Goal: Task Accomplishment & Management: Manage account settings

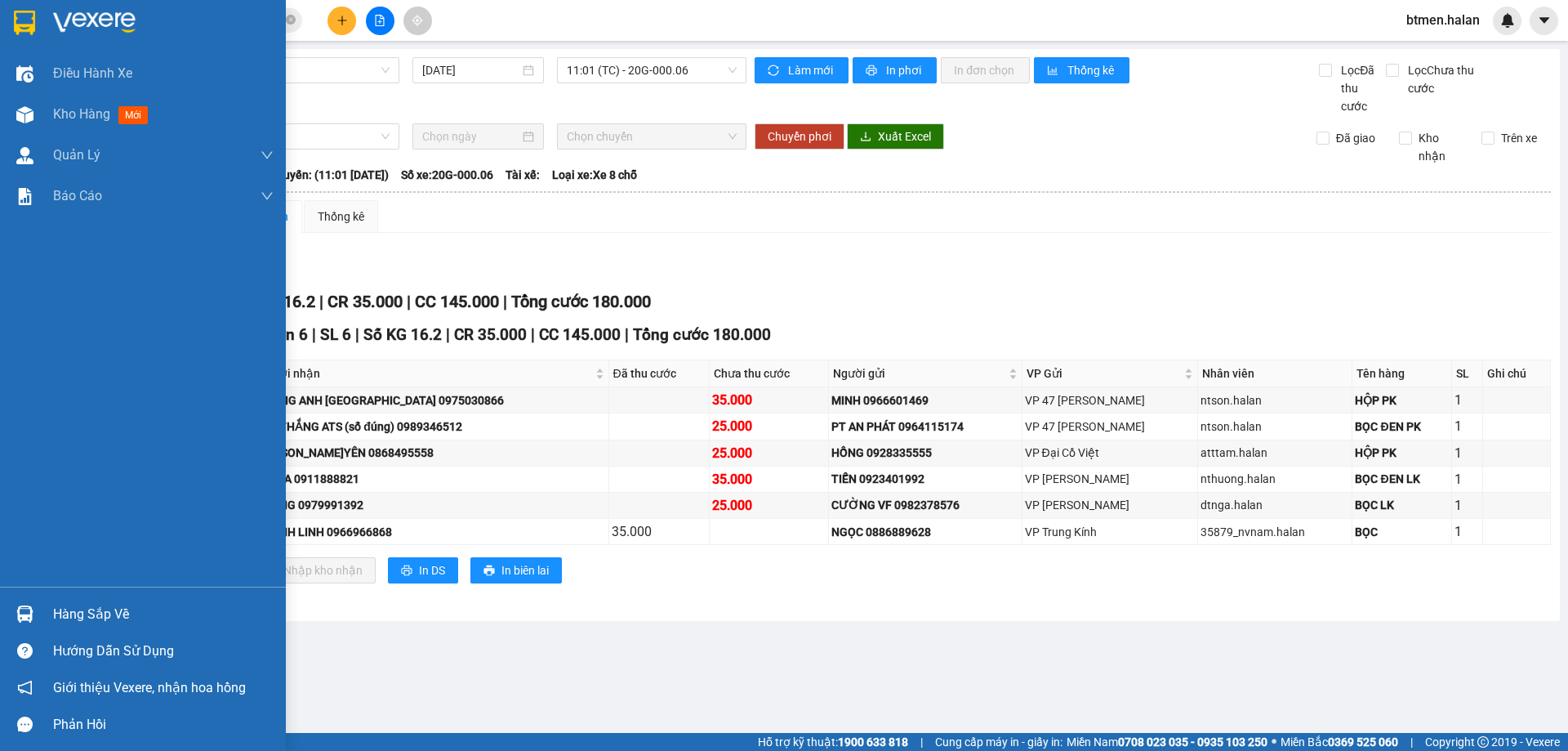
click at [89, 605] on div "Hàng sắp về" at bounding box center [162, 614] width 220 height 24
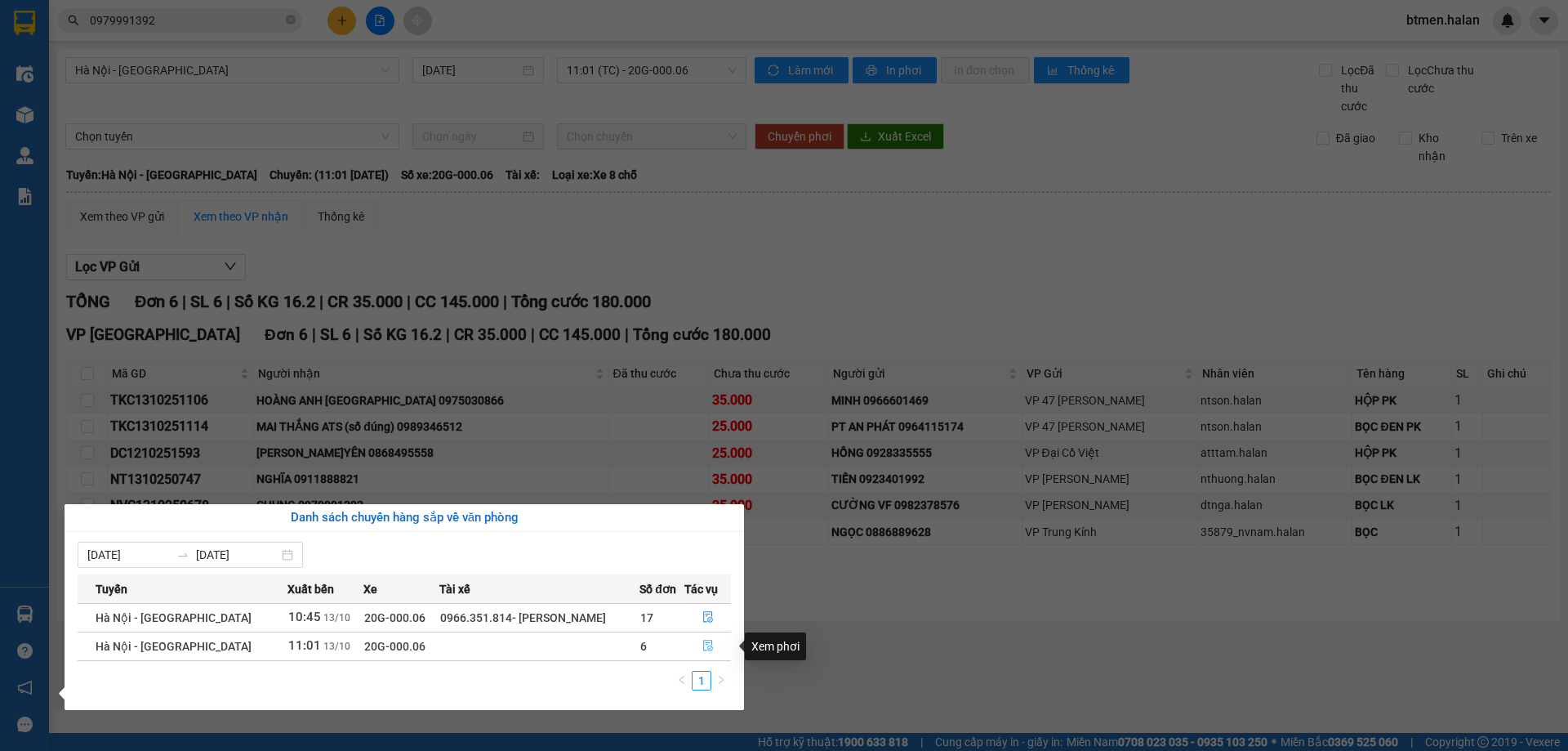
click at [705, 644] on icon "file-done" at bounding box center [708, 646] width 12 height 12
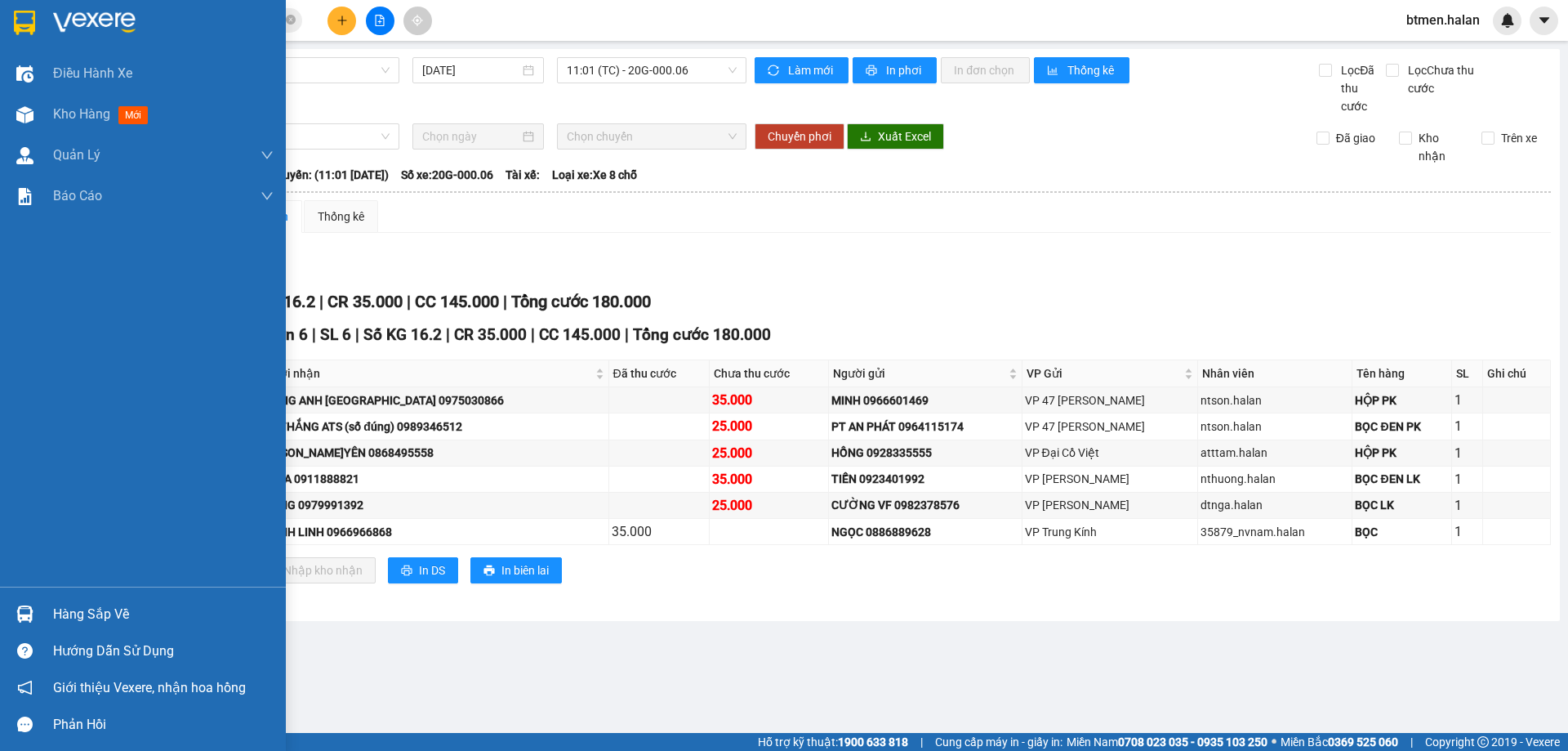
drag, startPoint x: 46, startPoint y: 615, endPoint x: 184, endPoint y: 603, distance: 138.5
click at [57, 614] on div "Hàng sắp về" at bounding box center [143, 614] width 286 height 37
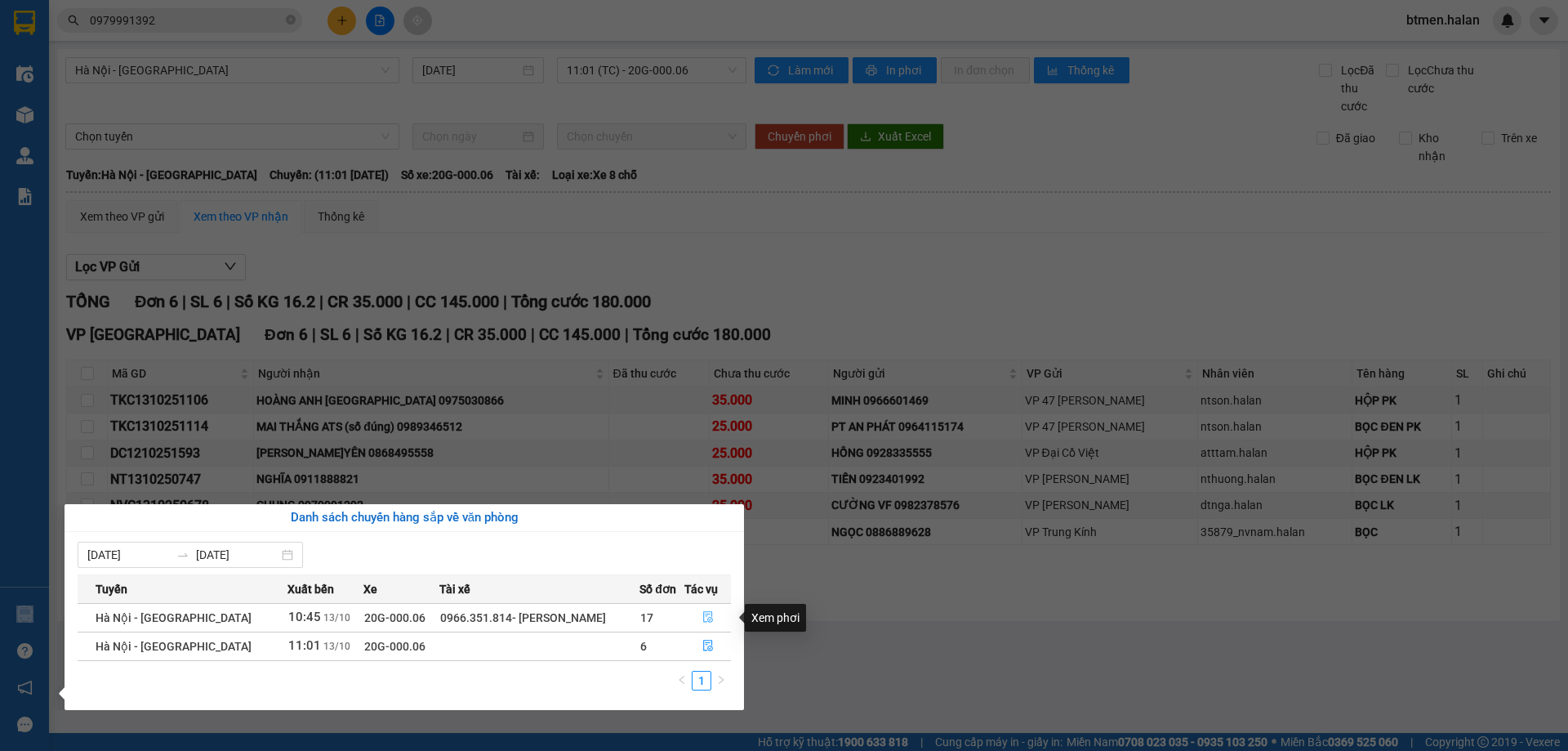
click at [702, 618] on icon "file-done" at bounding box center [708, 617] width 12 height 12
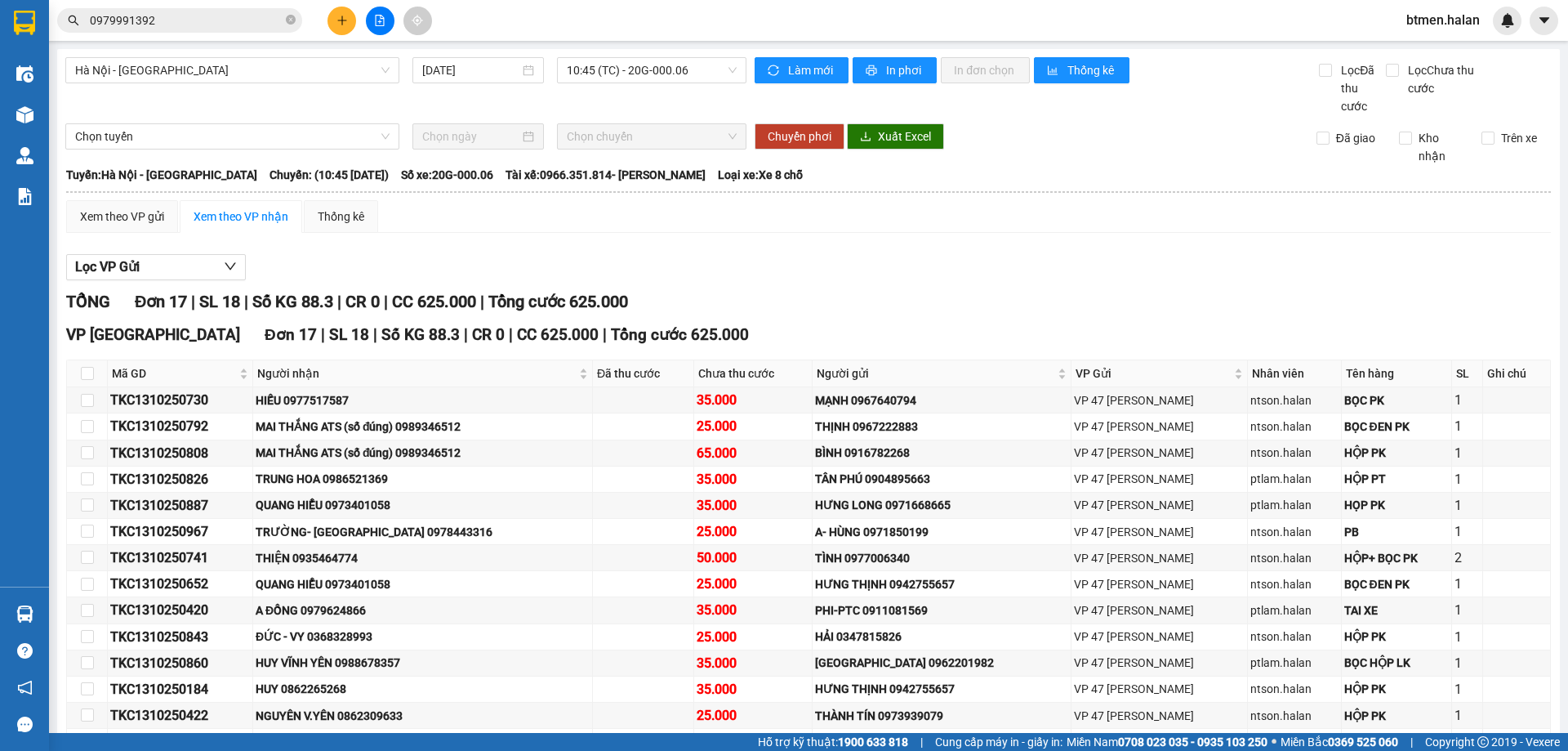
click at [206, 13] on input "0979991392" at bounding box center [186, 20] width 192 height 18
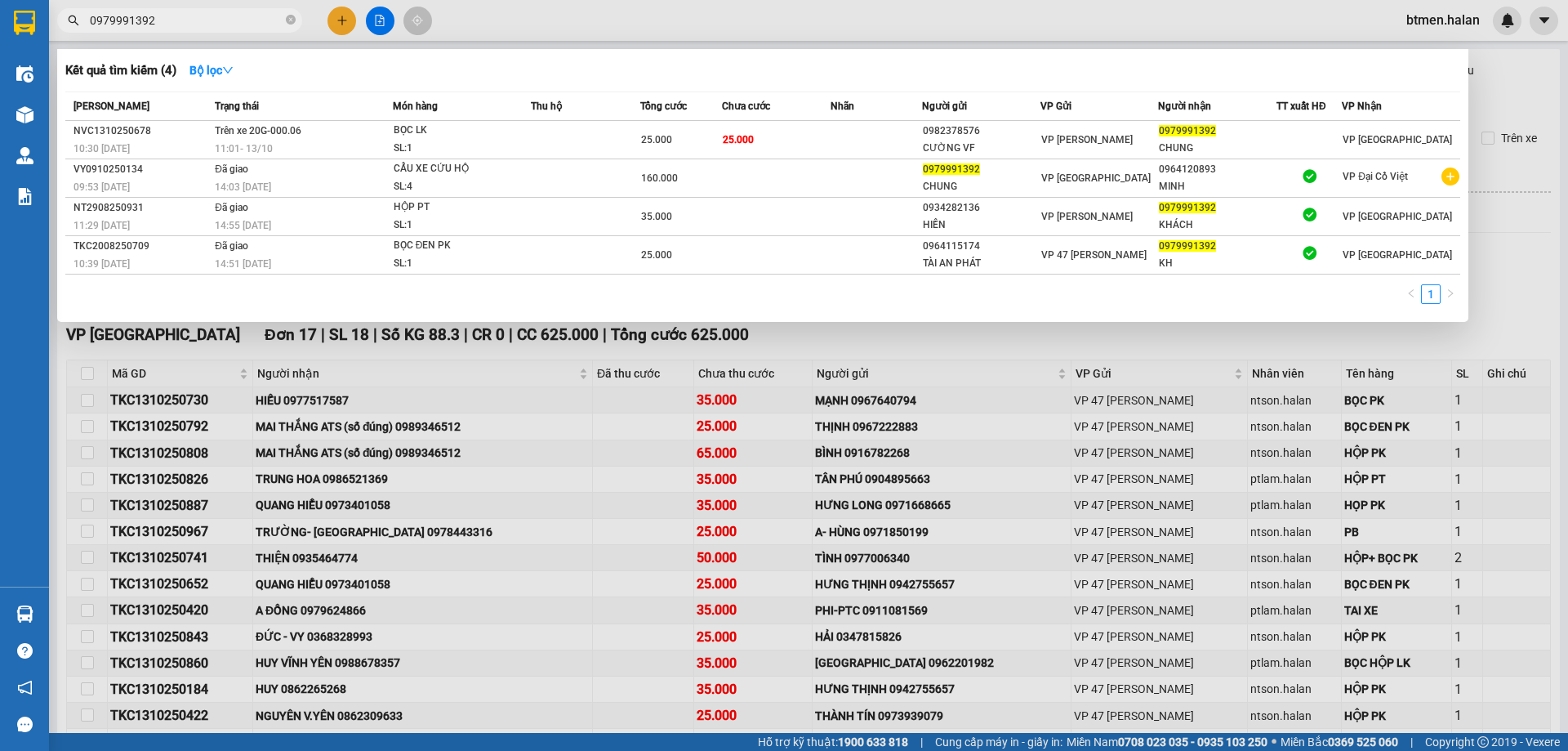
click at [206, 13] on input "0979991392" at bounding box center [186, 20] width 192 height 18
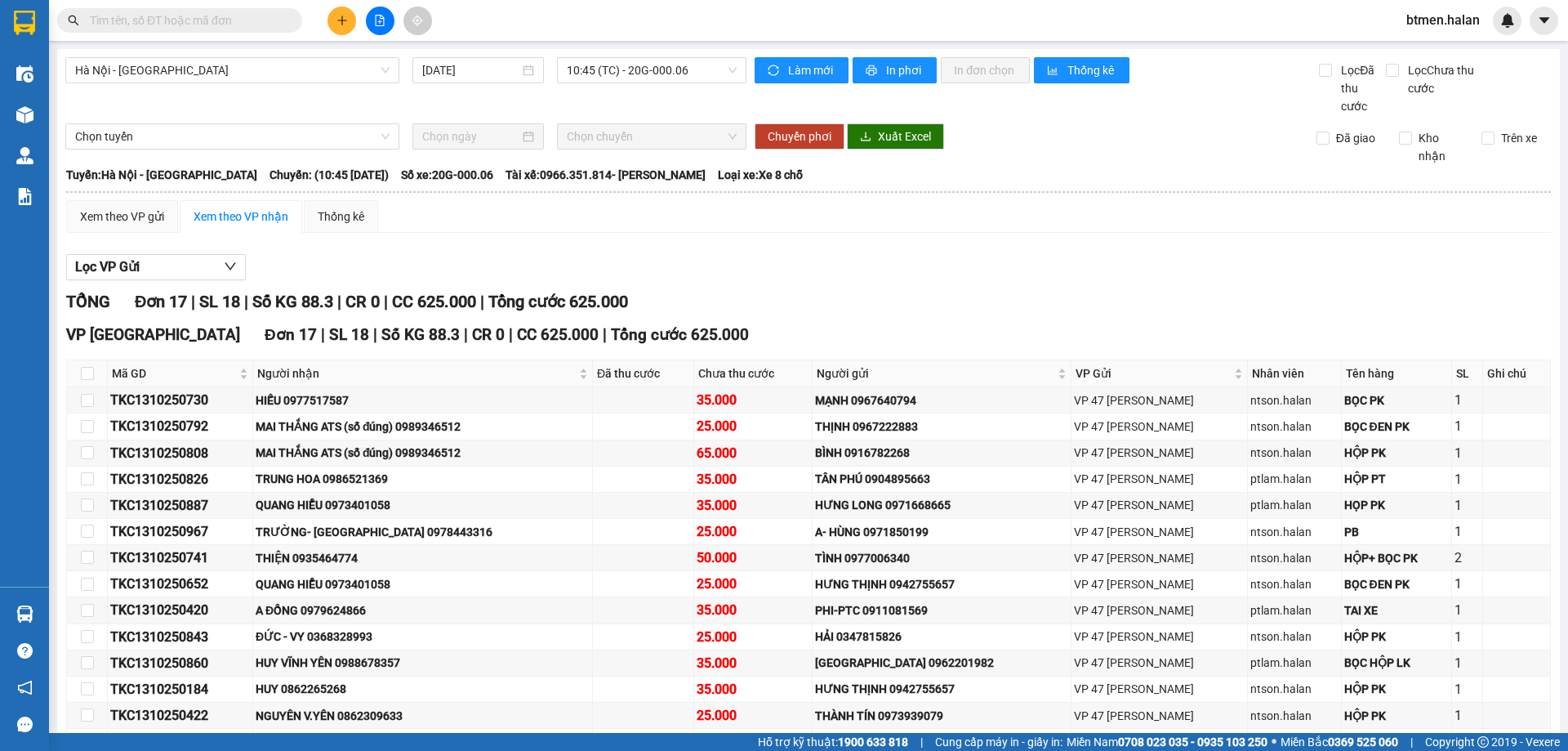
paste input "0979991392"
type input "0979991392"
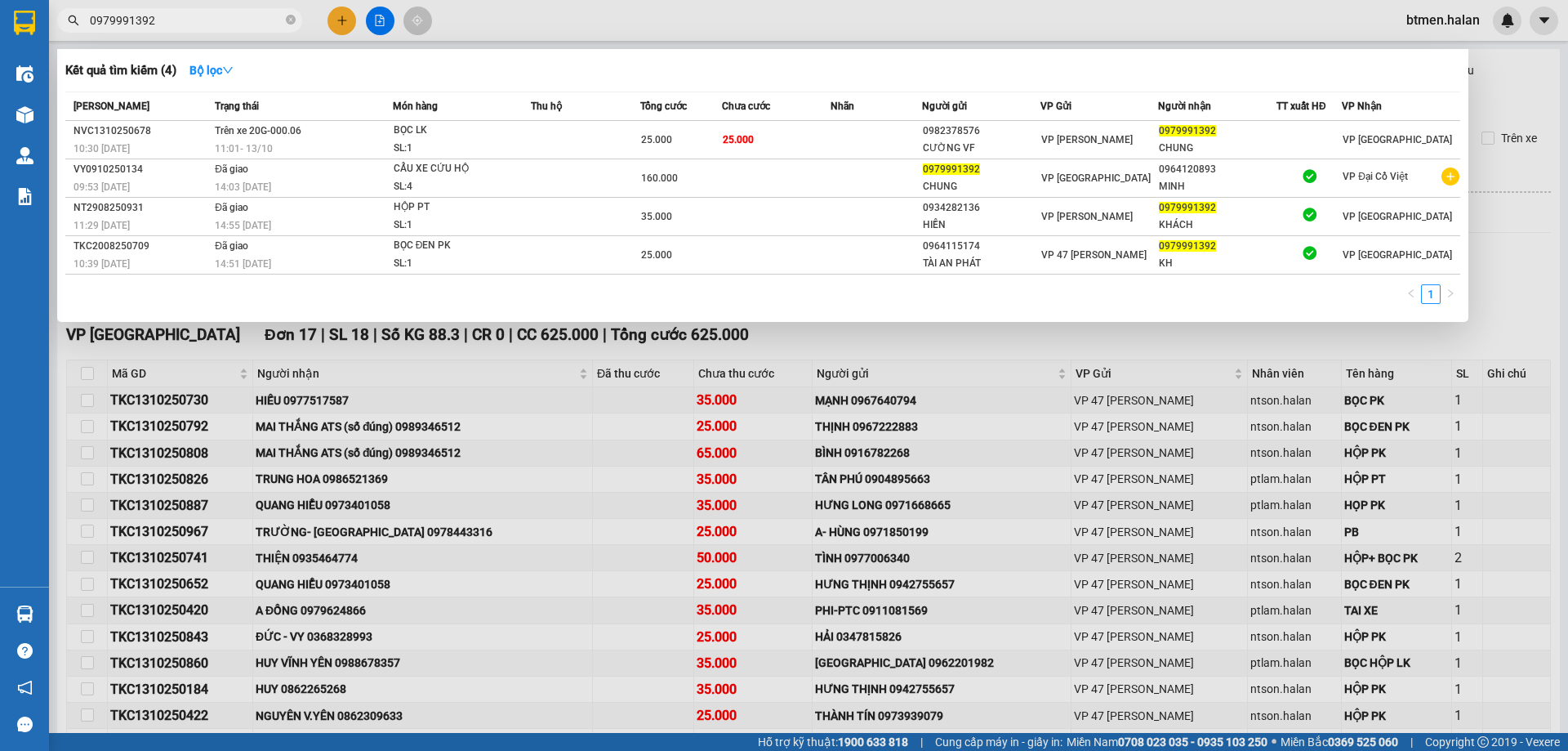
click at [451, 623] on div at bounding box center [784, 375] width 1568 height 751
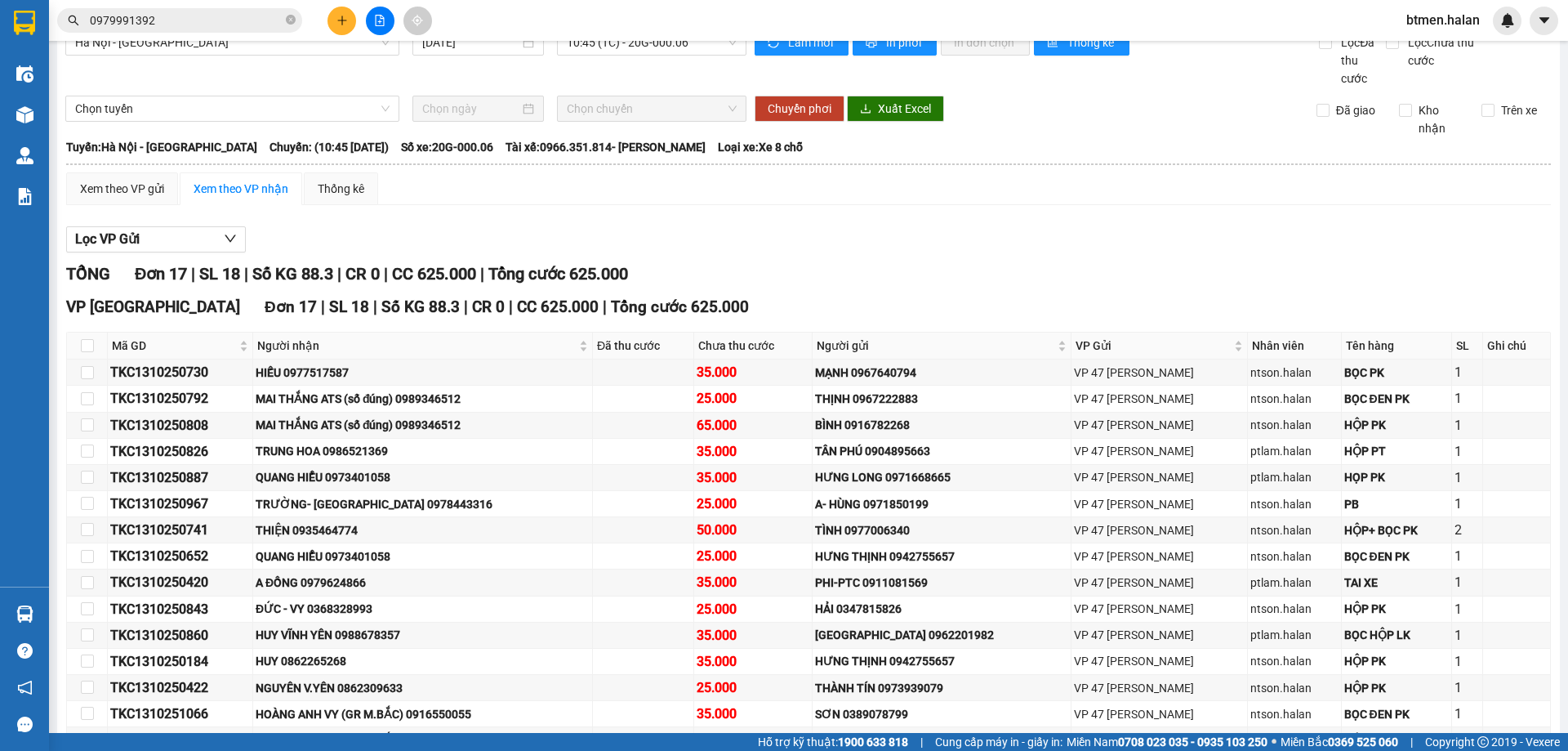
scroll to position [22, 0]
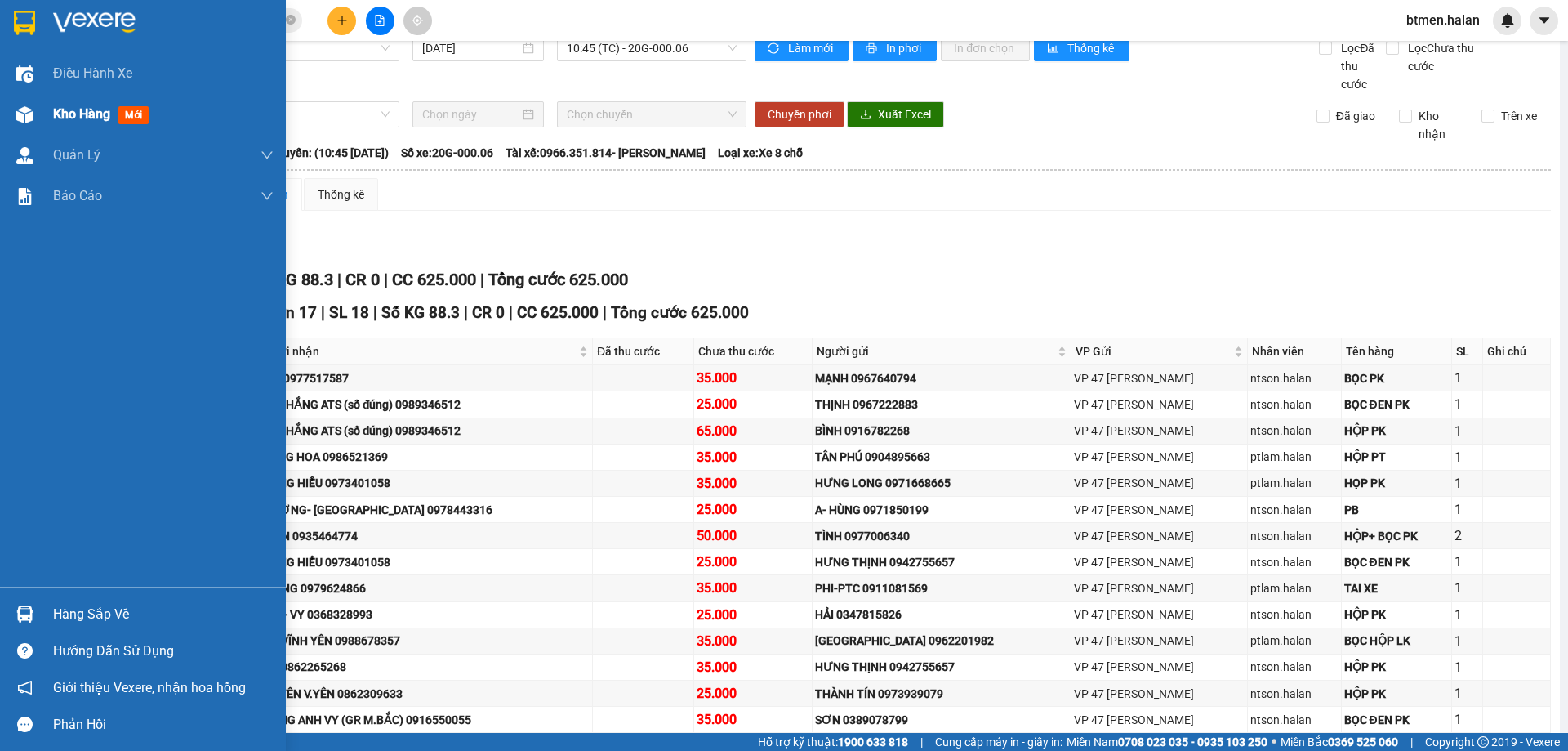
click at [68, 111] on span "Kho hàng" at bounding box center [81, 114] width 57 height 16
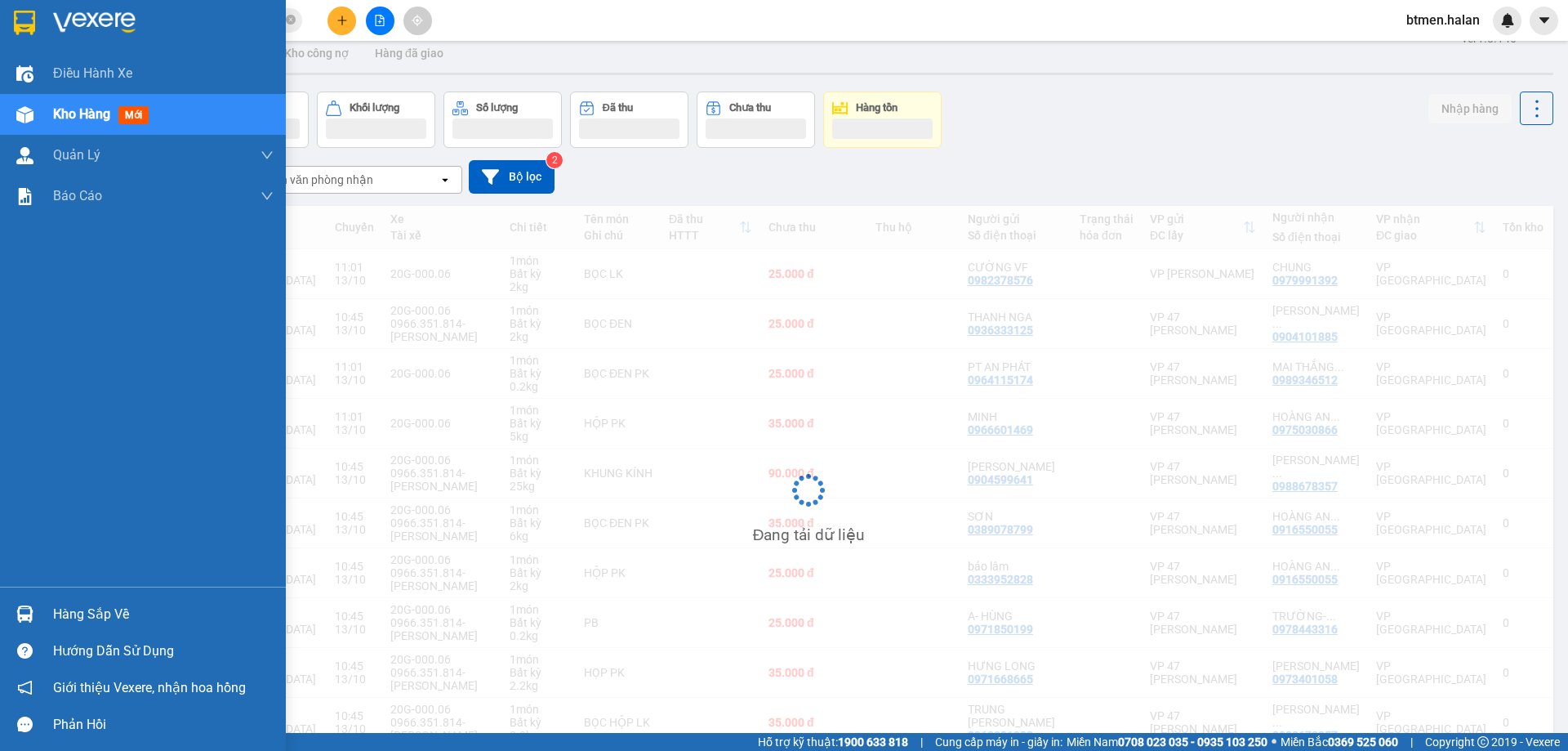
click at [102, 620] on div "Hàng sắp về" at bounding box center [162, 614] width 220 height 24
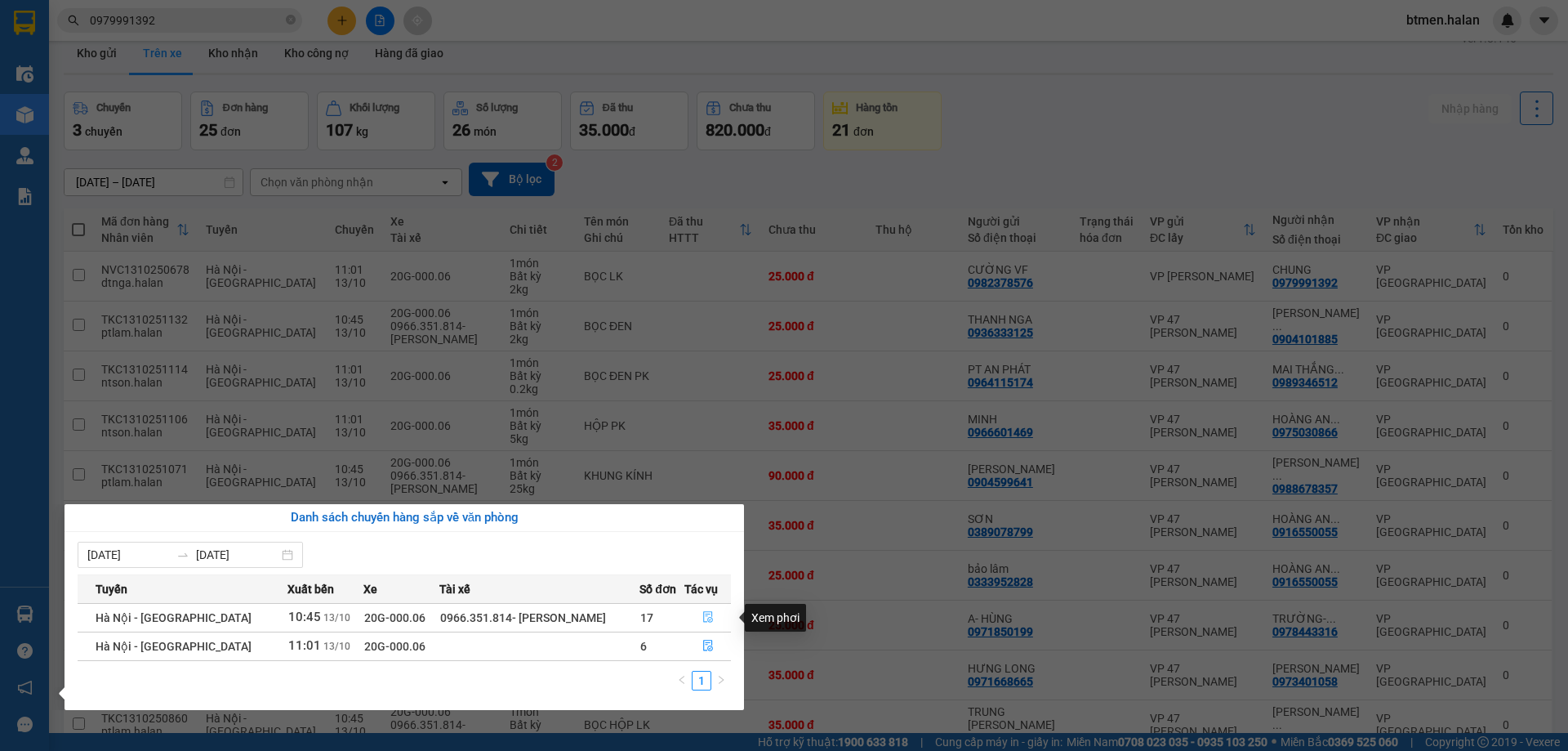
click at [698, 614] on button "button" at bounding box center [708, 617] width 46 height 26
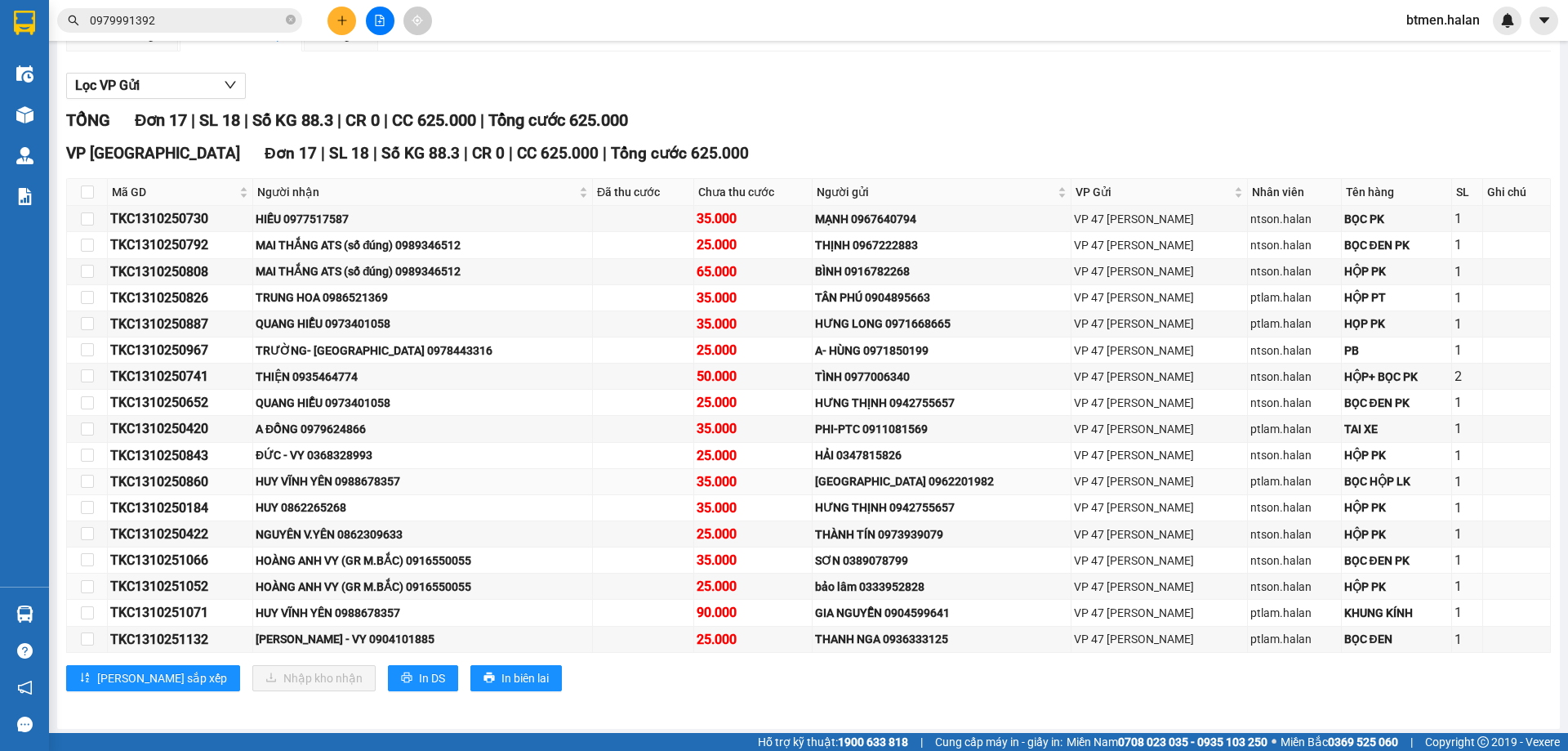
scroll to position [186, 0]
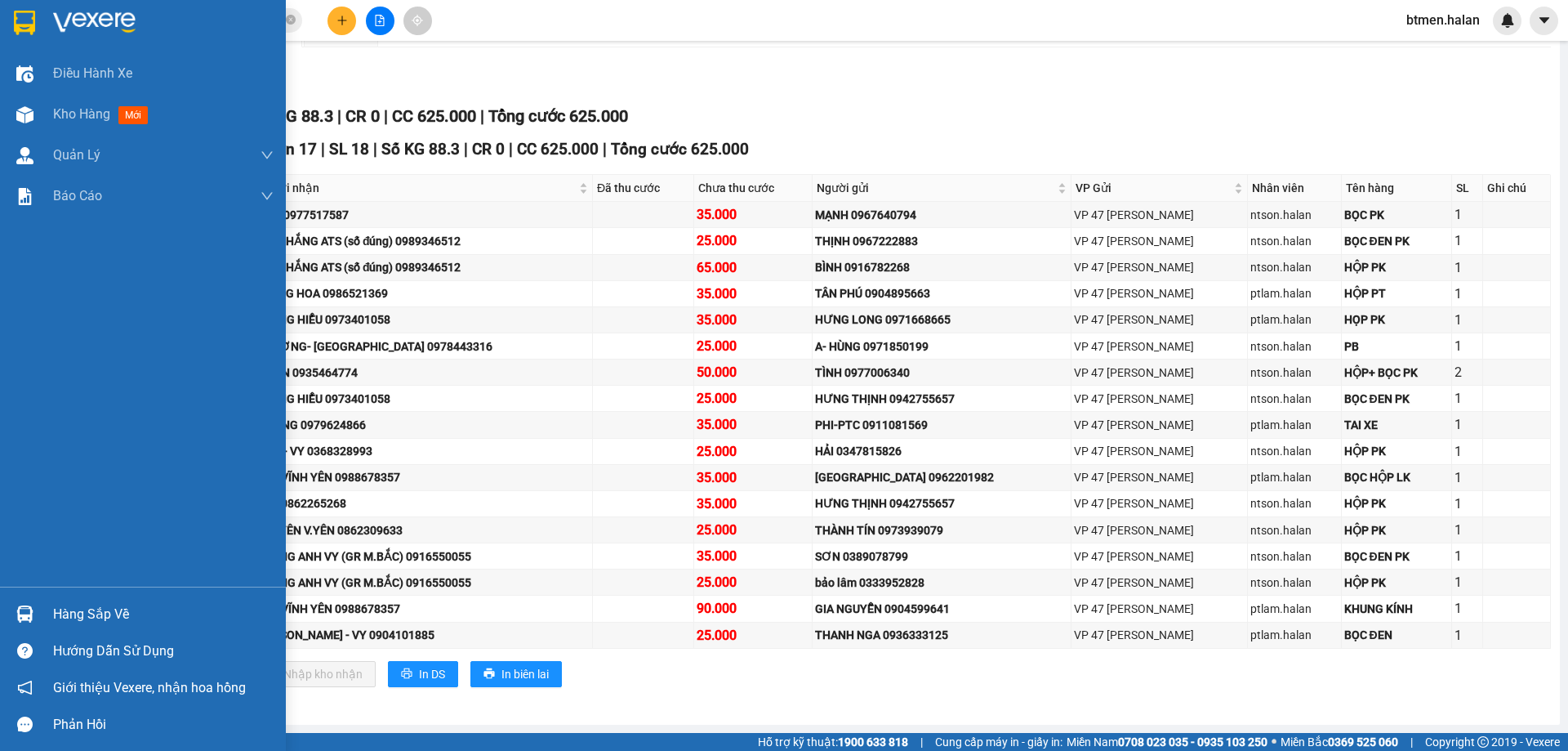
click at [54, 617] on div "Hàng sắp về" at bounding box center [162, 614] width 220 height 24
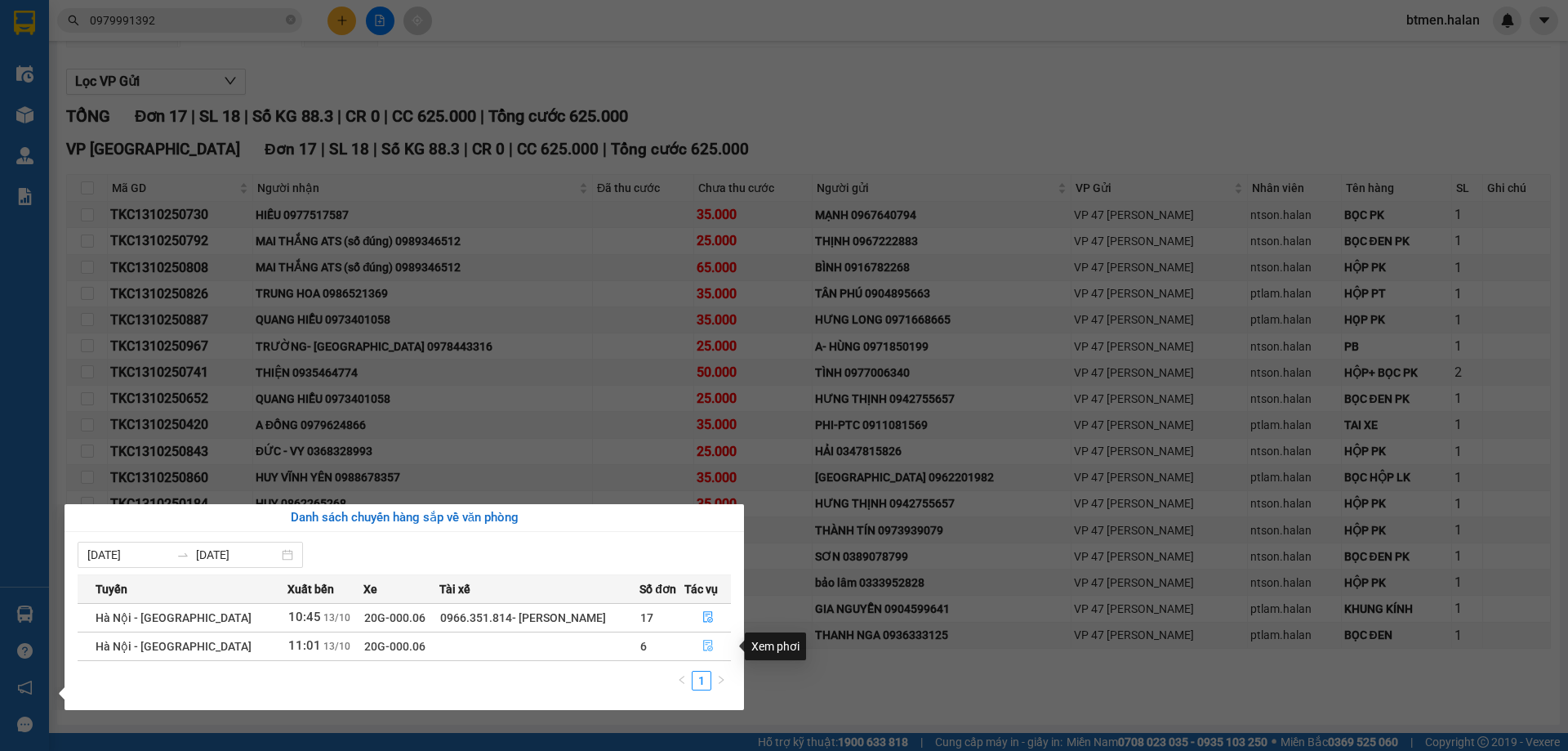
click at [698, 646] on button "button" at bounding box center [708, 646] width 46 height 26
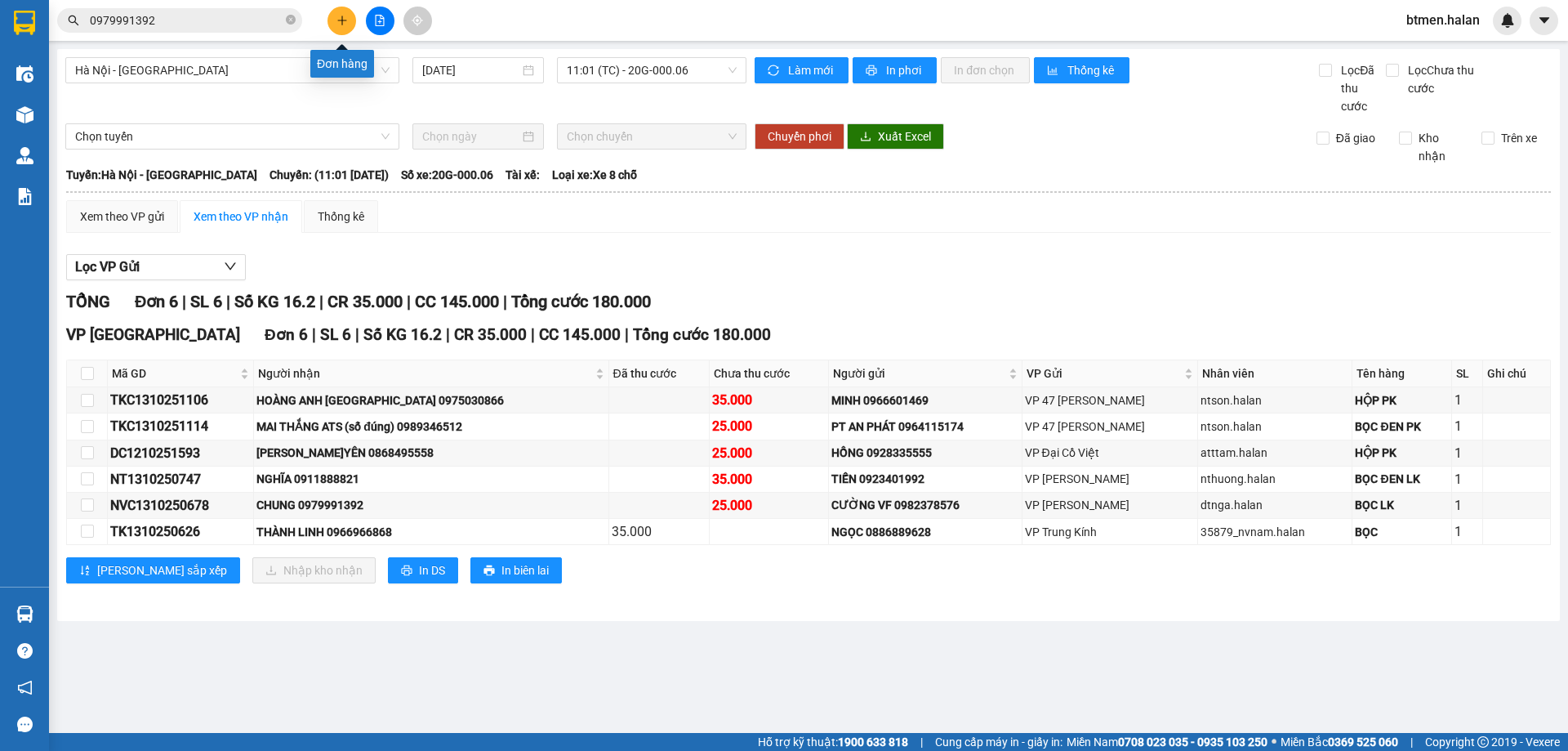
click at [340, 30] on button at bounding box center [341, 21] width 28 height 28
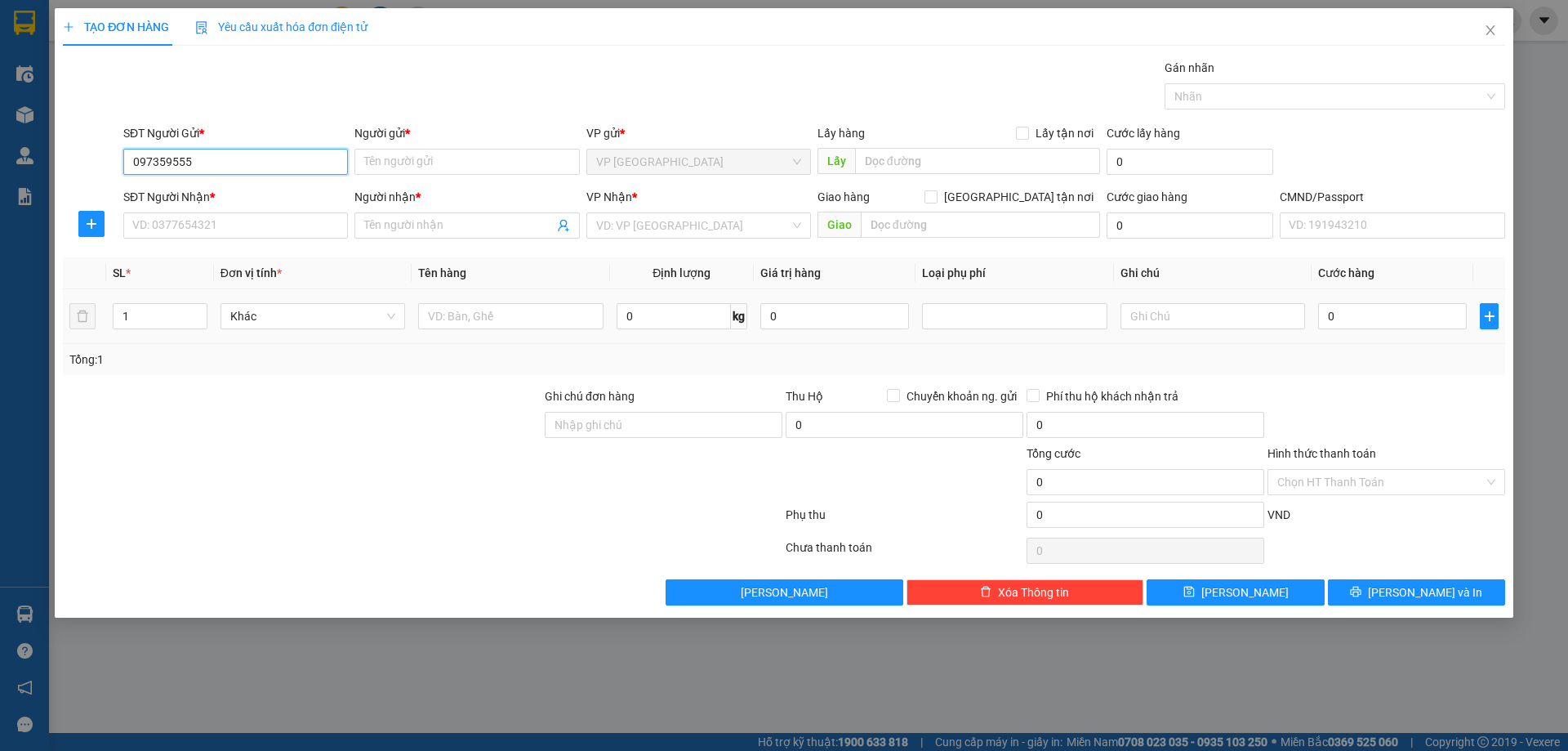
type input "0973595558"
click at [291, 193] on div "0973595558 - [PERSON_NAME]" at bounding box center [235, 194] width 205 height 18
type input "[PERSON_NAME]"
type input "0973595558"
click at [300, 226] on input "SĐT Người Nhận *" at bounding box center [235, 225] width 224 height 26
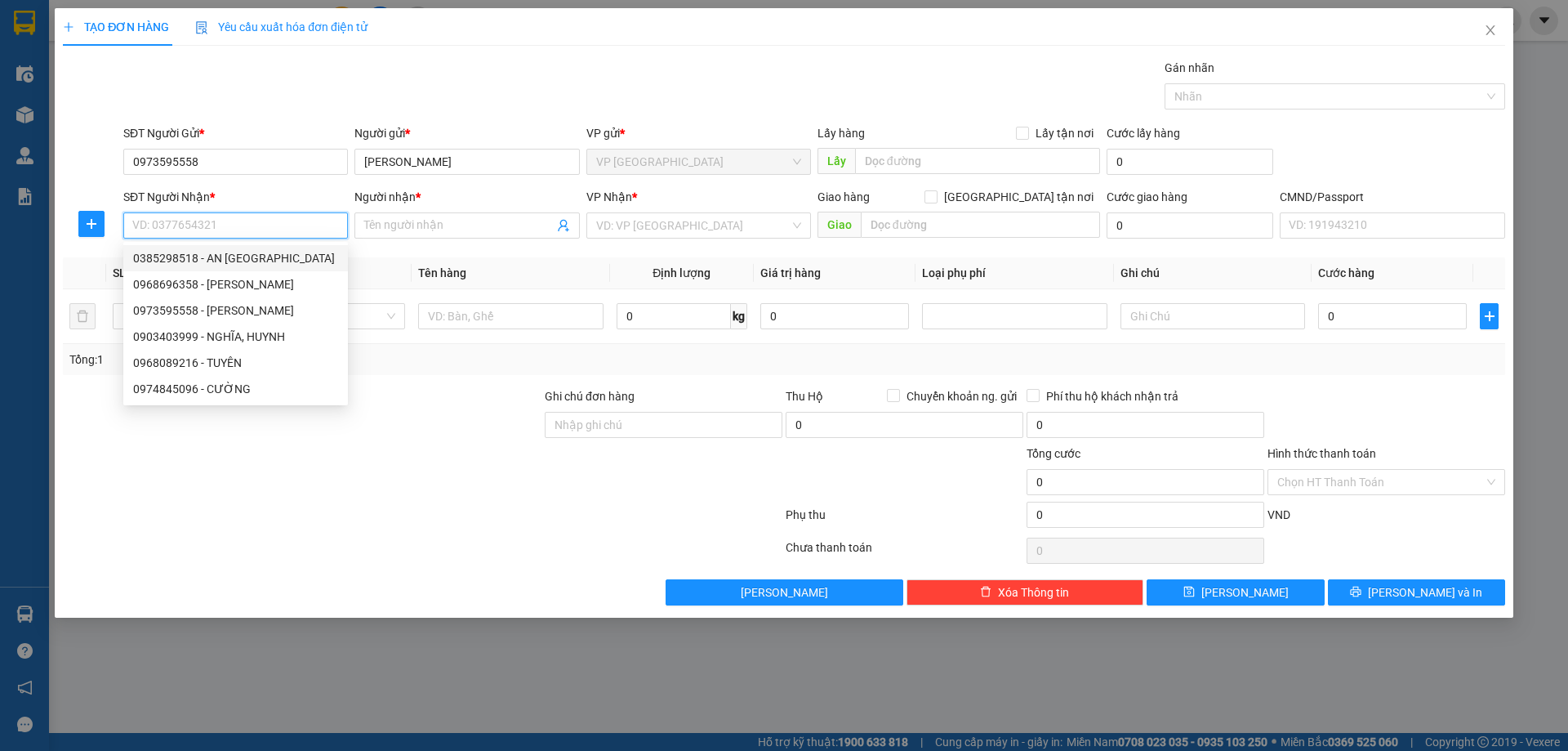
click at [309, 219] on input "SĐT Người Nhận *" at bounding box center [235, 225] width 224 height 26
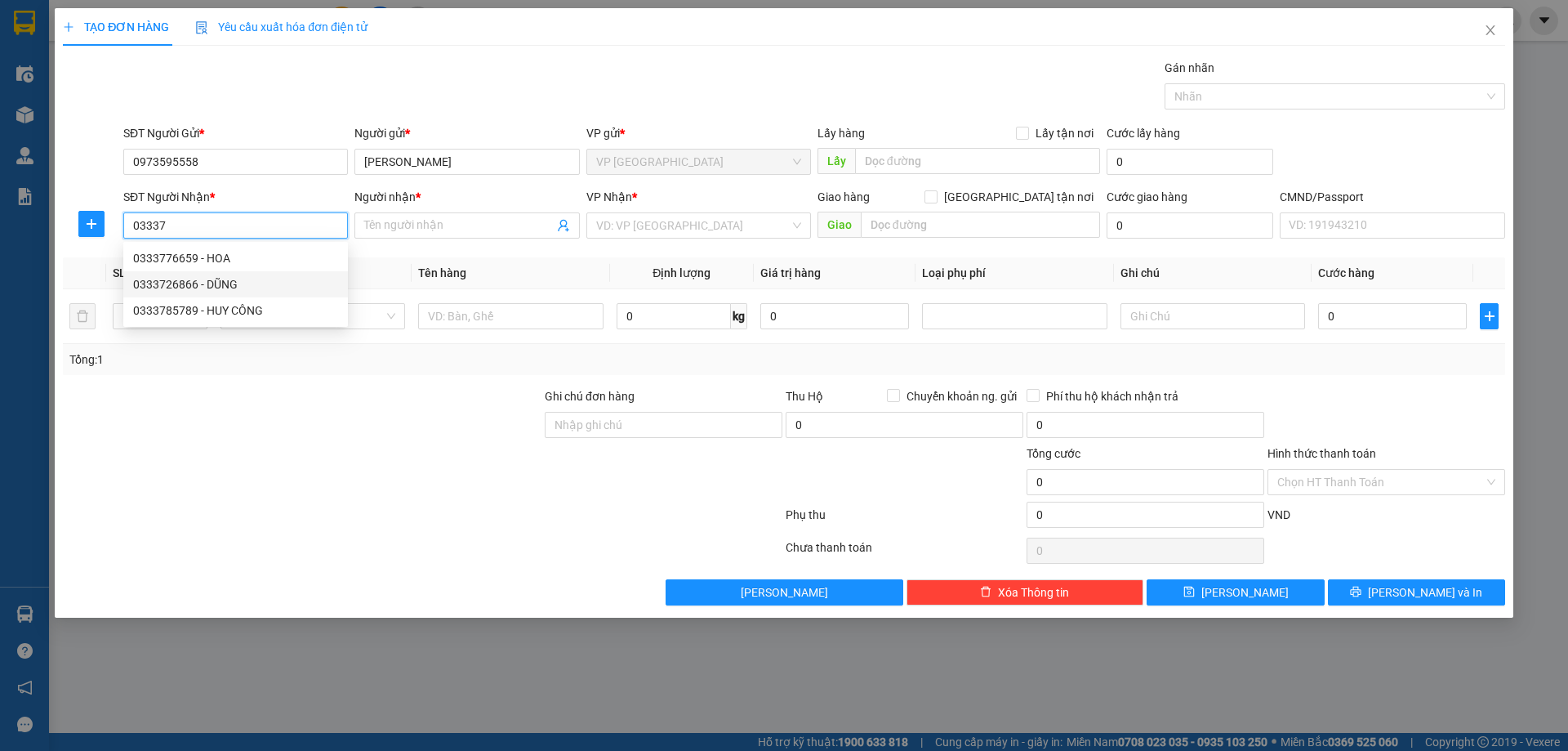
click at [265, 279] on div "0333726866 - DŨNG" at bounding box center [235, 284] width 205 height 18
type input "0333726866"
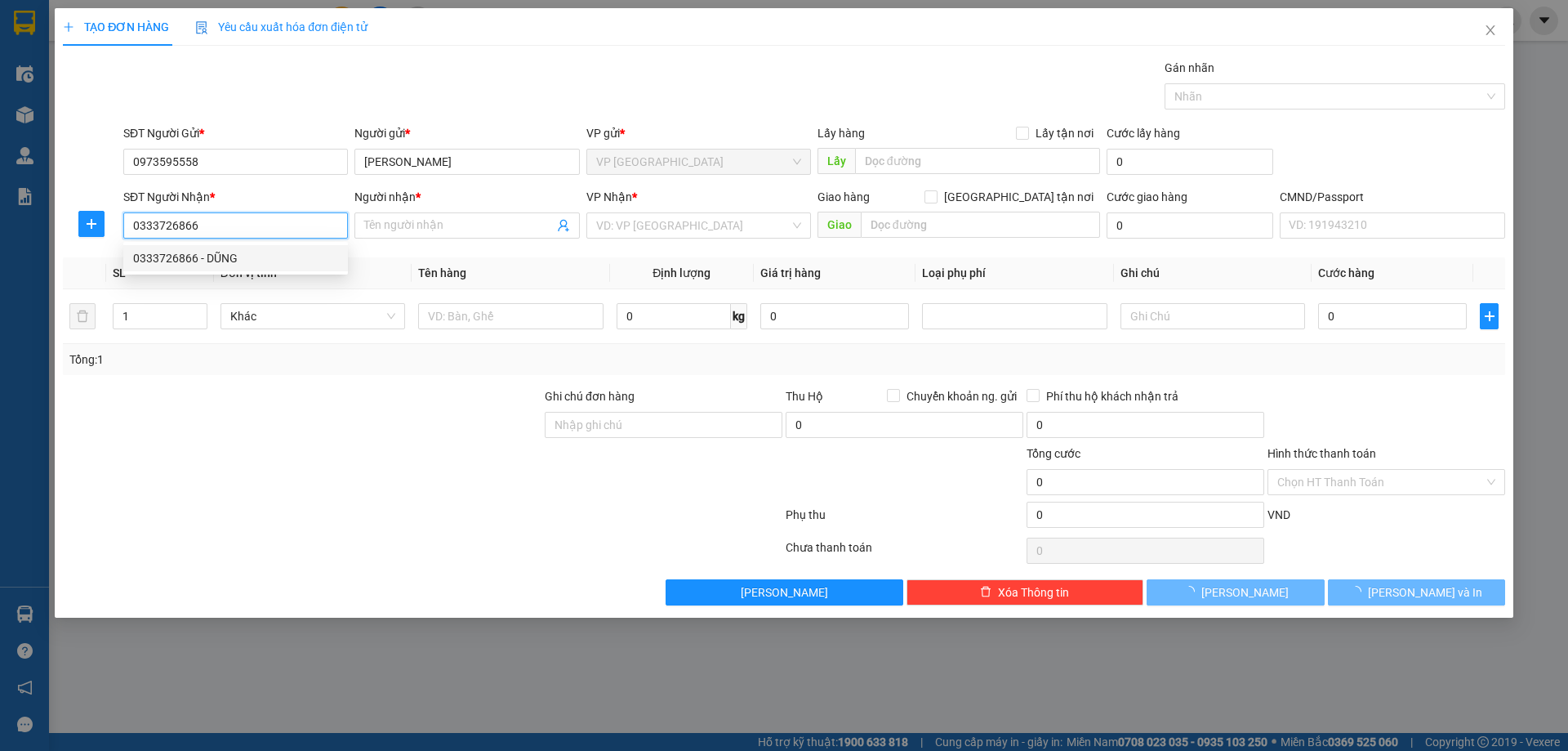
type input "DŨNG"
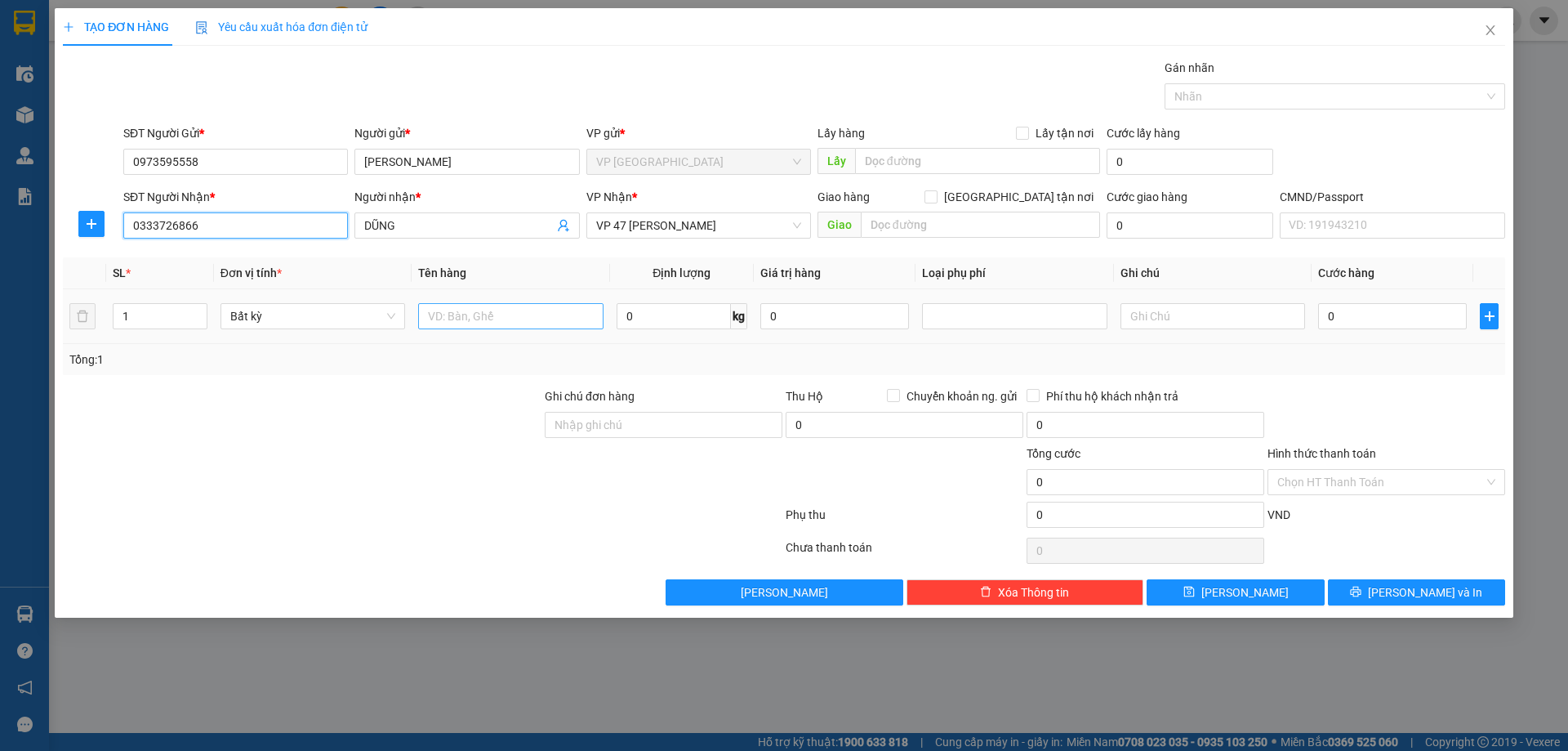
type input "0333726866"
click at [487, 321] on input "text" at bounding box center [510, 316] width 185 height 26
type input "BỌC PK"
click at [661, 327] on input "0" at bounding box center [674, 316] width 115 height 26
type input "8"
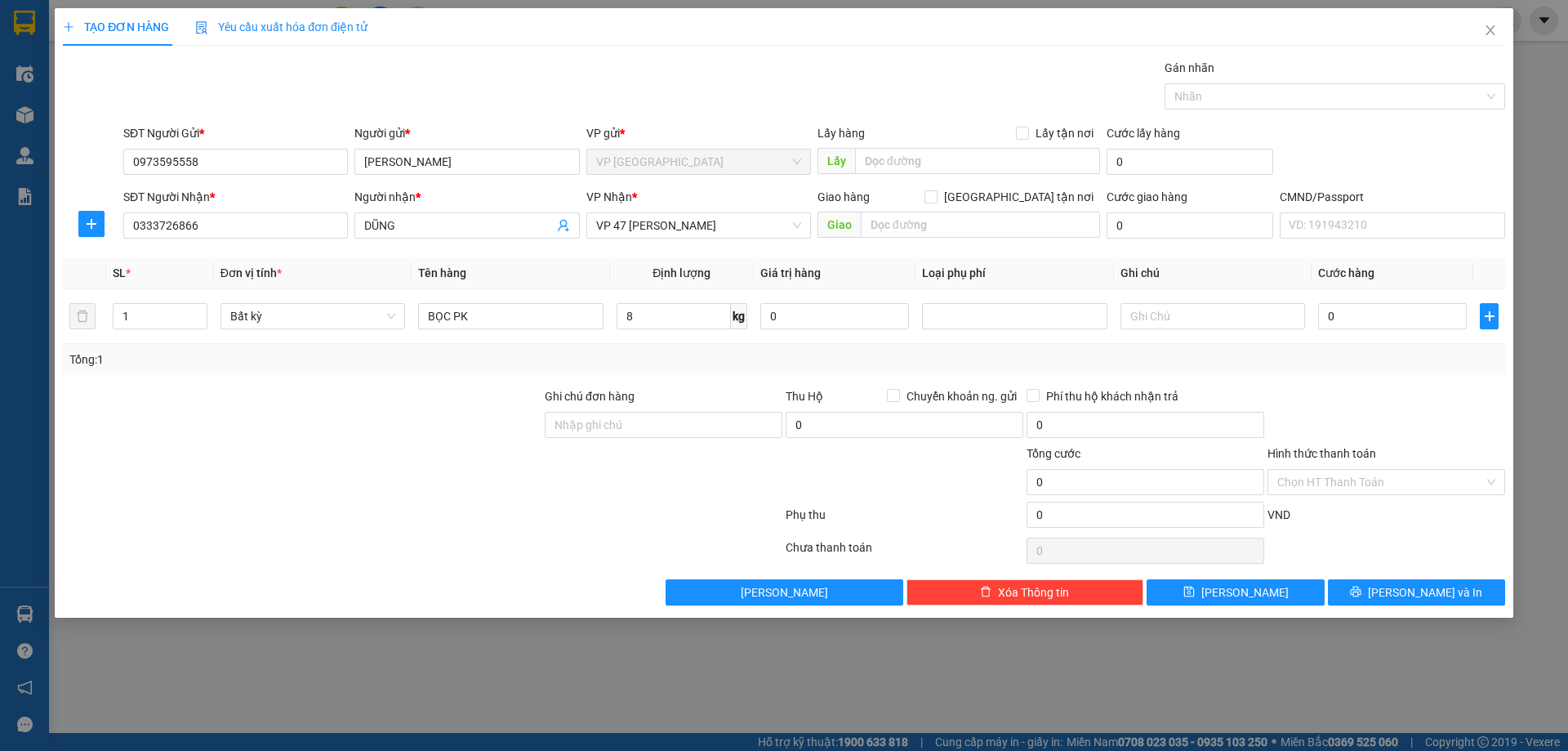
click at [1441, 424] on div at bounding box center [1386, 416] width 241 height 57
type input "35.000"
click at [1429, 592] on span "[PERSON_NAME] và In" at bounding box center [1425, 592] width 115 height 18
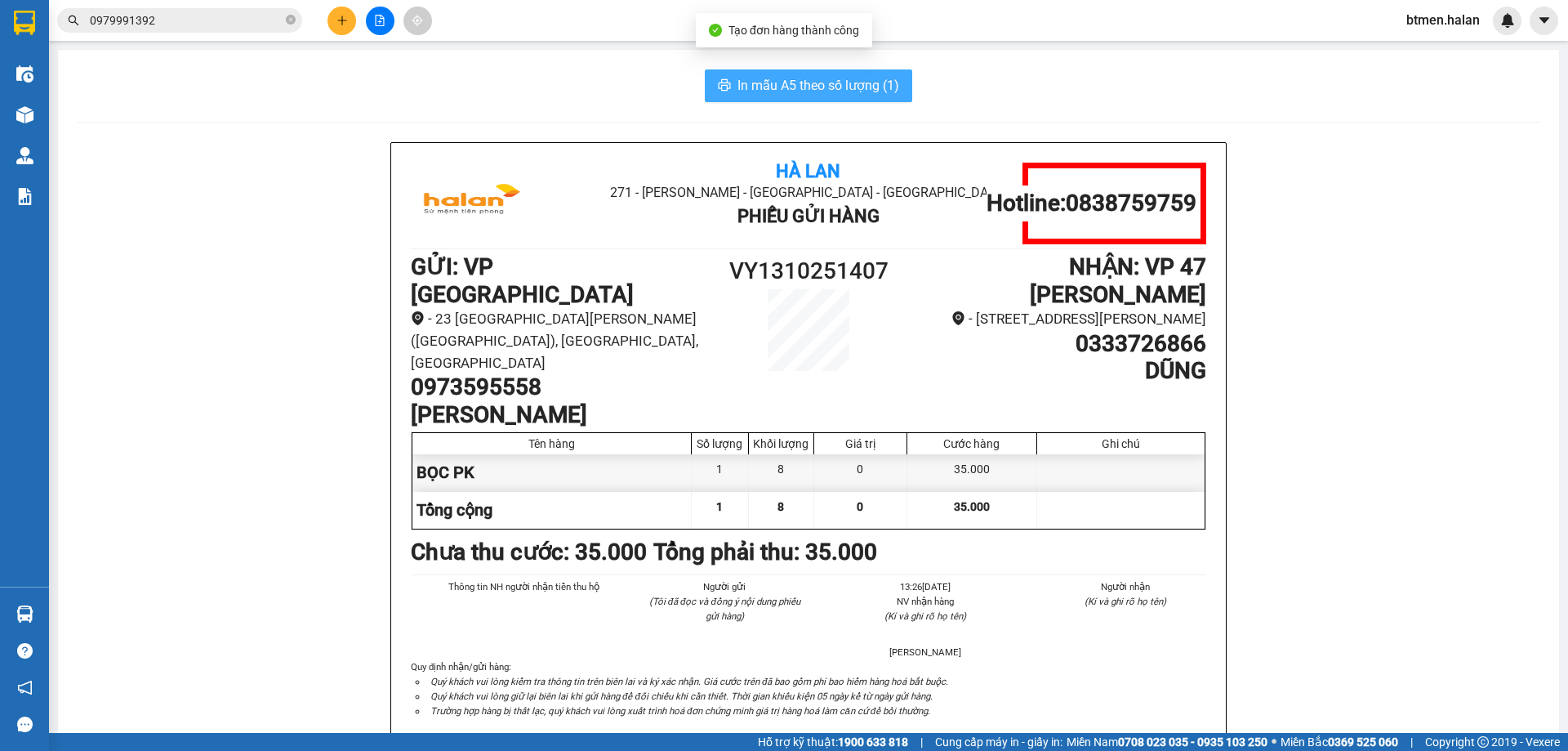
click at [834, 88] on span "In mẫu A5 theo số lượng (1)" at bounding box center [817, 85] width 161 height 20
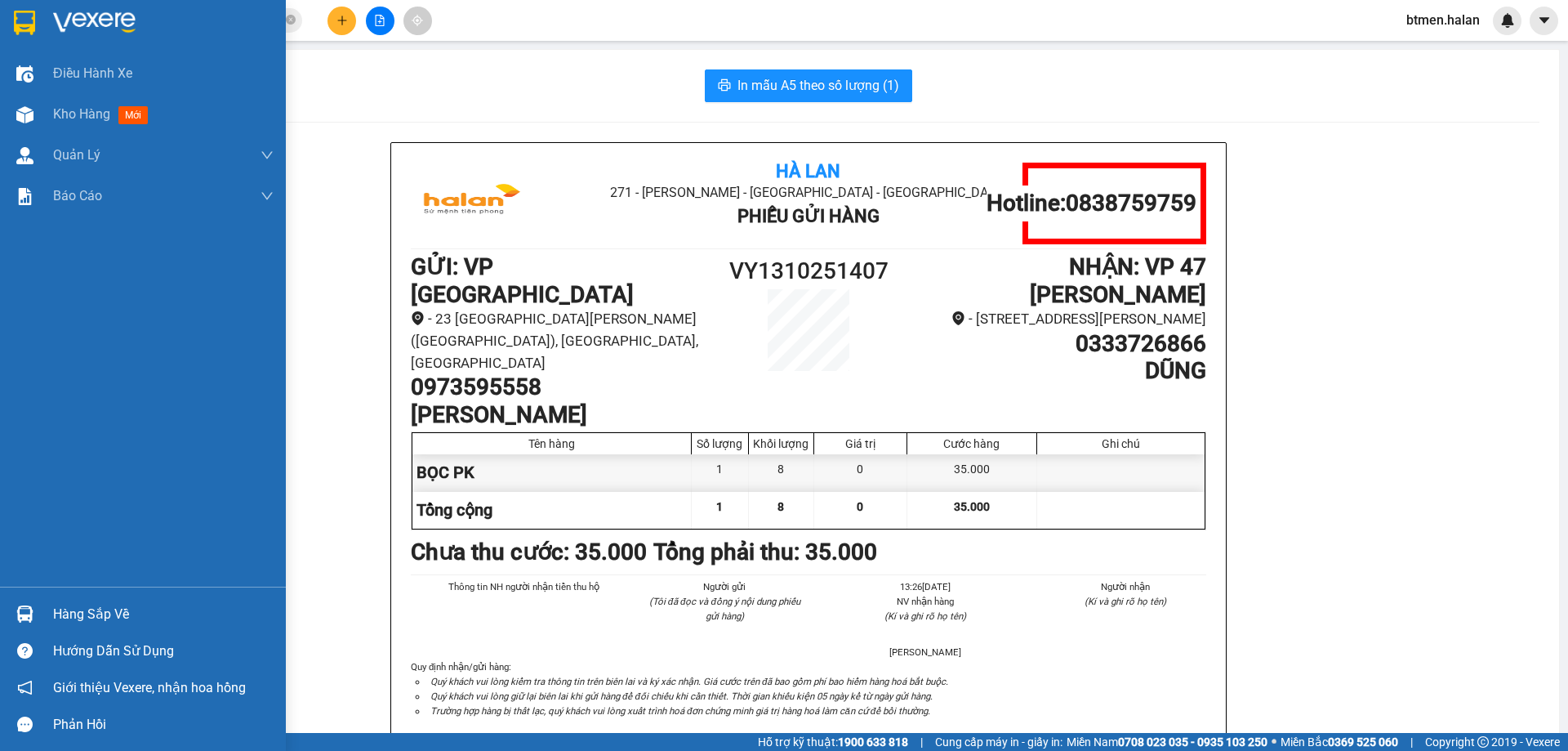
click at [108, 610] on div "Hàng sắp về" at bounding box center [162, 614] width 220 height 24
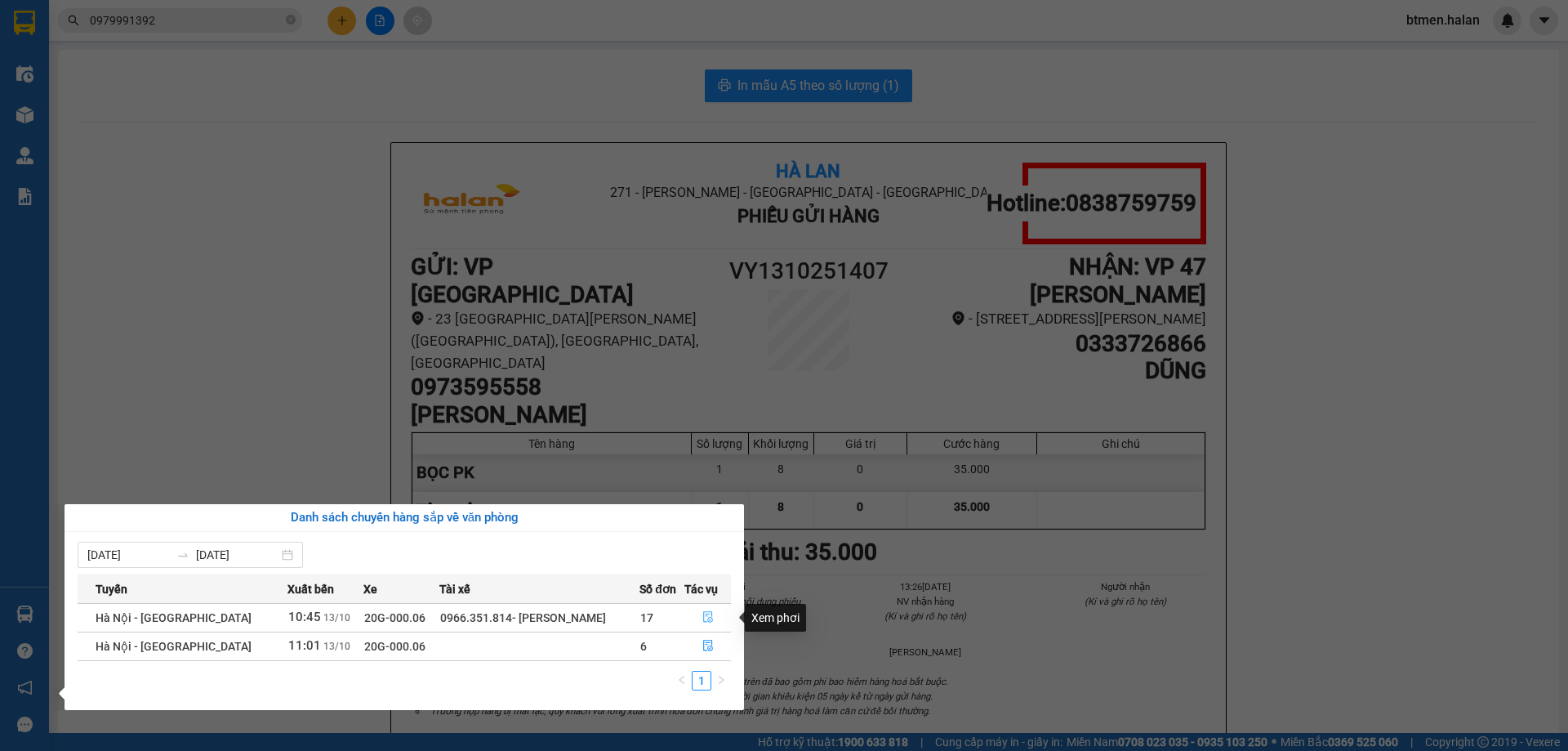
click at [707, 614] on icon "file-done" at bounding box center [708, 617] width 12 height 12
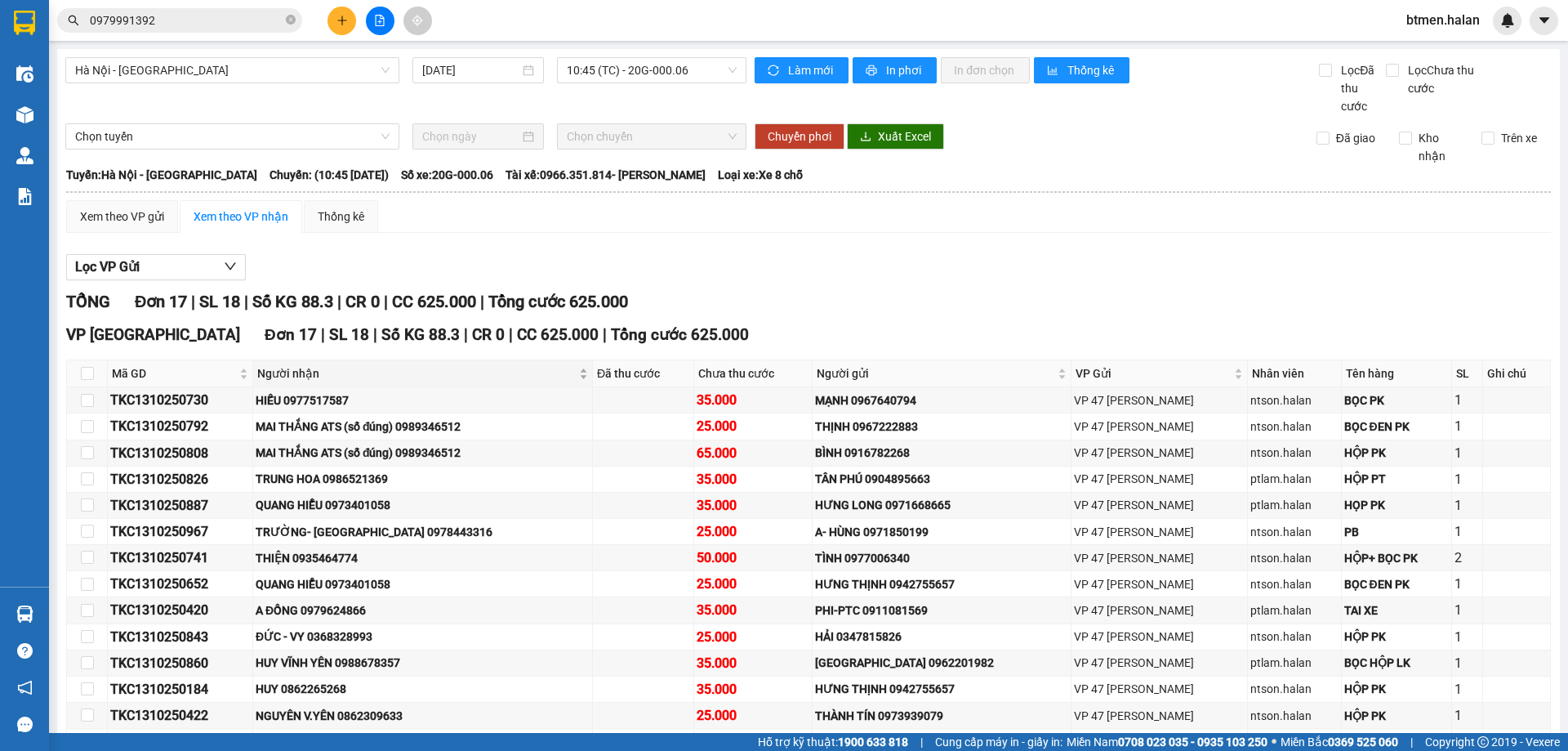
click at [265, 364] on span "Người nhận" at bounding box center [416, 373] width 319 height 18
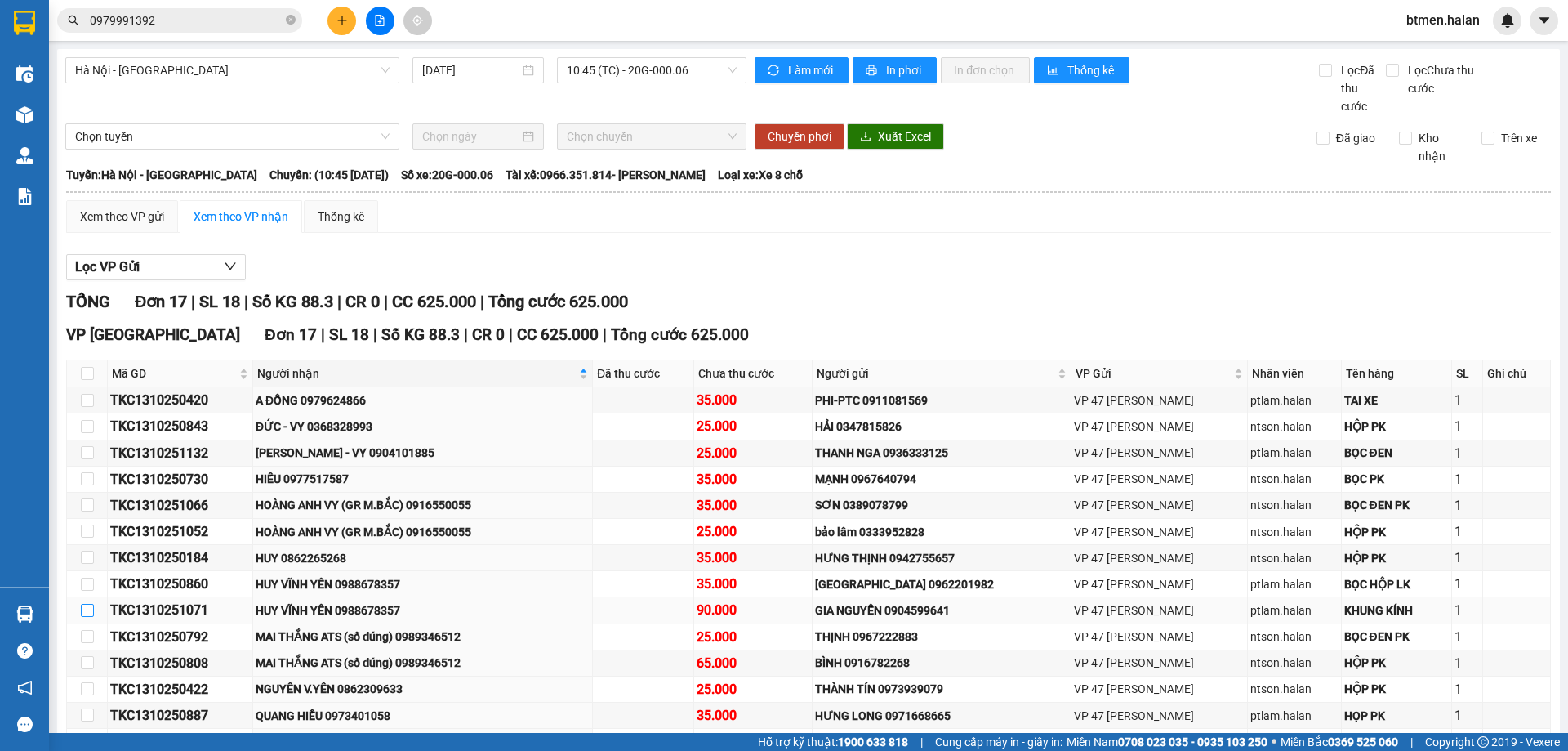
click at [81, 604] on input "checkbox" at bounding box center [88, 610] width 13 height 13
checkbox input "true"
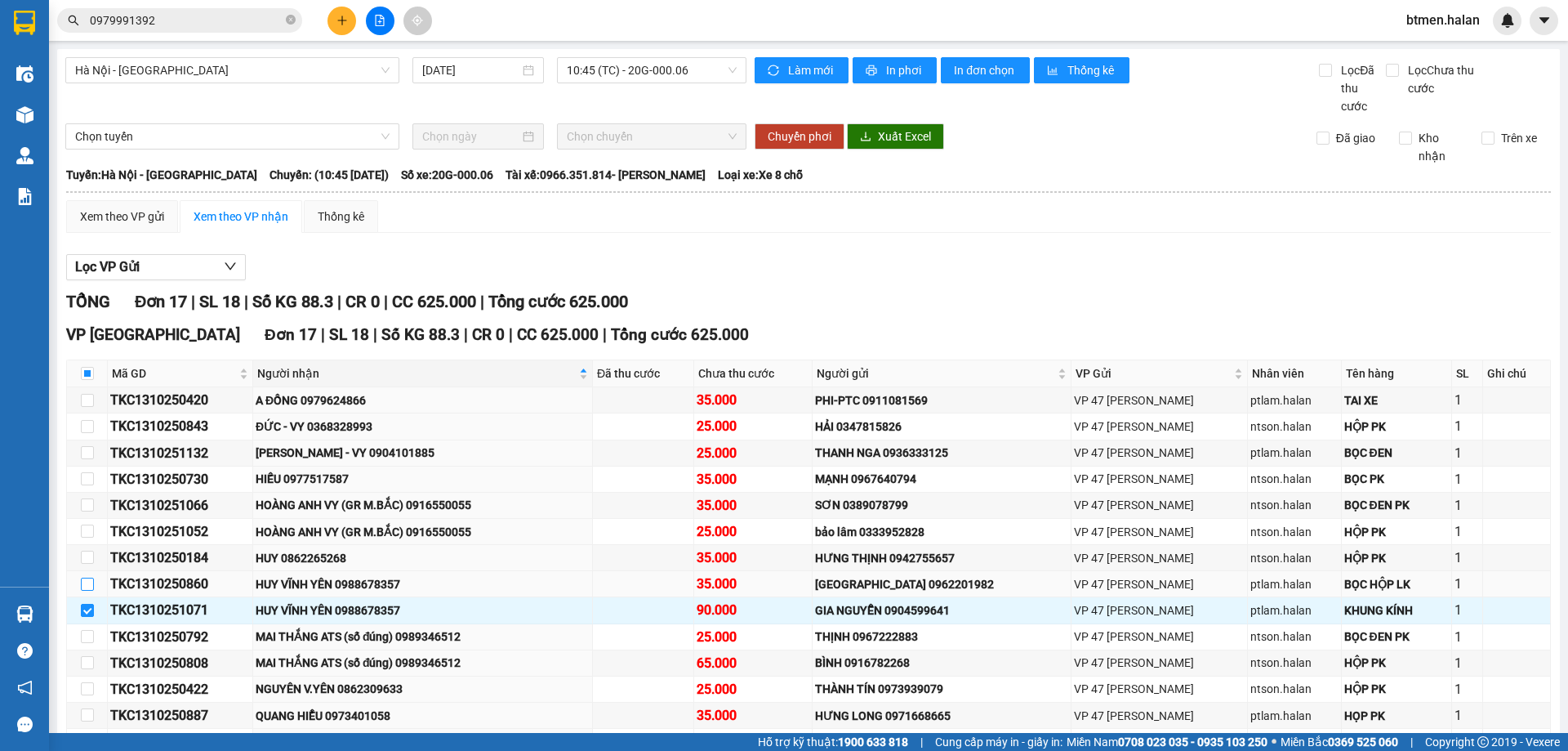
click at [87, 578] on input "checkbox" at bounding box center [88, 584] width 13 height 13
checkbox input "true"
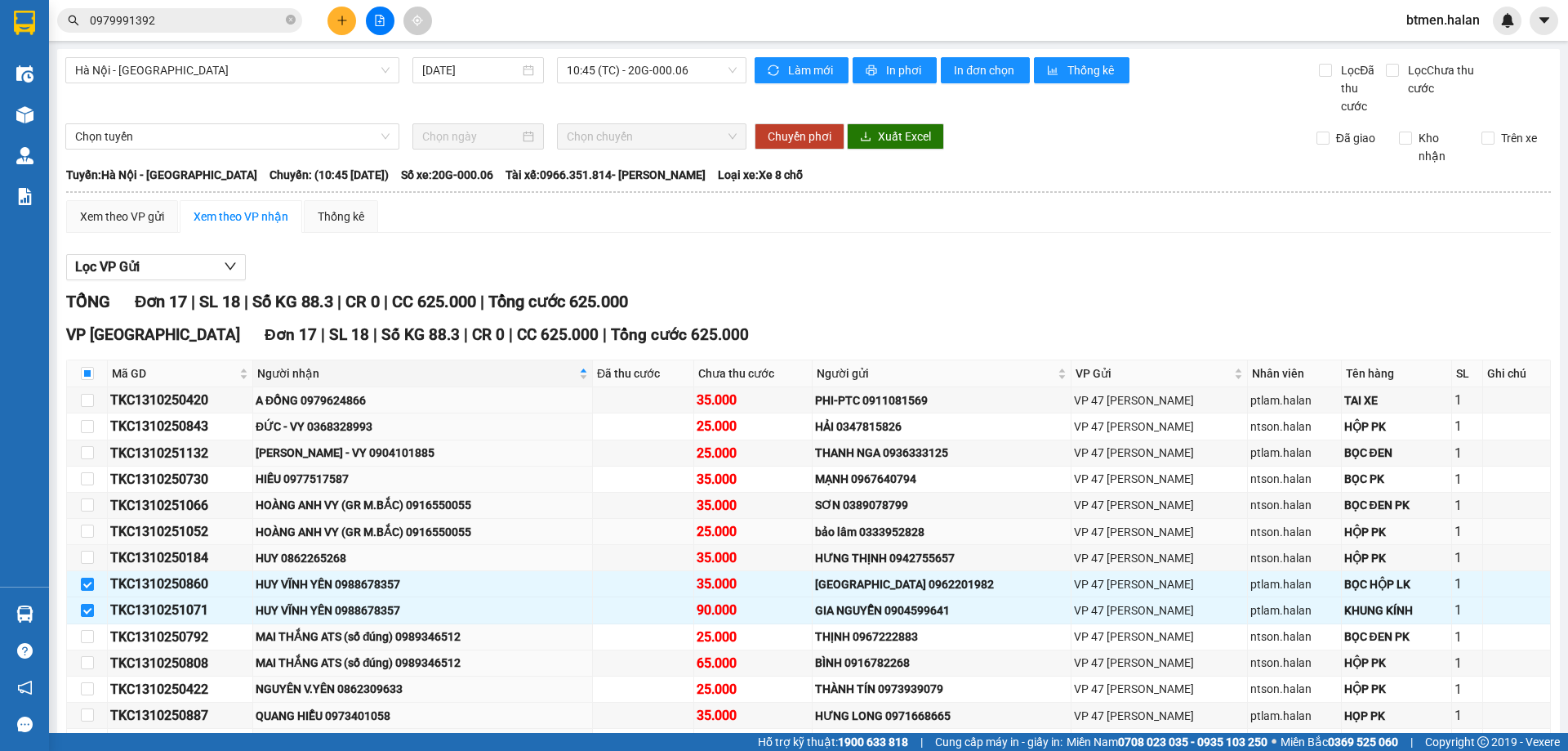
click at [94, 519] on td at bounding box center [87, 532] width 41 height 26
click at [84, 498] on input "checkbox" at bounding box center [88, 505] width 13 height 13
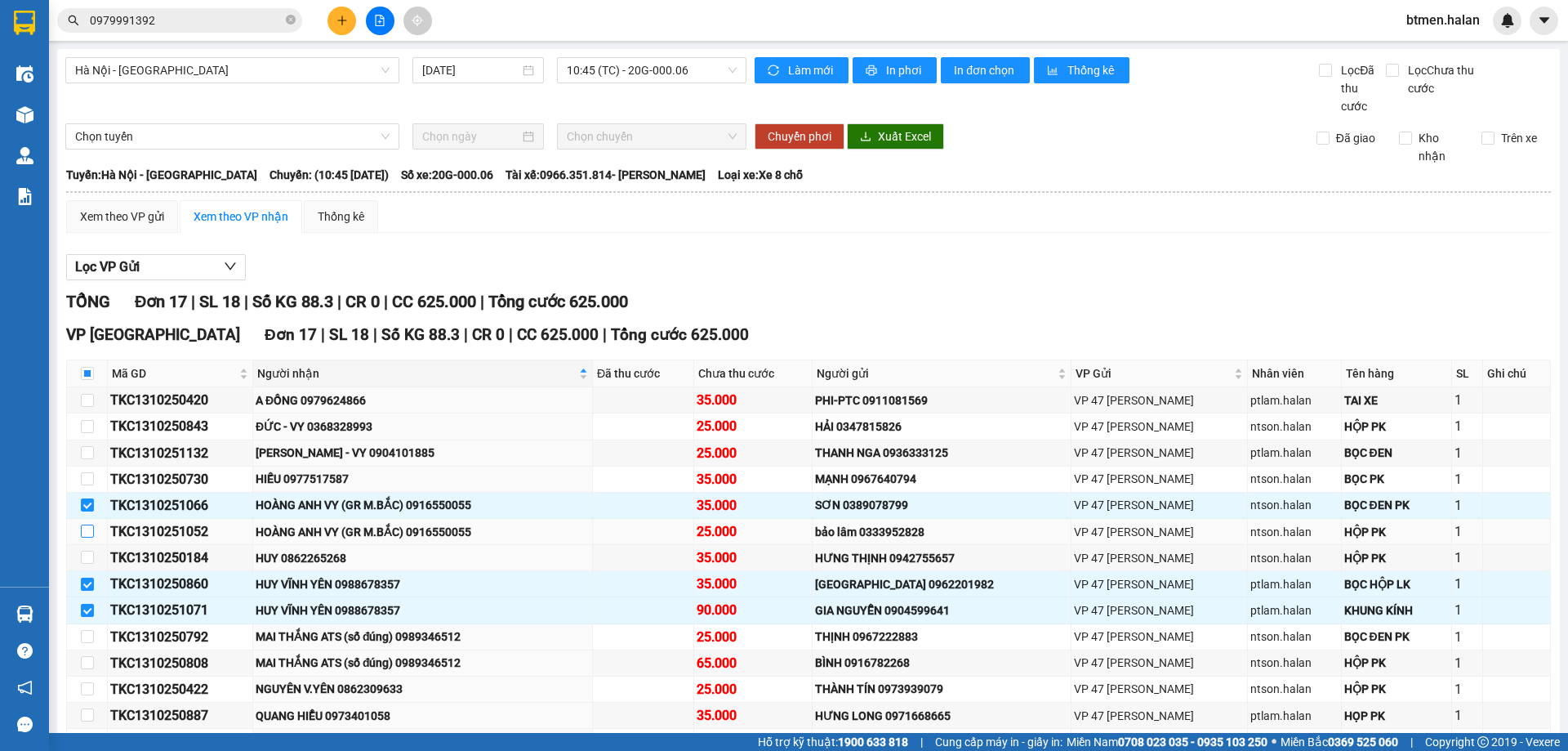
click at [83, 524] on input "checkbox" at bounding box center [88, 531] width 13 height 13
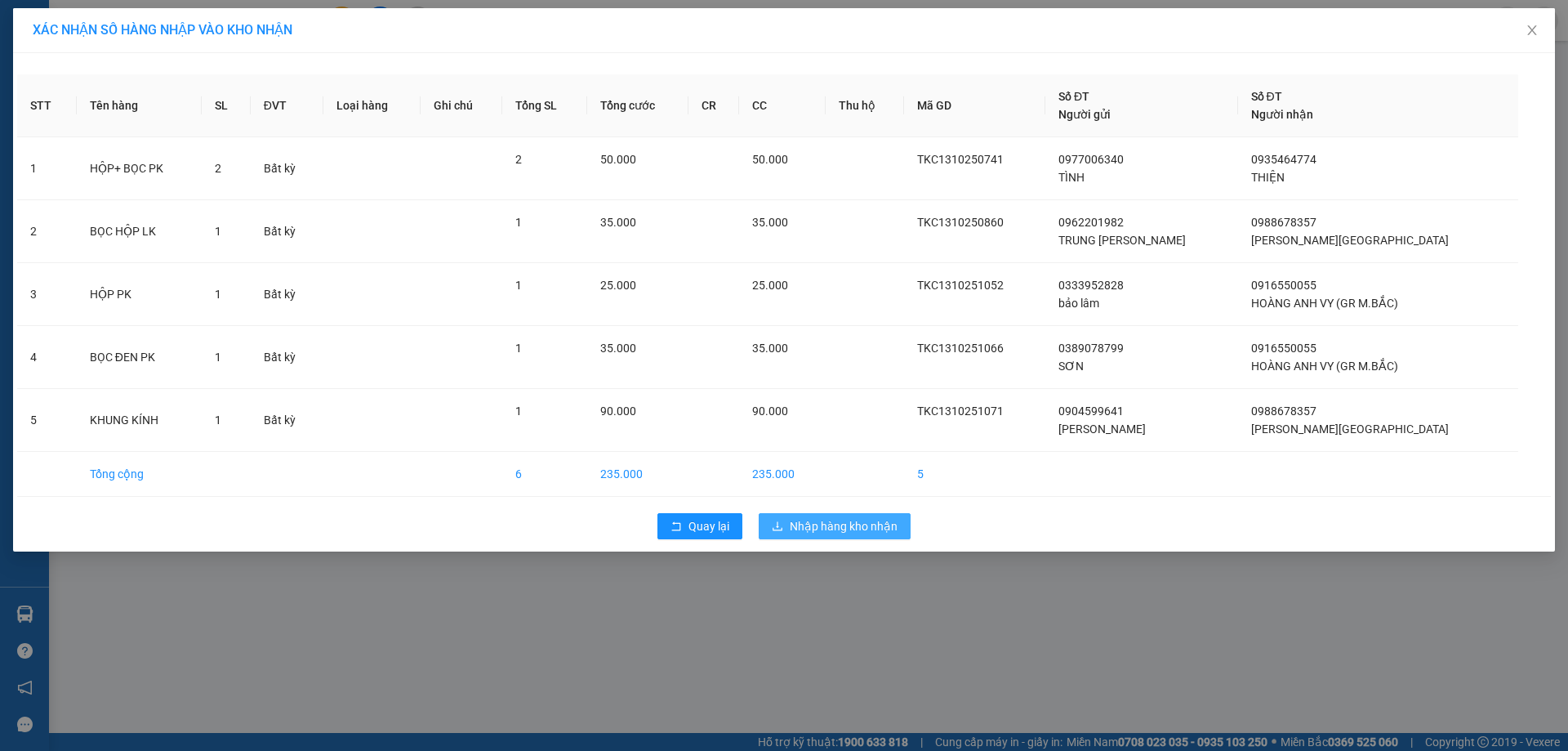
click at [849, 533] on span "Nhập hàng kho nhận" at bounding box center [843, 526] width 108 height 18
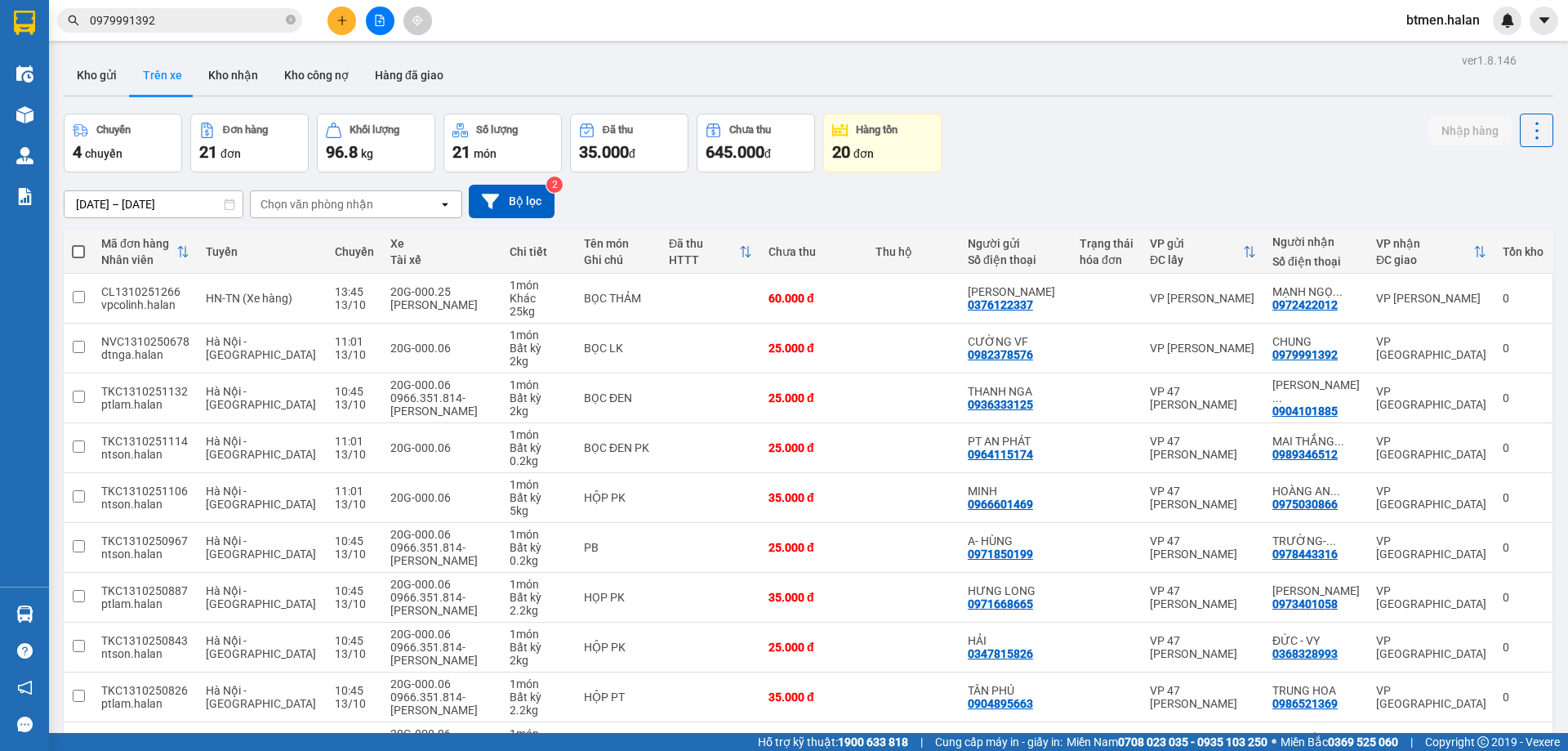
click at [1371, 118] on div "Chuyến 4 chuyến Đơn hàng 21 đơn Khối lượng 96.8 kg Số lượng 21 món Đã thu 35.00…" at bounding box center [808, 143] width 1489 height 59
click at [226, 59] on button "Kho nhận" at bounding box center [233, 75] width 76 height 39
type input "[DATE] – [DATE]"
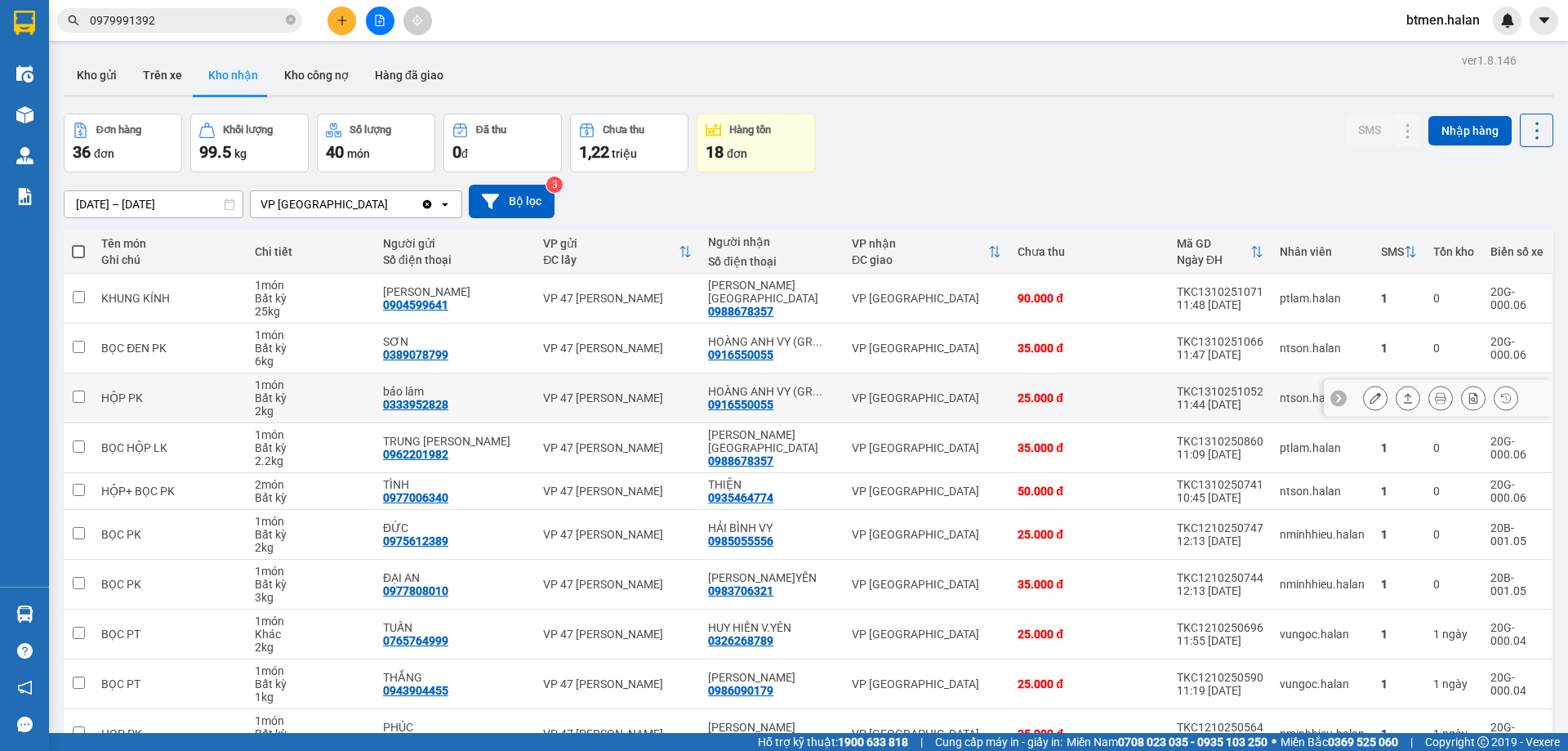
click at [766, 405] on div "0916550055" at bounding box center [740, 404] width 65 height 13
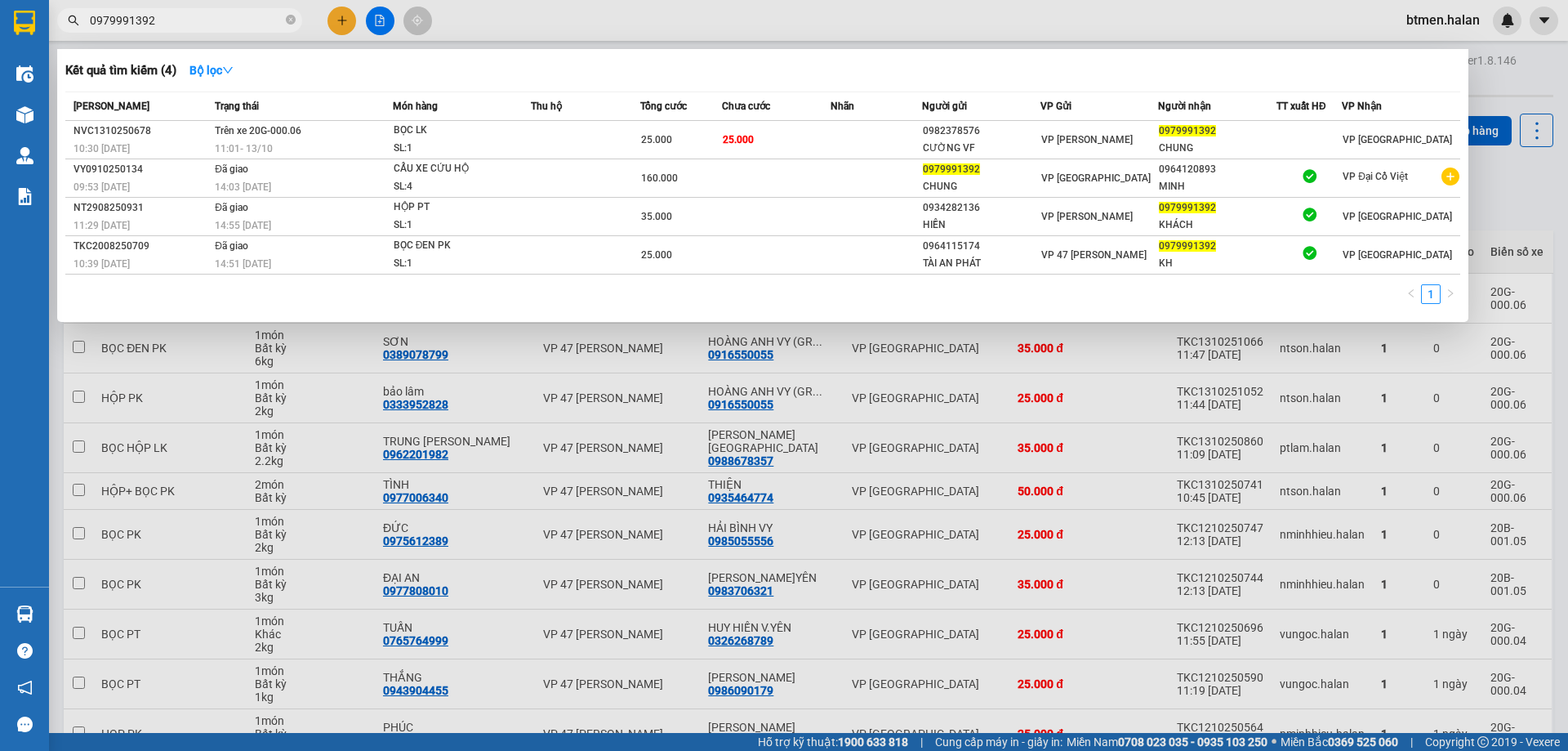
click at [204, 26] on input "0979991392" at bounding box center [186, 20] width 192 height 18
paste input "16550055"
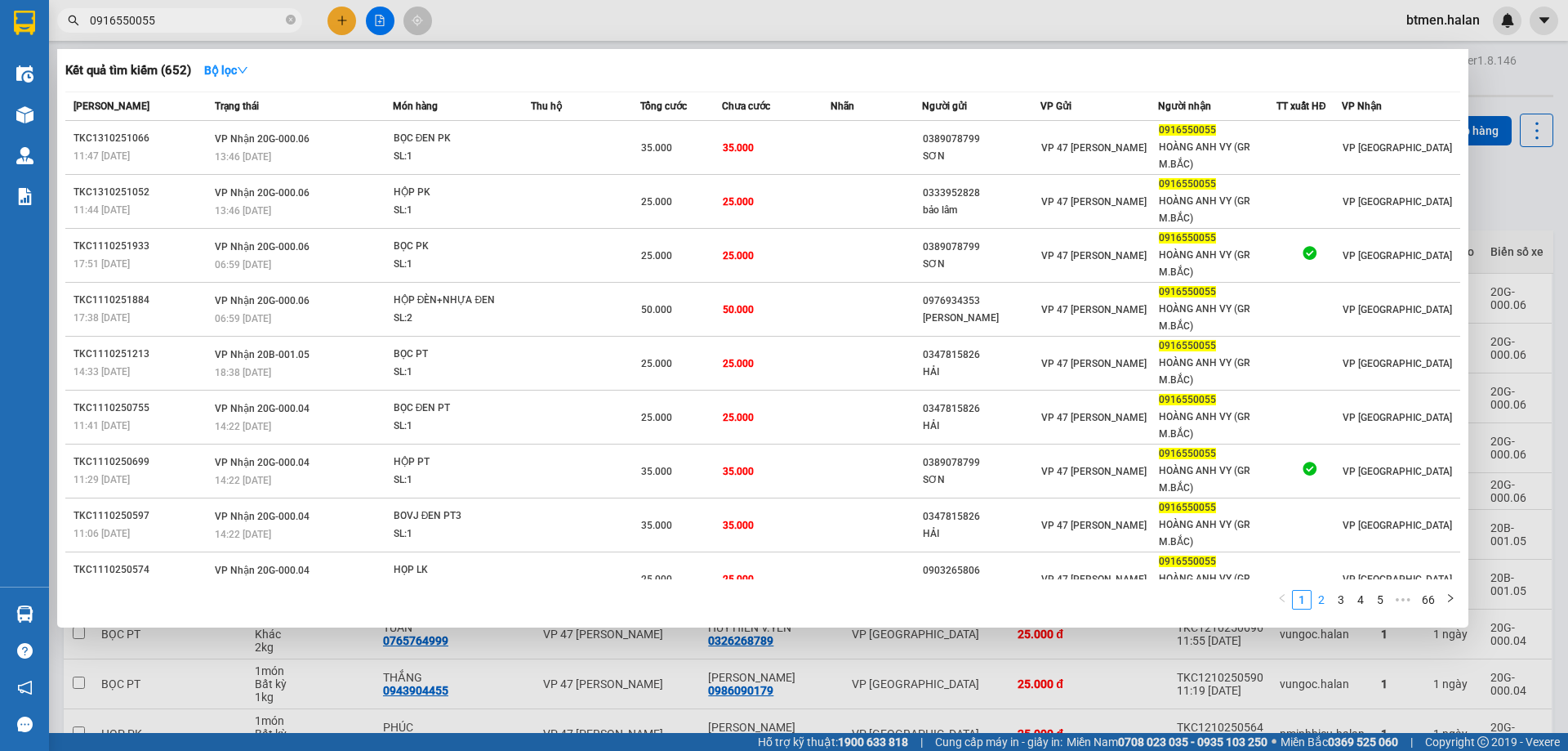
type input "0916550055"
click at [1329, 599] on link "2" at bounding box center [1320, 599] width 18 height 18
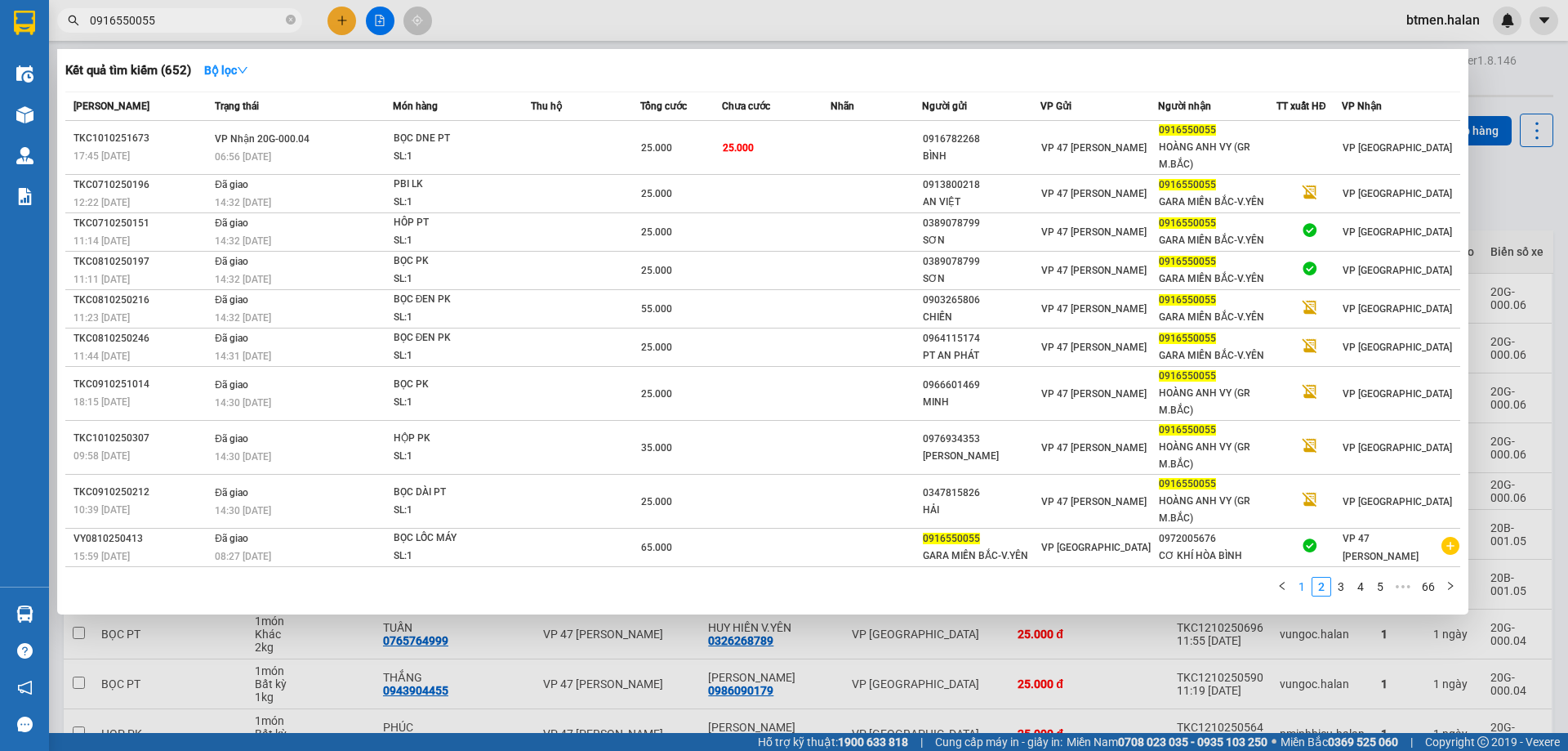
click at [1294, 585] on link "1" at bounding box center [1301, 586] width 18 height 18
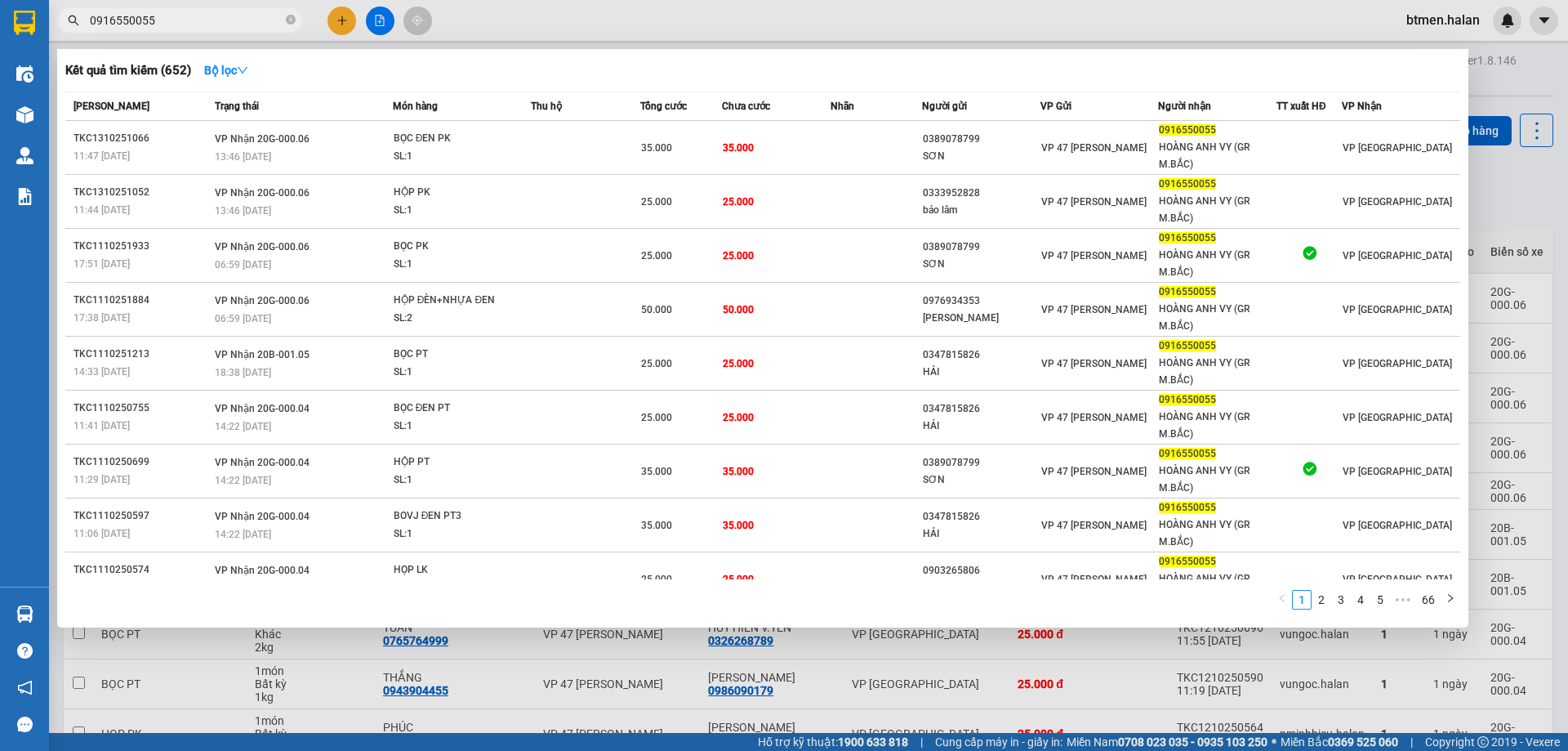
click at [430, 62] on div "Kết quả tìm kiếm ( 652 ) Bộ lọc" at bounding box center [762, 69] width 1395 height 26
click at [341, 64] on div "Kết quả tìm kiếm ( 652 ) Bộ lọc" at bounding box center [762, 69] width 1395 height 26
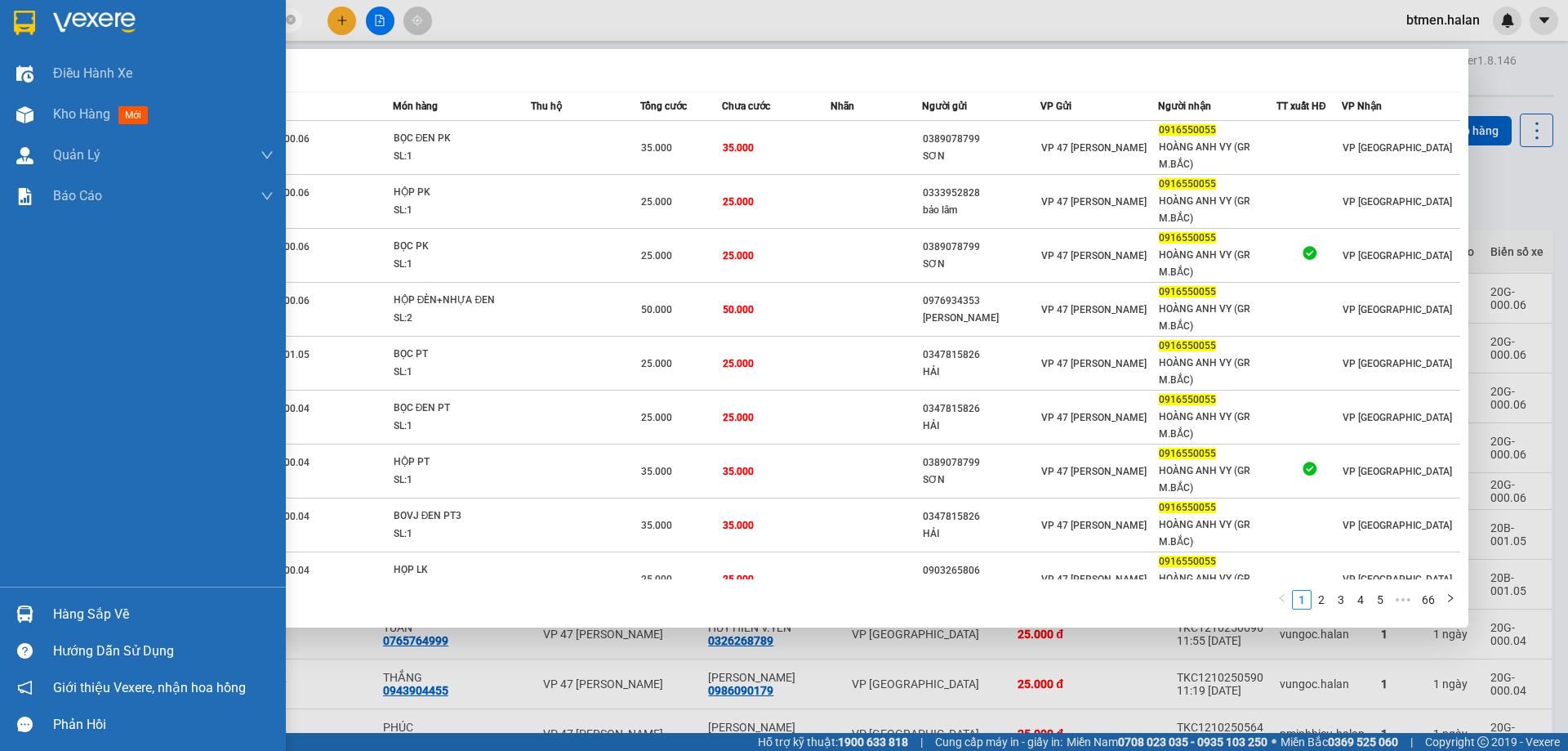
drag, startPoint x: 37, startPoint y: 599, endPoint x: 105, endPoint y: 593, distance: 68.3
click at [37, 600] on div at bounding box center [25, 614] width 28 height 28
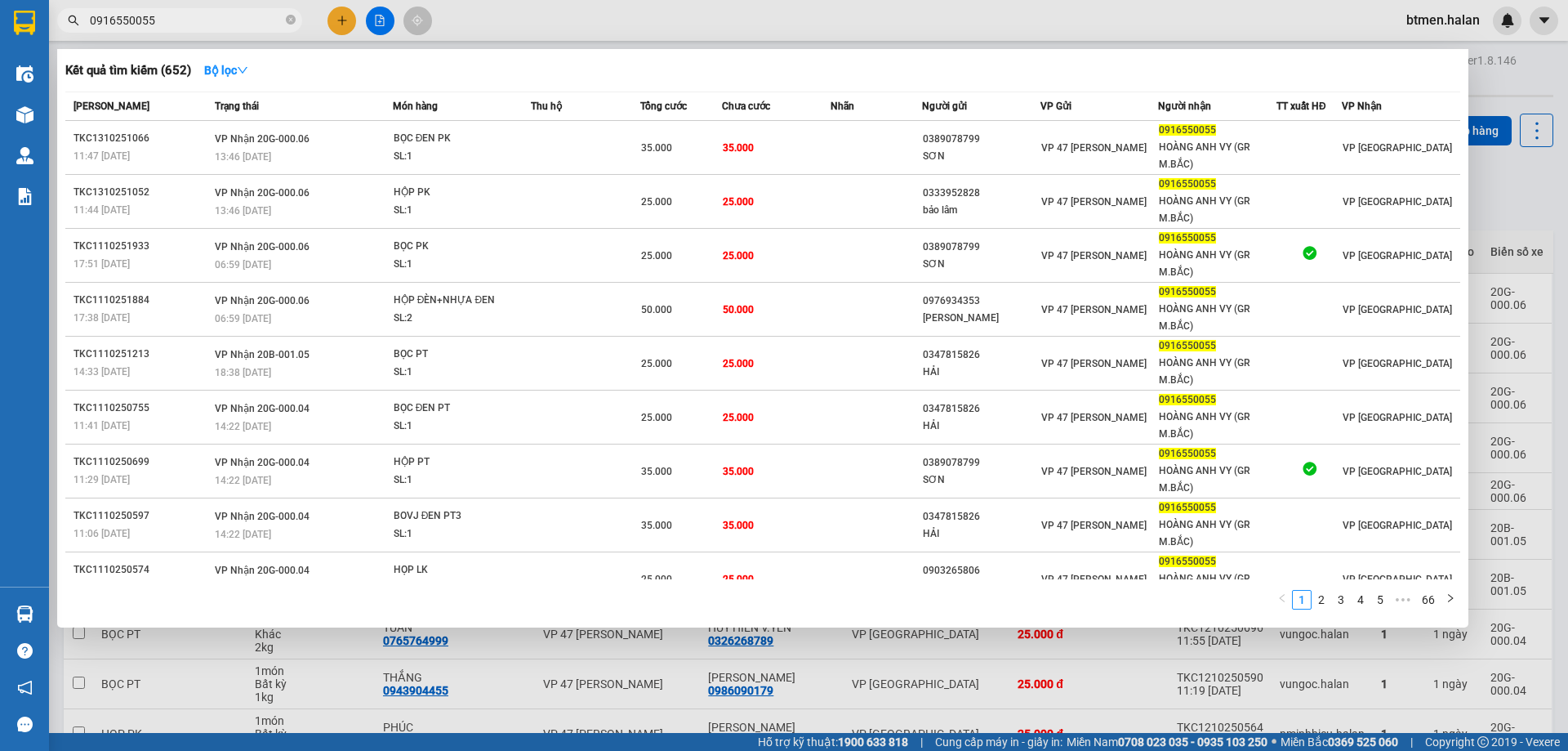
click at [1515, 160] on section "Kết quả tìm kiếm ( 652 ) Bộ lọc Mã ĐH Trạng thái Món hàng Thu hộ Tổng cước Chưa…" at bounding box center [784, 375] width 1568 height 751
click at [1547, 135] on div at bounding box center [784, 375] width 1568 height 751
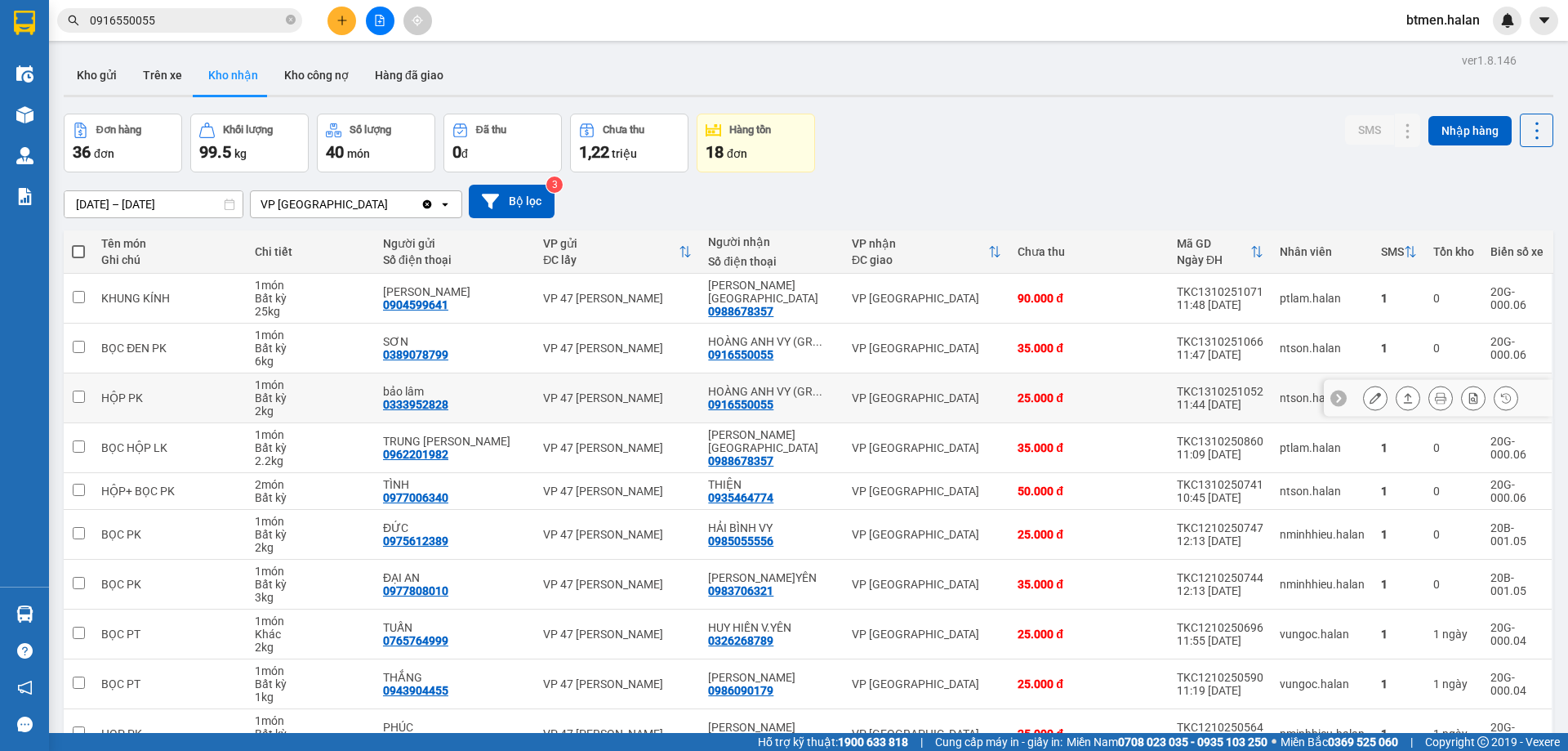
click at [726, 401] on div "0916550055" at bounding box center [740, 404] width 65 height 13
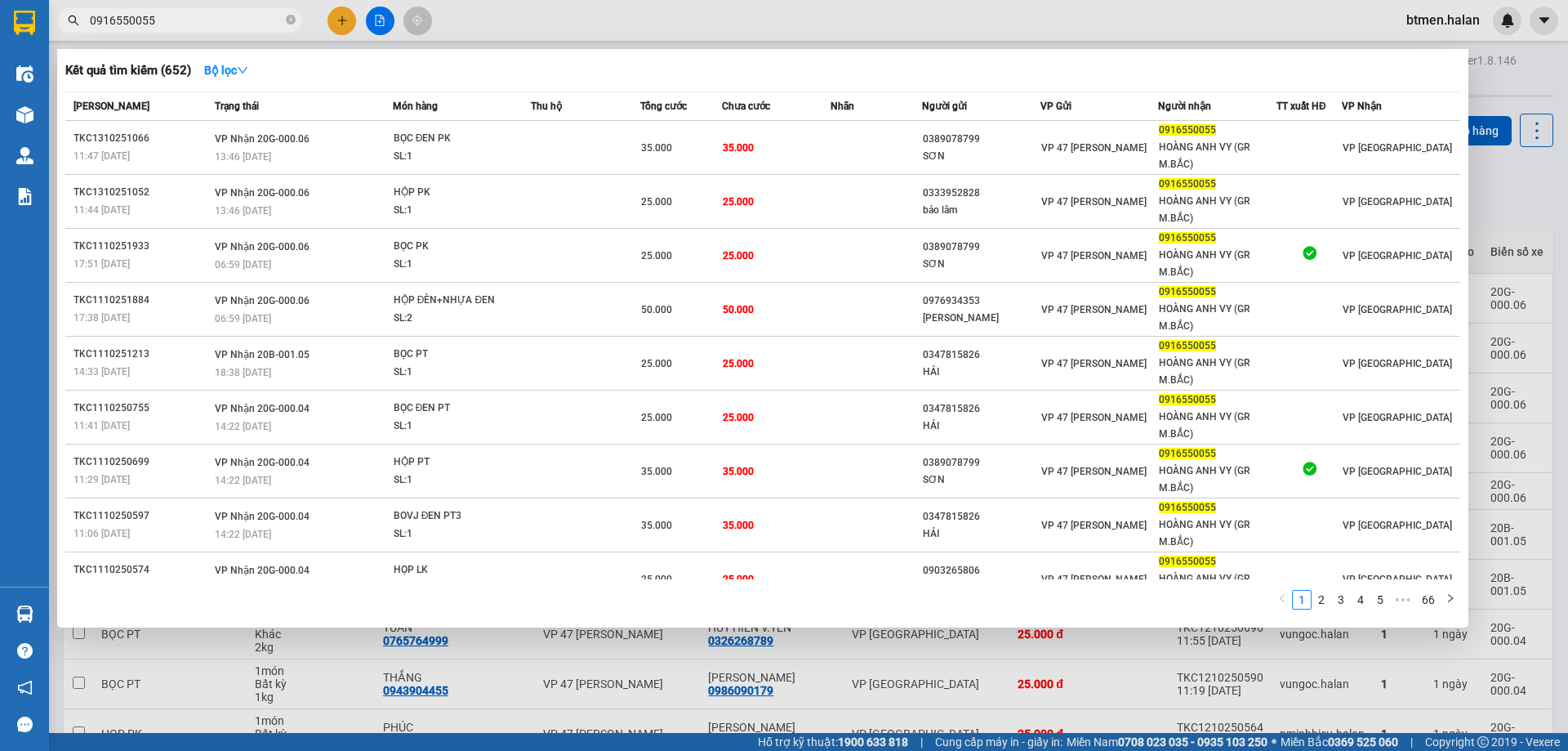
click at [262, 18] on input "0916550055" at bounding box center [186, 20] width 192 height 18
click at [1326, 598] on link "2" at bounding box center [1320, 599] width 18 height 18
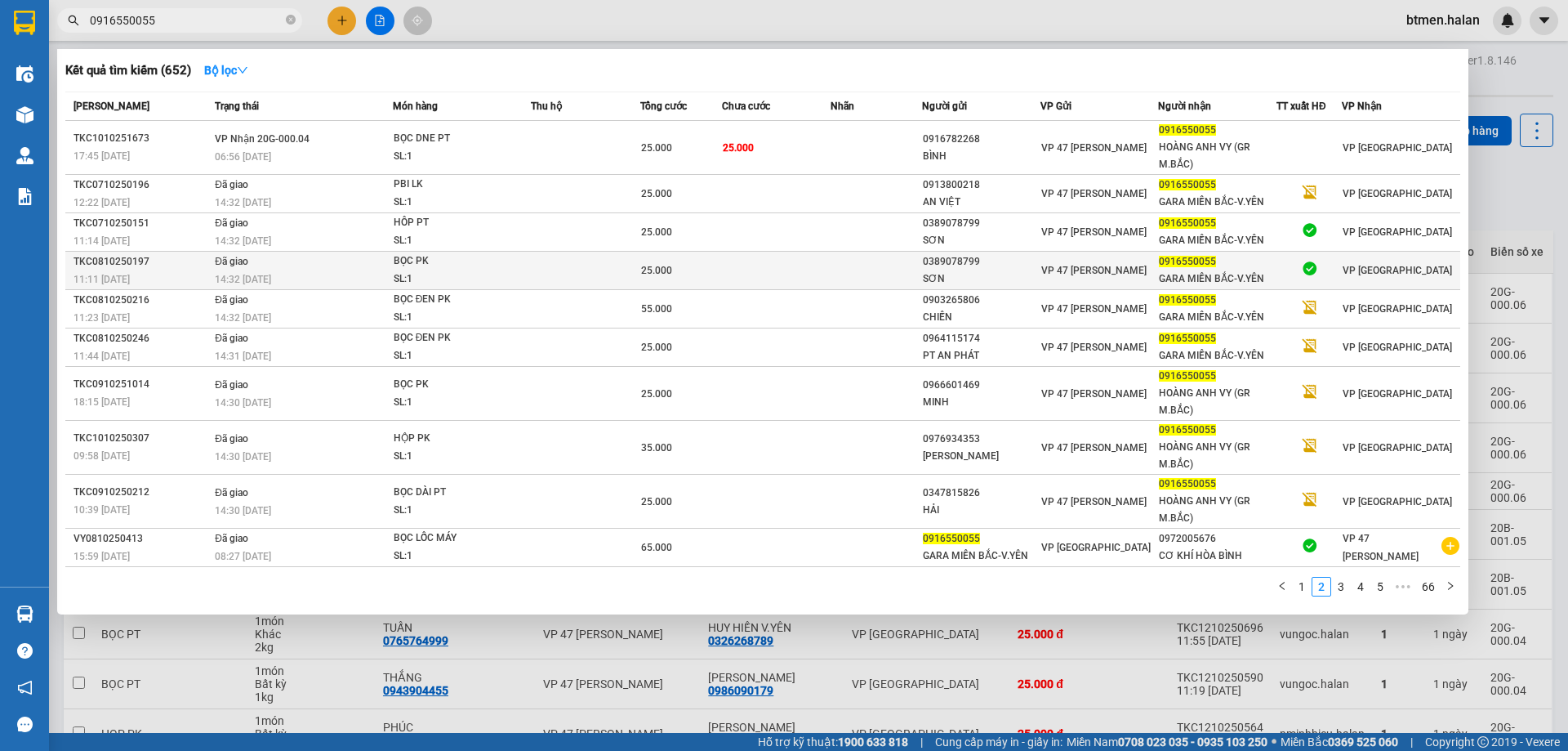
click at [1232, 275] on div "GARA MIỀN BẮC-V.YÊN" at bounding box center [1217, 279] width 117 height 17
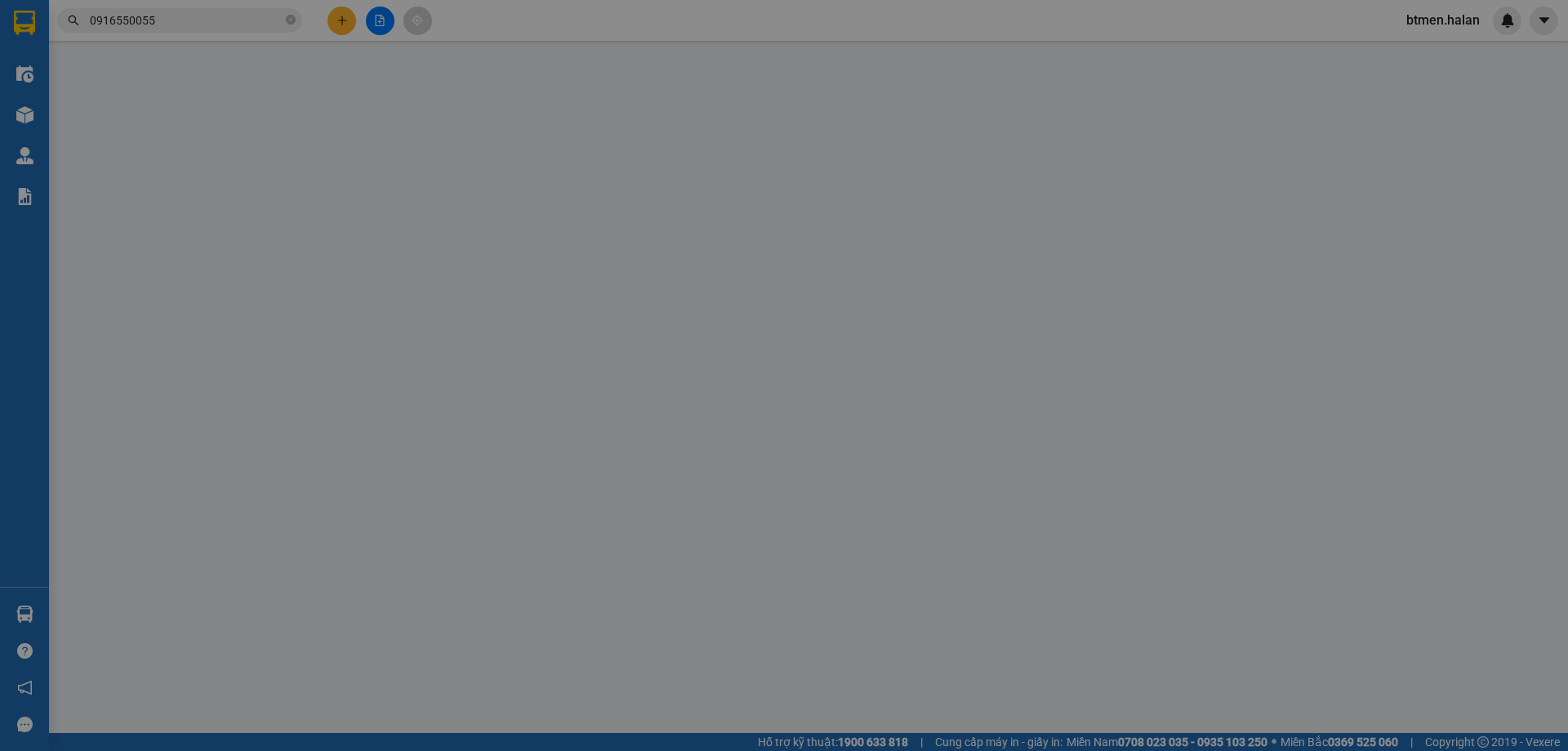
type input "0389078799"
type input "SƠN"
type input "0916550055"
type input "GARA MIỀN BẮC-V.YÊN"
type input "0"
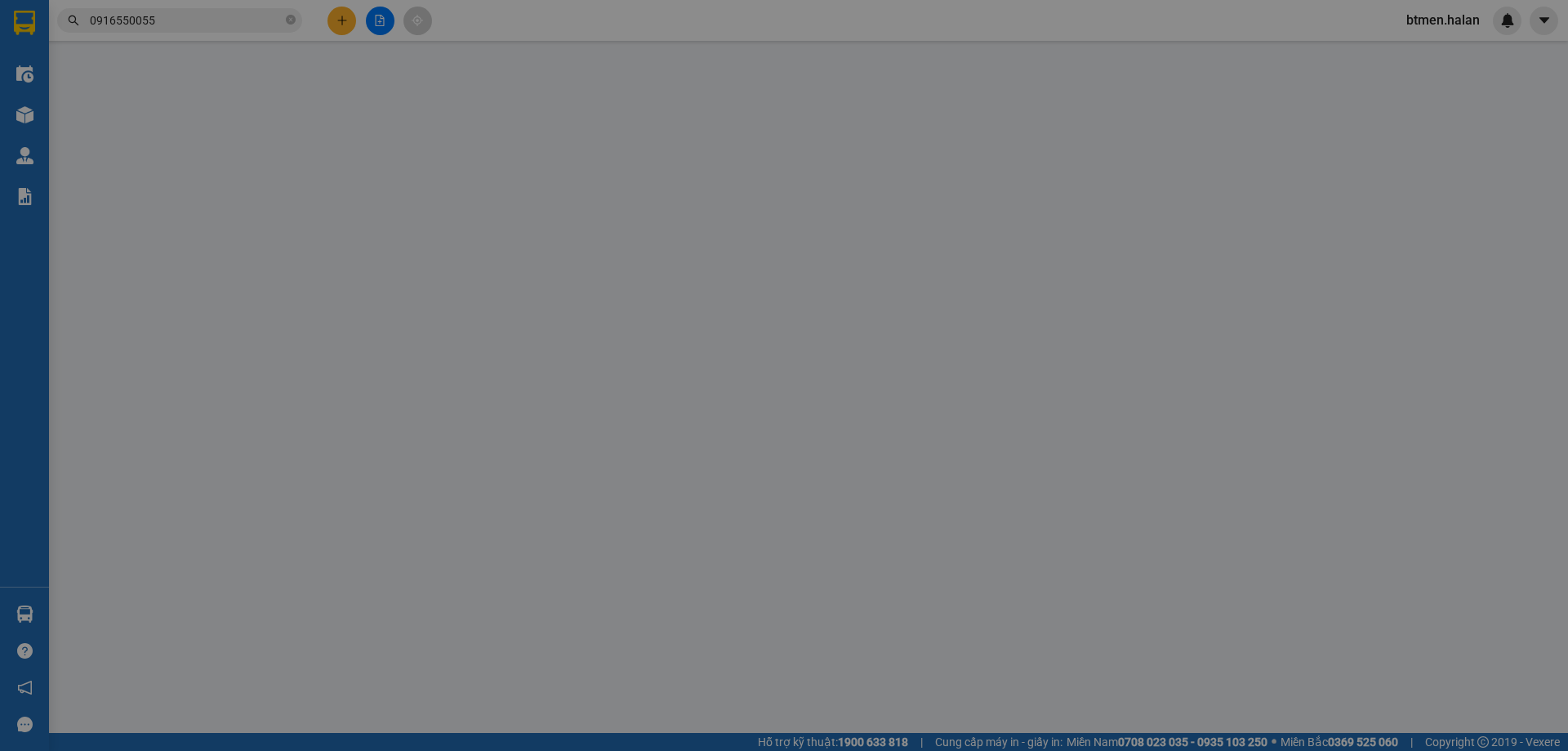
type input "25.000"
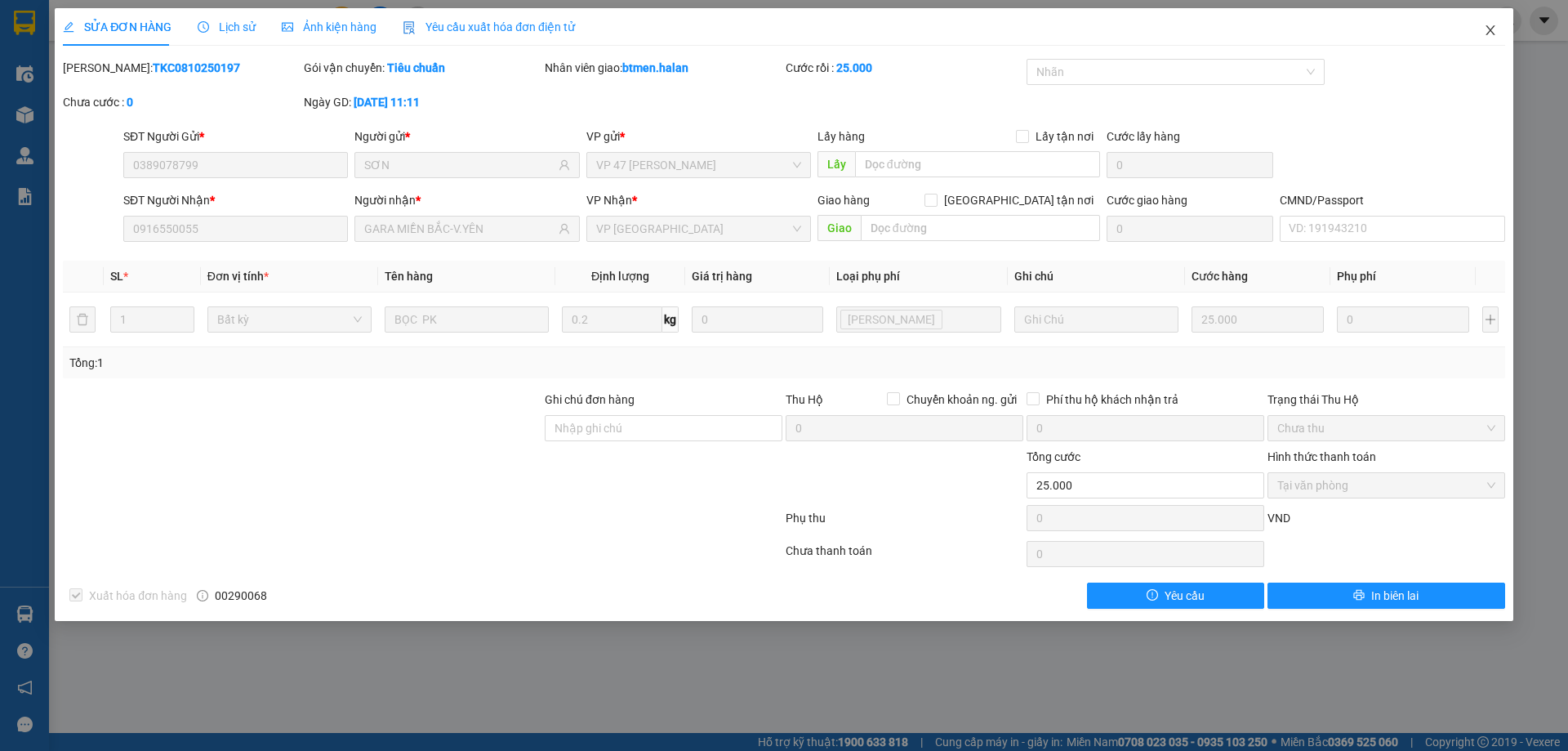
click at [1488, 33] on icon "close" at bounding box center [1490, 30] width 13 height 13
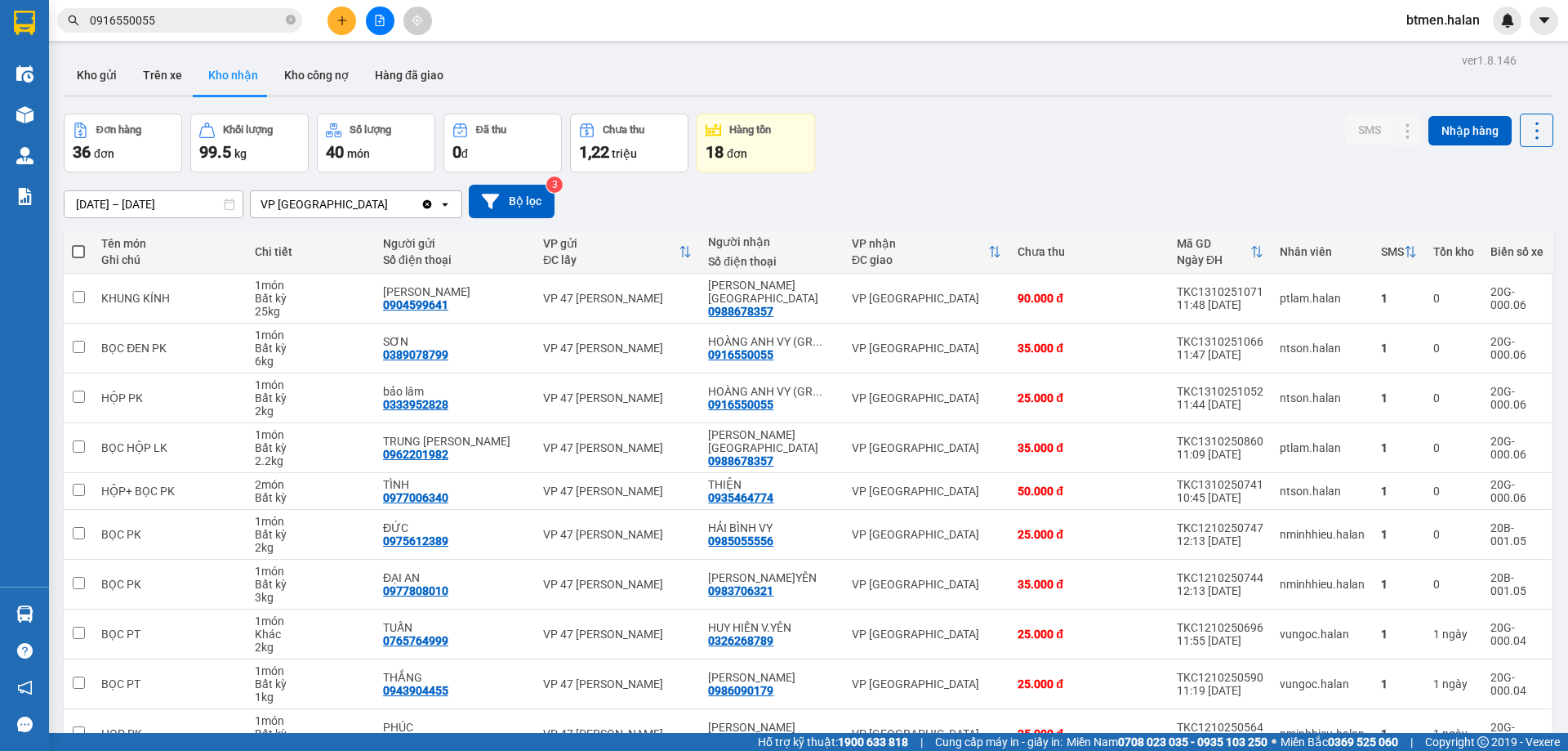
click at [259, 28] on input "0916550055" at bounding box center [186, 20] width 192 height 18
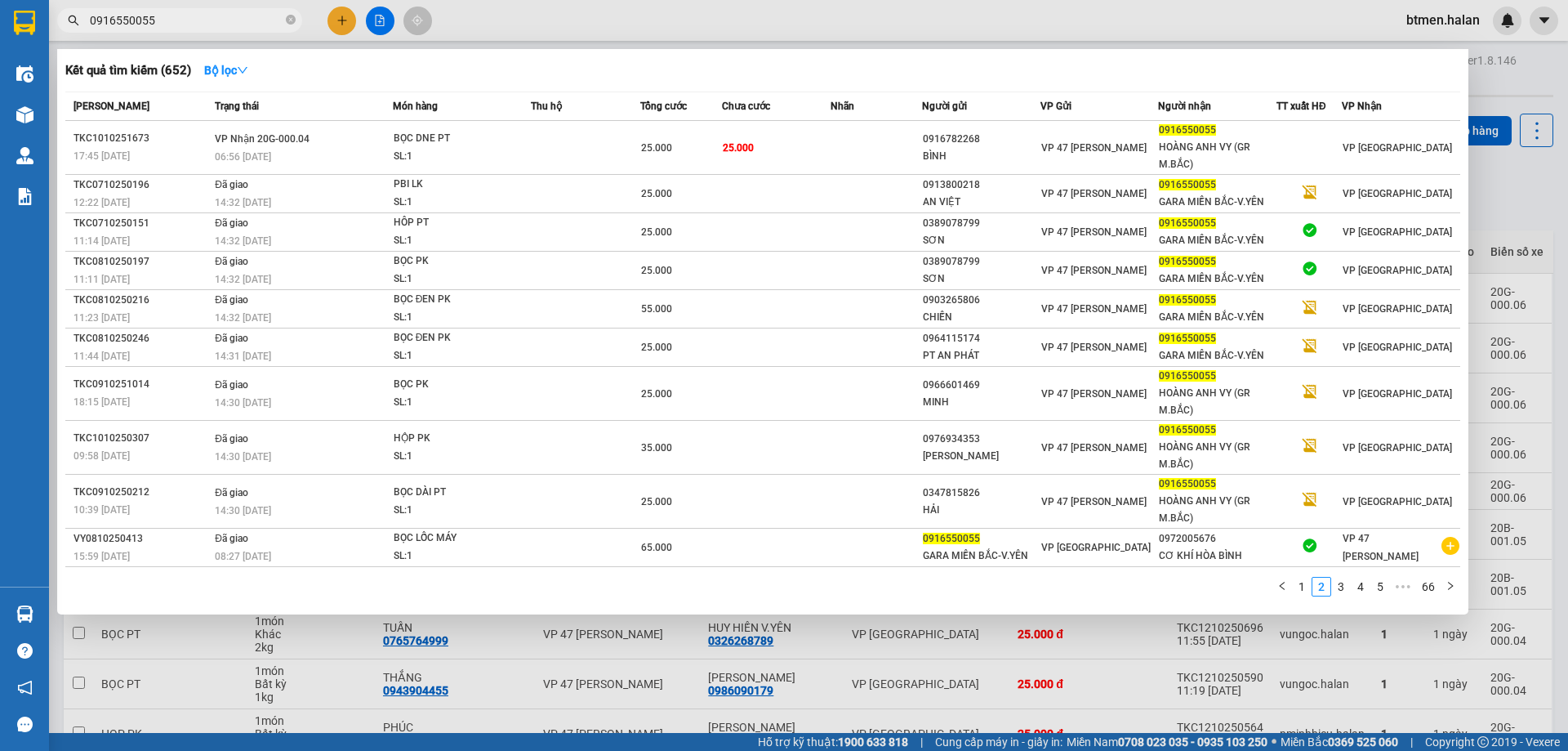
click at [259, 28] on input "0916550055" at bounding box center [186, 20] width 192 height 18
paste input "66593601"
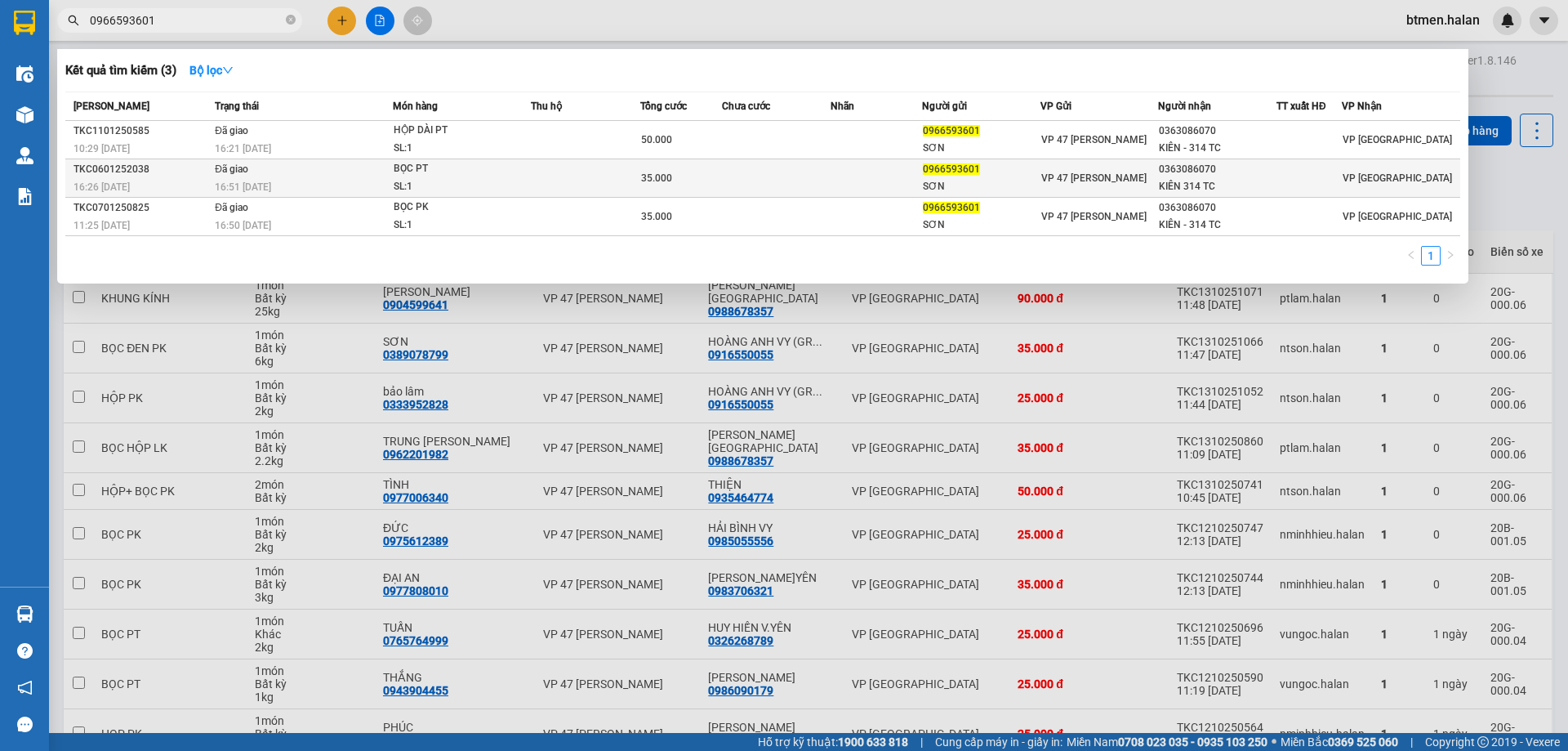
click at [938, 186] on div "SƠN" at bounding box center [981, 187] width 117 height 17
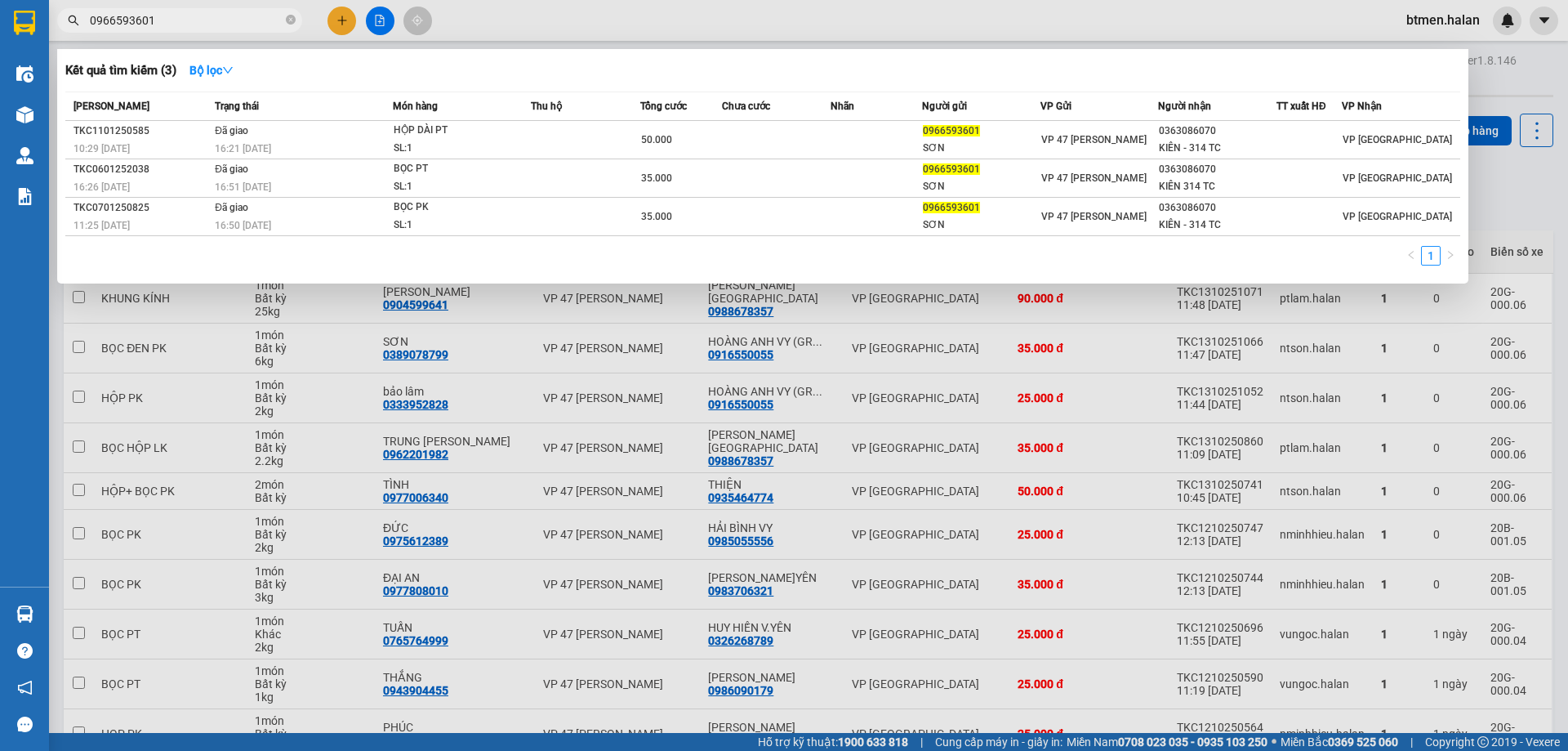
click at [197, 21] on input "0966593601" at bounding box center [186, 20] width 192 height 18
paste input "601469"
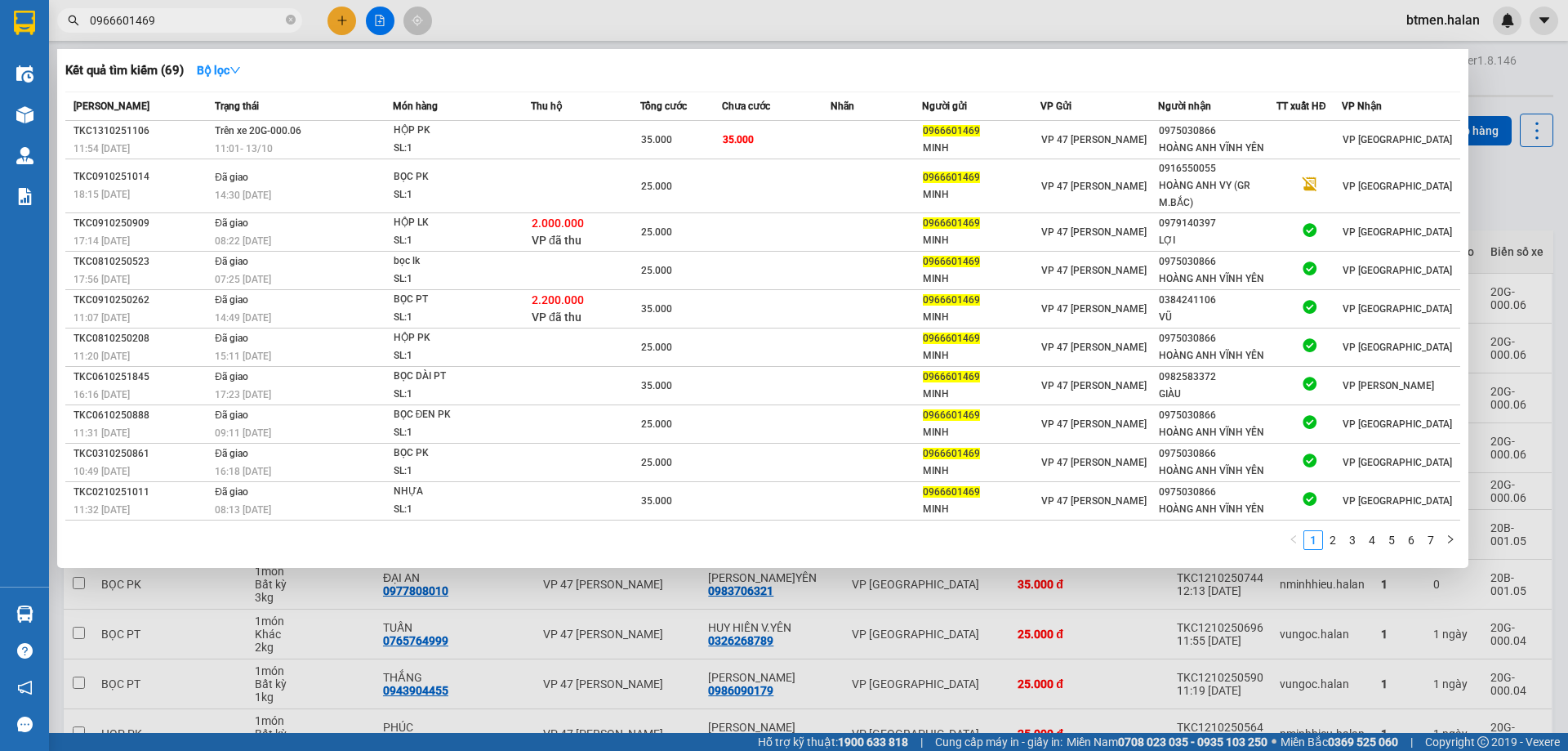
type input "0966601469"
click at [1524, 179] on div at bounding box center [784, 375] width 1568 height 751
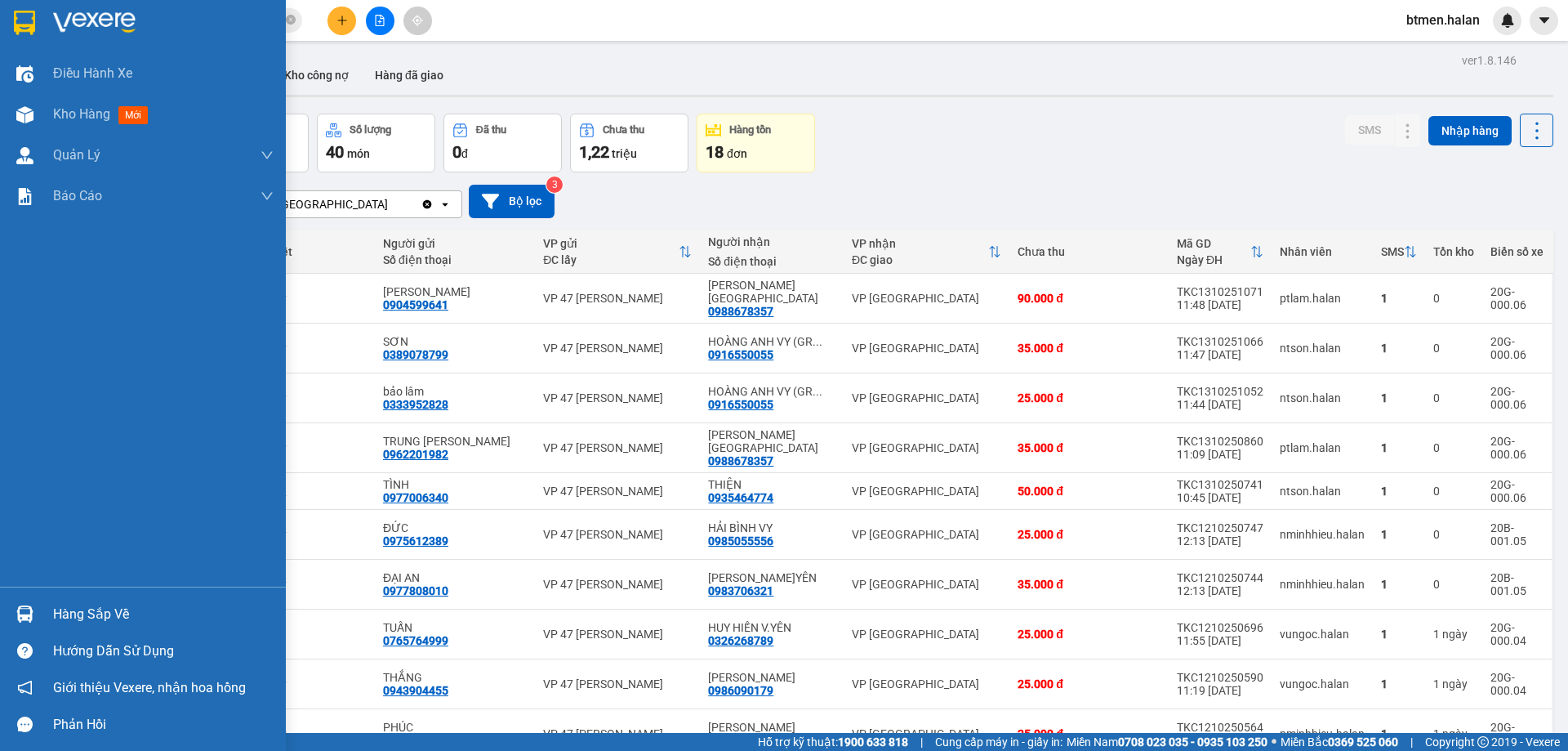
click at [71, 600] on div "Hàng sắp về" at bounding box center [143, 614] width 286 height 37
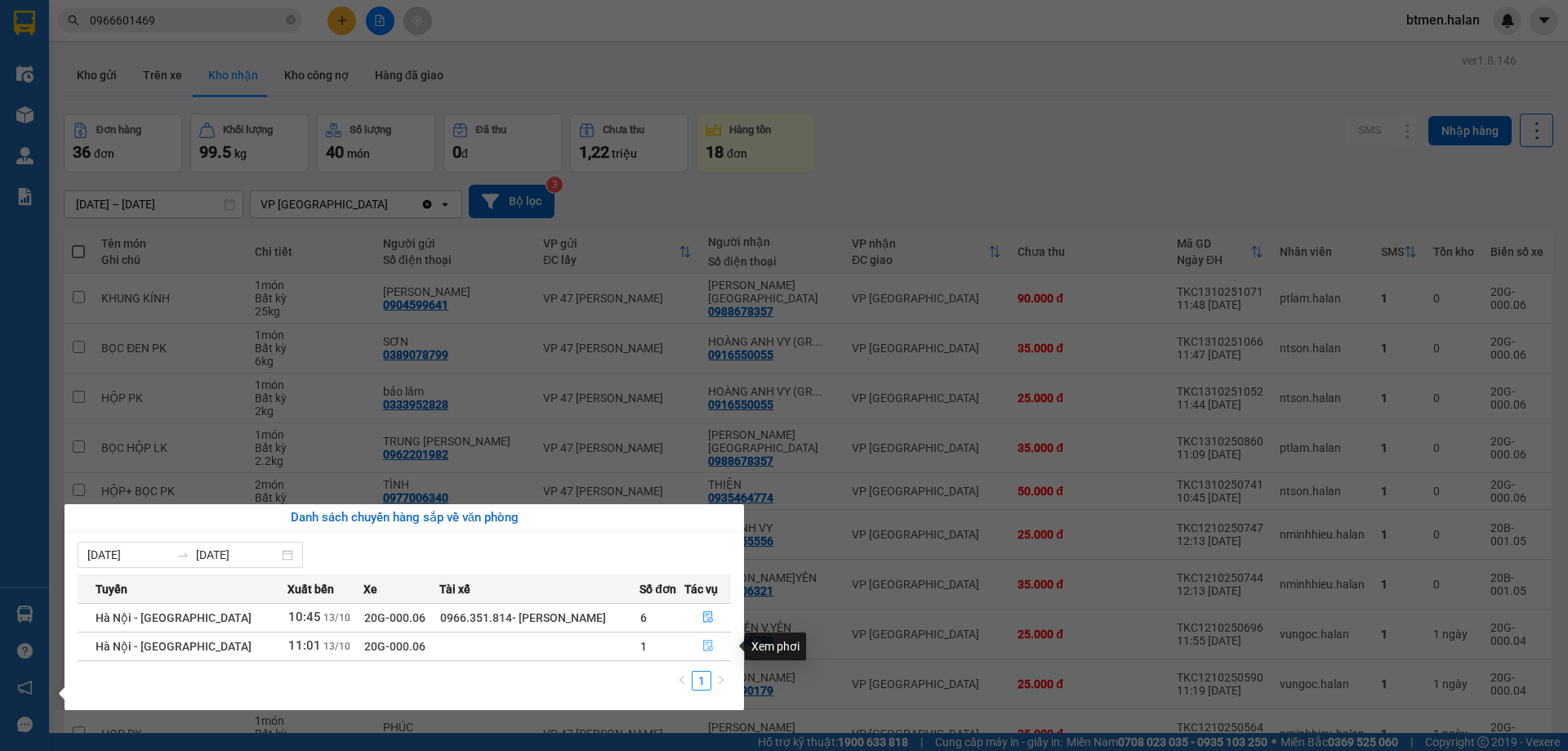
click at [701, 637] on button "button" at bounding box center [708, 646] width 46 height 26
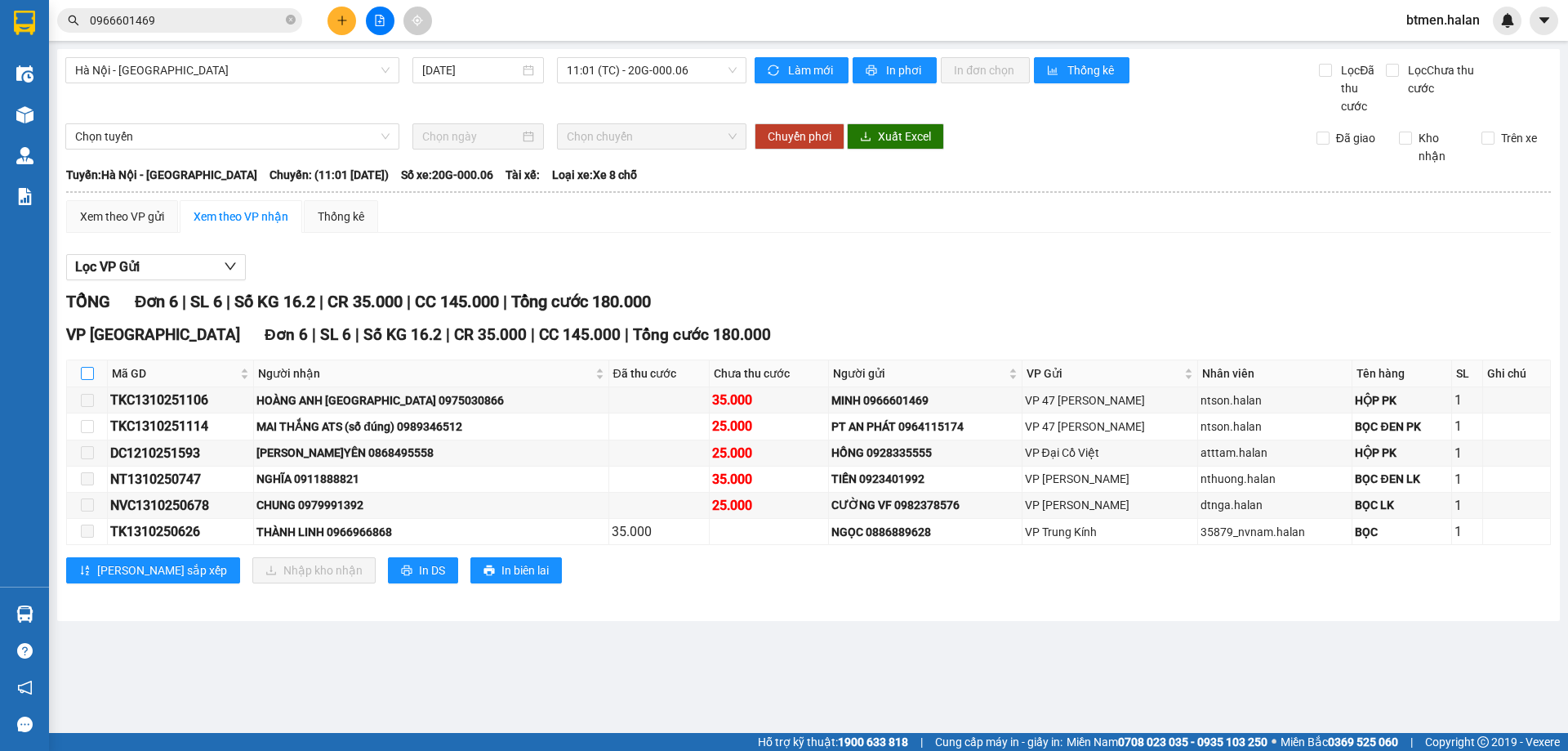
click at [92, 369] on input "checkbox" at bounding box center [88, 373] width 13 height 13
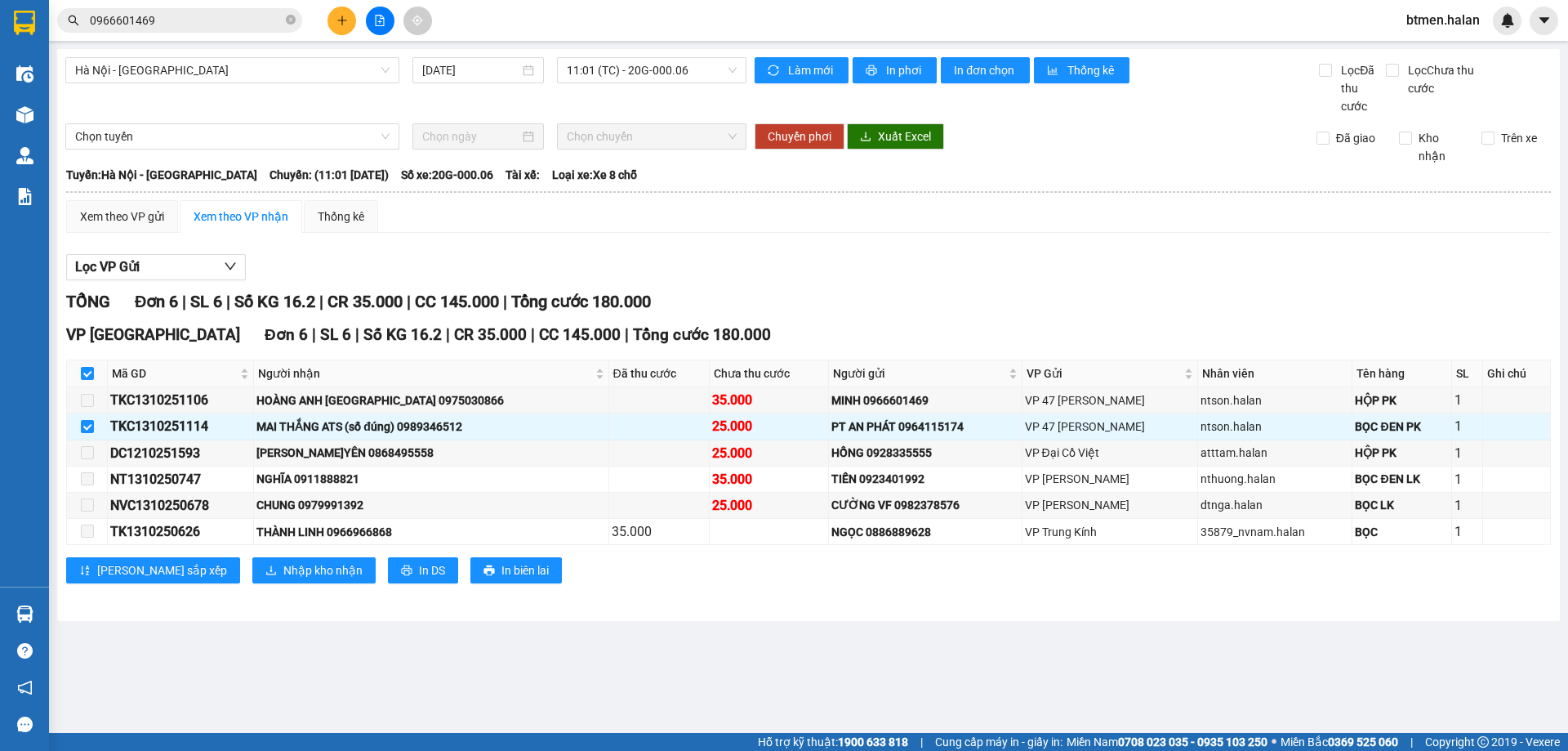
click at [260, 557] on div "VP [GEOGRAPHIC_DATA] 6 | SL 6 | Số KG 16.2 | CR 35.000 | CC 145.000 | Tổng cước…" at bounding box center [808, 459] width 1484 height 273
click at [284, 561] on span "Nhập kho nhận" at bounding box center [323, 569] width 79 height 18
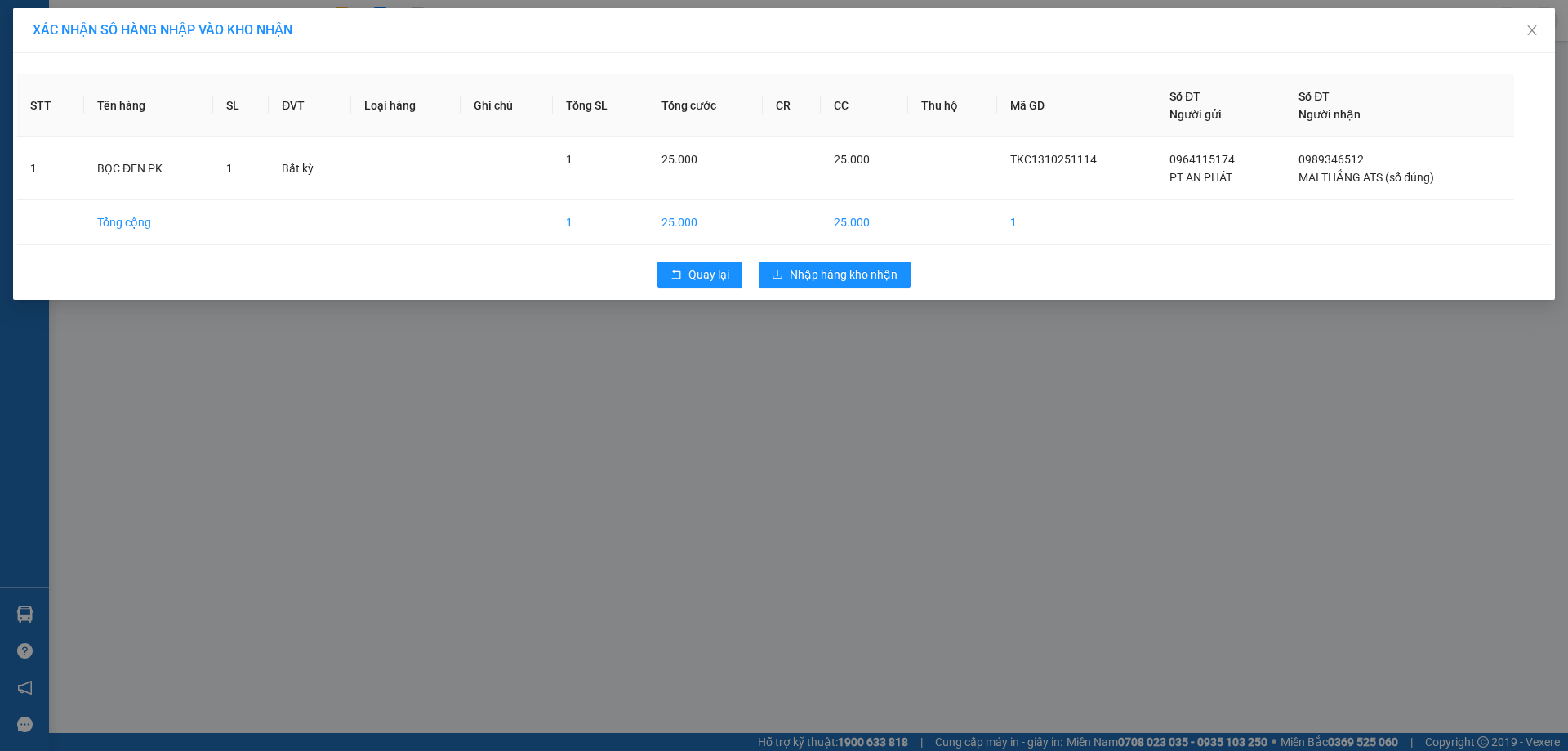
click at [875, 288] on div "Quay lại Nhập hàng kho nhận" at bounding box center [783, 275] width 1534 height 43
click at [883, 264] on button "Nhập hàng kho nhận" at bounding box center [835, 274] width 152 height 26
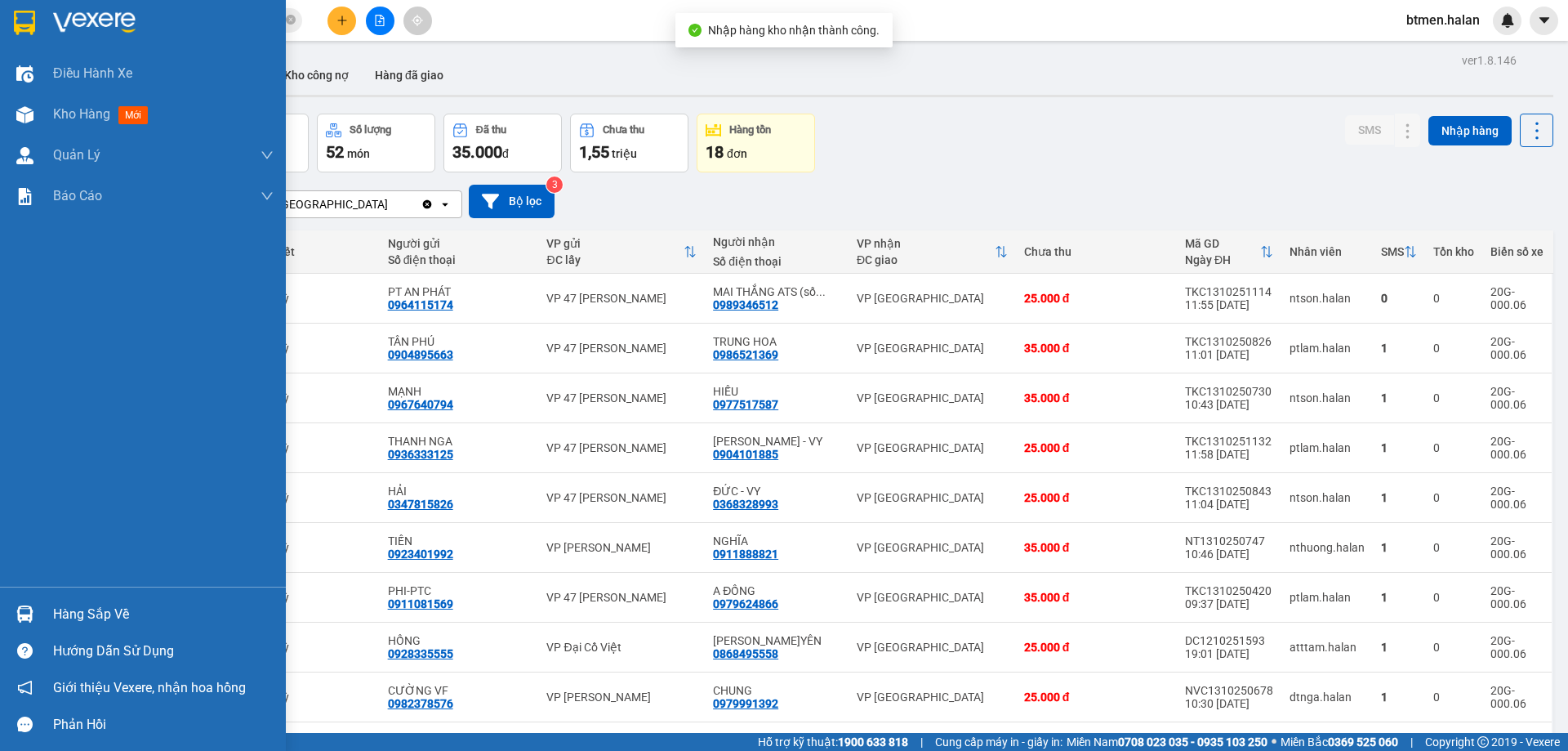
click at [98, 617] on div "Hàng sắp về" at bounding box center [162, 614] width 220 height 24
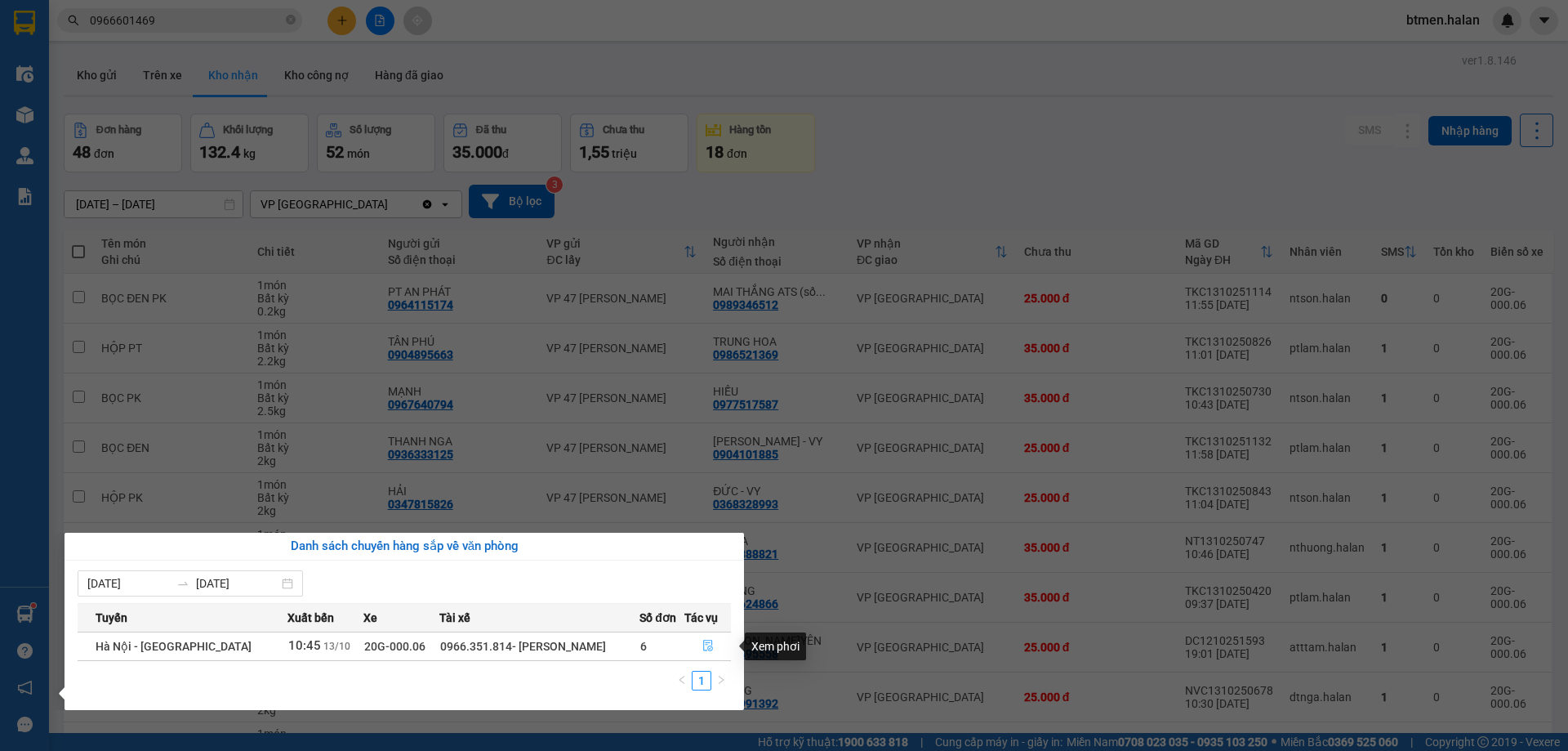
click at [709, 652] on span "file-done" at bounding box center [708, 646] width 12 height 13
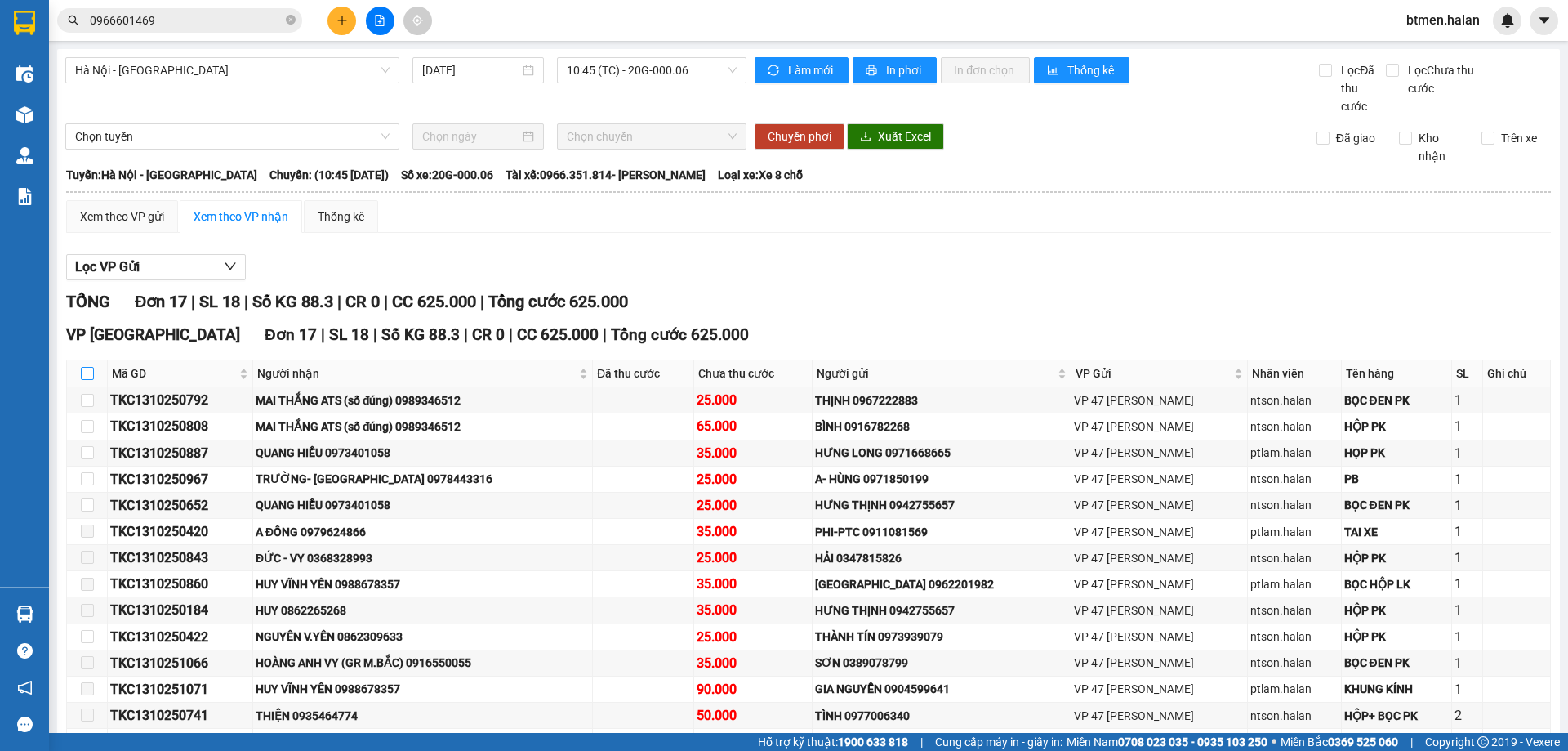
click at [91, 367] on input "checkbox" at bounding box center [88, 373] width 13 height 13
checkbox input "true"
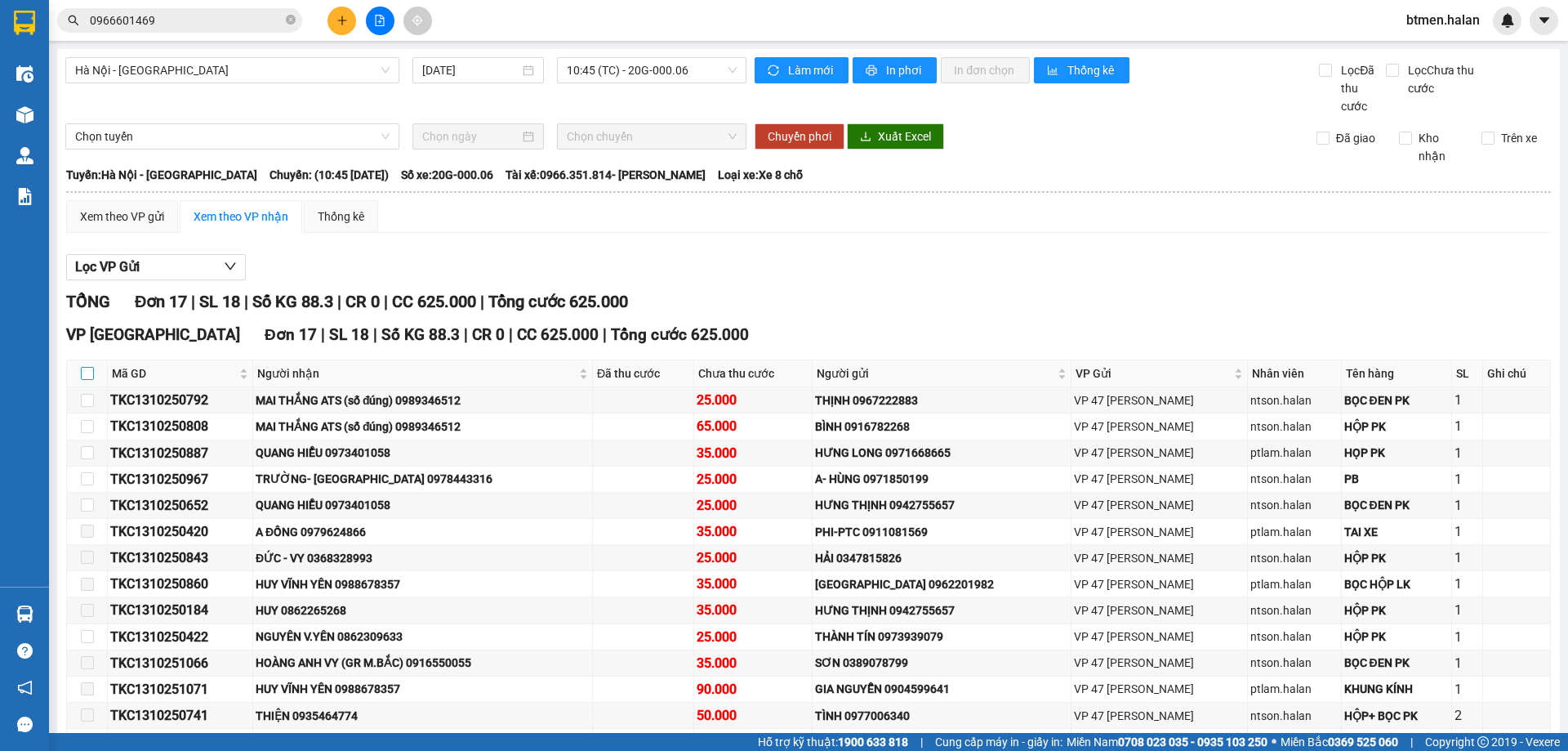
checkbox input "true"
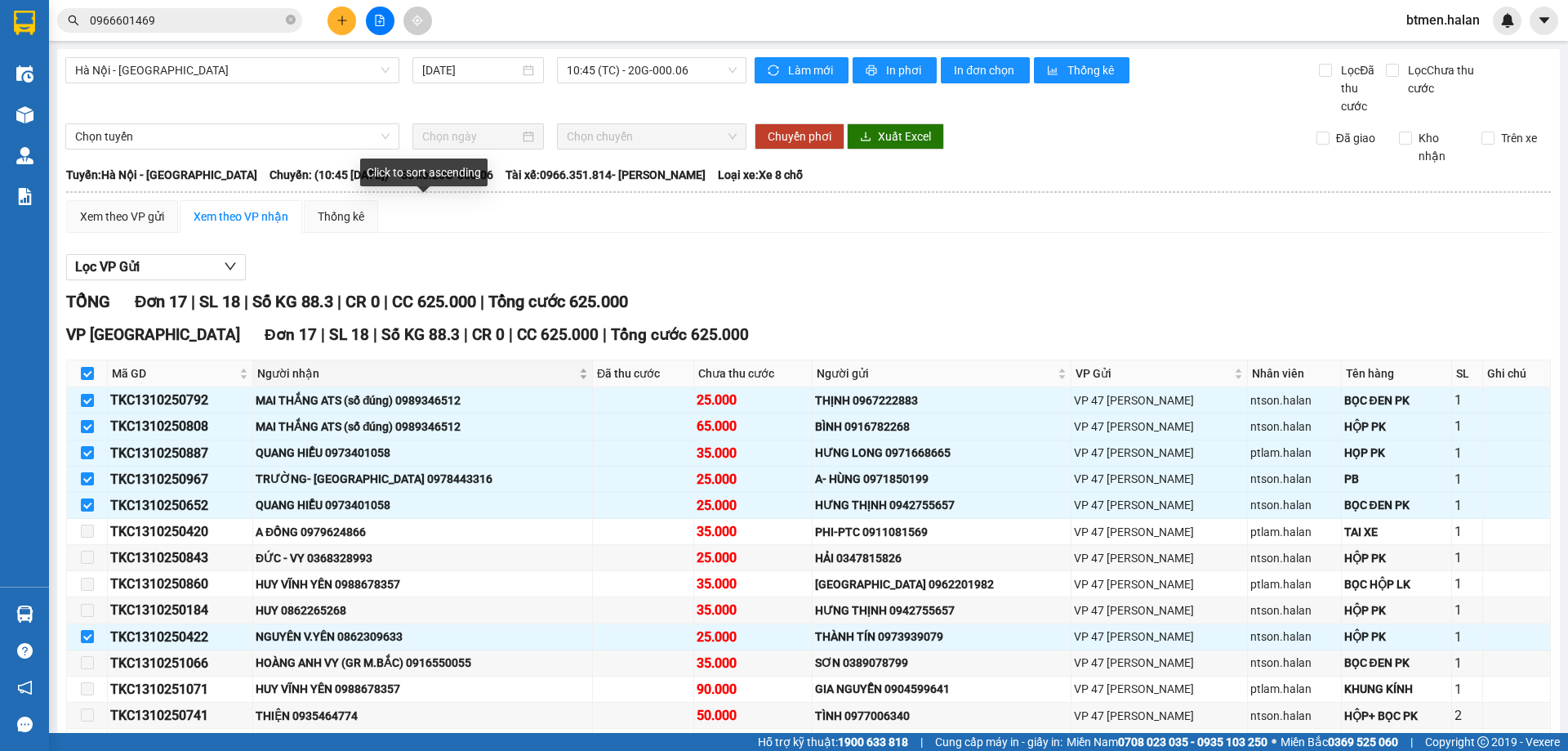
click at [287, 364] on span "Người nhận" at bounding box center [416, 373] width 319 height 18
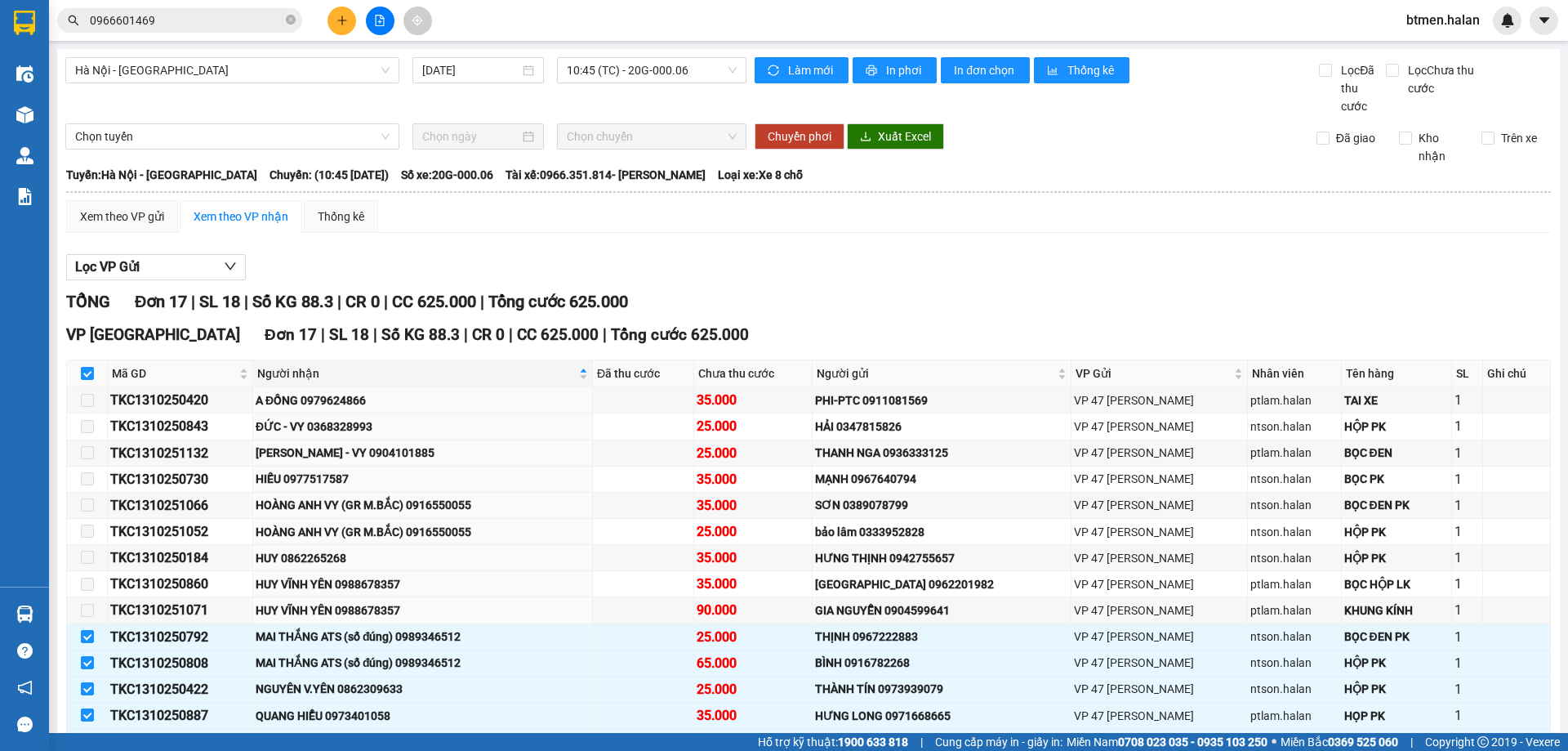
checkbox input "false"
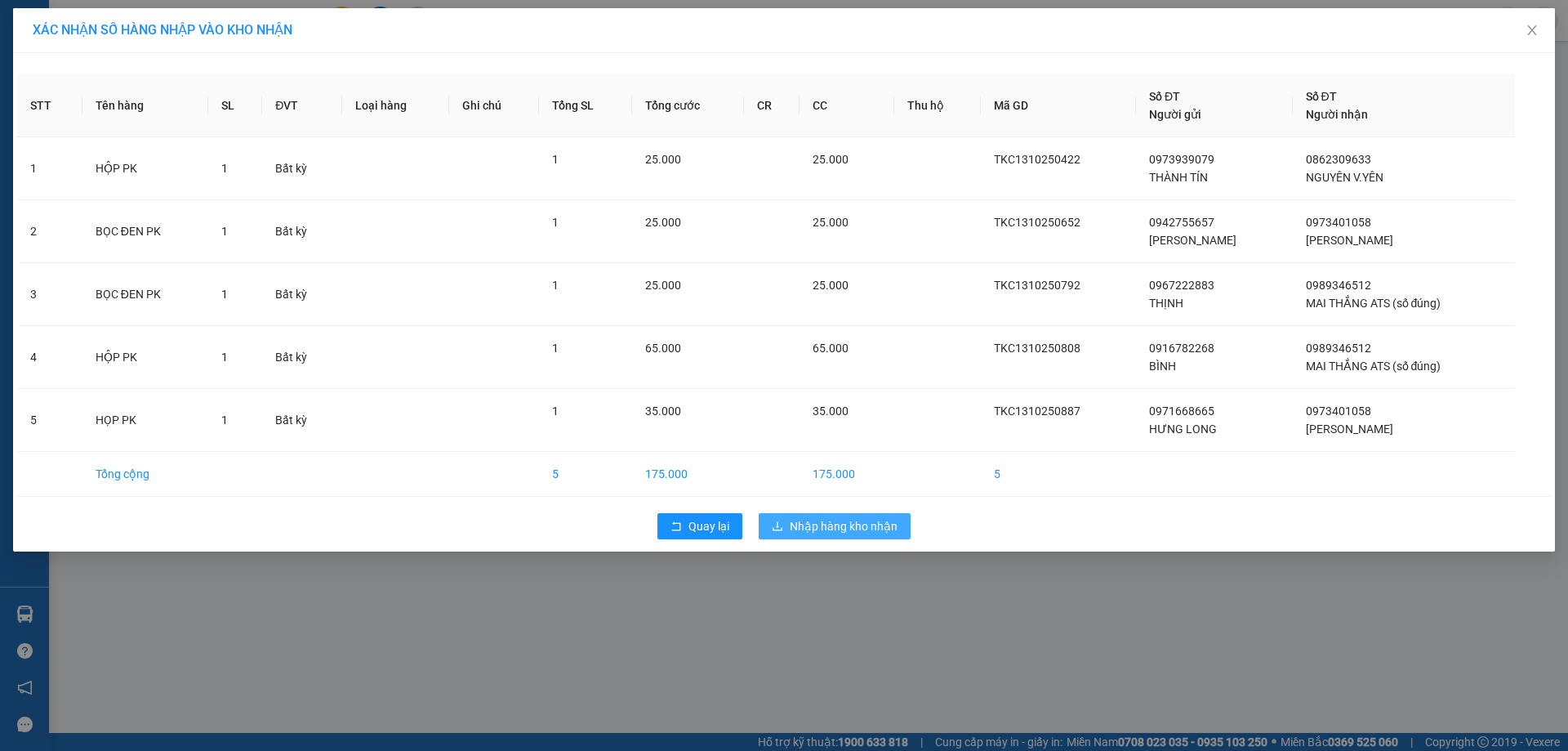
click at [807, 514] on button "Nhập hàng kho nhận" at bounding box center [835, 526] width 152 height 26
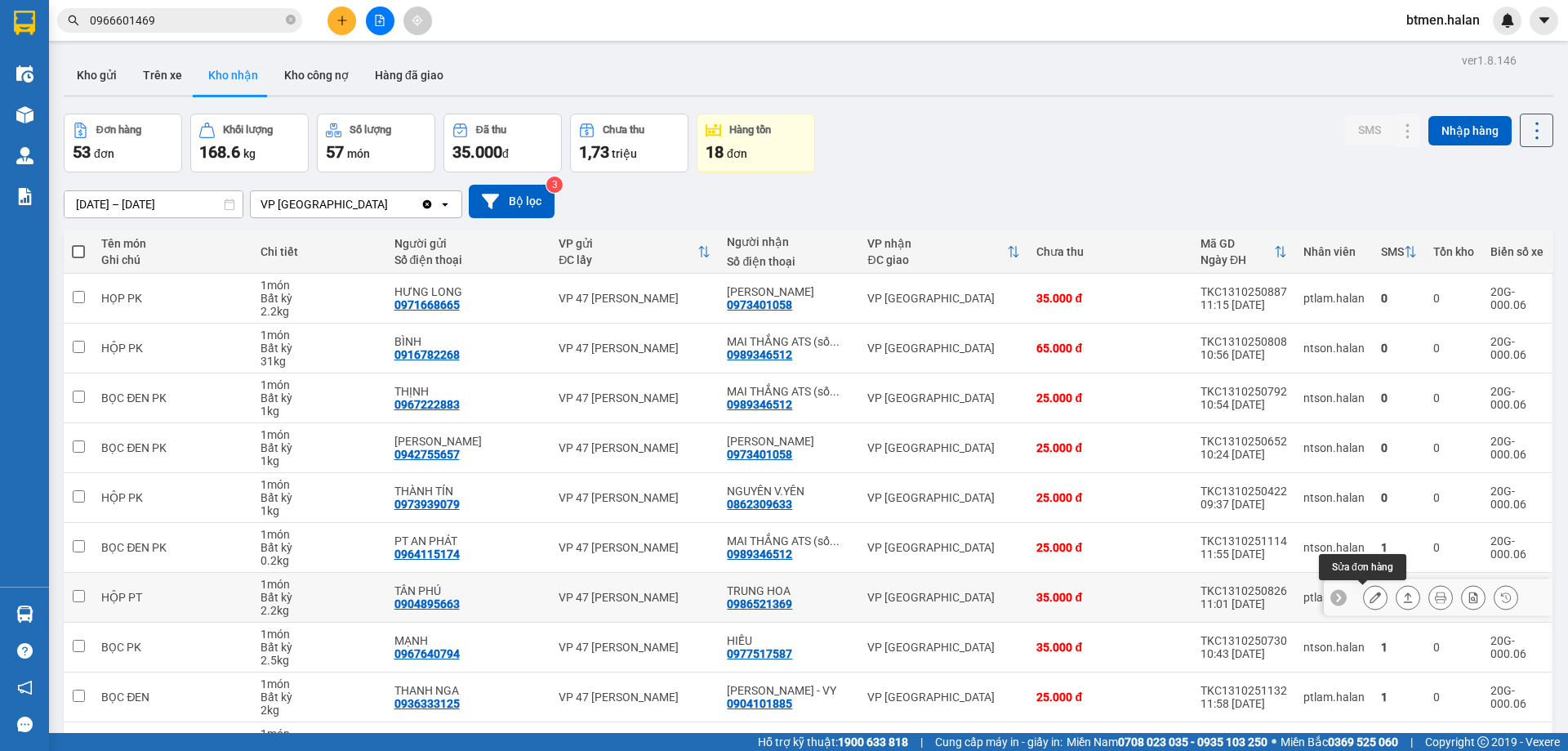
click at [1370, 592] on icon at bounding box center [1376, 598] width 12 height 12
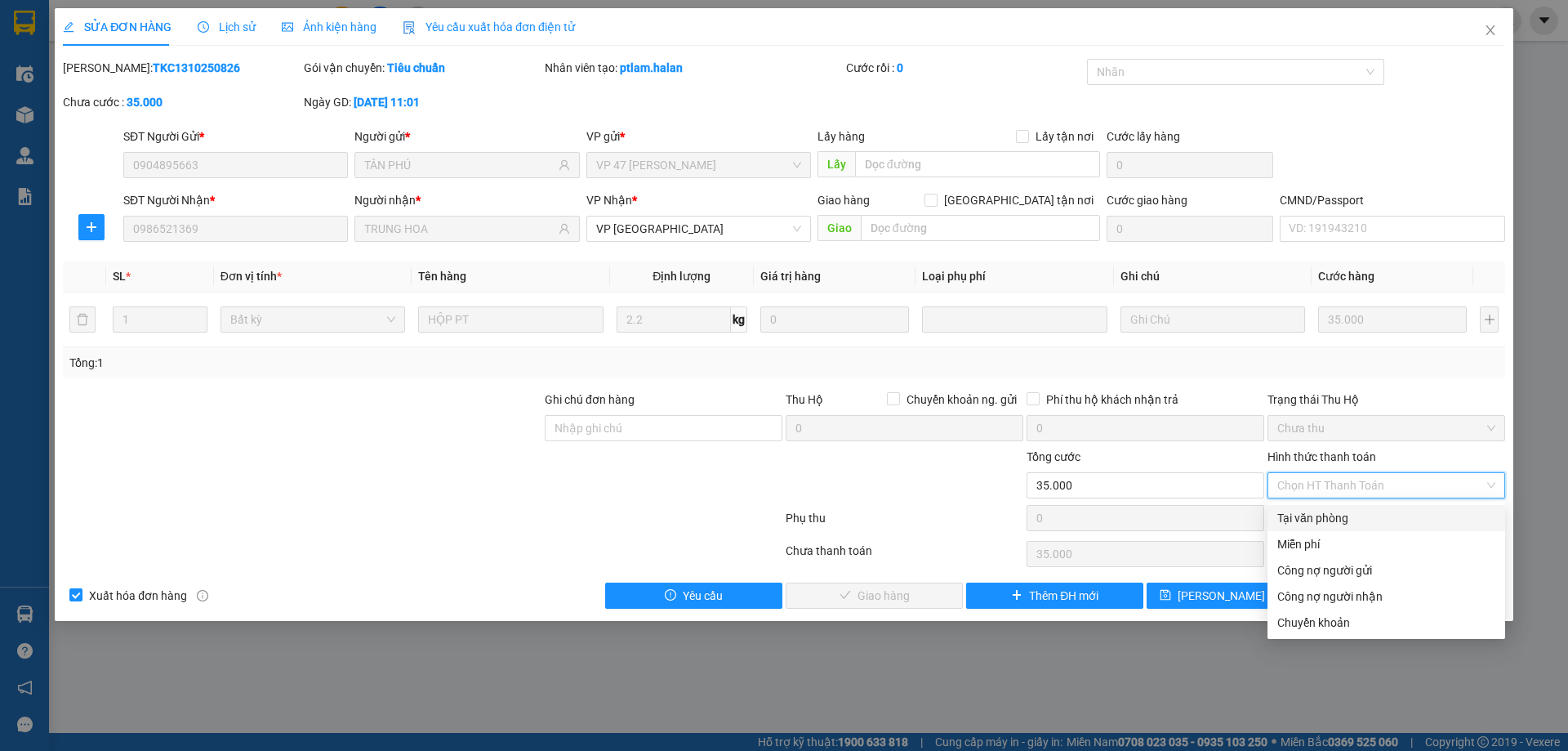
click at [1355, 513] on div "Tại văn phòng" at bounding box center [1386, 517] width 218 height 18
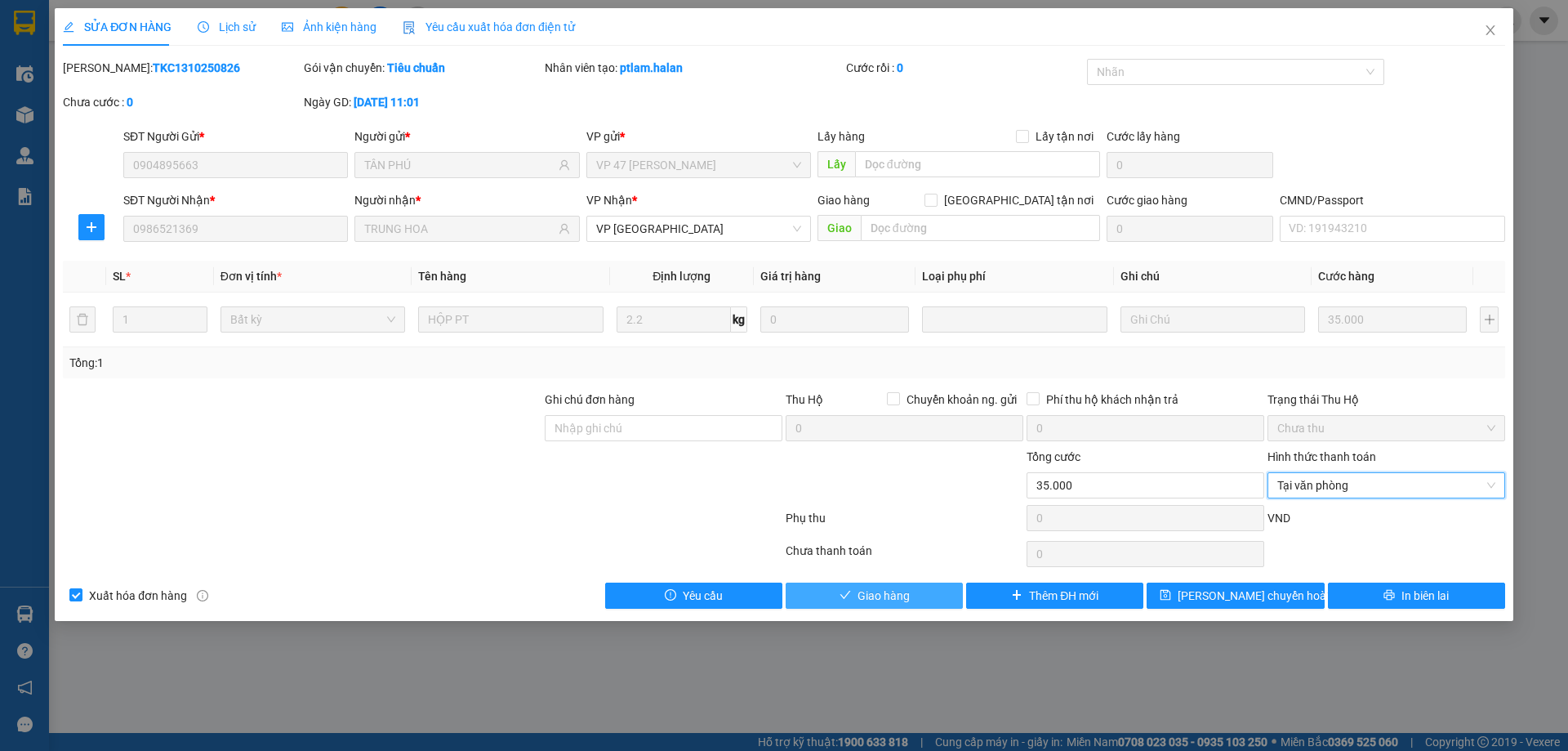
click at [897, 592] on span "Giao hàng" at bounding box center [884, 595] width 52 height 18
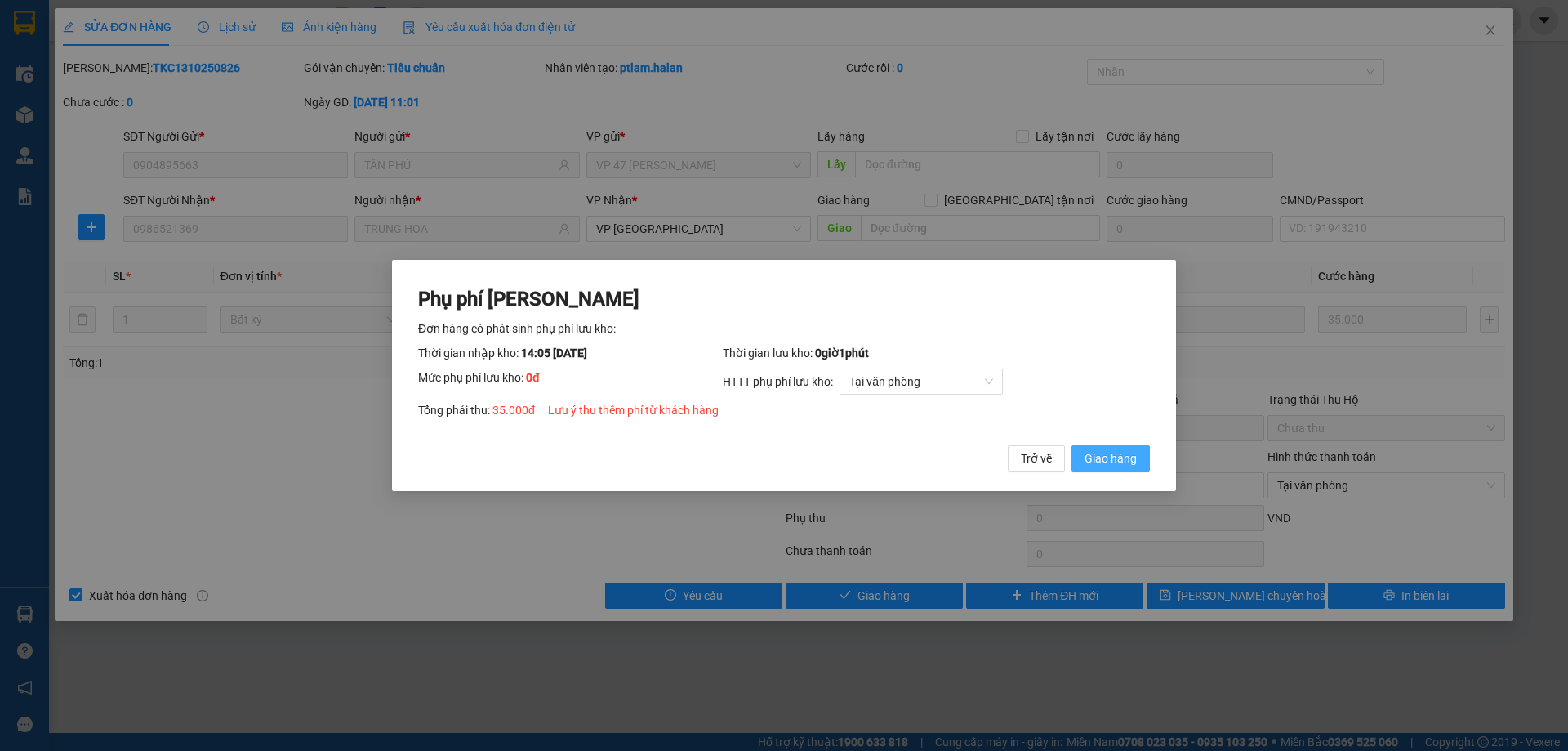
click at [1140, 466] on button "Giao hàng" at bounding box center [1110, 458] width 79 height 26
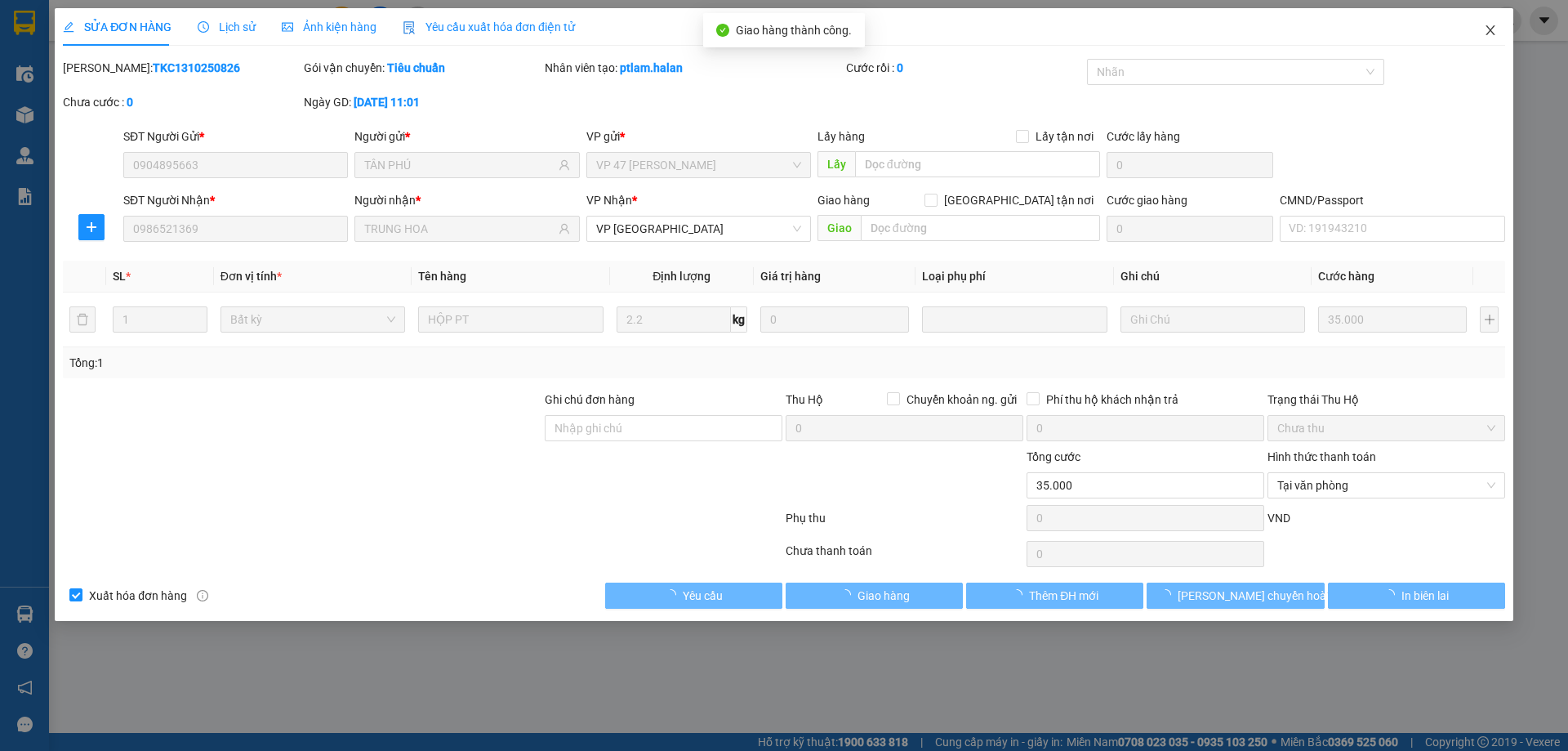
click at [1498, 31] on span "Close" at bounding box center [1490, 31] width 46 height 46
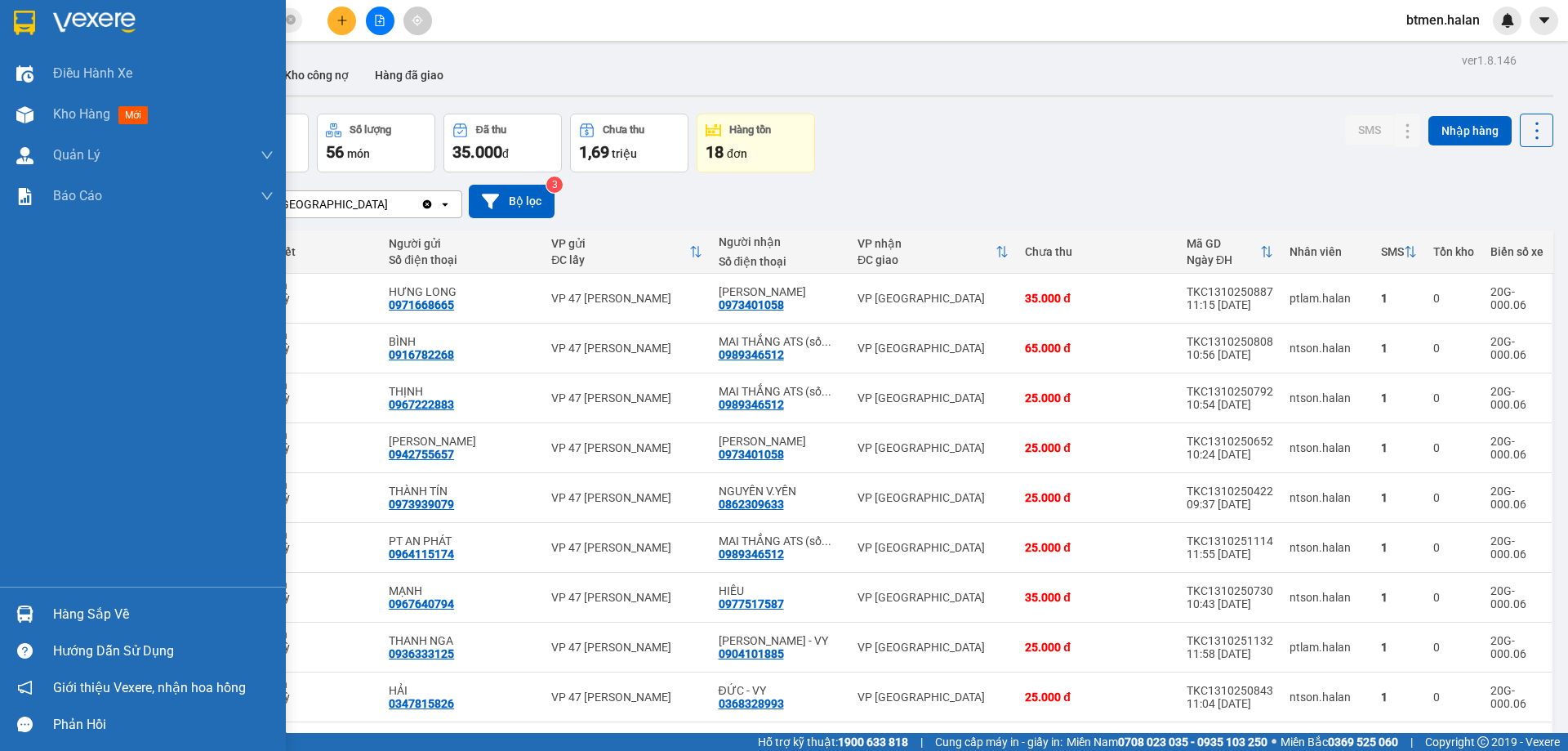
drag, startPoint x: 74, startPoint y: 604, endPoint x: 246, endPoint y: 640, distance: 175.7
click at [74, 604] on div "Hàng sắp về" at bounding box center [162, 614] width 220 height 24
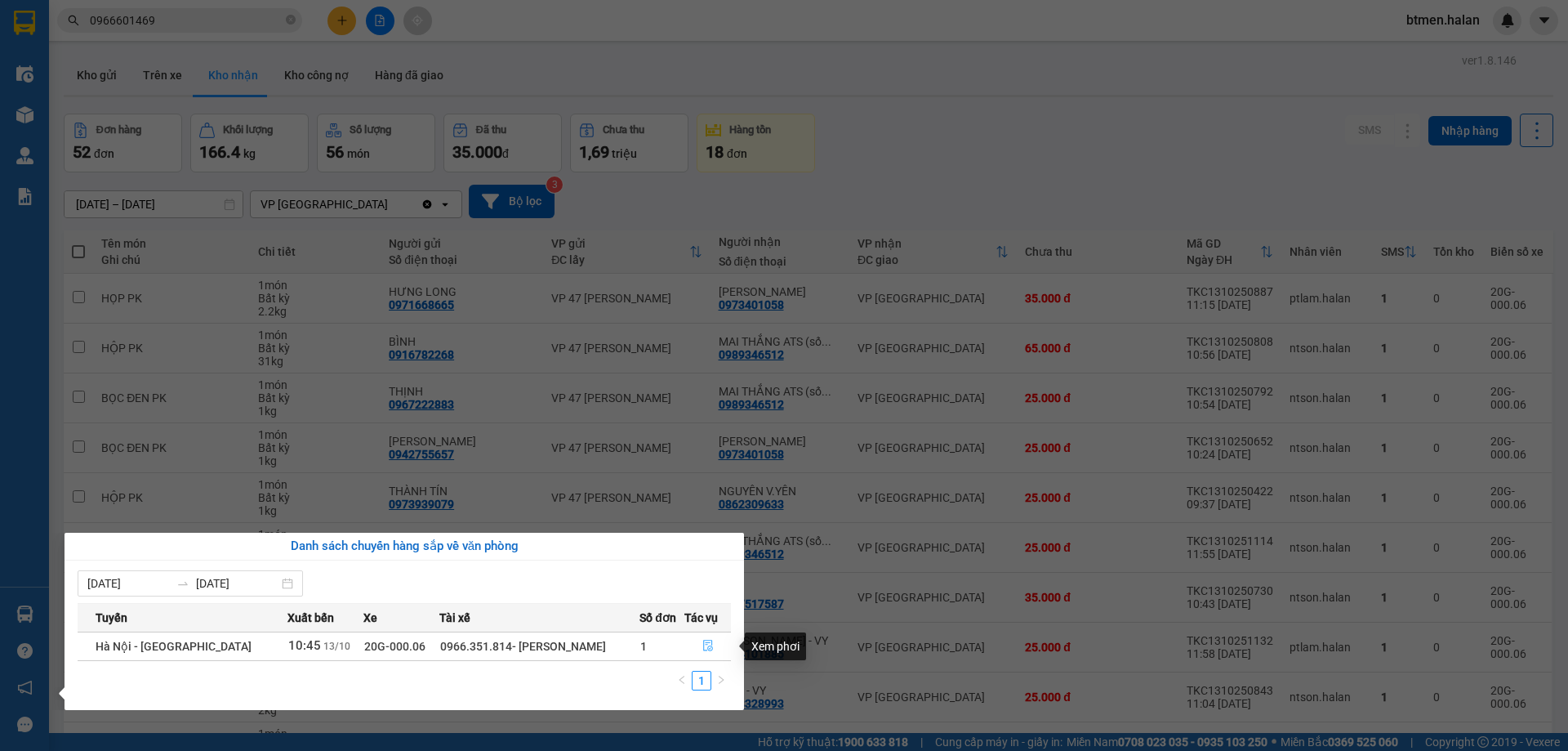
click at [702, 649] on icon "file-done" at bounding box center [708, 646] width 12 height 12
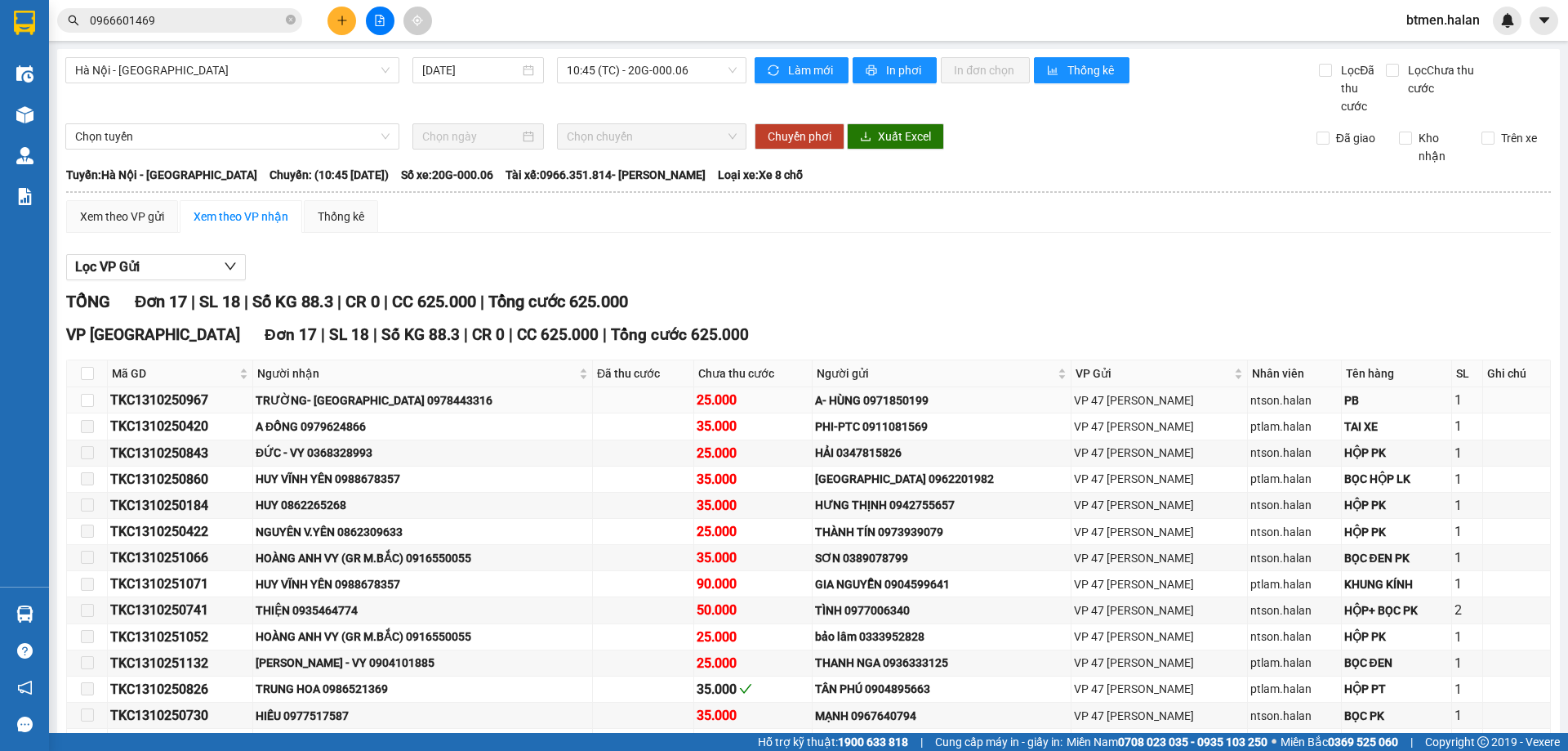
click at [344, 391] on div "TRƯỜNG- [GEOGRAPHIC_DATA] 0978443316" at bounding box center [422, 399] width 334 height 18
click at [1398, 289] on div "TỔNG Đơn 17 | SL 18 | Số KG 88.3 | CR 0 | CC 625.000 | Tổng cước 625.000" at bounding box center [808, 301] width 1484 height 25
click at [941, 246] on div "Lọc VP Gửi TỔNG Đơn 17 | SL 18 | Số KG 88.3 | CR 0 | CC 625.000 | Tổng cước 62…" at bounding box center [808, 569] width 1484 height 647
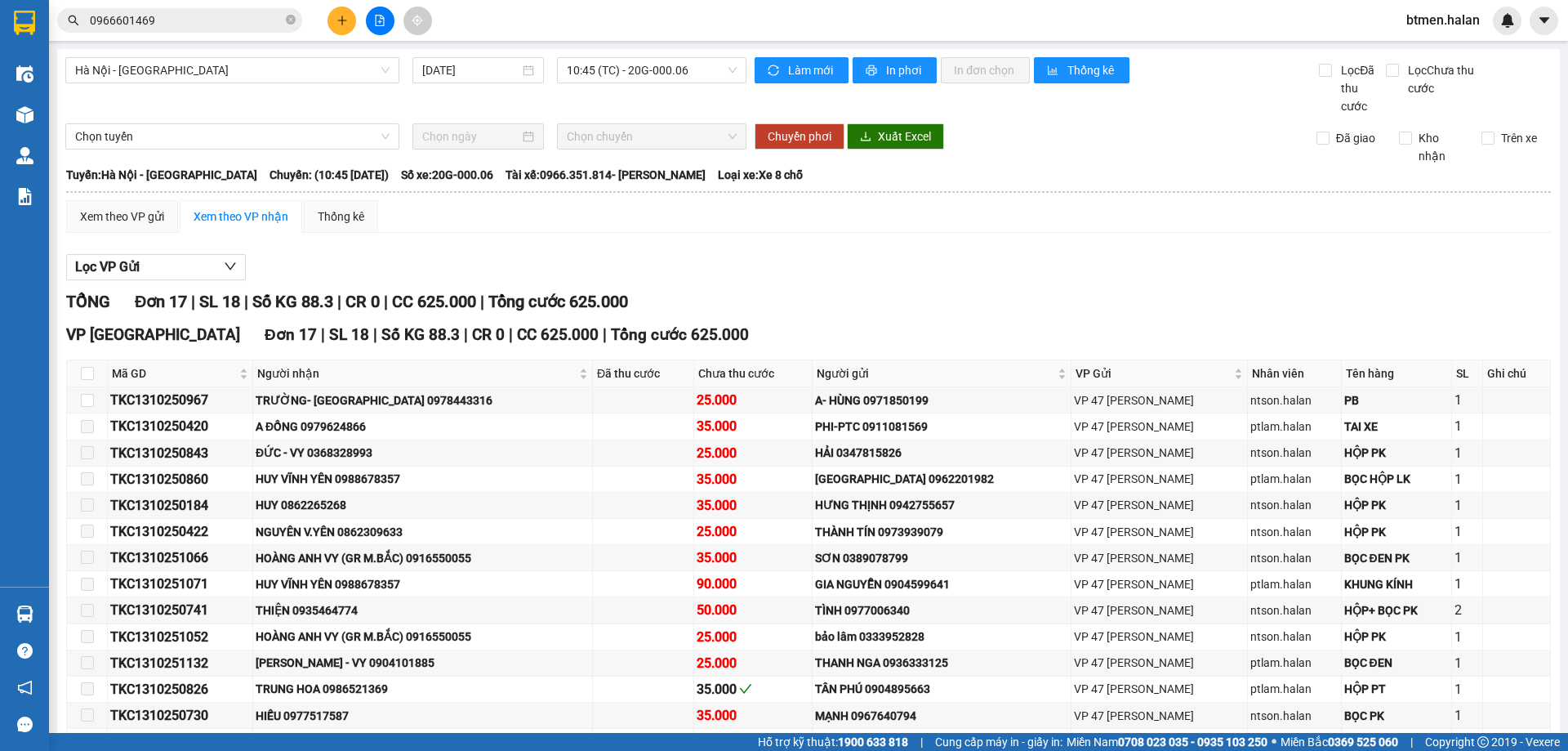
click at [223, 15] on input "0966601469" at bounding box center [186, 20] width 192 height 18
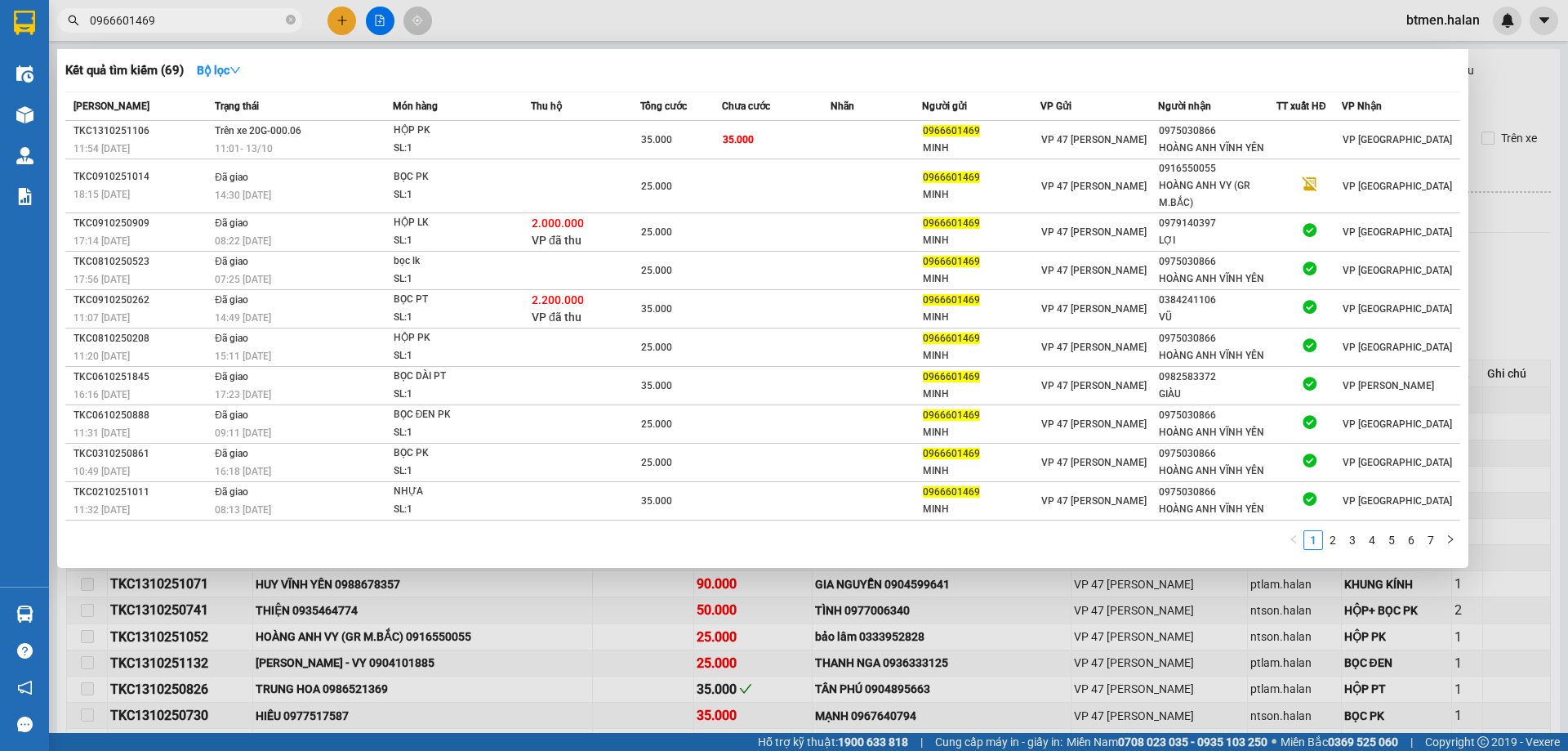
click at [223, 15] on input "0966601469" at bounding box center [186, 20] width 192 height 18
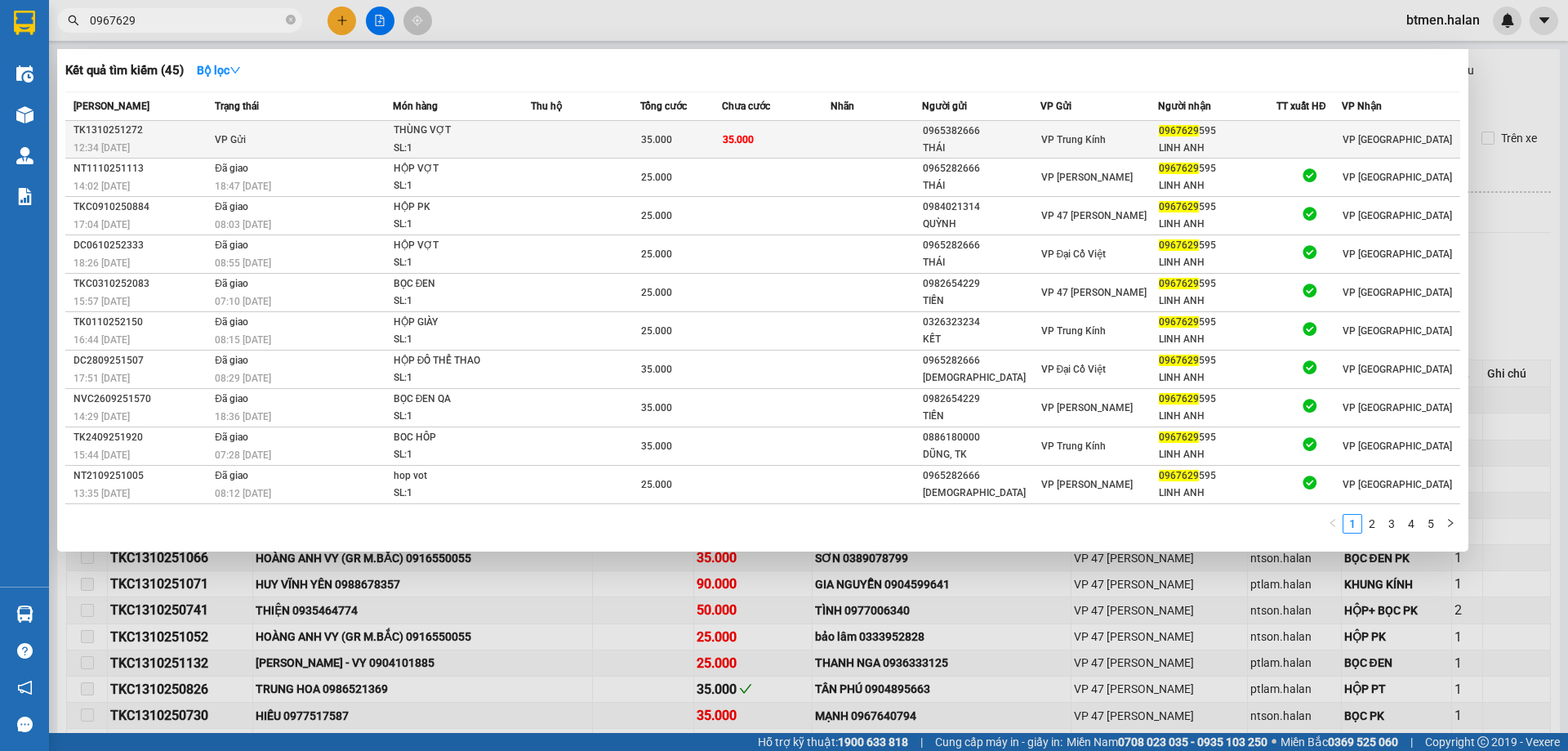
type input "0967629"
click at [458, 141] on div "SL: 1" at bounding box center [454, 148] width 122 height 18
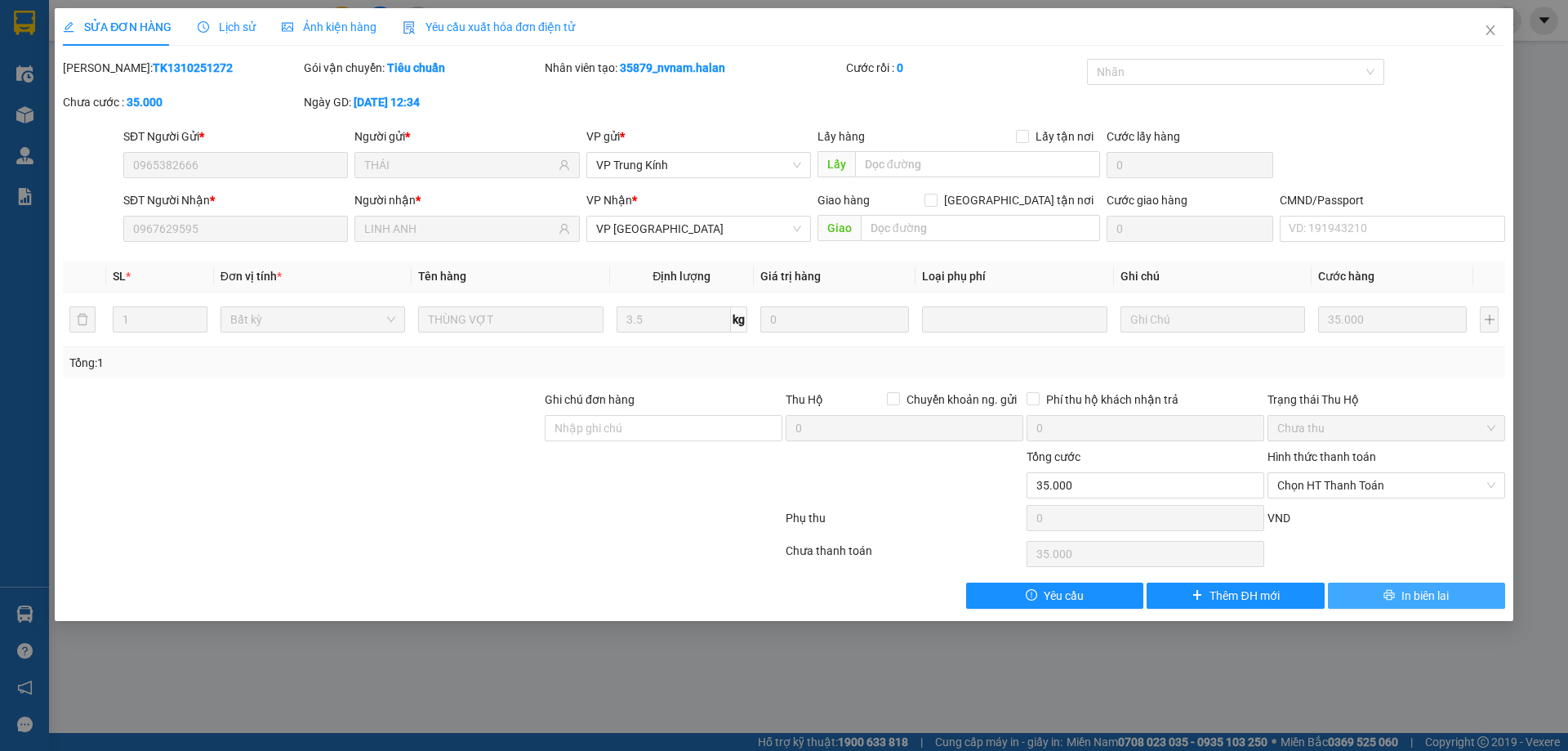
click at [1367, 602] on button "In biên lai" at bounding box center [1417, 595] width 177 height 26
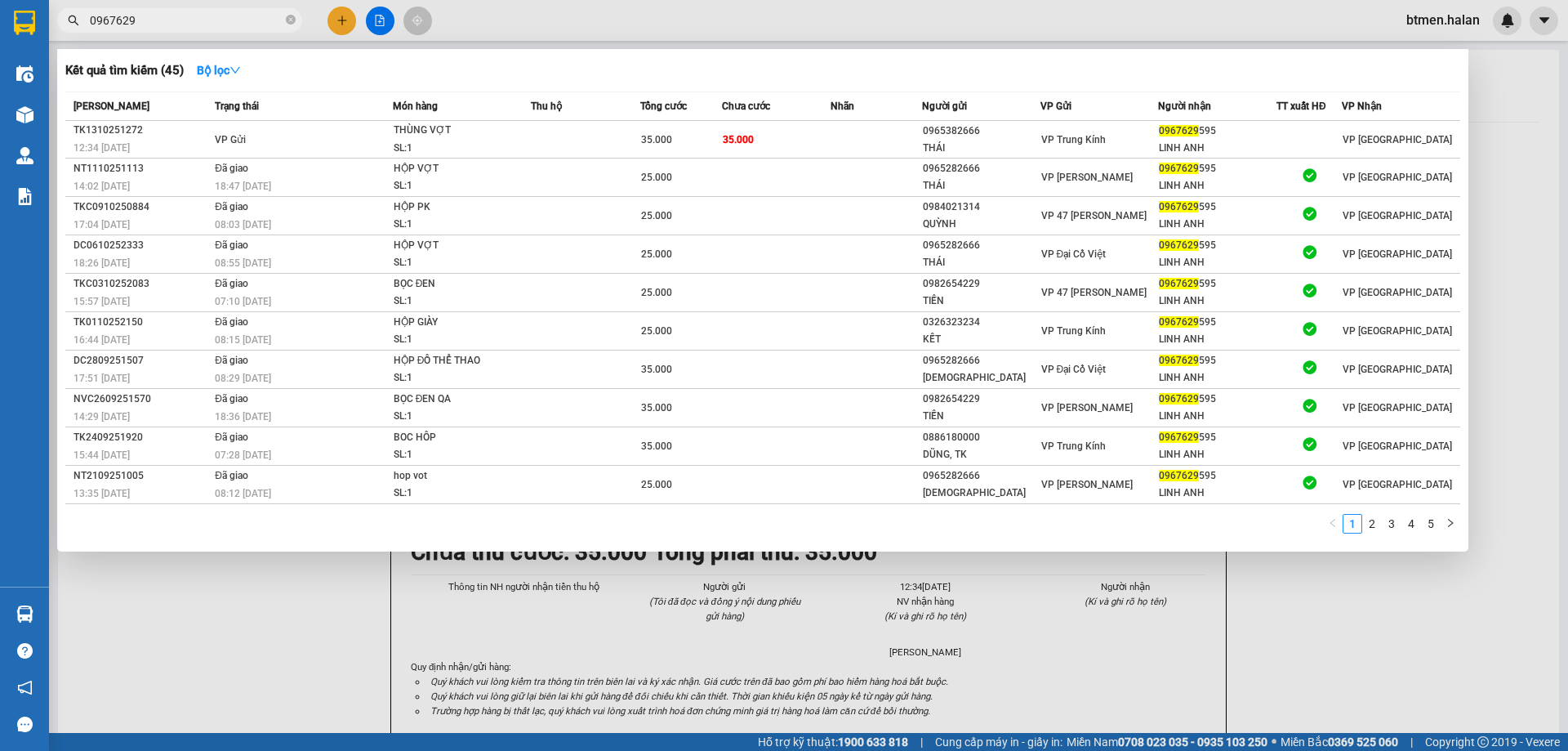
click at [178, 18] on input "0967629" at bounding box center [186, 20] width 192 height 18
paste input "text"
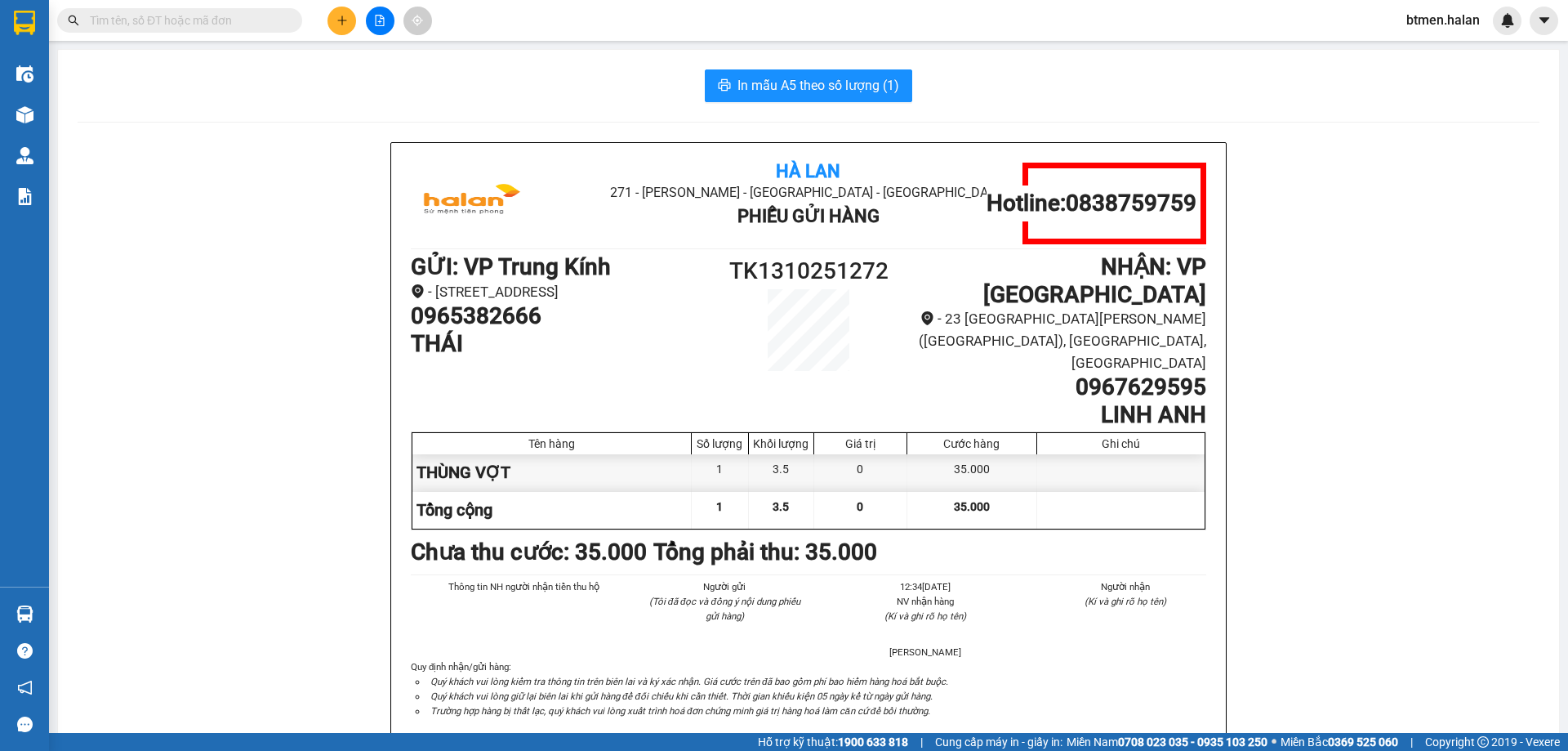
click at [198, 410] on div "Hà Lan 271 - [PERSON_NAME] - [GEOGRAPHIC_DATA] Long - [GEOGRAPHIC_DATA] Phiếu G…" at bounding box center [808, 465] width 1462 height 646
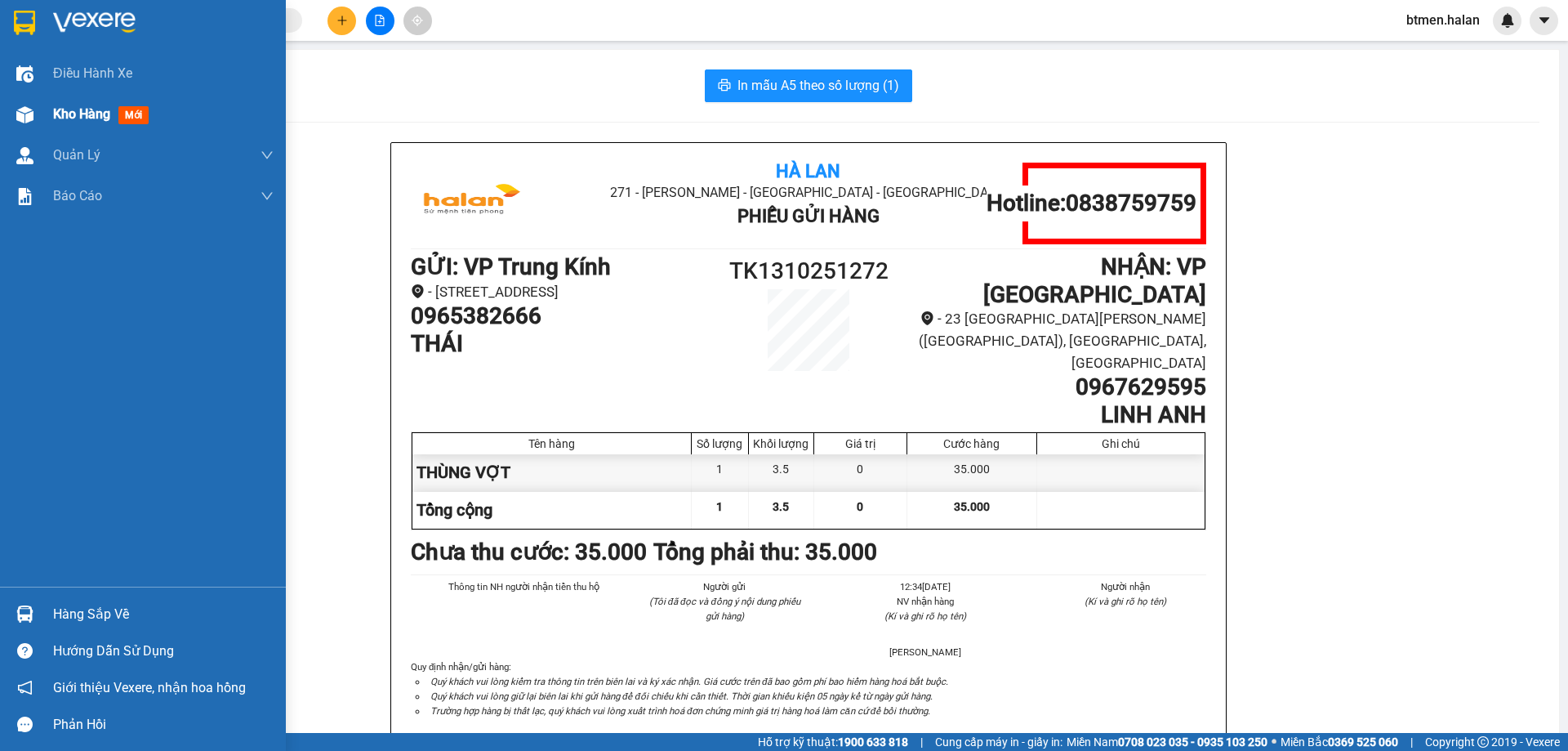
click at [92, 124] on div "Kho hàng mới" at bounding box center [104, 114] width 102 height 20
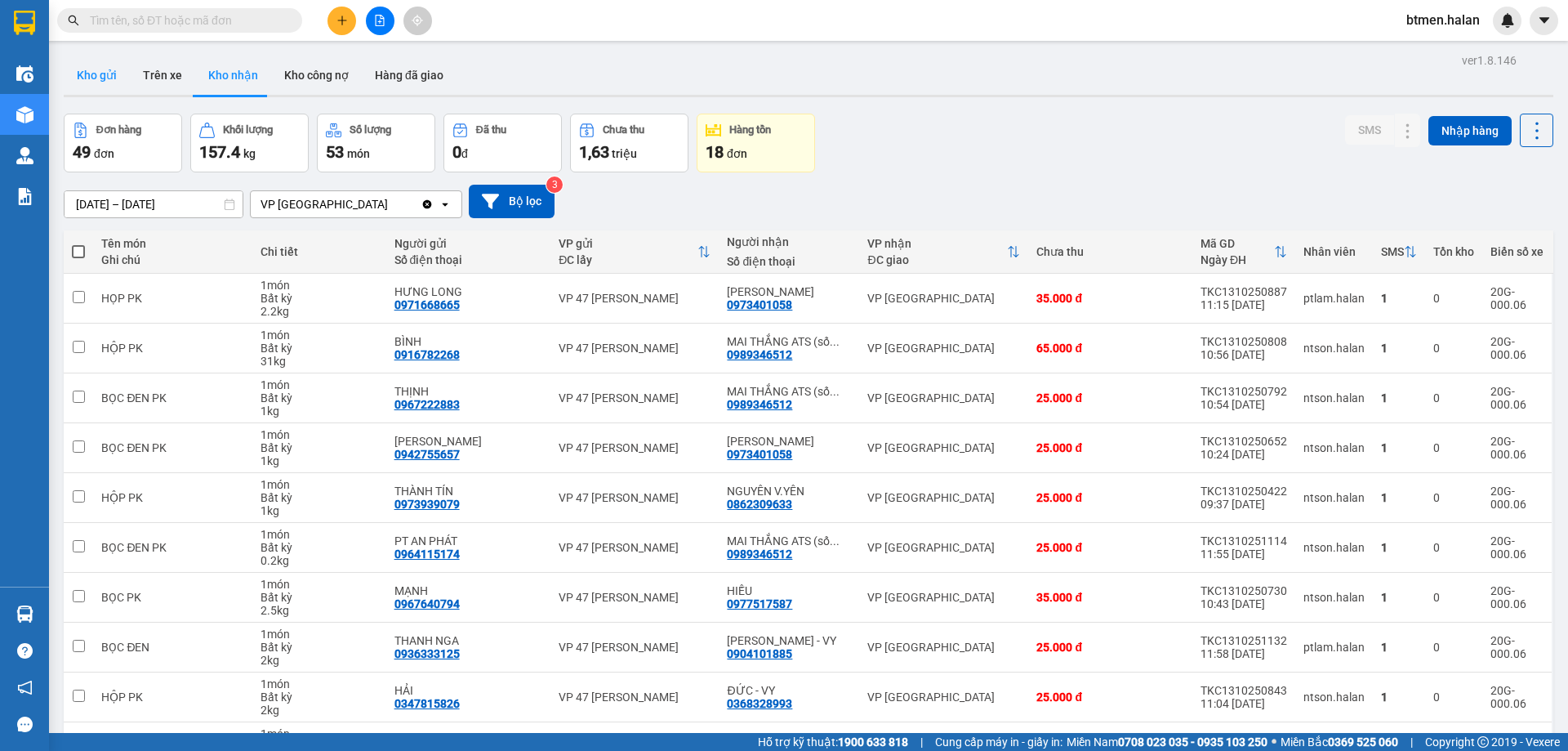
click at [100, 86] on button "Kho gửi" at bounding box center [96, 75] width 66 height 39
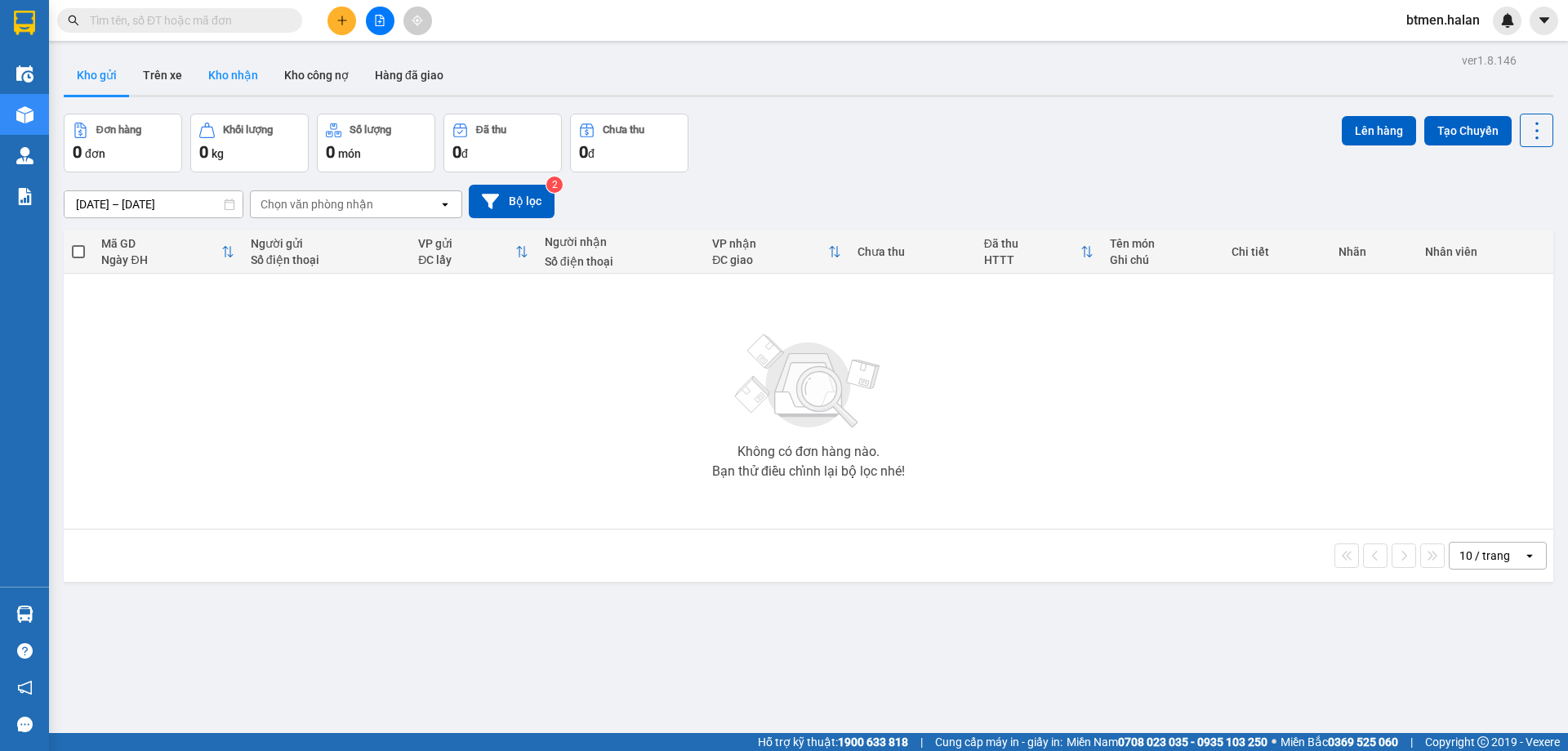
click at [232, 78] on button "Kho nhận" at bounding box center [233, 75] width 76 height 39
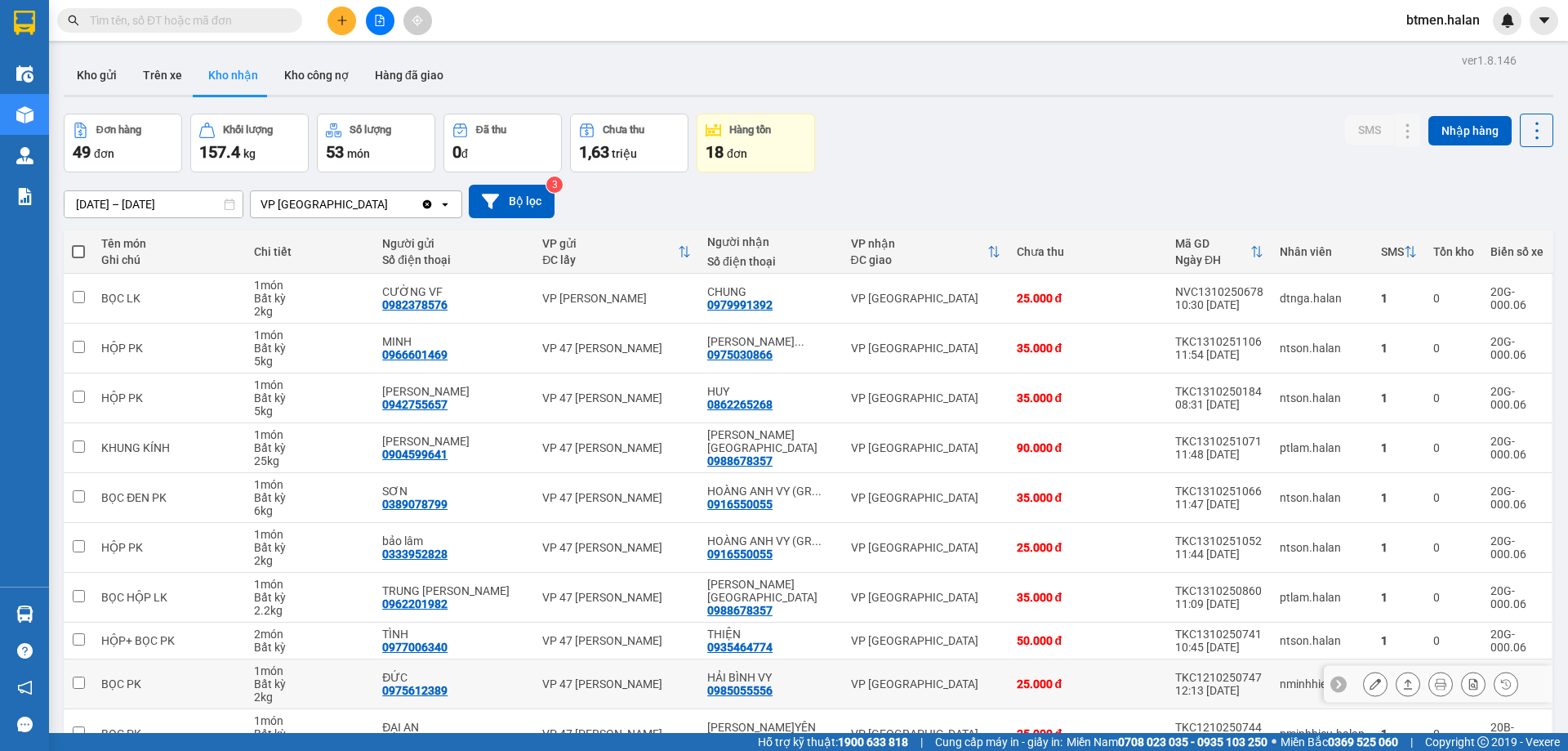
click at [1364, 670] on button at bounding box center [1375, 684] width 23 height 28
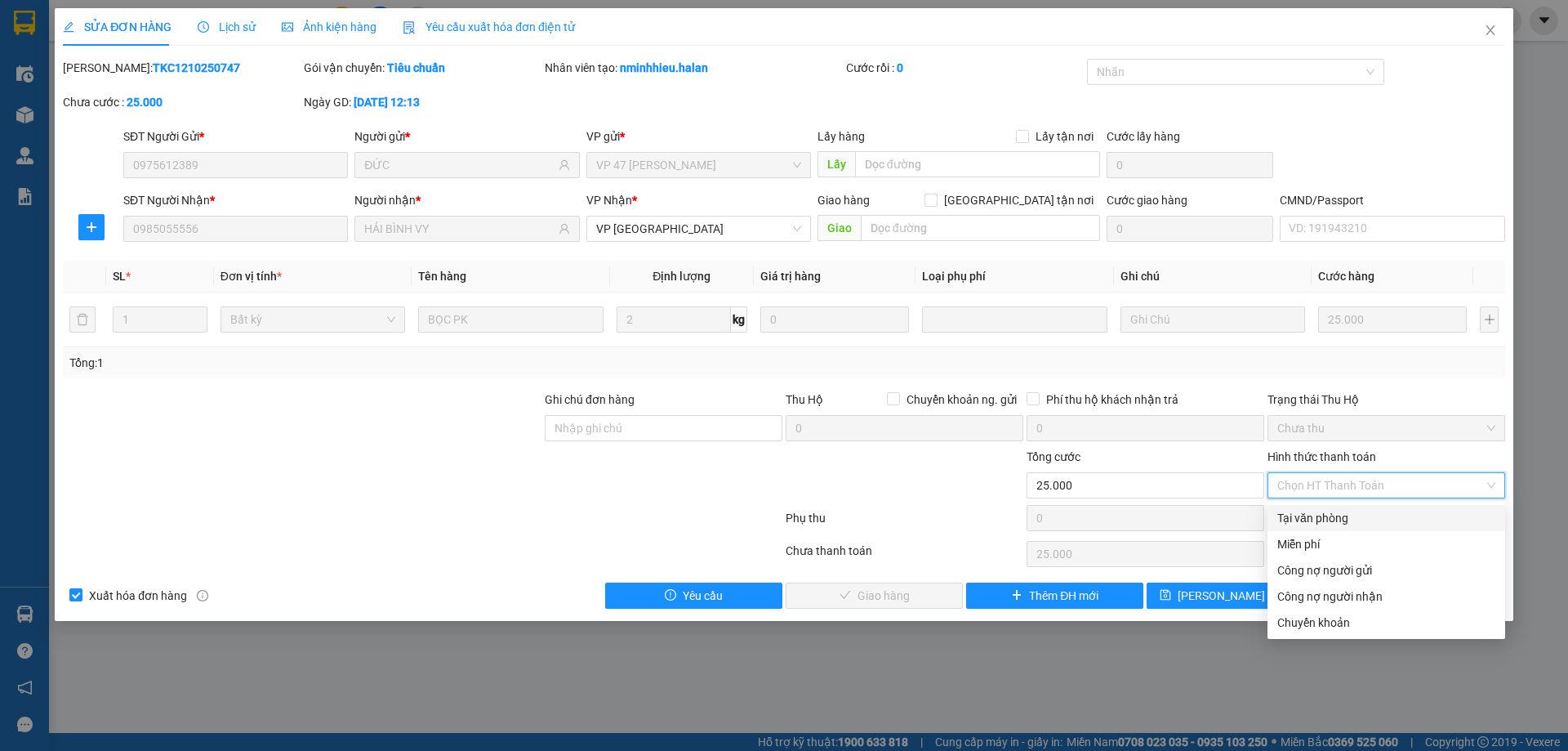
drag, startPoint x: 1318, startPoint y: 517, endPoint x: 1274, endPoint y: 535, distance: 47.5
click at [1317, 517] on div "Tại văn phòng" at bounding box center [1386, 517] width 218 height 18
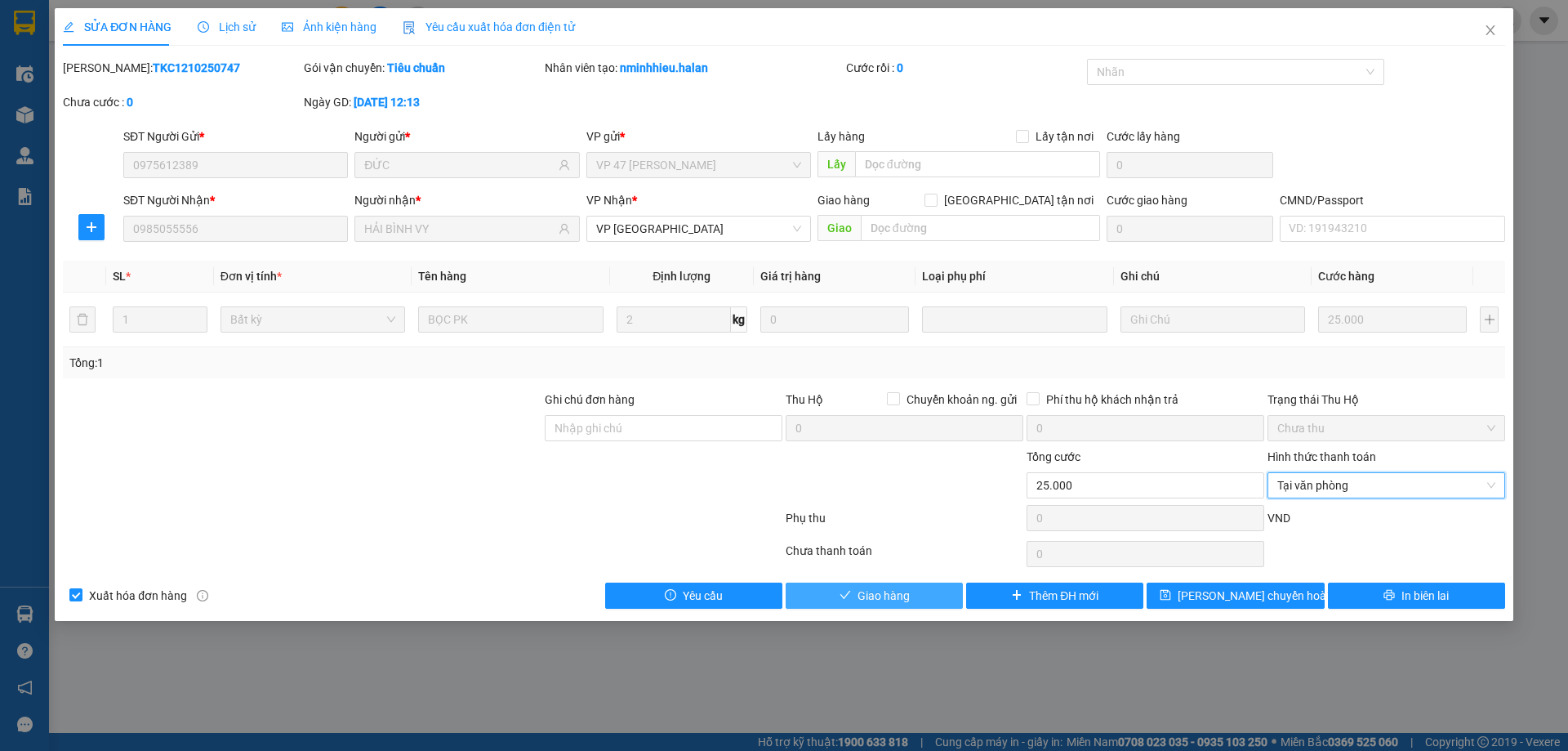
click at [927, 587] on button "Giao hàng" at bounding box center [874, 595] width 177 height 26
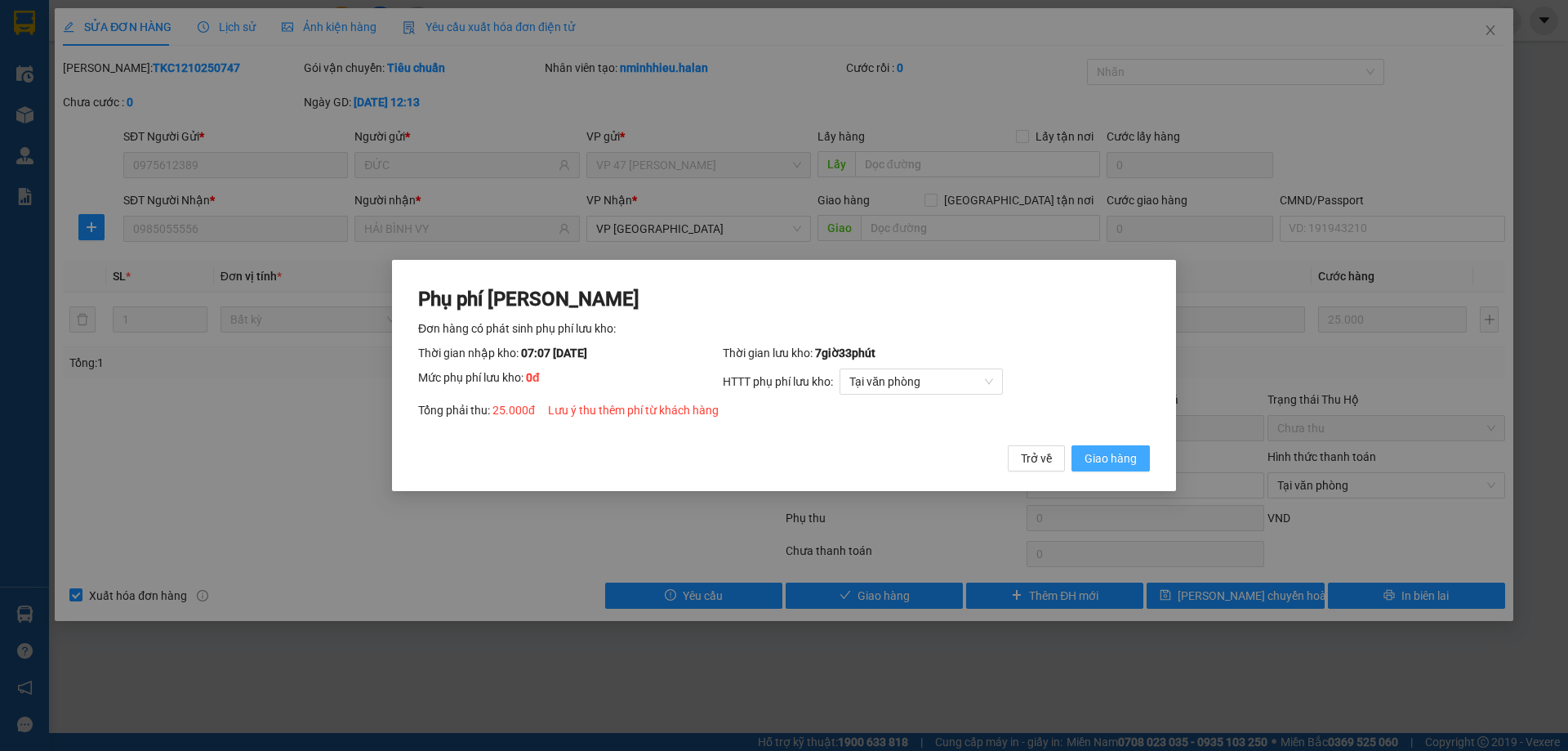
click at [1114, 465] on span "Giao hàng" at bounding box center [1110, 458] width 52 height 18
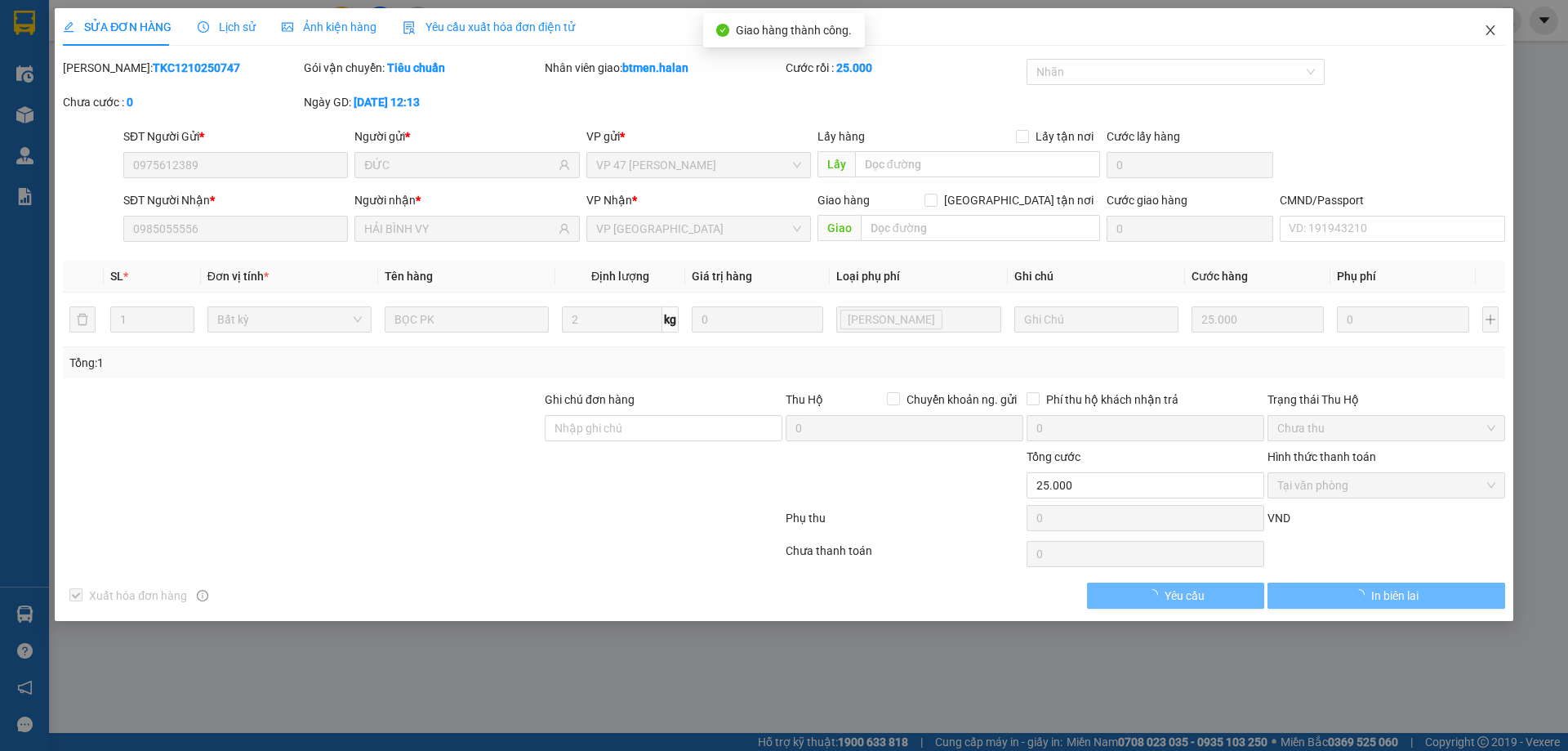
click at [1482, 21] on span "Close" at bounding box center [1490, 31] width 46 height 46
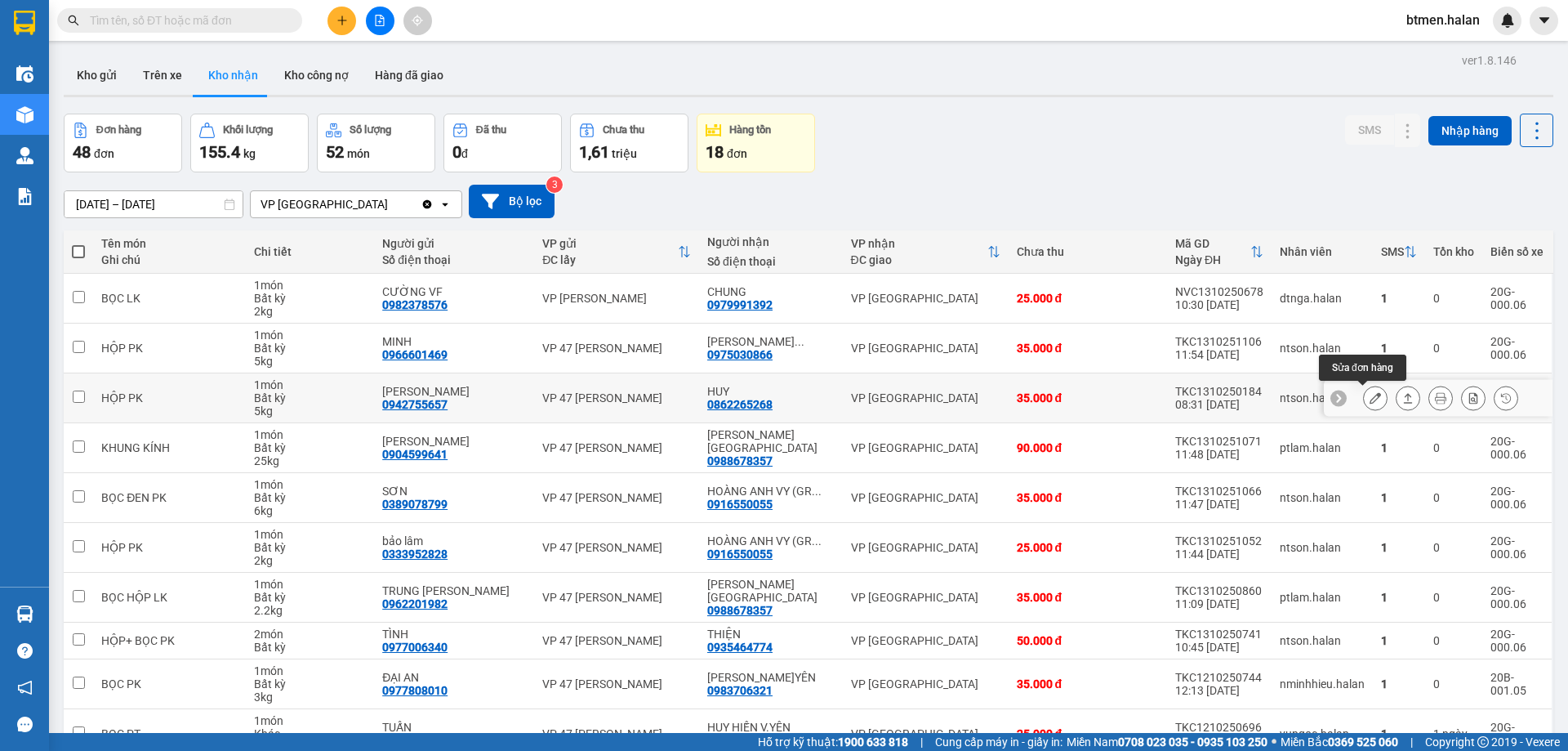
click at [1370, 392] on icon at bounding box center [1376, 398] width 12 height 12
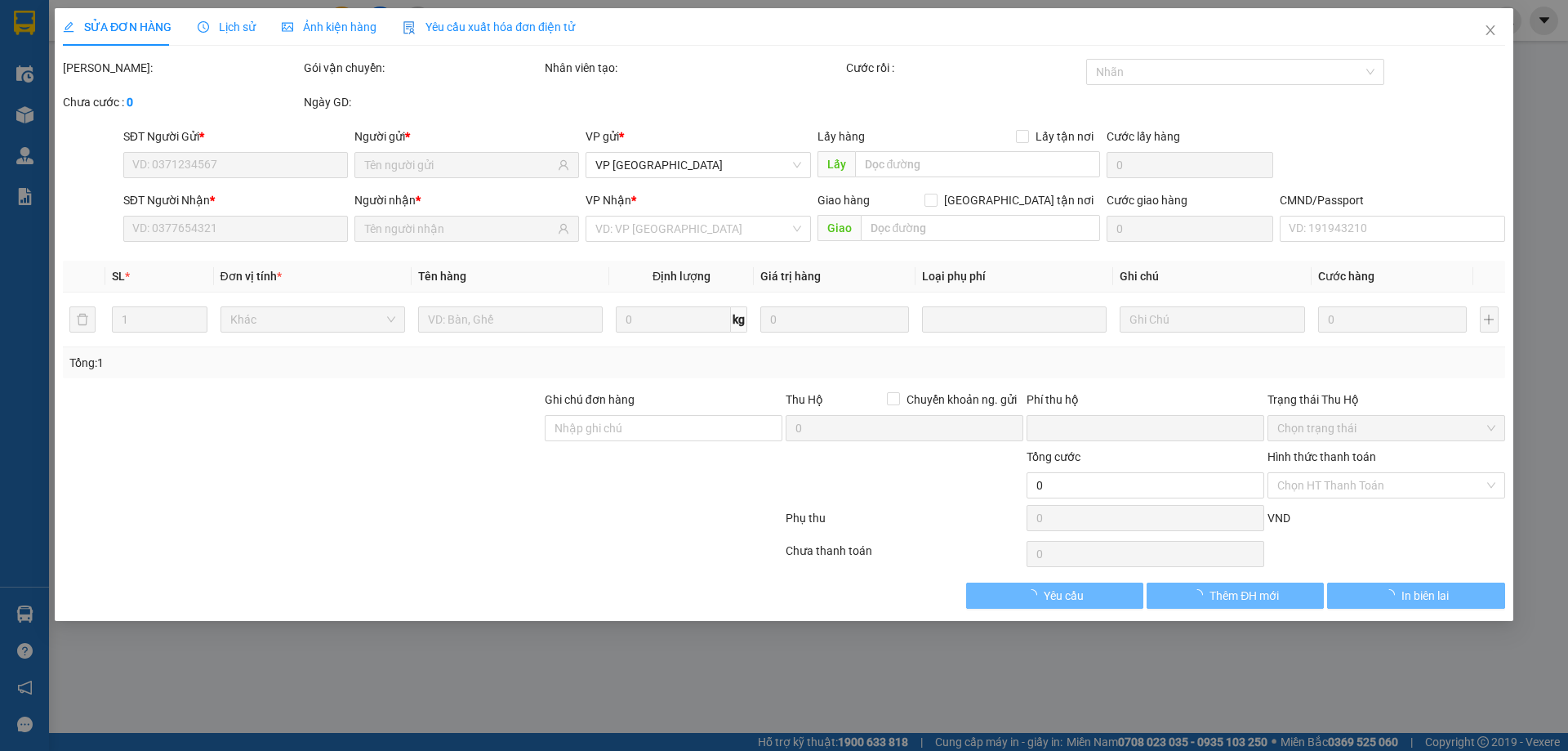
type input "0942755657"
type input "[PERSON_NAME]"
type input "0862265268"
type input "HUY"
type input "0"
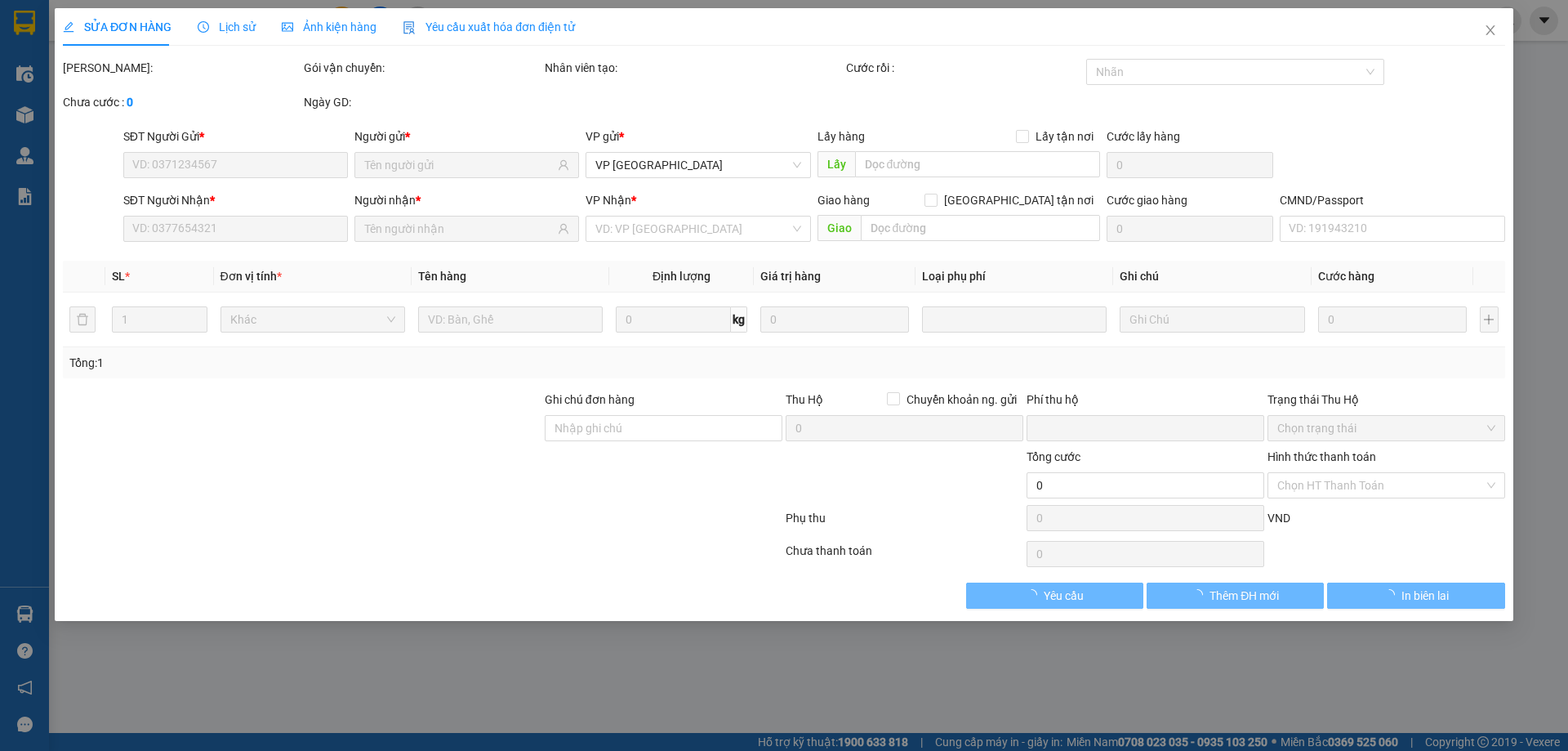
type input "35.000"
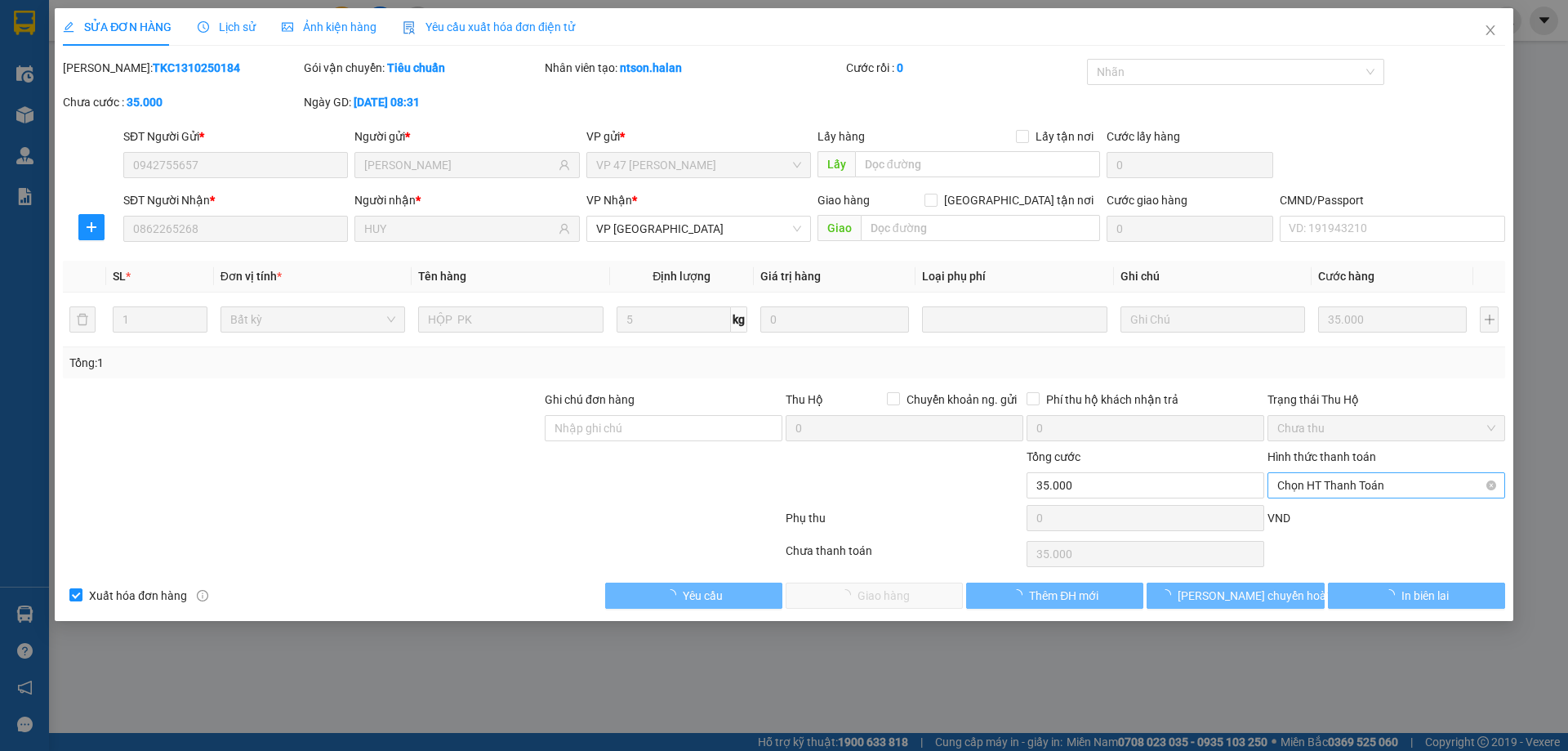
click at [1349, 489] on span "Chọn HT Thanh Toán" at bounding box center [1386, 485] width 218 height 24
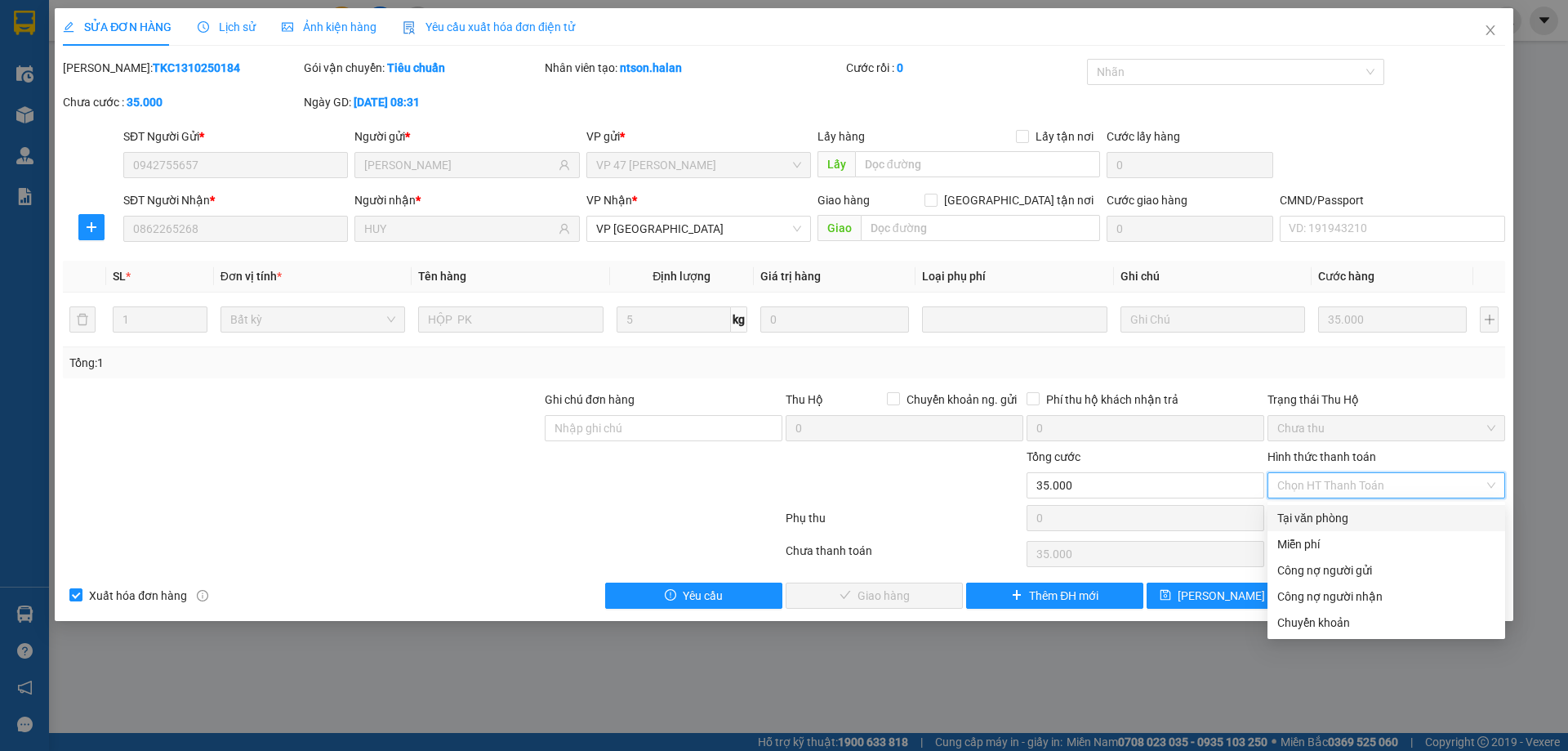
click at [1300, 512] on div "Tại văn phòng" at bounding box center [1386, 517] width 218 height 18
type input "0"
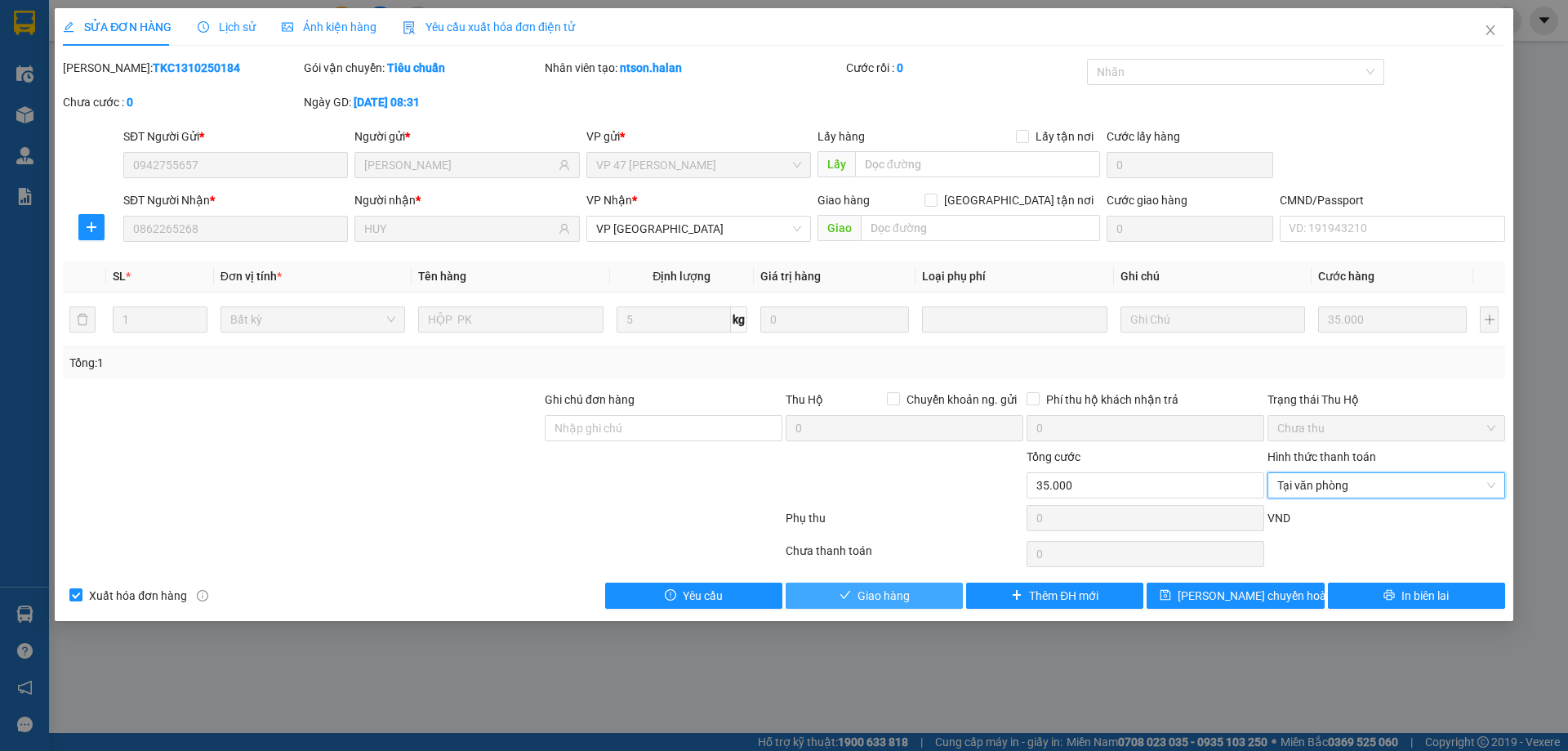
click at [910, 597] on button "Giao hàng" at bounding box center [874, 595] width 177 height 26
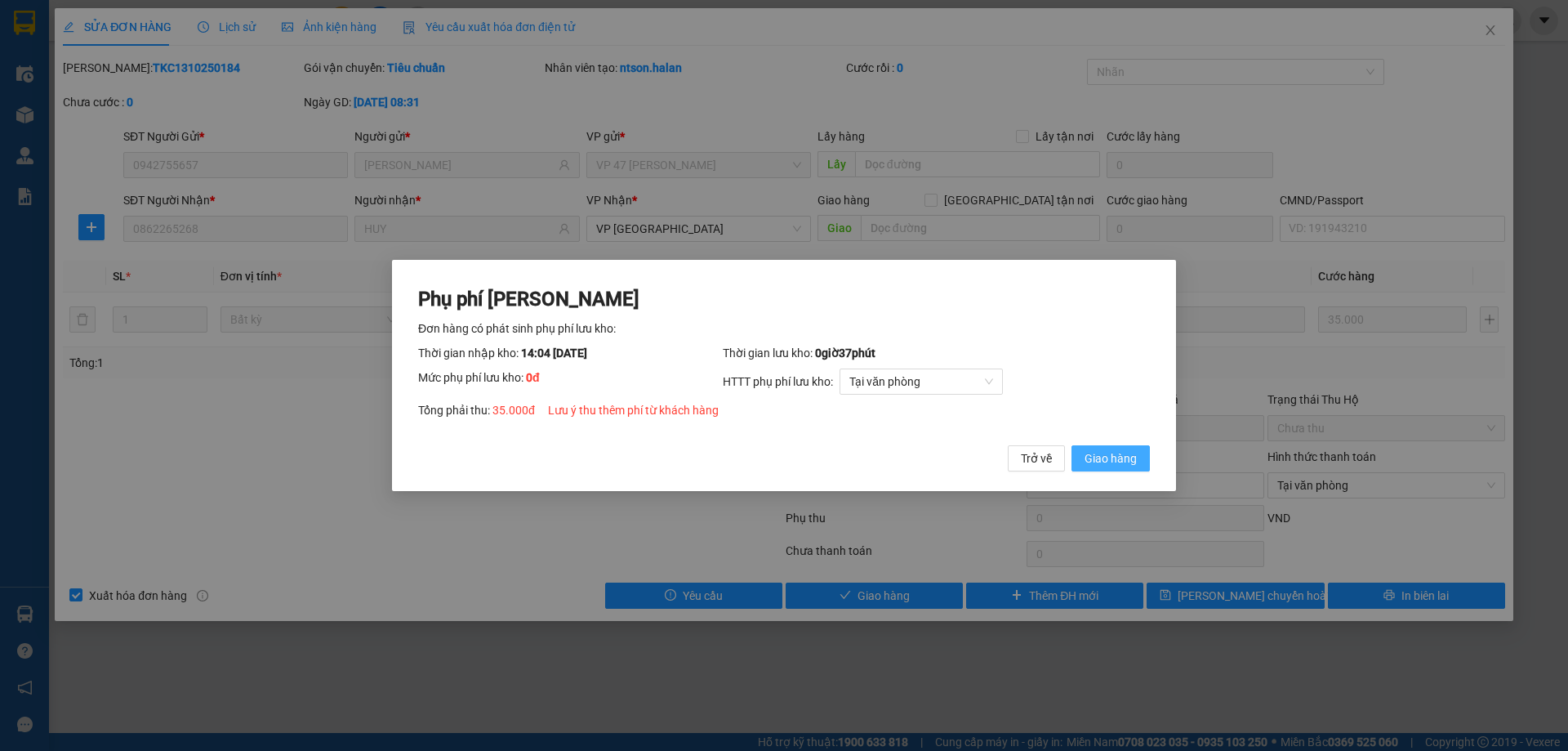
click at [1131, 452] on span "Giao hàng" at bounding box center [1110, 458] width 52 height 18
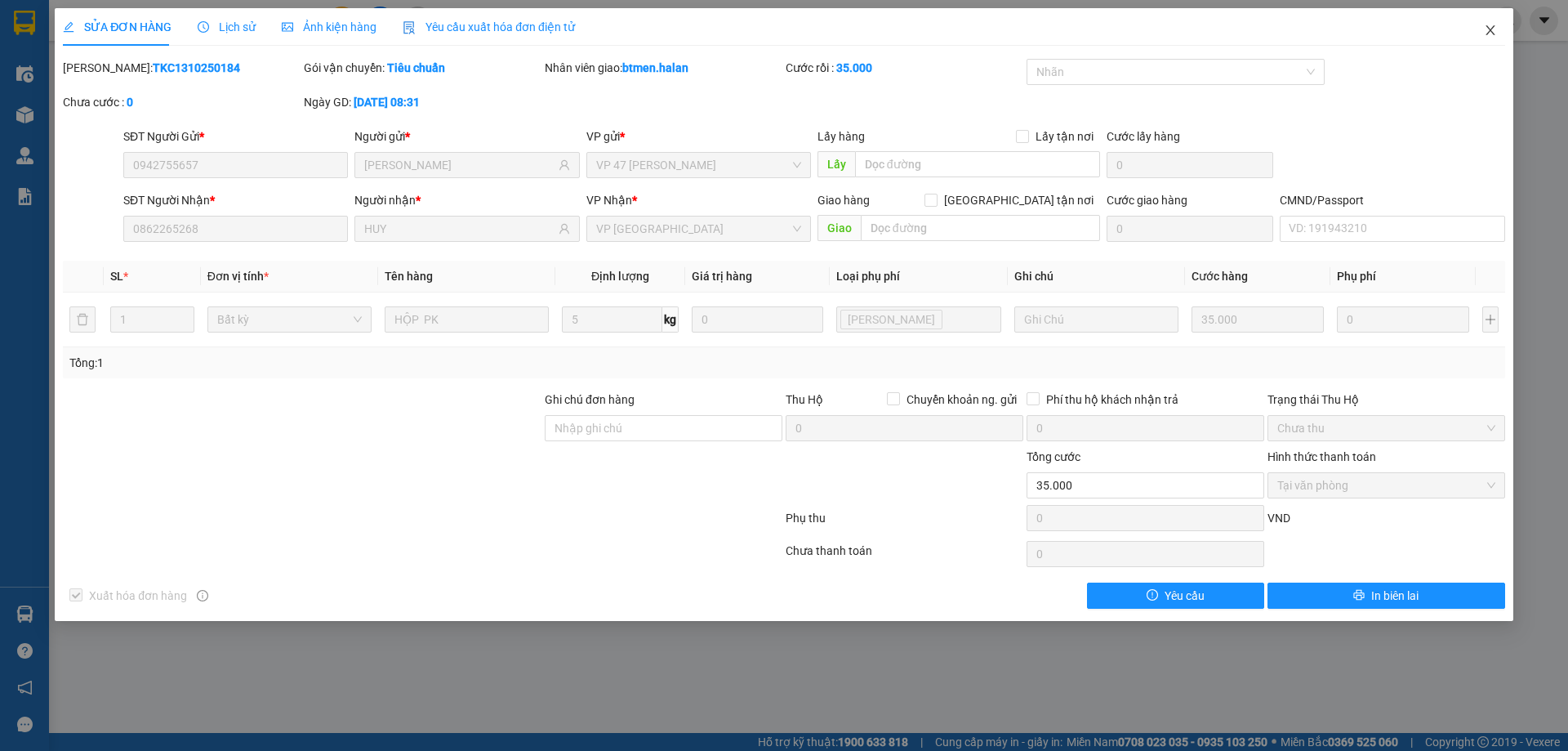
click at [1497, 24] on span "Close" at bounding box center [1490, 31] width 46 height 46
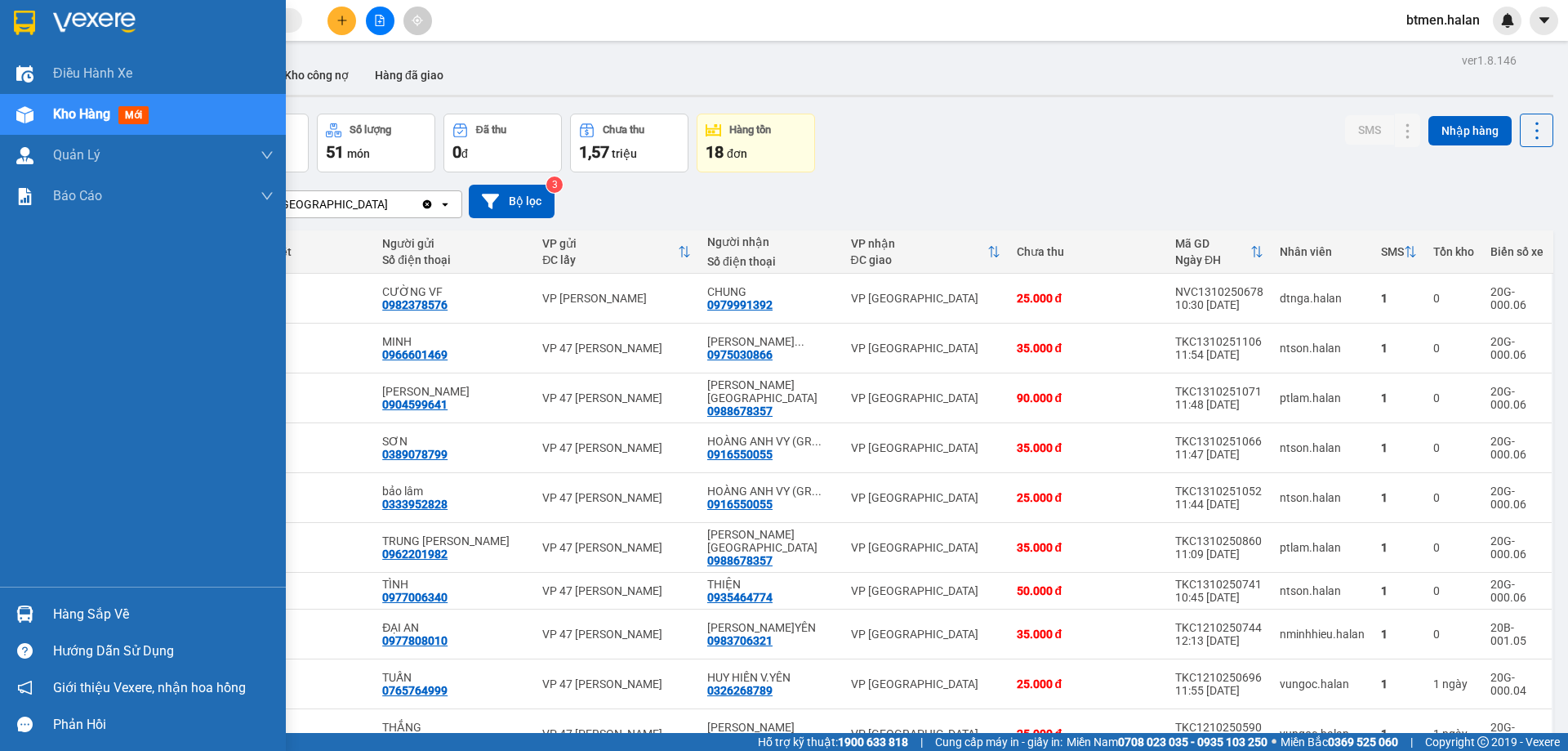
click at [101, 599] on div "Hàng sắp về" at bounding box center [143, 614] width 286 height 37
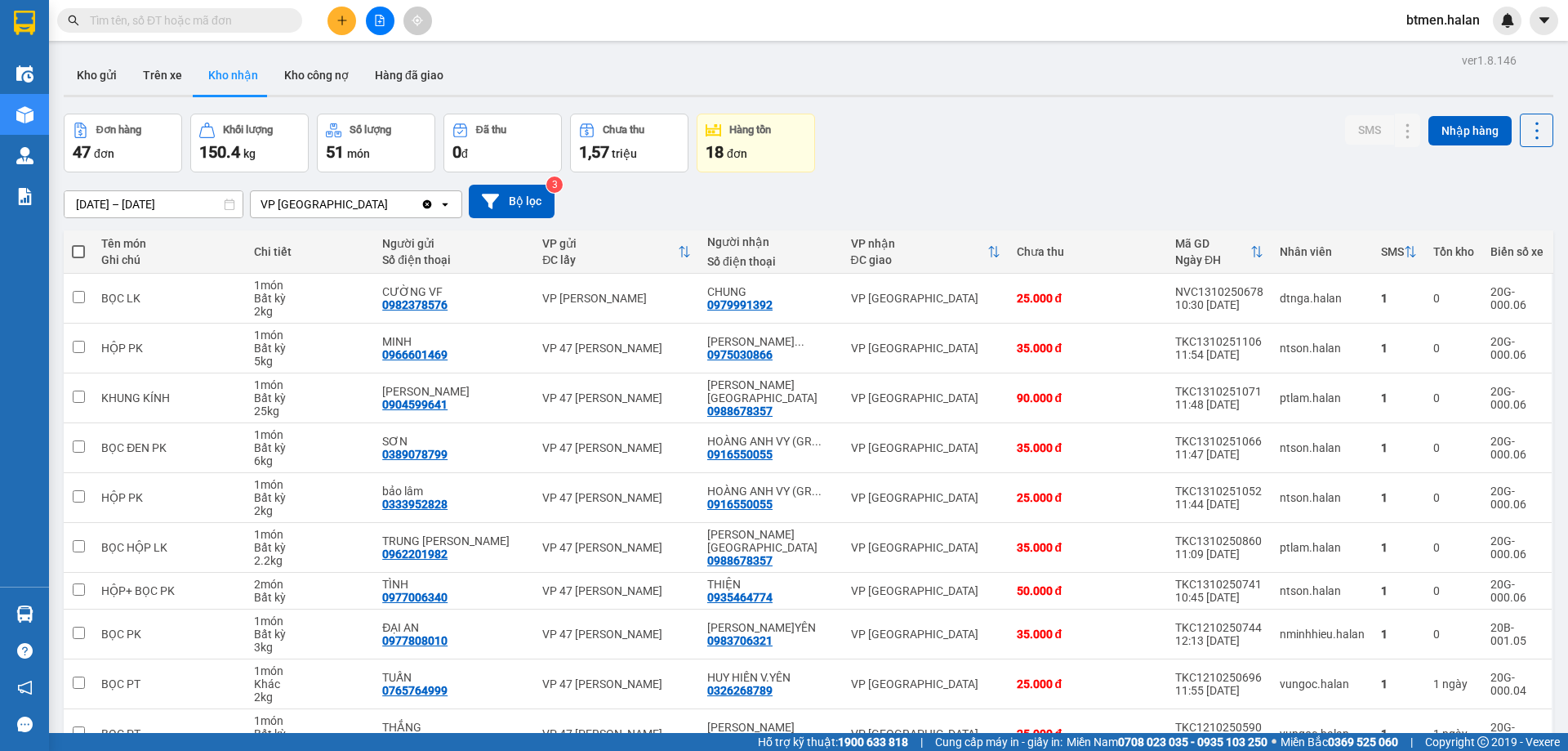
click at [1074, 141] on section "Kết quả tìm kiếm ( 45 ) Bộ lọc Mã ĐH Trạng thái Món hàng Thu hộ Tổng cước Chưa …" at bounding box center [784, 375] width 1568 height 751
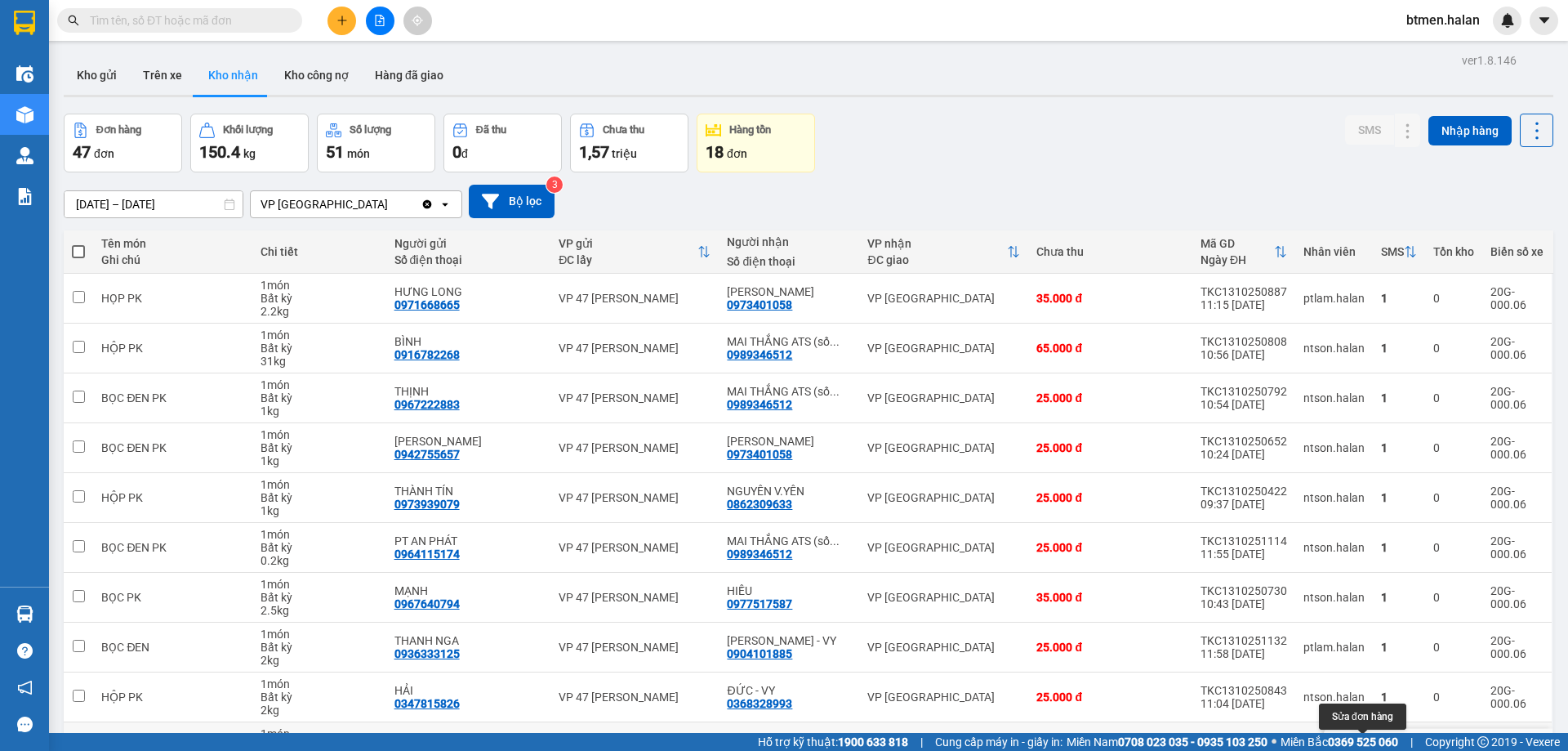
click at [1364, 733] on button at bounding box center [1375, 747] width 23 height 28
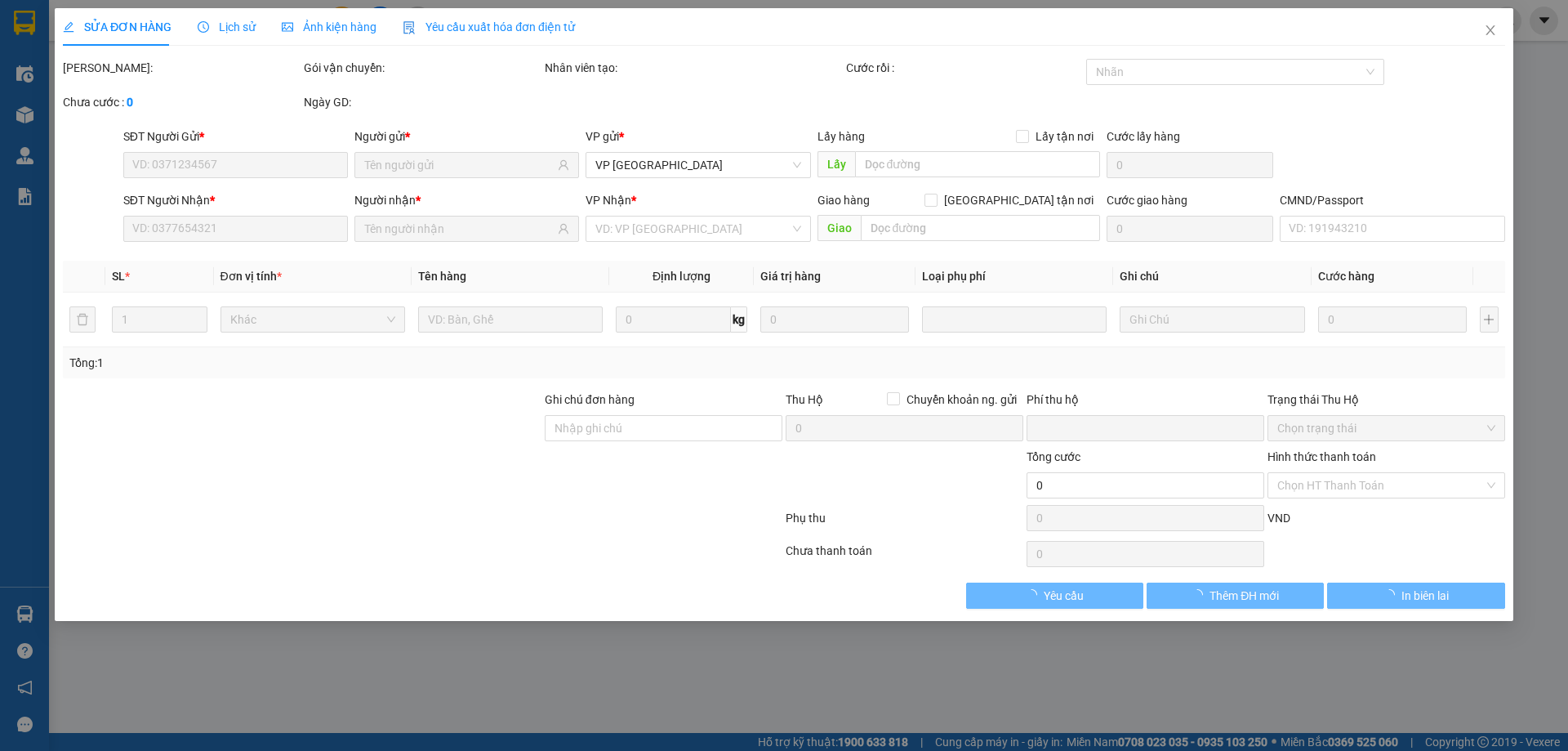
type input "0911081569"
type input "PHI-PTC"
type input "0979624866"
type input "A ĐỒNG"
type input "0"
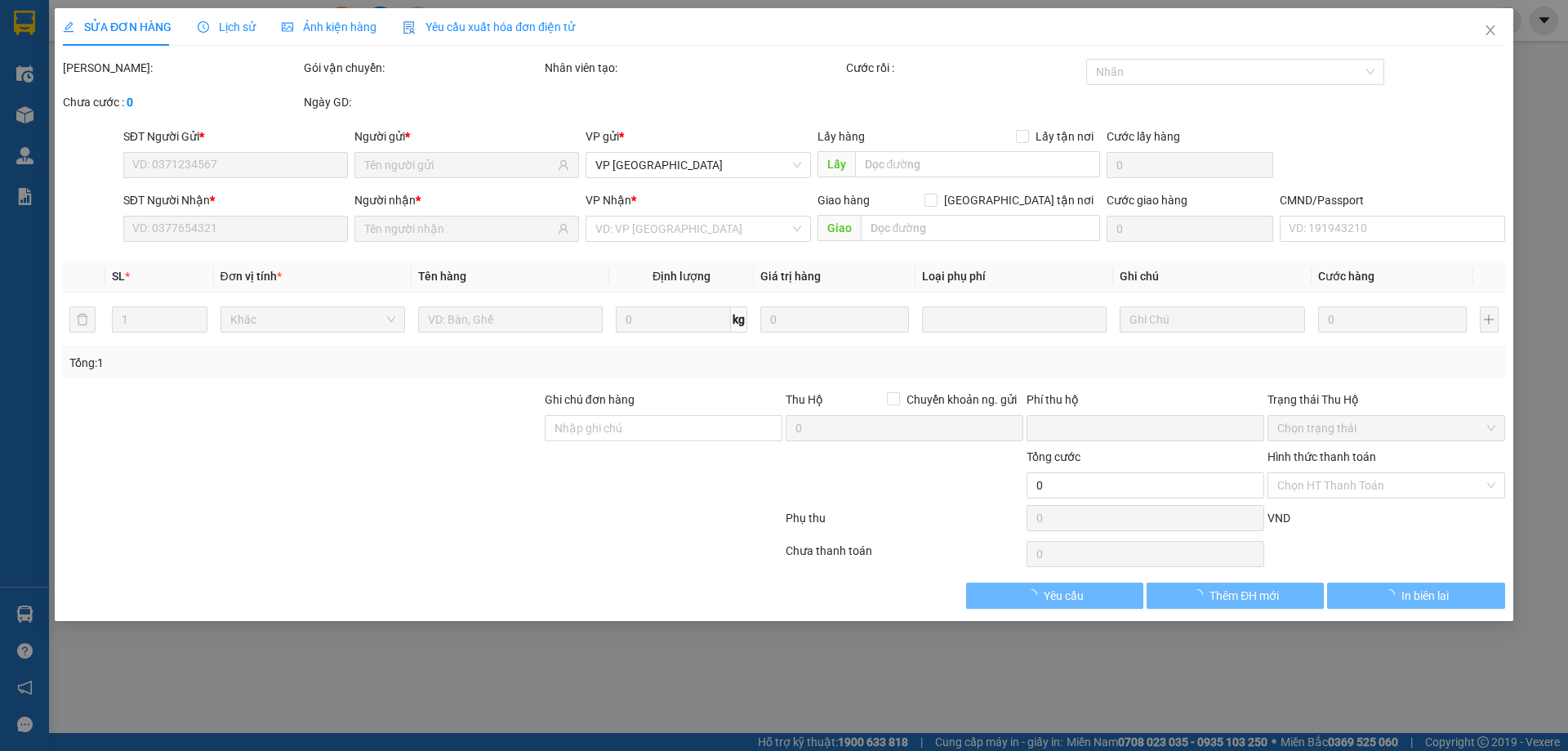
type input "35.000"
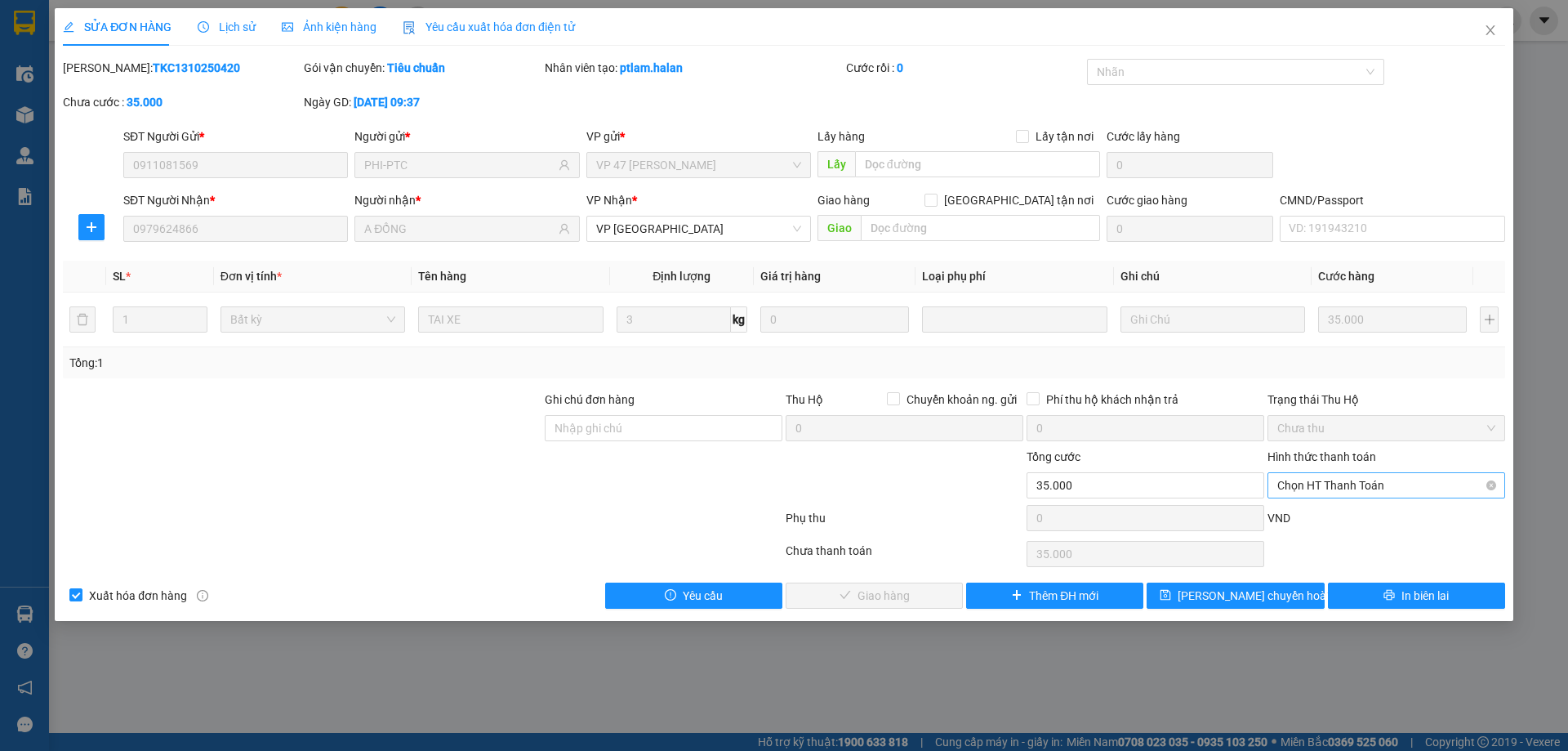
click at [1353, 484] on span "Chọn HT Thanh Toán" at bounding box center [1386, 485] width 218 height 24
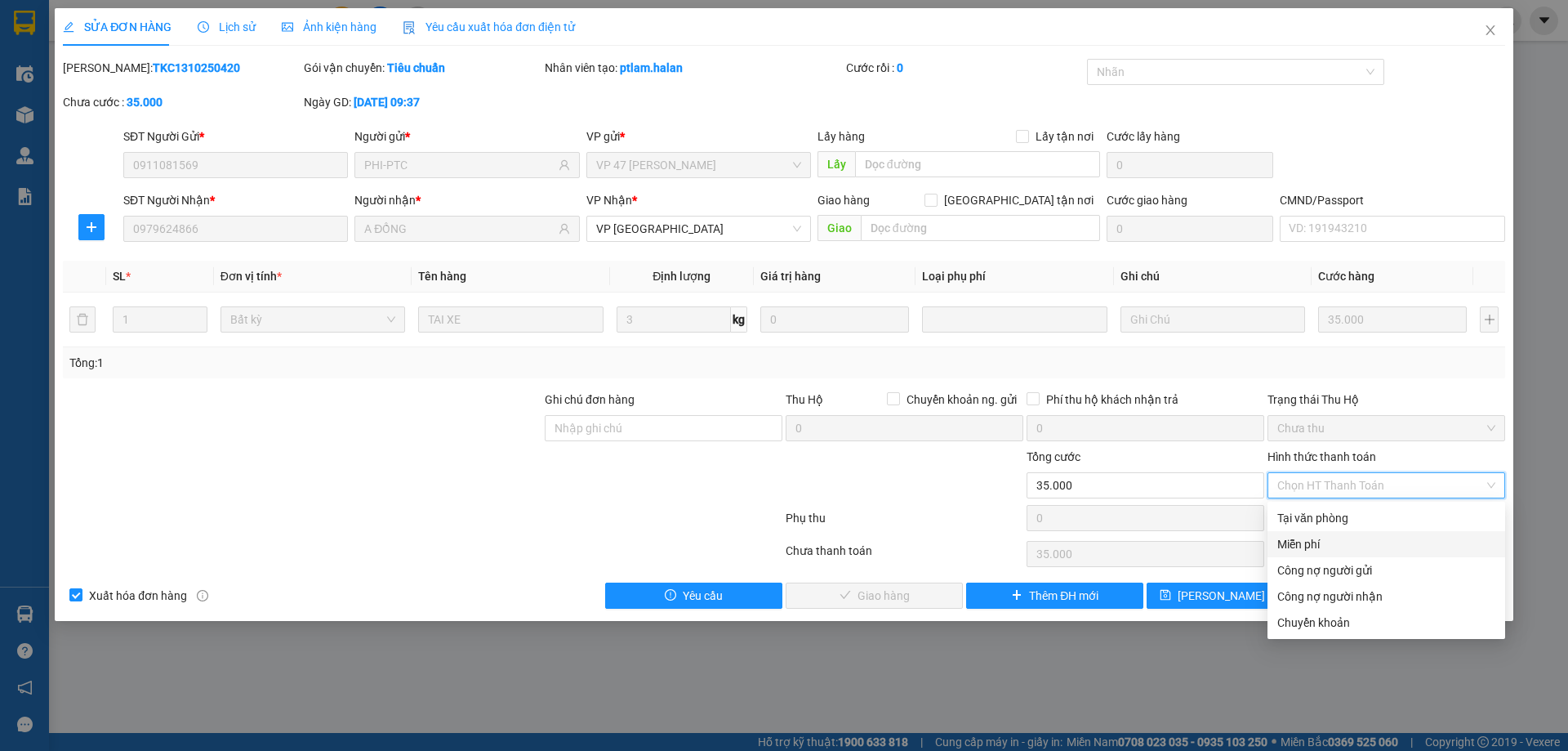
click at [1325, 531] on div "Miễn phí" at bounding box center [1386, 543] width 238 height 26
type input "0"
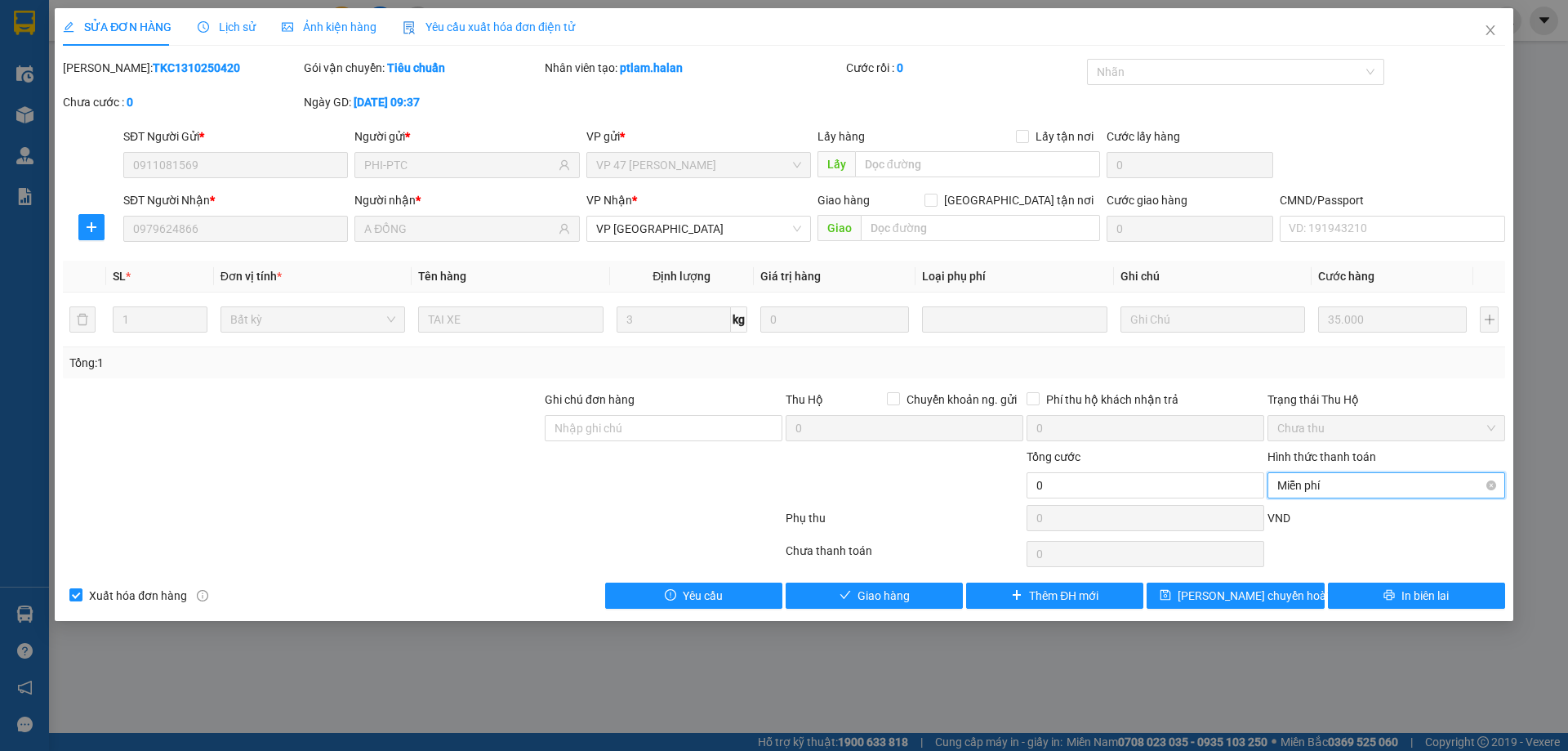
click at [1340, 491] on span "Miễn phí" at bounding box center [1386, 485] width 218 height 24
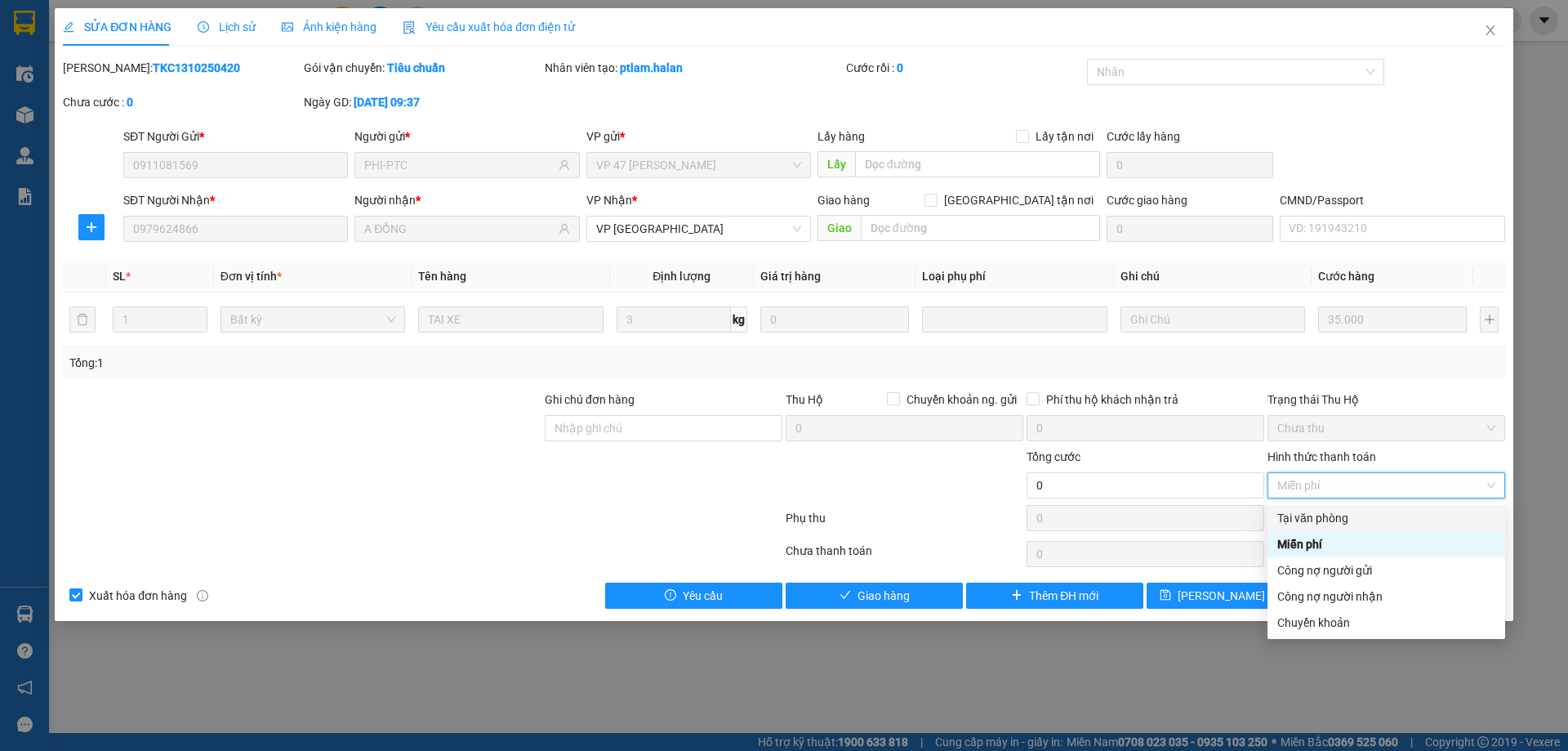
click at [1324, 524] on div "Tại văn phòng" at bounding box center [1386, 517] width 218 height 18
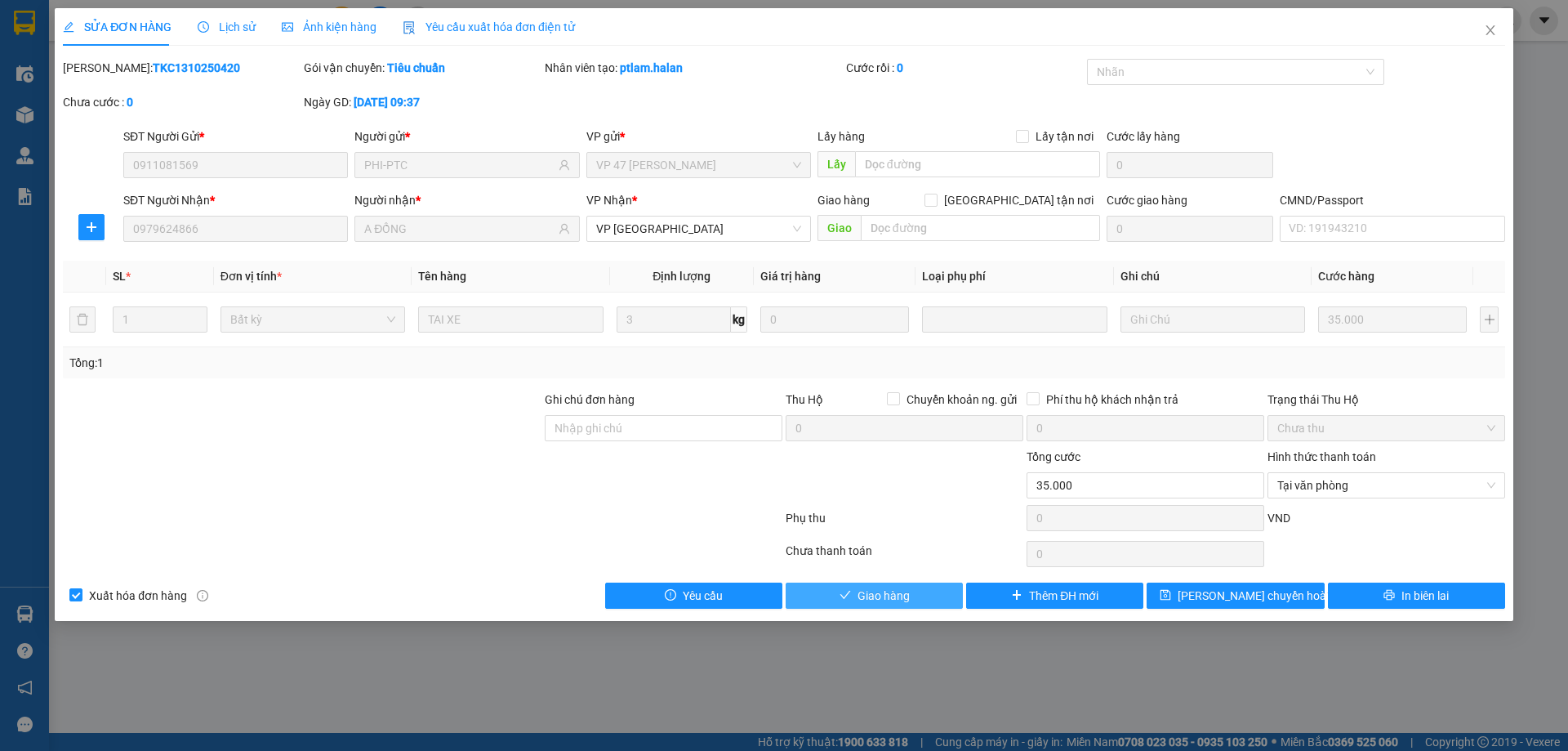
click at [870, 588] on span "Giao hàng" at bounding box center [884, 595] width 52 height 18
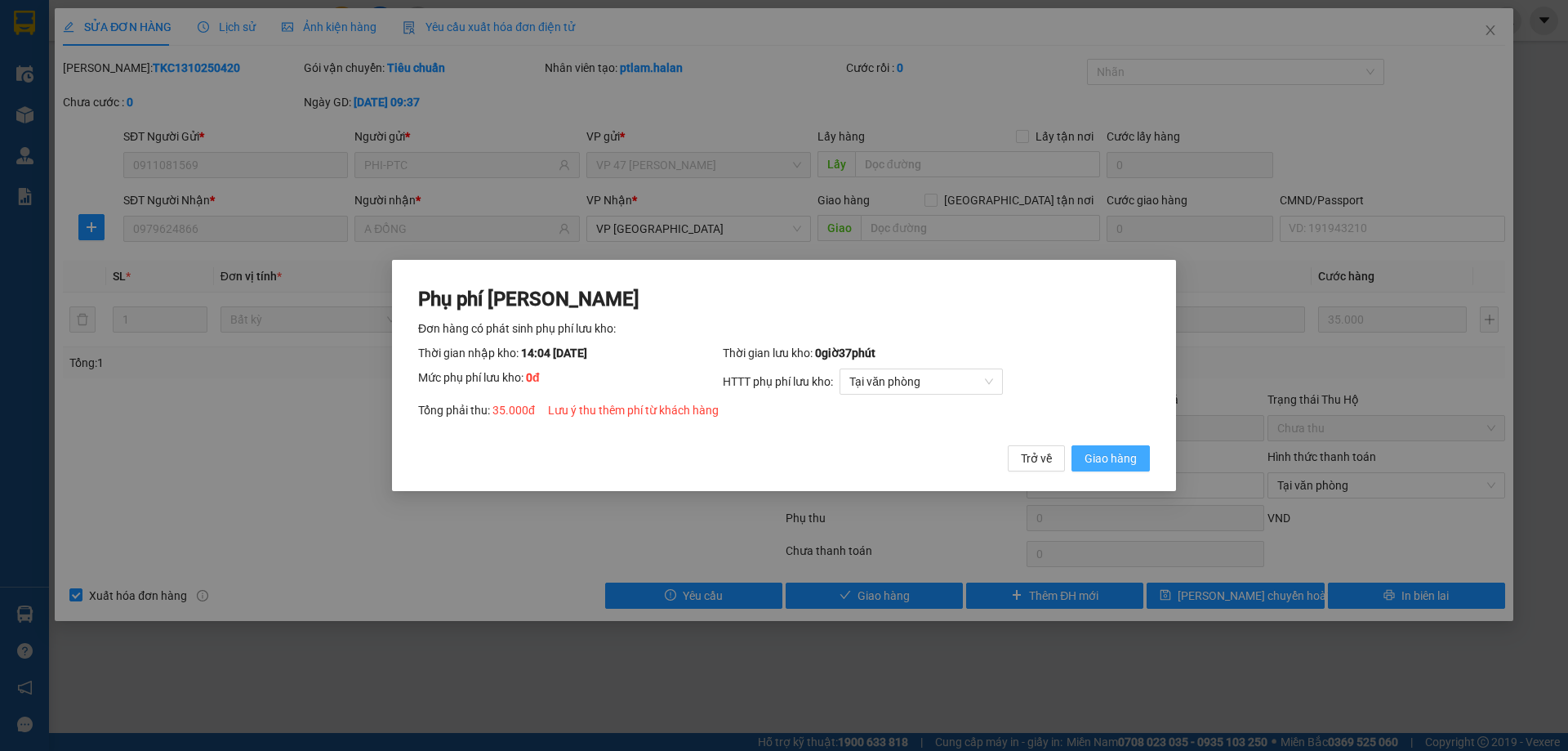
click at [1078, 457] on button "Giao hàng" at bounding box center [1110, 458] width 79 height 26
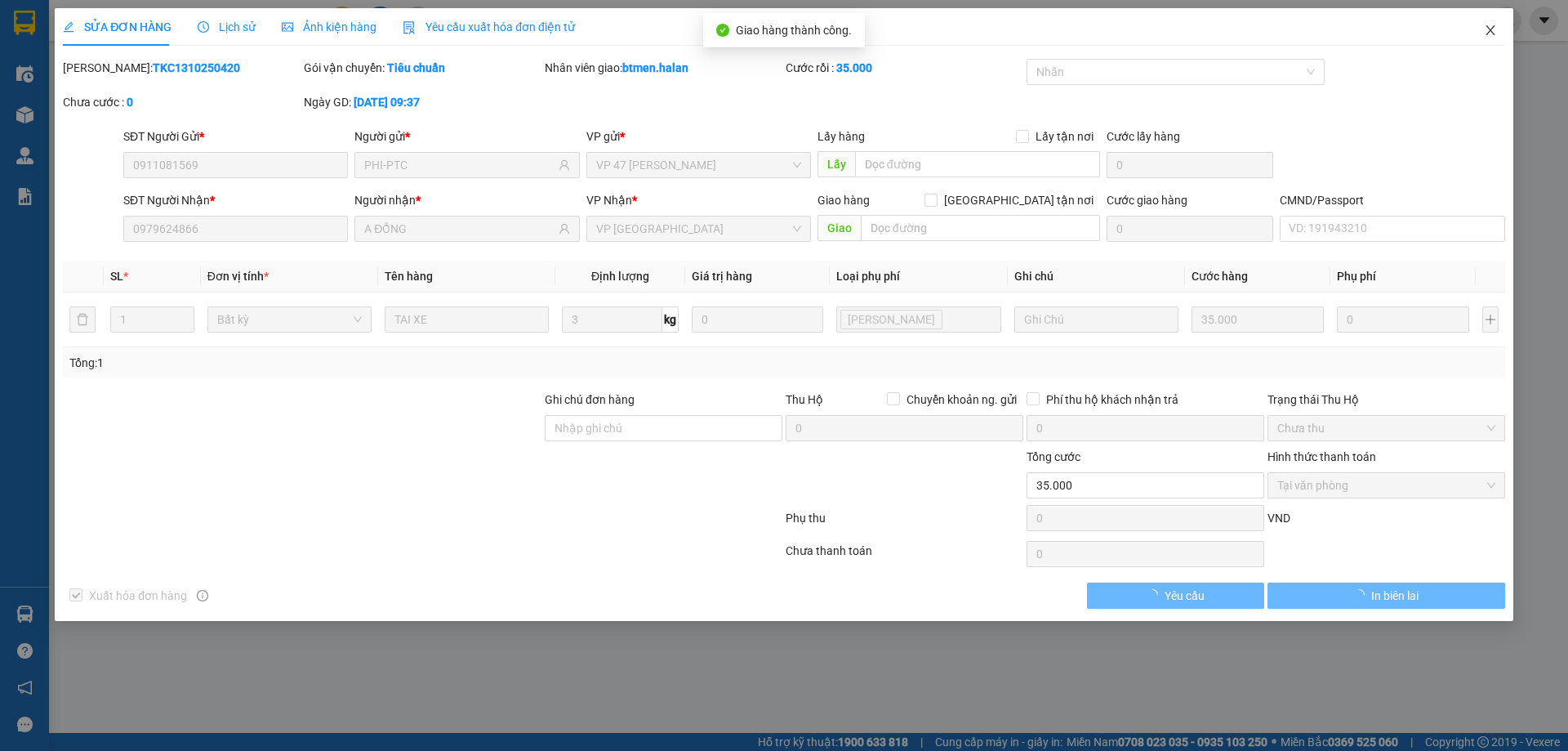
click at [1487, 23] on span "Close" at bounding box center [1490, 31] width 46 height 46
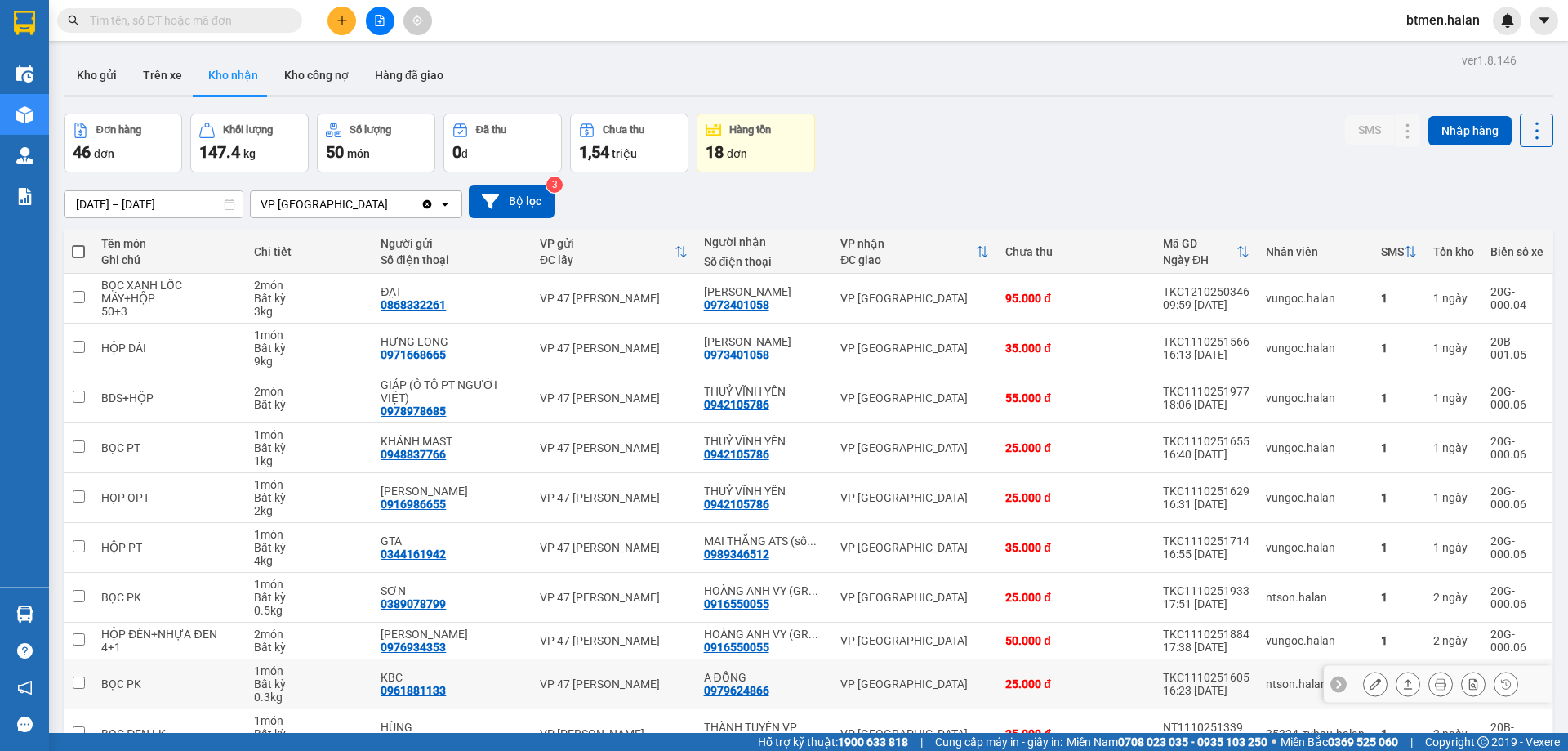
click at [766, 684] on div "0979624866" at bounding box center [736, 691] width 65 height 13
drag, startPoint x: 766, startPoint y: 599, endPoint x: 751, endPoint y: 604, distance: 15.8
click at [751, 660] on td "A ĐỒNG 0979624866" at bounding box center [764, 685] width 137 height 50
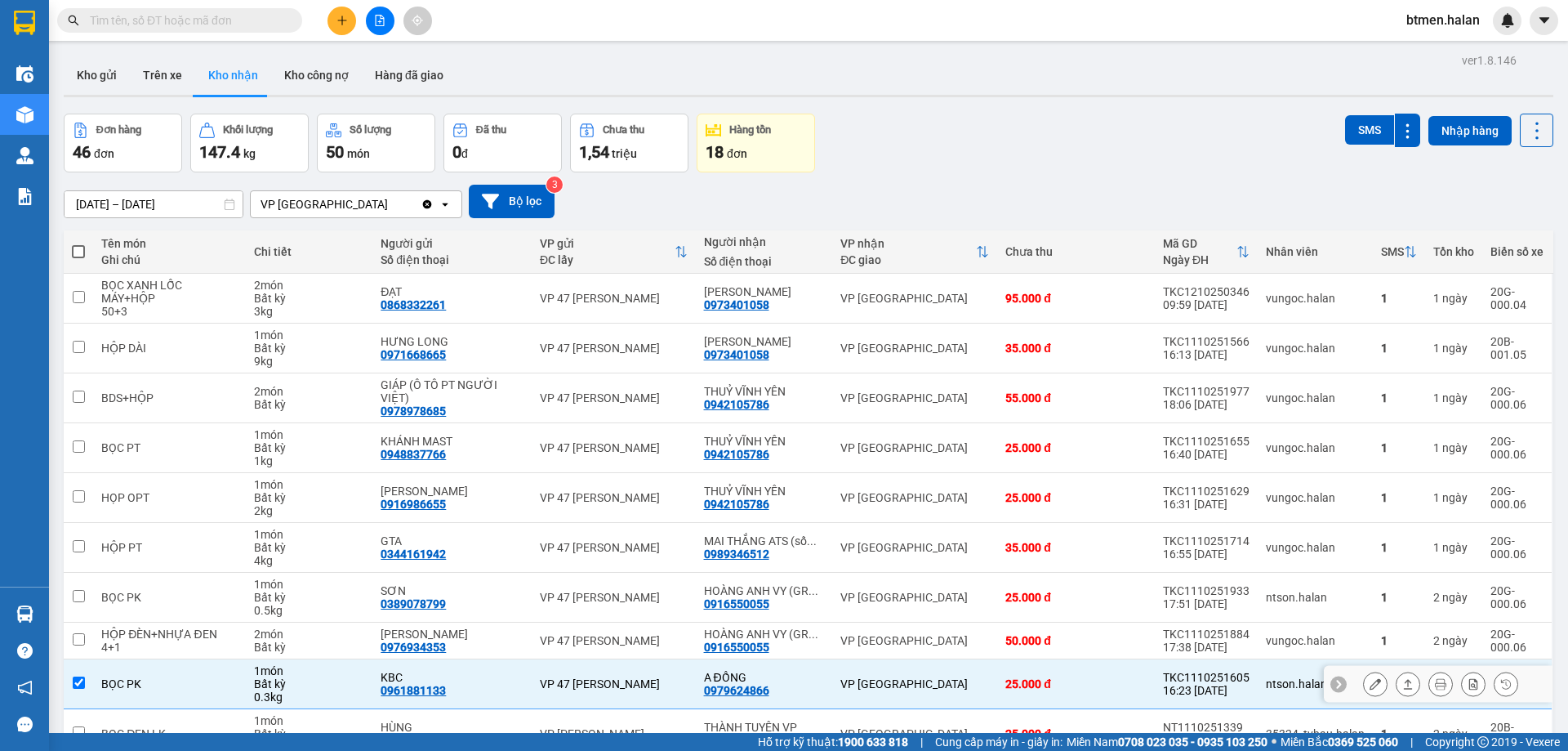
click at [751, 660] on td "A ĐỒNG 0979624866" at bounding box center [764, 685] width 137 height 50
checkbox input "false"
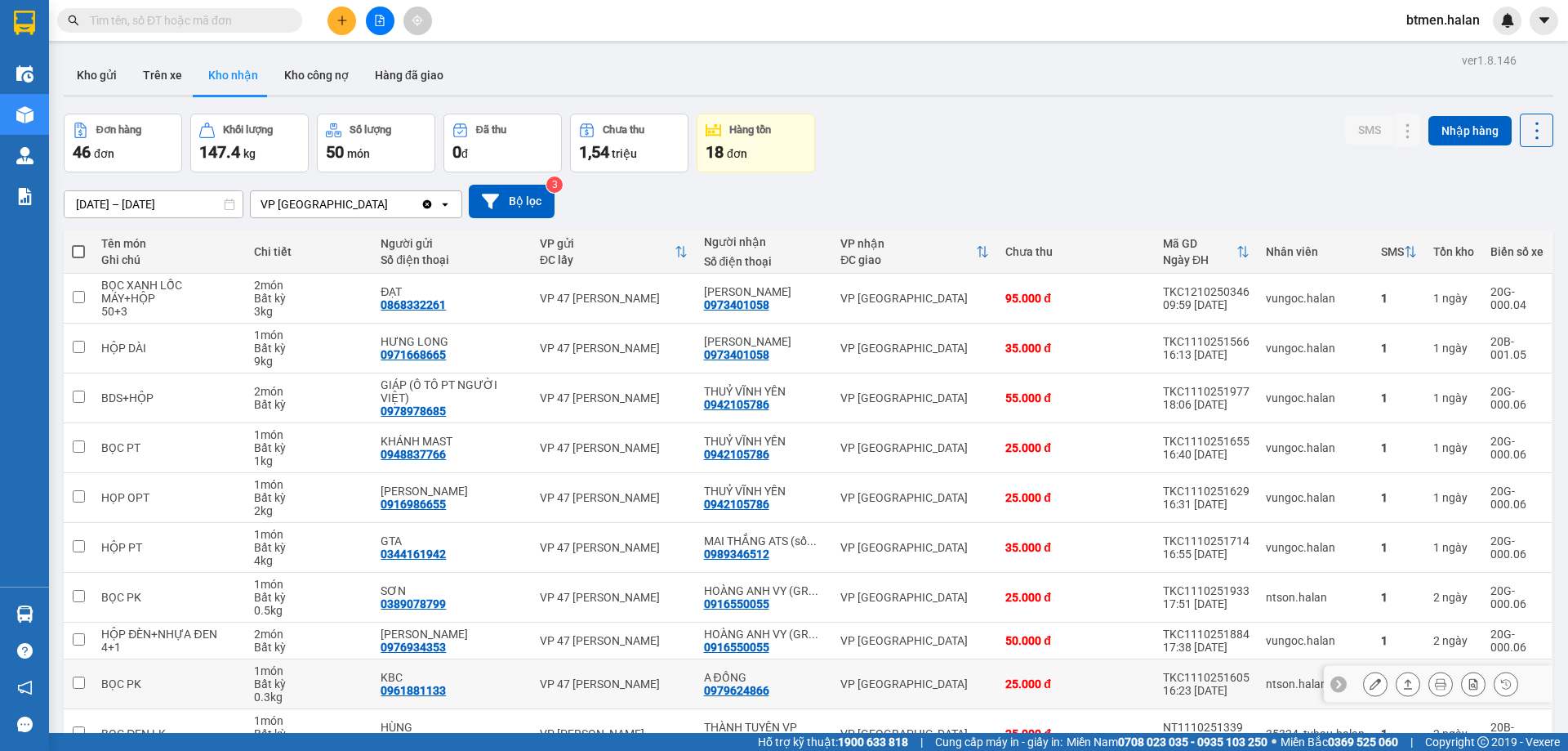
drag, startPoint x: 751, startPoint y: 604, endPoint x: 717, endPoint y: 601, distance: 34.1
click at [717, 684] on div "0979624866" at bounding box center [736, 691] width 65 height 13
click at [199, 28] on input "text" at bounding box center [186, 20] width 192 height 18
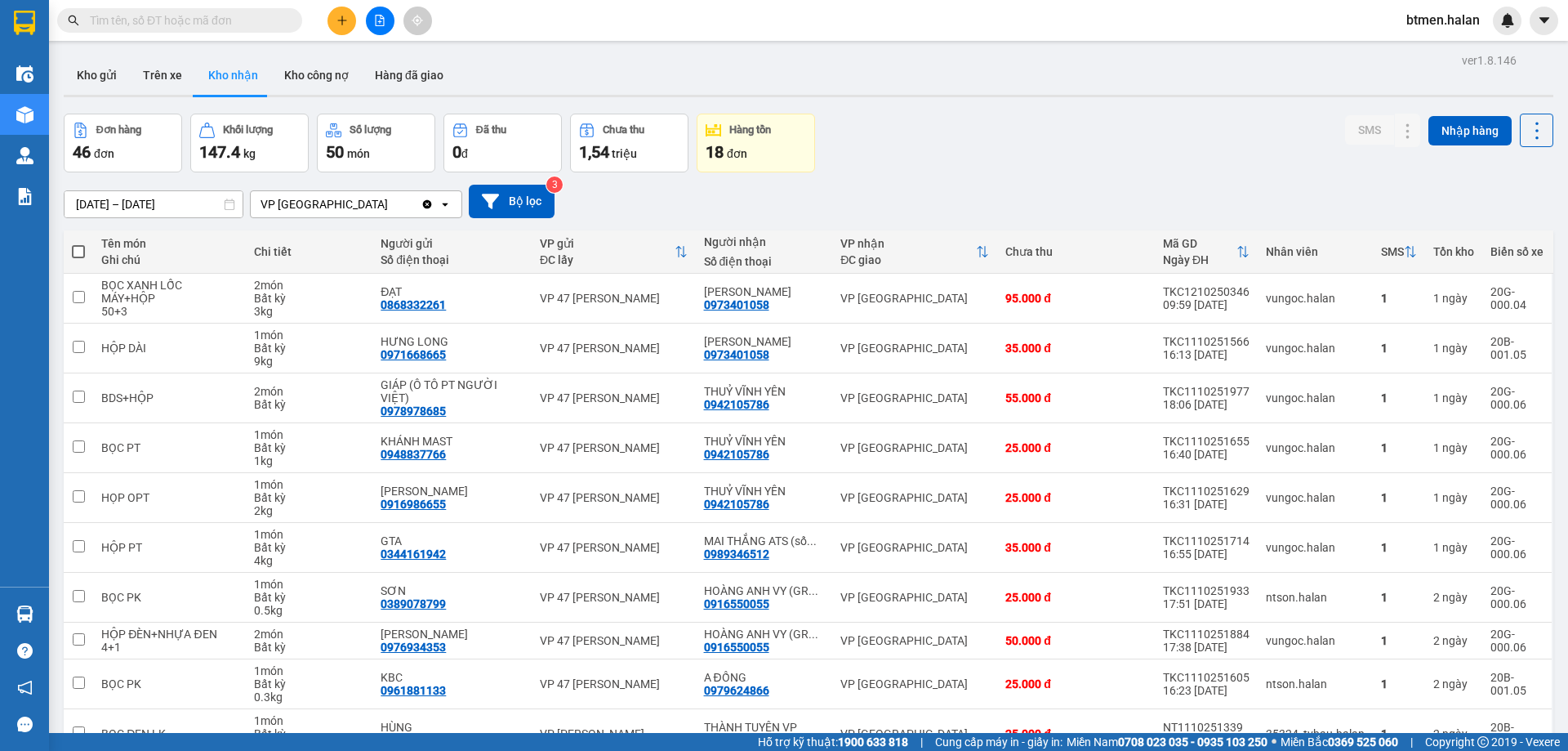
paste input "0979624866"
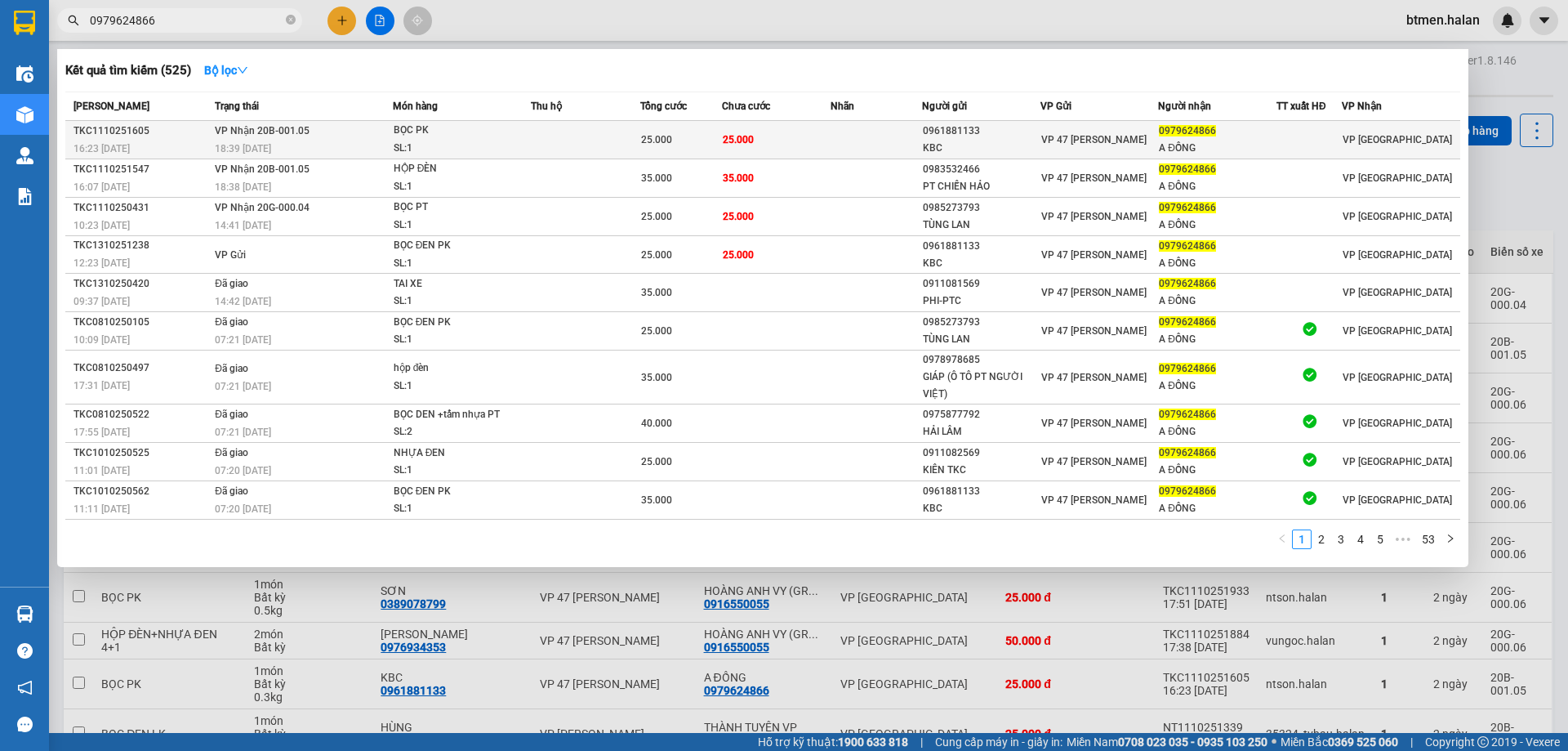
type input "0979624866"
click at [778, 147] on td "25.000" at bounding box center [776, 140] width 110 height 39
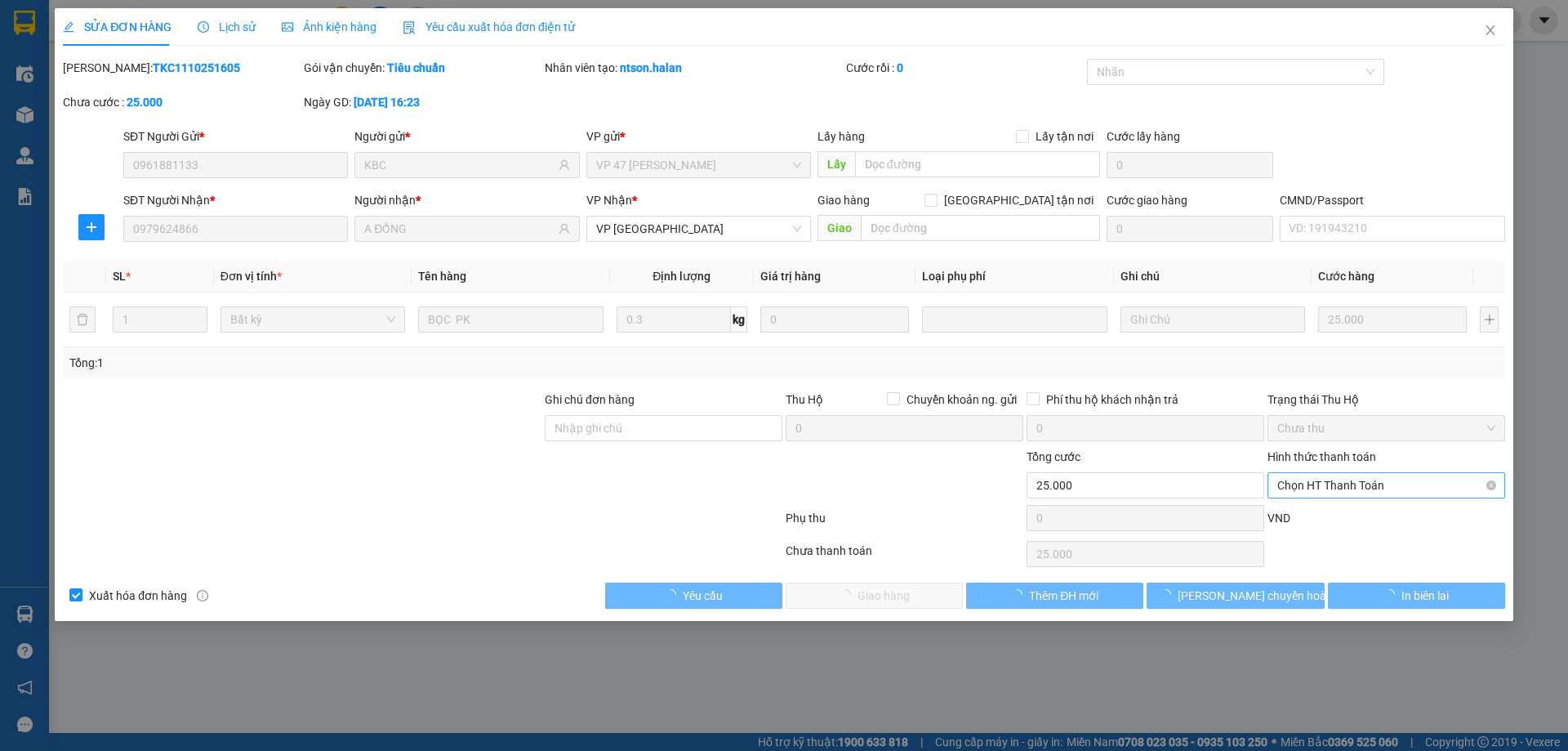
type input "0961881133"
type input "KBC"
type input "0979624866"
type input "A ĐỒNG"
type input "0"
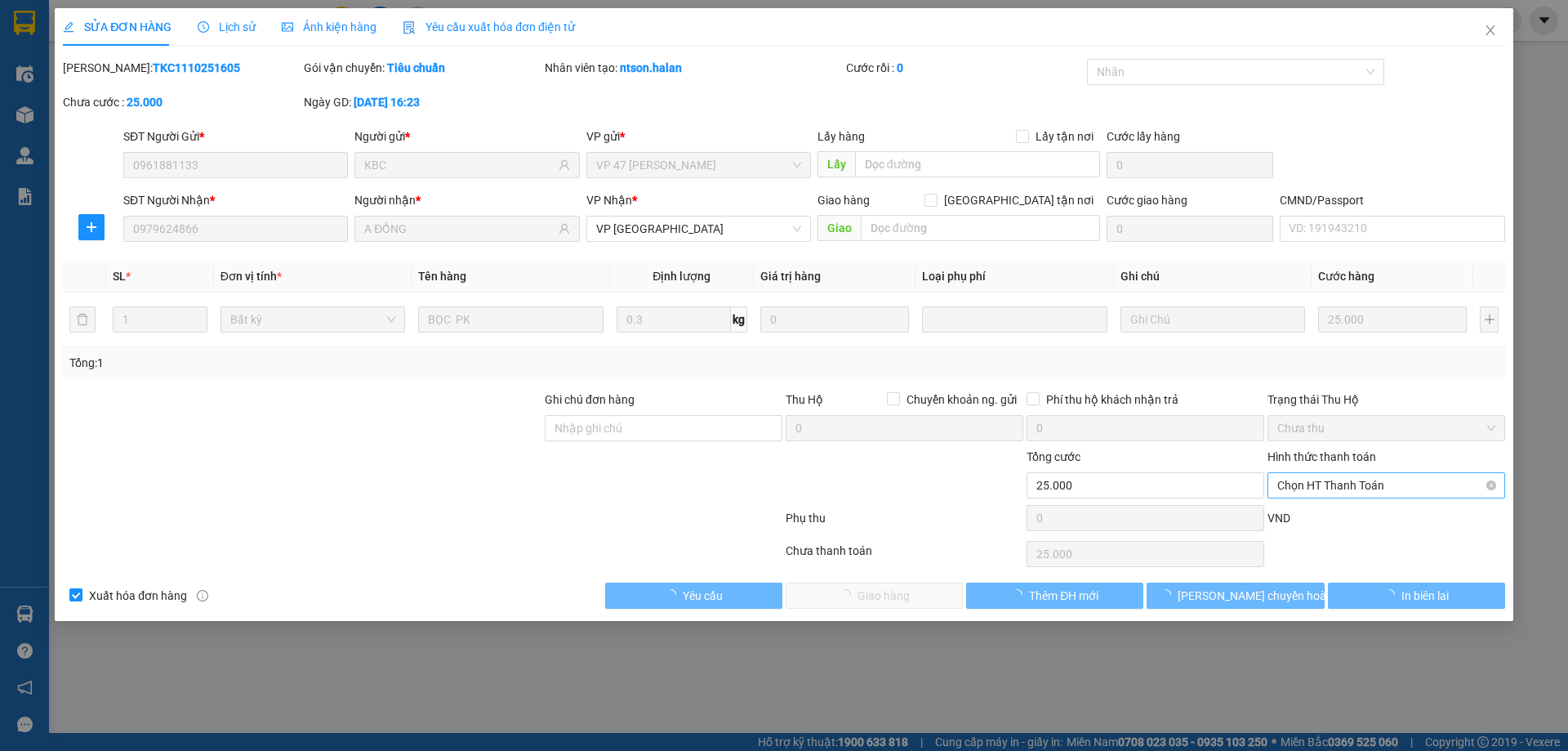
type input "25.000"
click at [1328, 486] on span "Chọn HT Thanh Toán" at bounding box center [1386, 485] width 218 height 24
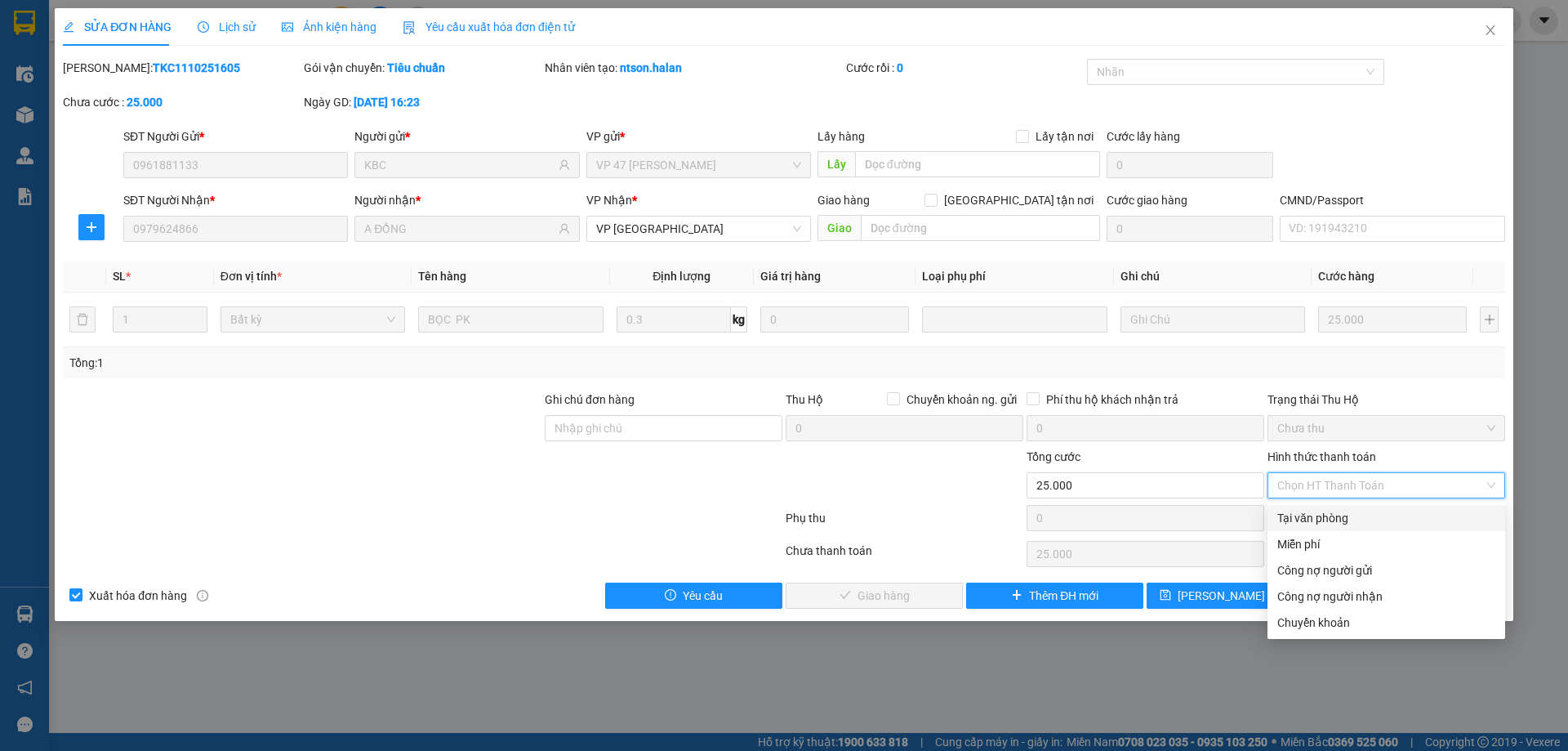
drag, startPoint x: 1328, startPoint y: 512, endPoint x: 911, endPoint y: 622, distance: 431.3
click at [1327, 515] on div "Tại văn phòng" at bounding box center [1386, 517] width 218 height 18
type input "0"
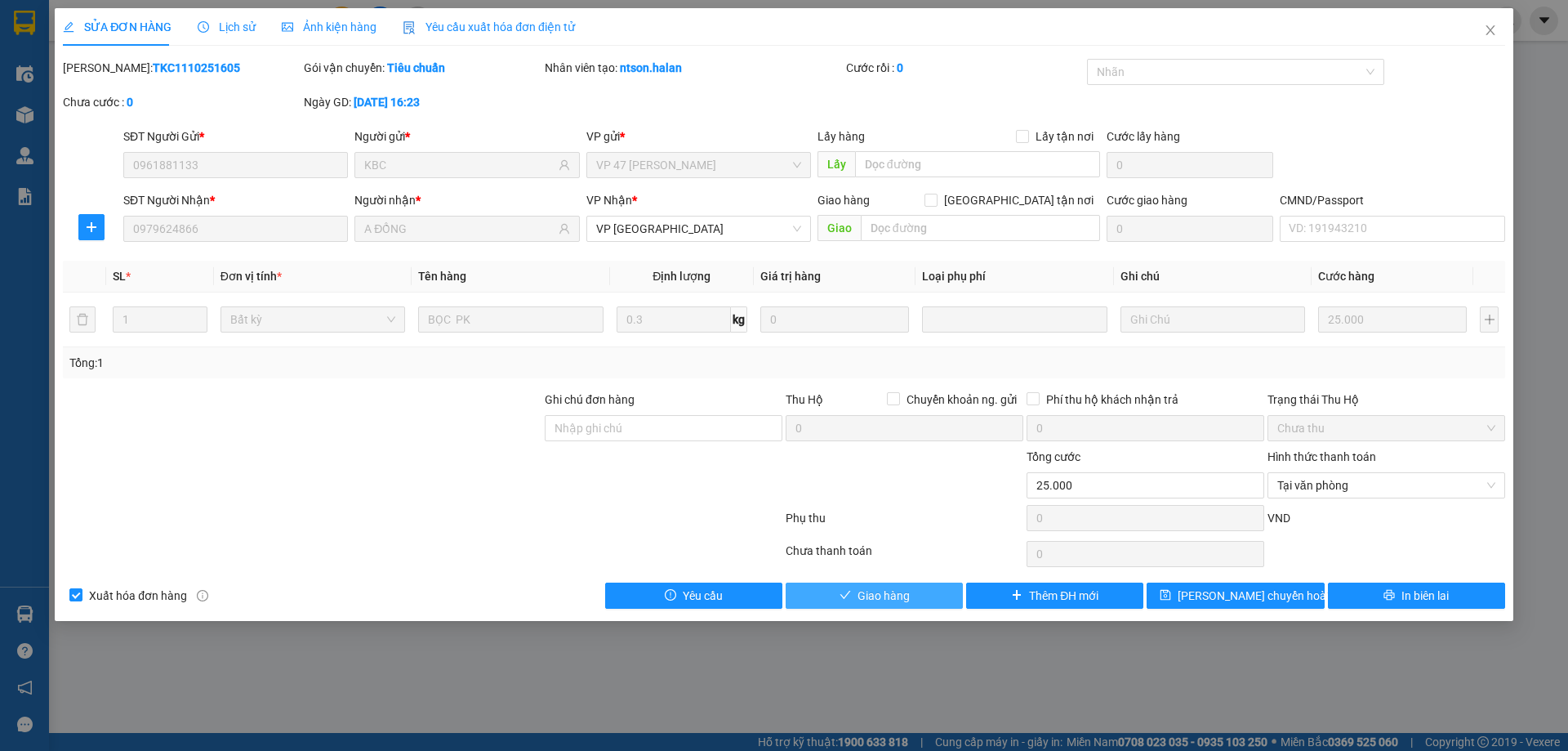
click at [842, 595] on icon "check" at bounding box center [844, 595] width 11 height 8
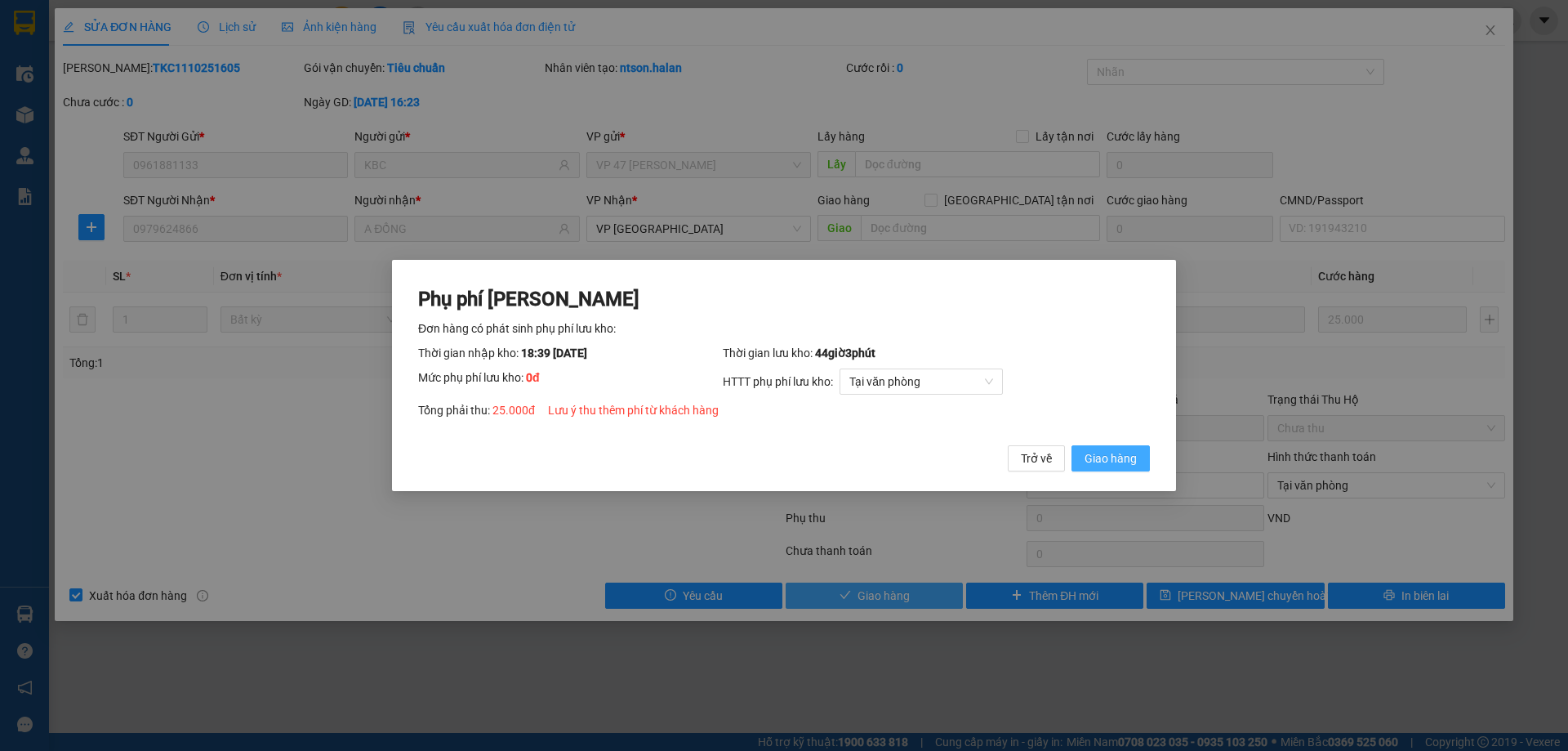
click at [1115, 459] on span "Giao hàng" at bounding box center [1110, 458] width 52 height 18
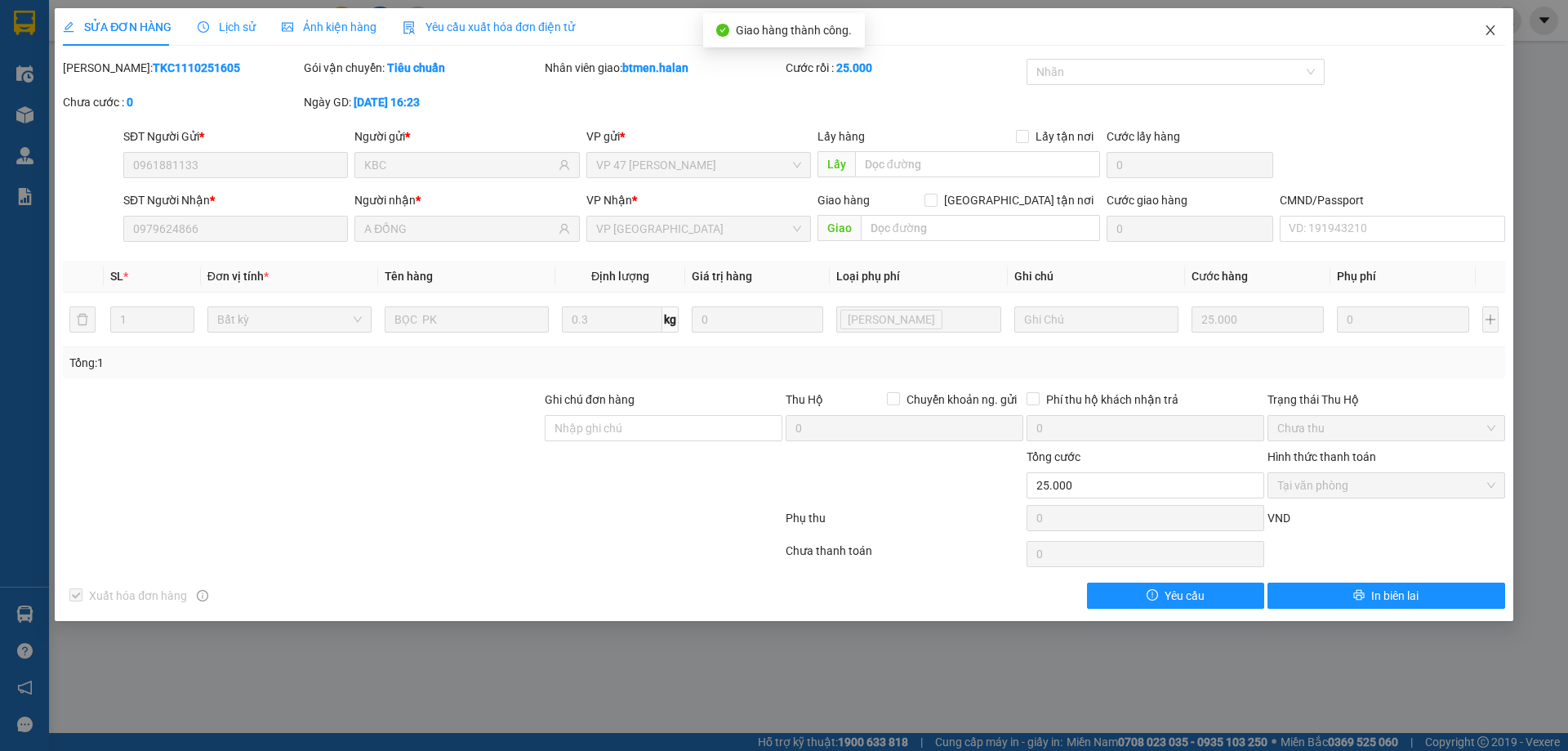
click at [1501, 22] on span "Close" at bounding box center [1490, 31] width 46 height 46
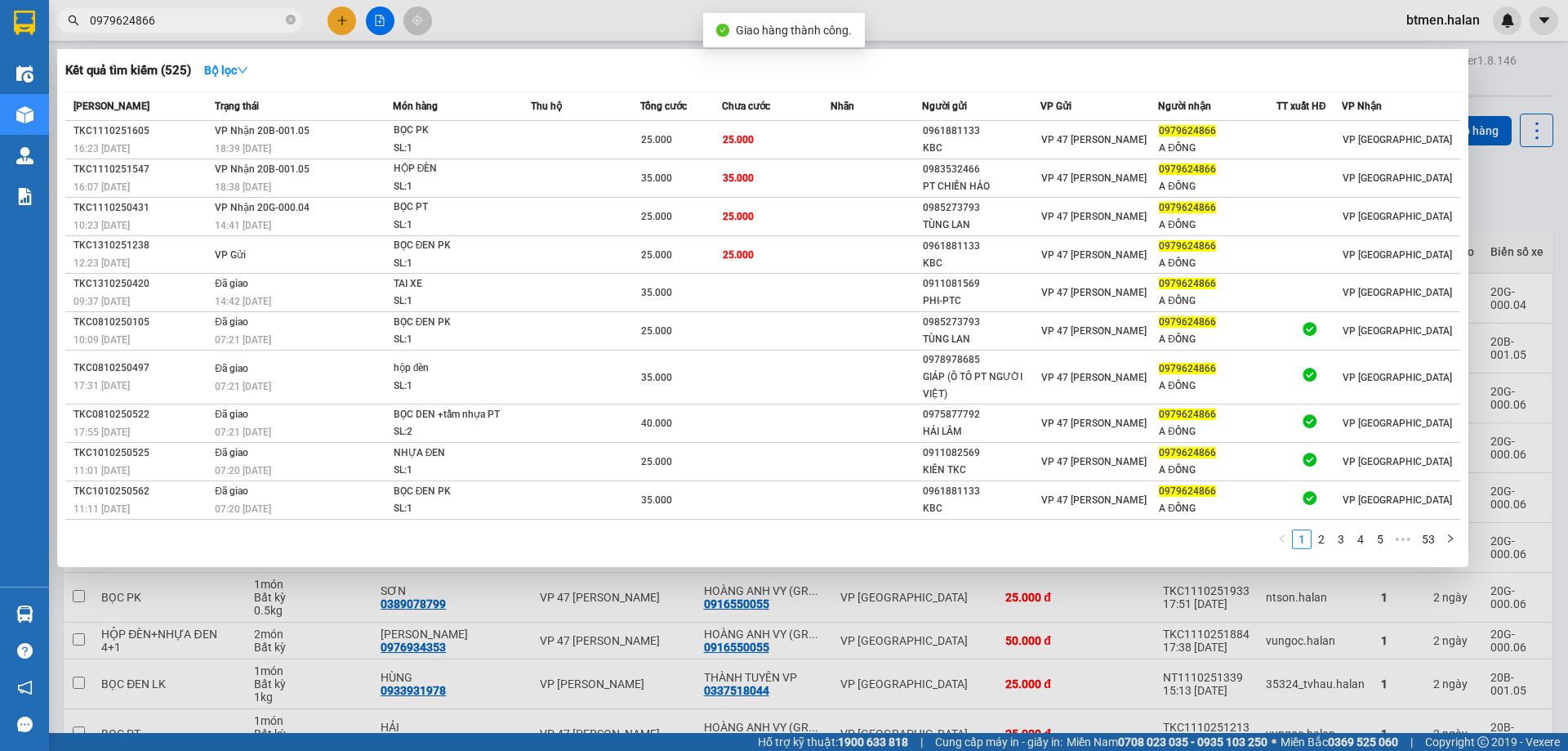
click at [172, 28] on input "0979624866" at bounding box center [186, 20] width 192 height 18
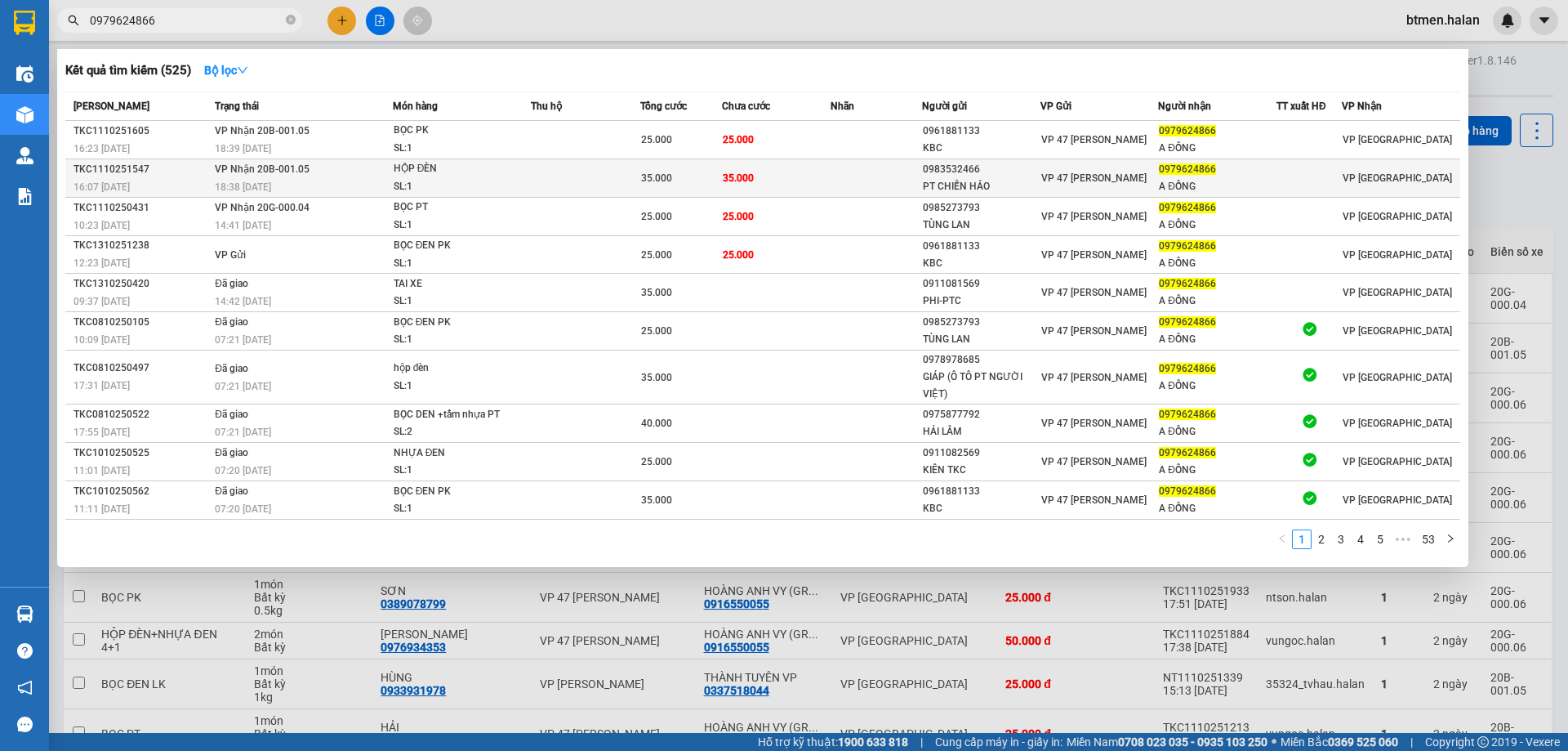
click at [761, 179] on td "35.000" at bounding box center [776, 178] width 110 height 39
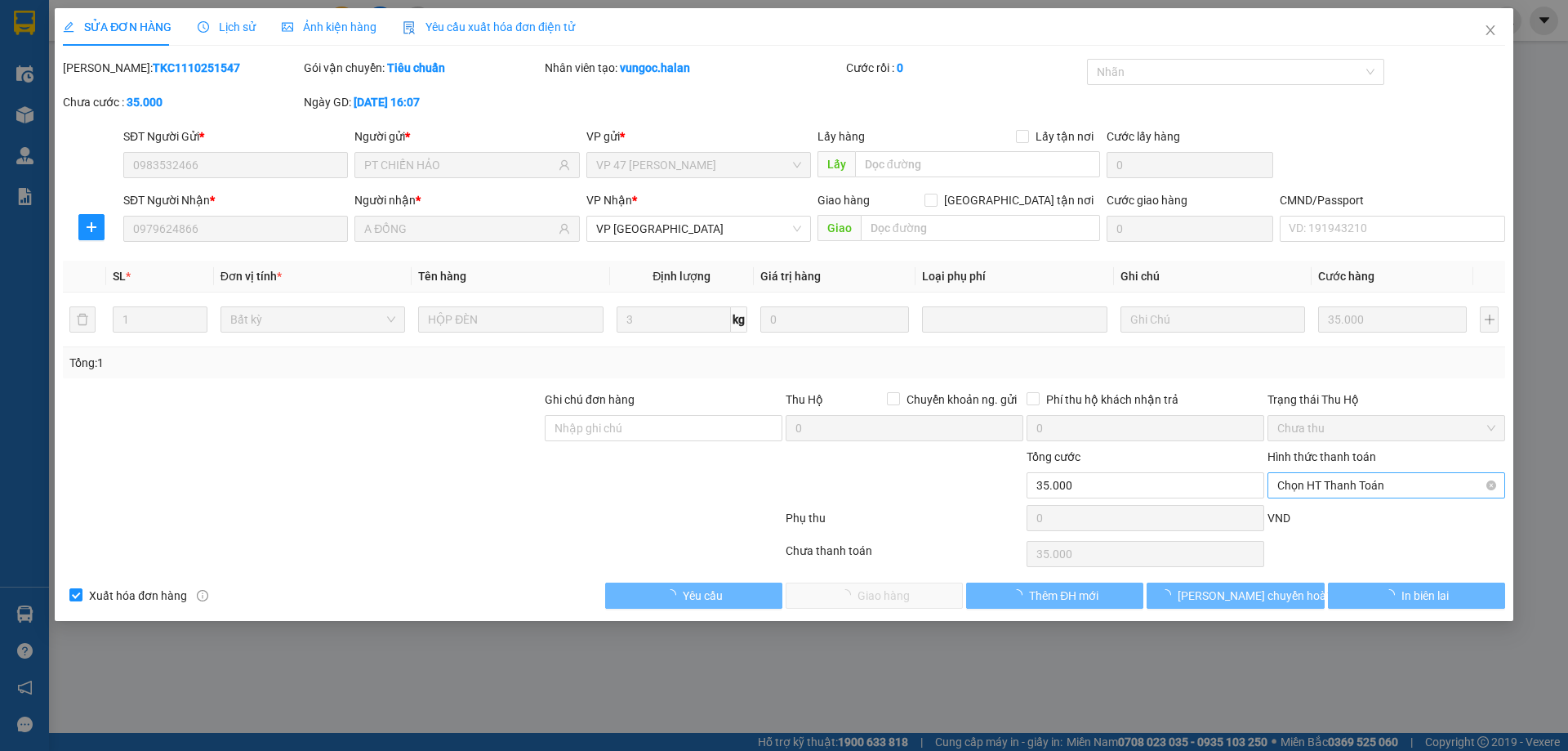
click at [1326, 487] on span "Chọn HT Thanh Toán" at bounding box center [1386, 485] width 218 height 24
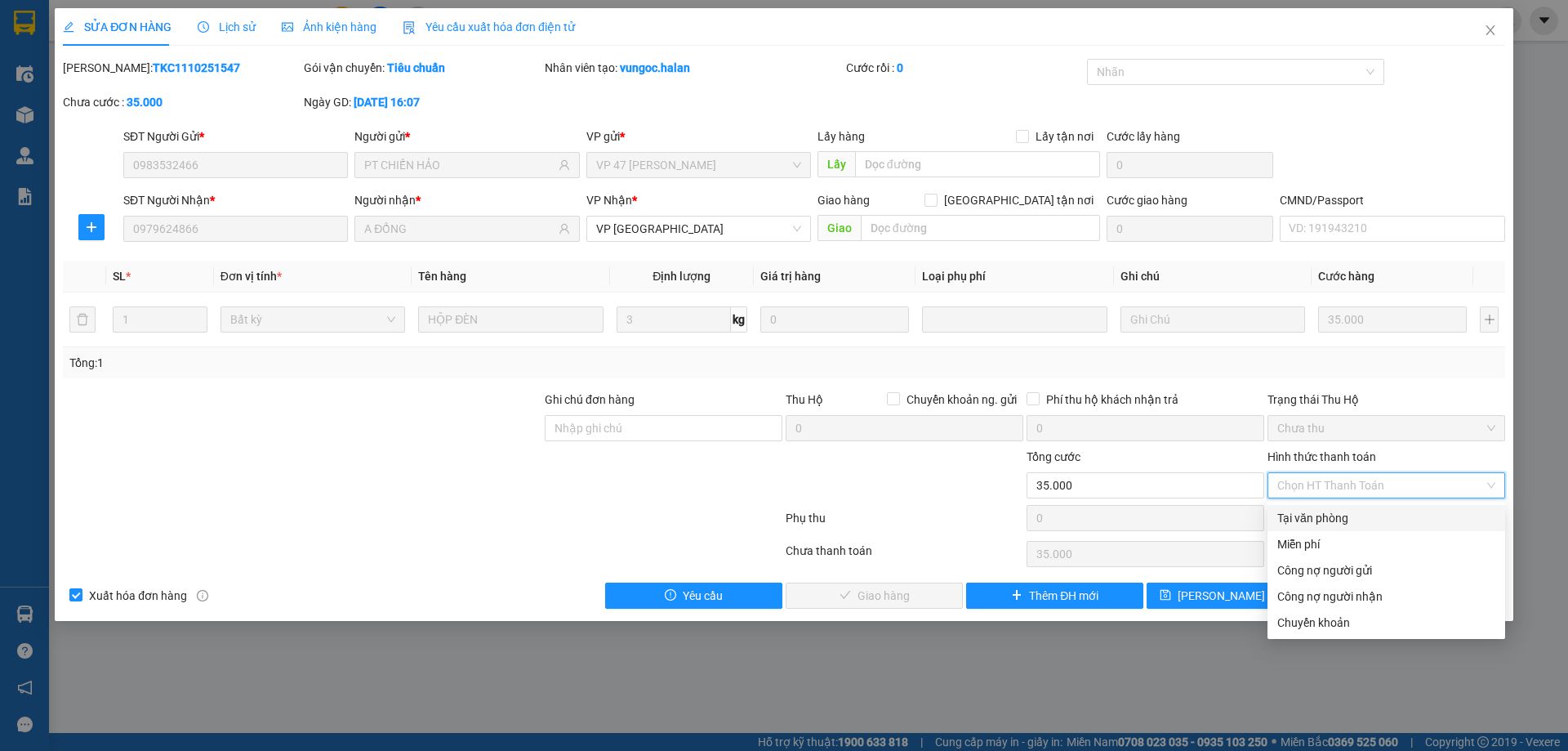
click at [1323, 513] on div "Tại văn phòng" at bounding box center [1386, 517] width 218 height 18
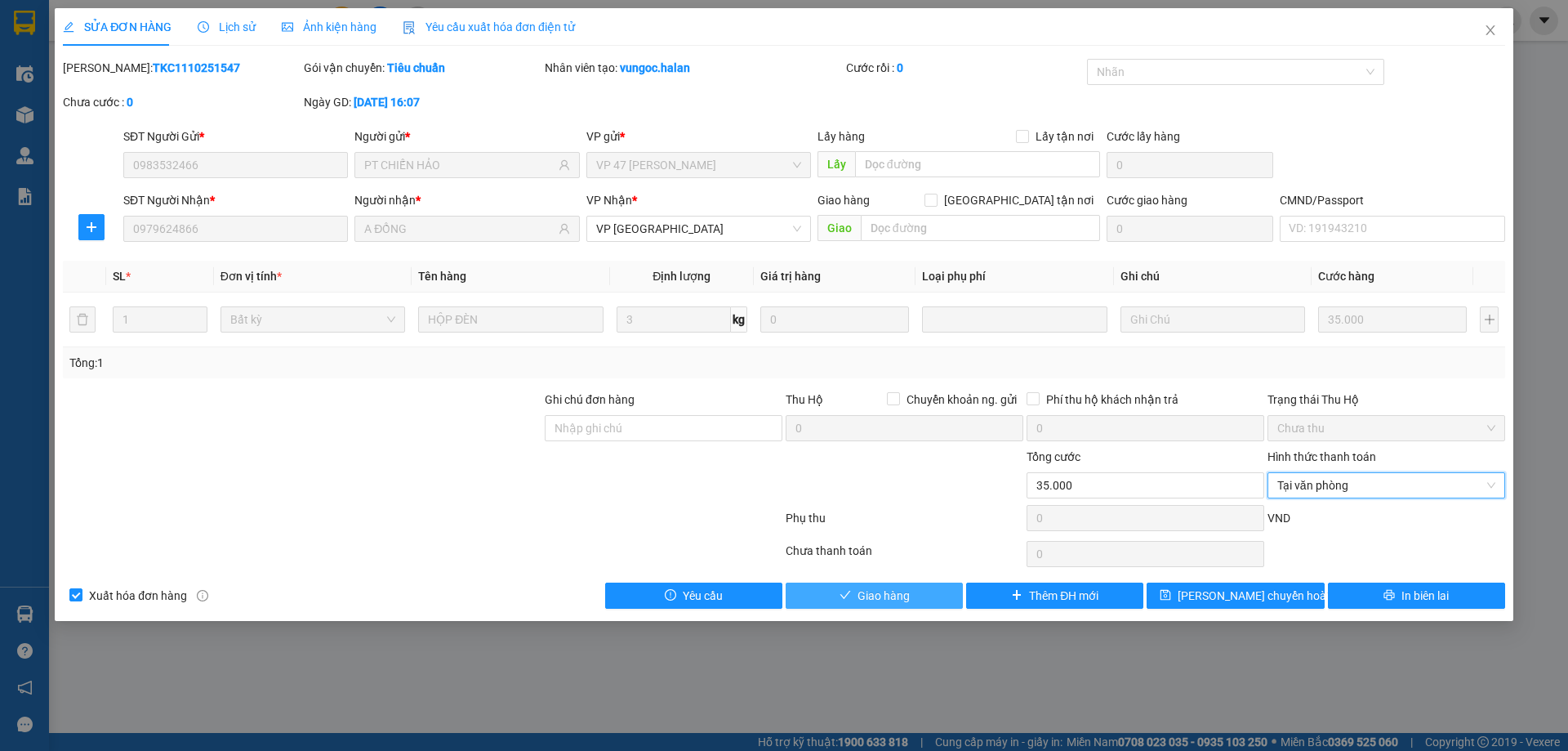
click at [842, 591] on icon "check" at bounding box center [845, 595] width 12 height 12
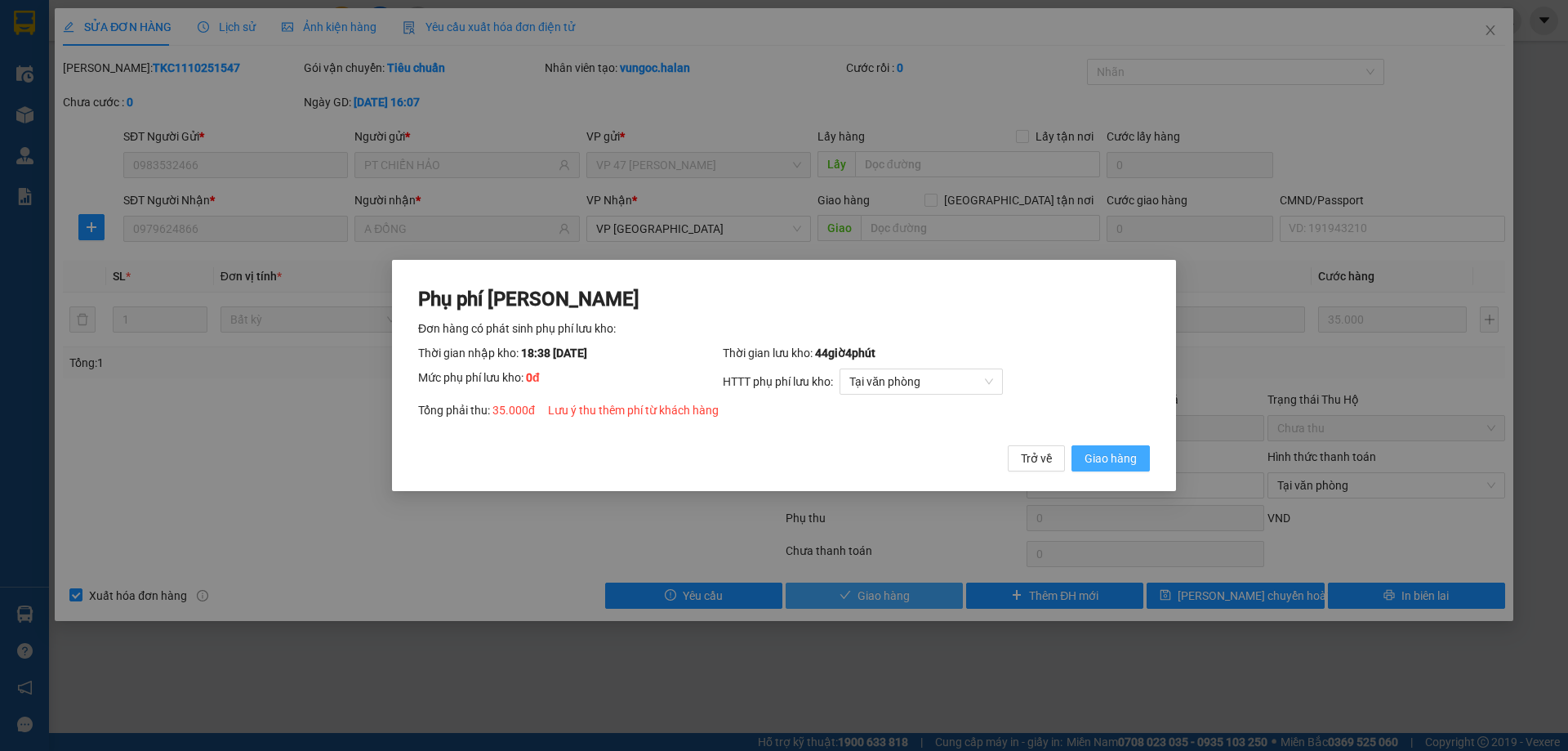
click at [1121, 448] on button "Giao hàng" at bounding box center [1110, 458] width 79 height 26
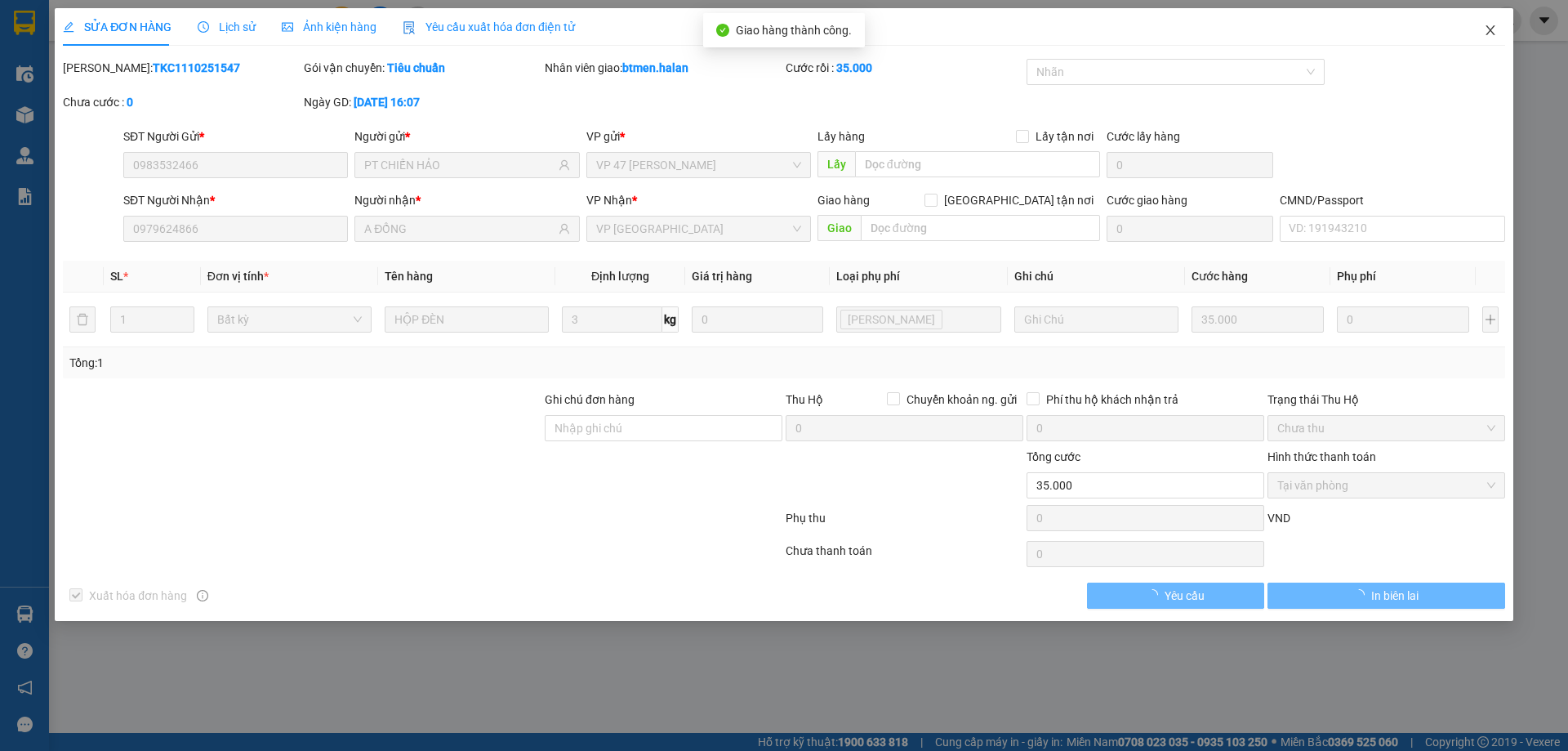
click at [1498, 39] on span "Close" at bounding box center [1490, 31] width 46 height 46
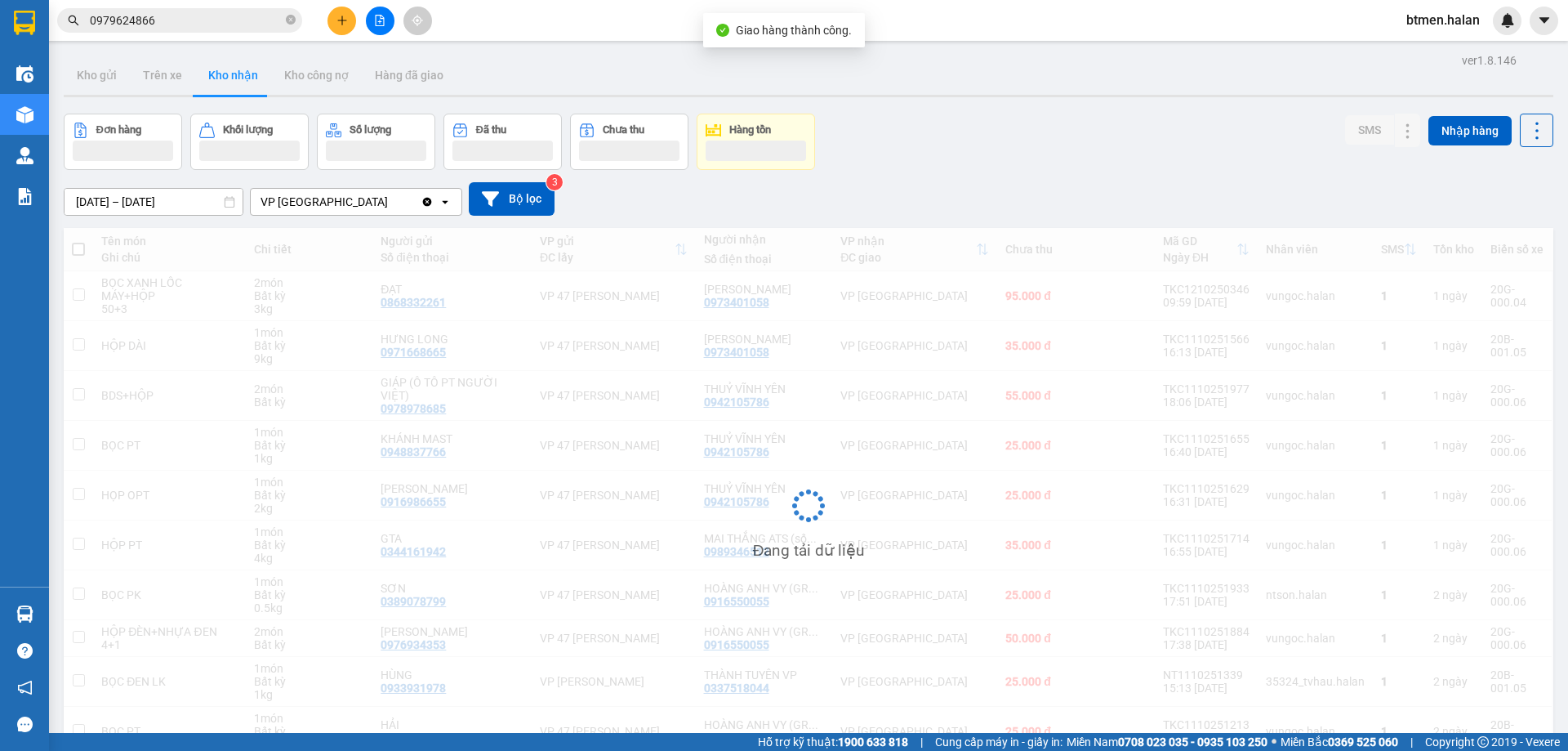
click at [189, 17] on input "0979624866" at bounding box center [186, 20] width 192 height 18
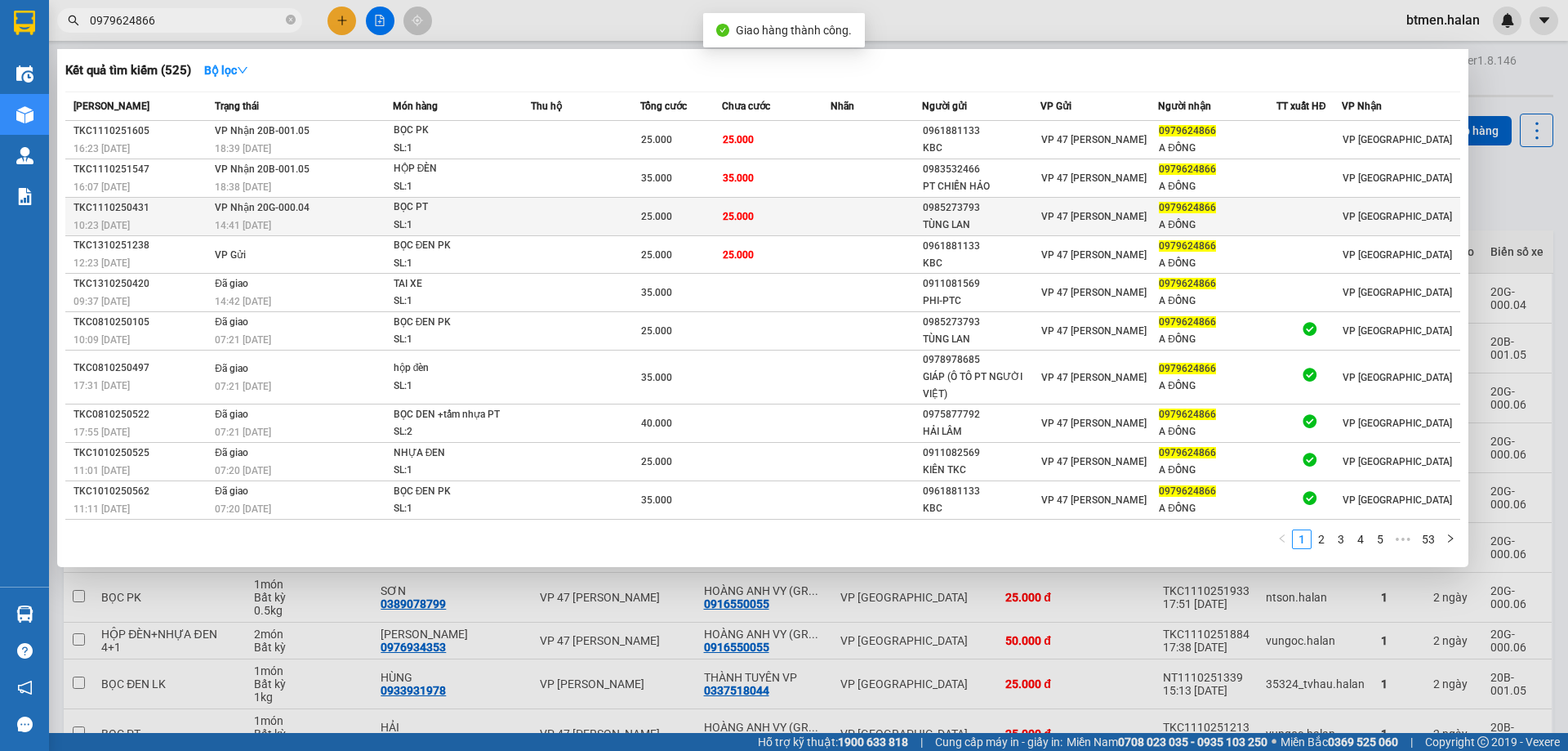
click at [775, 218] on td "25.000" at bounding box center [776, 217] width 110 height 39
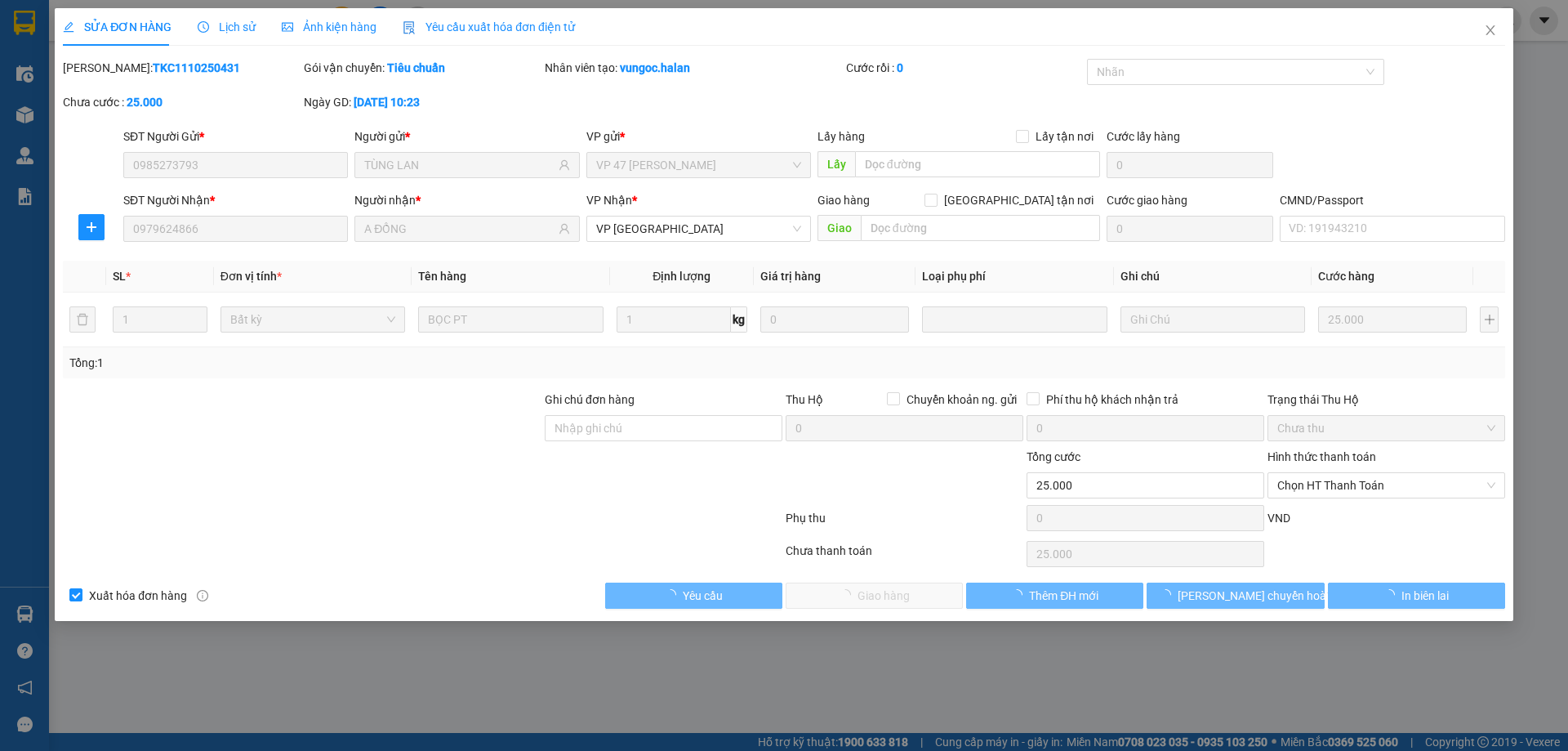
click at [1361, 492] on span "Chọn HT Thanh Toán" at bounding box center [1386, 485] width 218 height 24
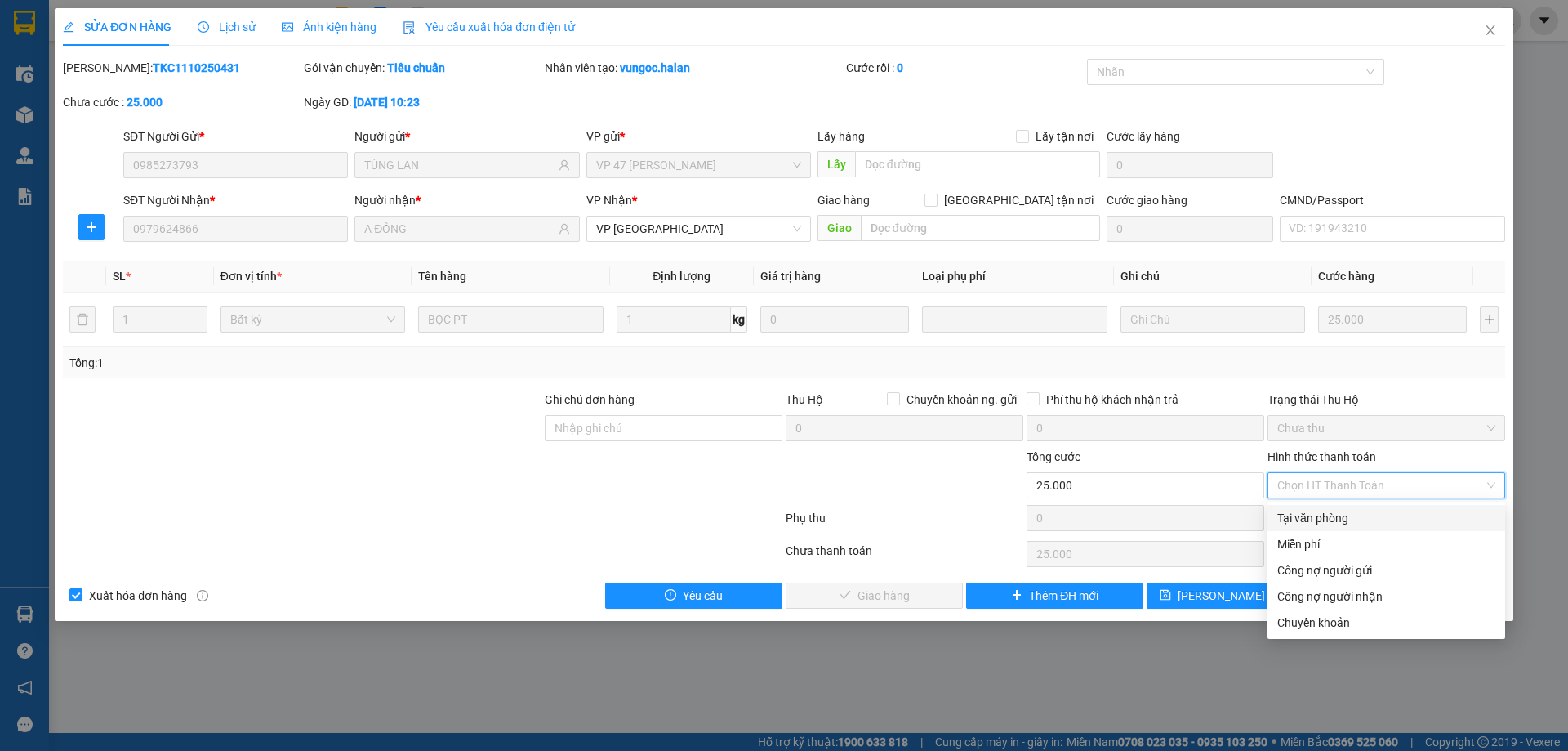
drag, startPoint x: 1350, startPoint y: 509, endPoint x: 1051, endPoint y: 598, distance: 312.0
click at [1349, 511] on div "Tại văn phòng" at bounding box center [1386, 517] width 218 height 18
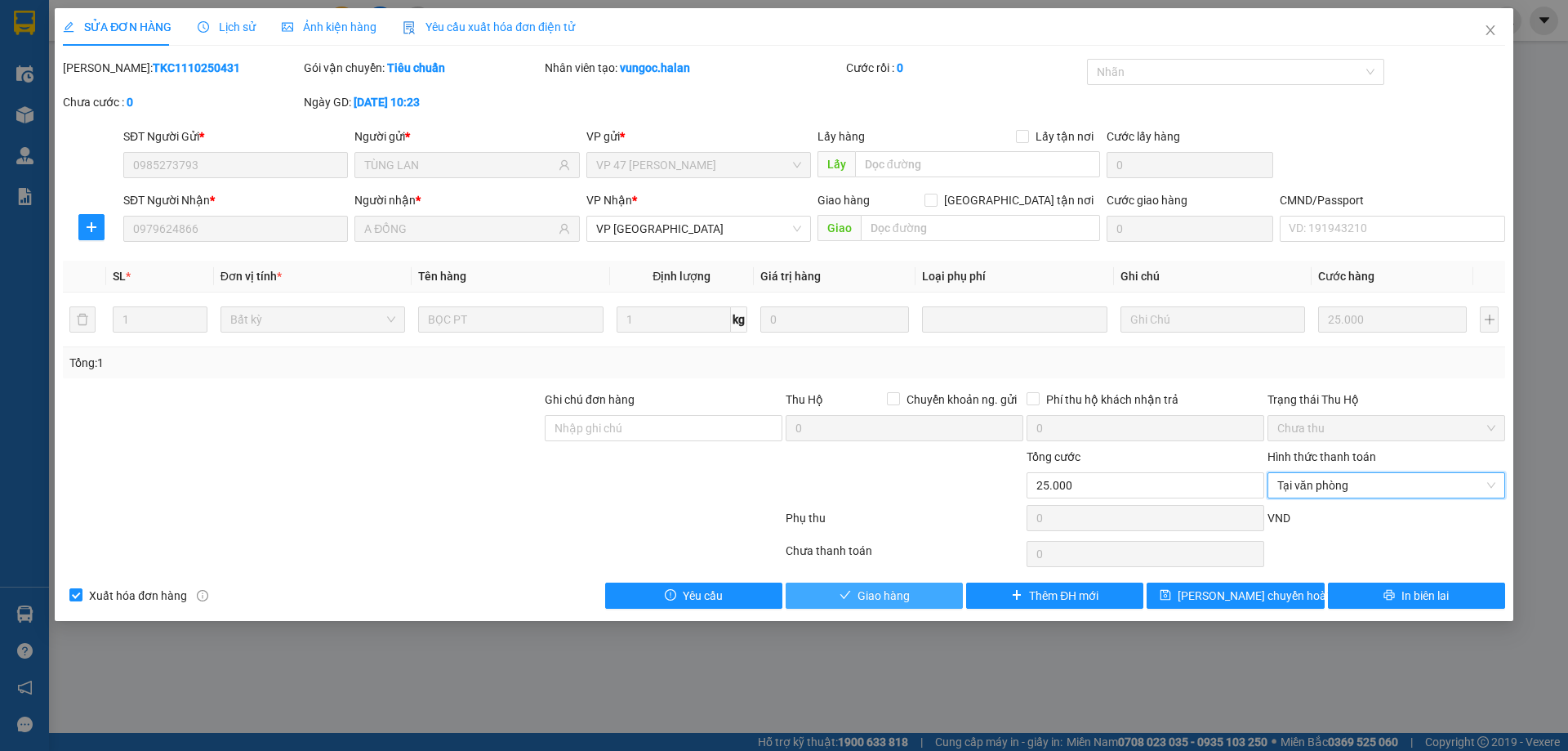
click at [911, 596] on button "Giao hàng" at bounding box center [874, 595] width 177 height 26
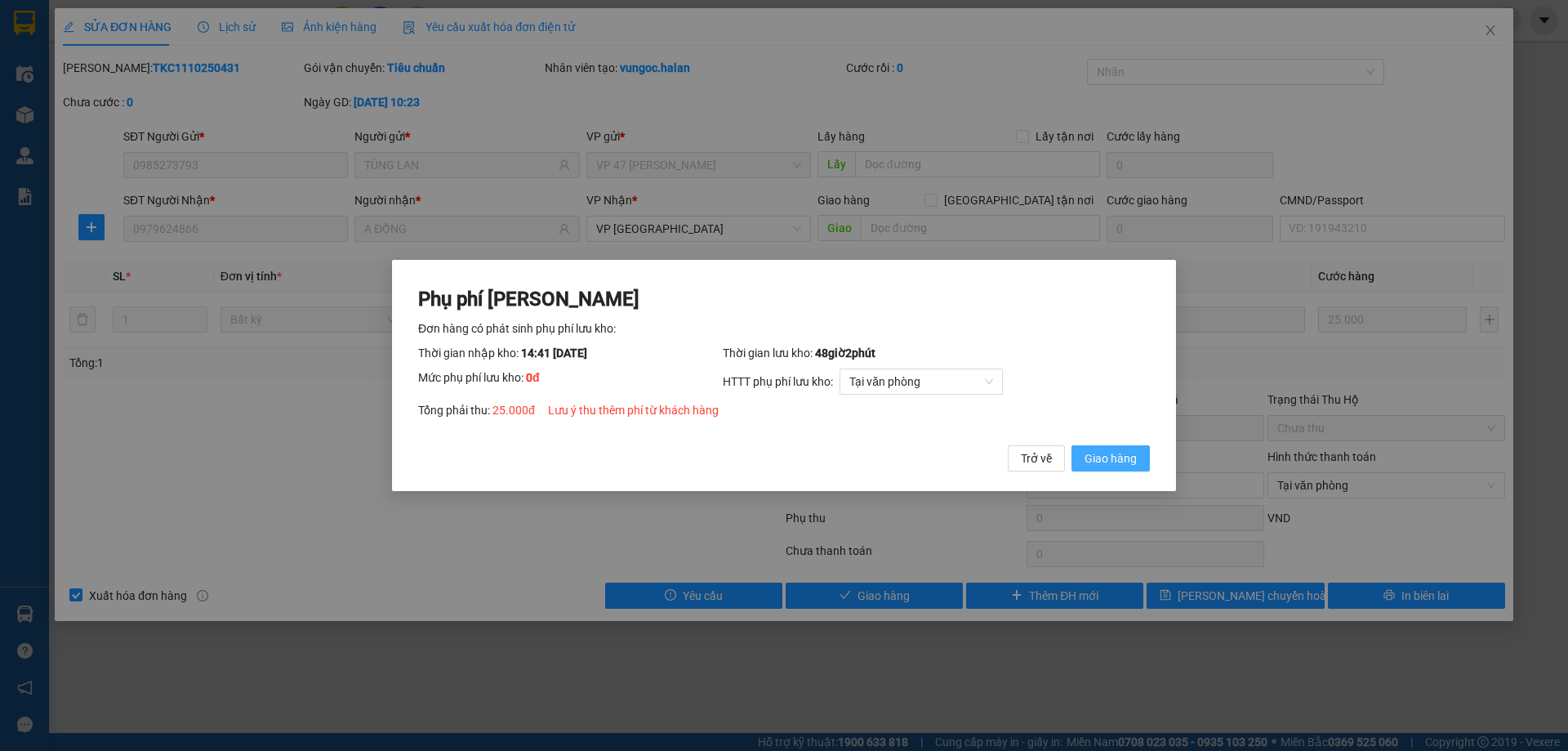
click at [1131, 466] on span "Giao hàng" at bounding box center [1110, 458] width 52 height 18
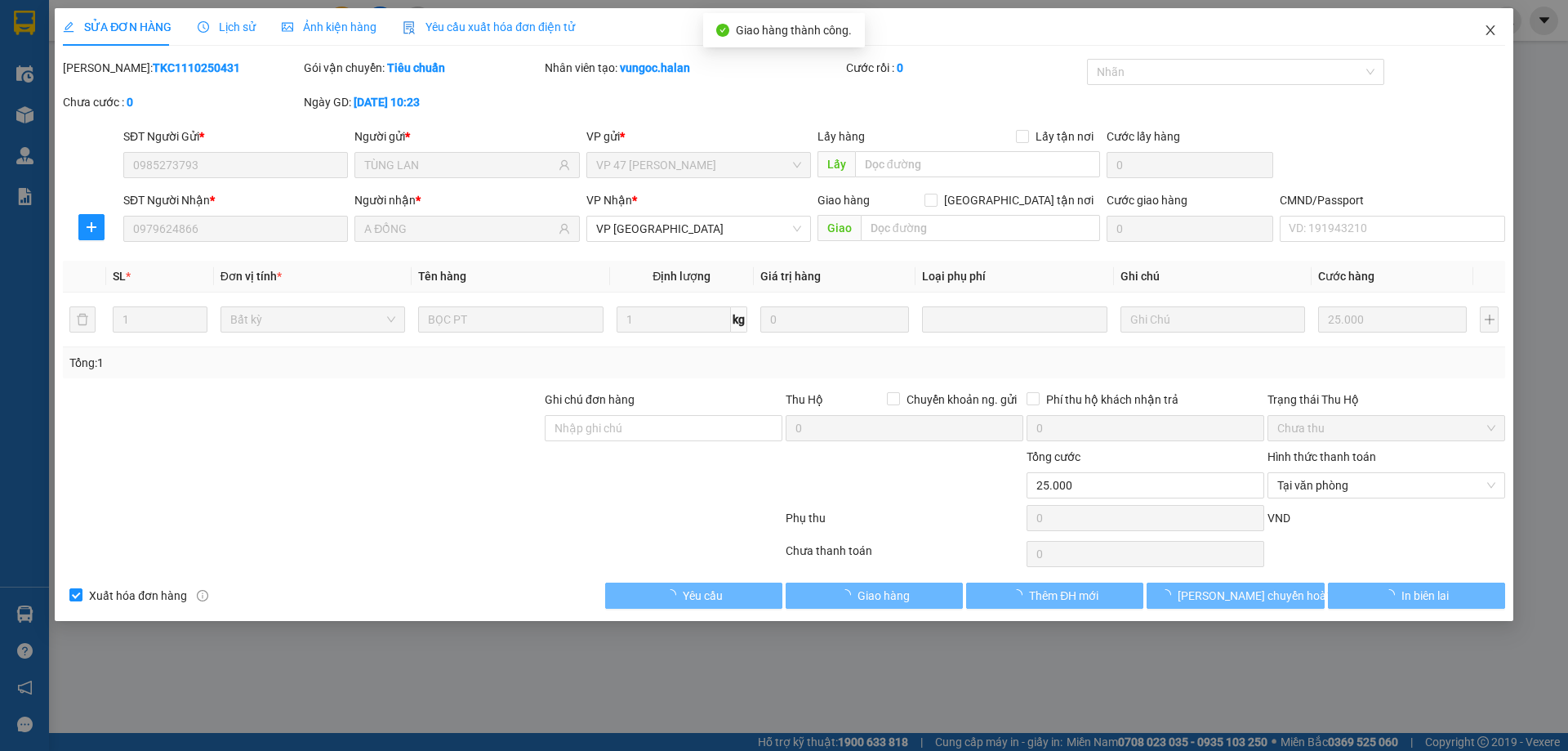
click at [1504, 31] on span "Close" at bounding box center [1490, 31] width 46 height 46
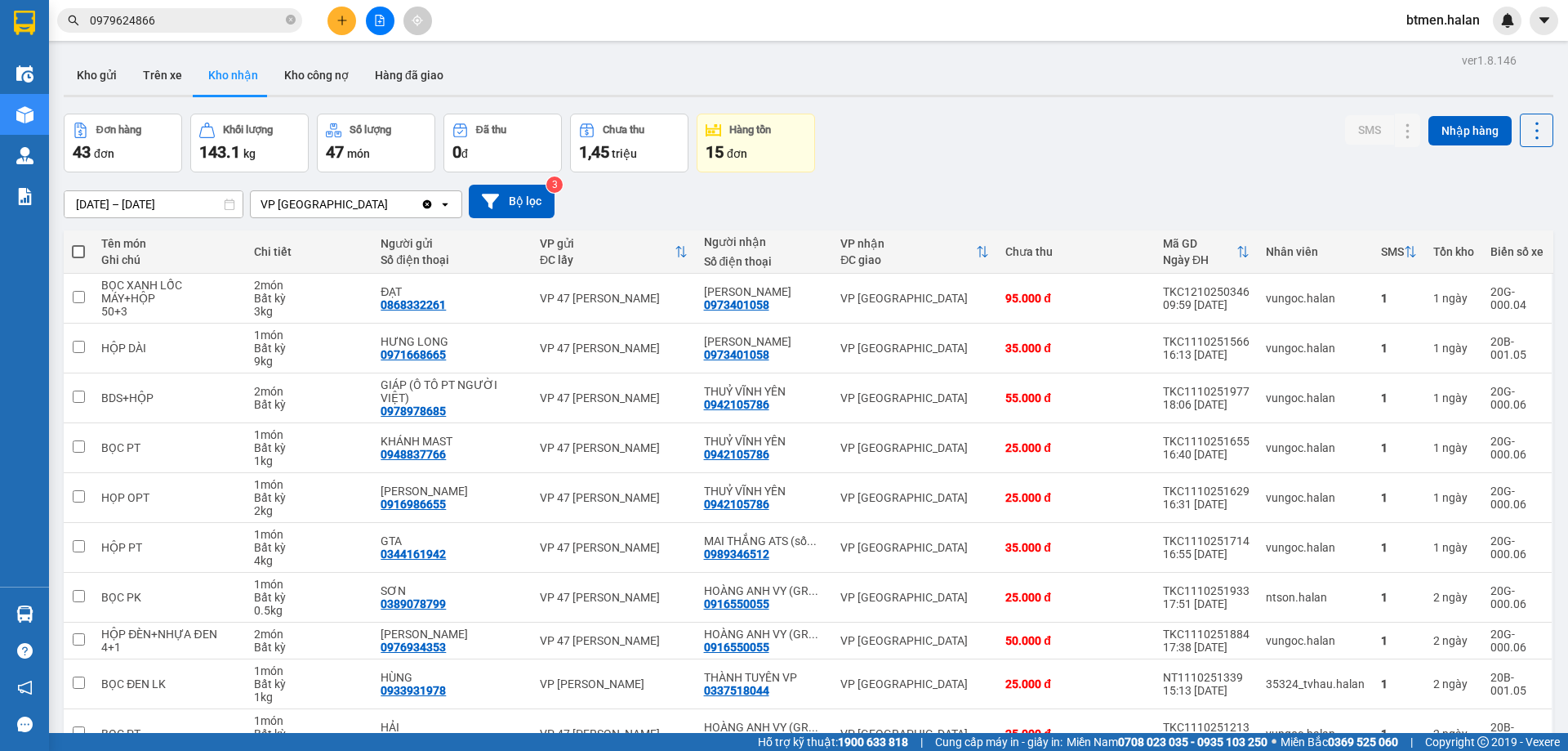
click at [1332, 198] on div "[DATE] – [DATE] Press the down arrow key to interact with the calendar and sele…" at bounding box center [808, 202] width 1489 height 33
click at [753, 398] on div "0942105786" at bounding box center [736, 404] width 65 height 13
click at [213, 13] on input "0979624866" at bounding box center [186, 20] width 192 height 18
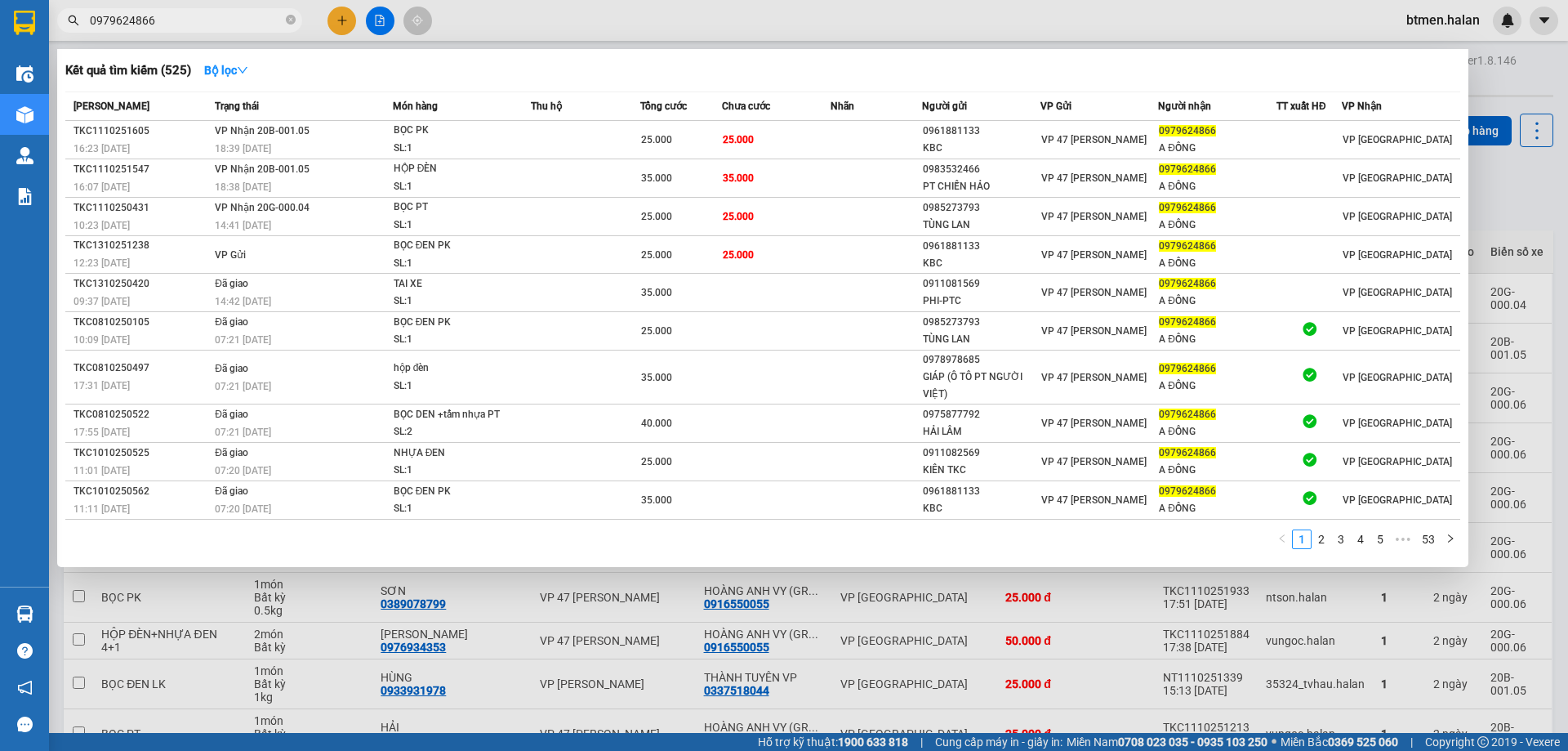
click at [213, 19] on input "0979624866" at bounding box center [186, 20] width 192 height 18
paste input "4210578"
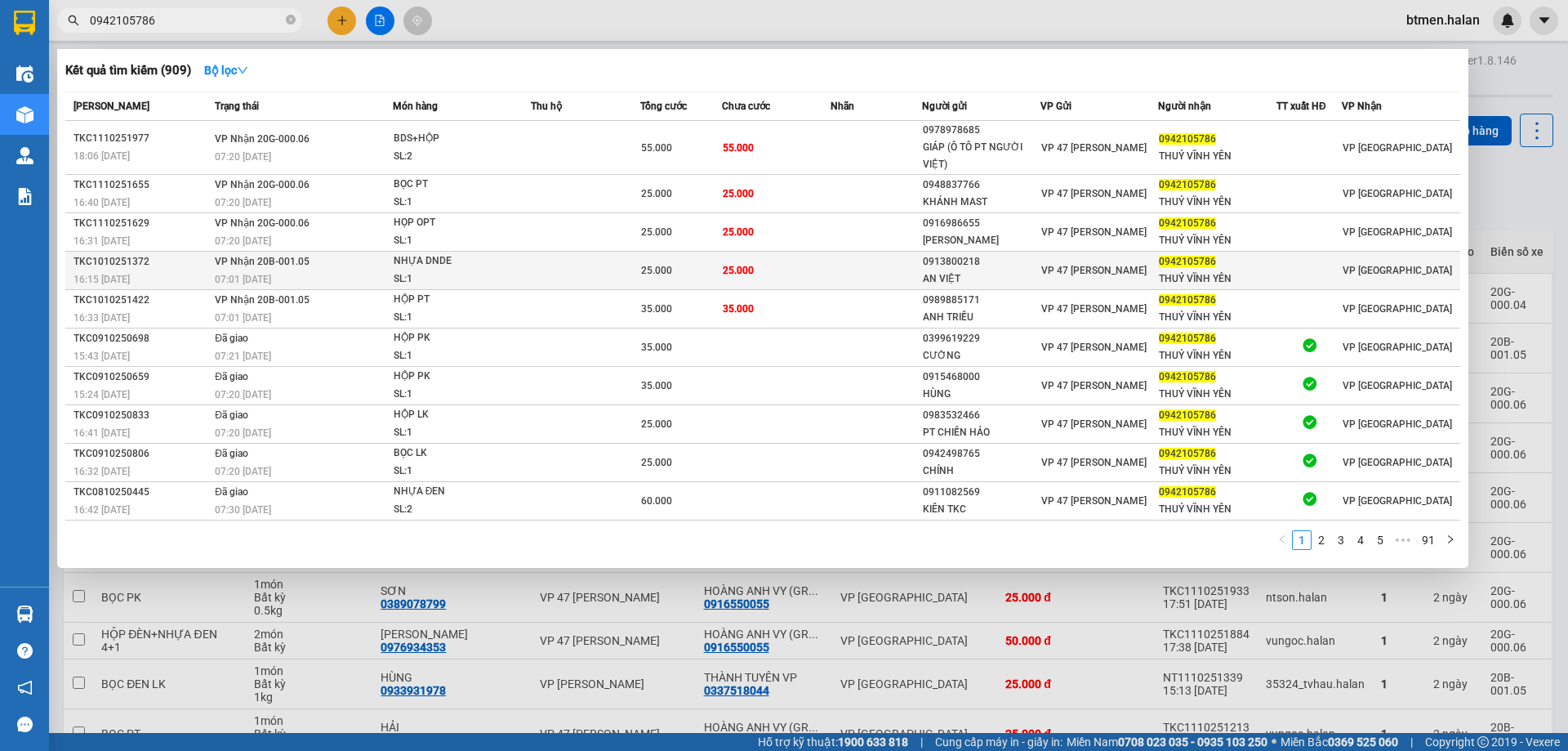
click at [349, 270] on td "VP Nhận 20B-001.05 07:01 [DATE]" at bounding box center [302, 271] width 182 height 39
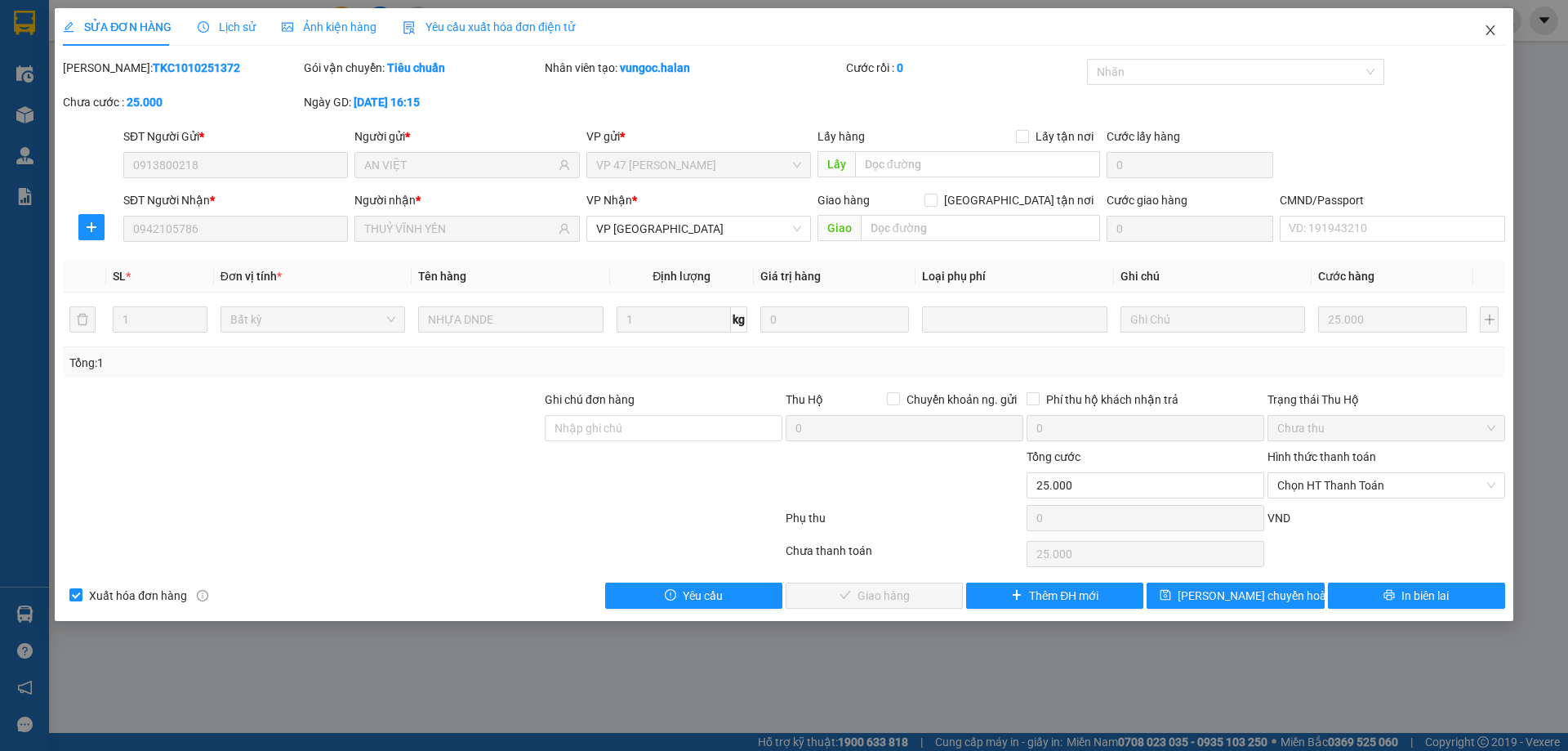
click at [1491, 29] on icon "close" at bounding box center [1489, 30] width 9 height 10
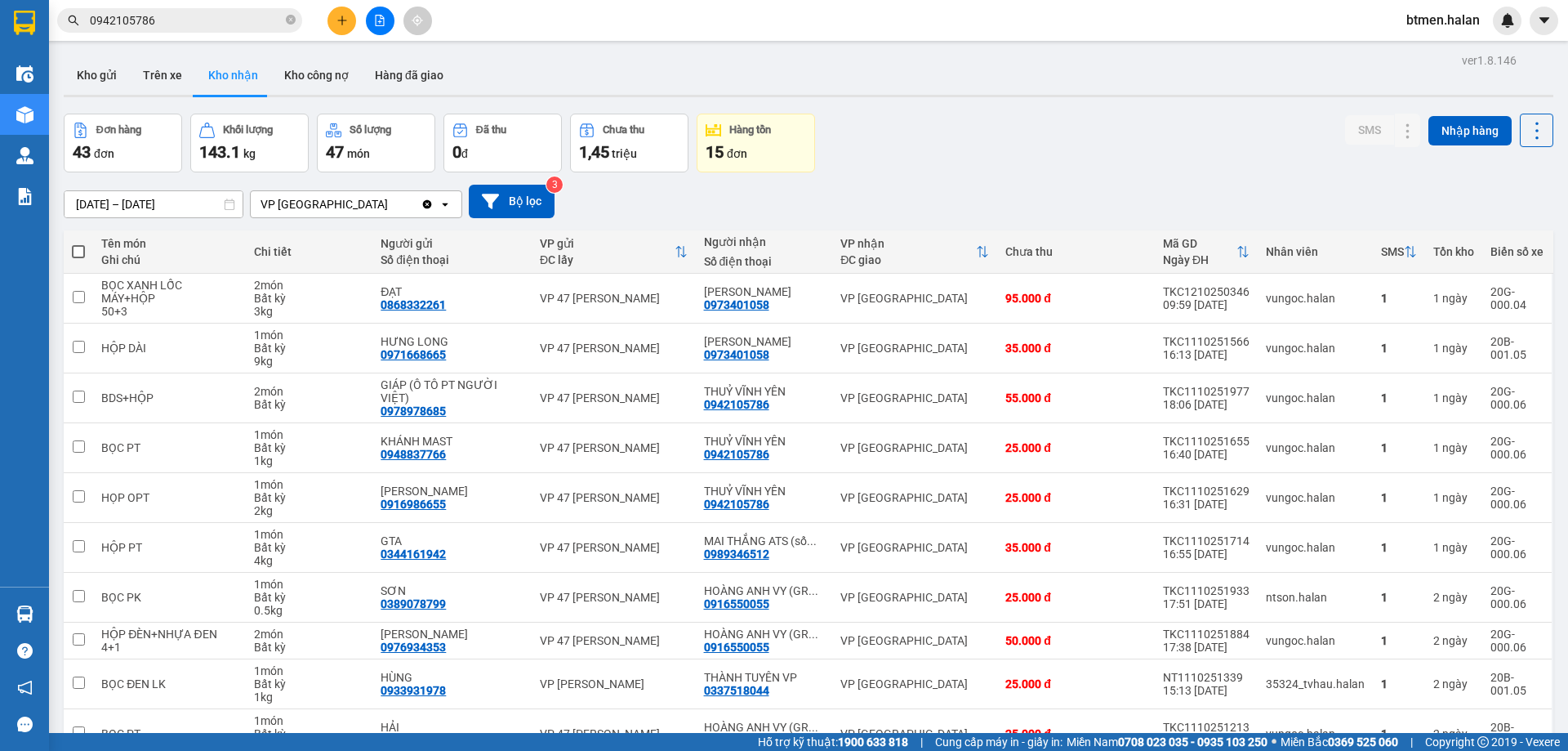
click at [154, 28] on input "0942105786" at bounding box center [186, 20] width 192 height 18
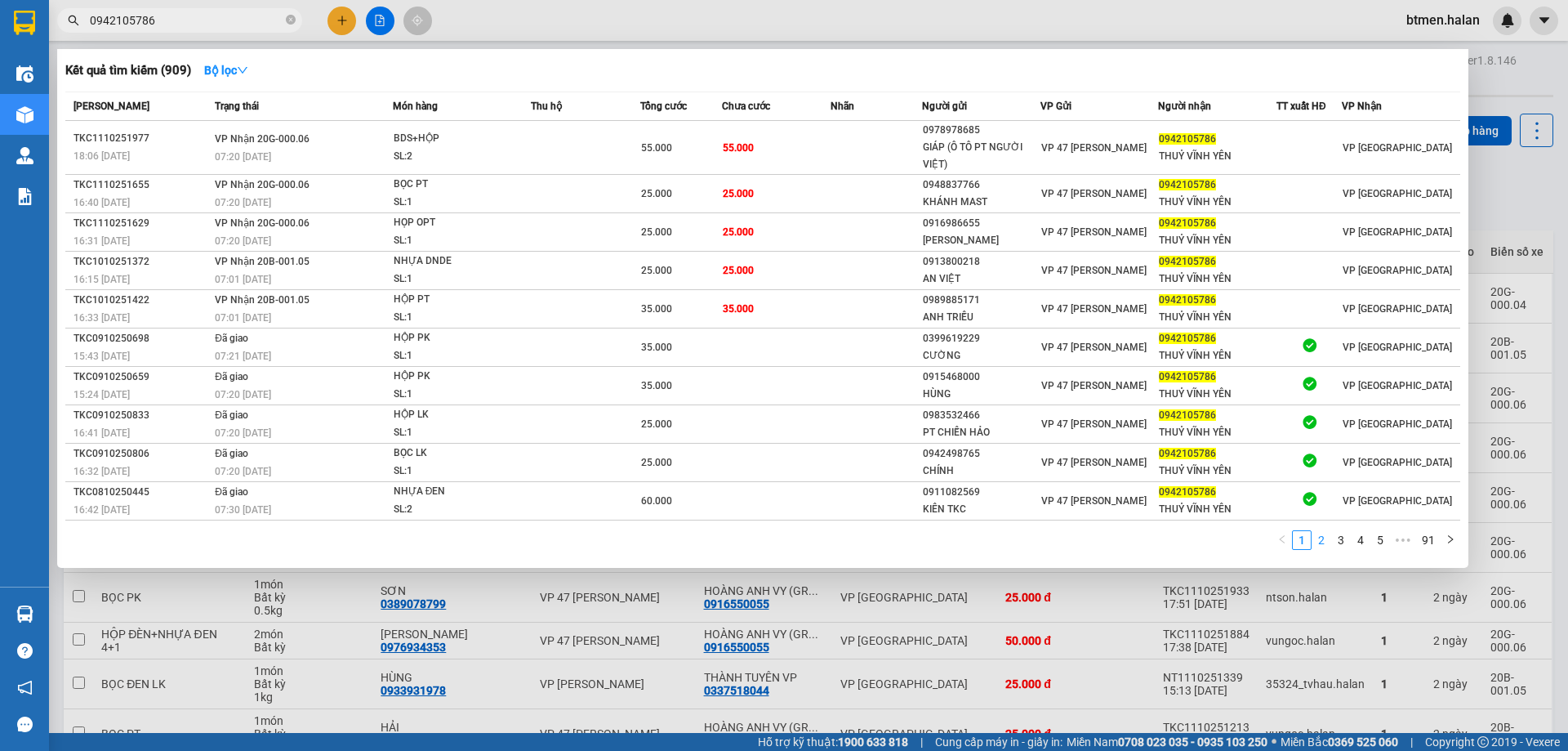
click at [1319, 537] on link "2" at bounding box center [1320, 539] width 18 height 18
click at [1345, 540] on link "3" at bounding box center [1340, 539] width 18 height 18
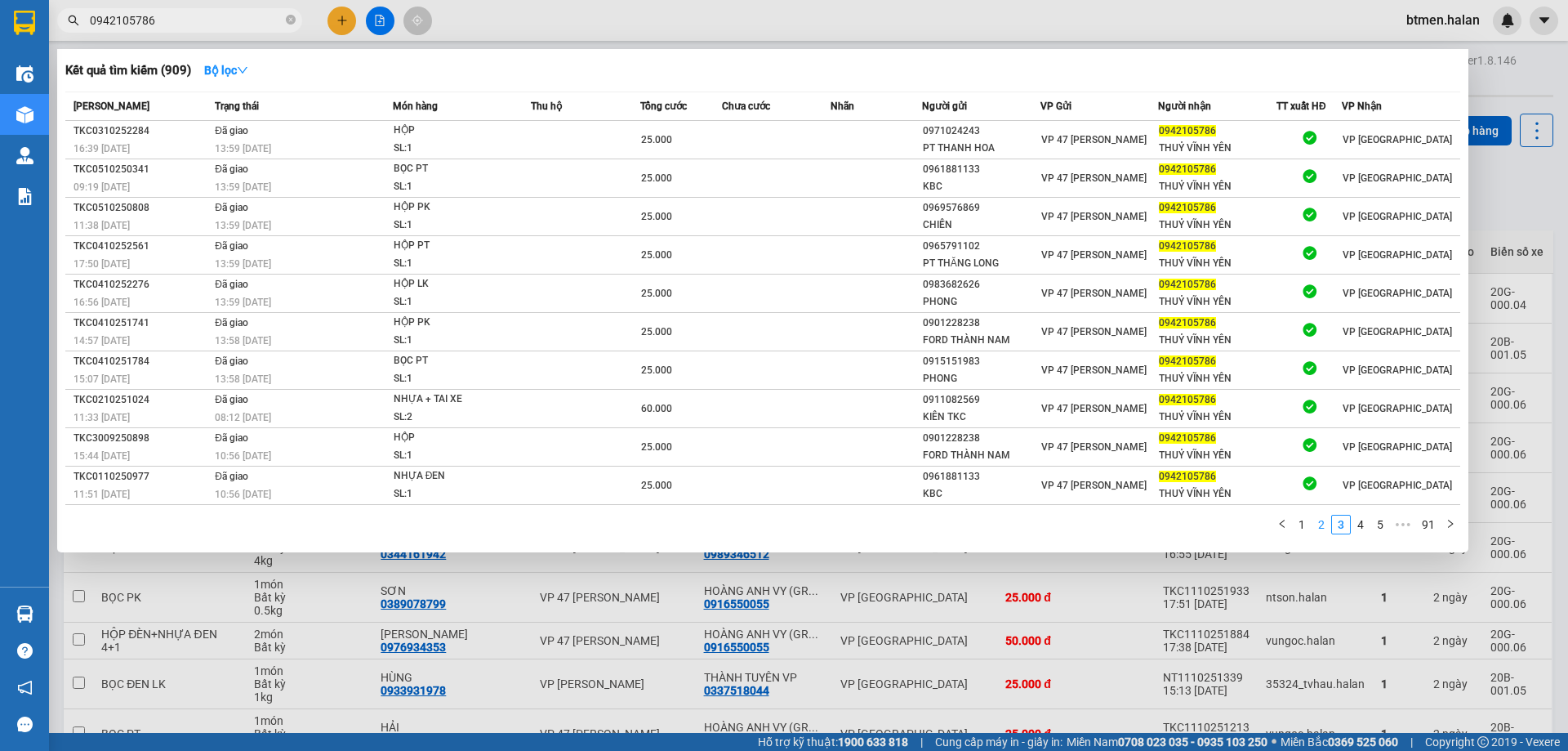
click at [1325, 527] on link "2" at bounding box center [1320, 524] width 18 height 18
click at [1300, 524] on link "1" at bounding box center [1301, 524] width 18 height 18
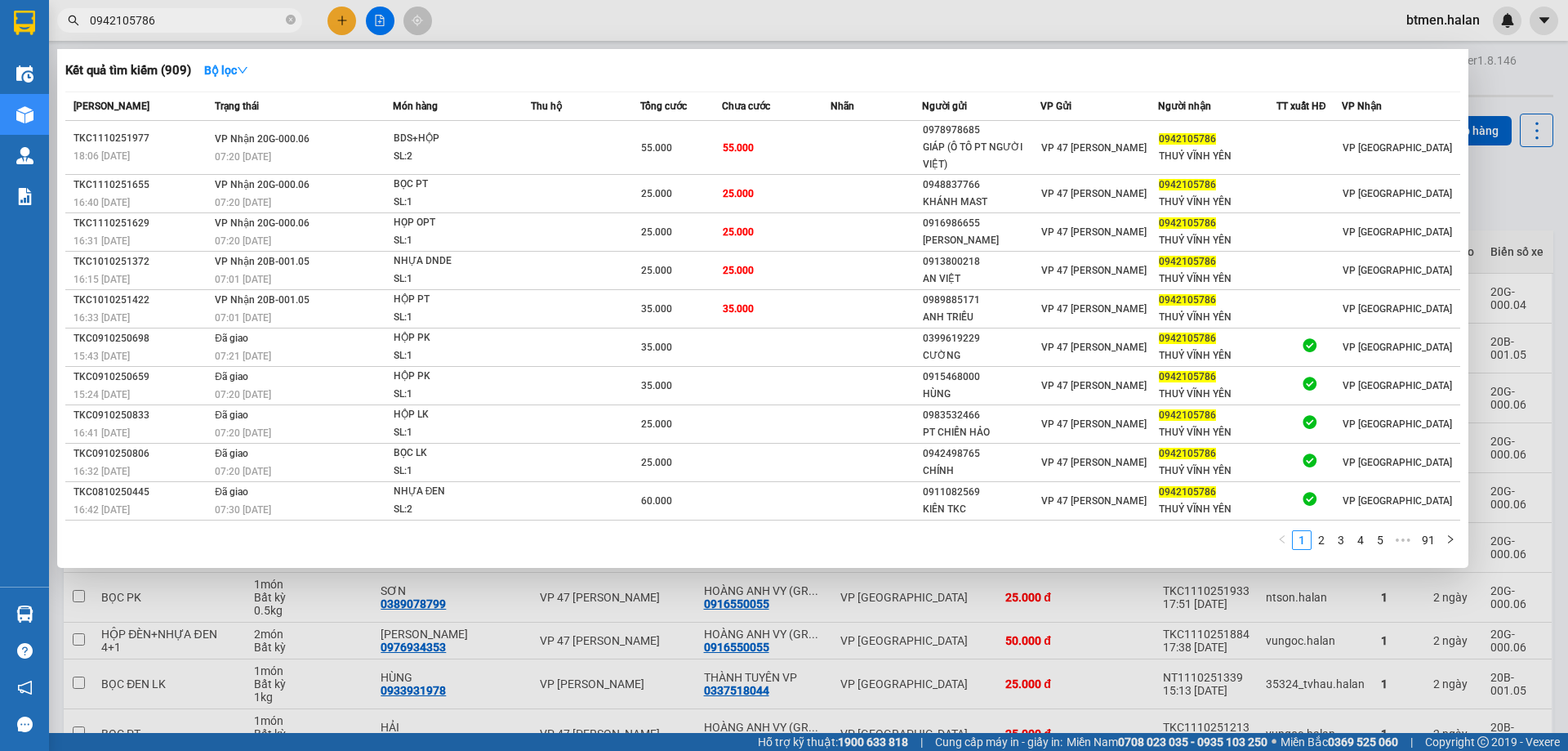
click at [1508, 83] on div at bounding box center [784, 375] width 1568 height 751
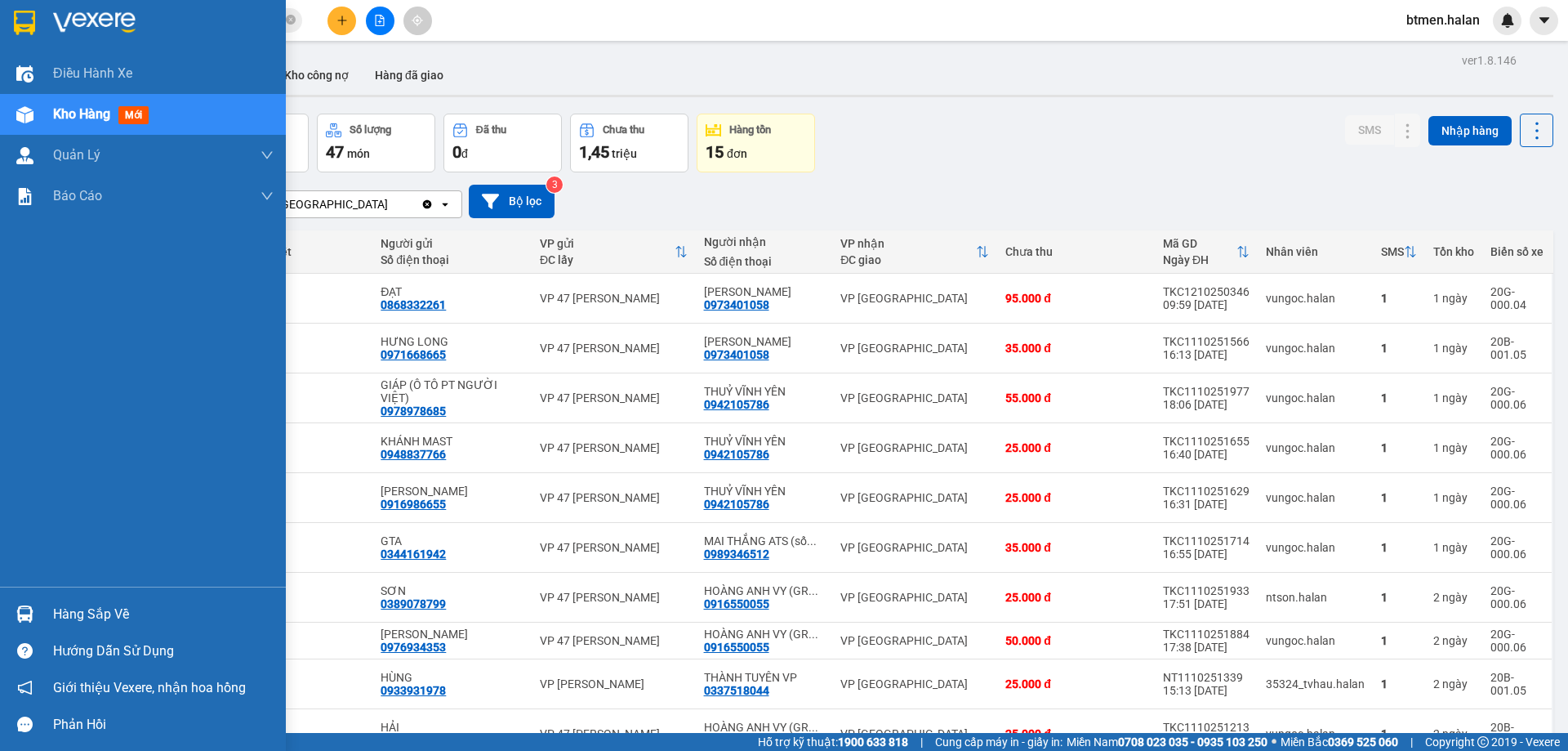
click at [38, 607] on div at bounding box center [25, 614] width 28 height 28
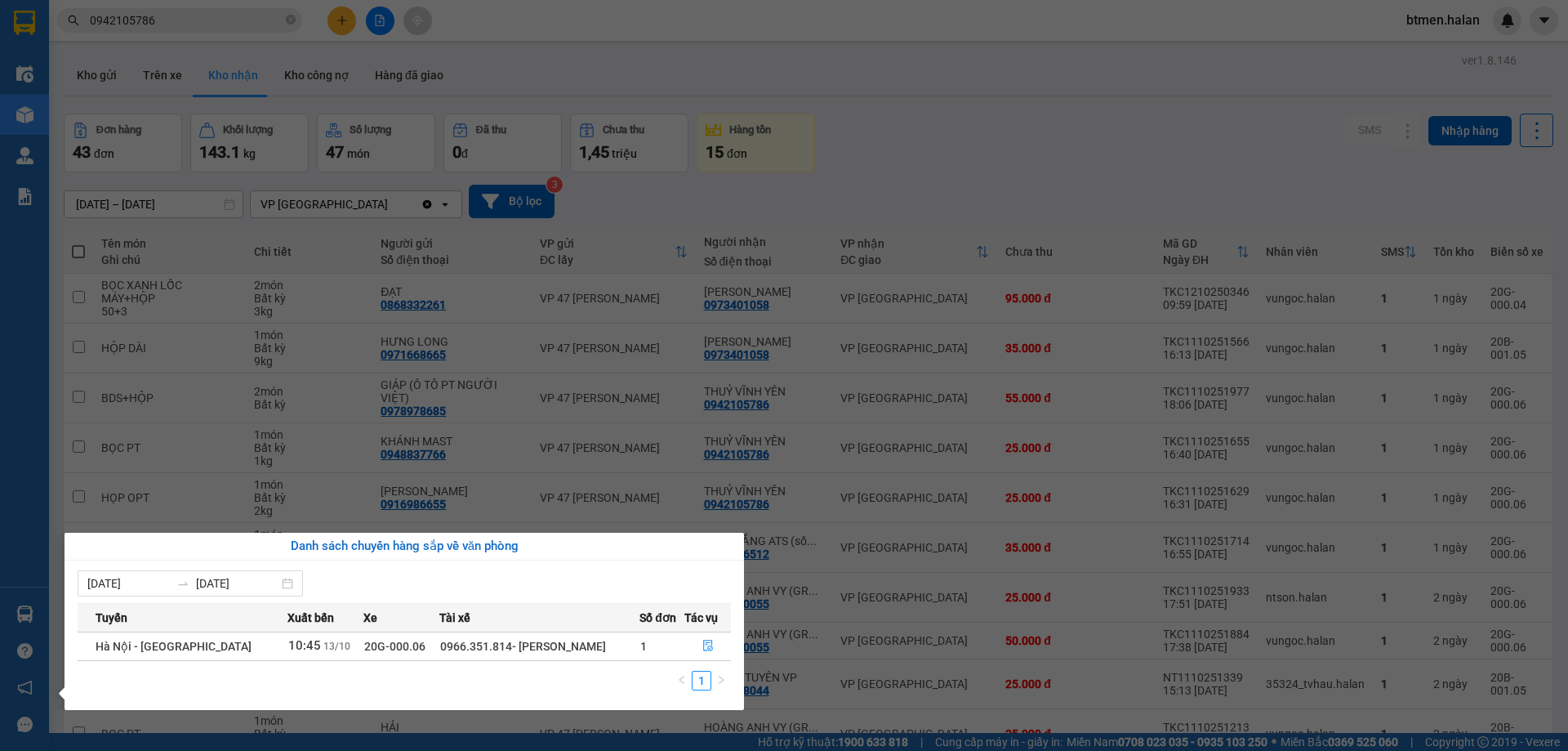
click at [1150, 131] on section "Kết quả tìm kiếm ( 909 ) Bộ lọc Mã ĐH Trạng thái Món hàng Thu hộ Tổng cước Chưa…" at bounding box center [784, 375] width 1568 height 751
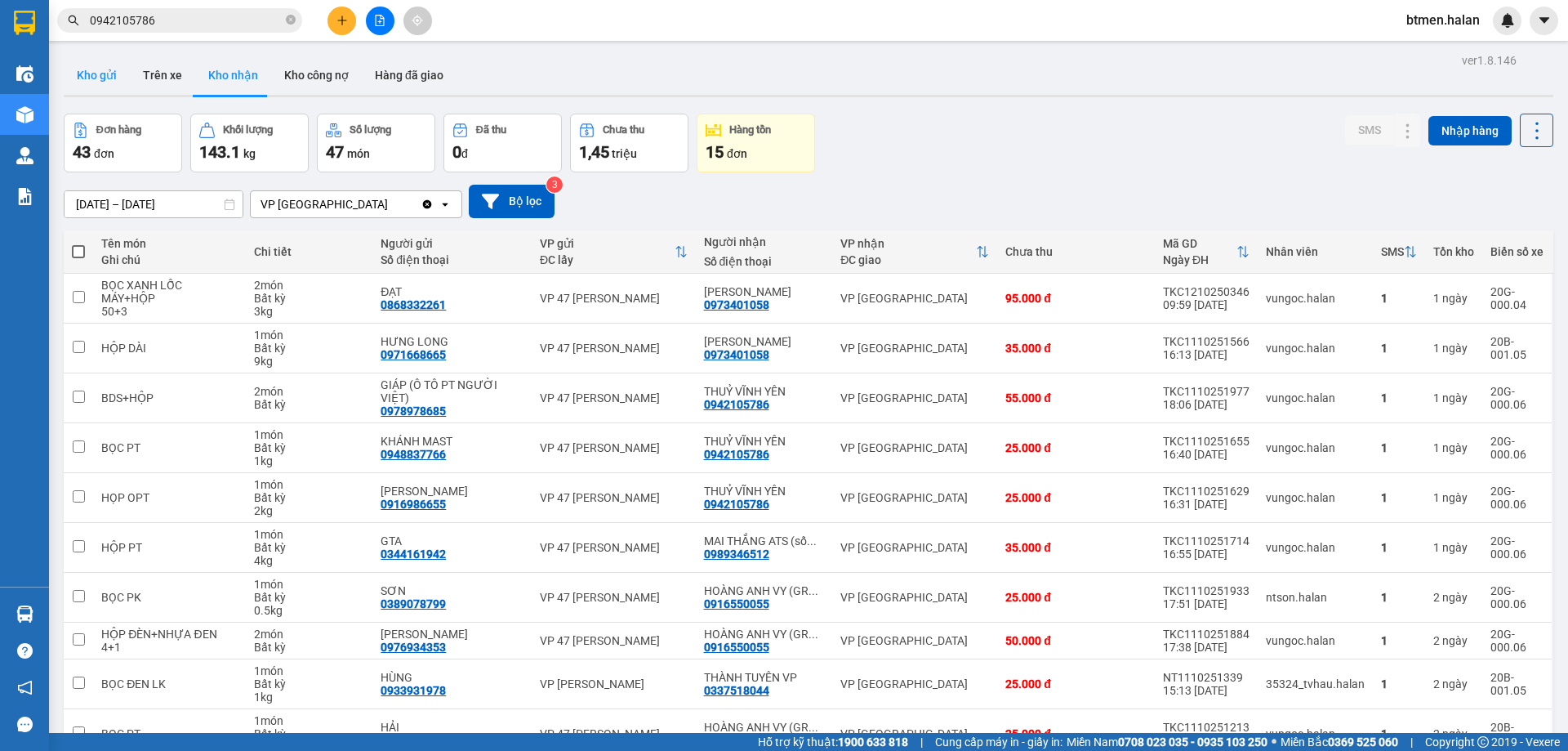
click at [113, 64] on button "Kho gửi" at bounding box center [96, 75] width 66 height 39
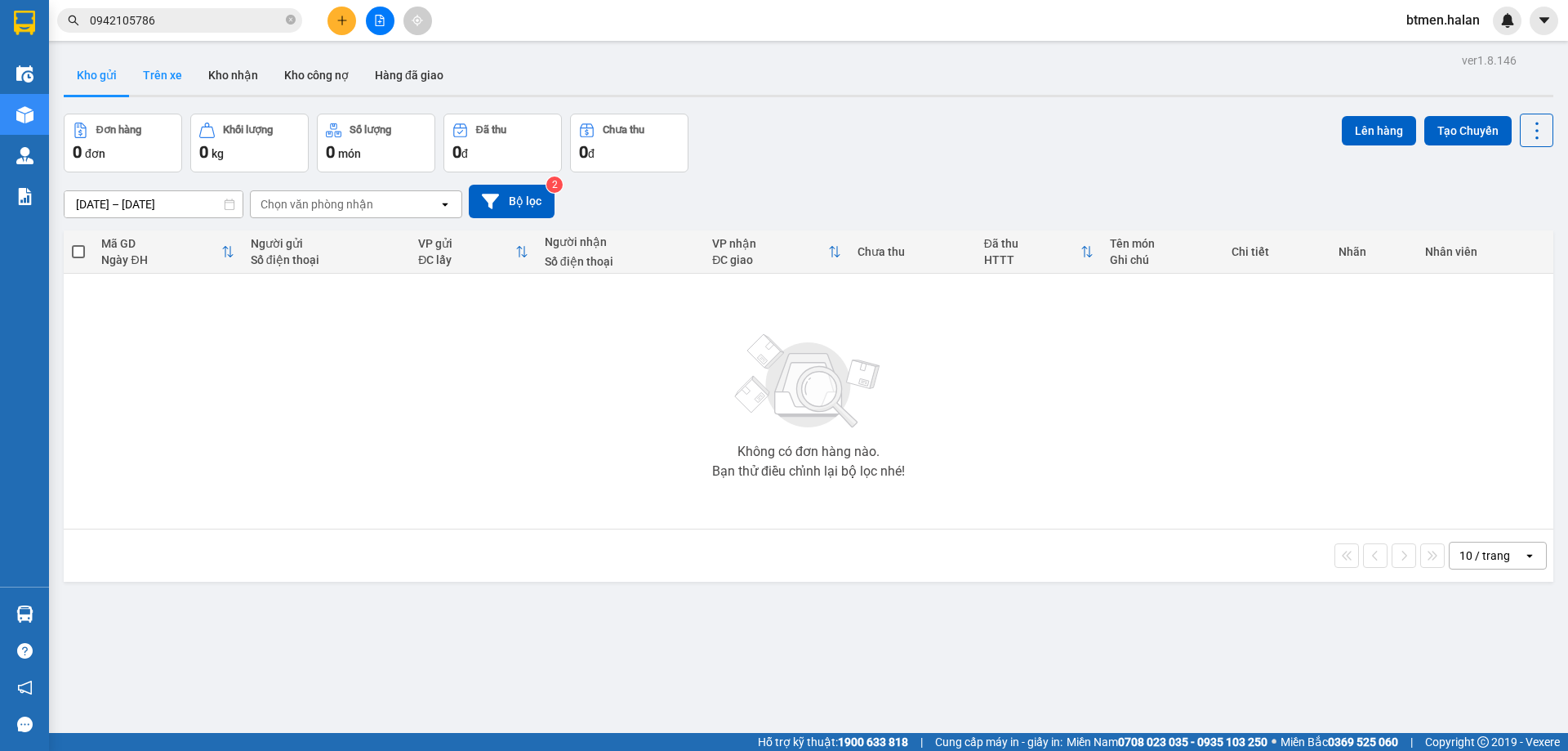
click at [170, 90] on button "Trên xe" at bounding box center [162, 75] width 65 height 39
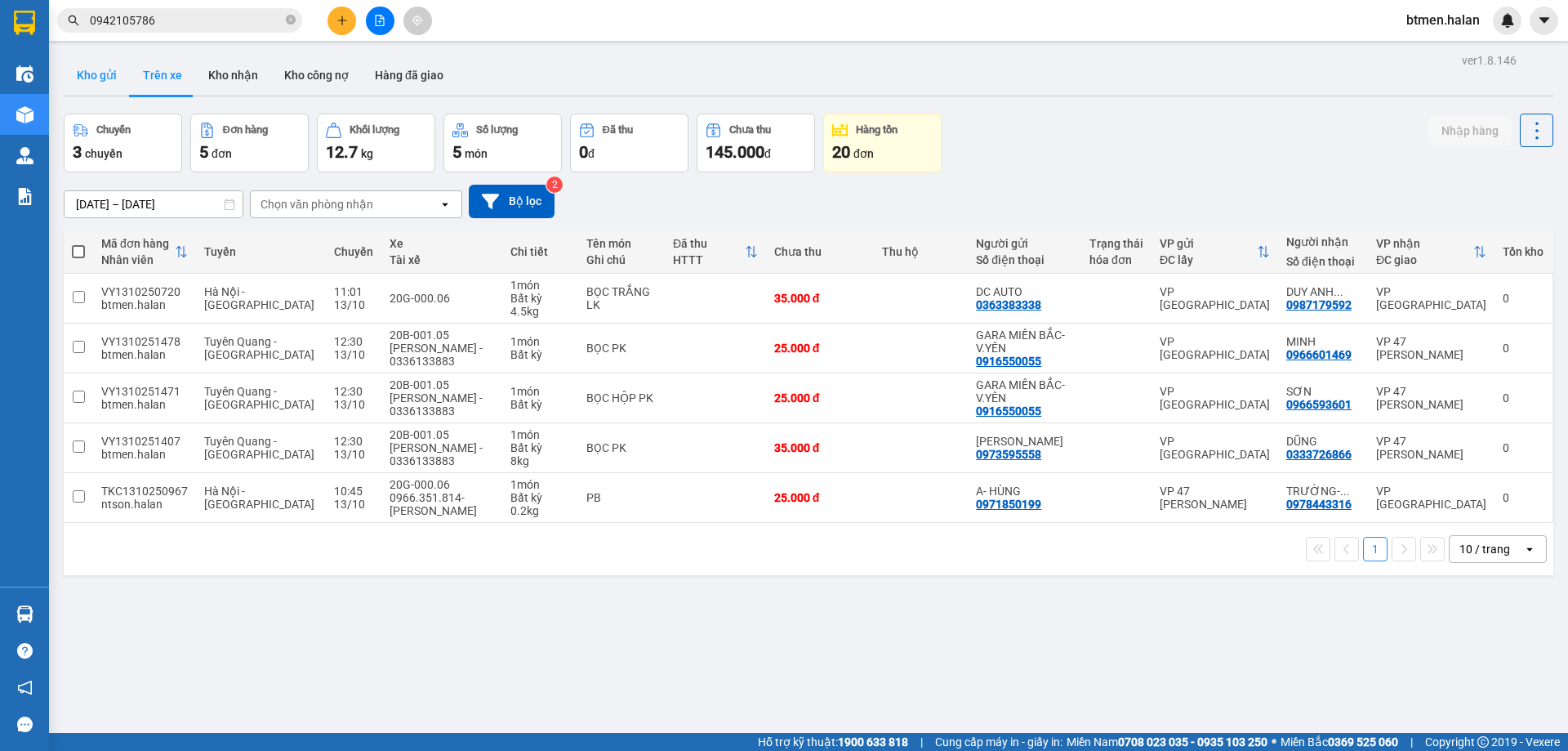
click at [89, 72] on button "Kho gửi" at bounding box center [96, 75] width 66 height 39
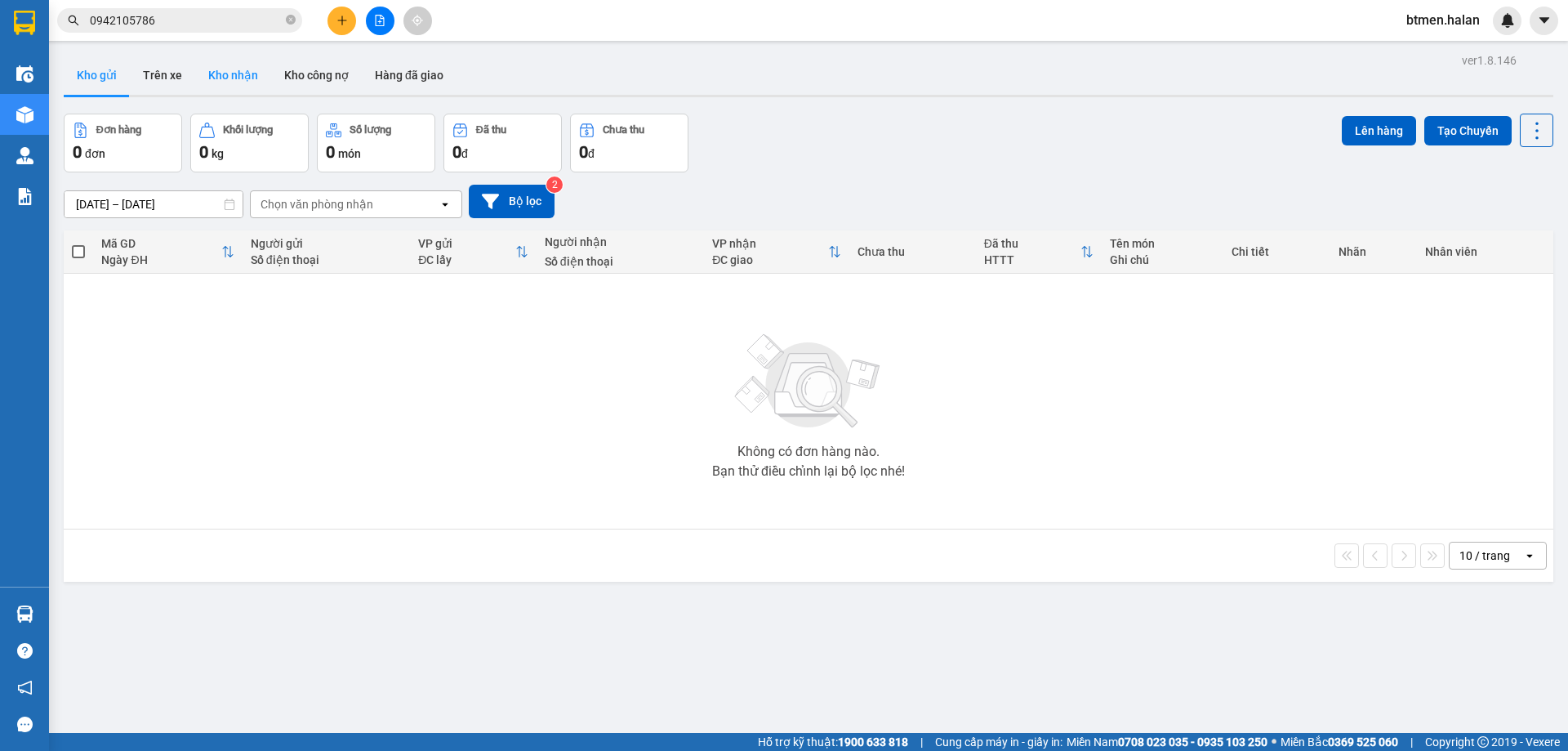
click at [221, 69] on button "Kho nhận" at bounding box center [233, 75] width 76 height 39
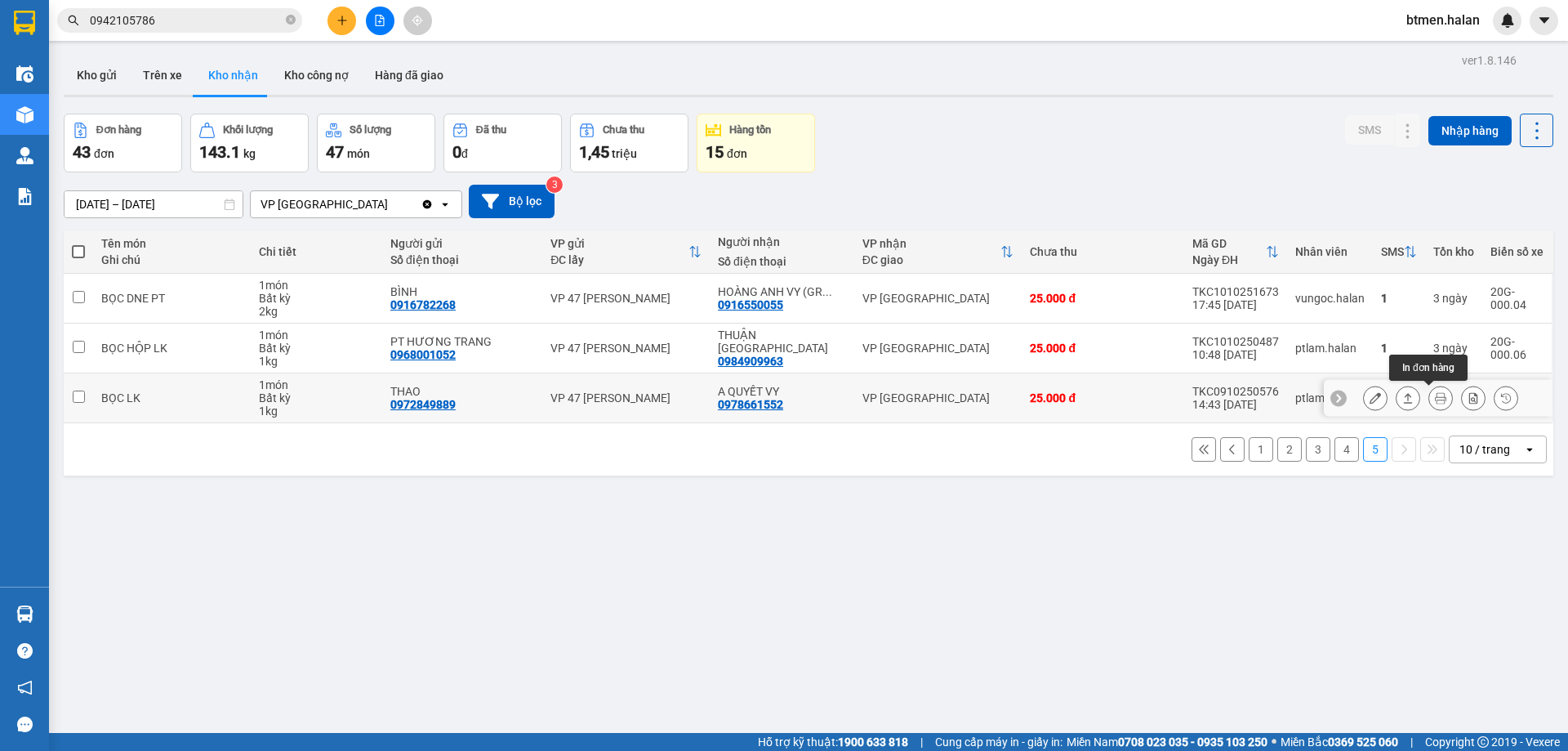
click at [1429, 384] on button at bounding box center [1440, 399] width 23 height 28
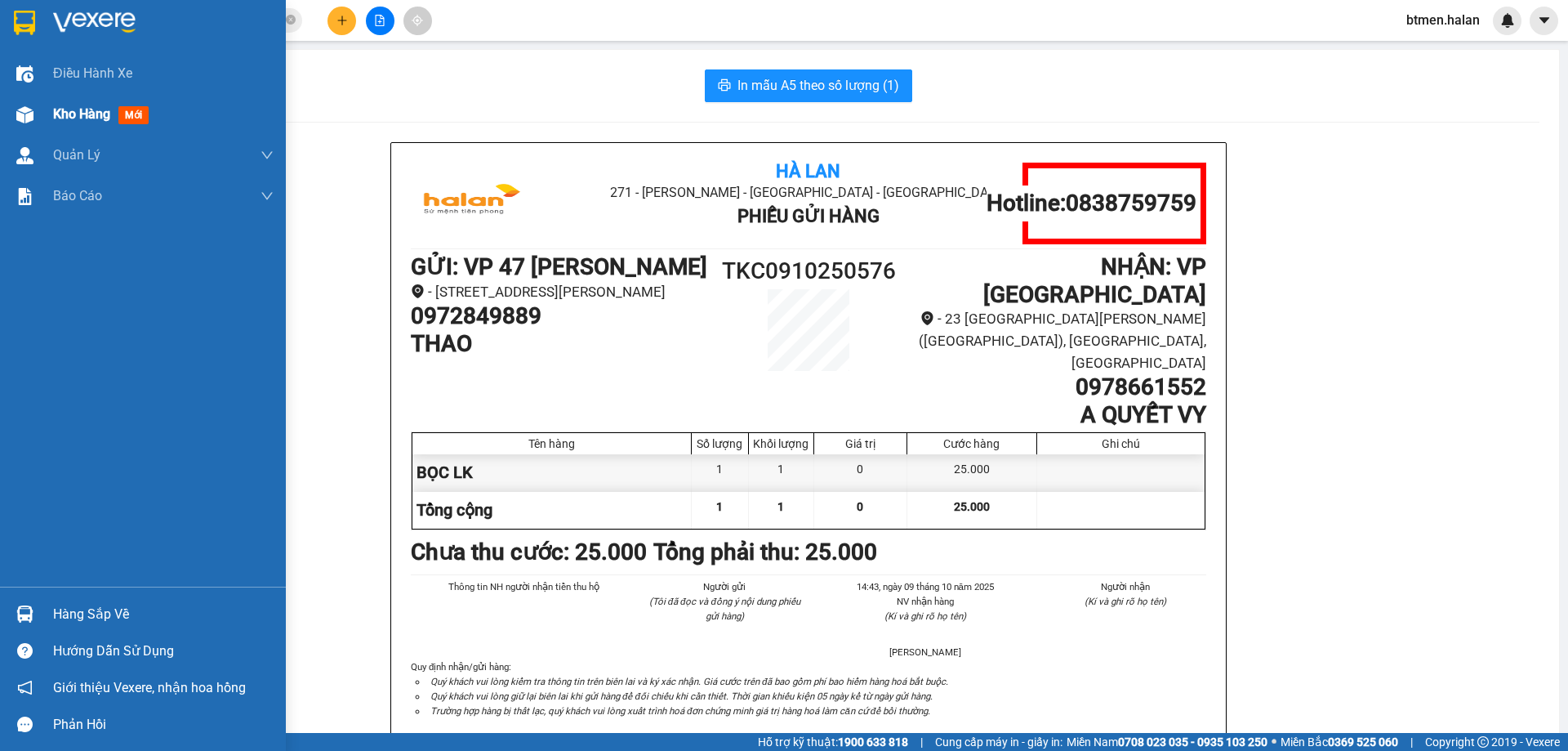
click at [28, 111] on img at bounding box center [25, 115] width 17 height 17
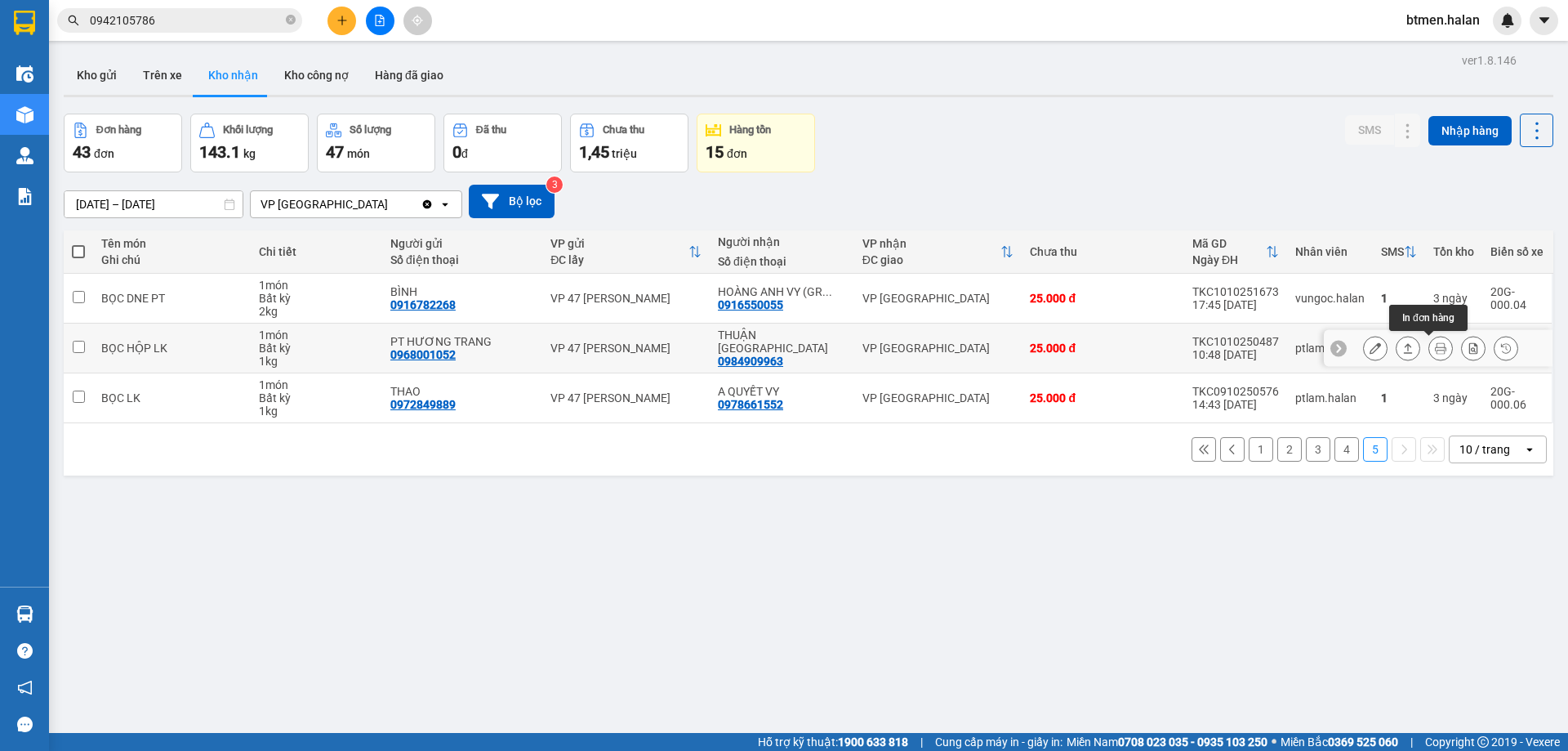
click at [1435, 343] on icon at bounding box center [1441, 348] width 12 height 12
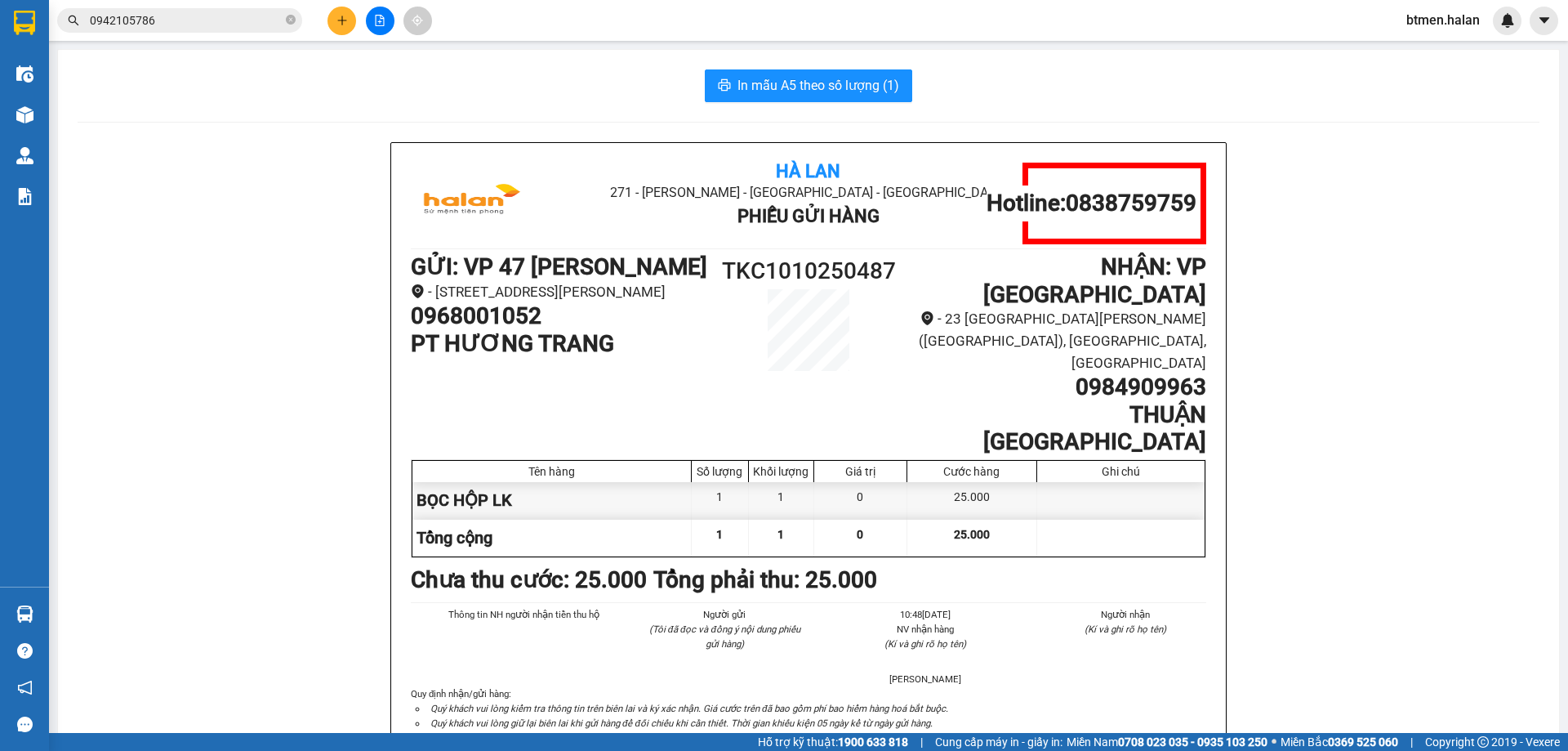
click at [1073, 373] on h1 "0984909963" at bounding box center [1057, 387] width 298 height 28
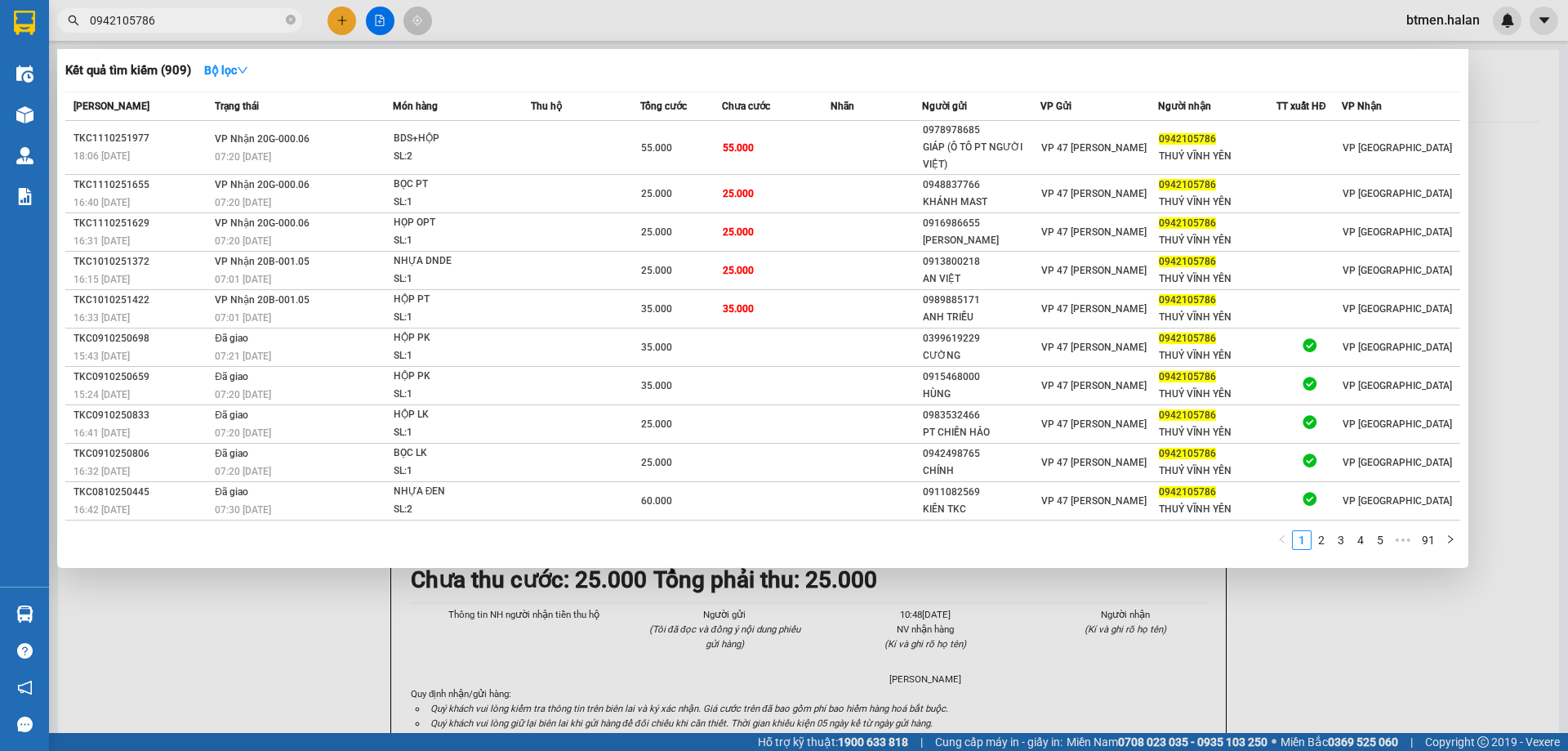
click at [220, 28] on input "0942105786" at bounding box center [186, 20] width 192 height 18
paste input "84909963"
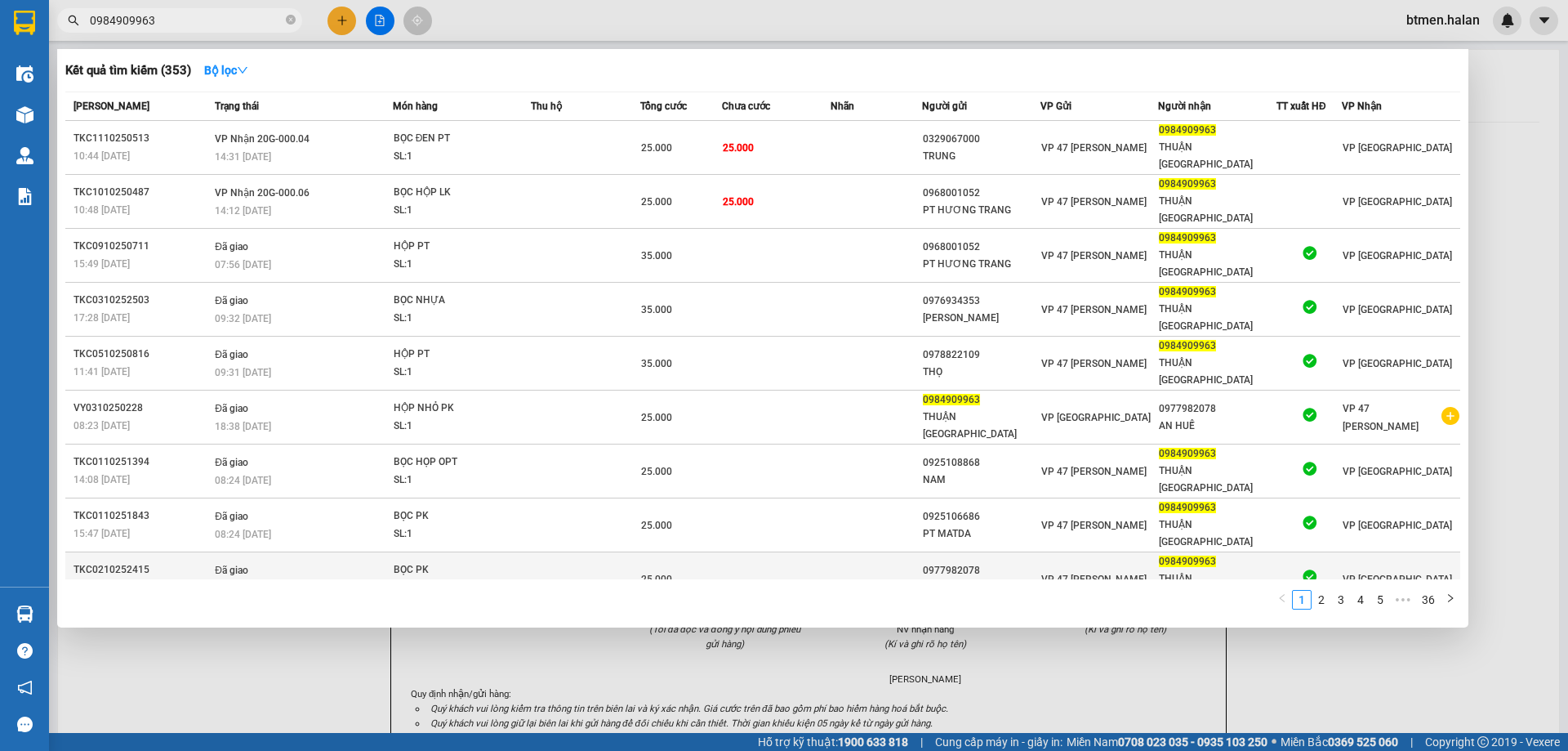
type input "0984909963"
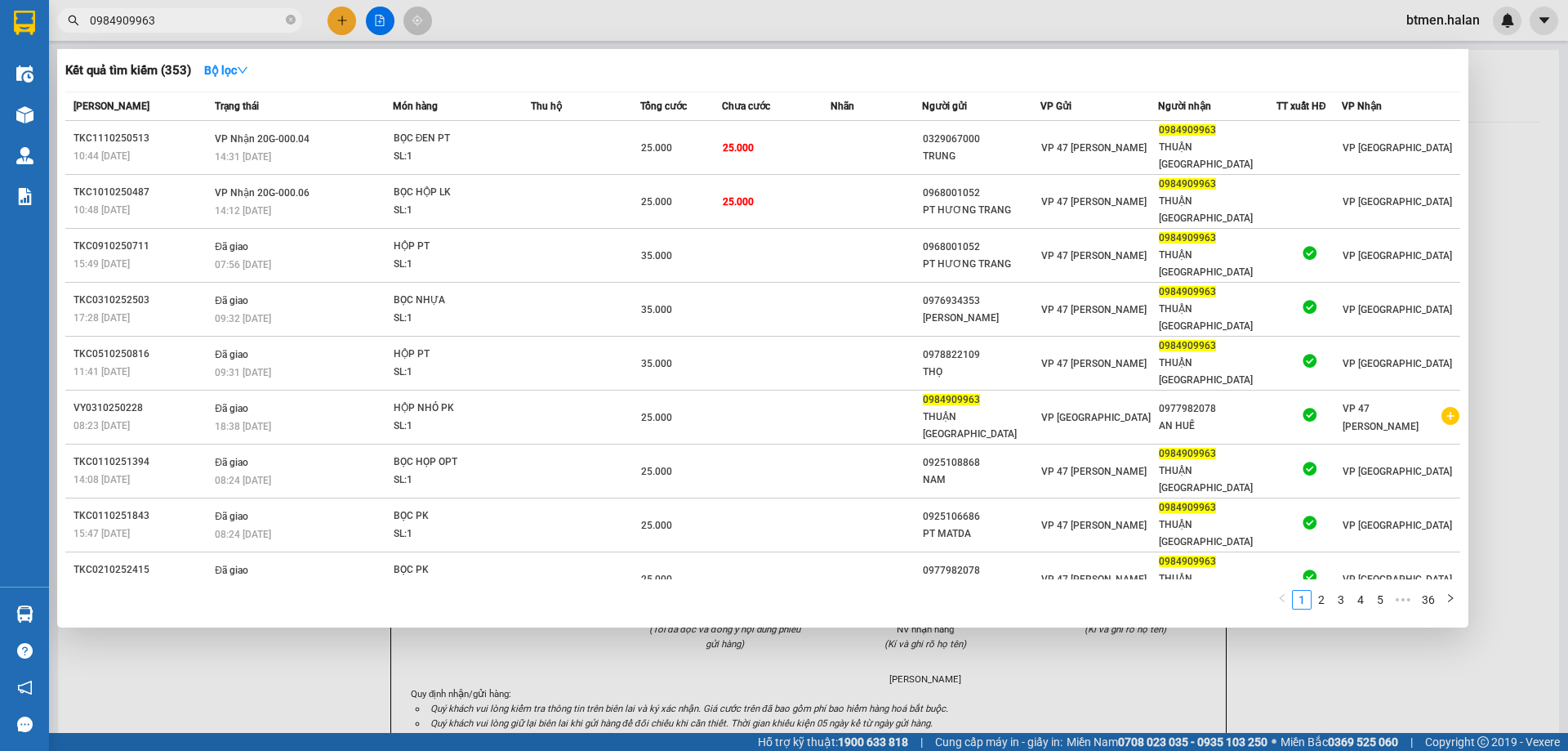
drag, startPoint x: 1528, startPoint y: 167, endPoint x: 1477, endPoint y: 211, distance: 67.4
click at [1528, 168] on div at bounding box center [784, 375] width 1568 height 751
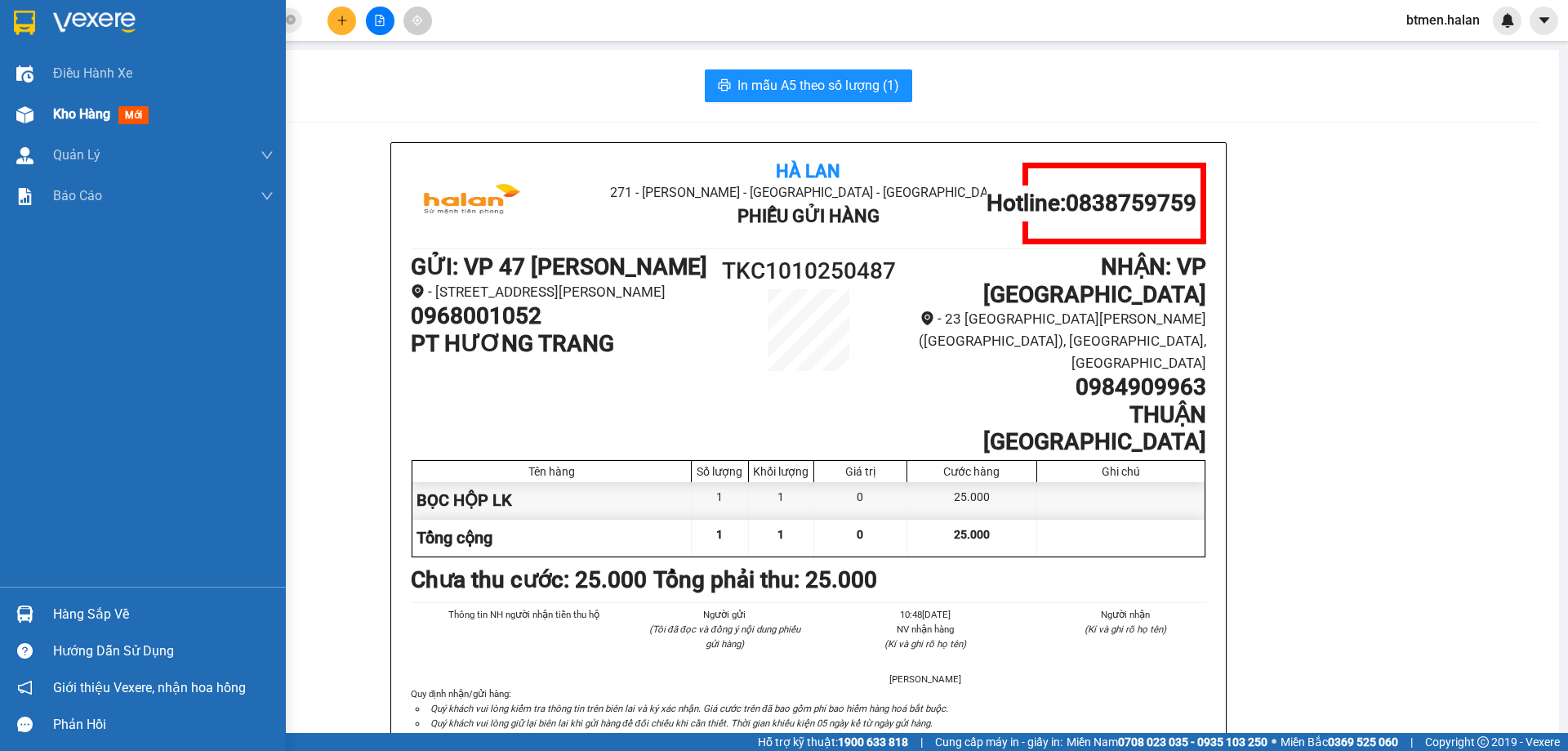
click at [89, 124] on div "Kho hàng mới" at bounding box center [104, 114] width 102 height 20
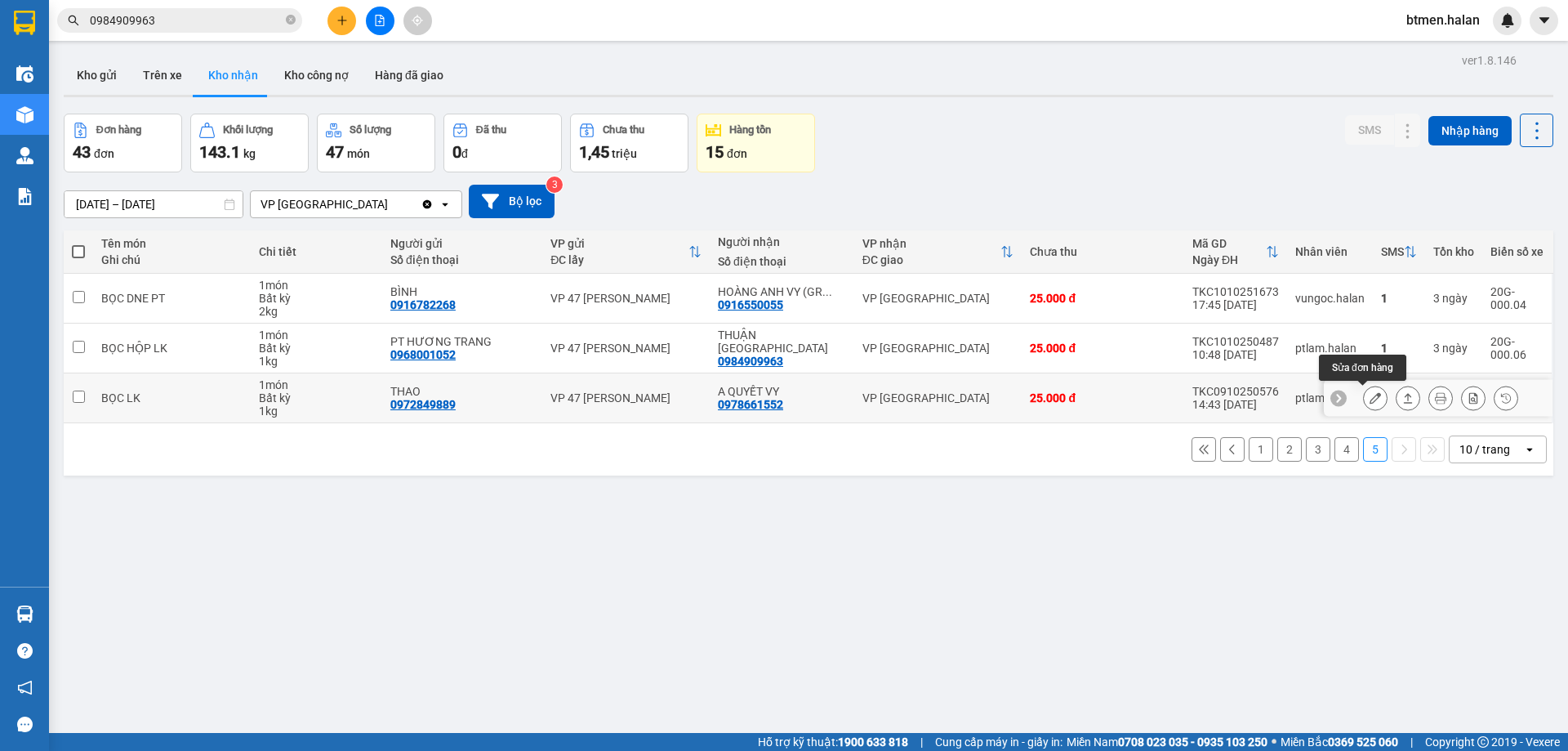
click at [1364, 404] on button at bounding box center [1375, 399] width 23 height 28
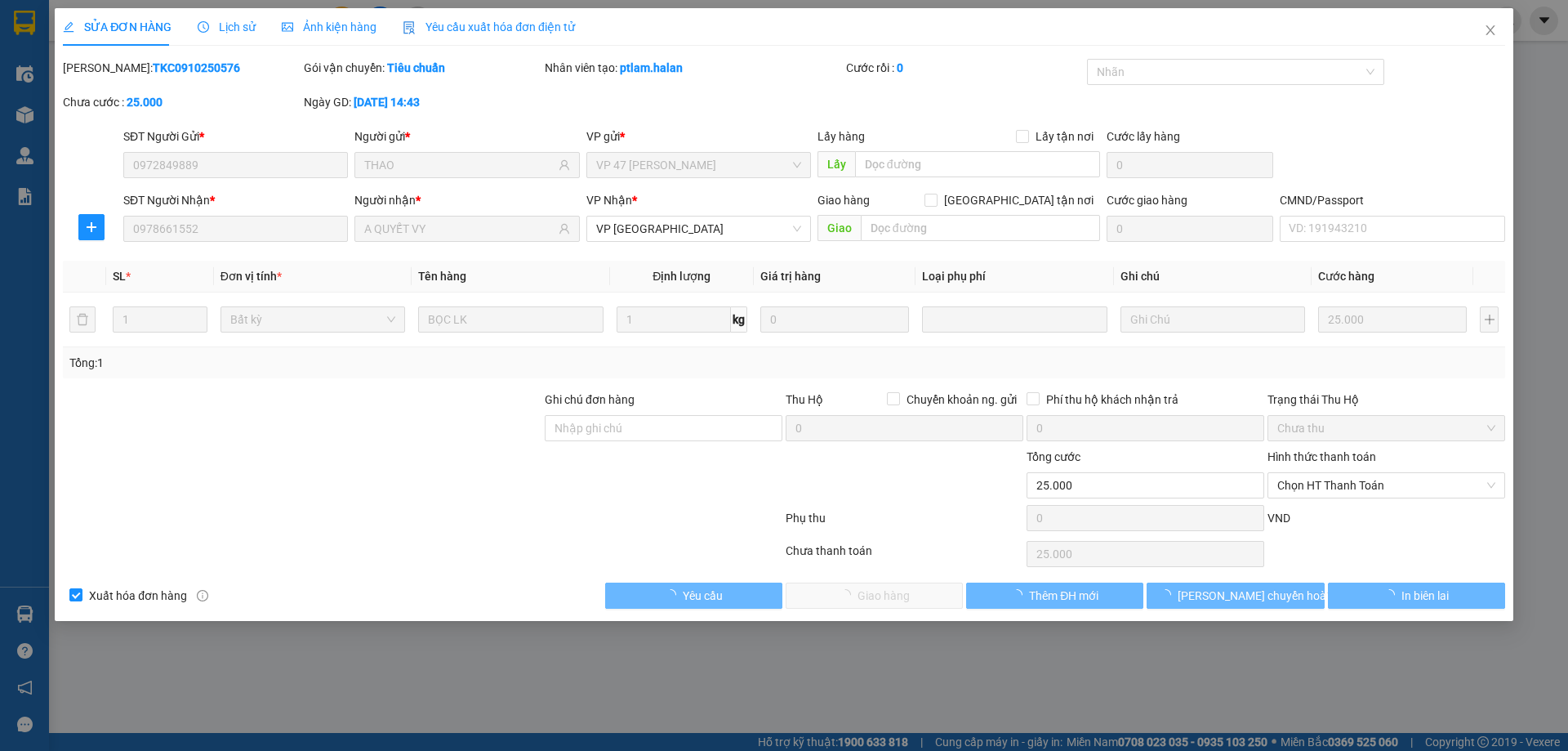
type input "0972849889"
type input "THAO"
type input "0978661552"
type input "A QUYẾT VY"
type input "0"
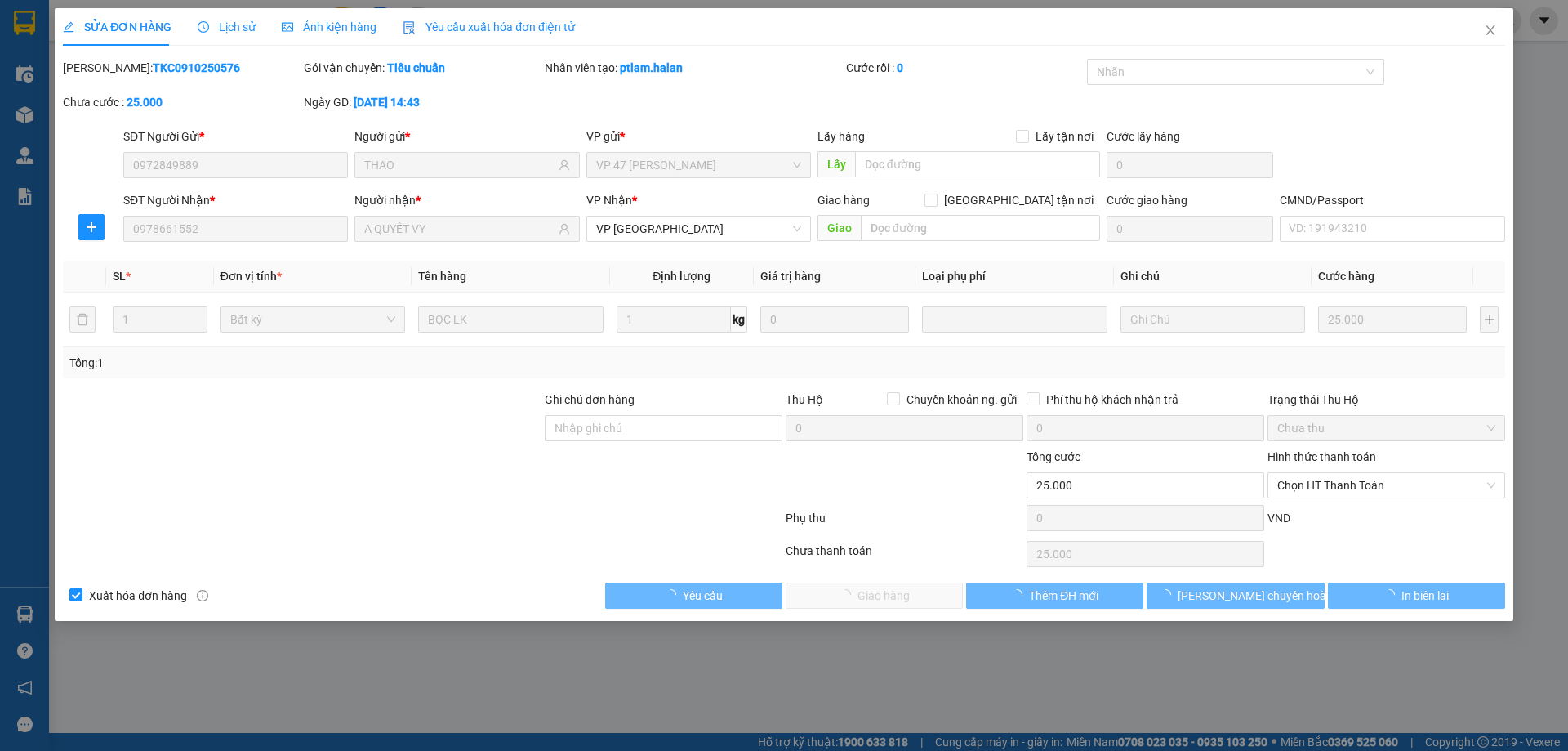
type input "25.000"
click at [1328, 479] on span "Chọn HT Thanh Toán" at bounding box center [1386, 485] width 218 height 24
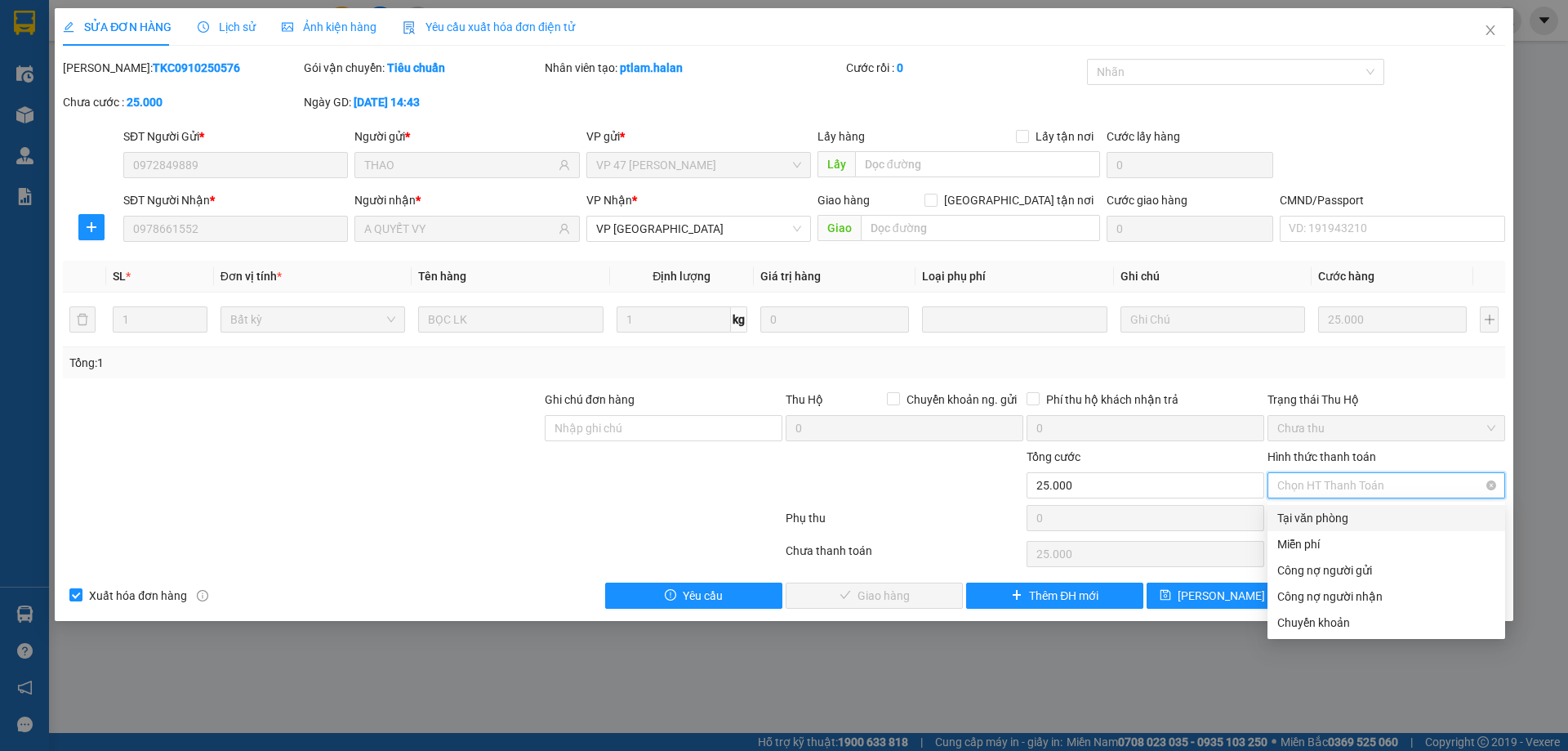
click at [1323, 491] on span "Chọn HT Thanh Toán" at bounding box center [1386, 485] width 218 height 24
click at [1323, 517] on div "Tại văn phòng" at bounding box center [1386, 517] width 218 height 18
type input "0"
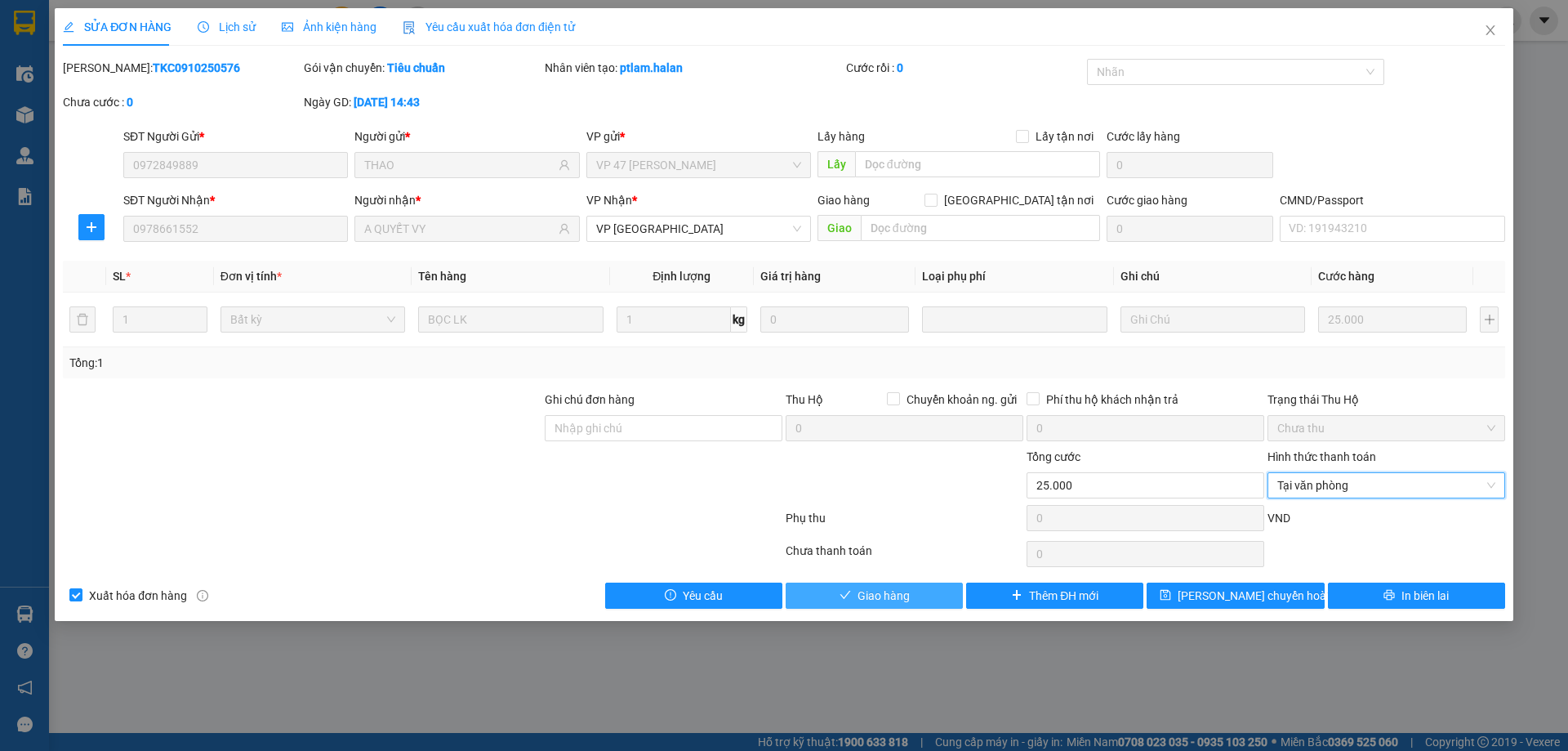
click at [882, 587] on span "Giao hàng" at bounding box center [884, 595] width 52 height 18
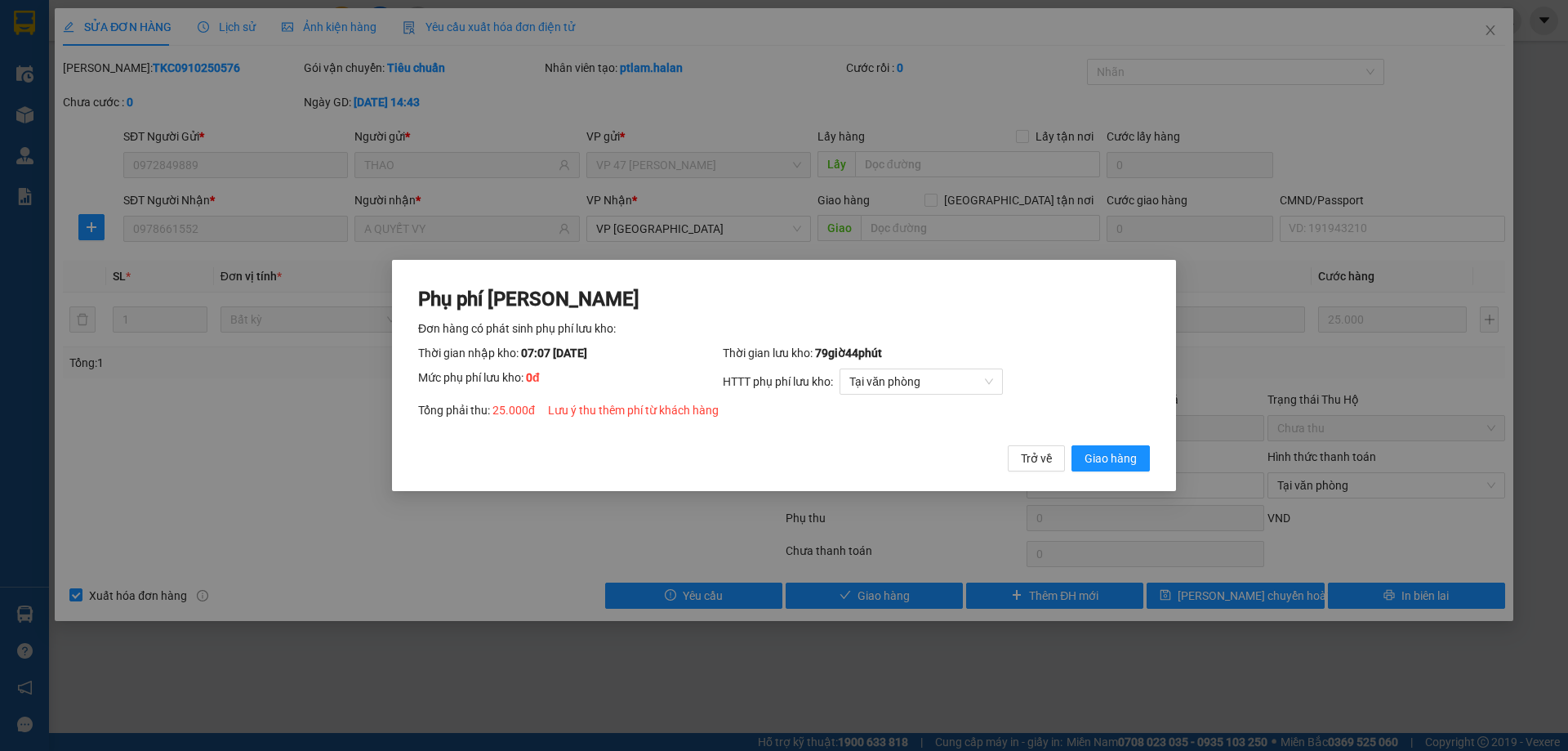
drag, startPoint x: 1112, startPoint y: 458, endPoint x: 1399, endPoint y: 142, distance: 426.9
click at [1114, 457] on span "Giao hàng" at bounding box center [1110, 458] width 52 height 18
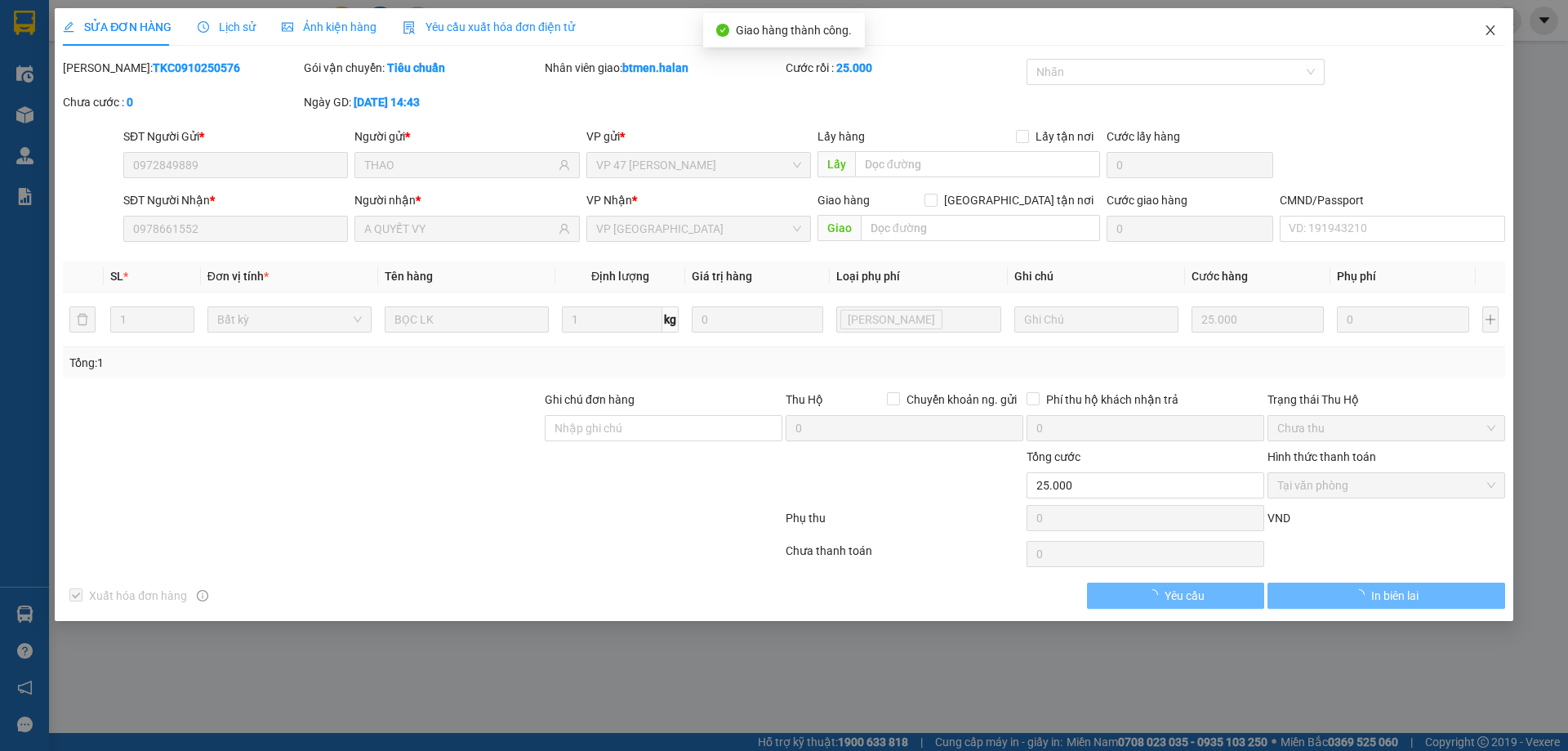
click at [1486, 23] on span "Close" at bounding box center [1490, 31] width 46 height 46
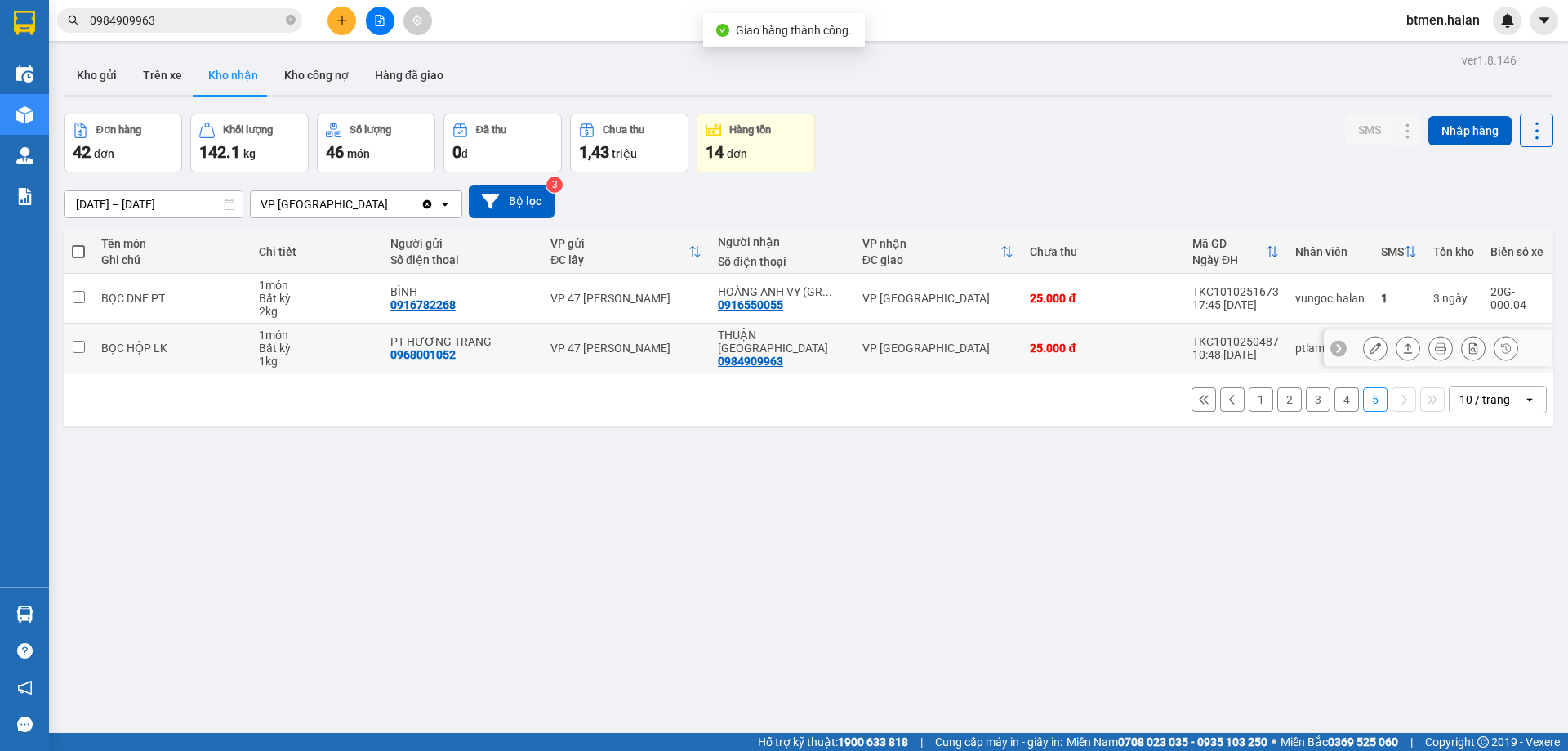
click at [1370, 348] on icon at bounding box center [1376, 348] width 12 height 12
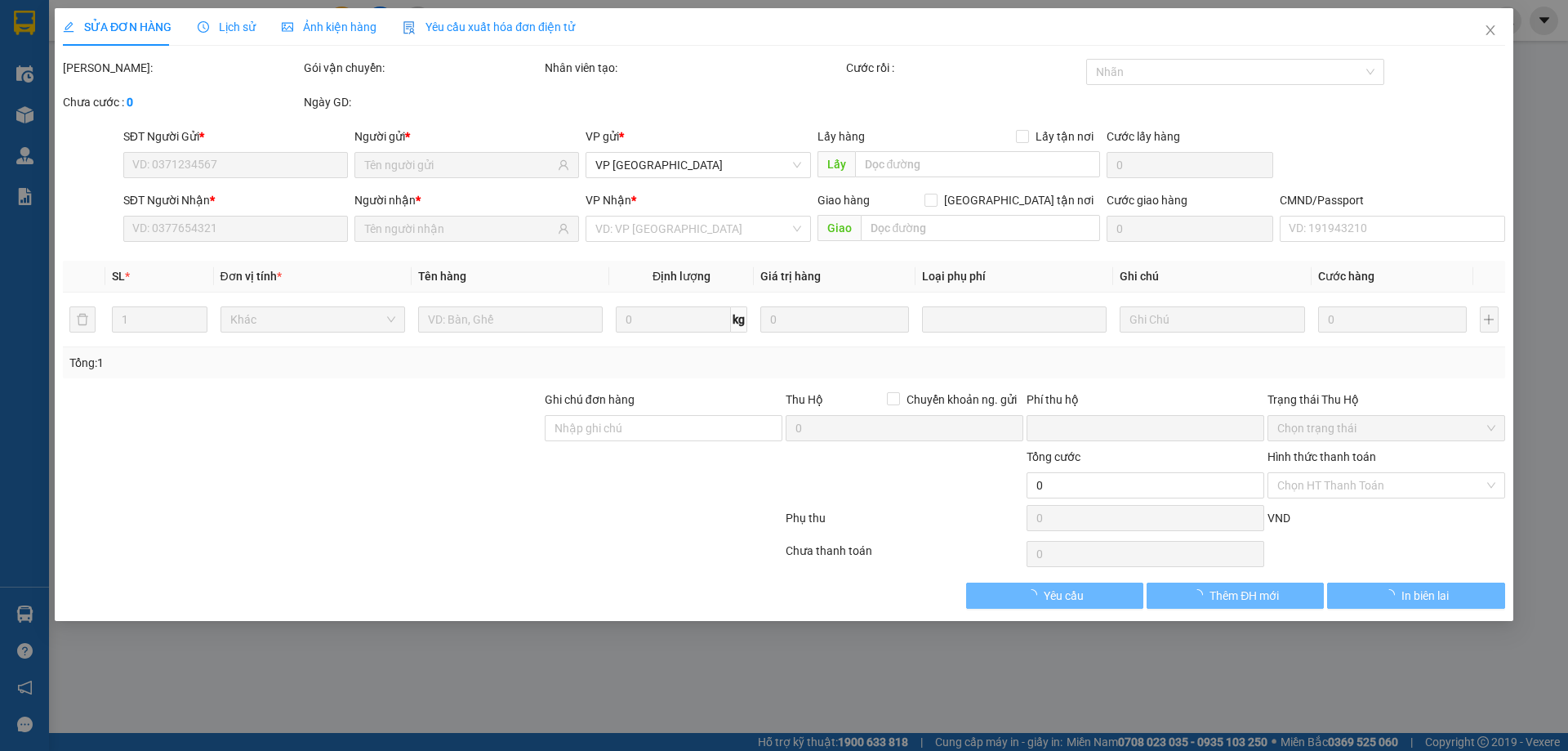
type input "0968001052"
type input "PT HƯƠNG TRANG"
type input "0984909963"
type input "THUẬN [GEOGRAPHIC_DATA]"
type input "0"
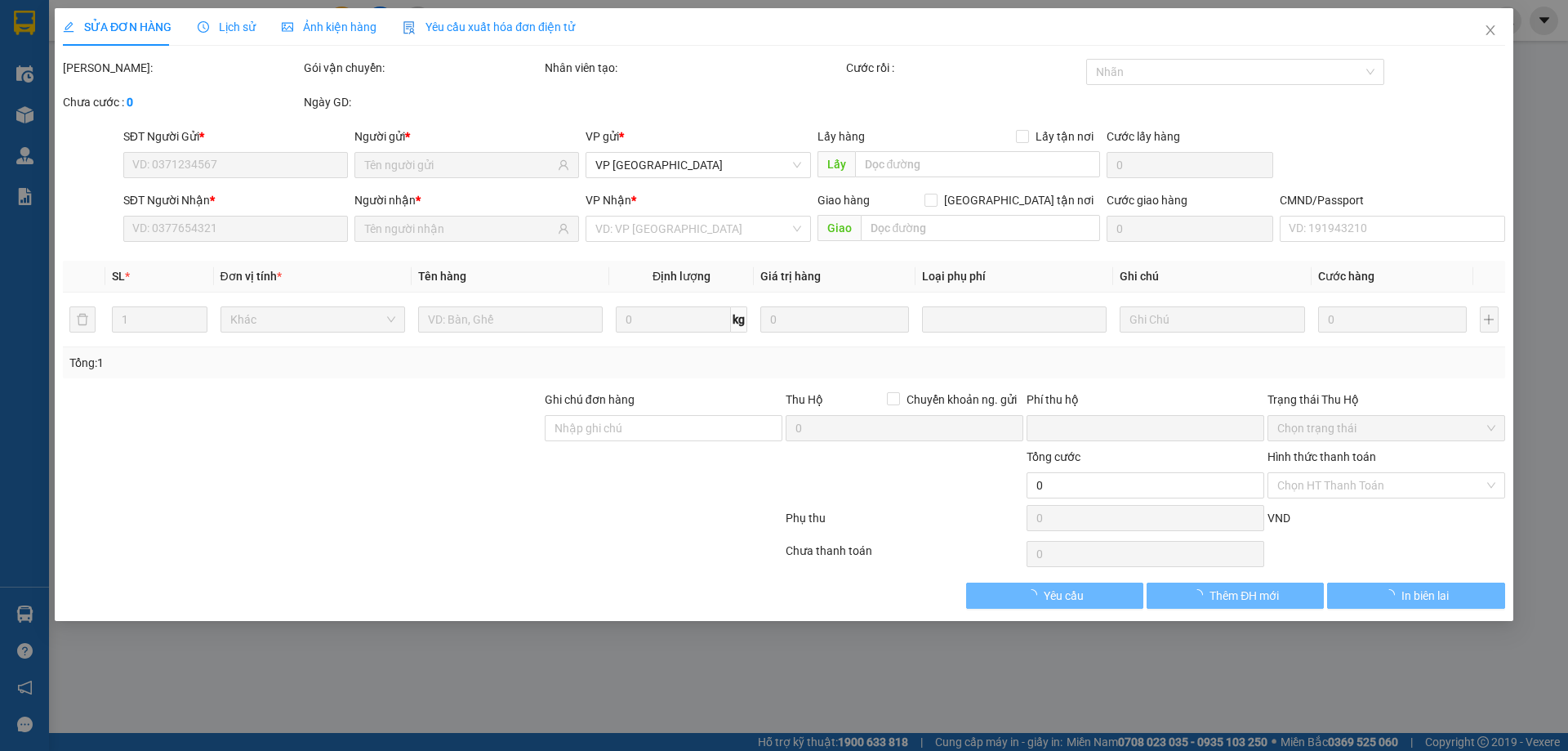
type input "25.000"
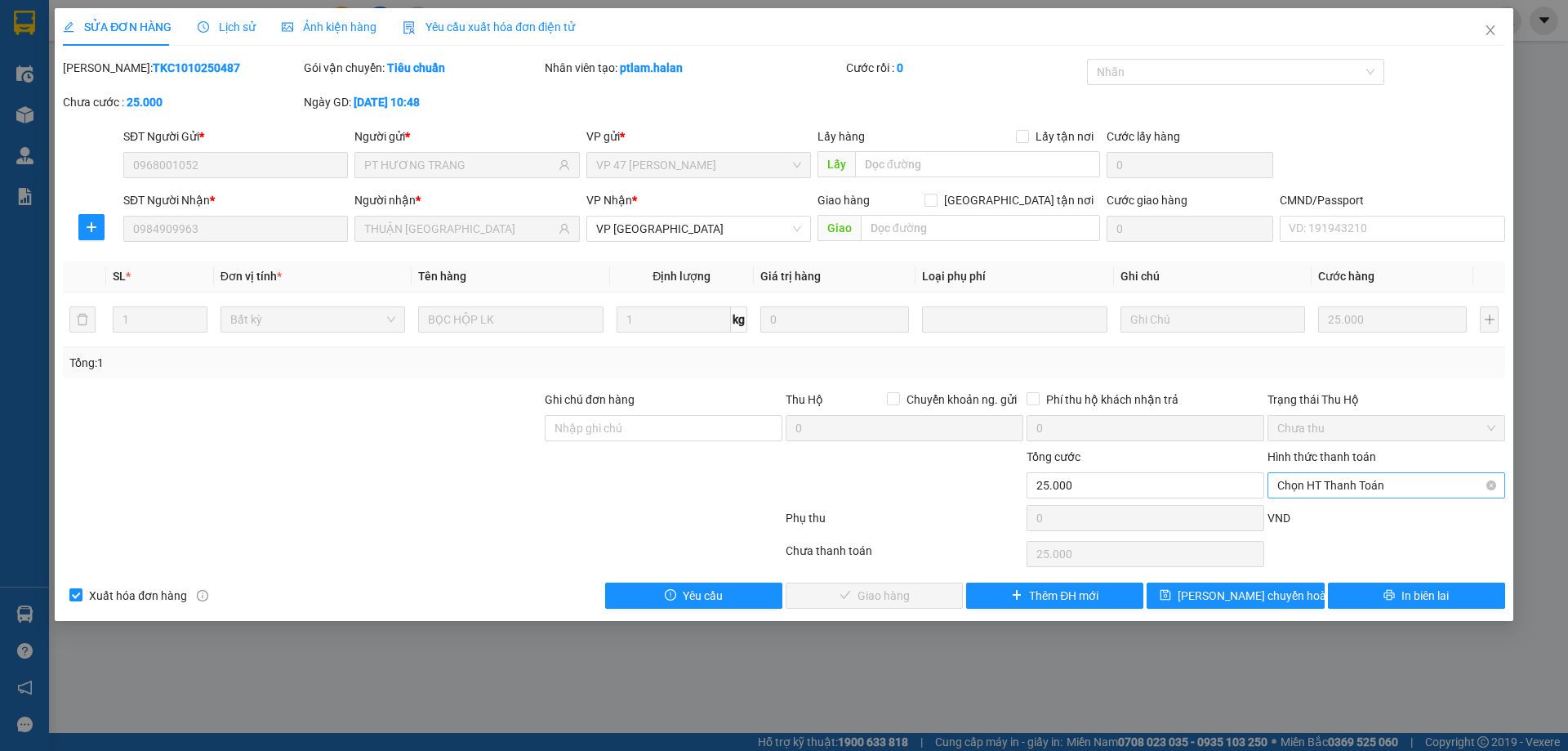
click at [1377, 489] on span "Chọn HT Thanh Toán" at bounding box center [1386, 485] width 218 height 24
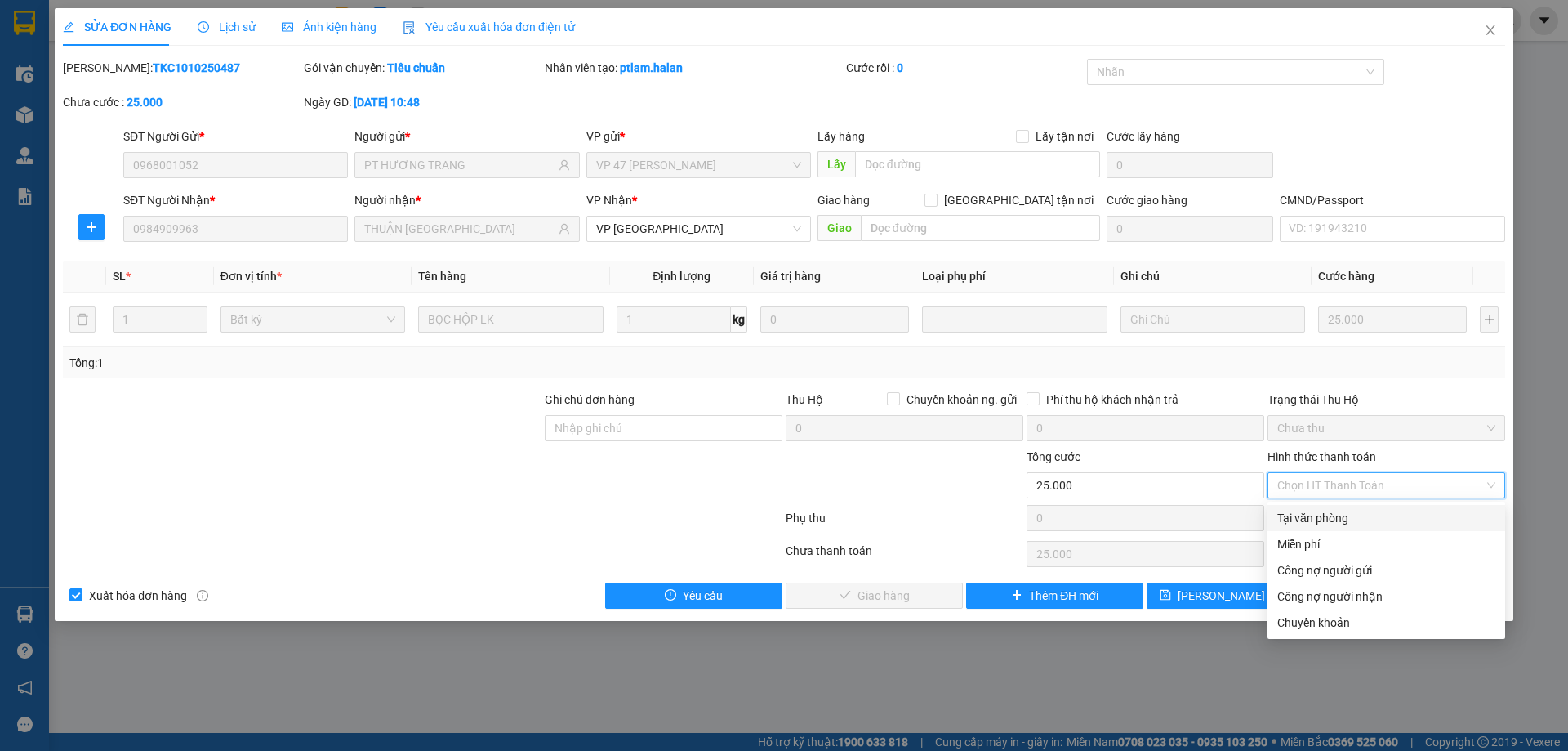
drag, startPoint x: 1359, startPoint y: 517, endPoint x: 1194, endPoint y: 558, distance: 170.0
click at [1357, 517] on div "Tại văn phòng" at bounding box center [1386, 517] width 218 height 18
type input "0"
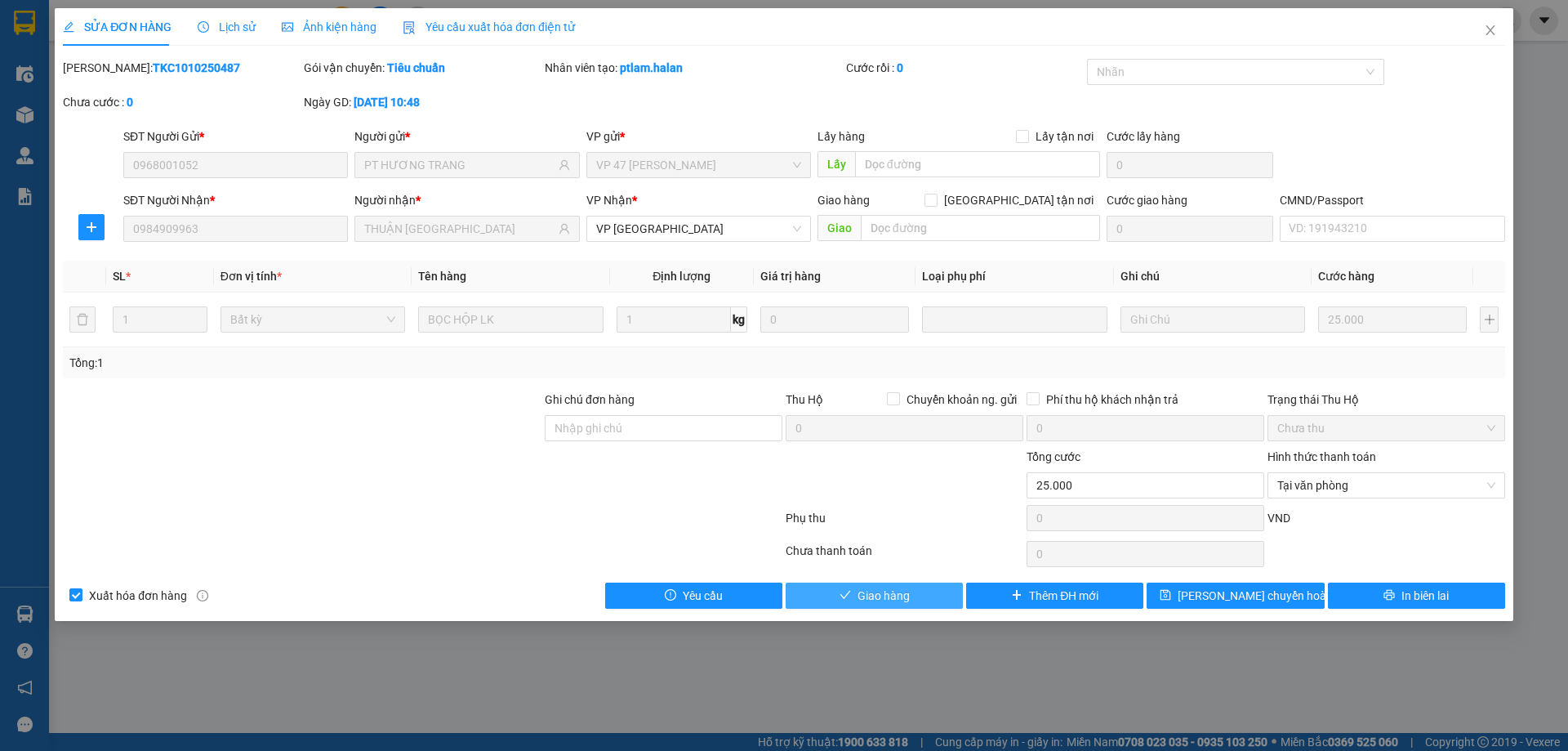
click at [899, 598] on span "Giao hàng" at bounding box center [884, 595] width 52 height 18
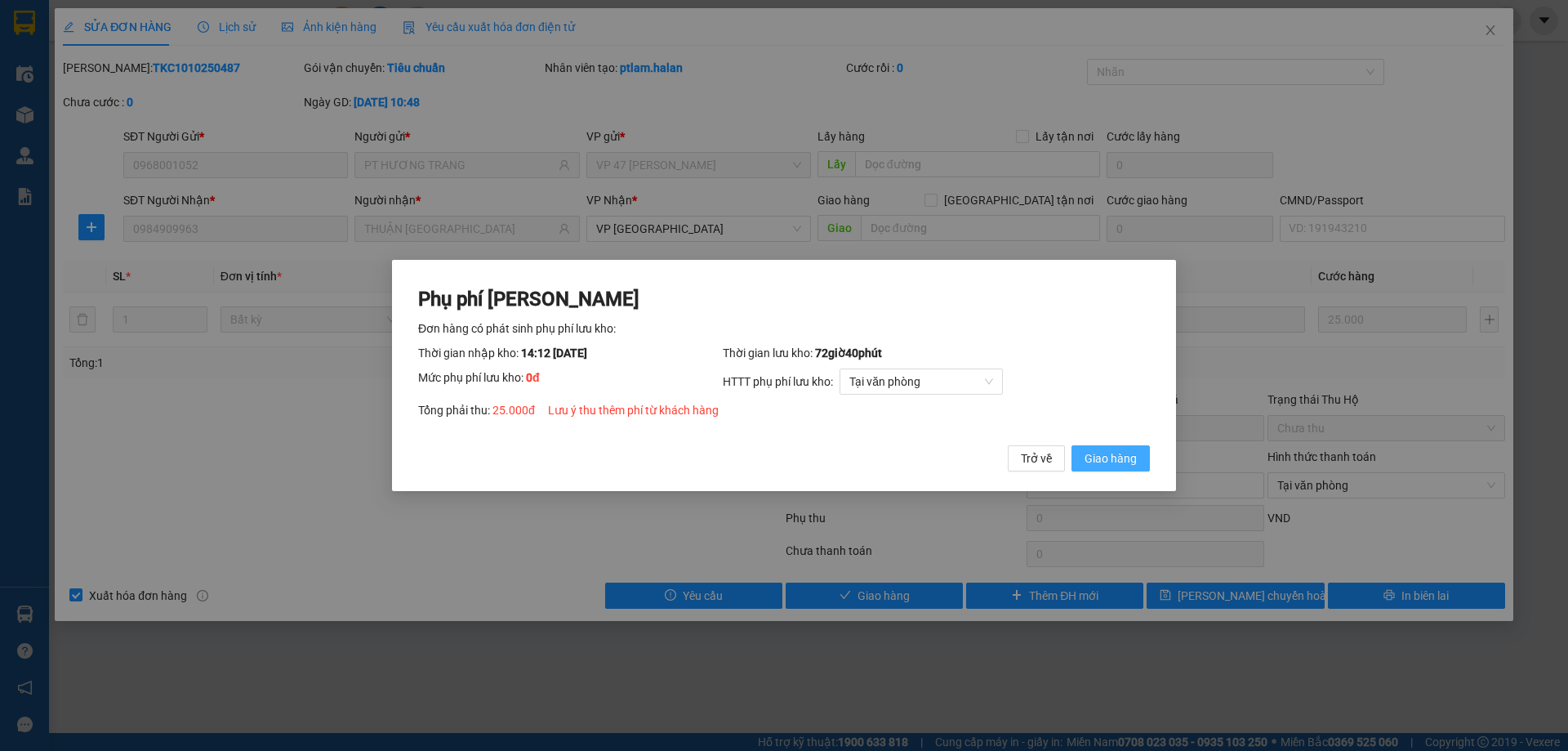
click at [1095, 466] on span "Giao hàng" at bounding box center [1110, 458] width 52 height 18
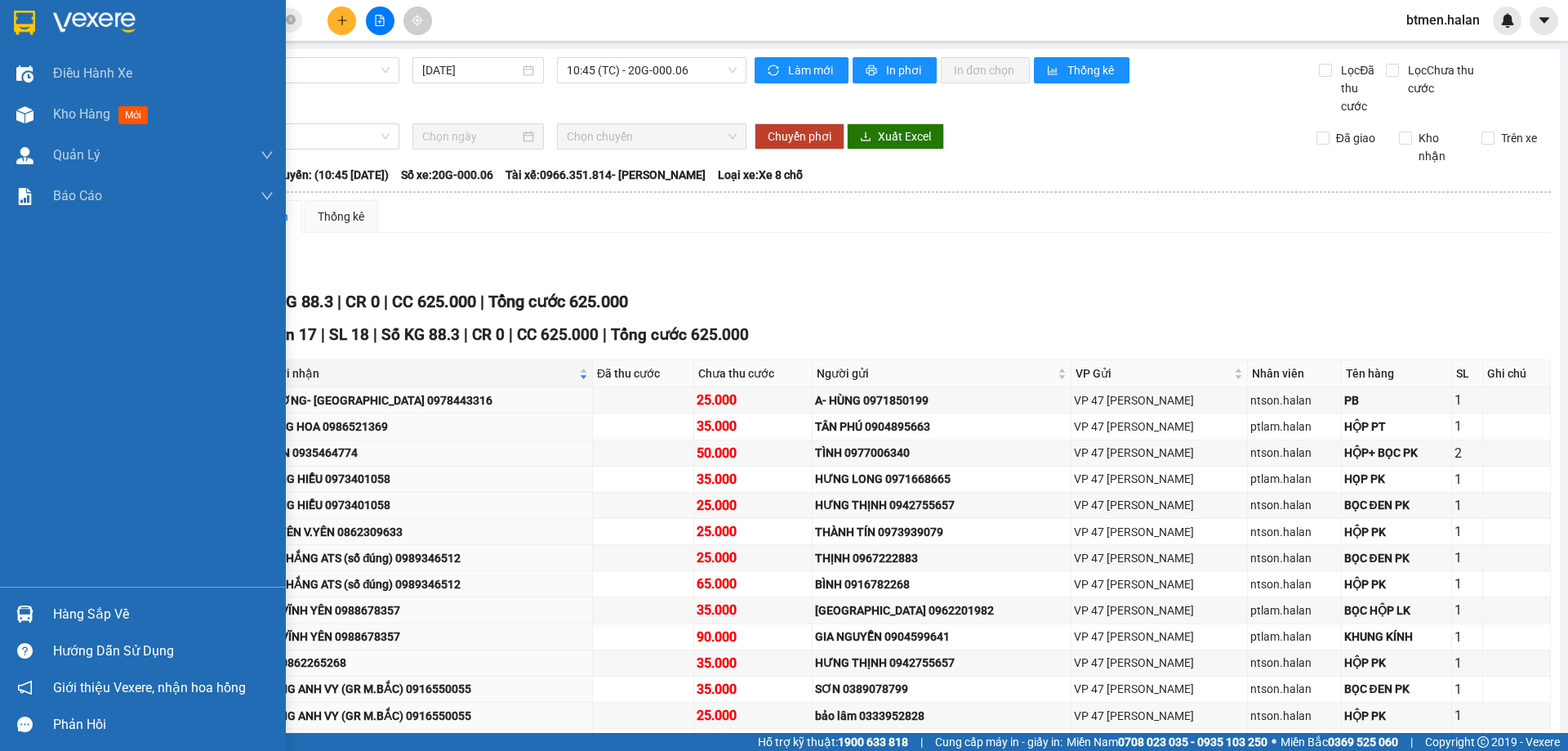
scroll to position [186, 0]
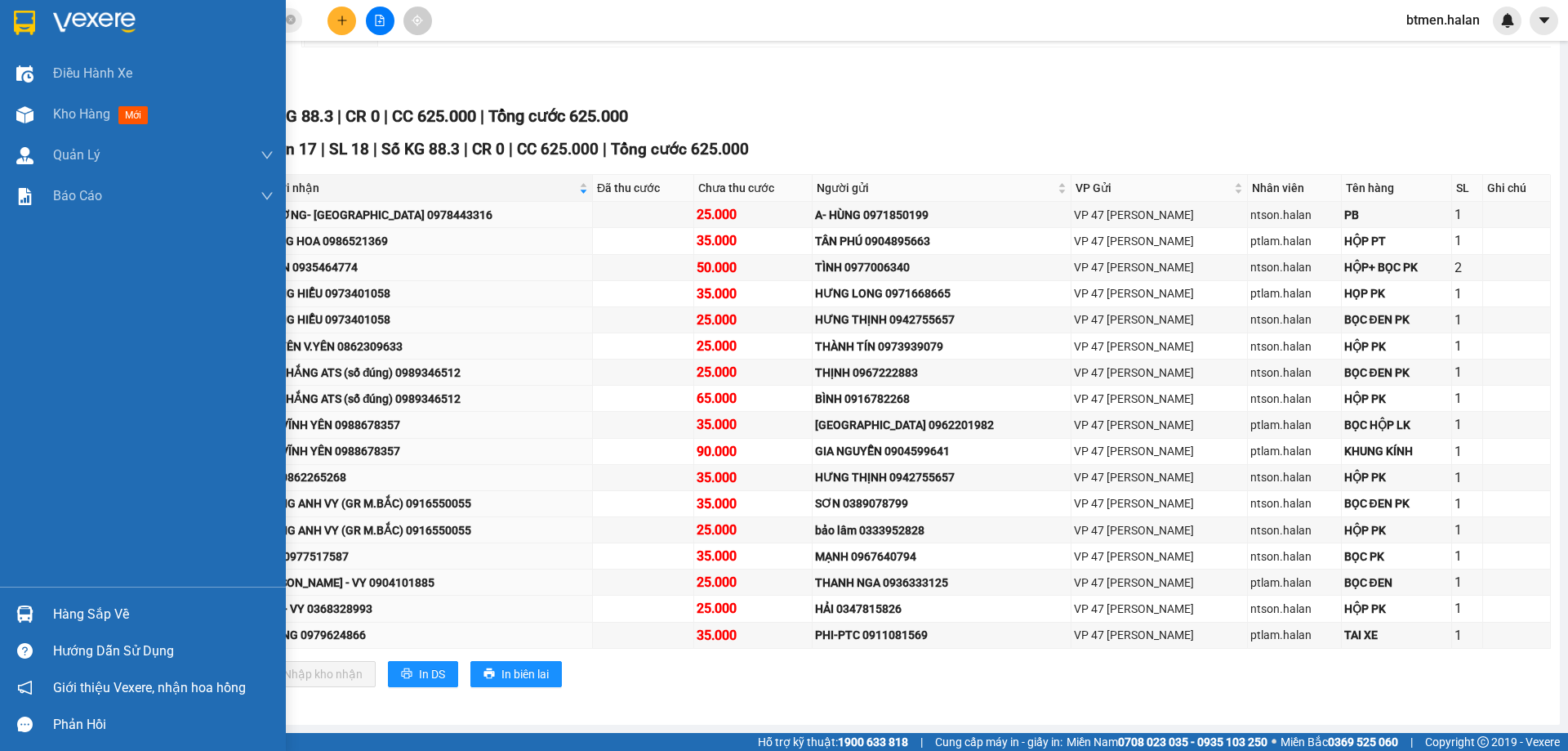
click at [79, 614] on div "Hàng sắp về" at bounding box center [162, 614] width 220 height 24
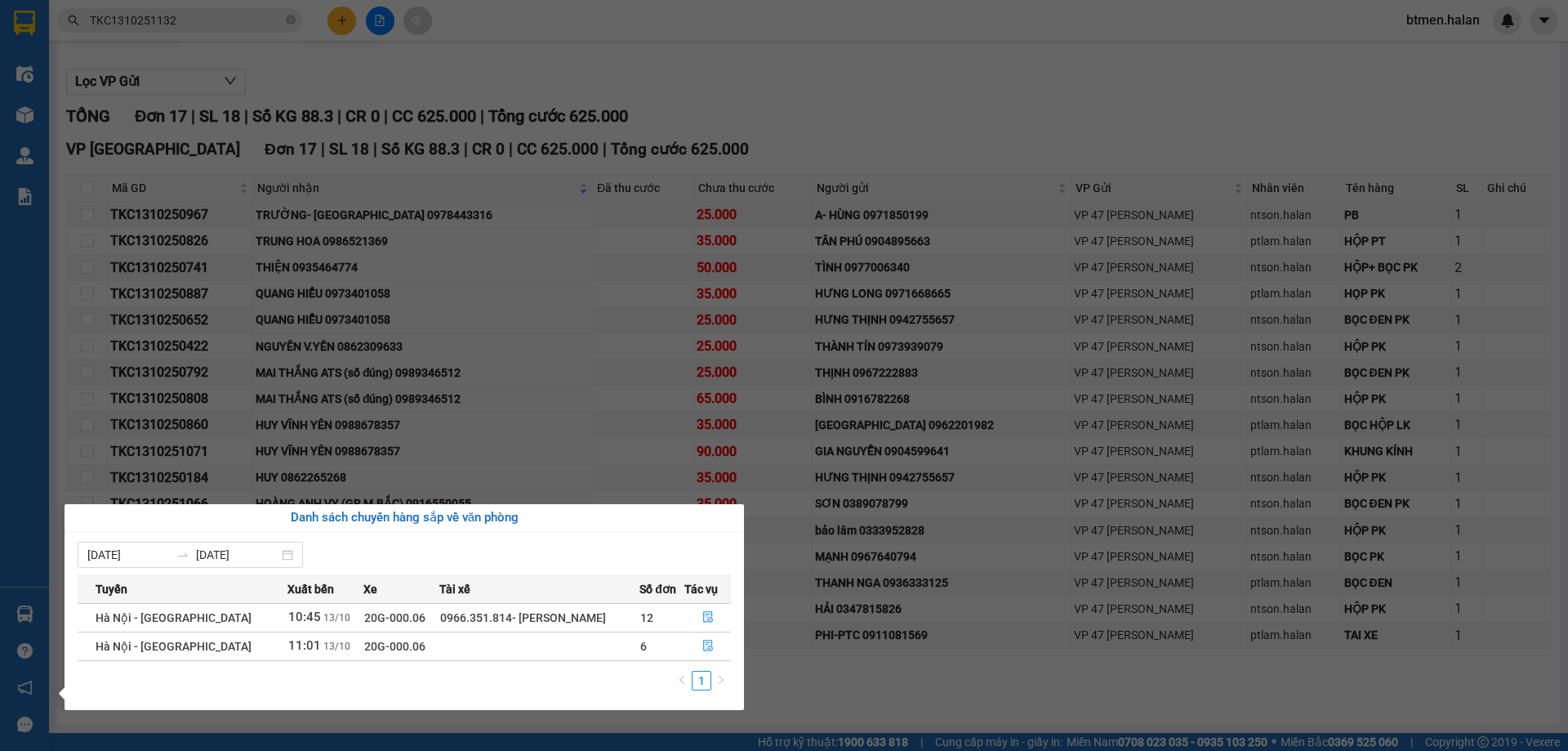
click at [773, 102] on section "Kết quả tìm kiếm ( 1 ) Bộ lọc Mã ĐH Trạng thái Món hàng Thu hộ Tổng cước Chưa c…" at bounding box center [784, 375] width 1568 height 751
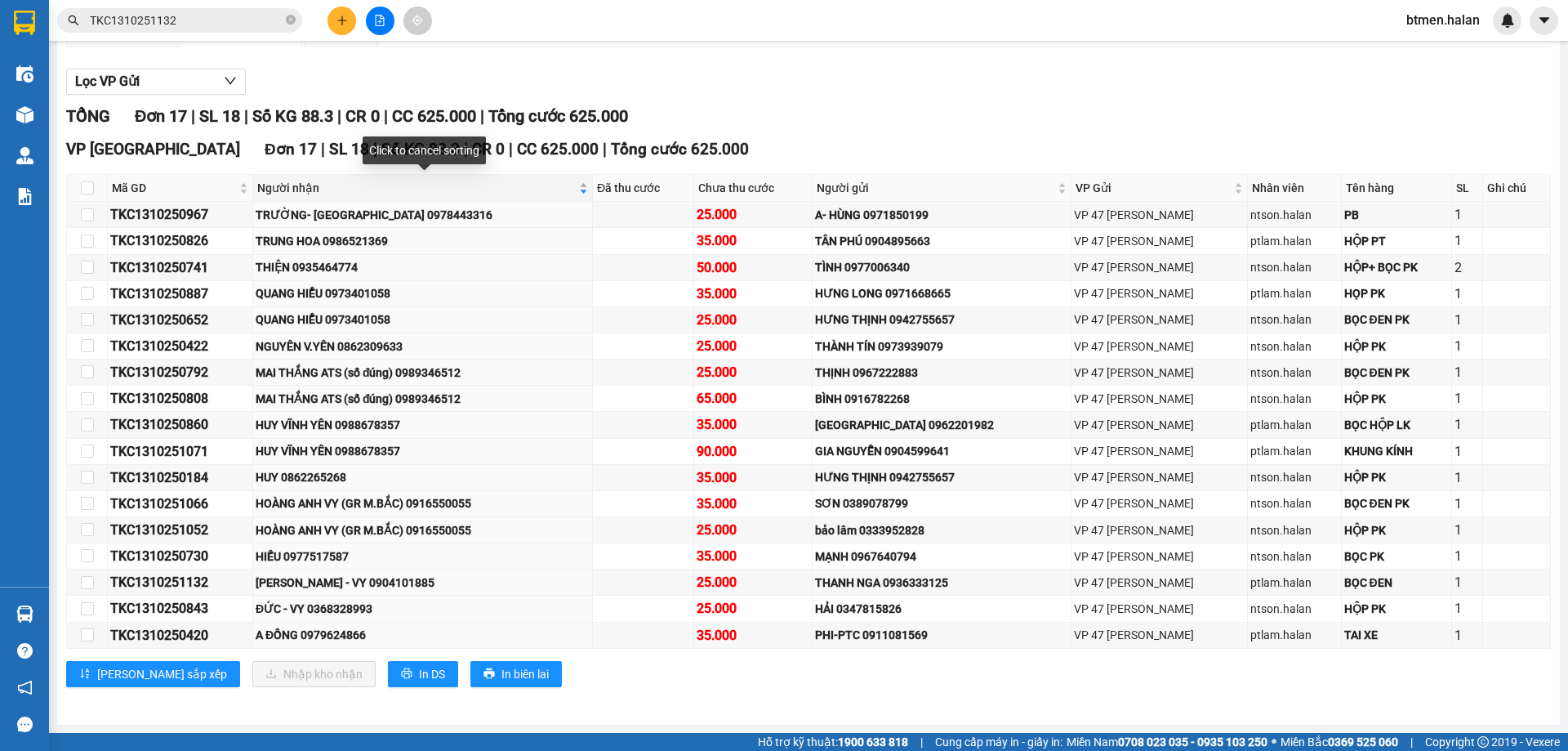
click at [315, 194] on span "Người nhận" at bounding box center [416, 188] width 319 height 18
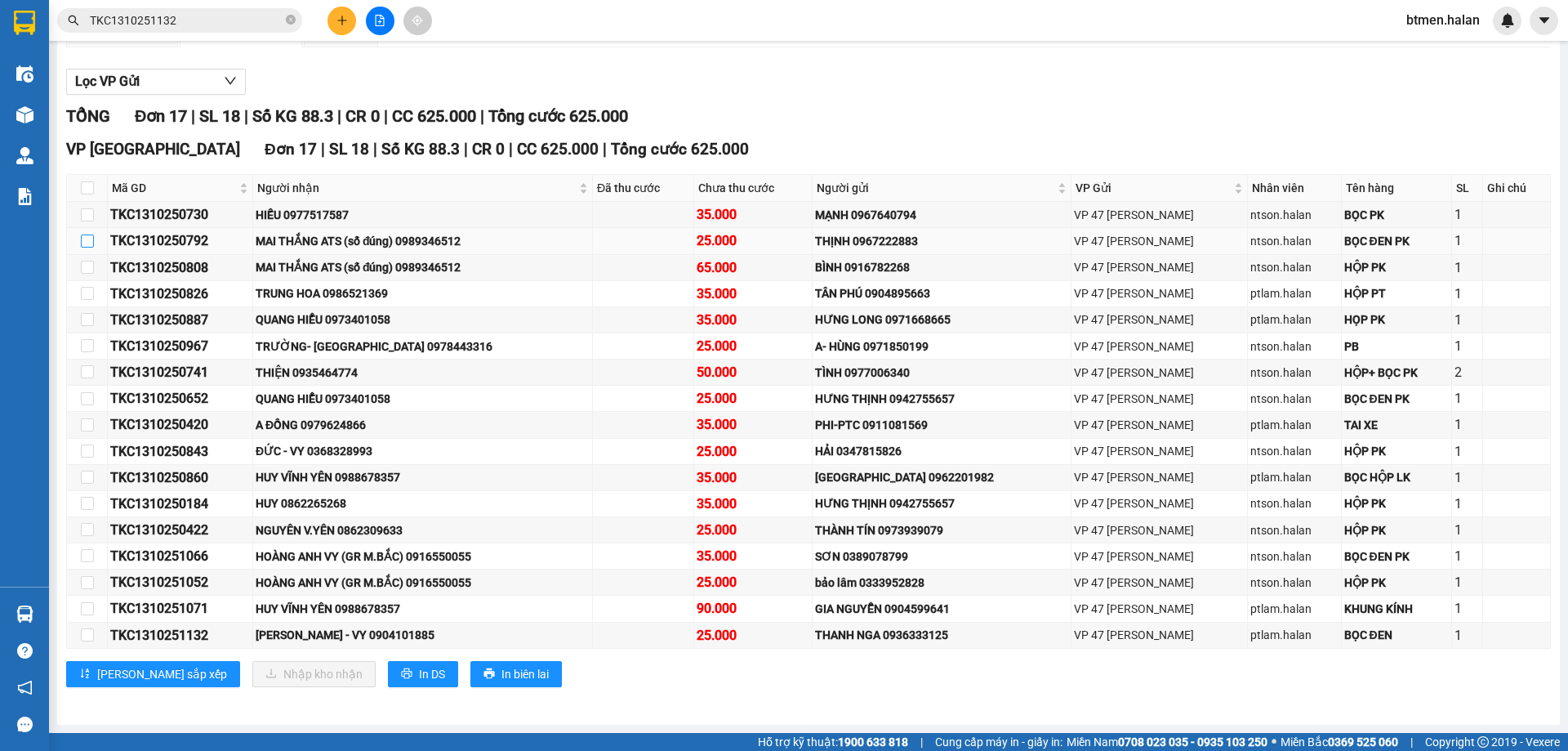
click at [88, 246] on input "checkbox" at bounding box center [88, 241] width 13 height 13
checkbox input "true"
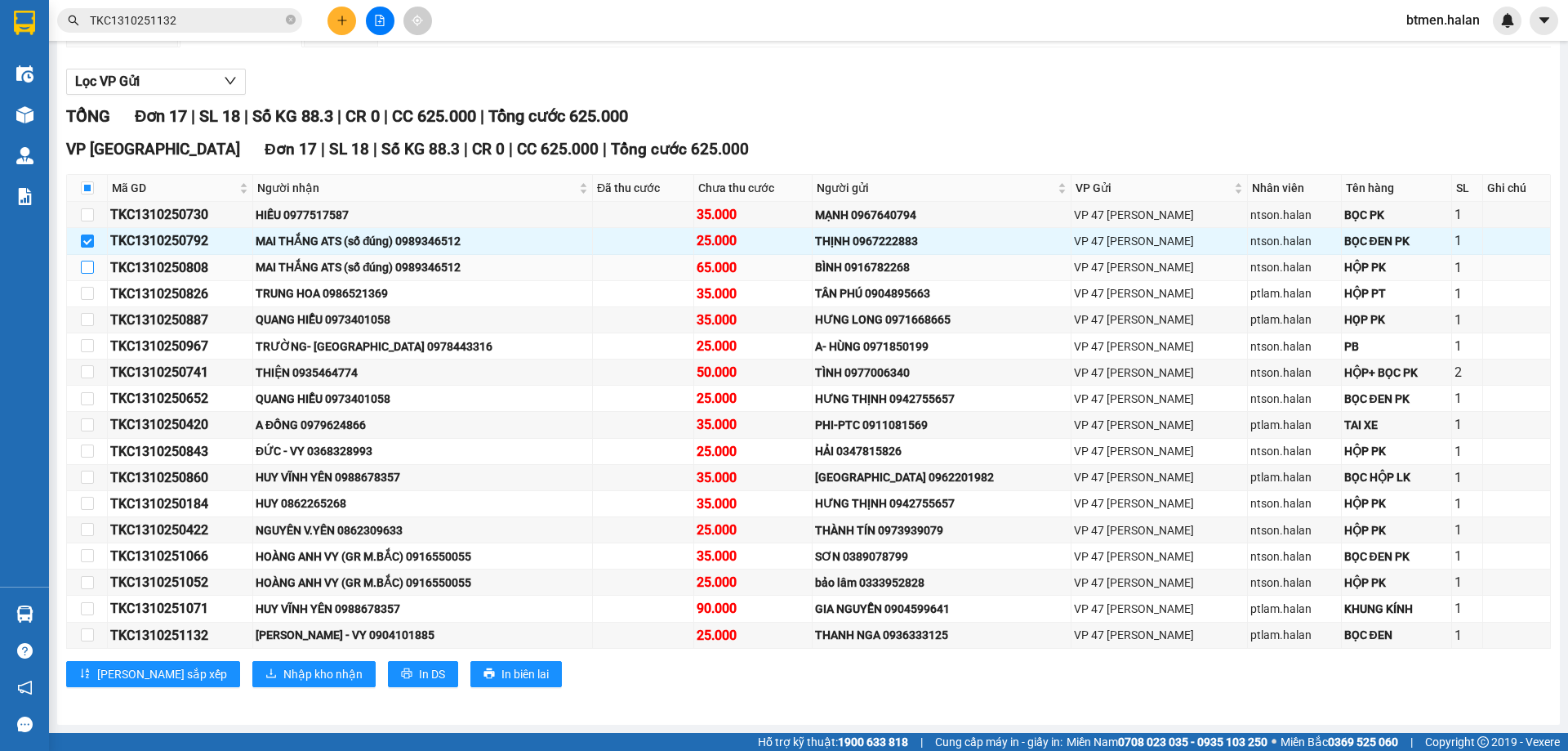
click at [83, 275] on label at bounding box center [88, 266] width 13 height 18
click at [83, 274] on input "checkbox" at bounding box center [88, 267] width 13 height 13
checkbox input "true"
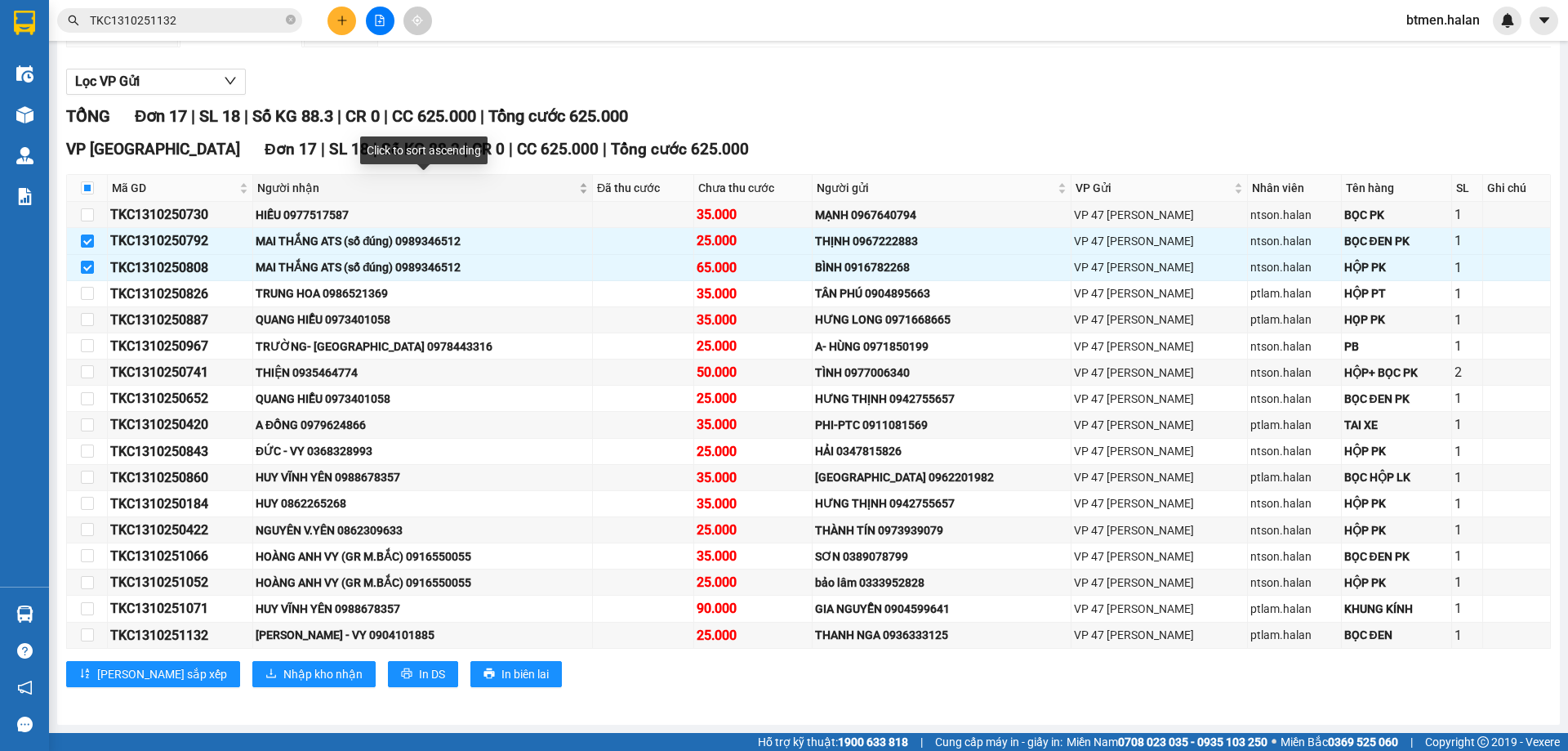
click at [300, 185] on span "Người nhận" at bounding box center [416, 188] width 319 height 18
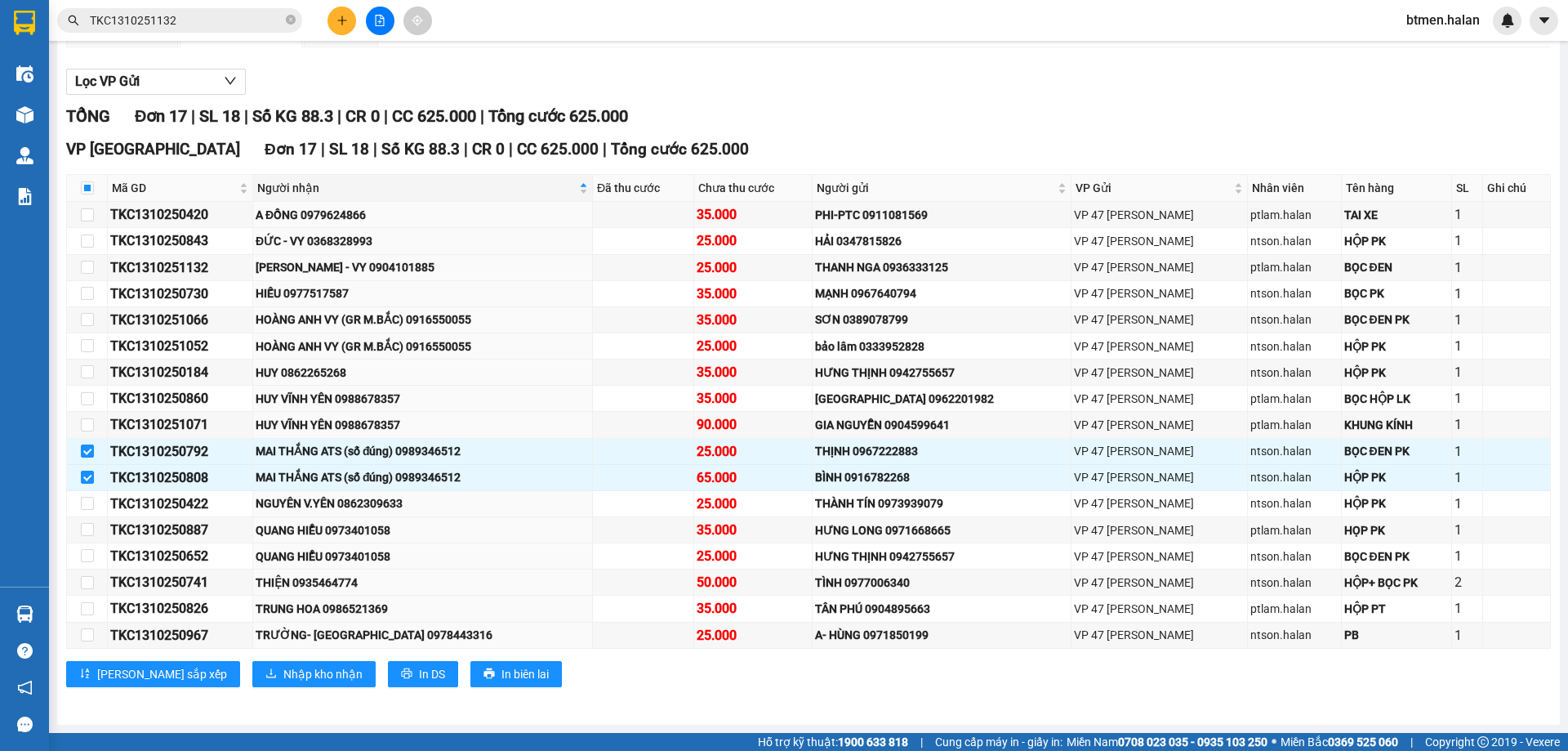
click at [340, 28] on button at bounding box center [341, 21] width 28 height 28
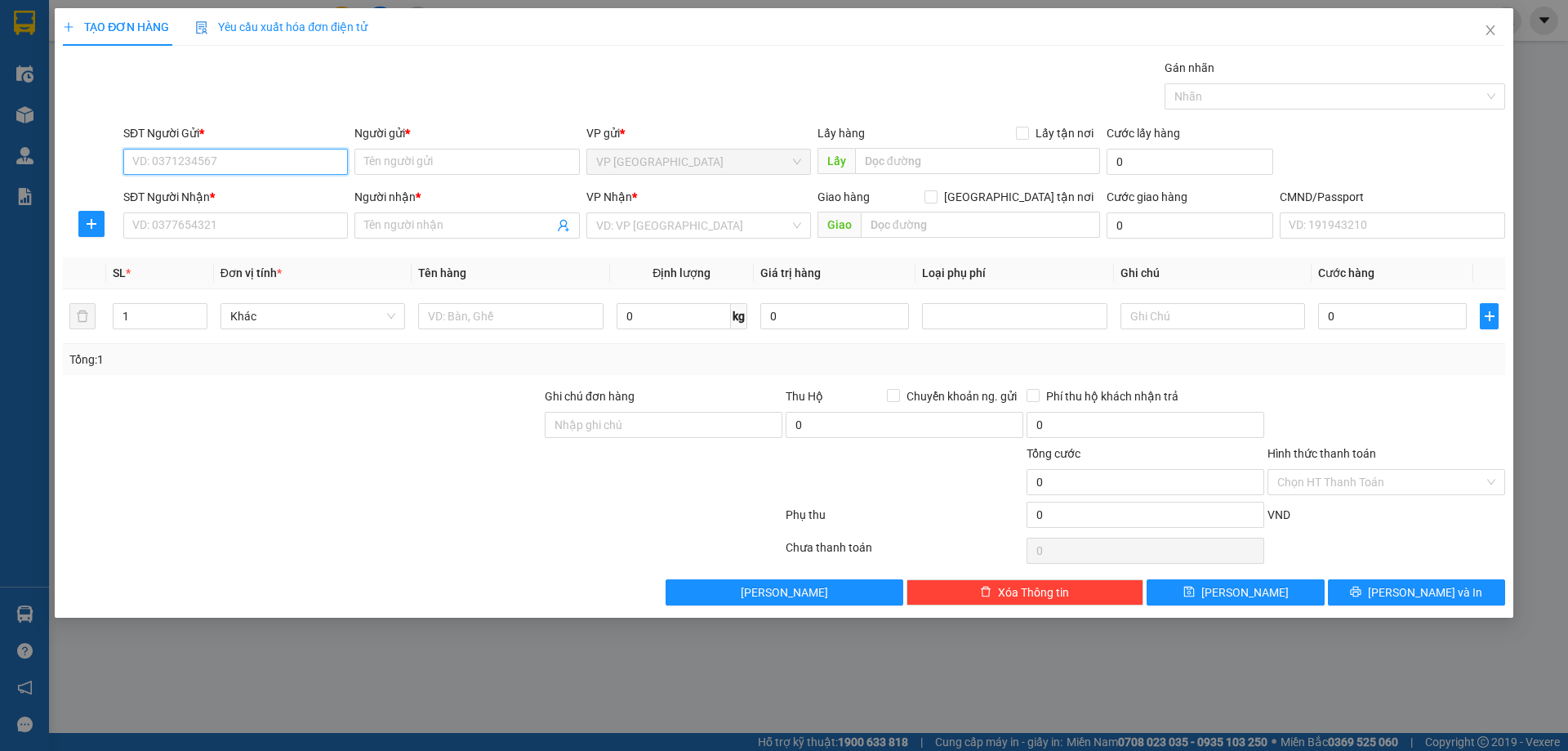
paste input "0916550055"
type input "0916550055"
click at [403, 165] on input "Người gửi *" at bounding box center [467, 162] width 224 height 26
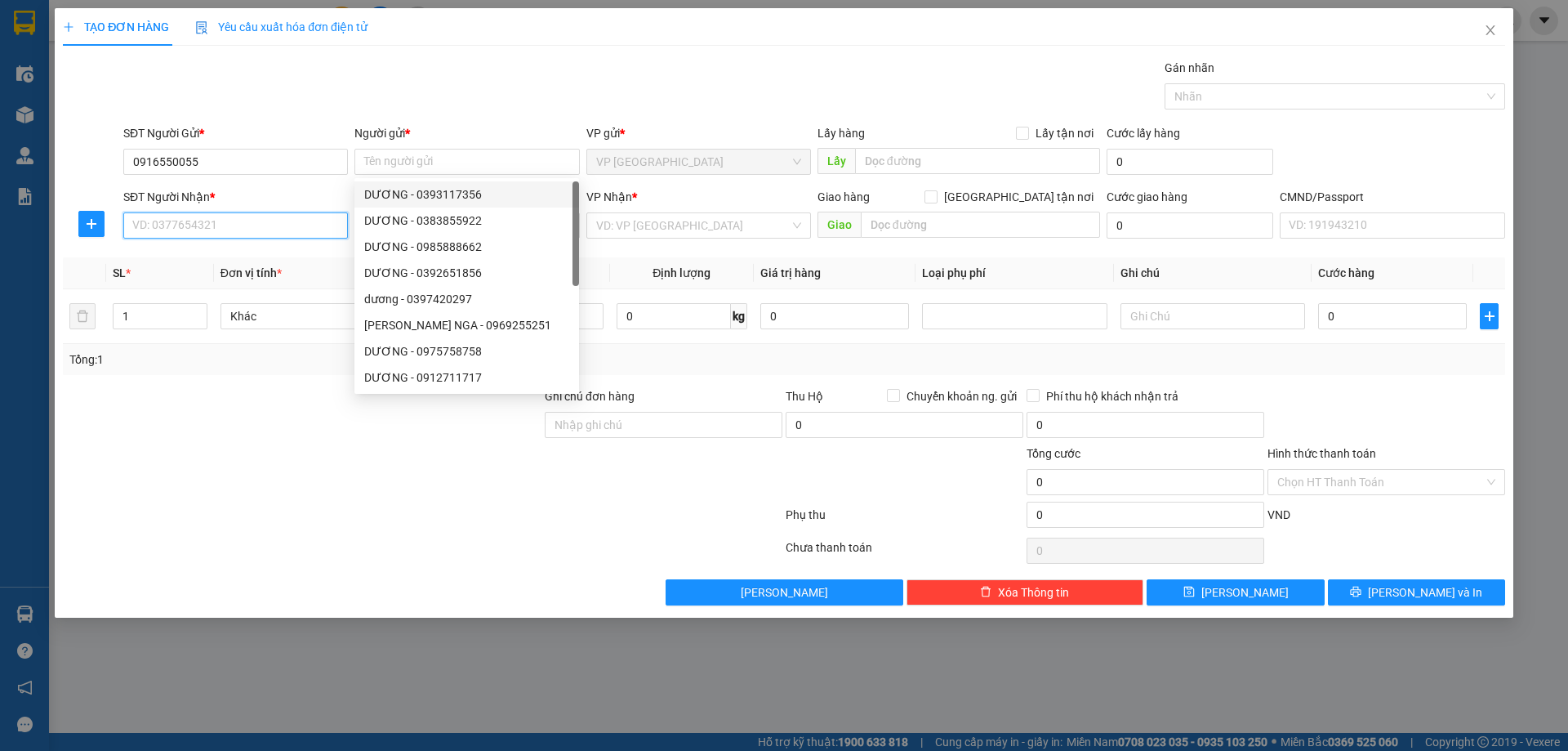
click at [239, 224] on input "SĐT Người Nhận *" at bounding box center [235, 225] width 224 height 26
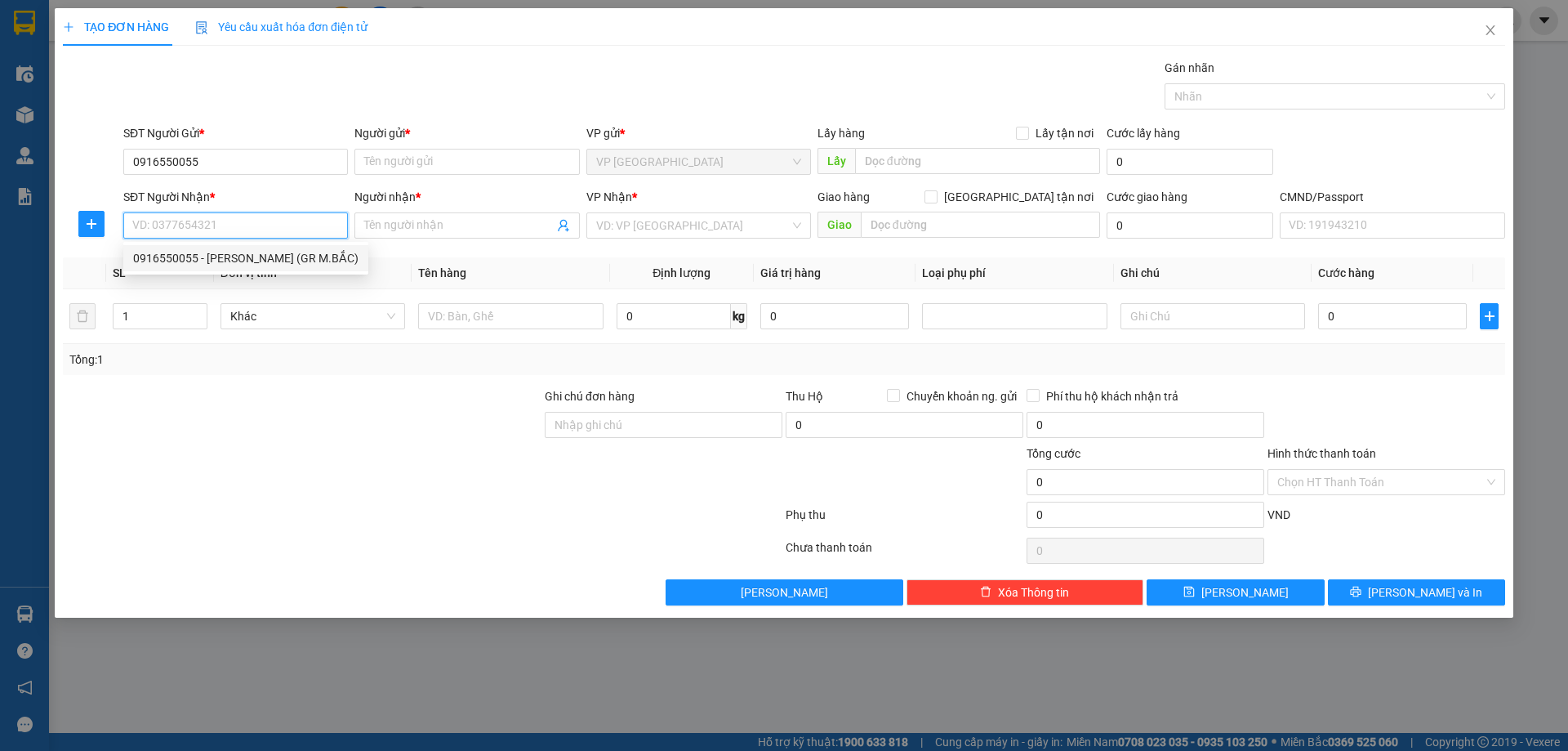
click at [254, 265] on div "0916550055 - HOÀNG ANH VY (GR M.BẮC)" at bounding box center [245, 258] width 225 height 18
type input "0916550055"
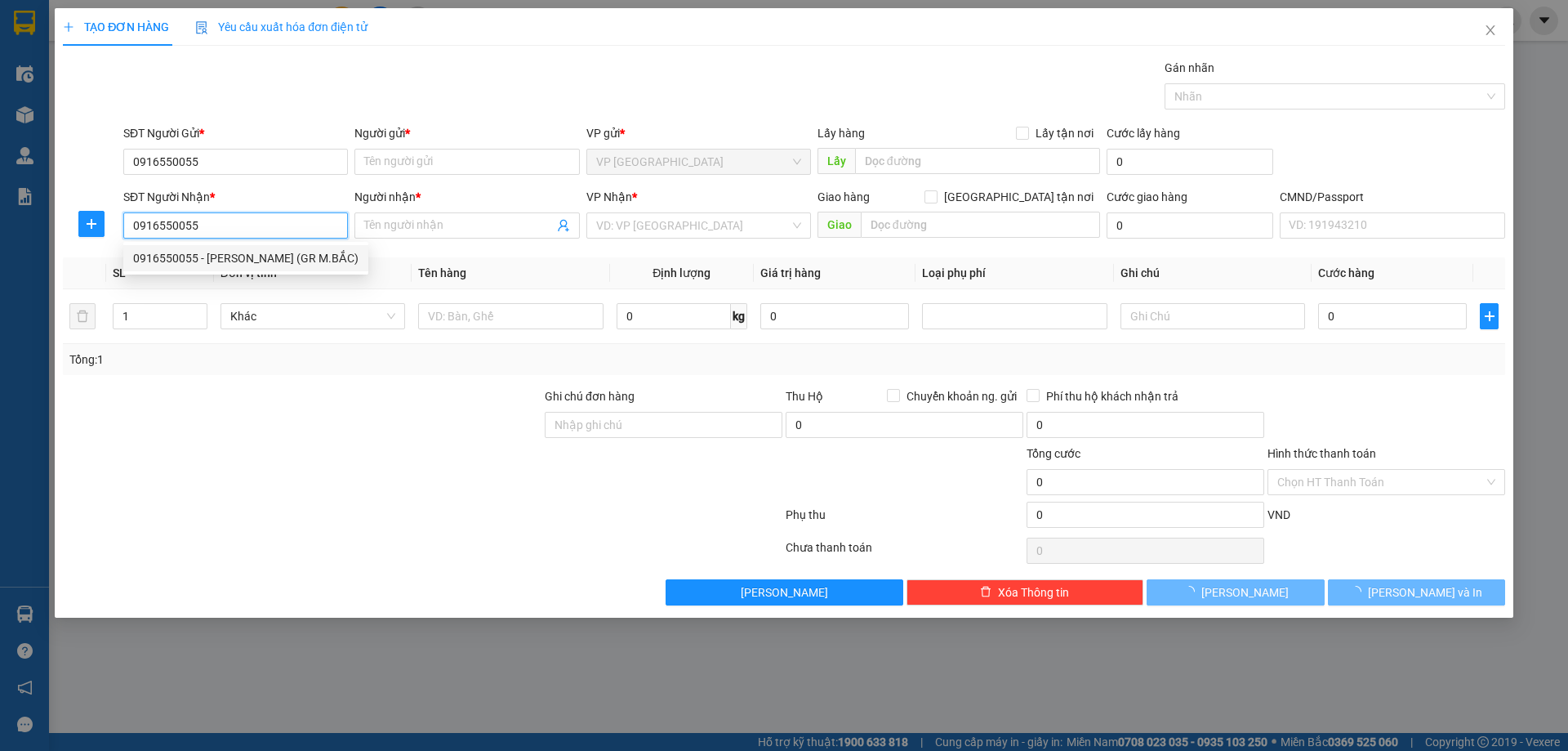
type input "HOÀNG ANH VY (GR M.BẮC)"
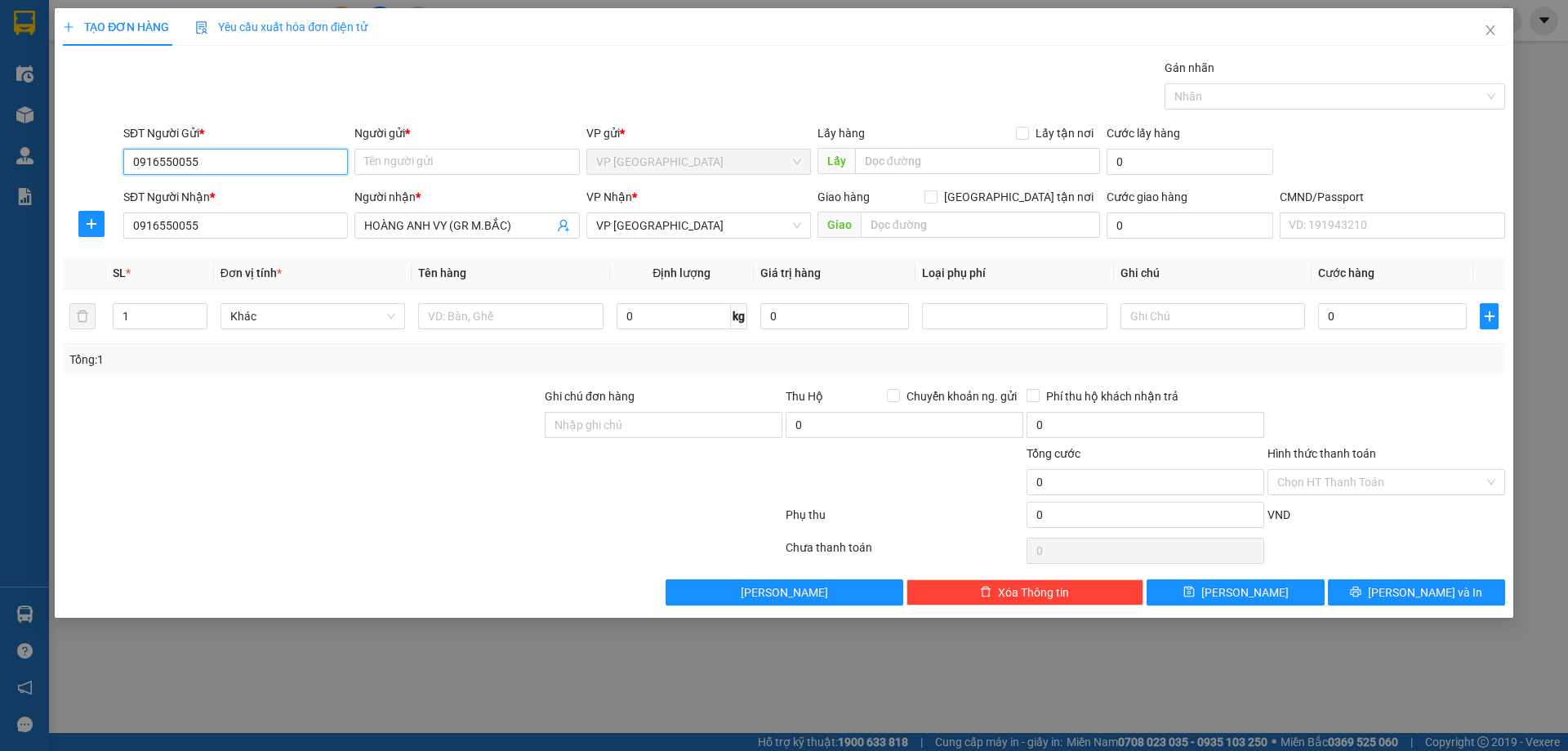
click at [276, 165] on input "0916550055" at bounding box center [235, 162] width 224 height 26
click at [460, 160] on input "Người gửi *" at bounding box center [467, 162] width 224 height 26
paste input "GARA MIỀN BẮC-V.YÊN"
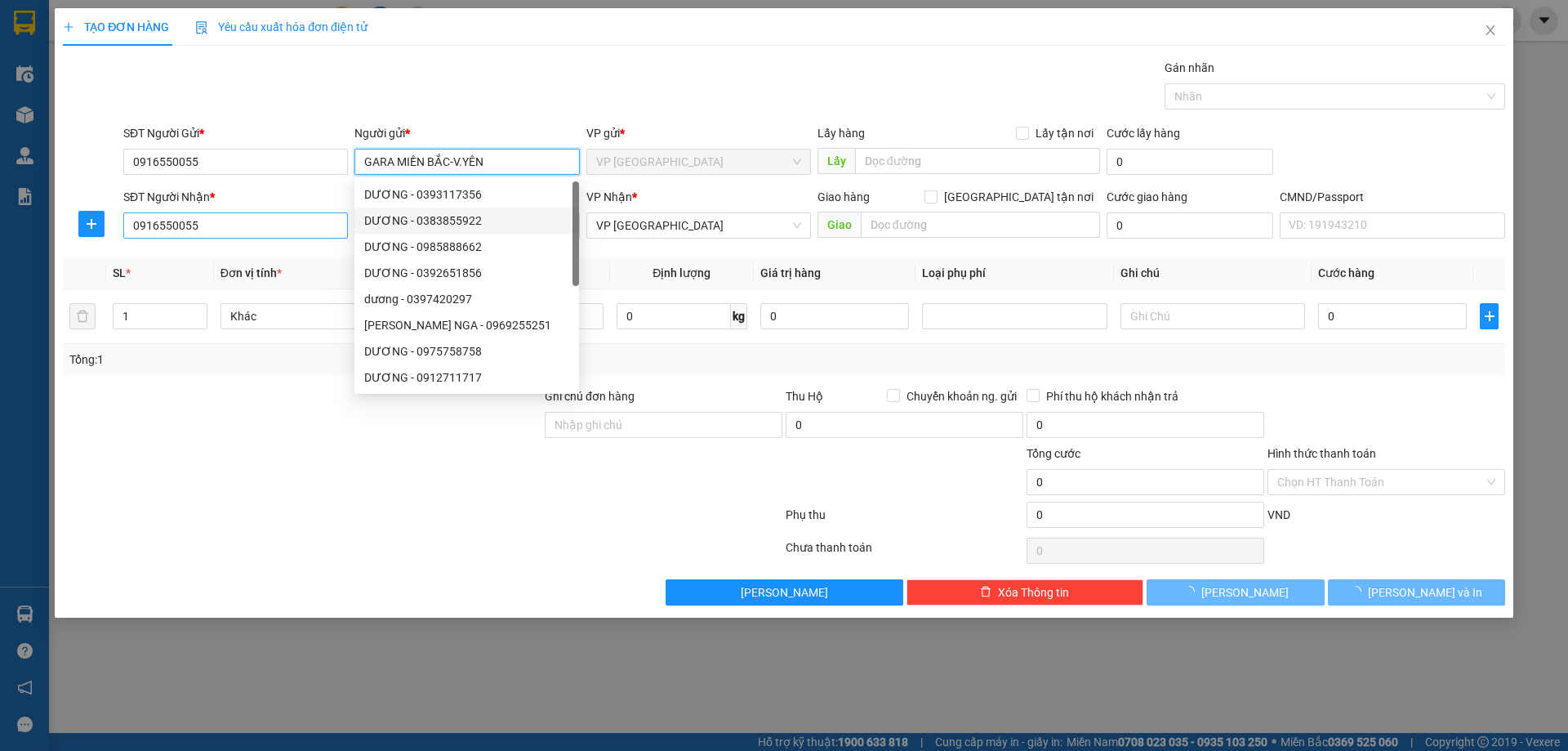
type input "GARA MIỀN BẮC-V.YÊN"
click at [268, 227] on input "0916550055" at bounding box center [235, 225] width 224 height 26
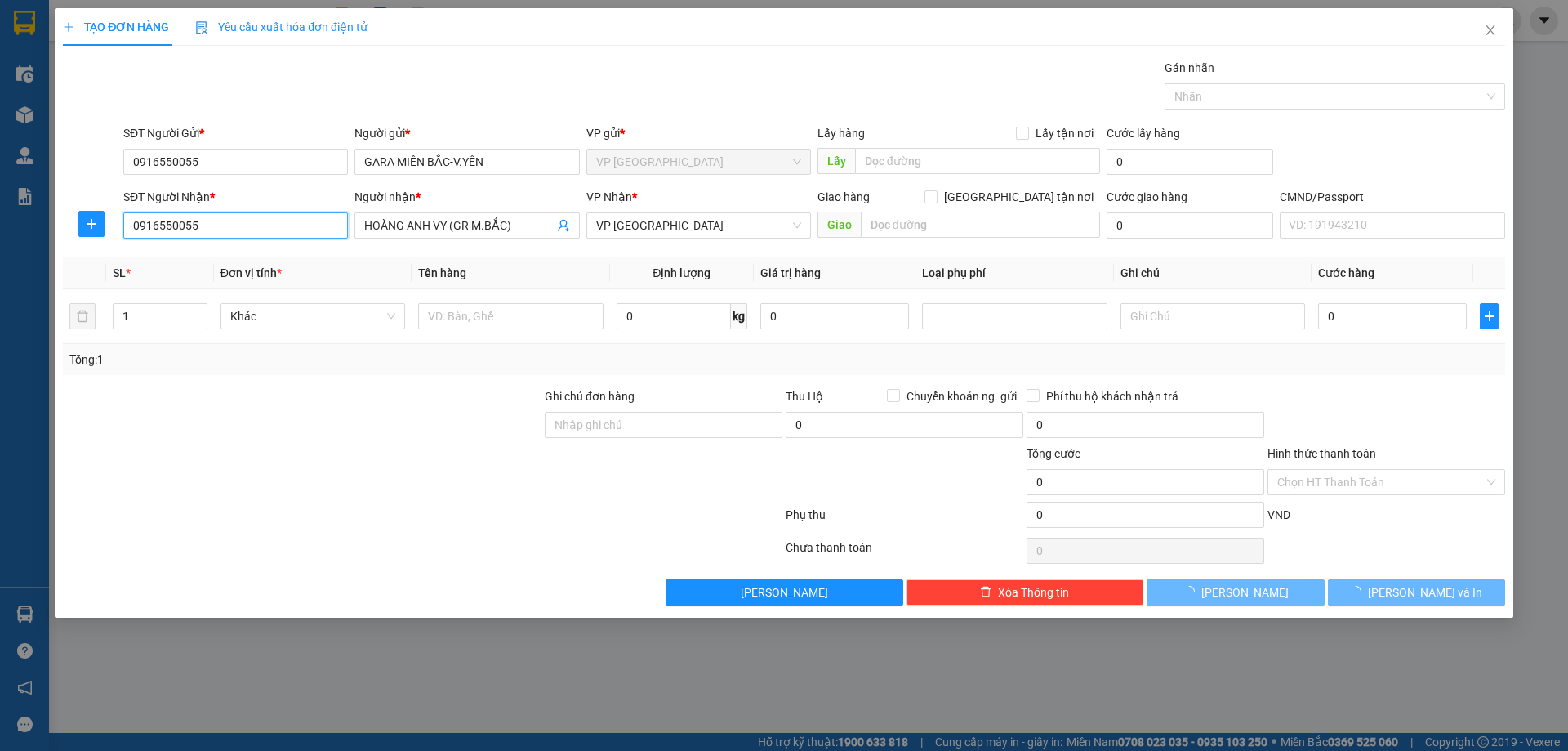
click at [268, 227] on input "0916550055" at bounding box center [235, 225] width 224 height 26
click at [460, 239] on div "Người nhận * HOÀNG ANH VY (GR M.BẮC)" at bounding box center [467, 216] width 224 height 57
click at [463, 230] on input "HOÀNG ANH VY (GR M.BẮC)" at bounding box center [458, 225] width 188 height 18
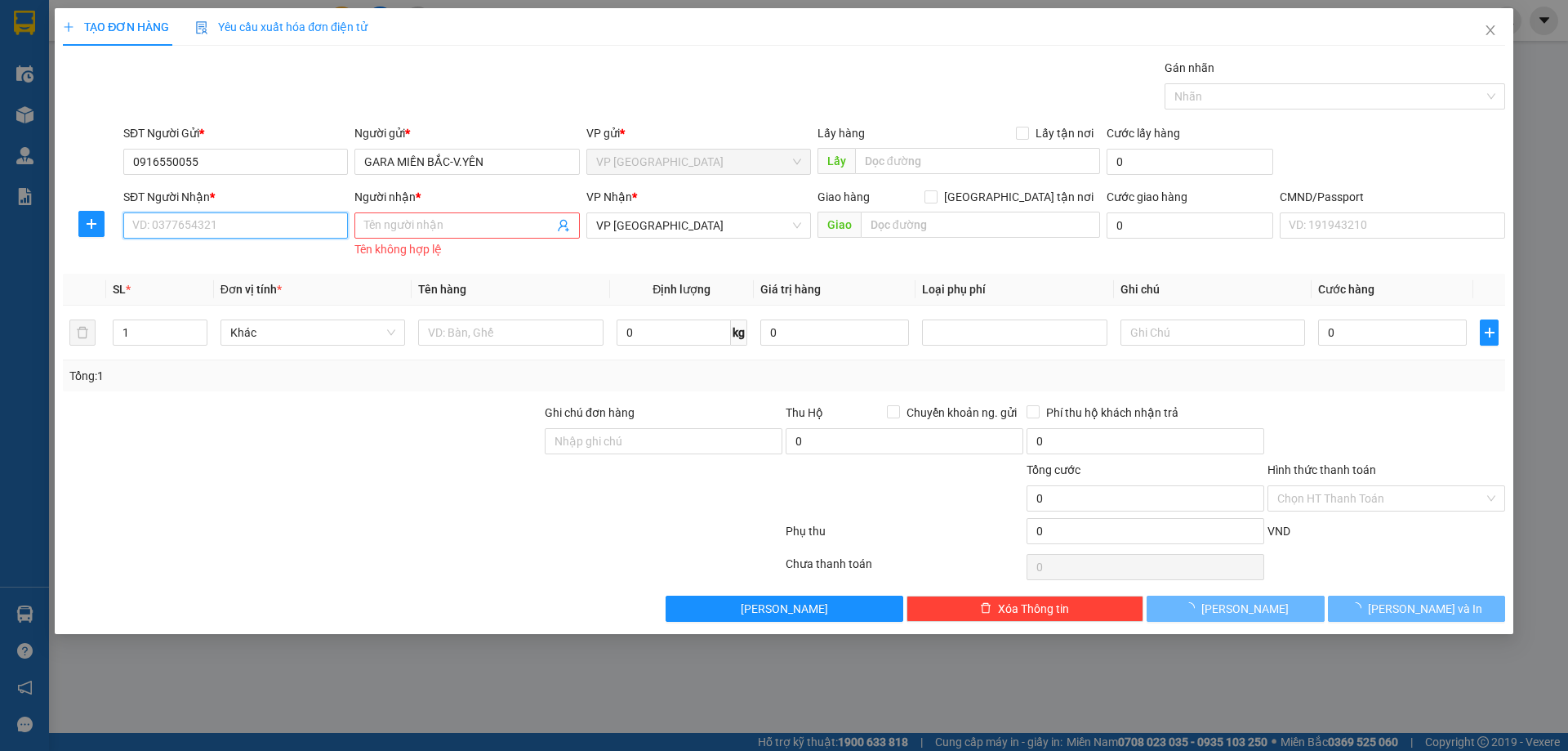
click at [202, 230] on input "SĐT Người Nhận *" at bounding box center [235, 225] width 224 height 26
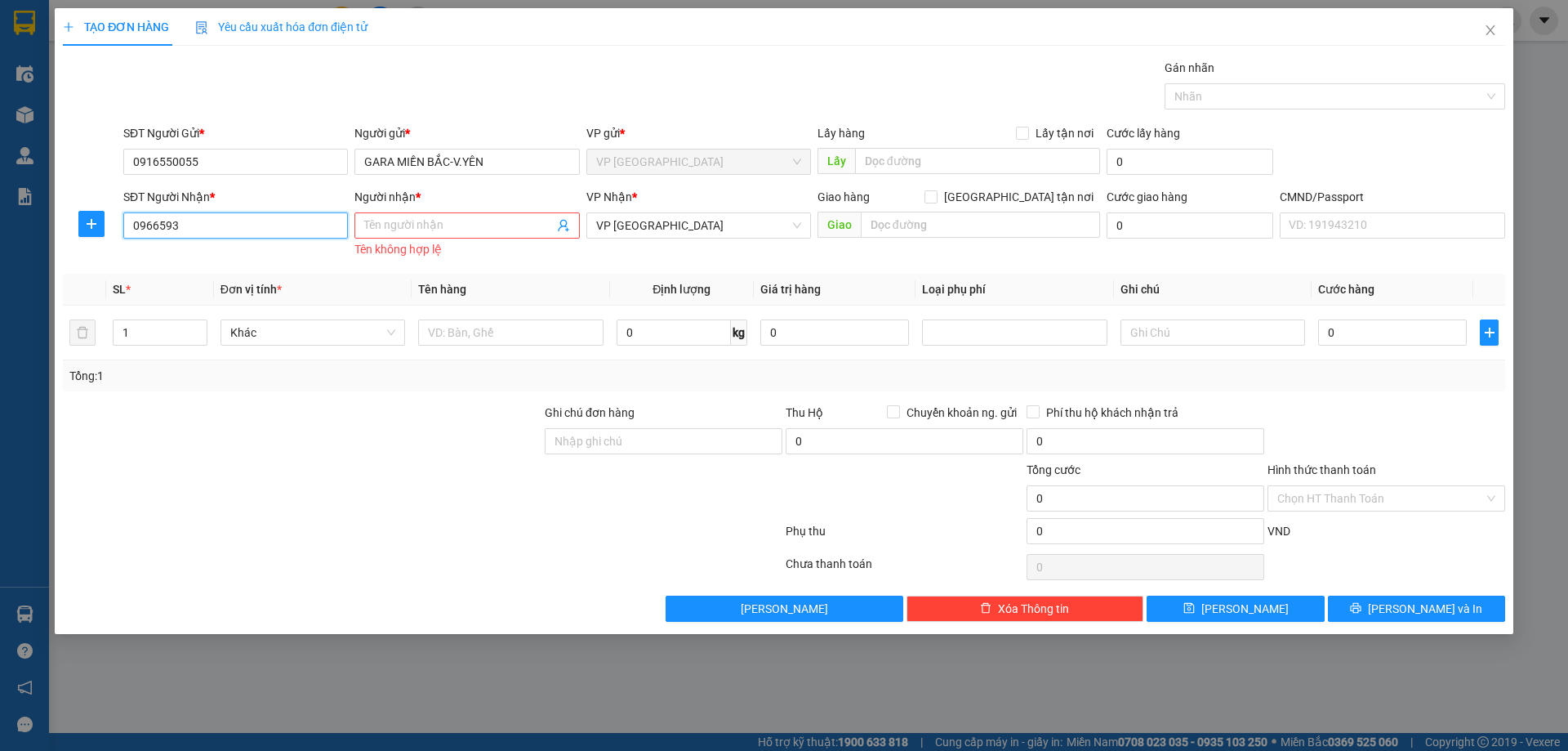
click at [250, 220] on input "0966593" at bounding box center [235, 225] width 224 height 26
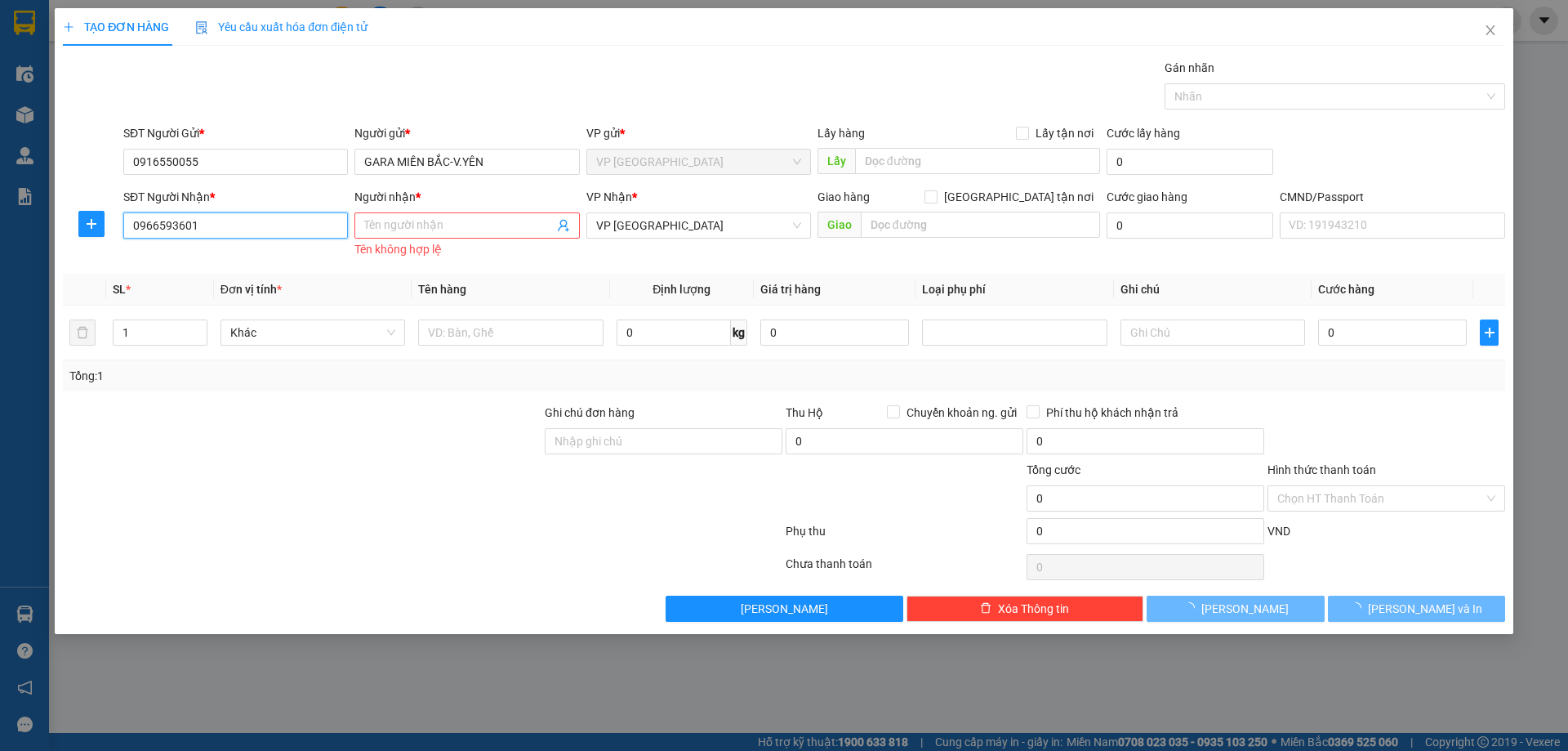
click at [250, 220] on input "0966593601" at bounding box center [235, 225] width 224 height 26
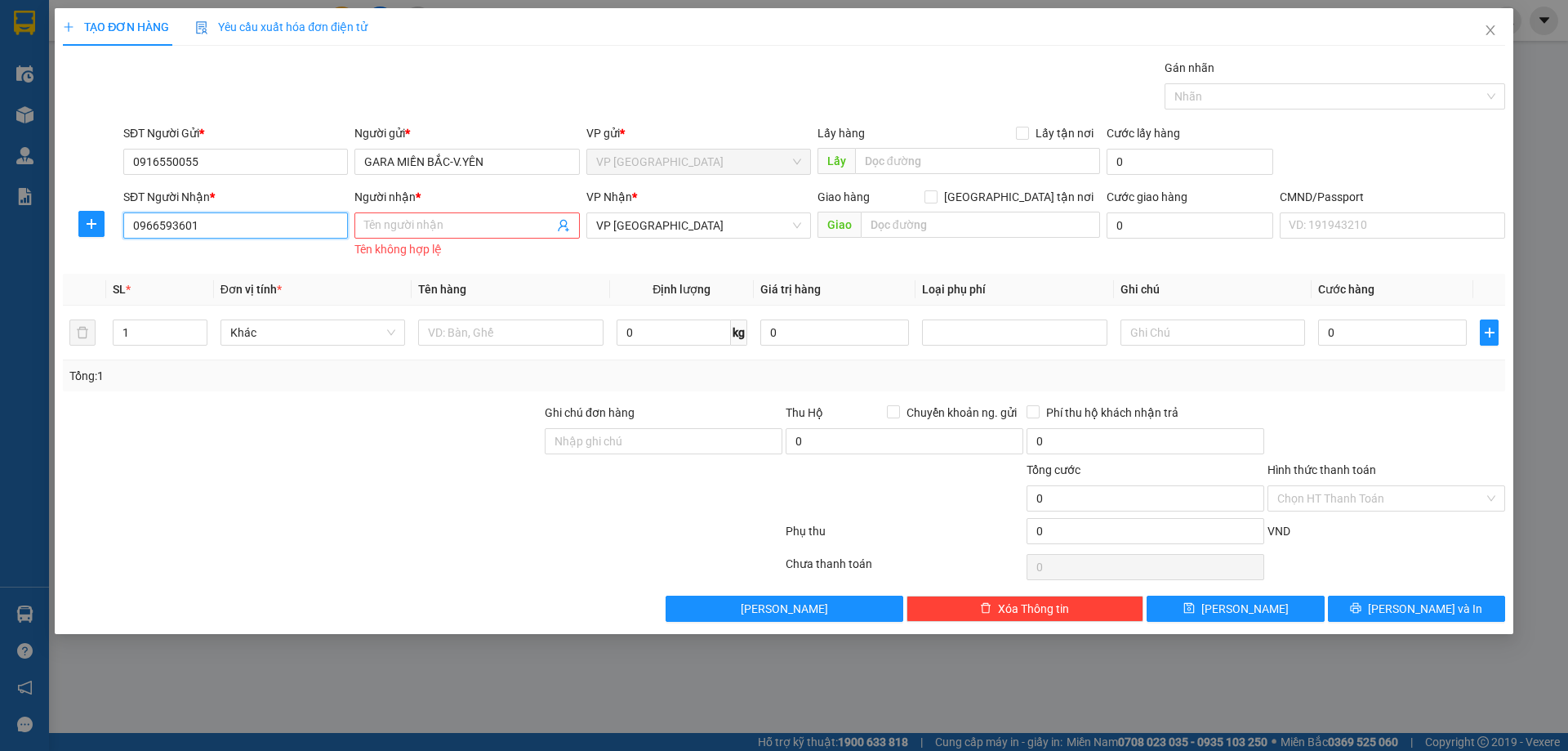
click at [250, 220] on input "0966593601" at bounding box center [235, 225] width 224 height 26
type input "0966593601"
click at [434, 218] on input "Người nhận *" at bounding box center [458, 225] width 188 height 18
paste input "SƠN"
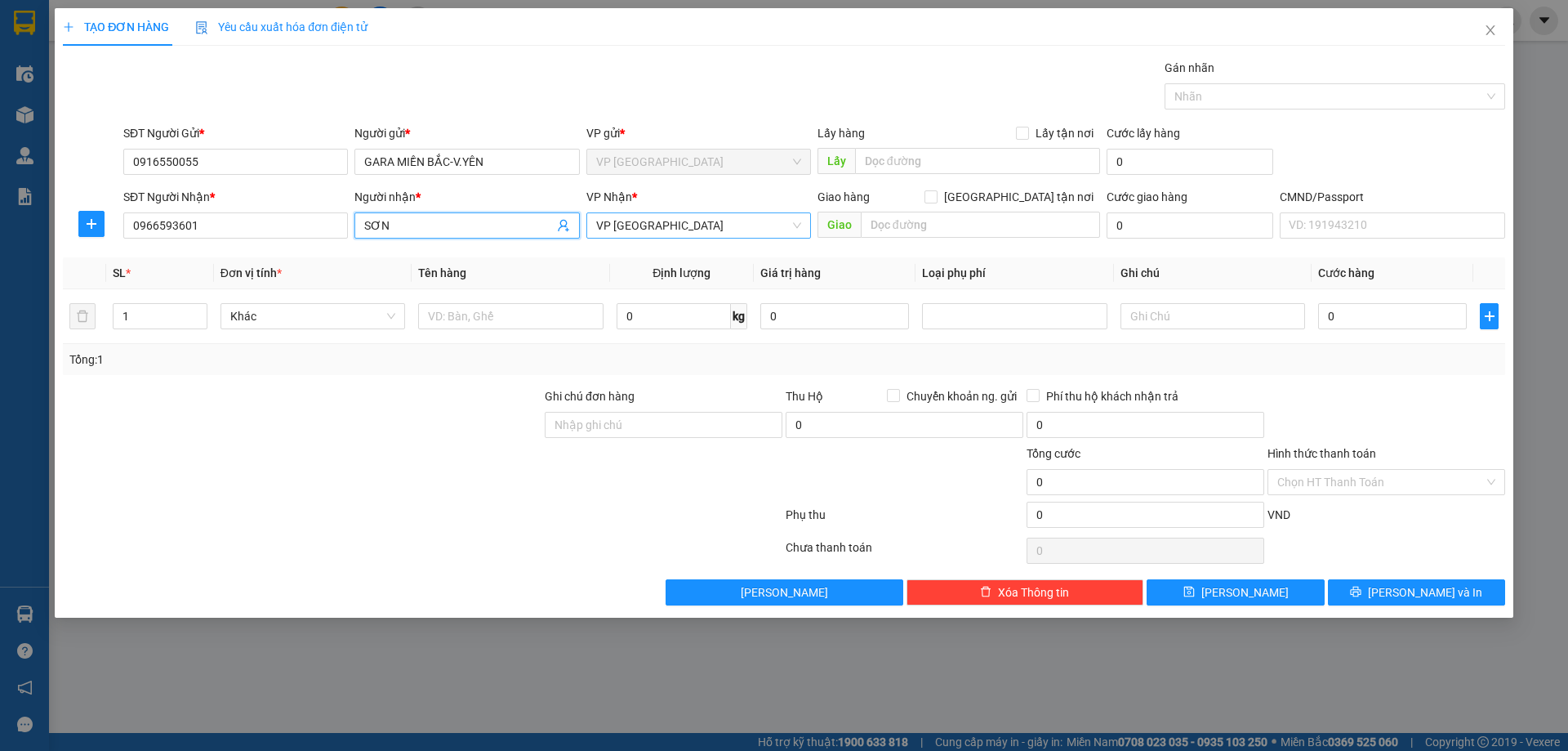
click at [743, 228] on span "VP [GEOGRAPHIC_DATA]" at bounding box center [698, 225] width 205 height 24
type input "SƠN"
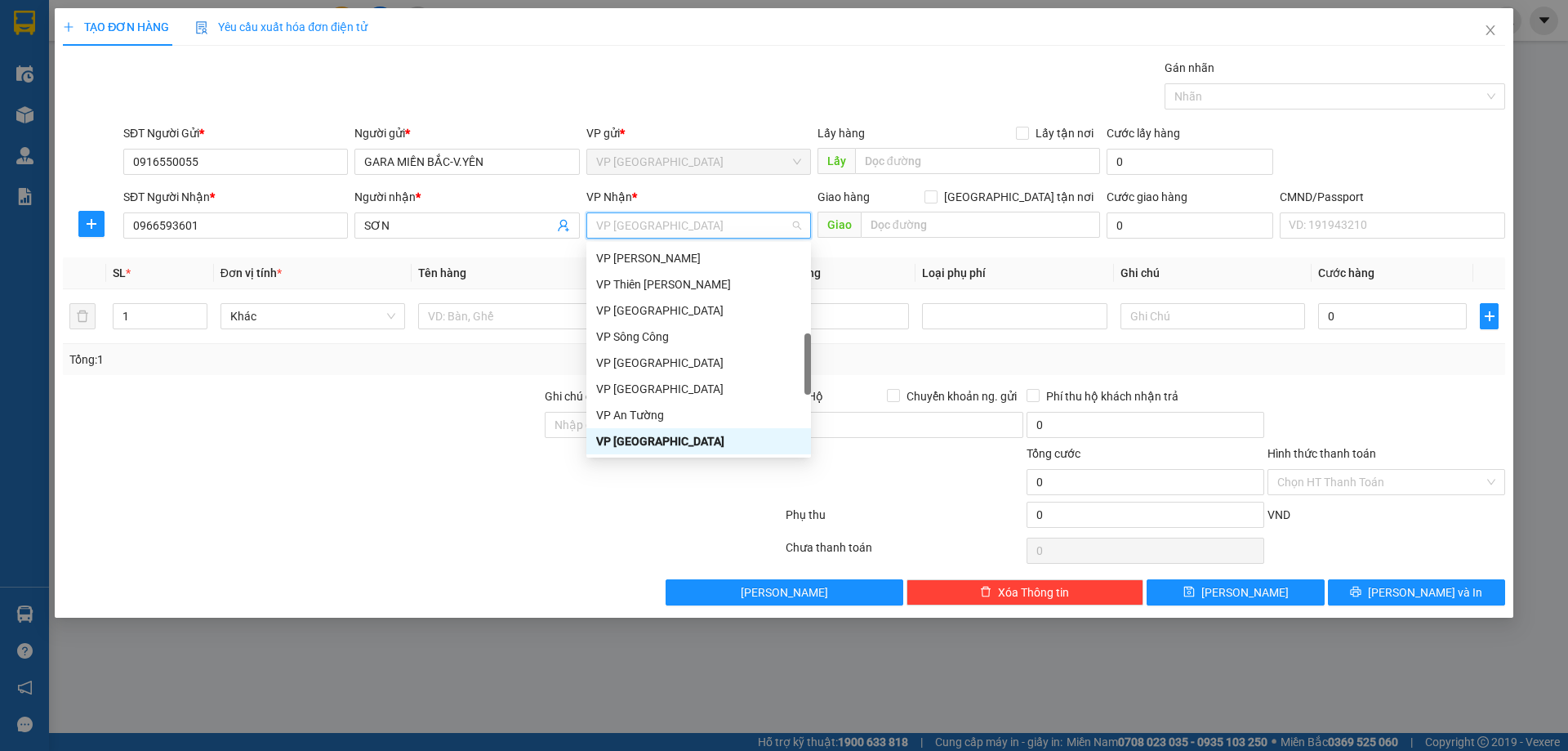
type input "1"
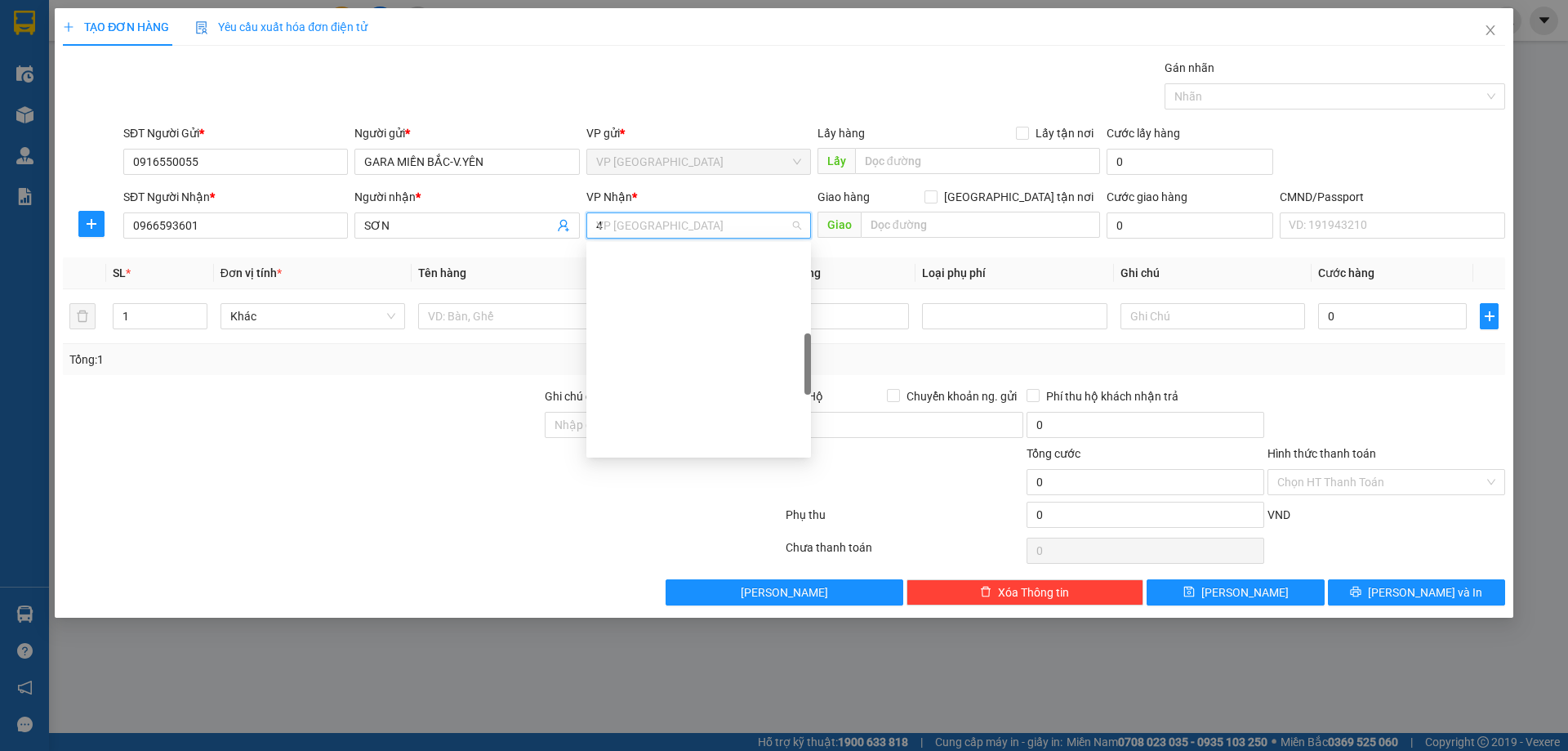
type input "47"
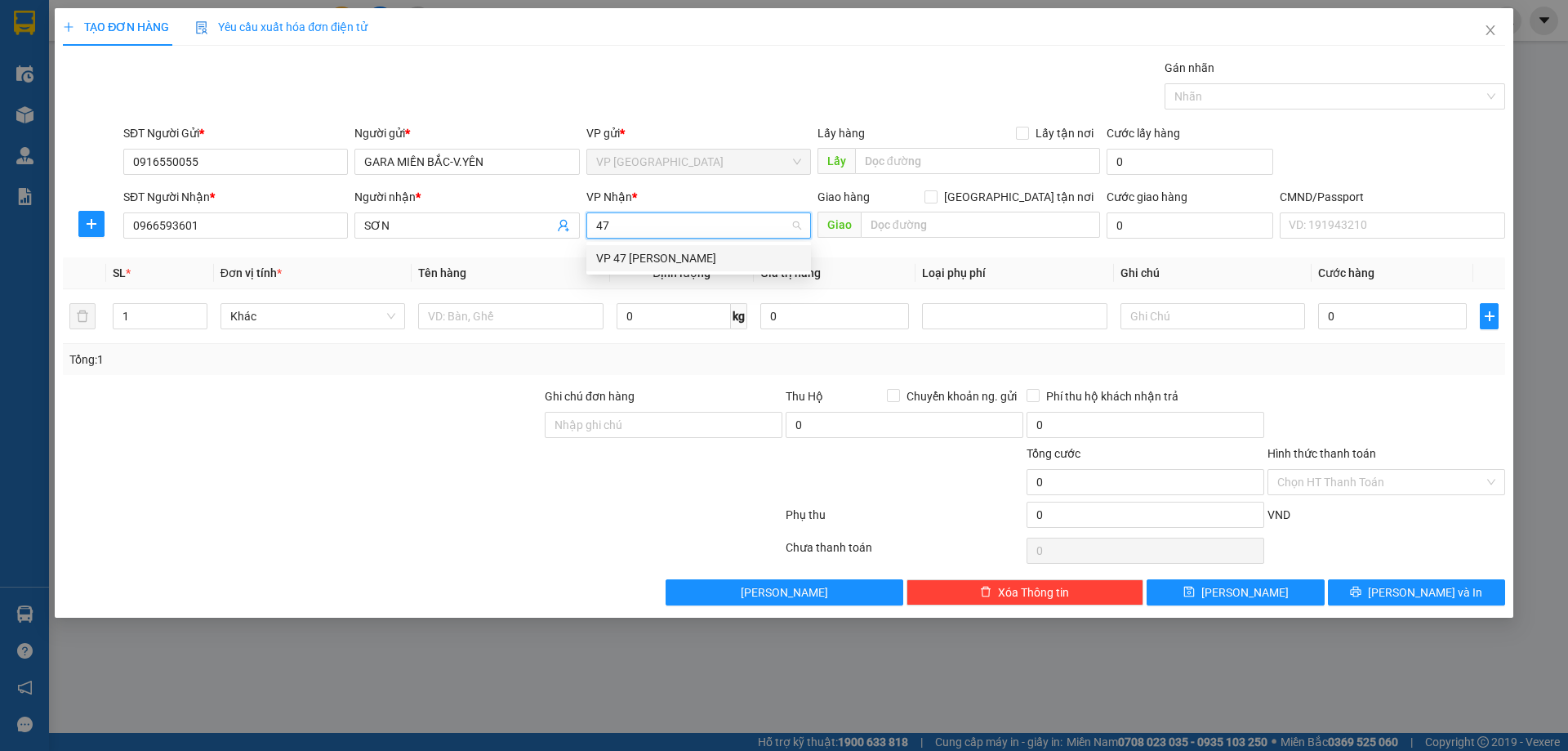
click at [720, 256] on div "VP 47 [PERSON_NAME]" at bounding box center [698, 258] width 205 height 18
click at [515, 328] on input "text" at bounding box center [510, 316] width 185 height 26
type input "BỌC HỘP PK"
click at [671, 317] on input "0" at bounding box center [674, 316] width 115 height 26
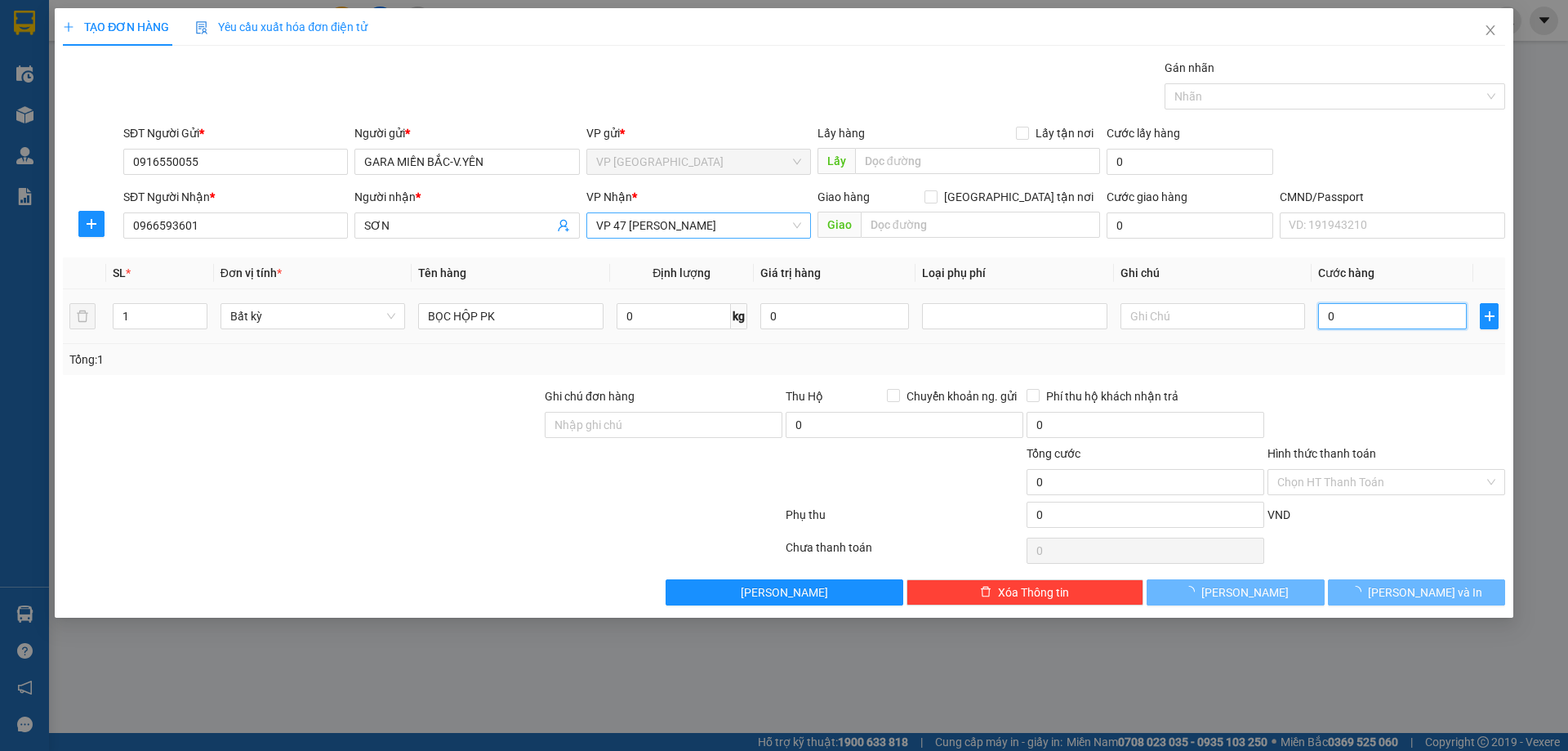
click at [1446, 324] on input "0" at bounding box center [1392, 316] width 149 height 26
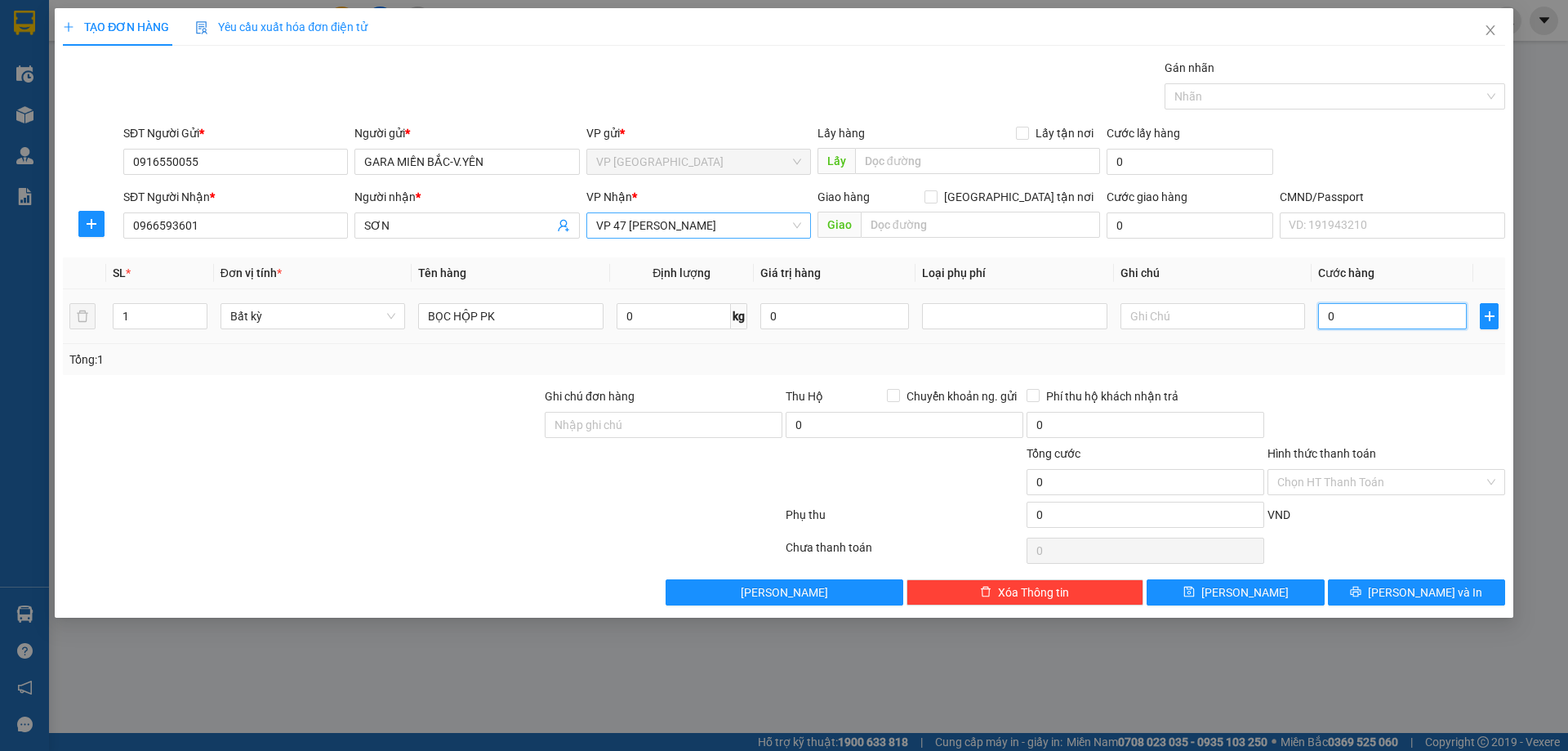
type input "2"
type input "25"
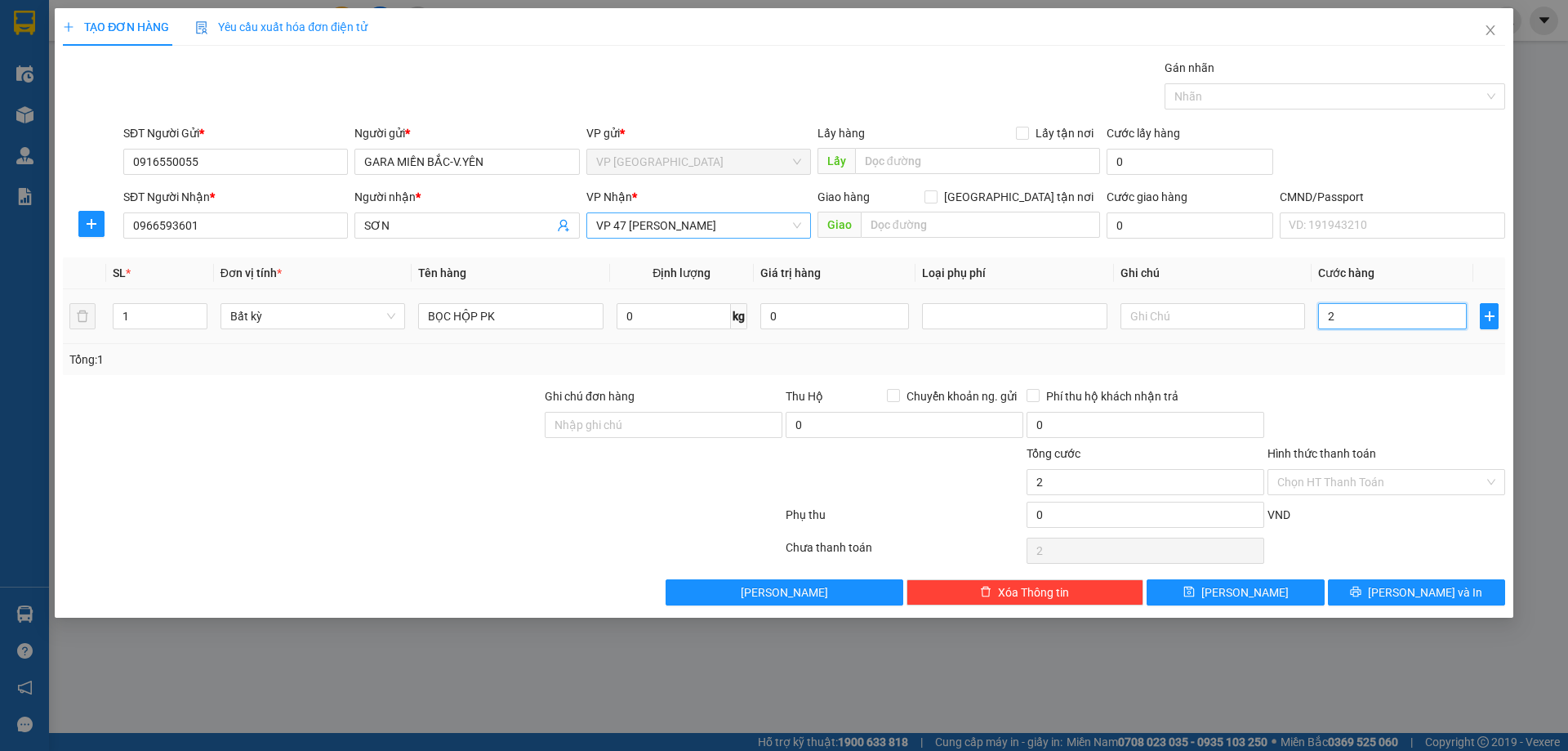
type input "25"
type input "250"
type input "2.500"
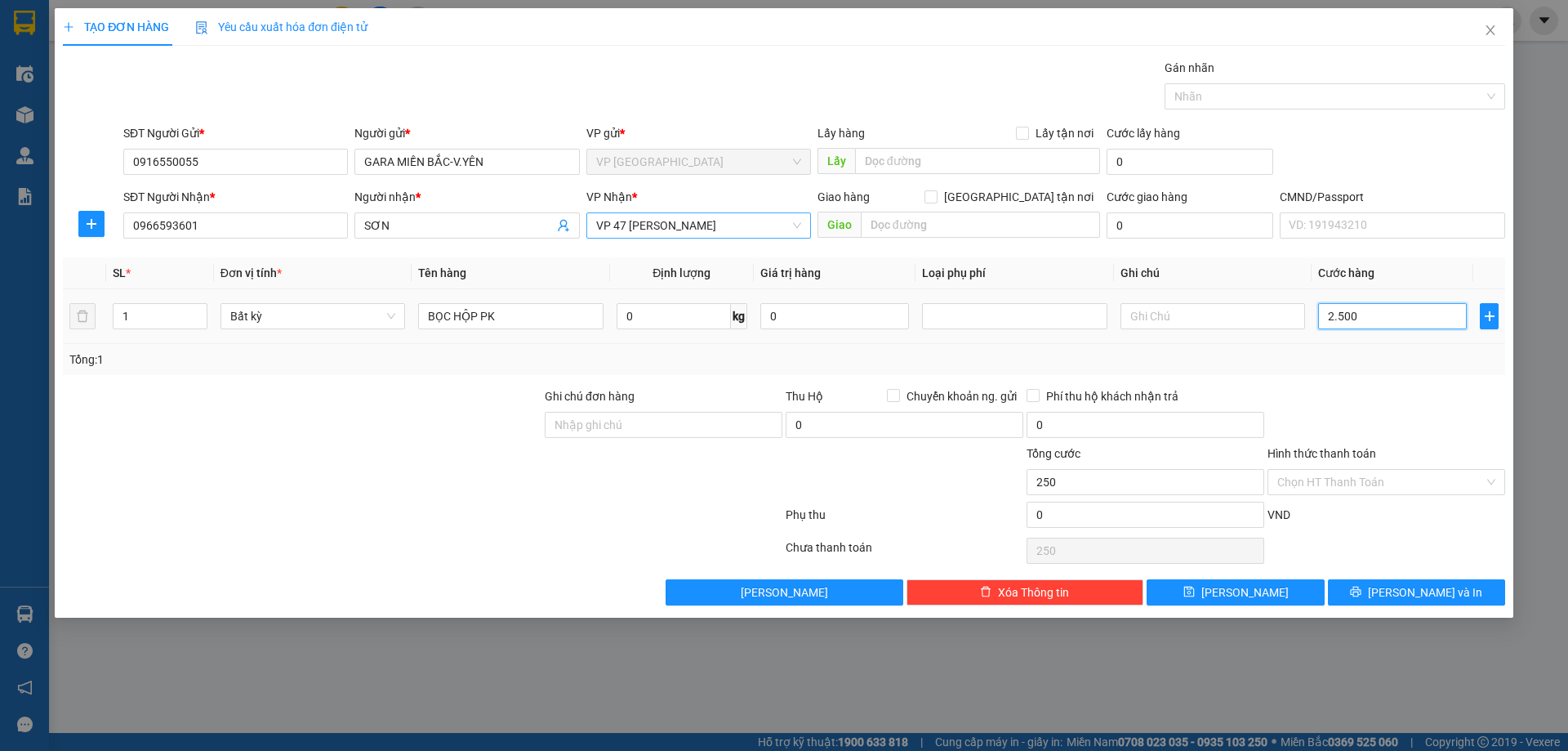
type input "2.500"
type input "25.000"
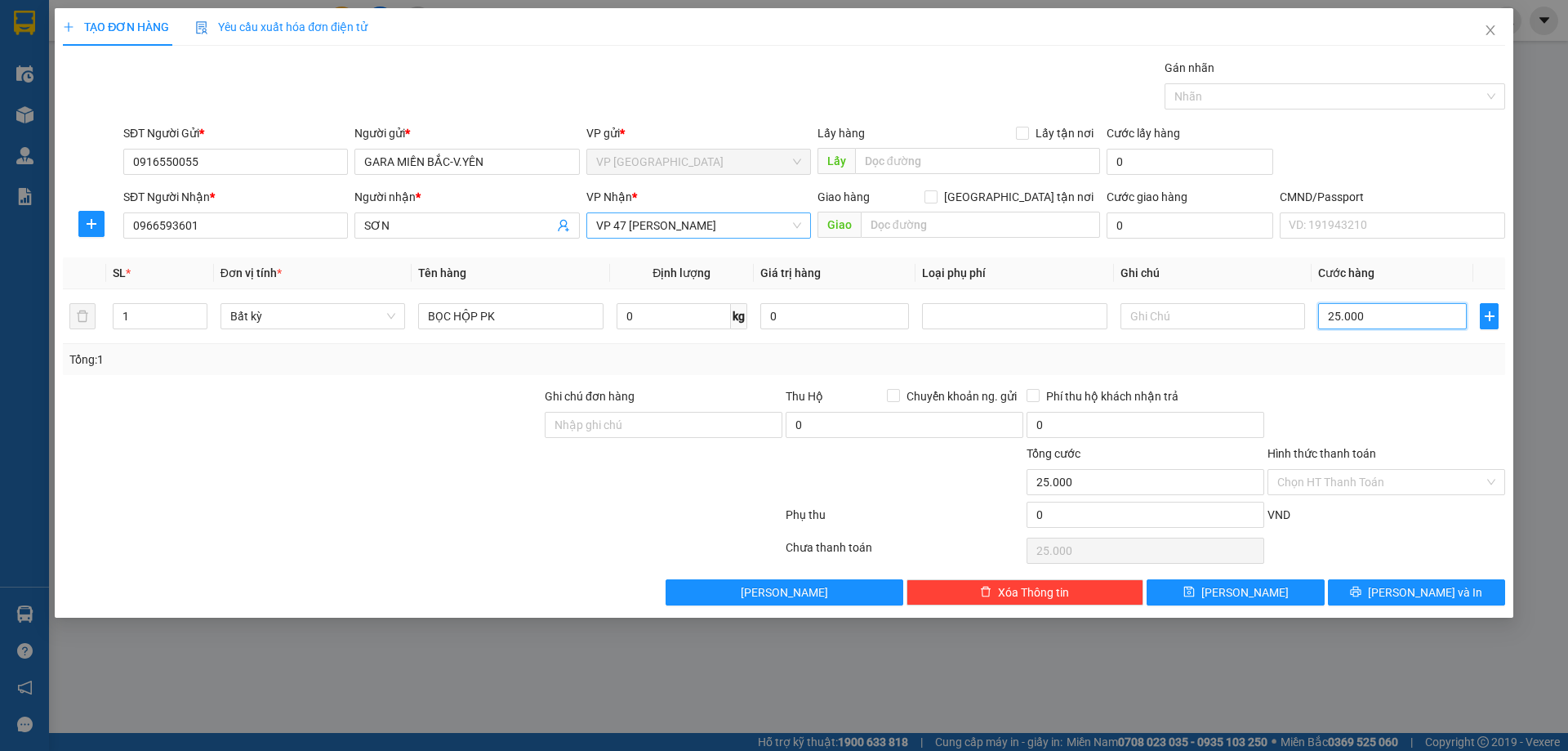
type input "25.000"
click at [1401, 384] on div "Transit Pickup Surcharge Ids Transit Deliver Surcharge Ids Transit Deliver Surc…" at bounding box center [783, 332] width 1442 height 547
click at [1395, 412] on div at bounding box center [1386, 416] width 241 height 57
click at [1381, 585] on button "[PERSON_NAME] và In" at bounding box center [1417, 592] width 177 height 26
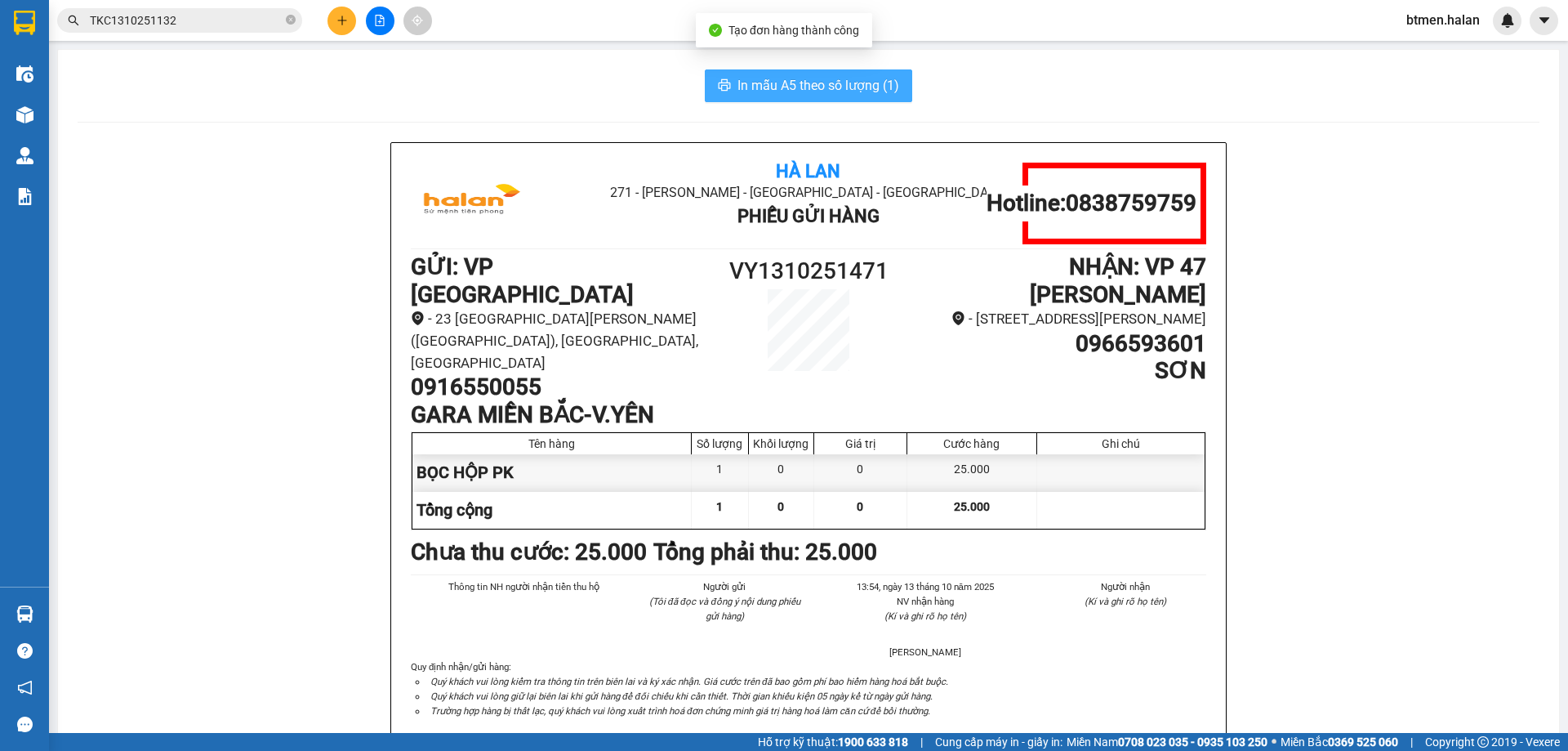
click at [815, 88] on span "In mẫu A5 theo số lượng (1)" at bounding box center [817, 85] width 161 height 20
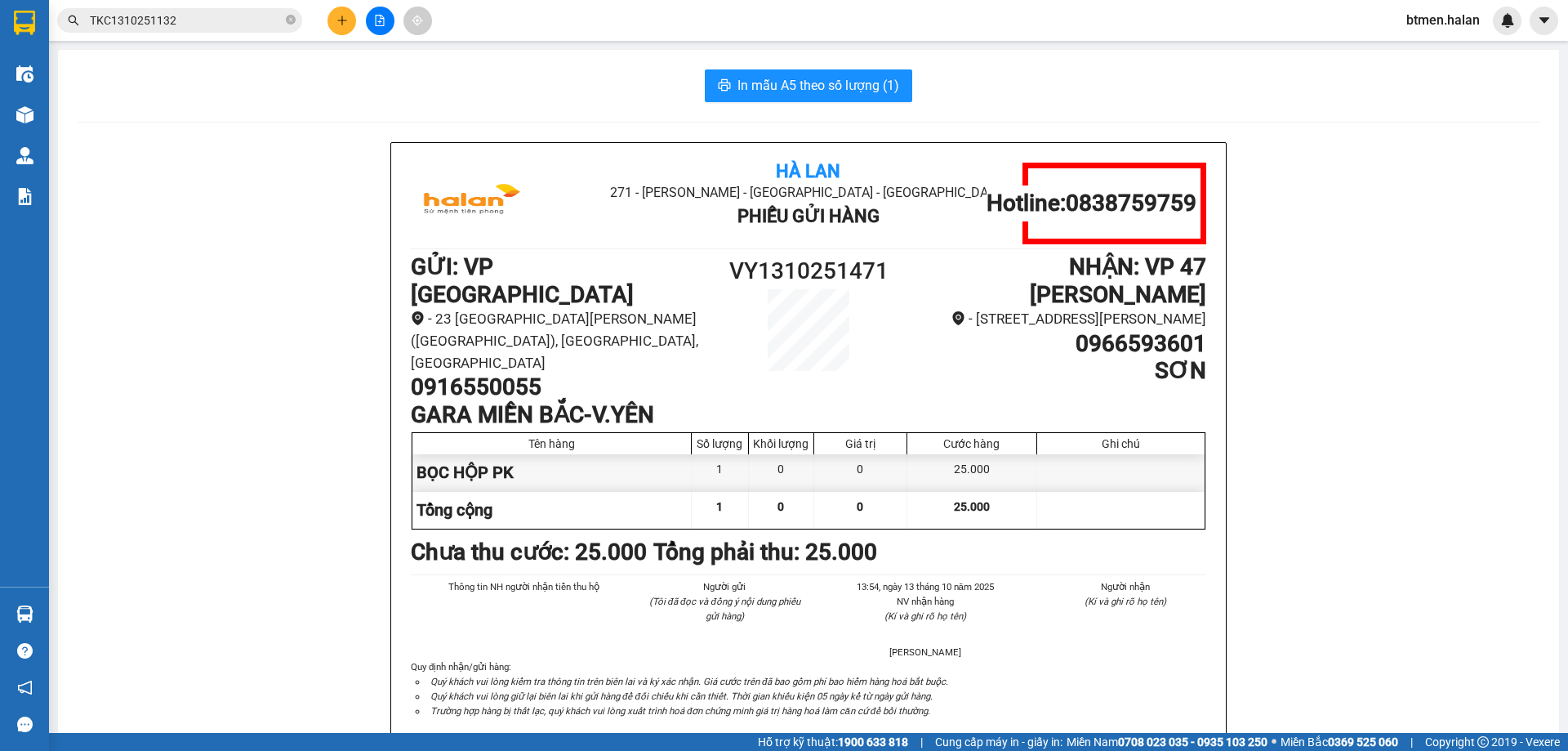
click at [469, 373] on h1 "0916550055" at bounding box center [560, 387] width 298 height 28
copy h1 "0916550055"
click at [346, 23] on icon "plus" at bounding box center [342, 21] width 12 height 12
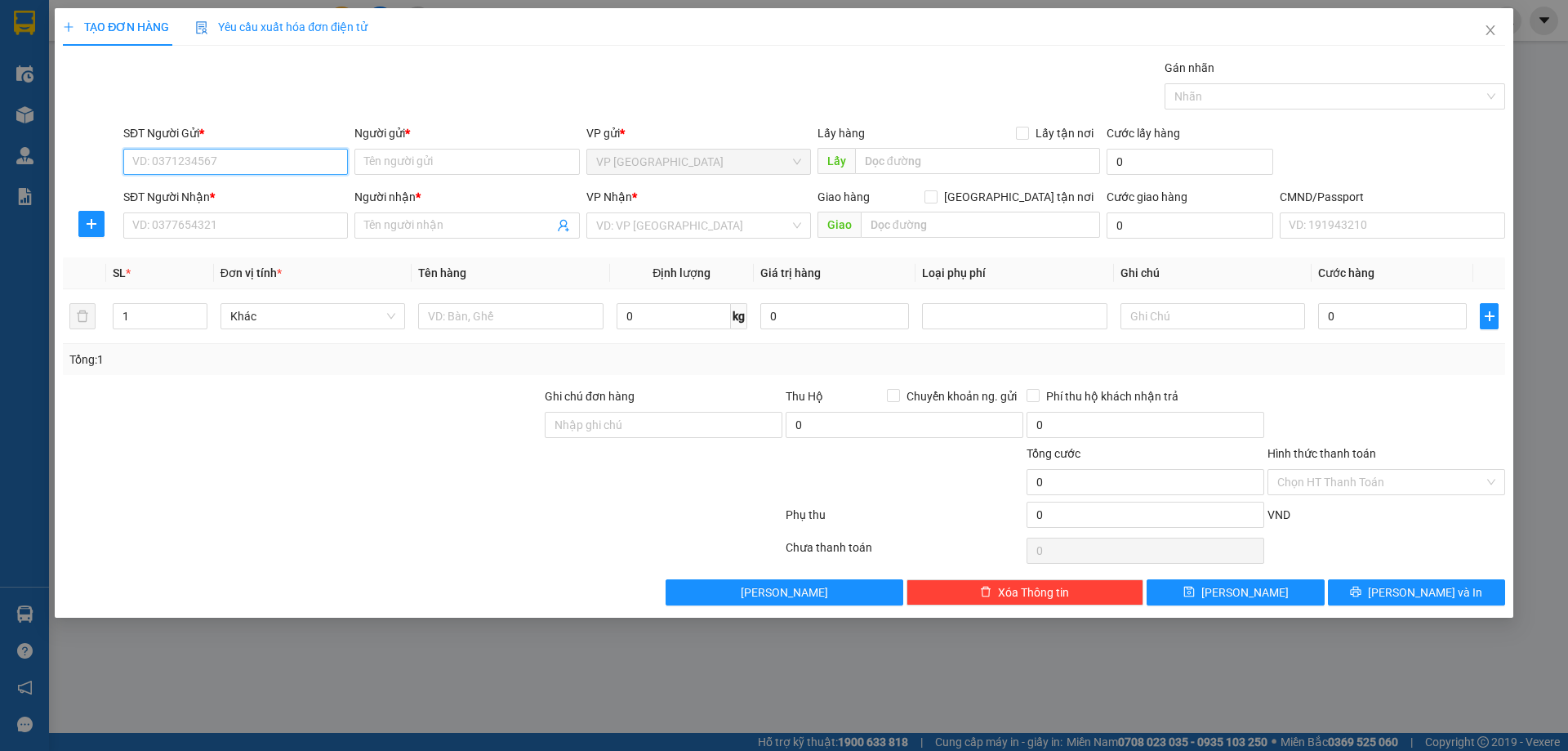
paste input "0916550055"
type input "0916550055"
click at [303, 192] on div "0916550055 - GARA MIỀN BẮC-V.YÊN" at bounding box center [235, 194] width 205 height 18
type input "GARA MIỀN BẮC-V.YÊN"
type input "0916550055"
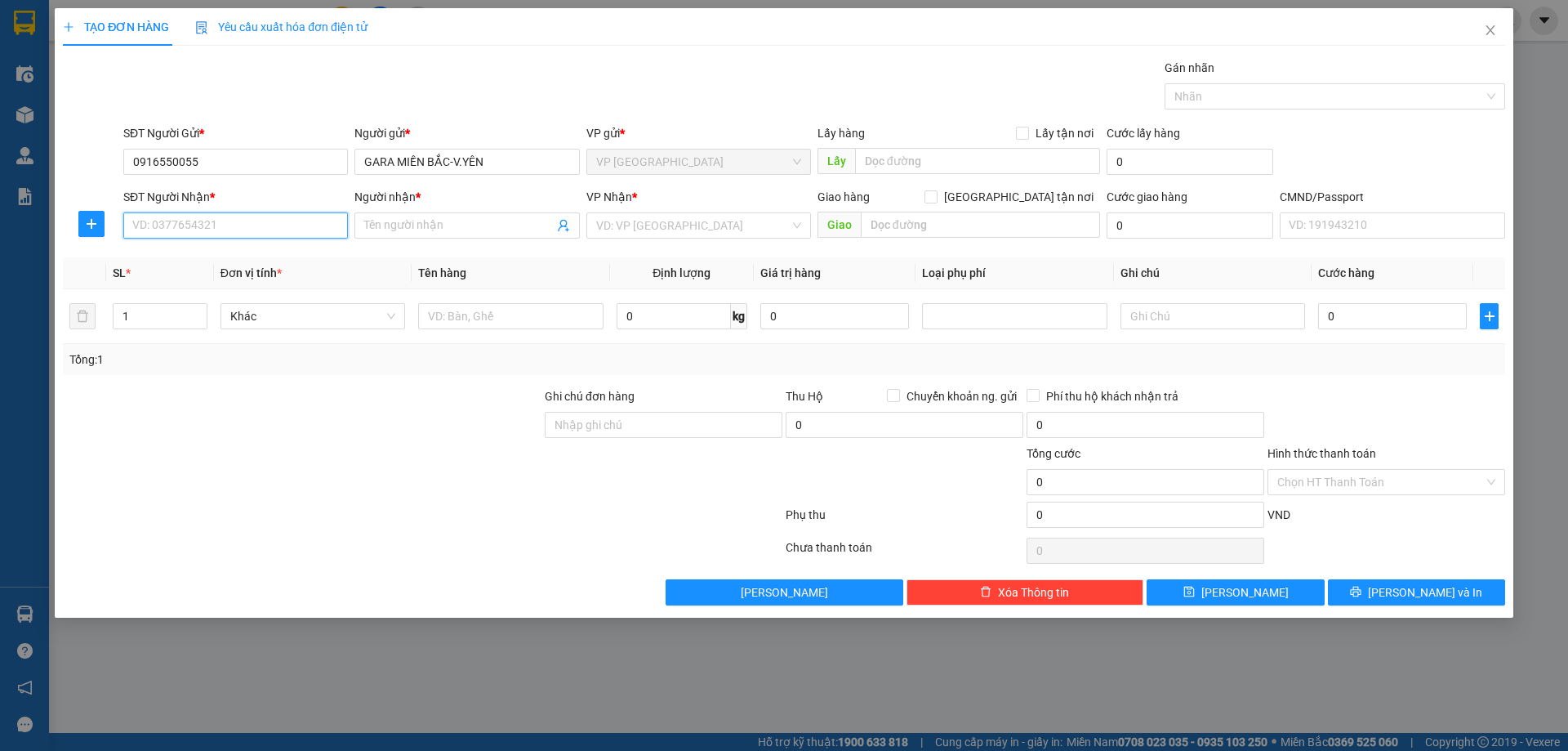
click at [304, 222] on input "SĐT Người Nhận *" at bounding box center [235, 225] width 224 height 26
click at [267, 220] on input "SĐT Người Nhận *" at bounding box center [235, 225] width 224 height 26
click at [283, 229] on input "096660" at bounding box center [235, 225] width 224 height 26
click at [237, 230] on input "0966601469" at bounding box center [235, 225] width 224 height 26
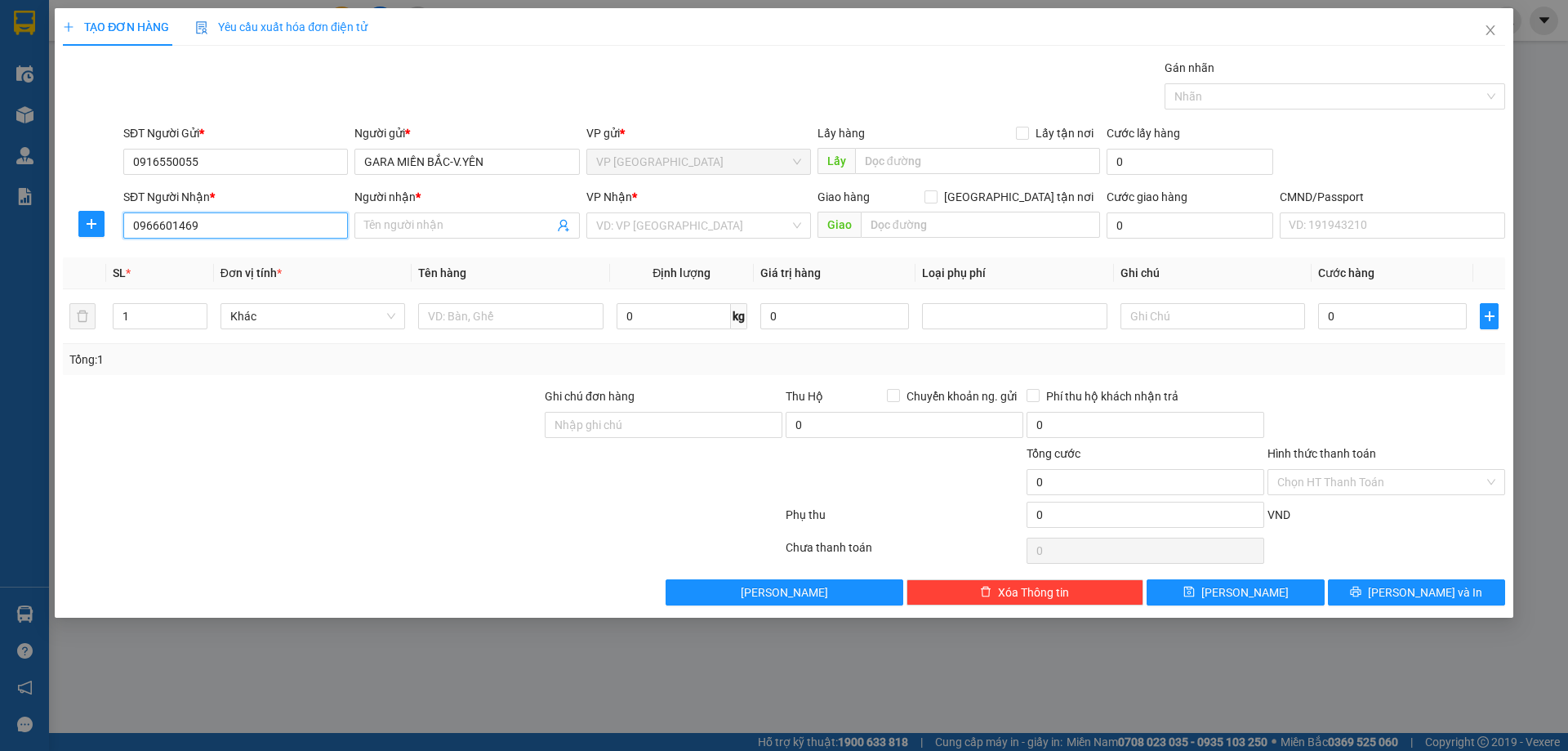
type input "0966601469"
click at [397, 227] on input "Người nhận *" at bounding box center [458, 225] width 188 height 18
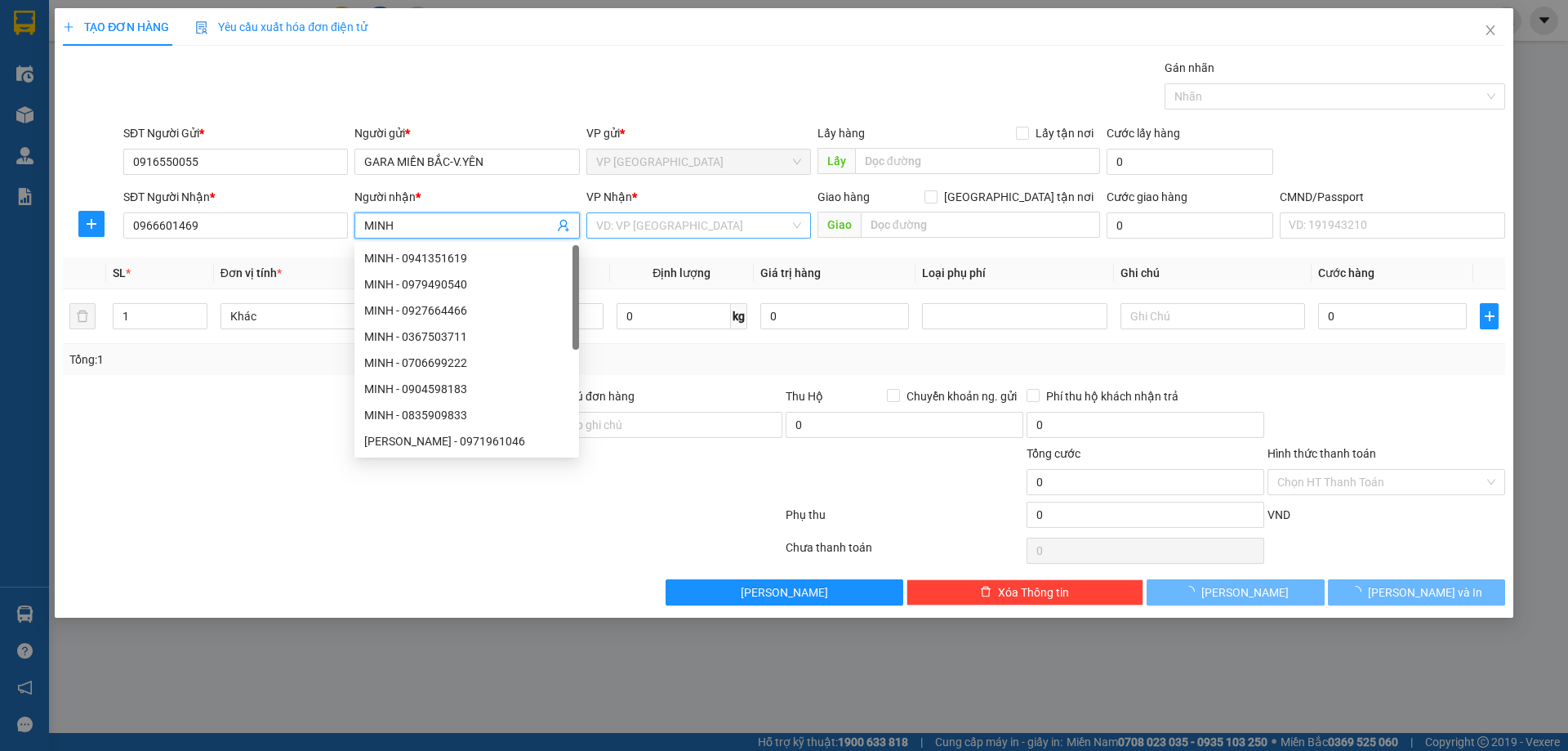
type input "MINH"
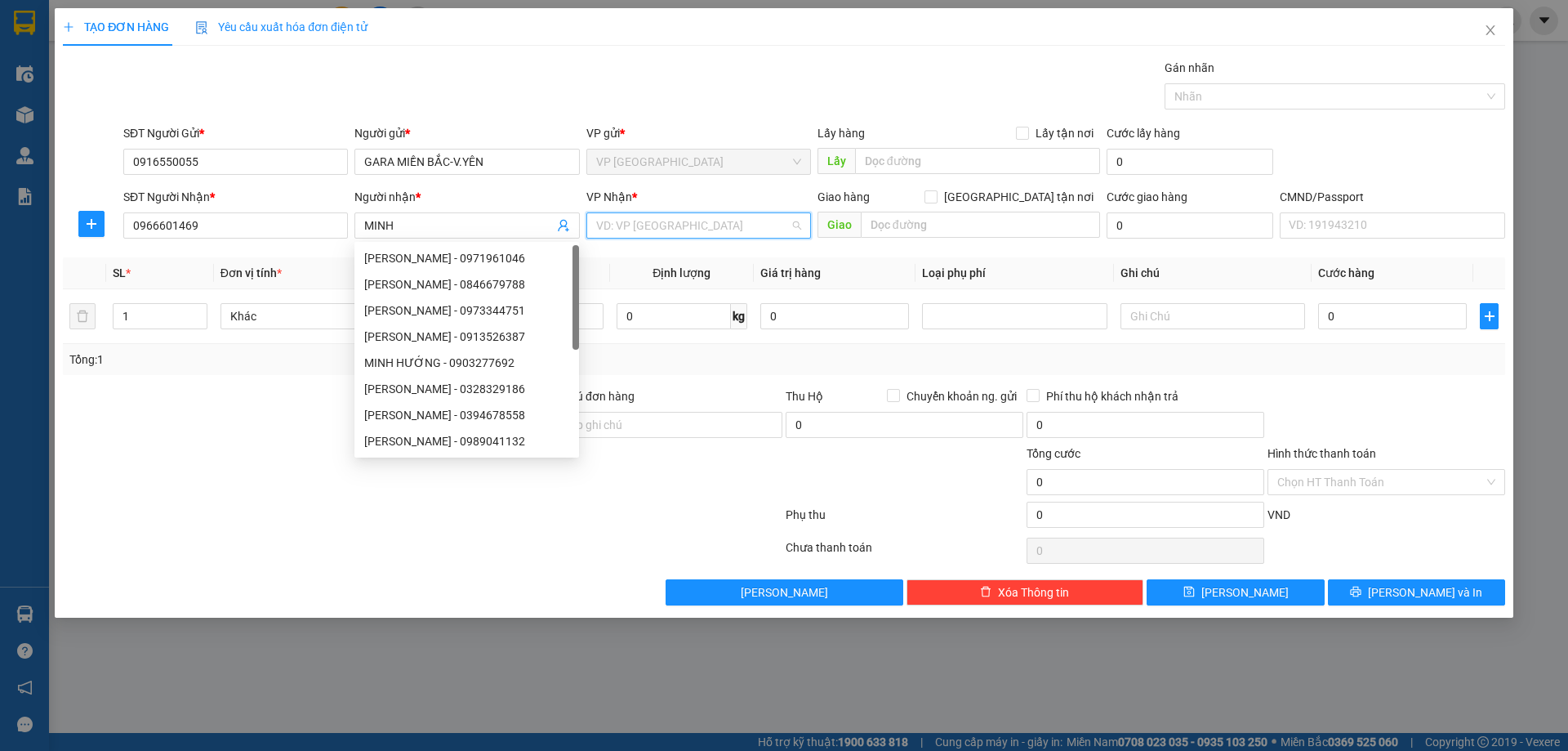
click at [639, 226] on input "search" at bounding box center [692, 225] width 193 height 24
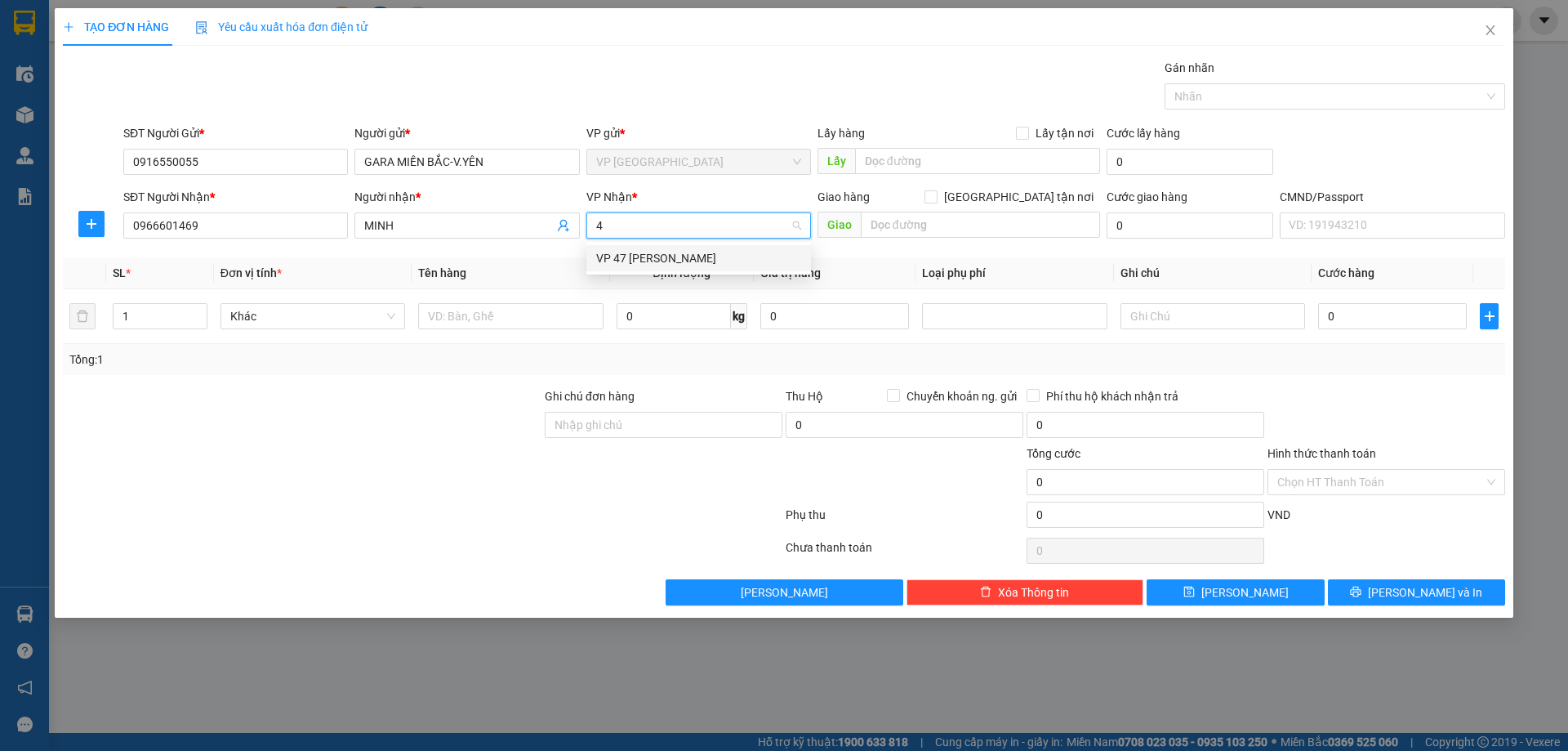
type input "47"
drag, startPoint x: 672, startPoint y: 260, endPoint x: 489, endPoint y: 308, distance: 189.2
click at [673, 260] on div "VP 47 [PERSON_NAME]" at bounding box center [698, 258] width 205 height 18
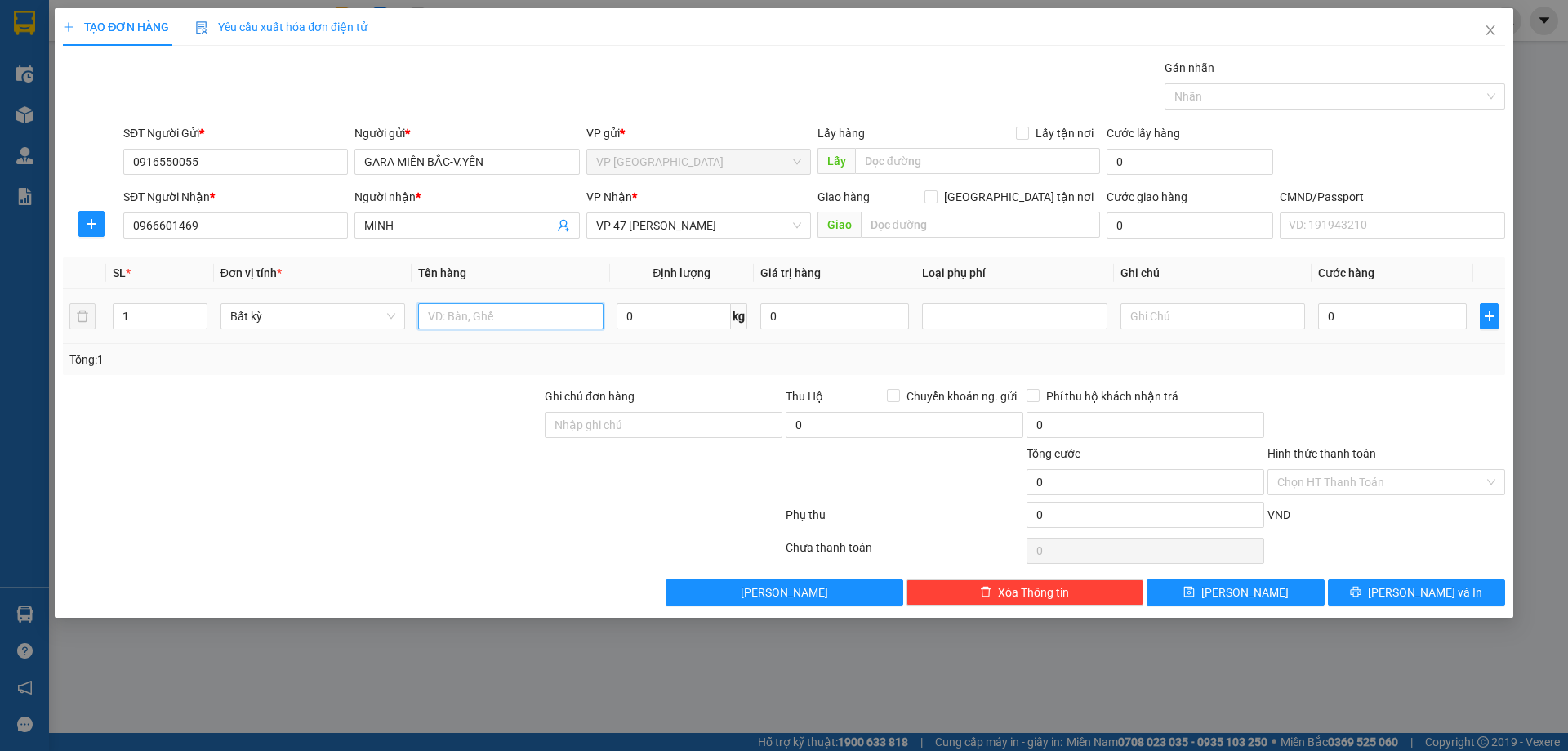
click at [489, 308] on input "text" at bounding box center [510, 316] width 185 height 26
type input "BỌC PK"
click at [653, 323] on input "0" at bounding box center [674, 316] width 115 height 26
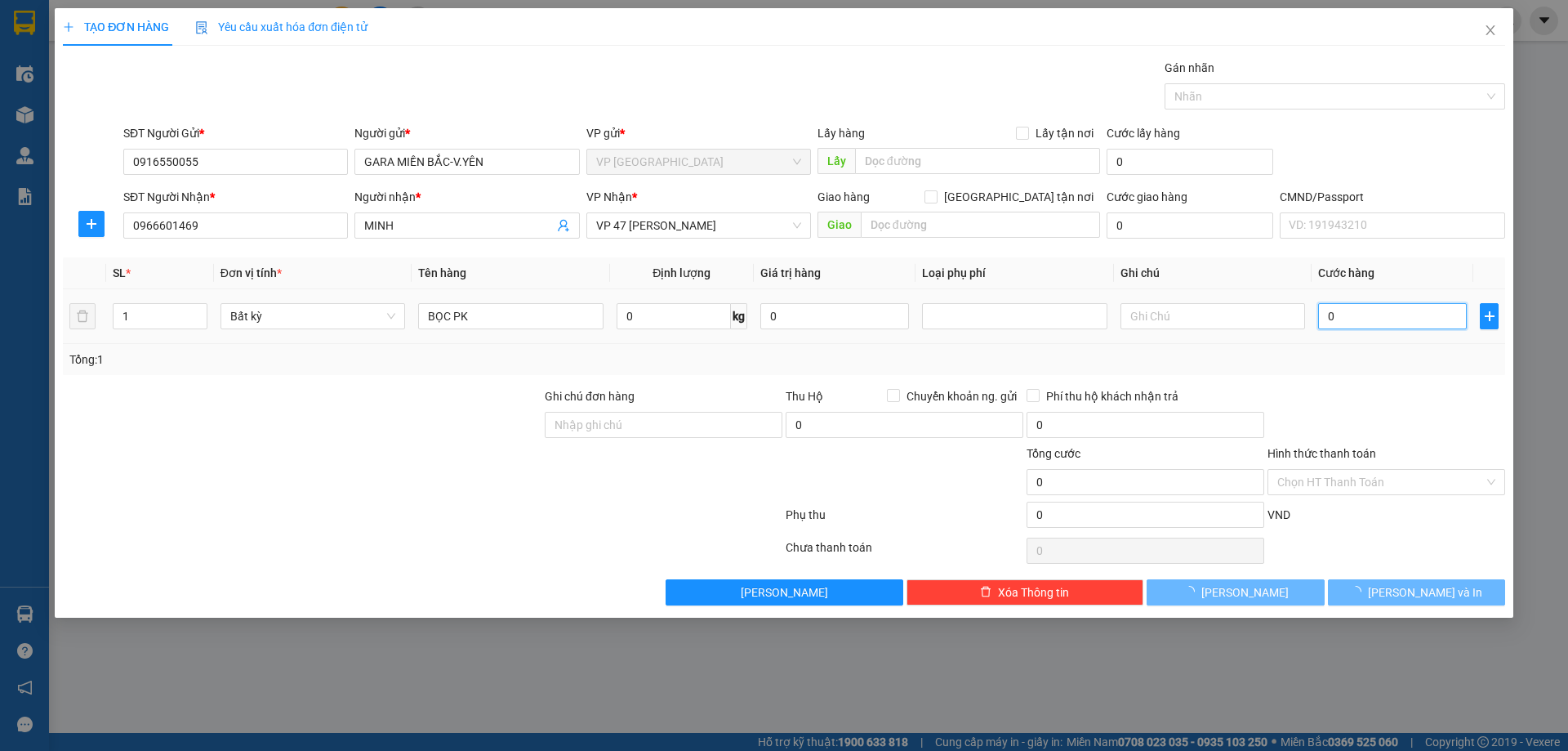
click at [1359, 312] on input "0" at bounding box center [1392, 316] width 149 height 26
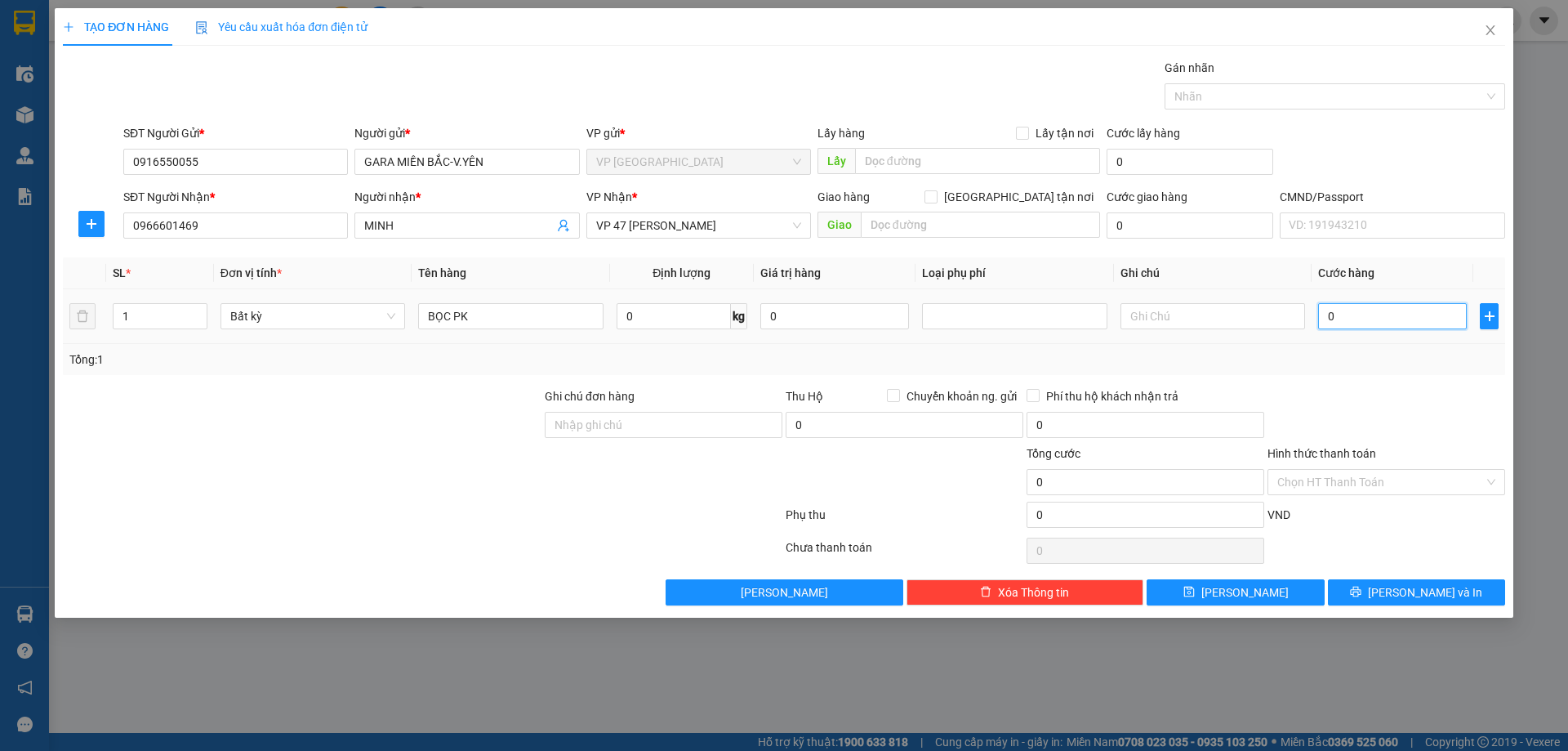
type input "2"
type input "25"
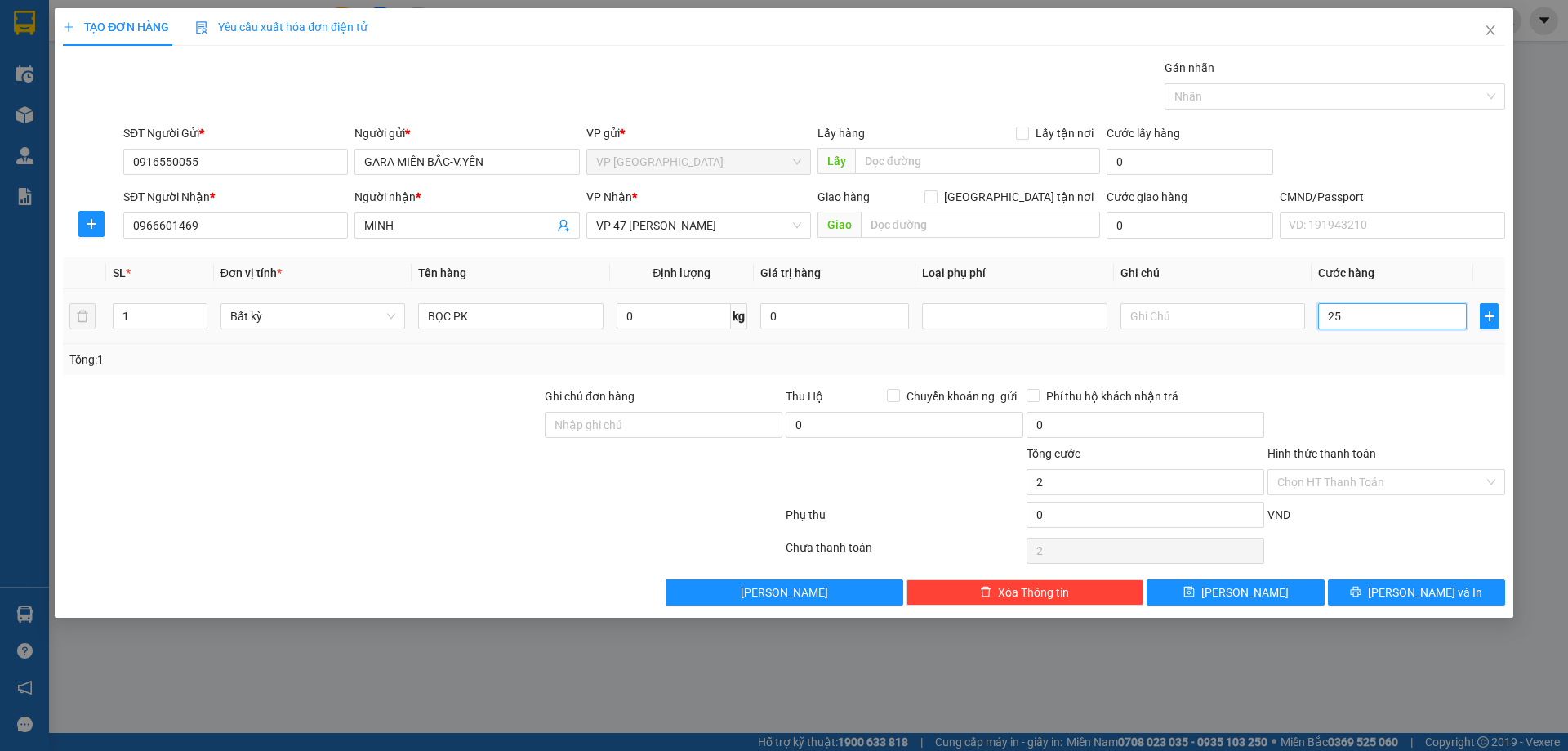
type input "25"
type input "250"
type input "2.500"
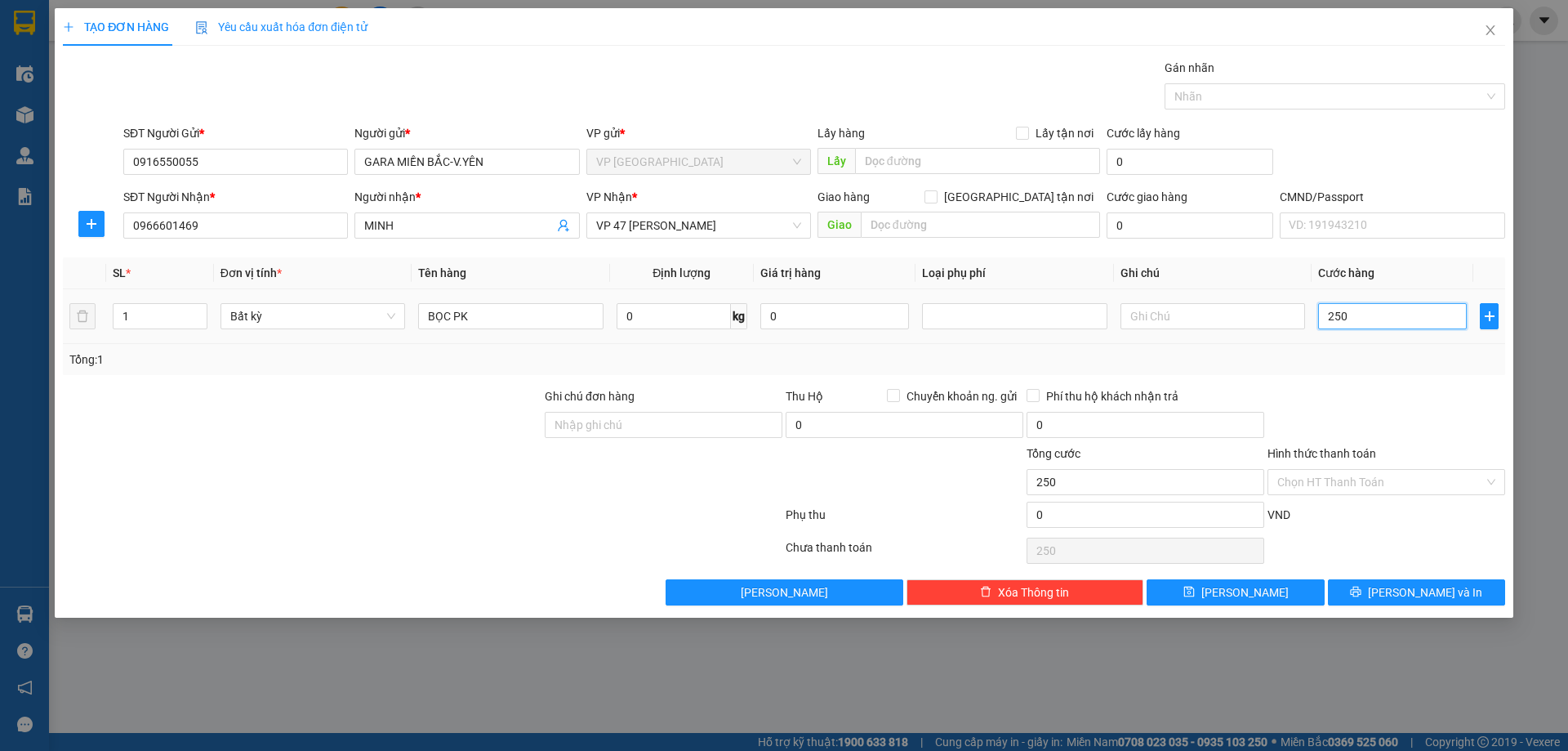
type input "2.500"
type input "25.000"
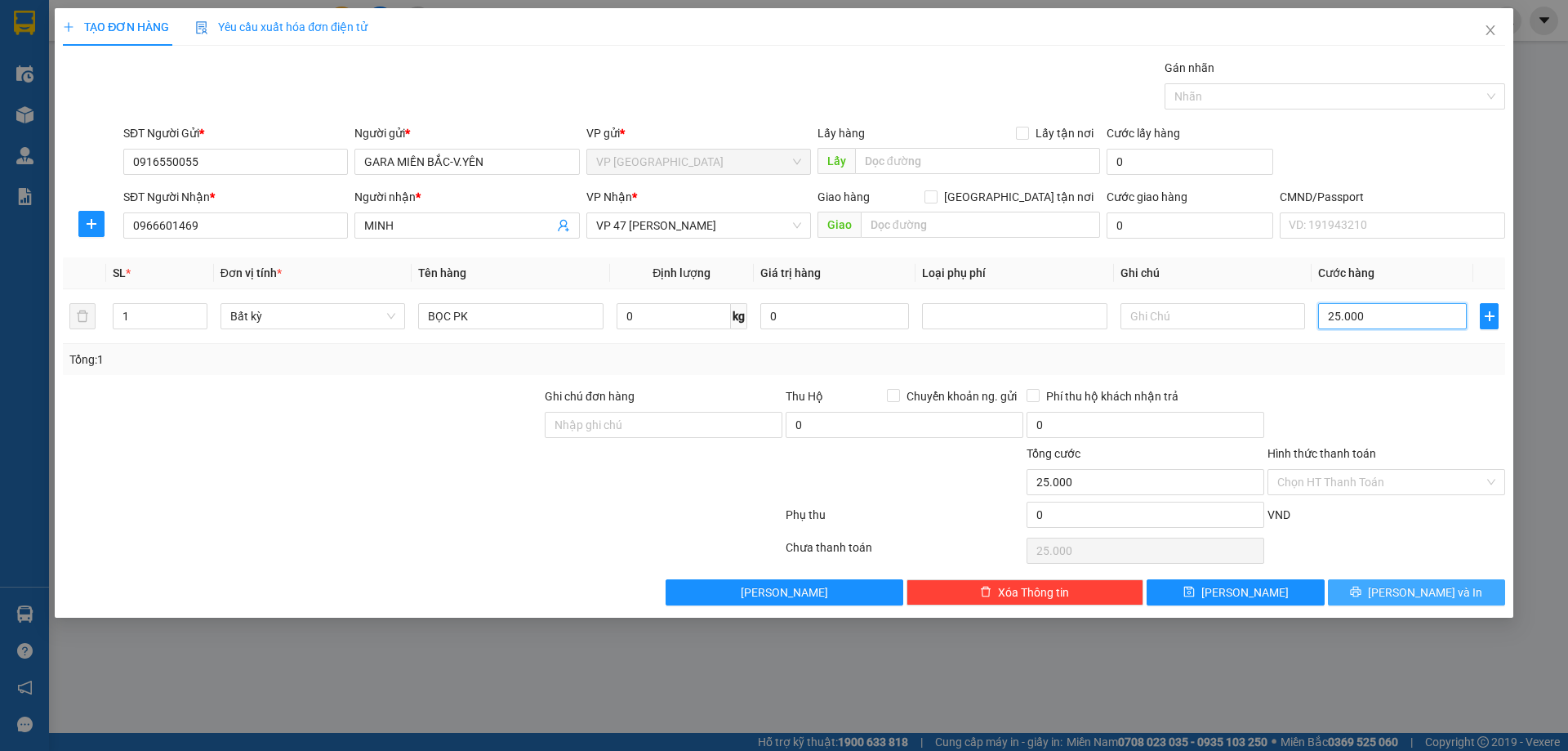
type input "25.000"
click at [1424, 584] on span "[PERSON_NAME] và In" at bounding box center [1425, 592] width 115 height 18
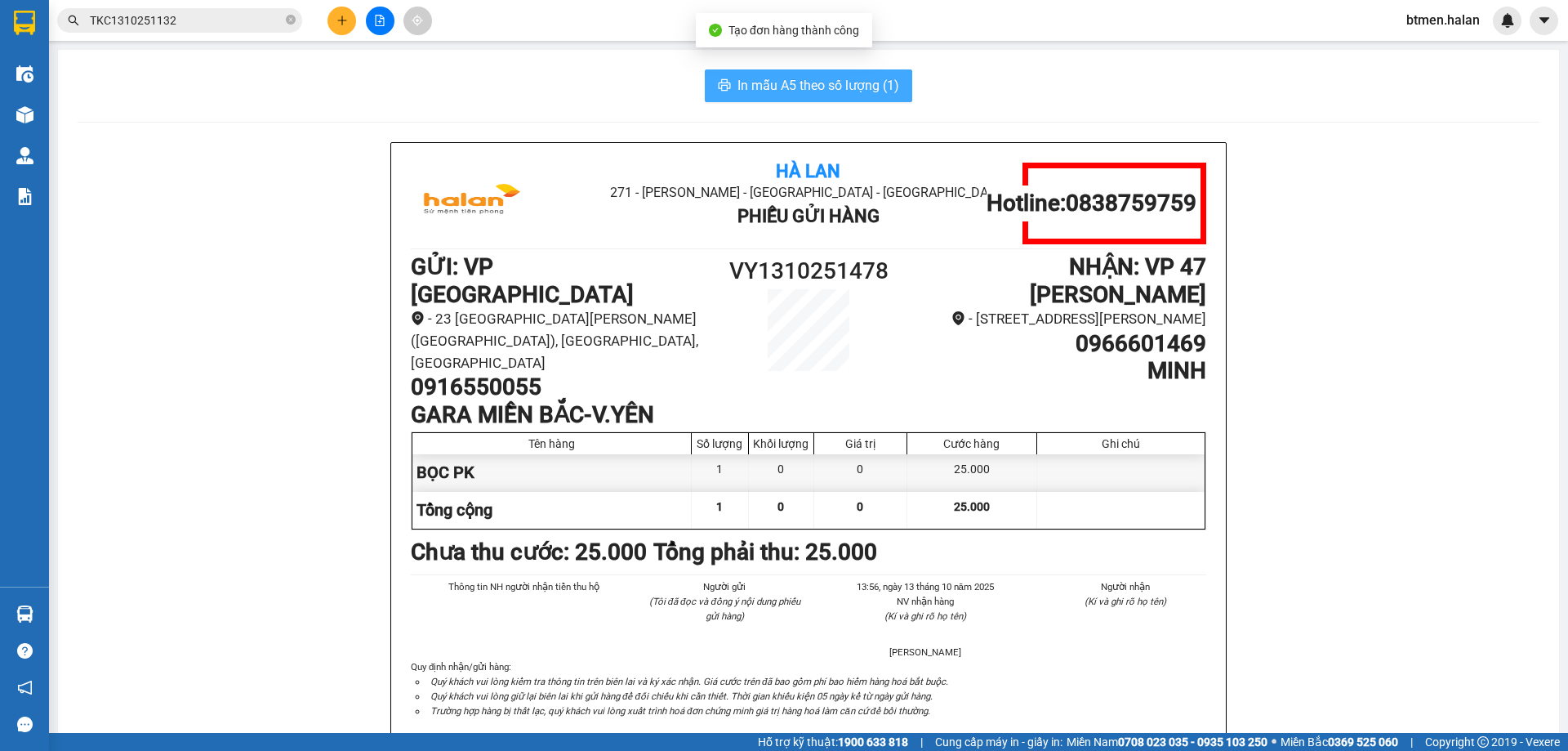
click at [793, 100] on button "In mẫu A5 theo số lượng (1)" at bounding box center [808, 85] width 208 height 33
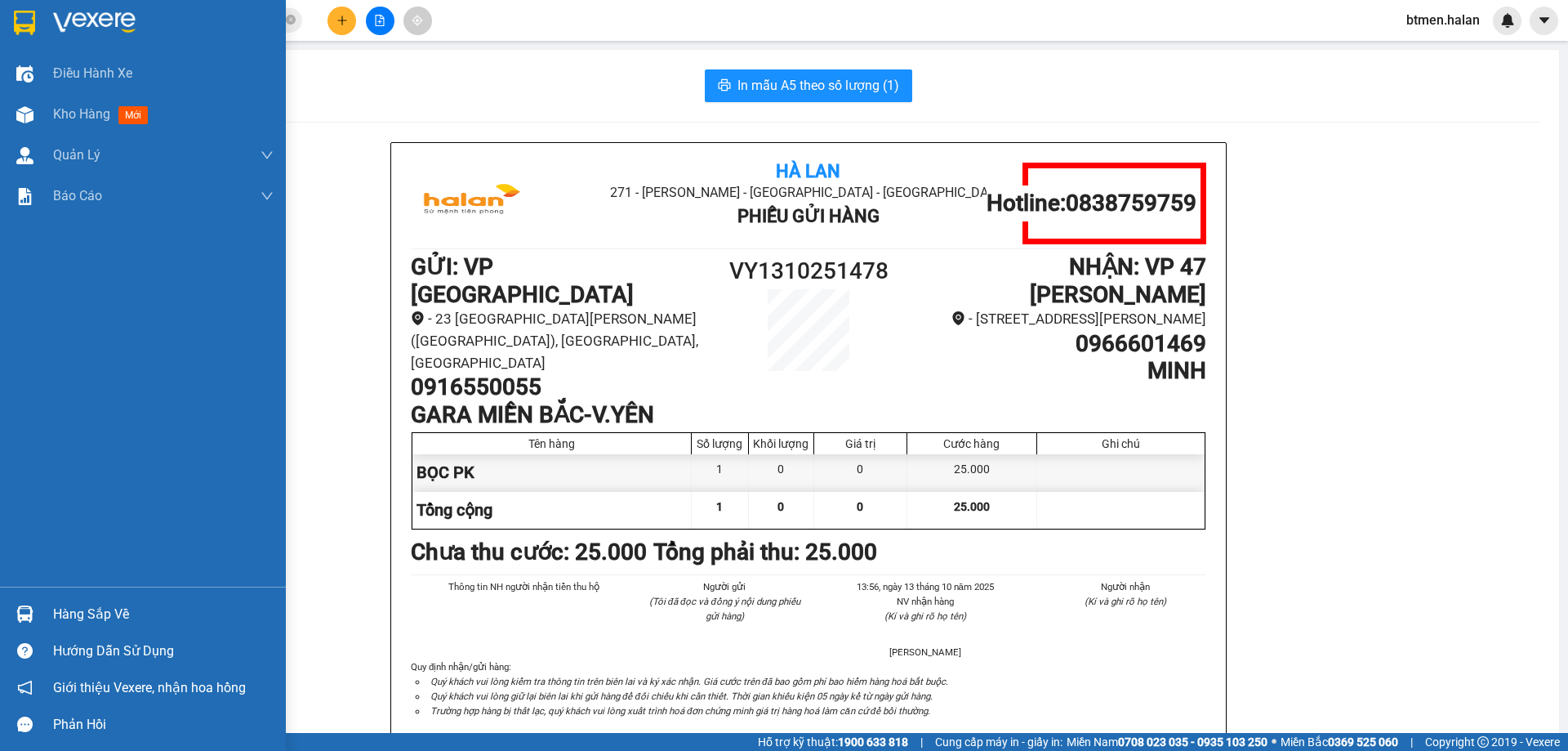
click at [94, 617] on div "Hàng sắp về" at bounding box center [162, 614] width 220 height 24
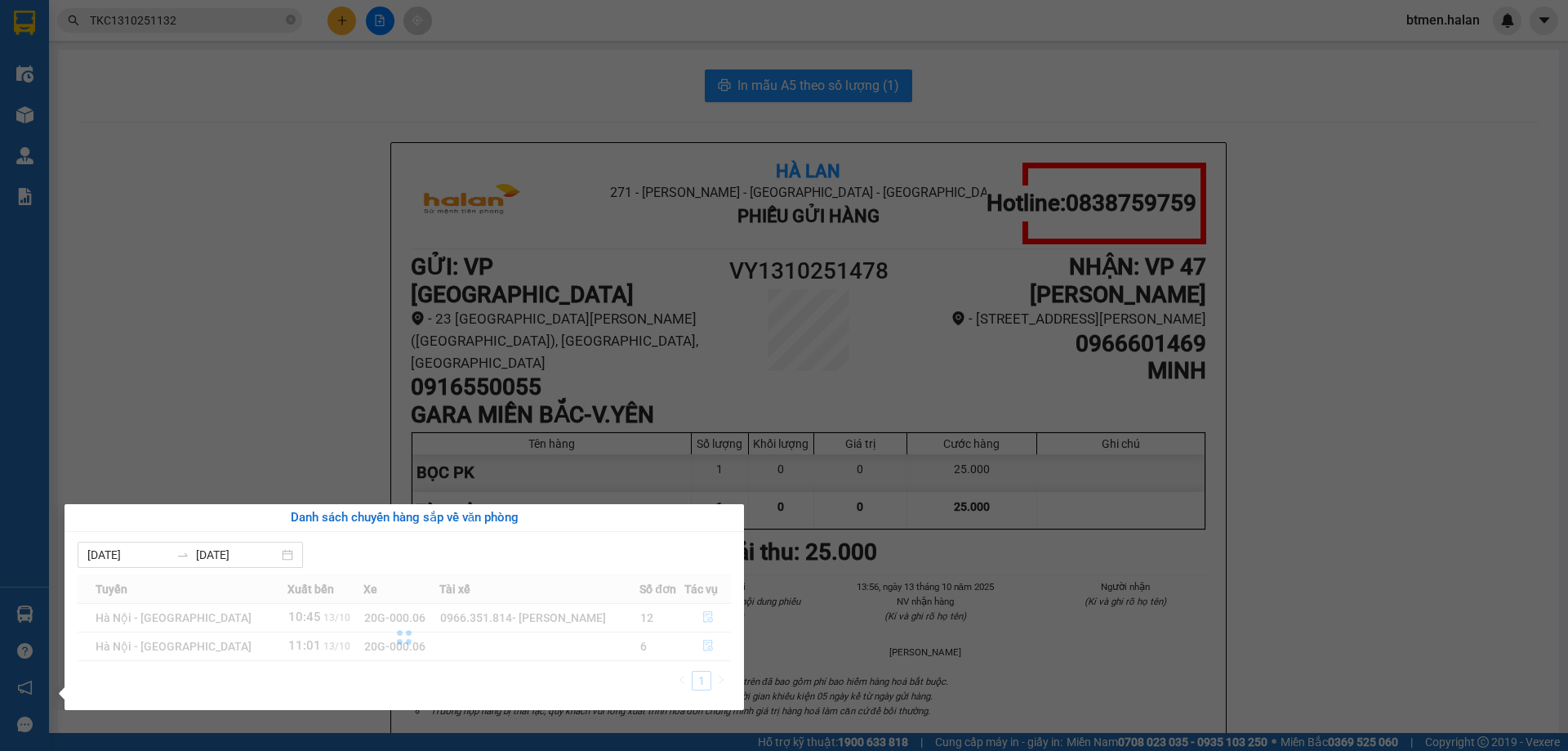
click at [1420, 453] on section "Kết quả tìm kiếm ( 1 ) Bộ lọc Mã ĐH Trạng thái Món hàng Thu hộ Tổng cước Chưa c…" at bounding box center [784, 375] width 1568 height 751
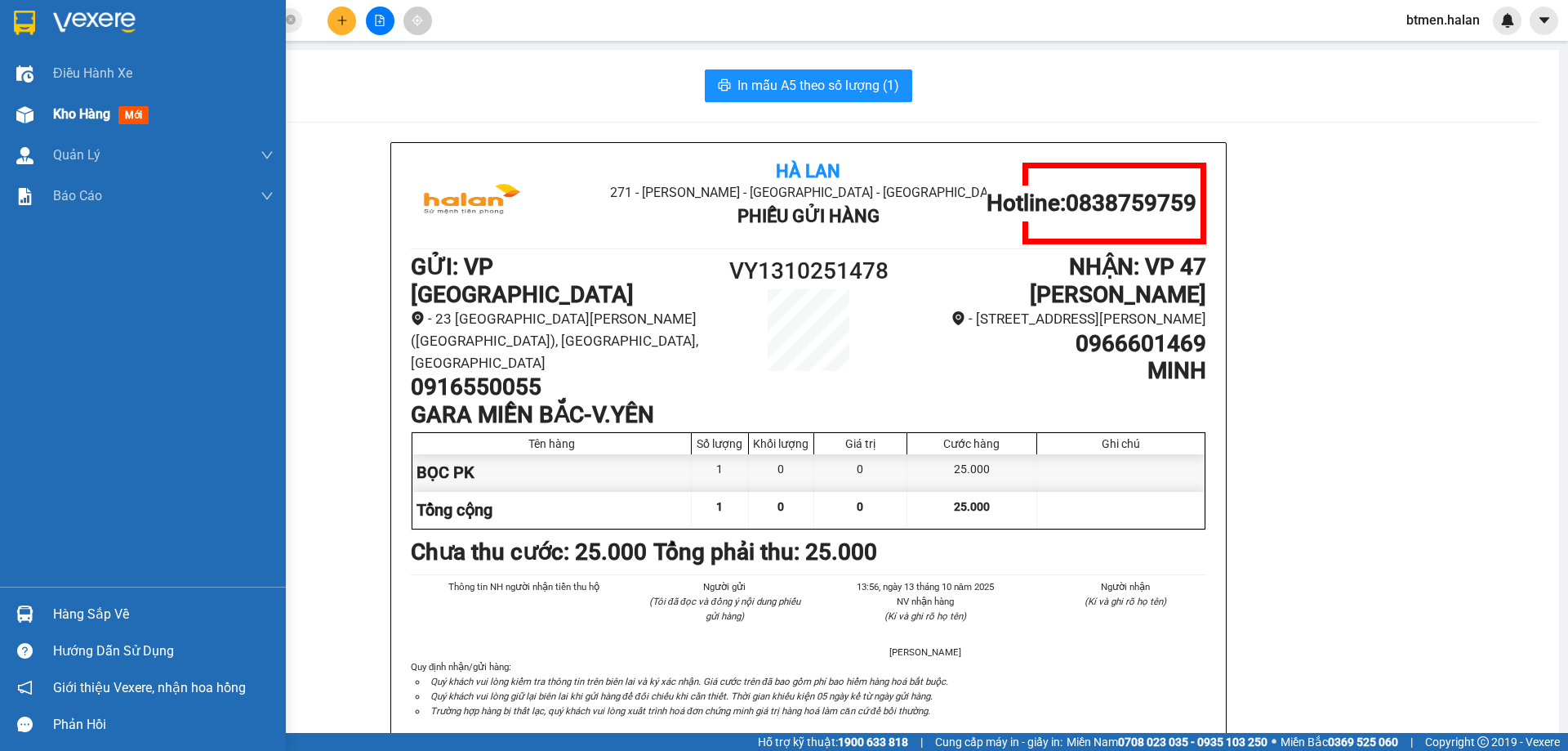
click at [64, 111] on span "Kho hàng" at bounding box center [81, 114] width 57 height 16
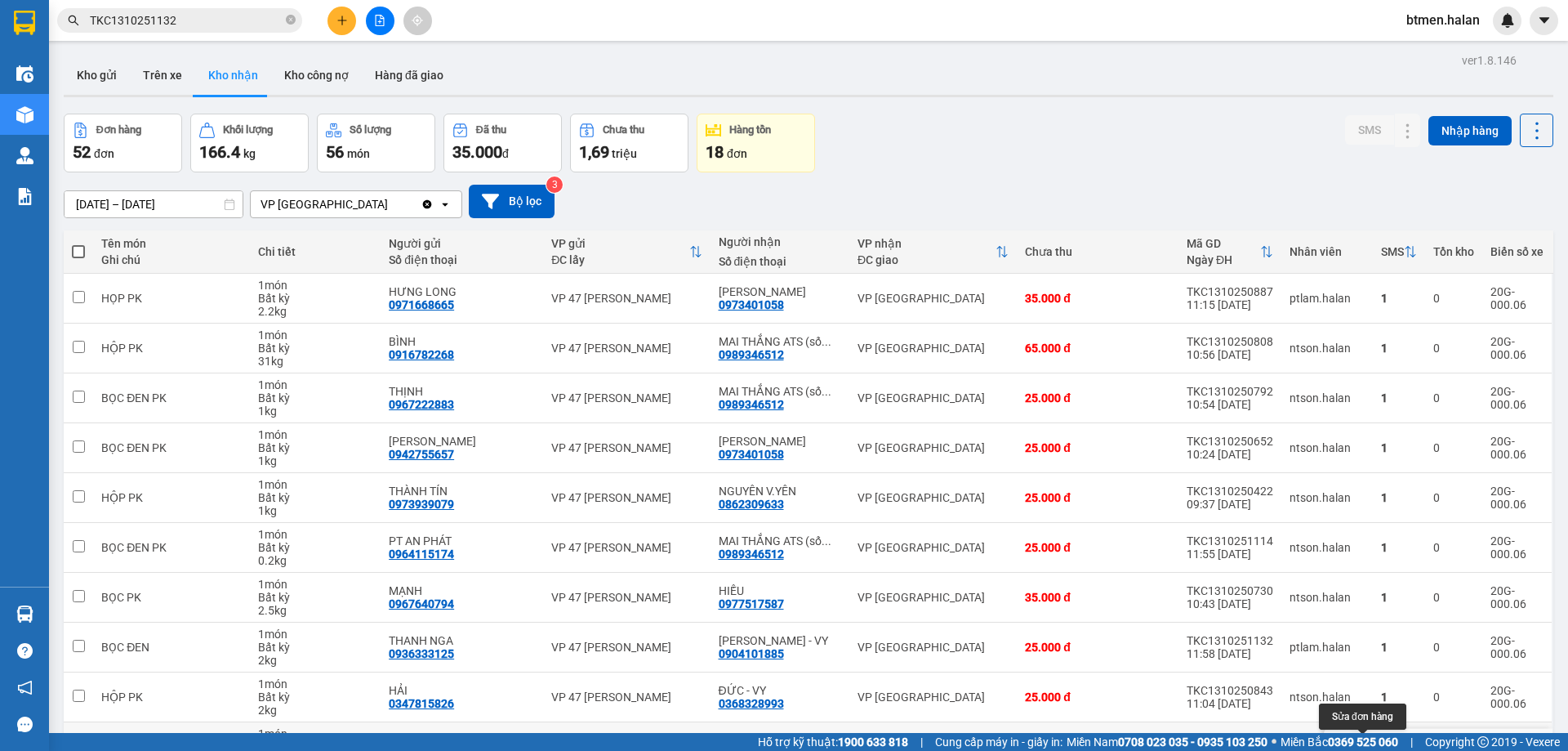
click at [1364, 733] on button at bounding box center [1375, 747] width 23 height 28
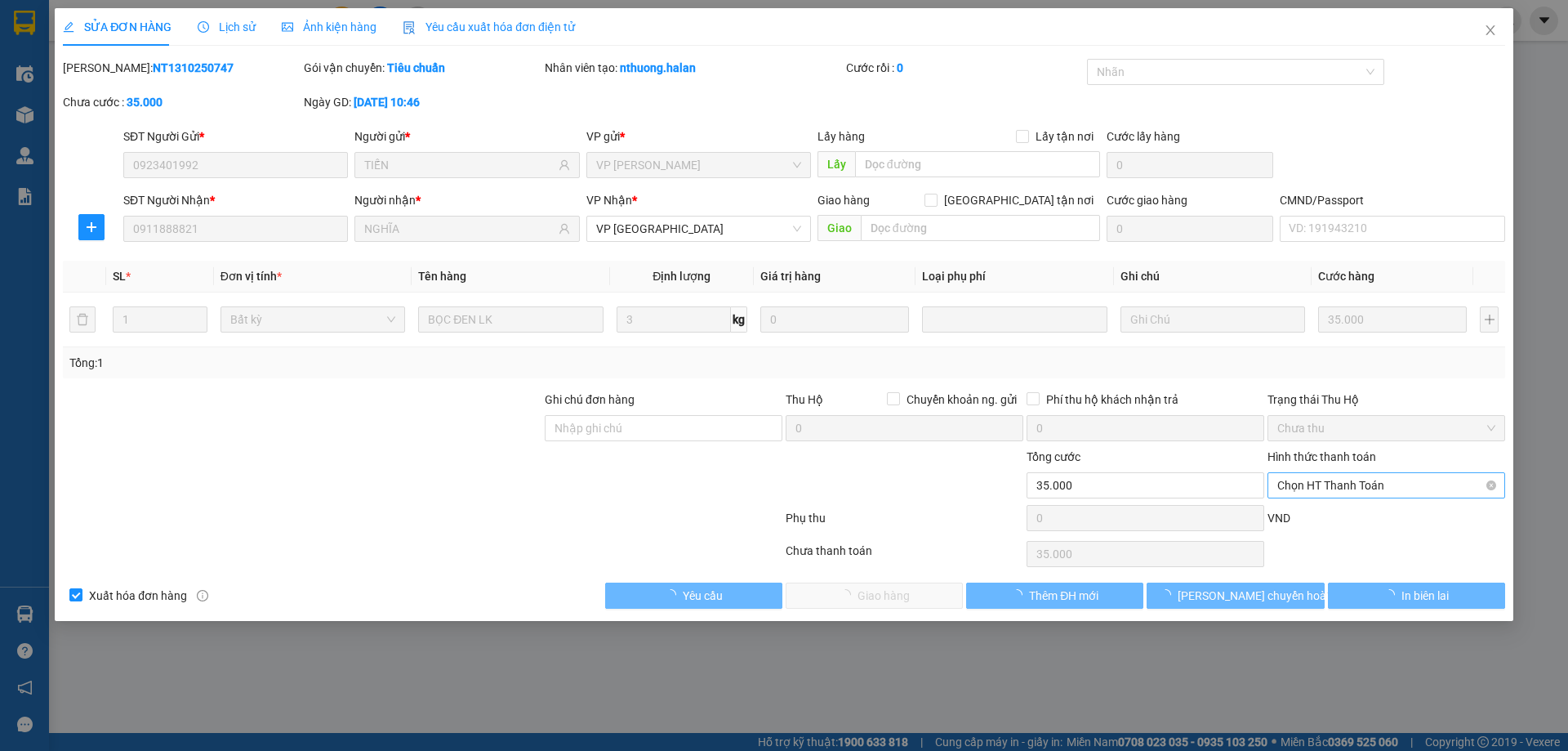
click at [1373, 486] on span "Chọn HT Thanh Toán" at bounding box center [1386, 485] width 218 height 24
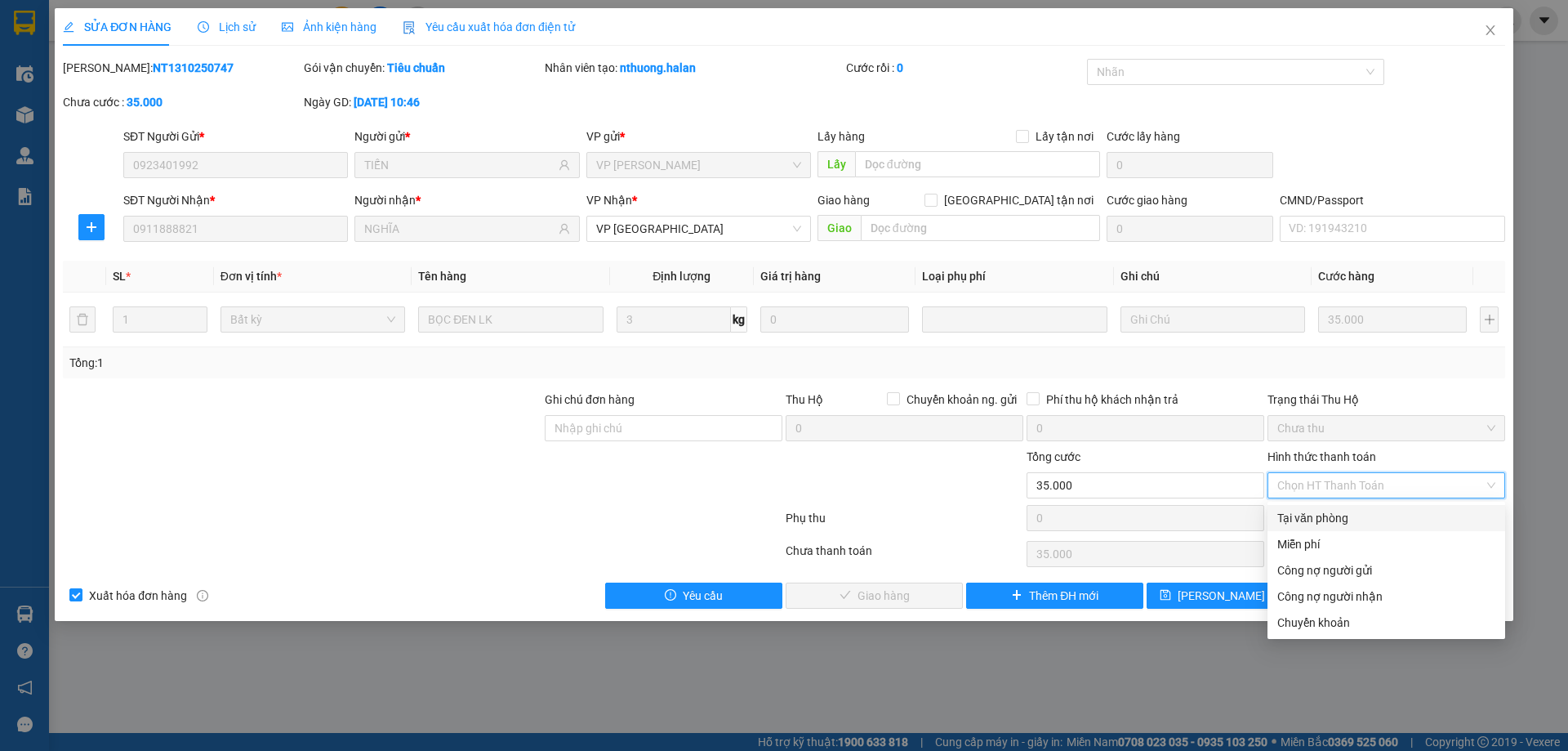
drag, startPoint x: 1328, startPoint y: 517, endPoint x: 1048, endPoint y: 576, distance: 286.1
click at [1326, 517] on div "Tại văn phòng" at bounding box center [1386, 517] width 218 height 18
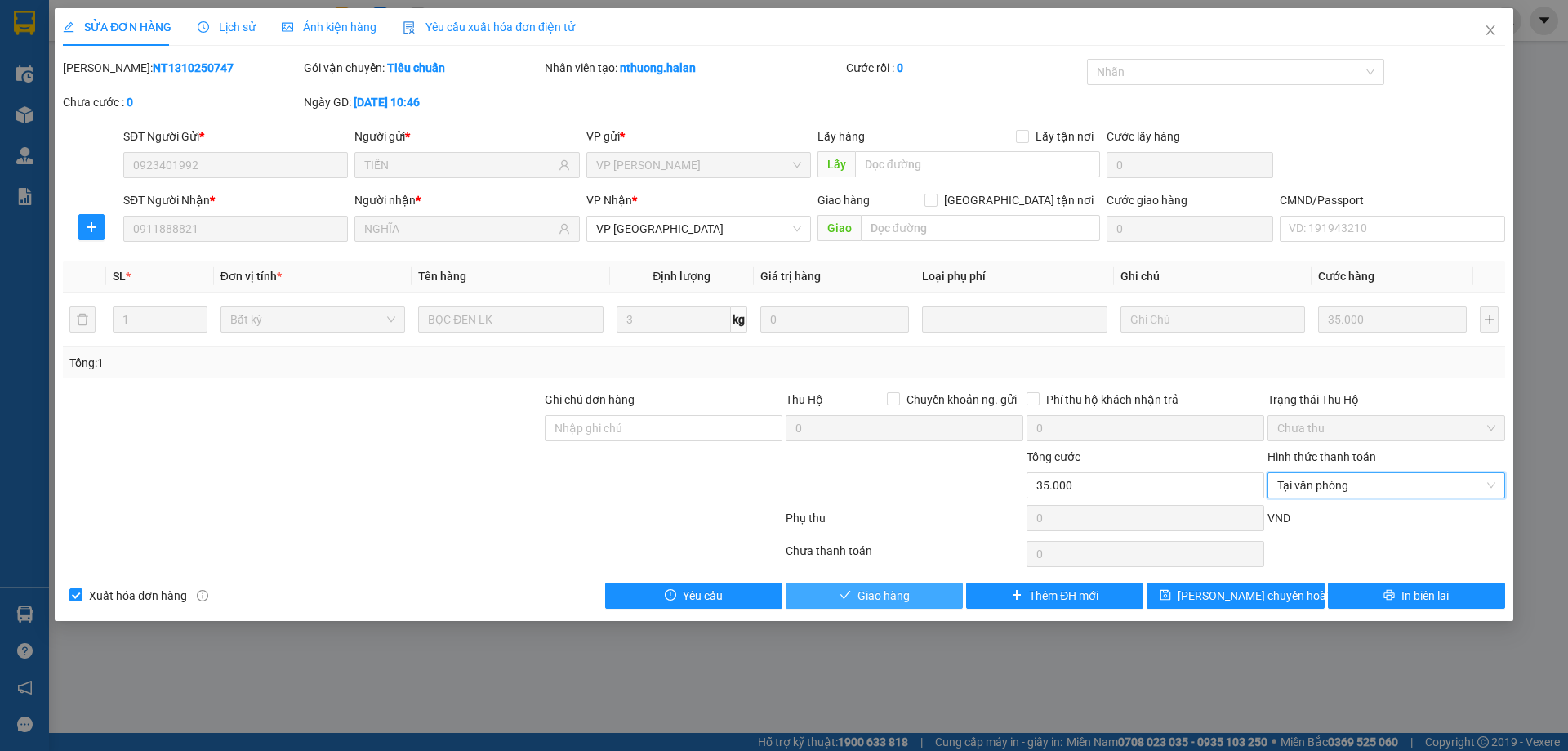
click at [938, 594] on button "Giao hàng" at bounding box center [874, 595] width 177 height 26
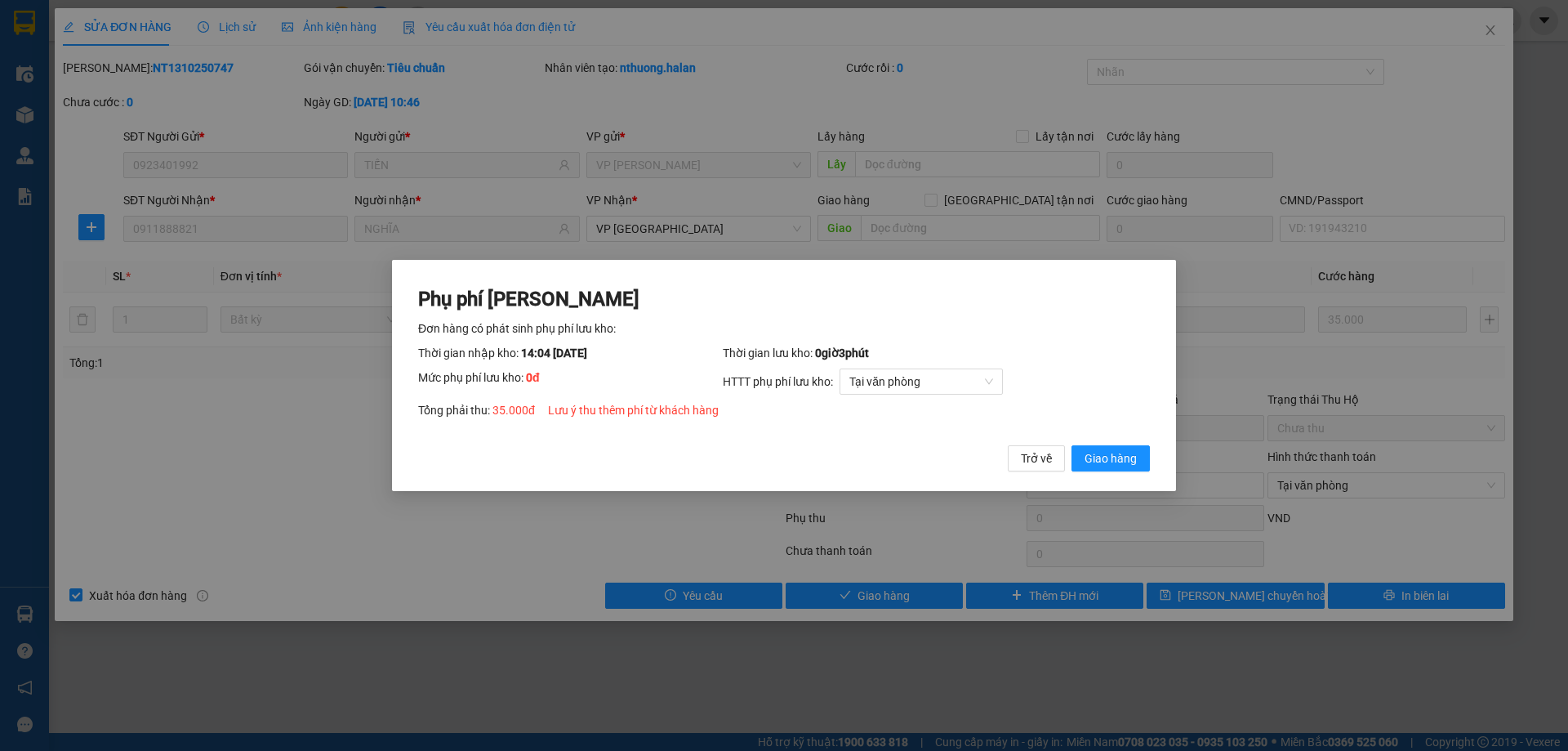
drag, startPoint x: 1126, startPoint y: 462, endPoint x: 1246, endPoint y: 369, distance: 151.8
click at [1132, 457] on span "Giao hàng" at bounding box center [1110, 458] width 52 height 18
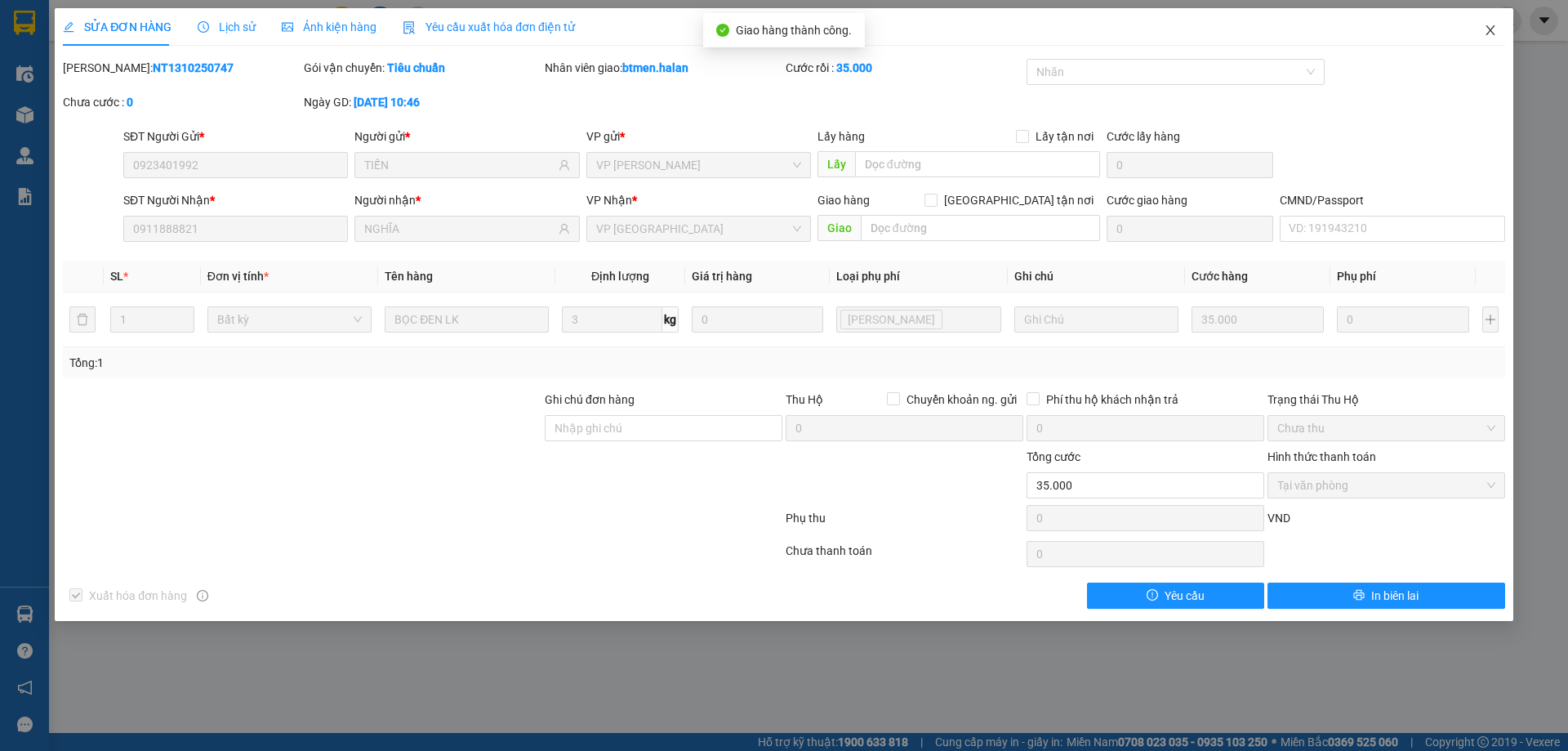
click at [1484, 28] on icon "close" at bounding box center [1490, 30] width 13 height 13
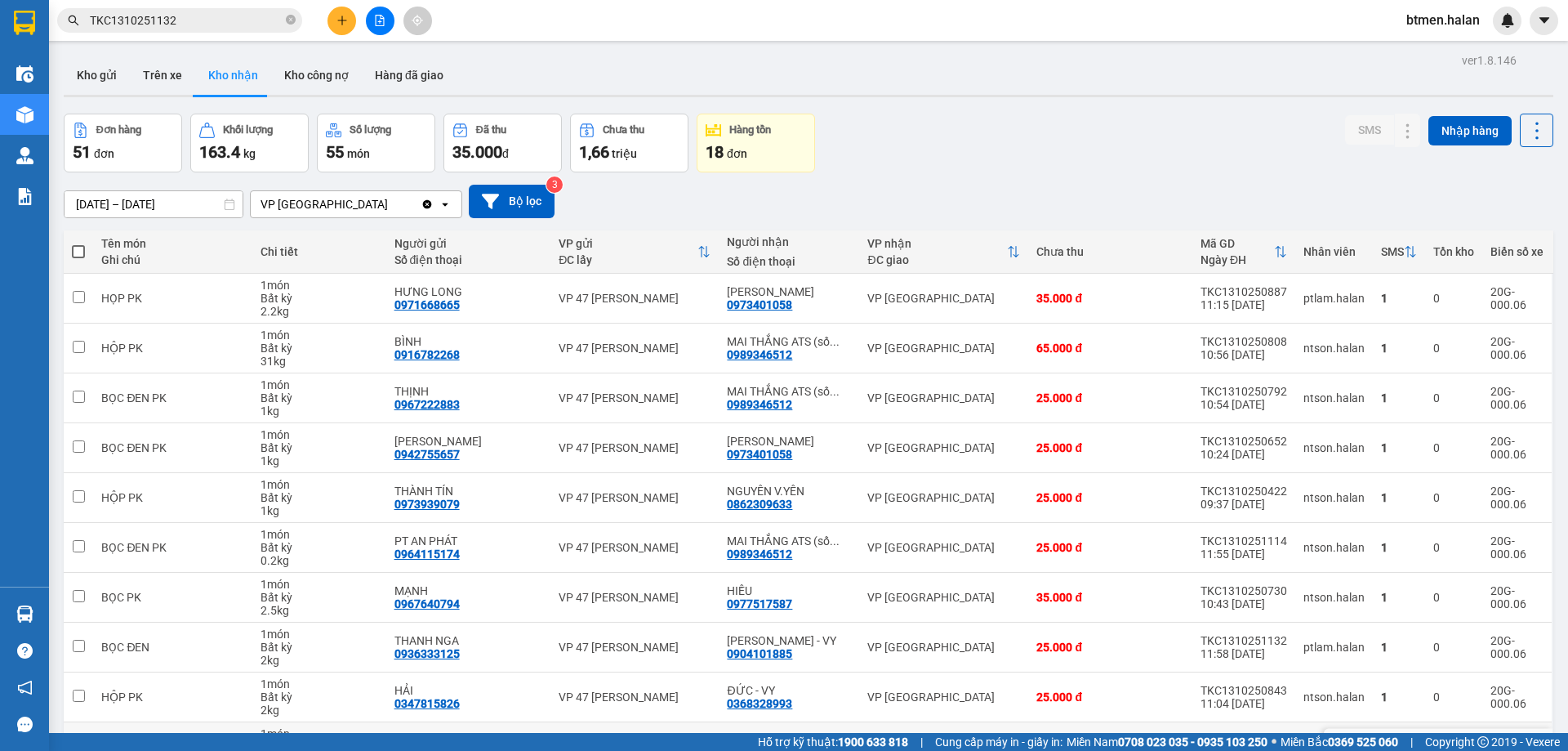
click at [779, 747] on div "0979624866" at bounding box center [760, 754] width 65 height 13
click at [223, 23] on input "TKC1310251132" at bounding box center [186, 20] width 192 height 18
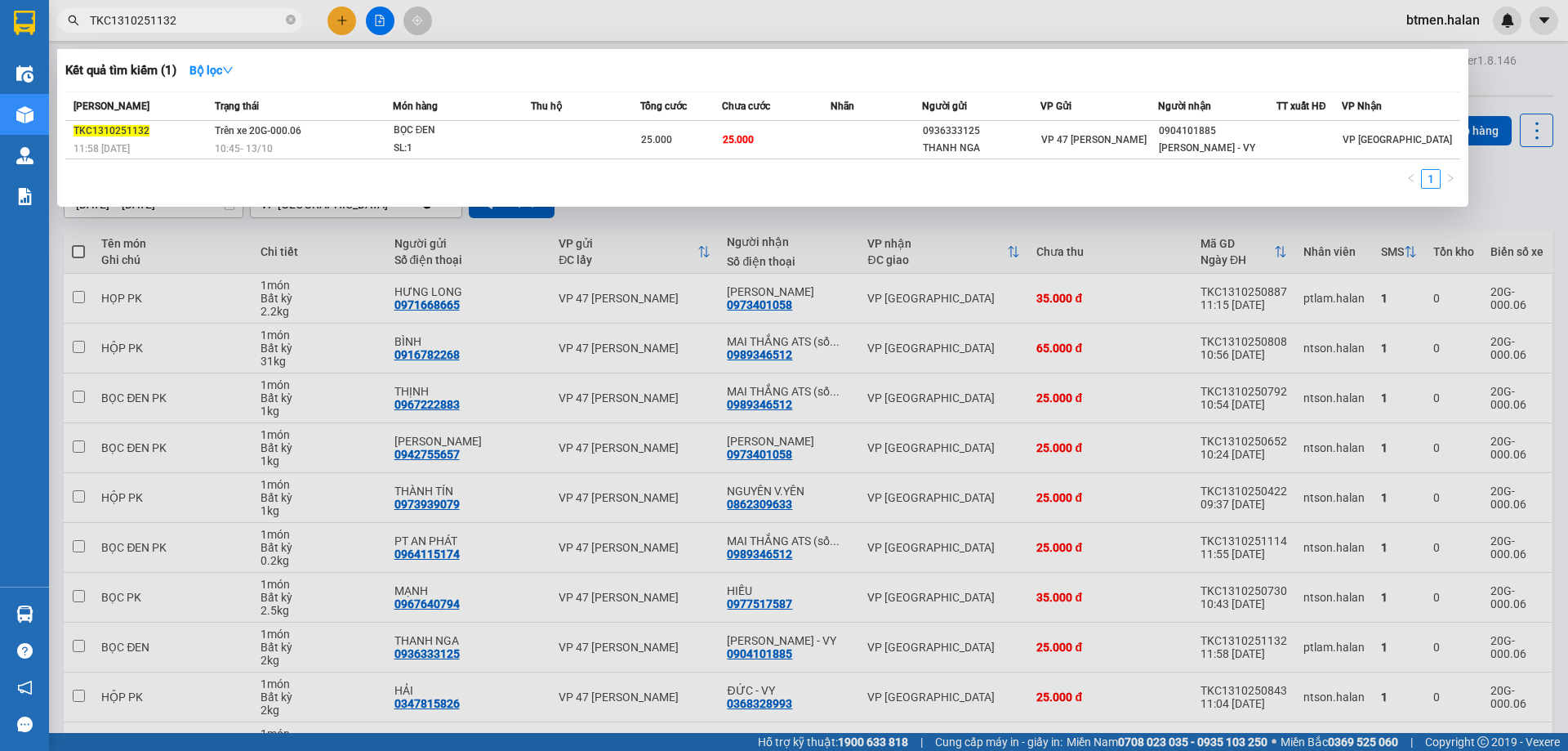
click at [223, 23] on input "TKC1310251132" at bounding box center [186, 20] width 192 height 18
paste input "0979624866"
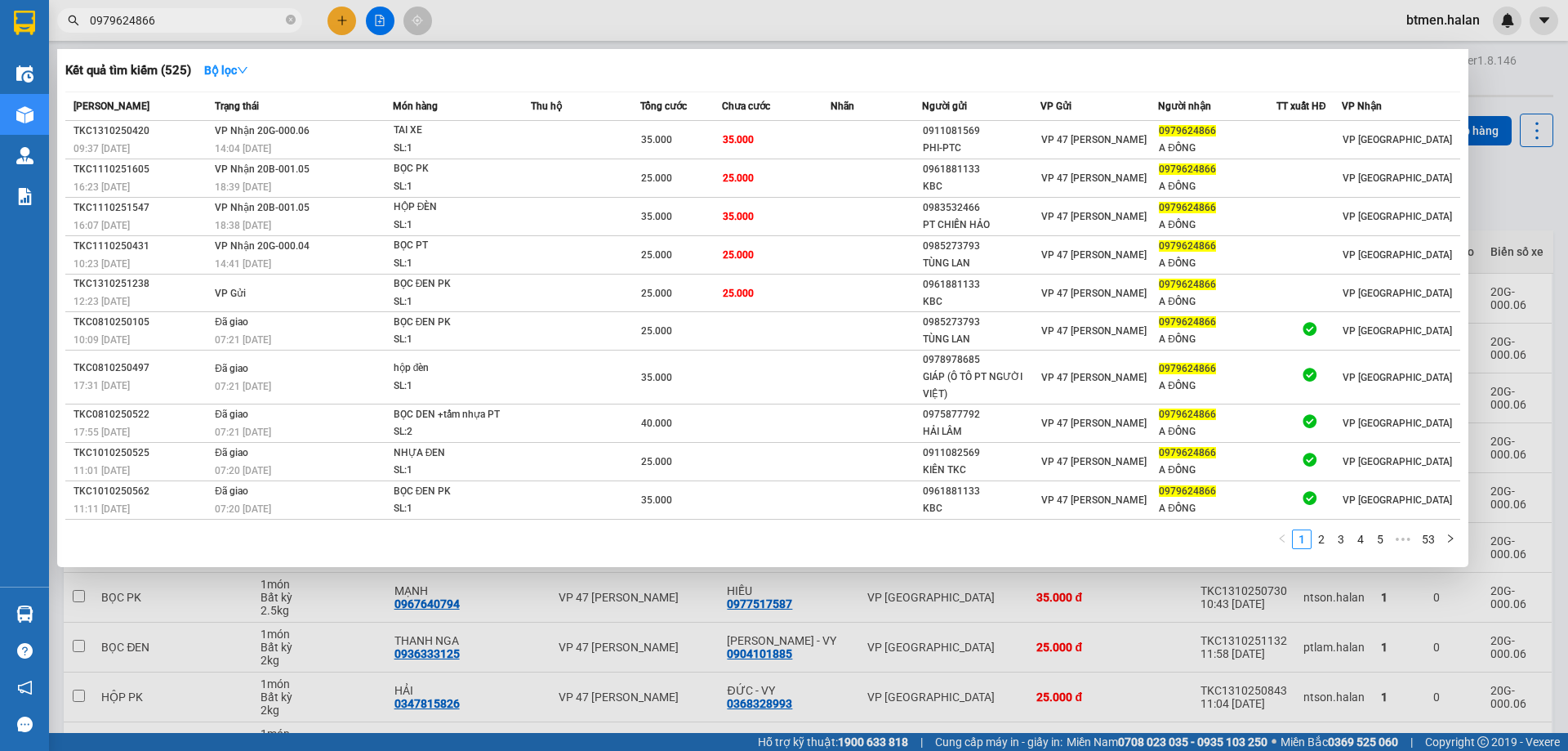
type input "0979624866"
click at [1550, 99] on div at bounding box center [784, 375] width 1568 height 751
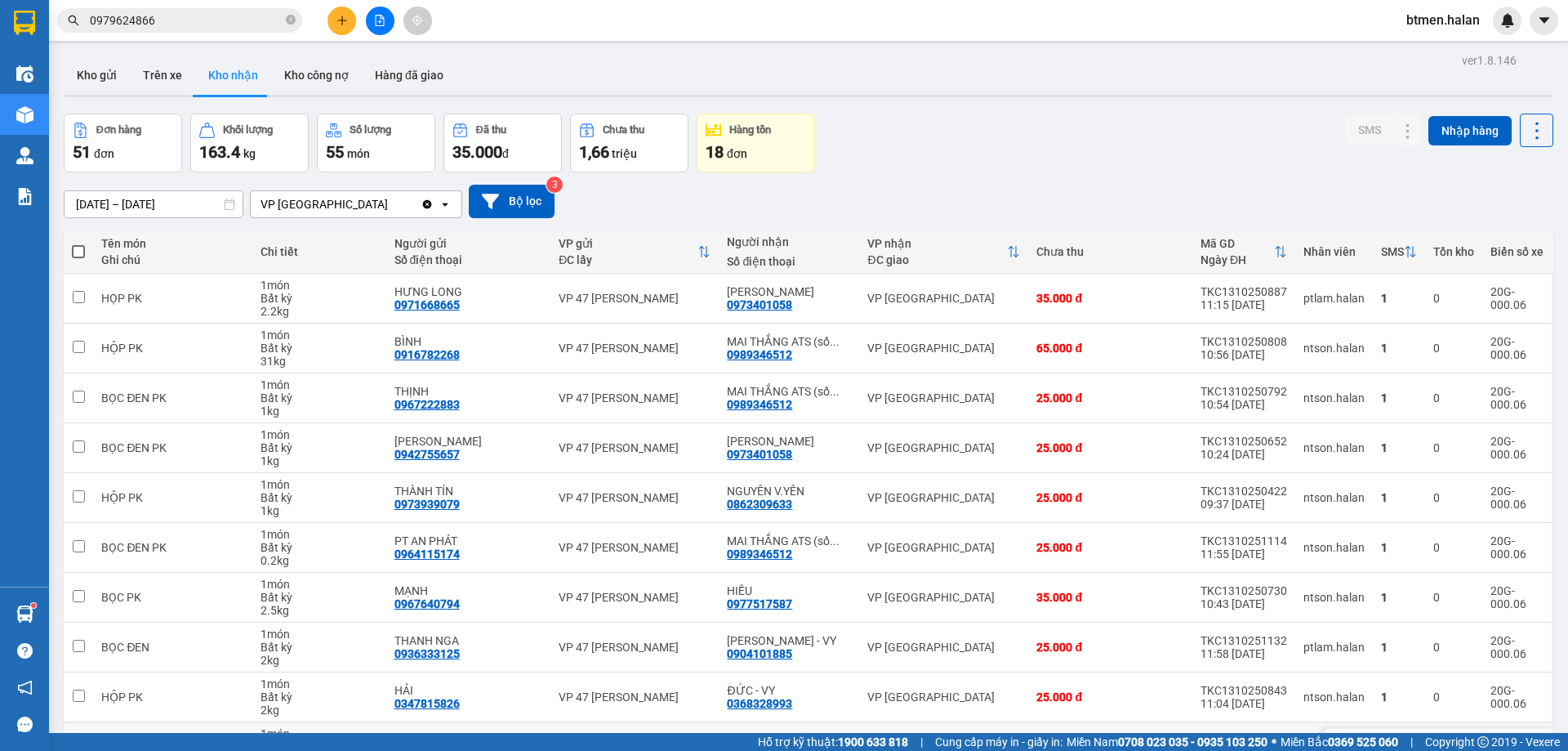
drag, startPoint x: 556, startPoint y: 650, endPoint x: 581, endPoint y: 644, distance: 25.7
click at [556, 723] on td "VP 47 [PERSON_NAME]" at bounding box center [634, 748] width 168 height 50
checkbox input "true"
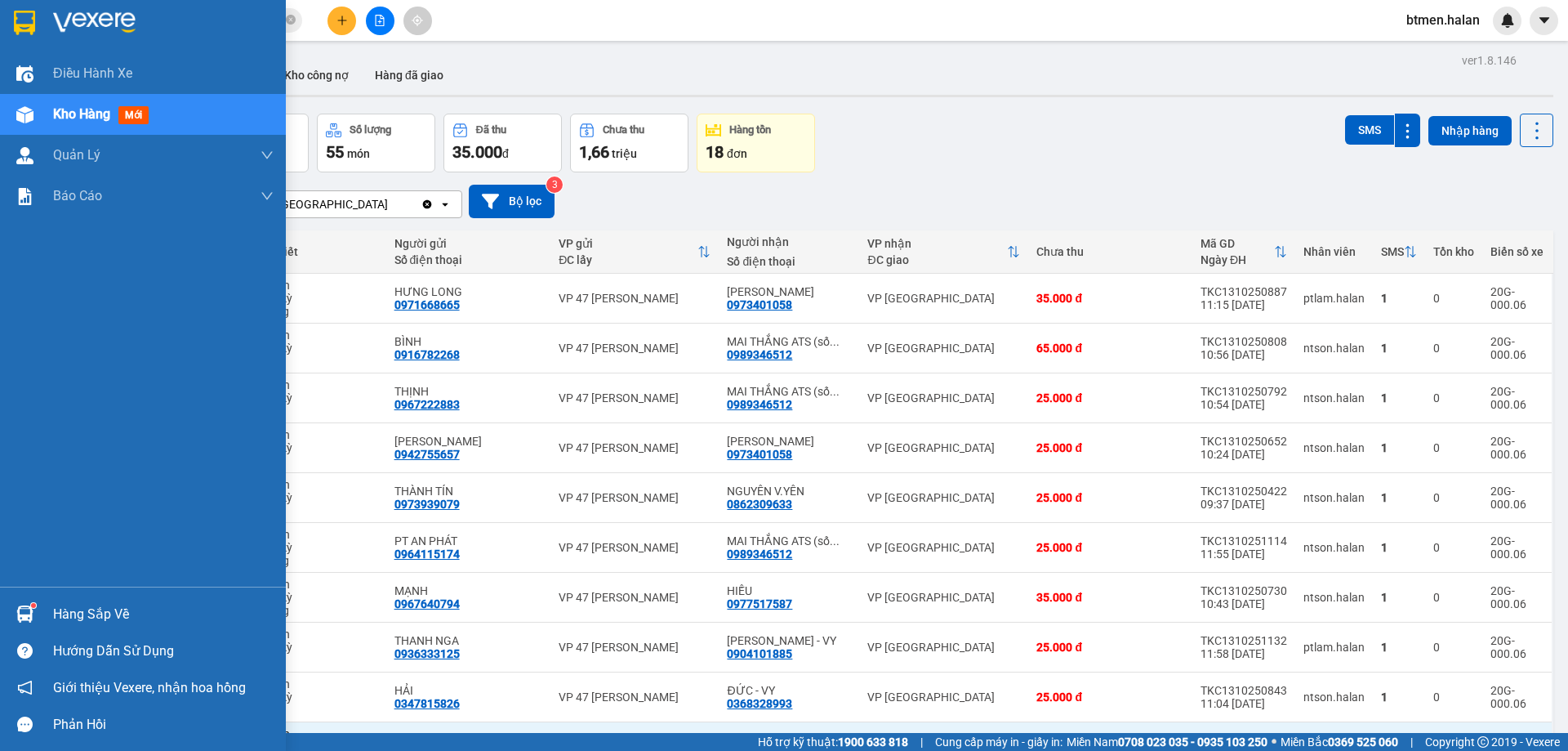
click at [54, 618] on div "Hàng sắp về" at bounding box center [162, 614] width 220 height 24
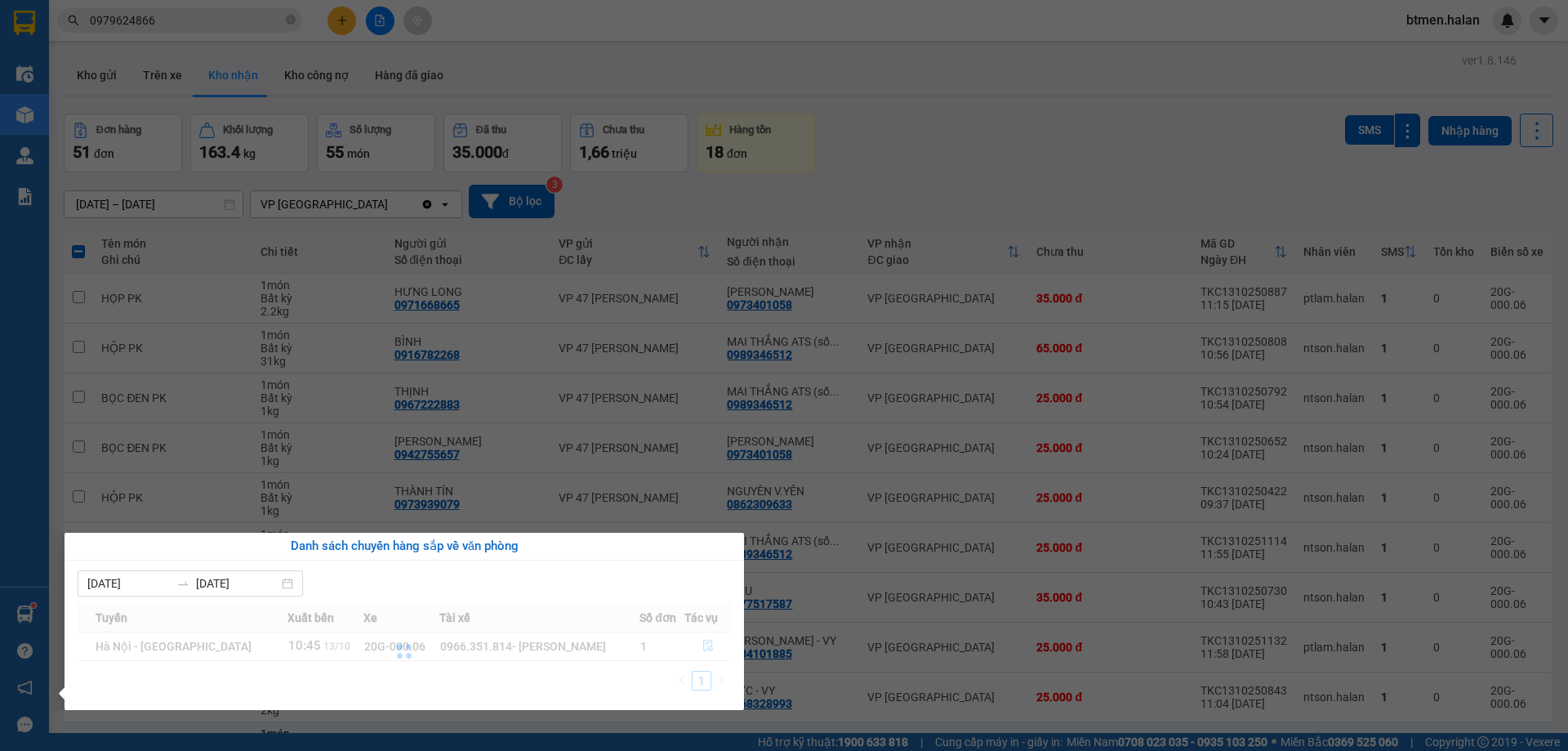
click at [699, 645] on div at bounding box center [404, 651] width 653 height 97
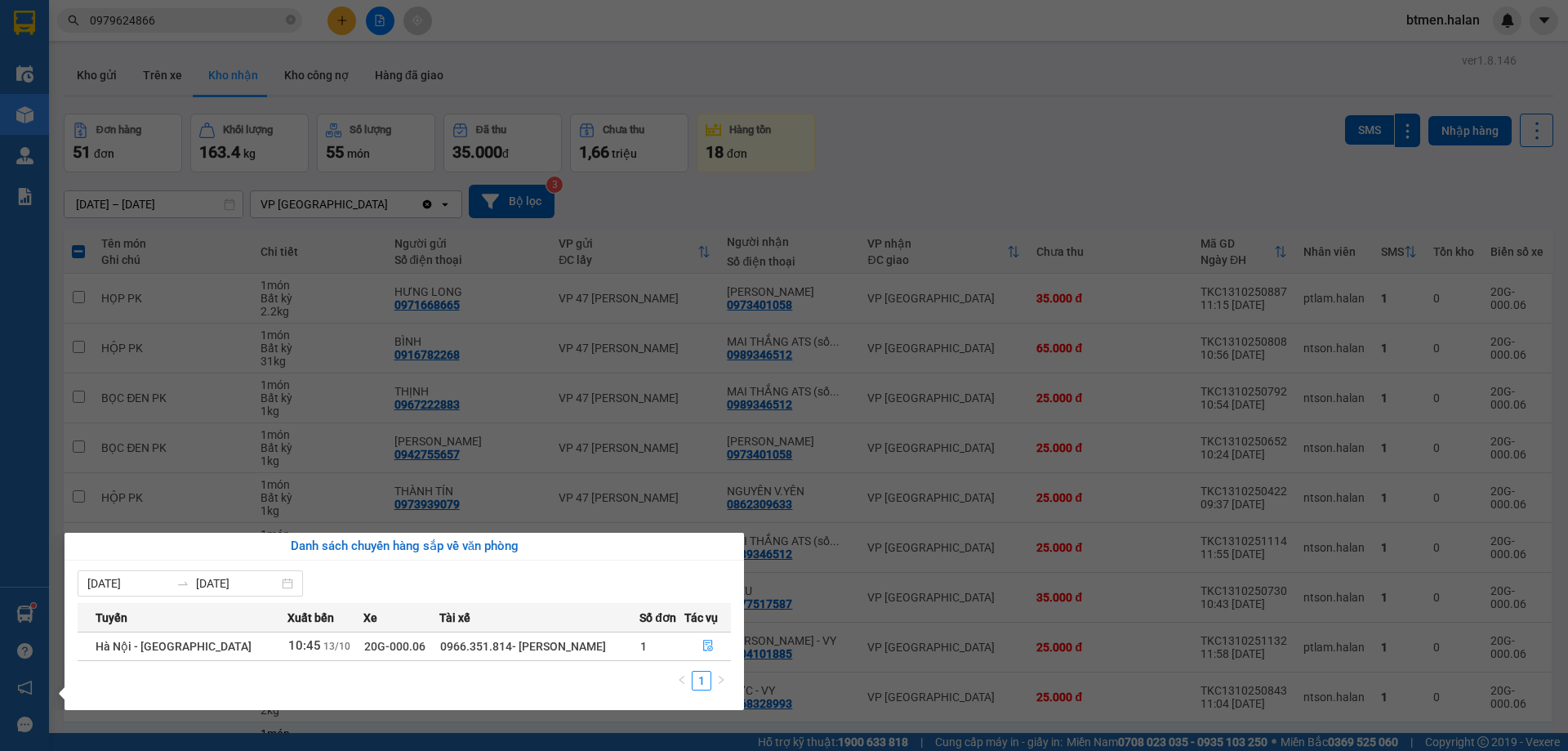
click at [887, 679] on section "Kết quả tìm kiếm ( 525 ) Bộ lọc Mã ĐH Trạng thái Món hàng Thu hộ Tổng cước Chưa…" at bounding box center [784, 375] width 1568 height 751
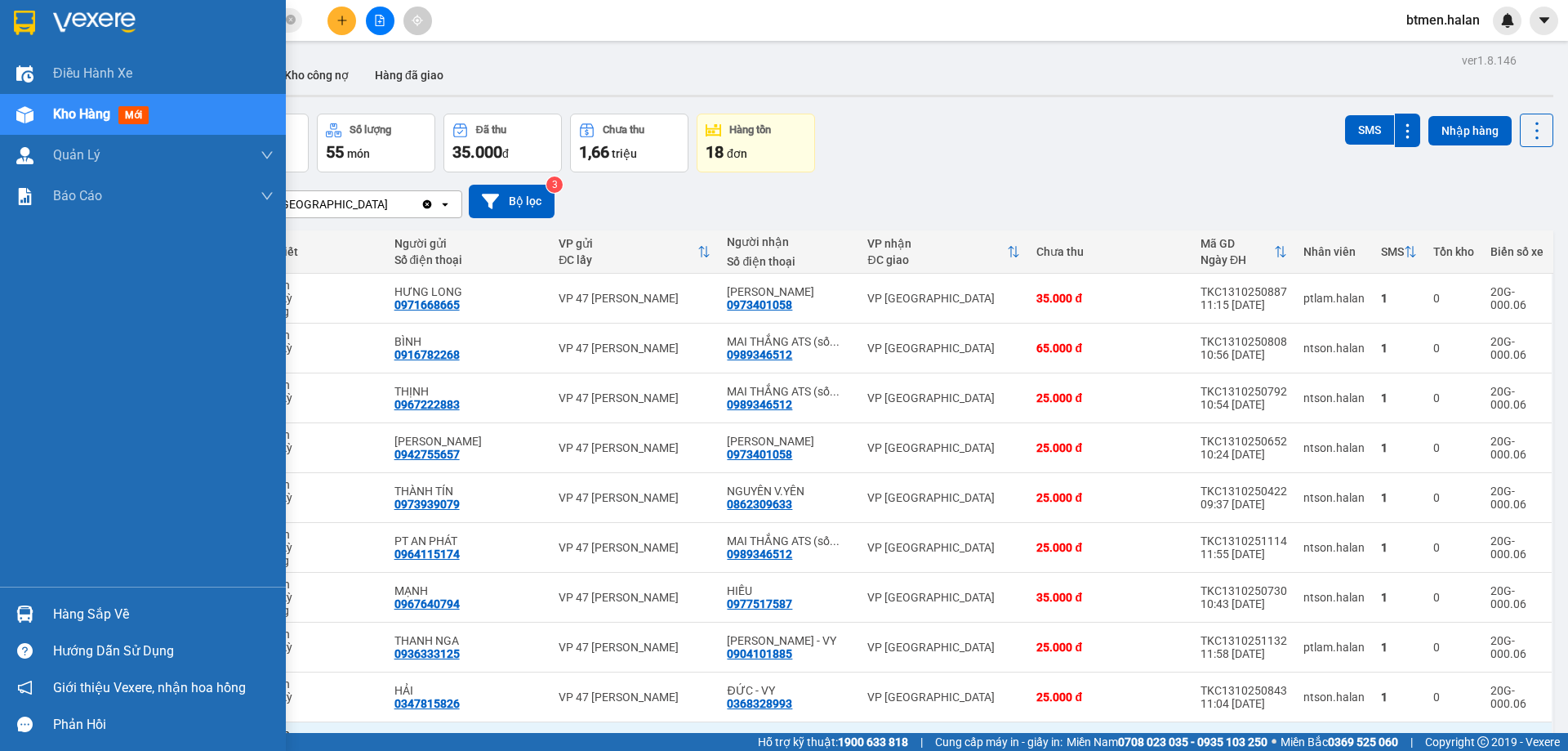
click at [28, 616] on img at bounding box center [25, 614] width 17 height 17
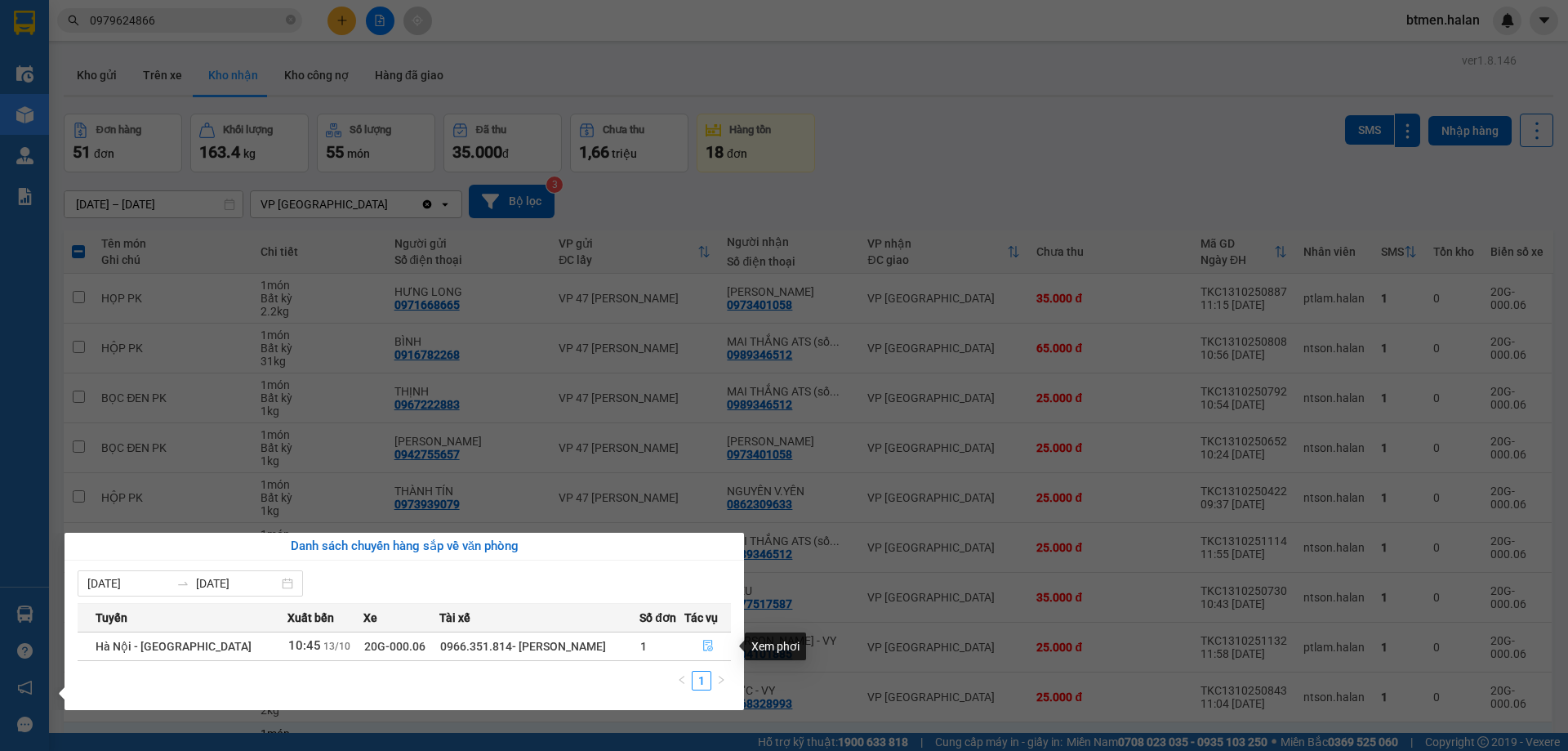
click at [699, 638] on button "button" at bounding box center [708, 646] width 46 height 26
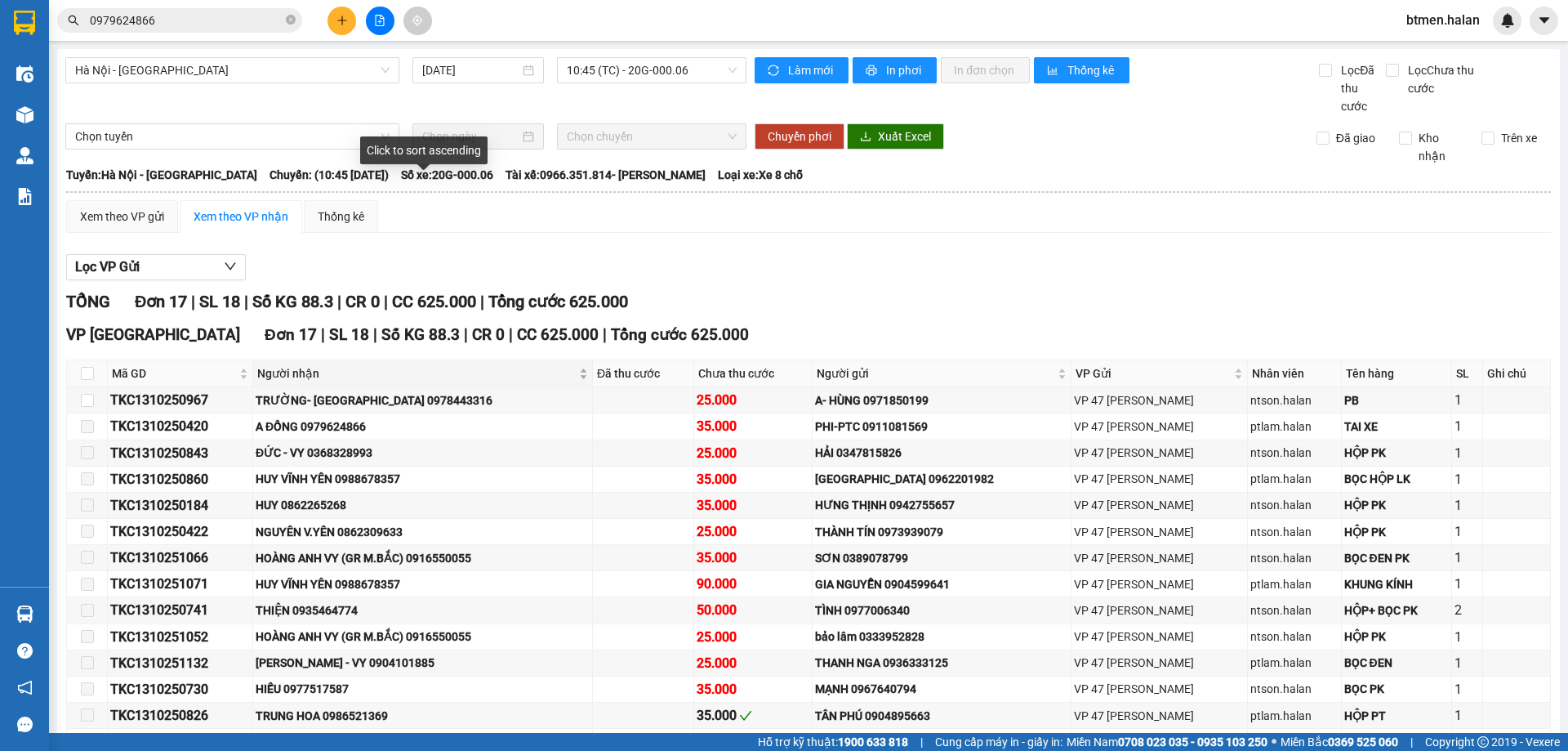
click at [313, 364] on span "Người nhận" at bounding box center [416, 373] width 319 height 18
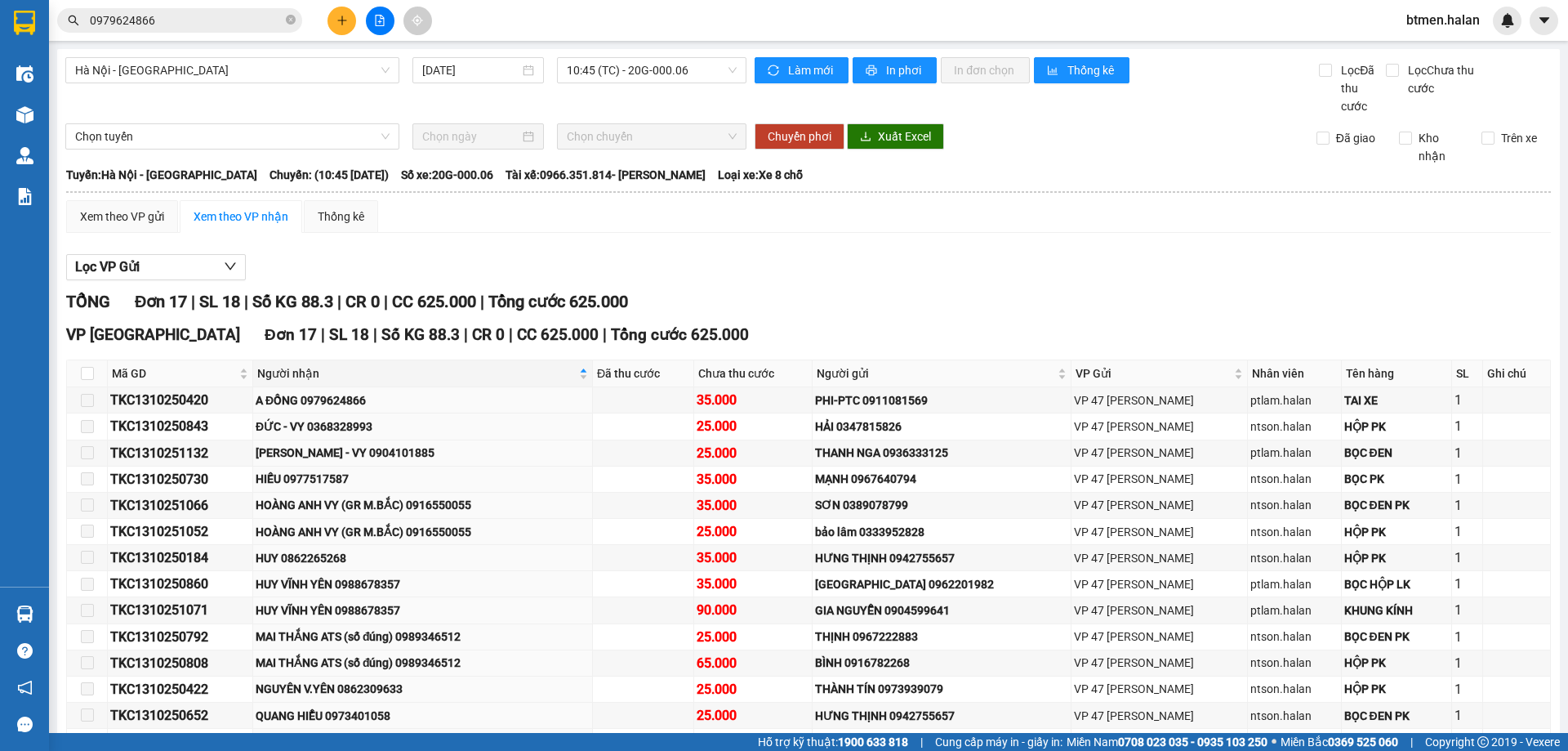
click at [1115, 322] on div "VP Vĩnh Yên Đơn 17 | SL 18 | Số KG 88.3 | CR 0 | CC 625.000 | Tổng cước 625.000" at bounding box center [808, 334] width 1484 height 24
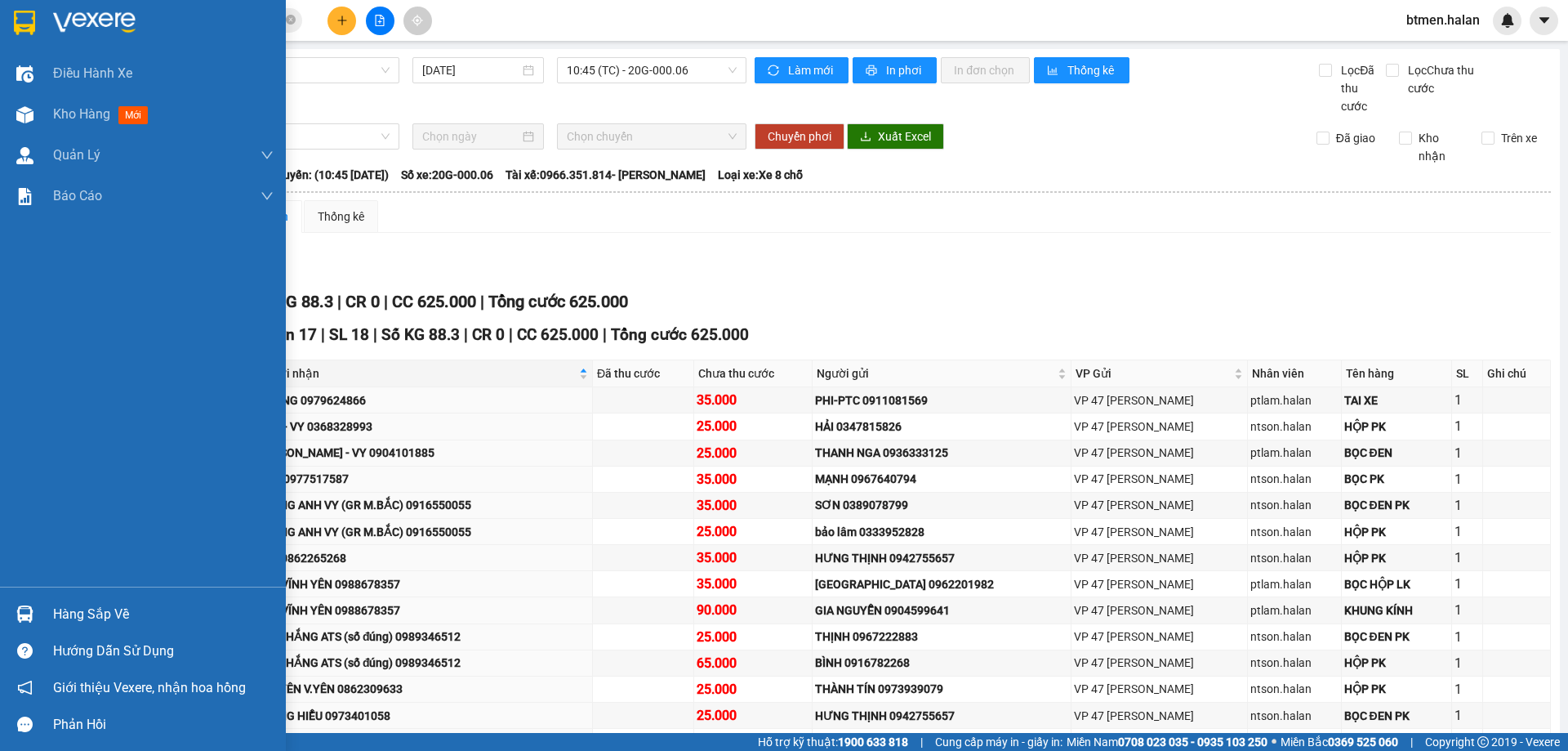
click at [65, 602] on div "Hàng sắp về" at bounding box center [162, 614] width 220 height 24
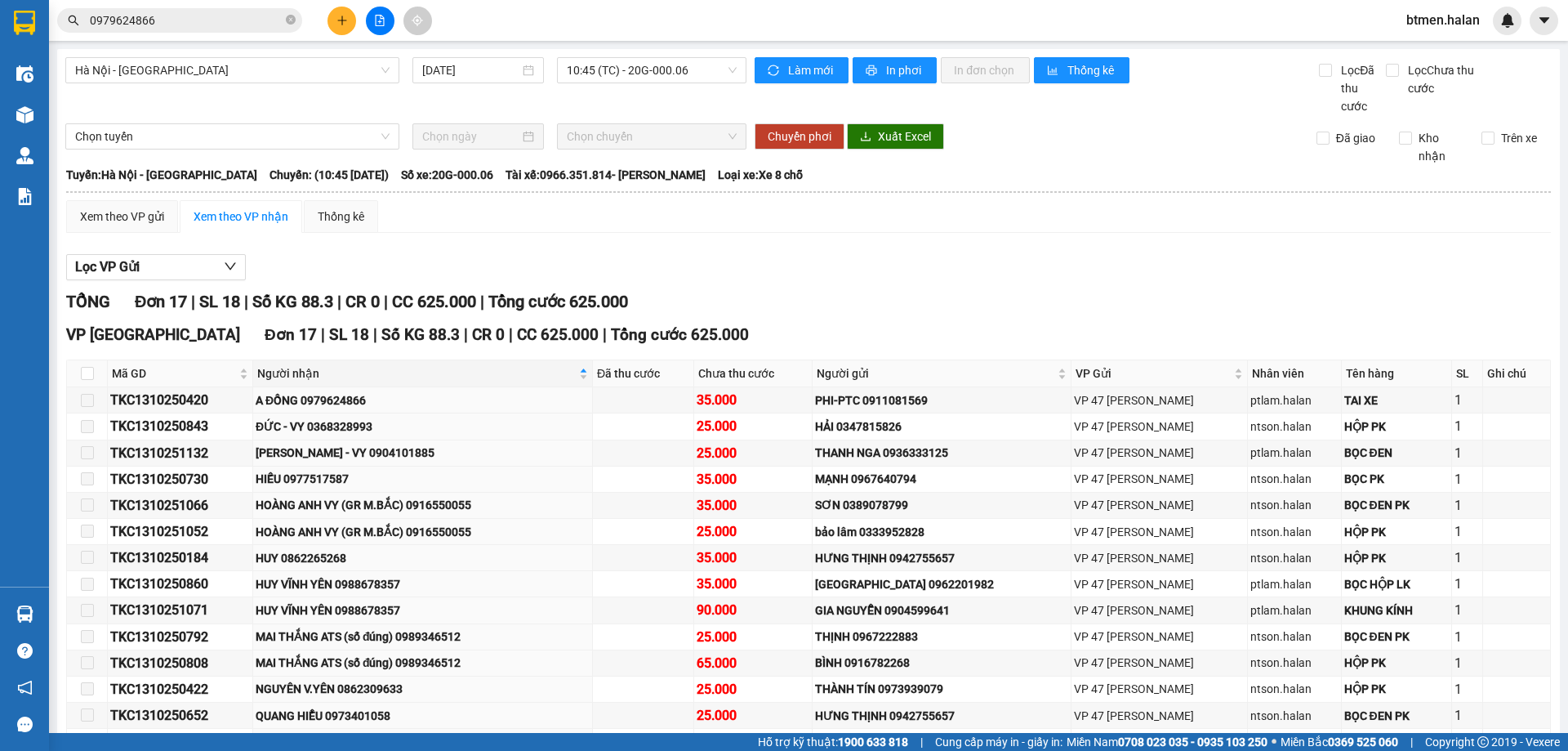
click at [97, 138] on section "Kết quả tìm kiếm ( 525 ) Bộ lọc Mã ĐH Trạng thái Món hàng Thu hộ Tổng cước Chưa…" at bounding box center [784, 375] width 1568 height 751
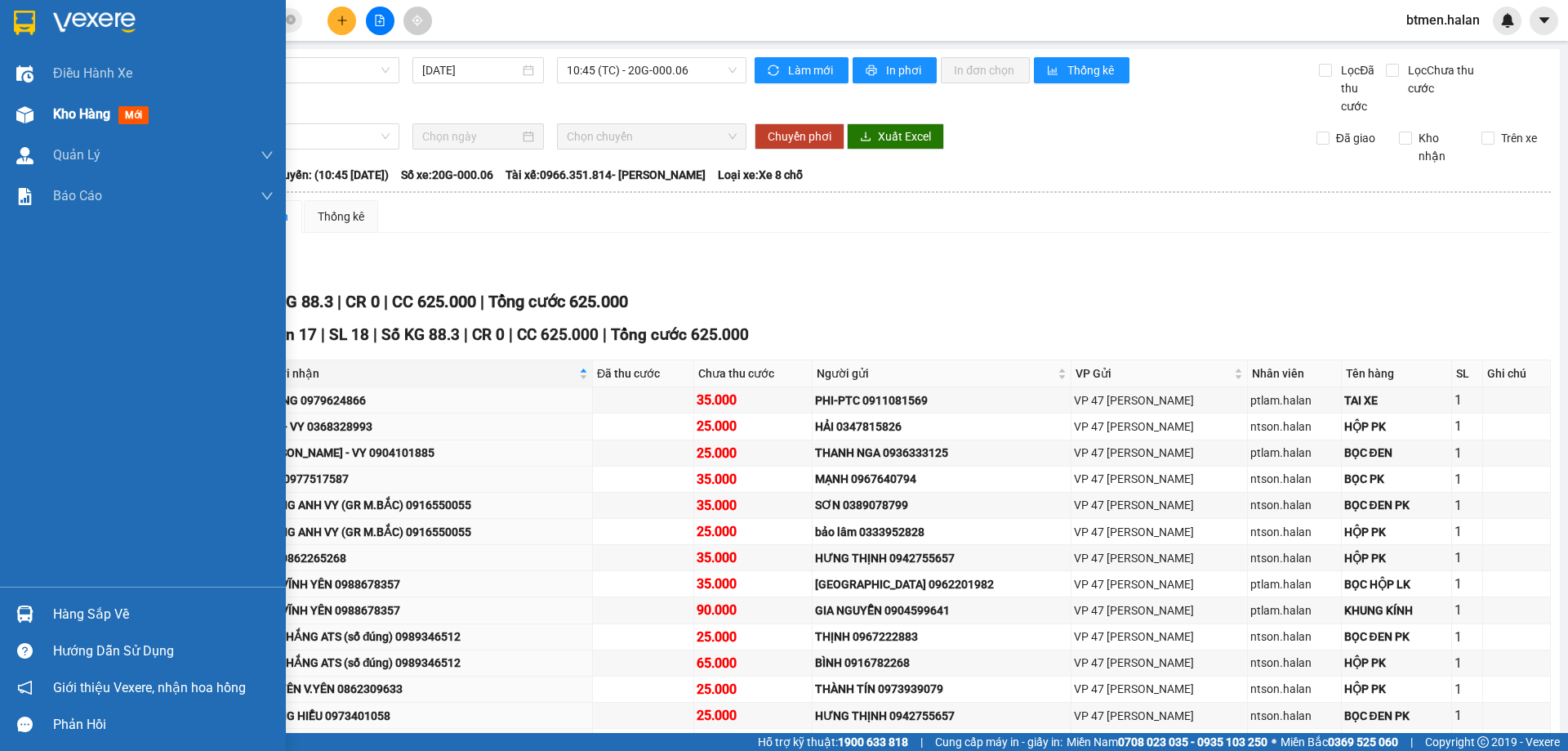
click at [27, 116] on img at bounding box center [25, 115] width 17 height 17
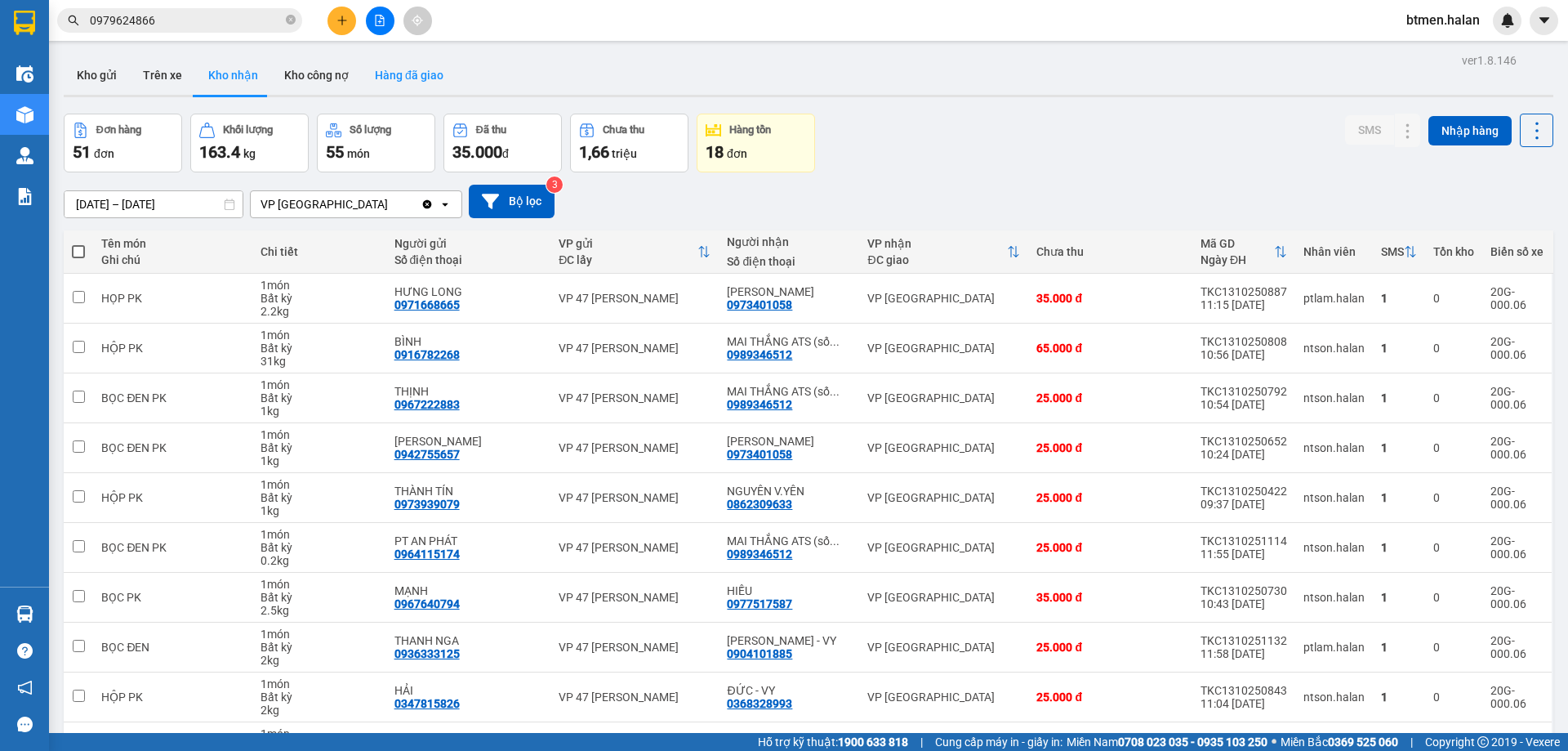
click at [405, 74] on button "Hàng đã giao" at bounding box center [408, 75] width 95 height 39
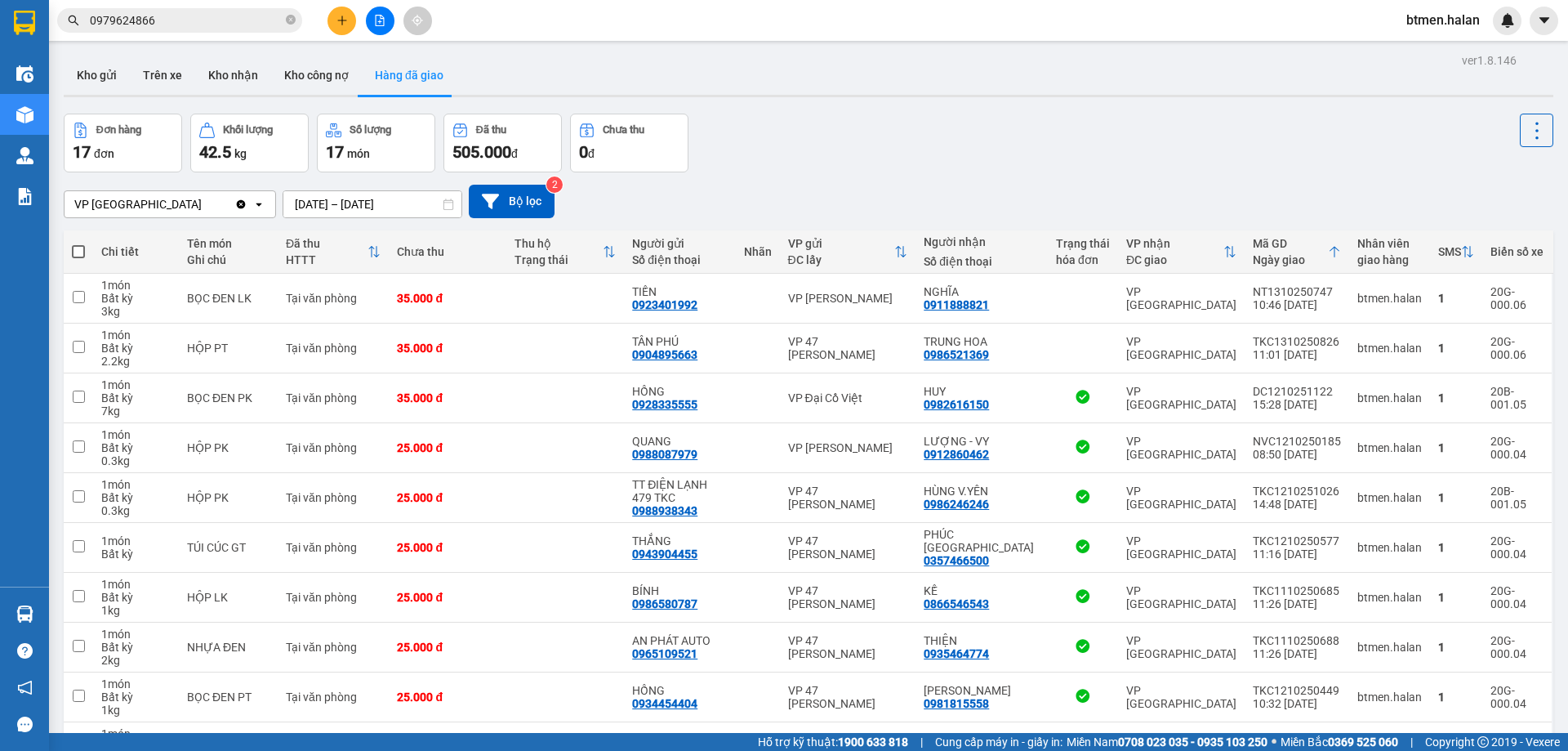
click at [177, 19] on input "0979624866" at bounding box center [186, 20] width 192 height 18
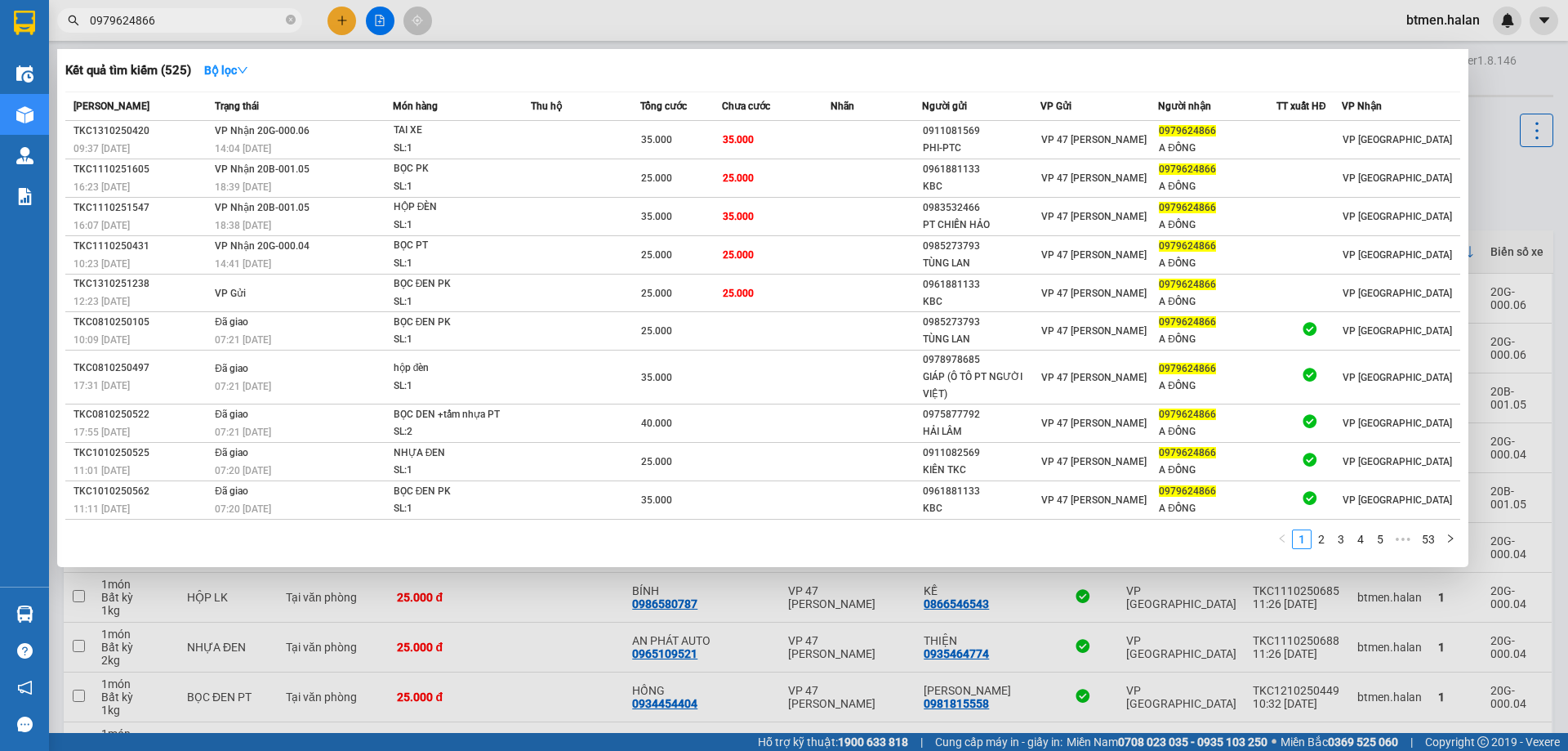
click at [177, 19] on input "0979624866" at bounding box center [186, 20] width 192 height 18
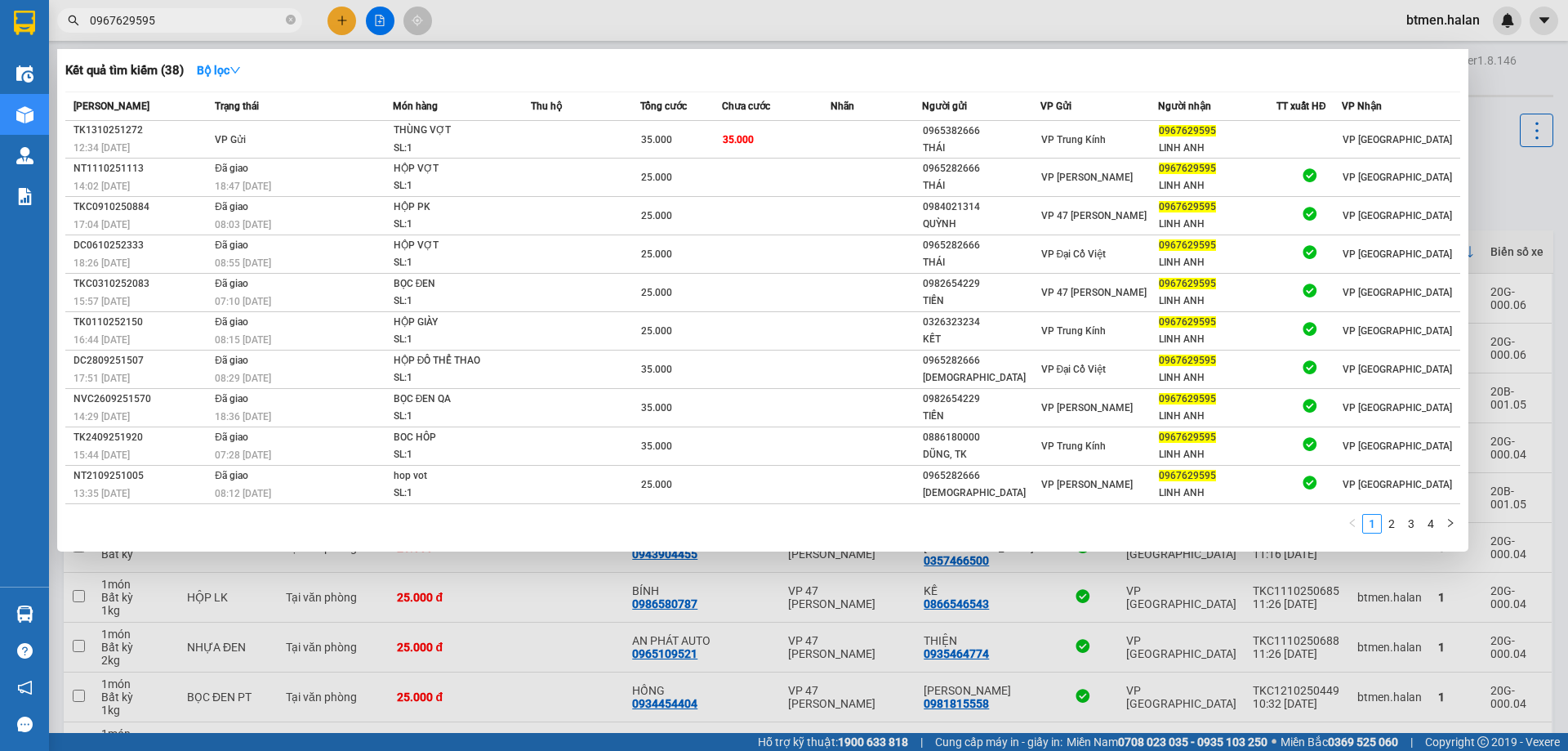
type input "0967629595"
click at [1487, 118] on div at bounding box center [784, 375] width 1568 height 751
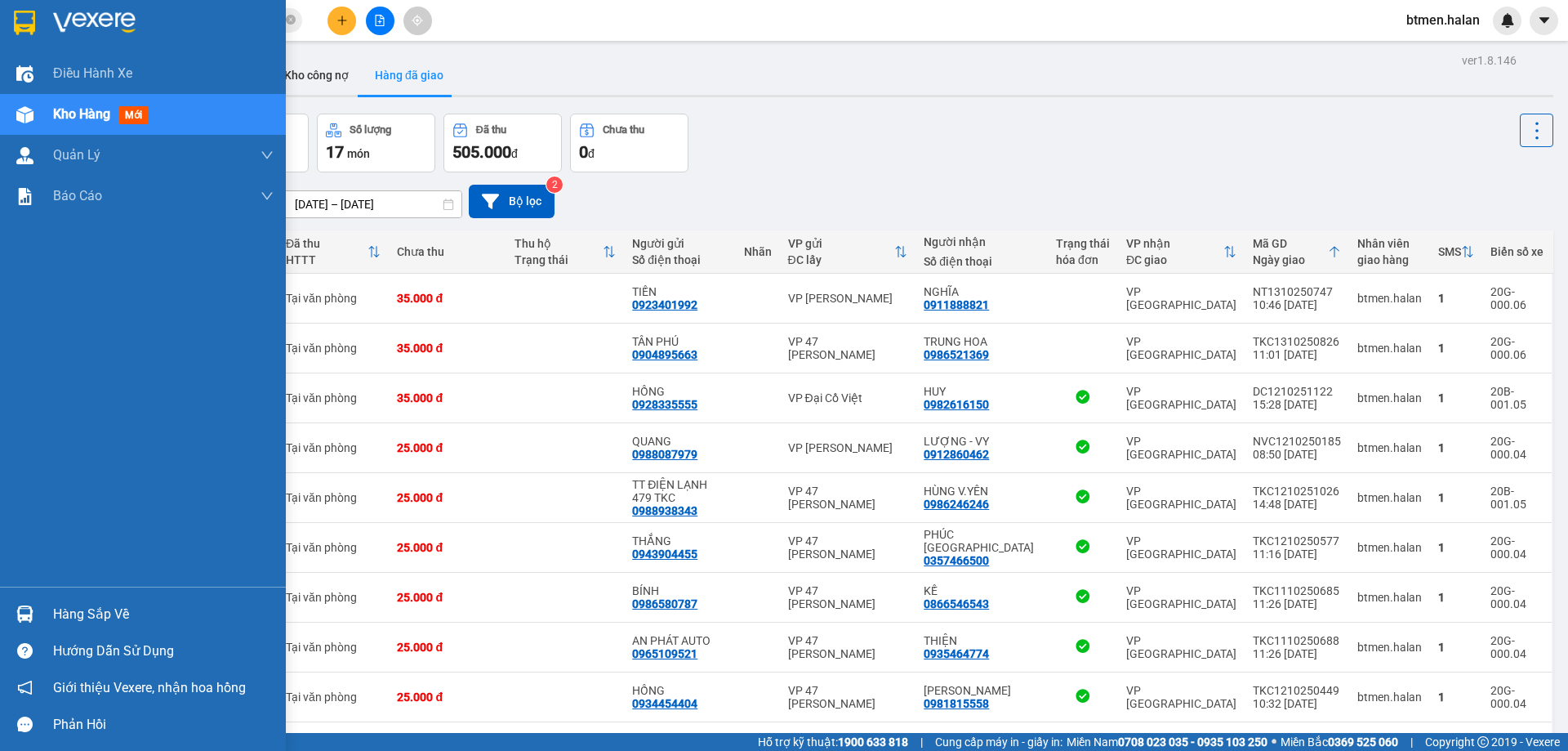
click at [126, 612] on div "Hàng sắp về" at bounding box center [162, 614] width 220 height 24
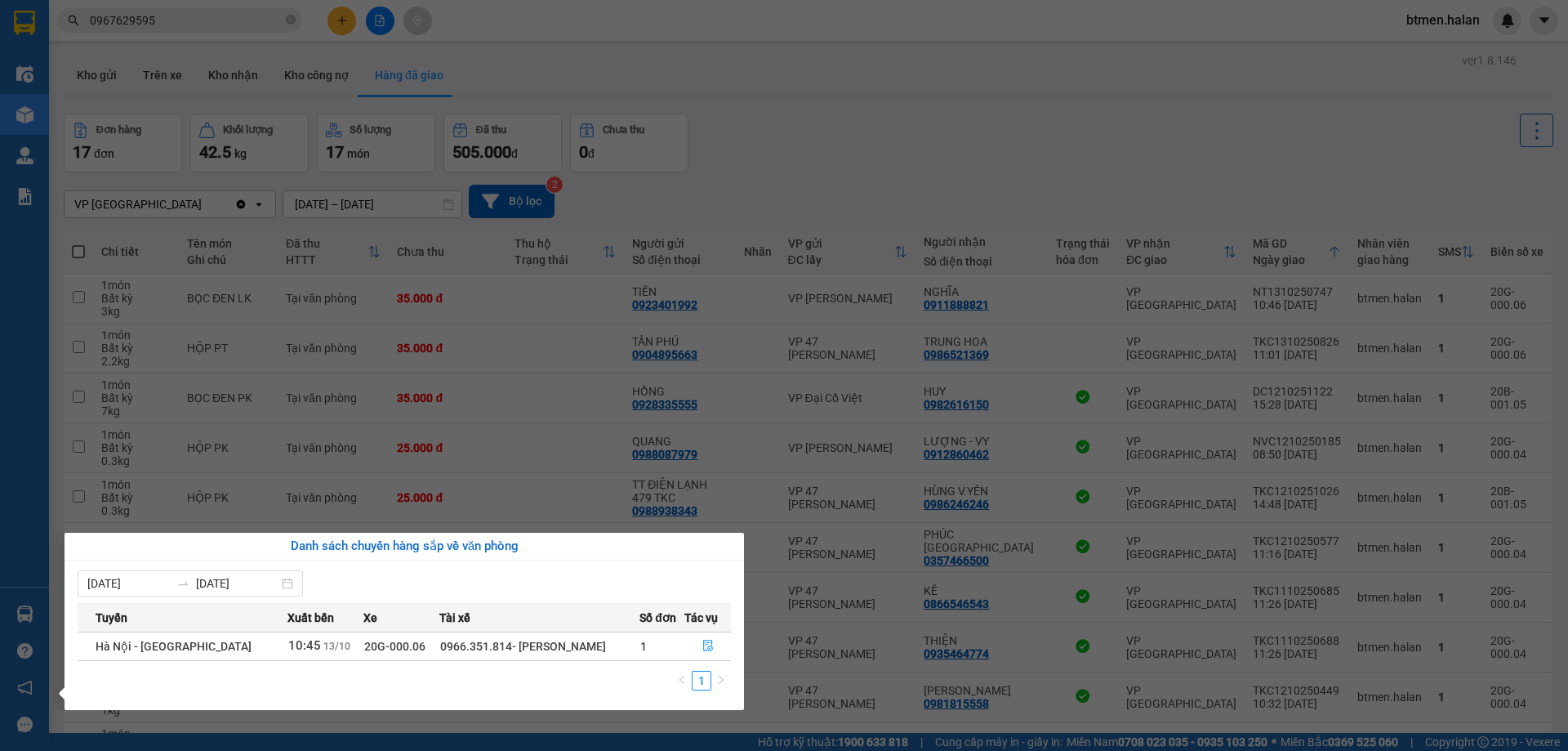
click at [765, 100] on section "Kết quả tìm kiếm ( 38 ) Bộ lọc Mã ĐH Trạng thái Món hàng Thu hộ Tổng cước Chưa …" at bounding box center [784, 375] width 1568 height 751
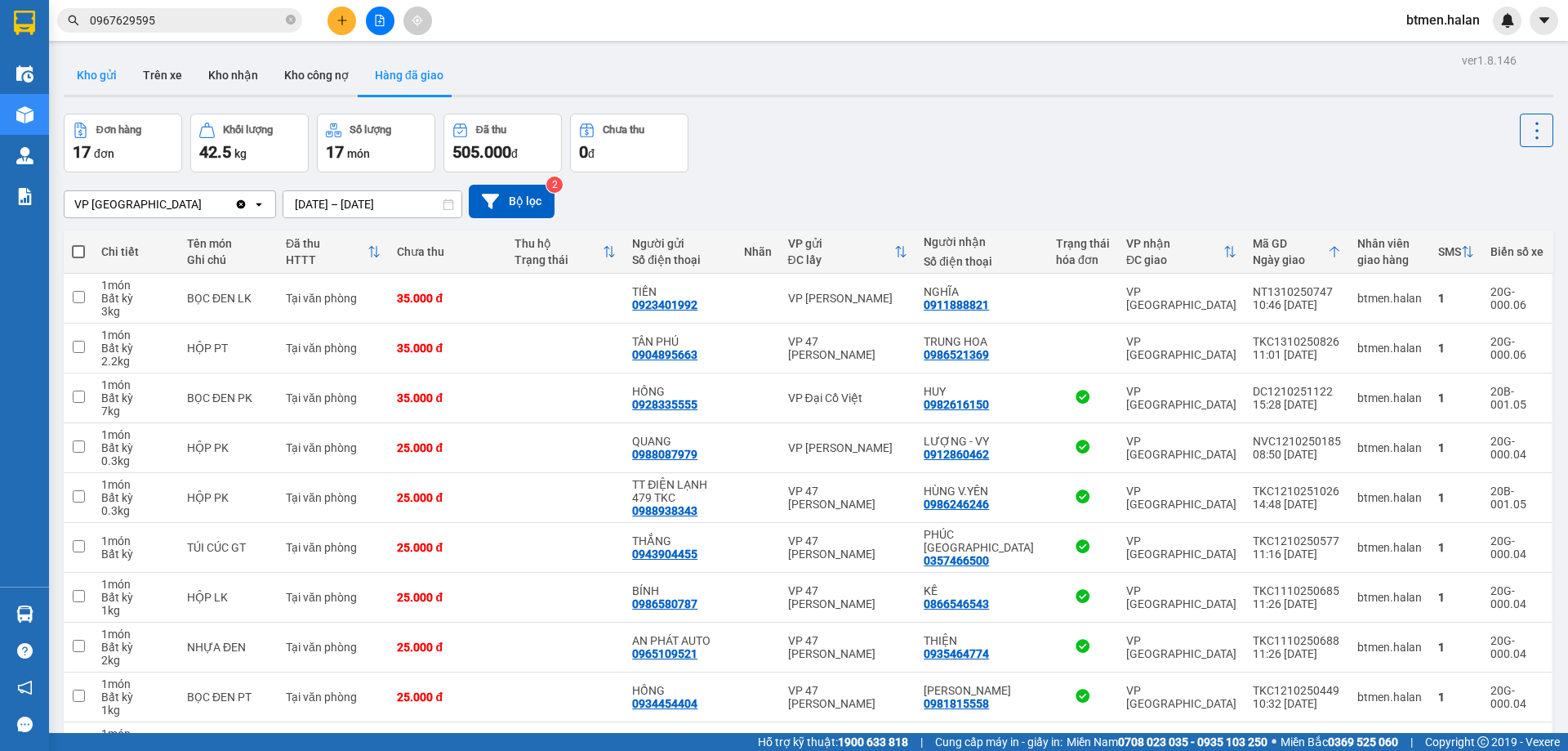
click at [105, 67] on button "Kho gửi" at bounding box center [96, 75] width 66 height 39
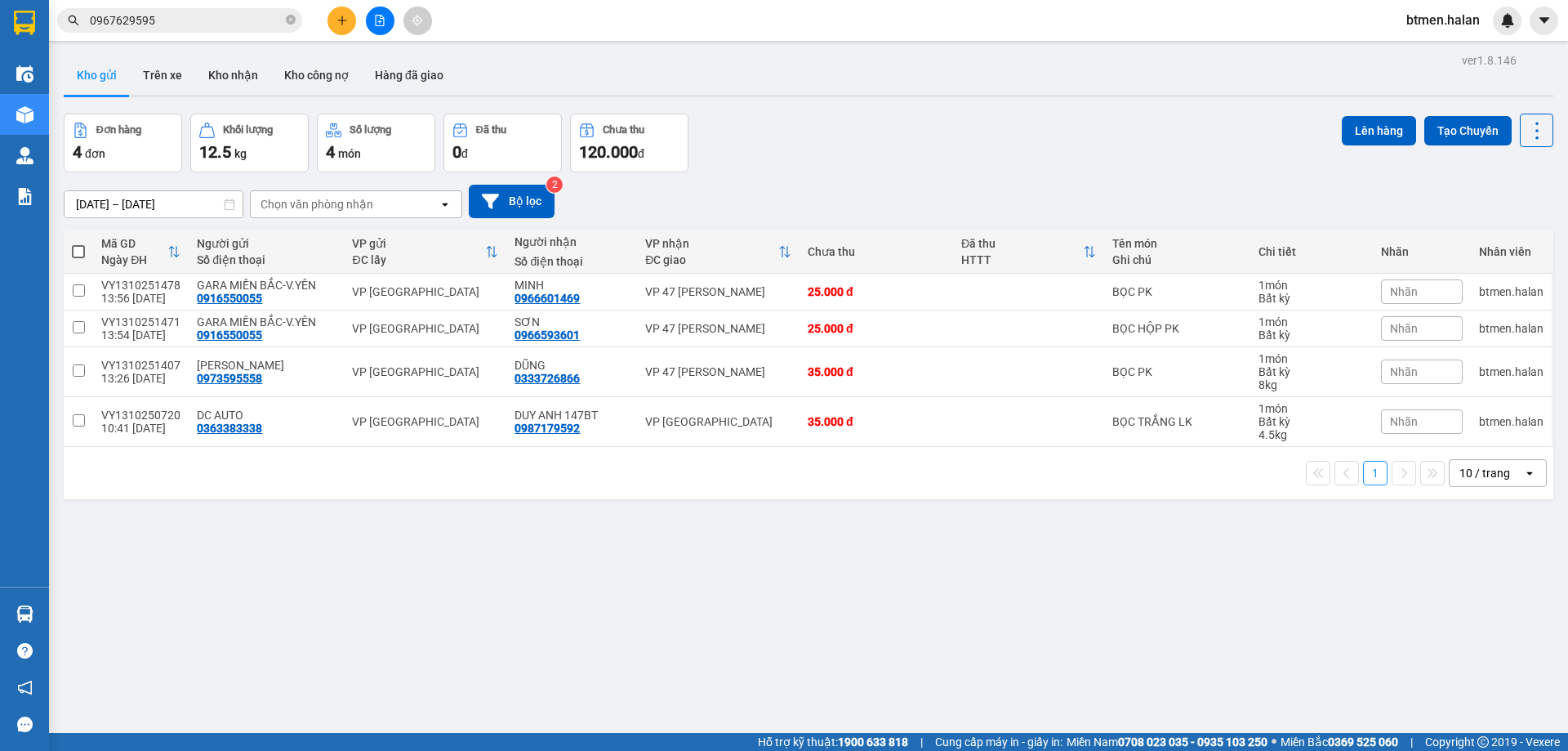
click at [80, 254] on span at bounding box center [79, 252] width 13 height 13
click at [79, 244] on input "checkbox" at bounding box center [79, 244] width 0 height 0
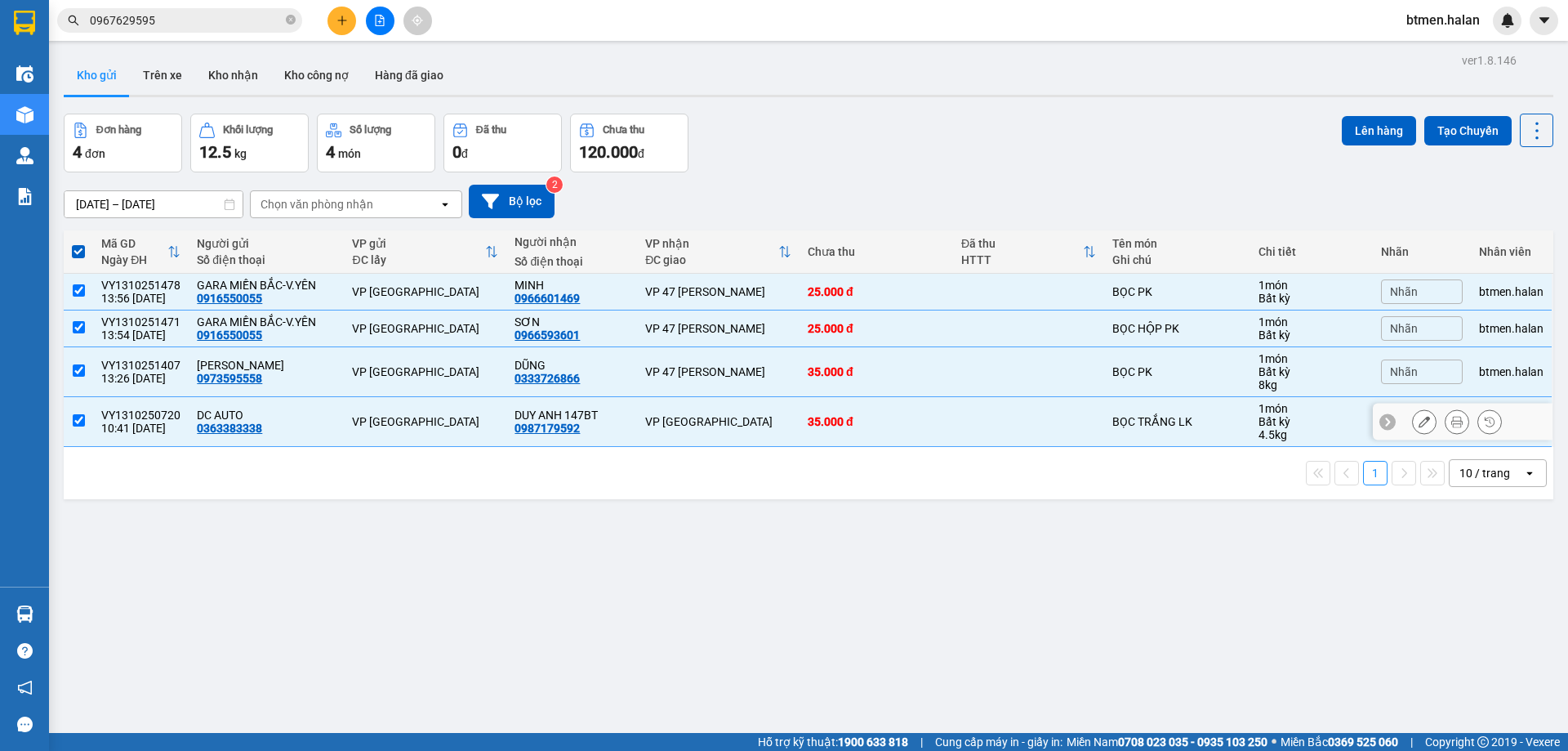
click at [79, 427] on td at bounding box center [78, 422] width 29 height 50
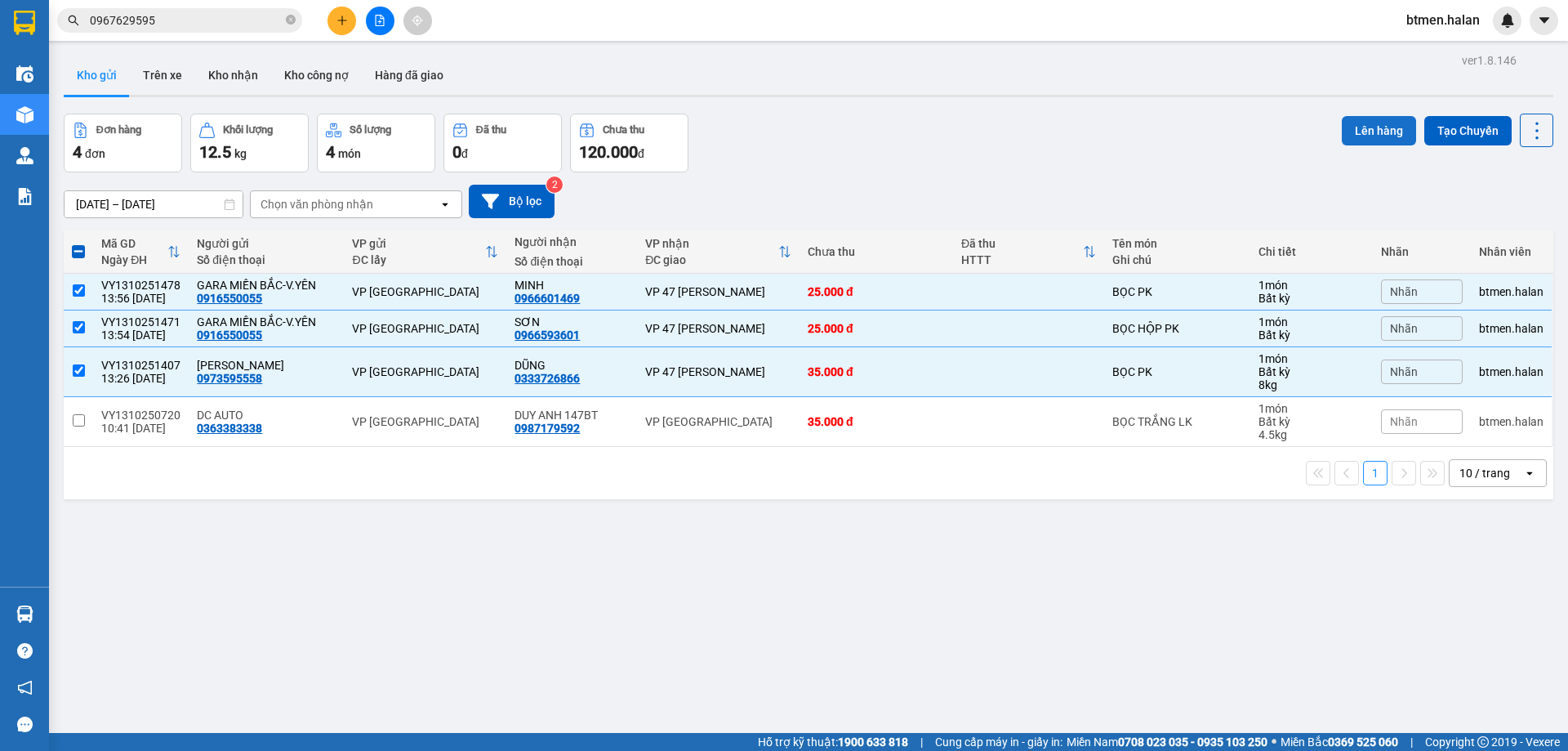
click at [1351, 131] on button "Lên hàng" at bounding box center [1378, 131] width 74 height 29
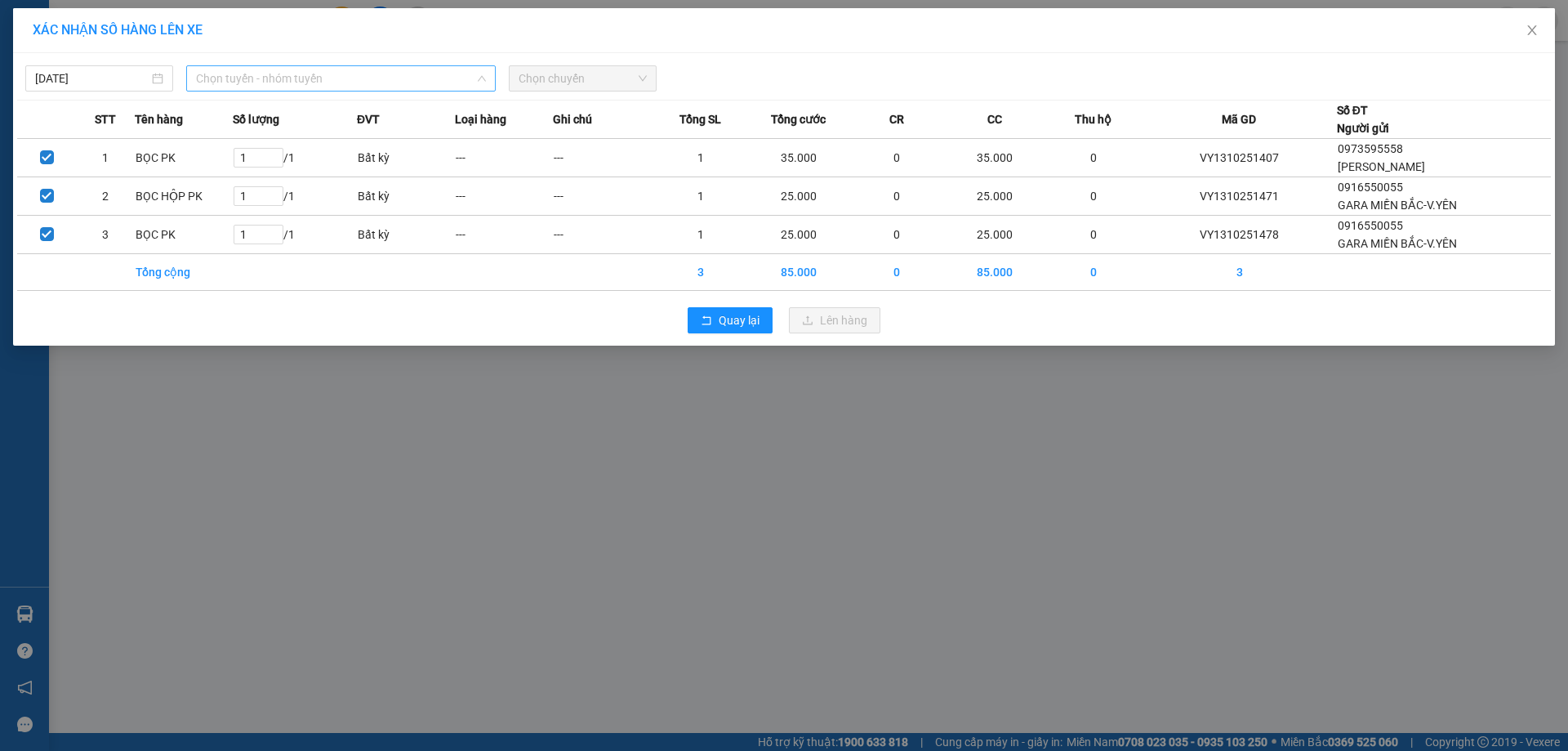
click at [271, 77] on span "Chọn tuyến - nhóm tuyến" at bounding box center [341, 78] width 290 height 24
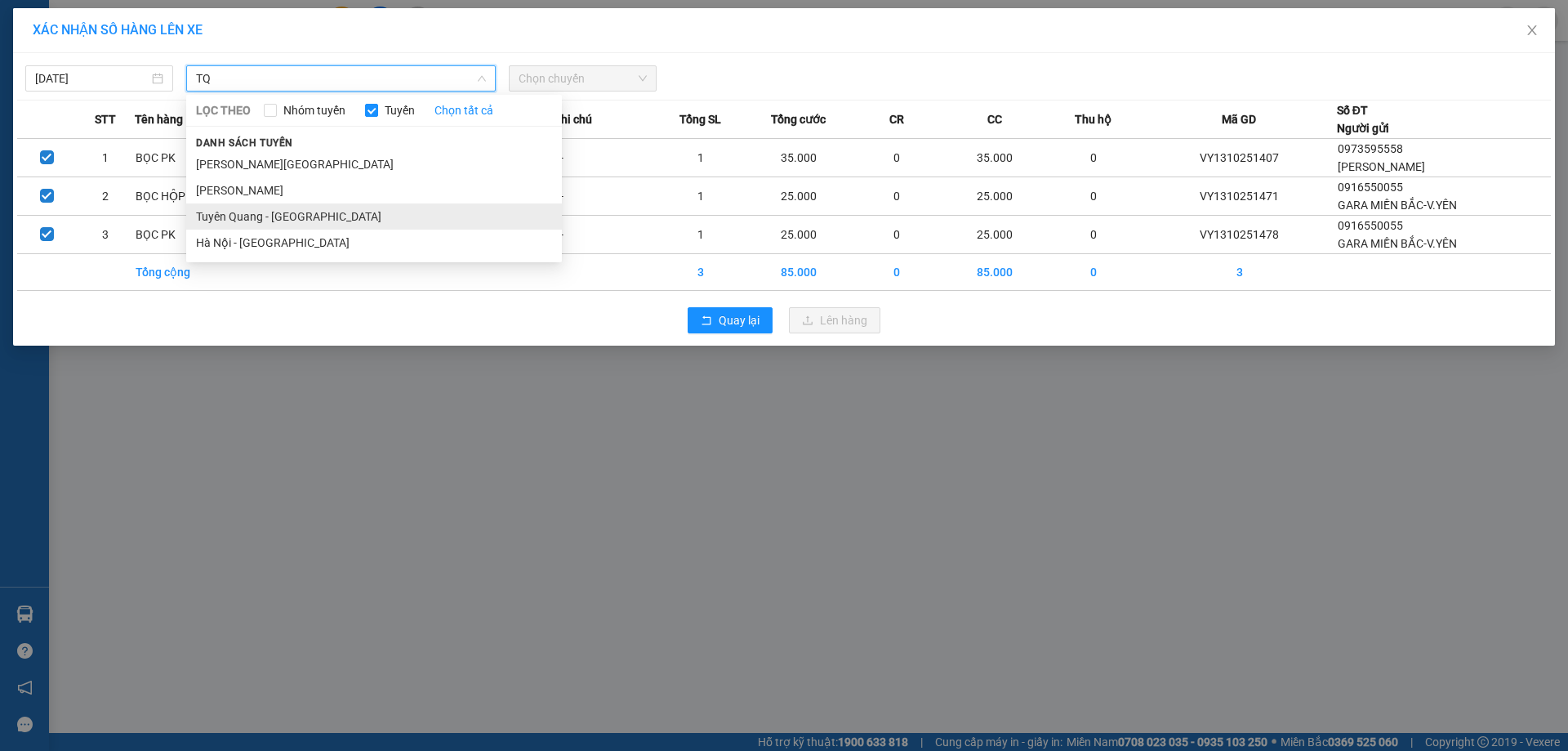
type input "TQ"
click at [272, 216] on li "Tuyên Quang - [GEOGRAPHIC_DATA]" at bounding box center [373, 216] width 376 height 26
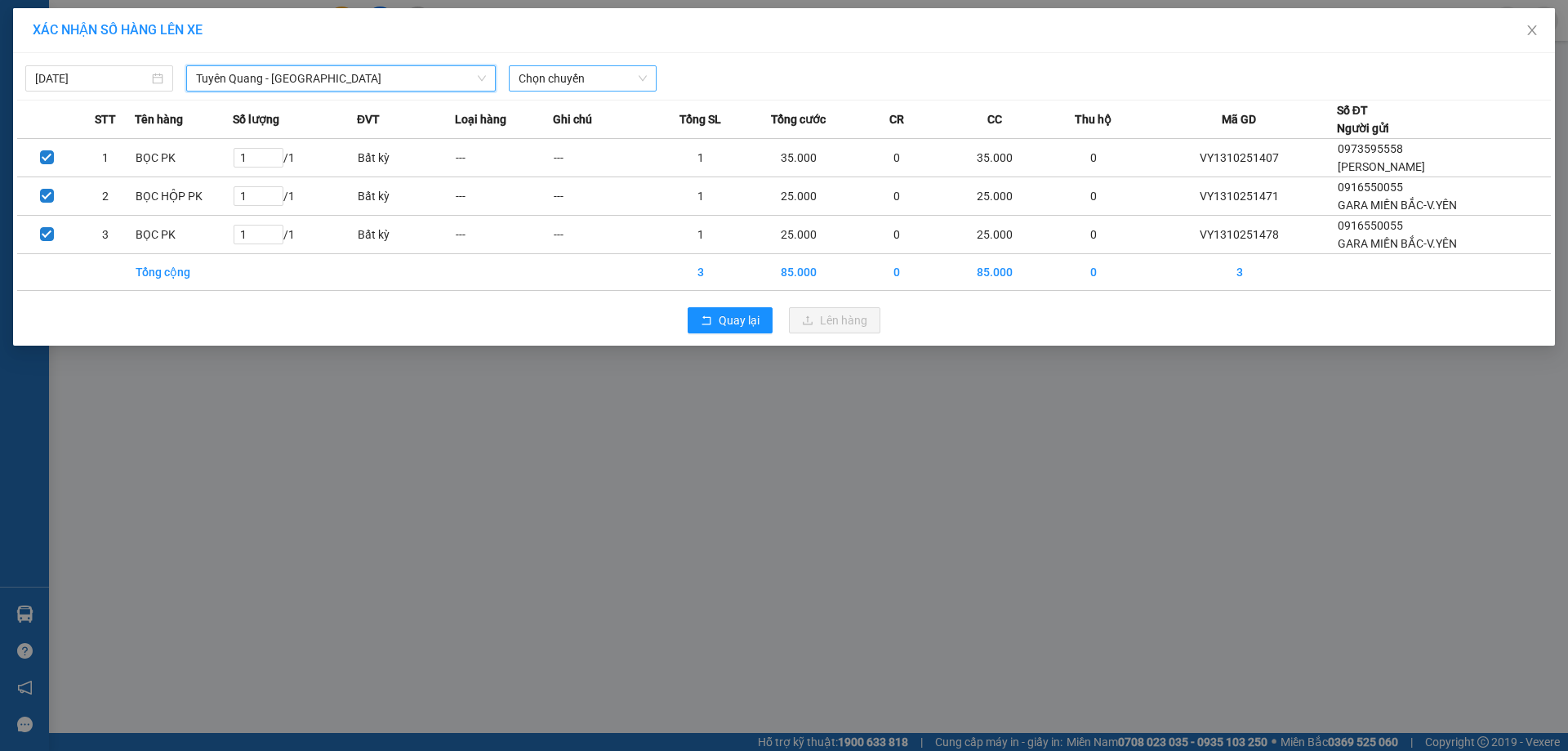
click at [545, 79] on span "Chọn chuyến" at bounding box center [582, 78] width 128 height 24
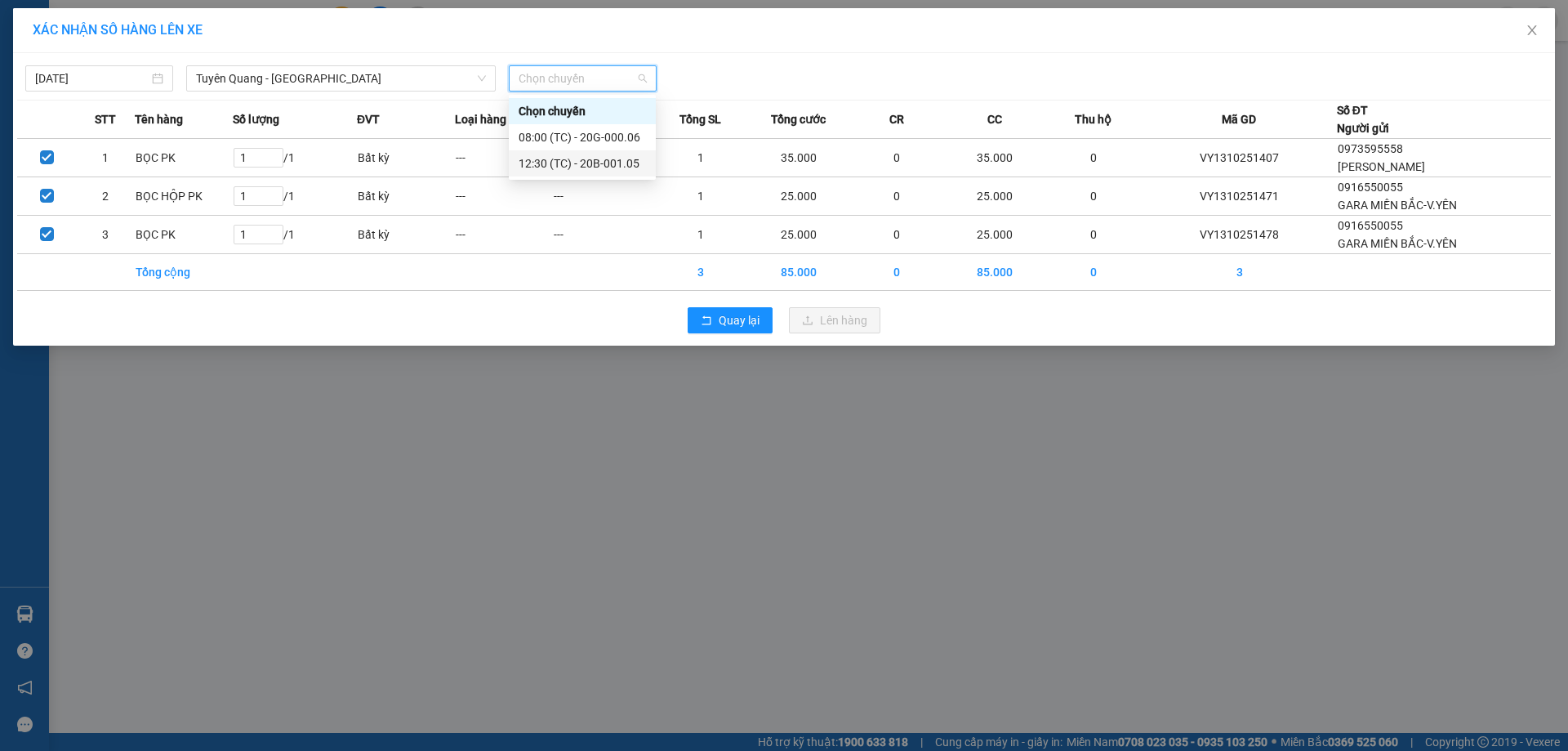
click at [620, 167] on div "12:30 (TC) - 20B-001.05" at bounding box center [582, 162] width 127 height 18
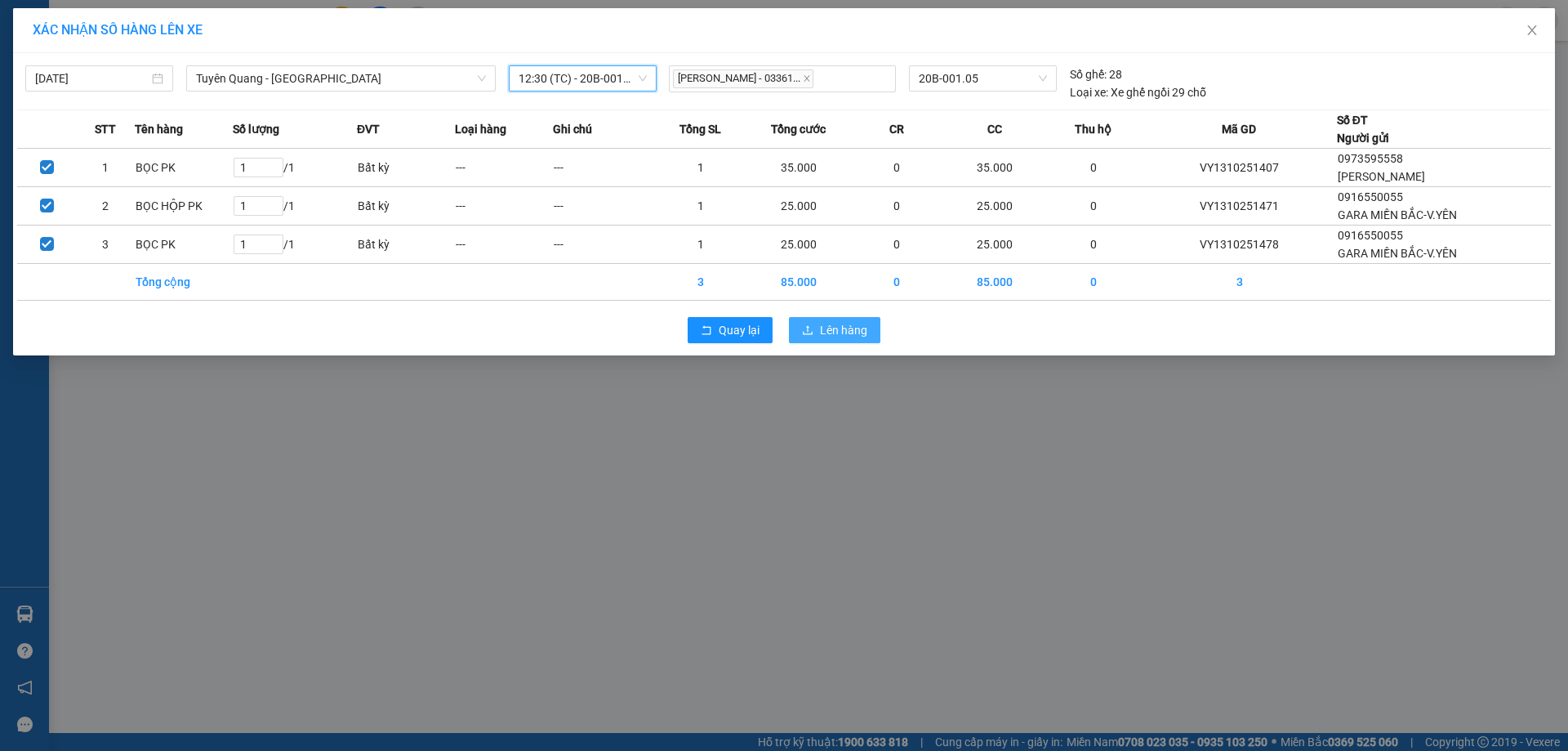
click at [838, 326] on span "Lên hàng" at bounding box center [843, 330] width 48 height 18
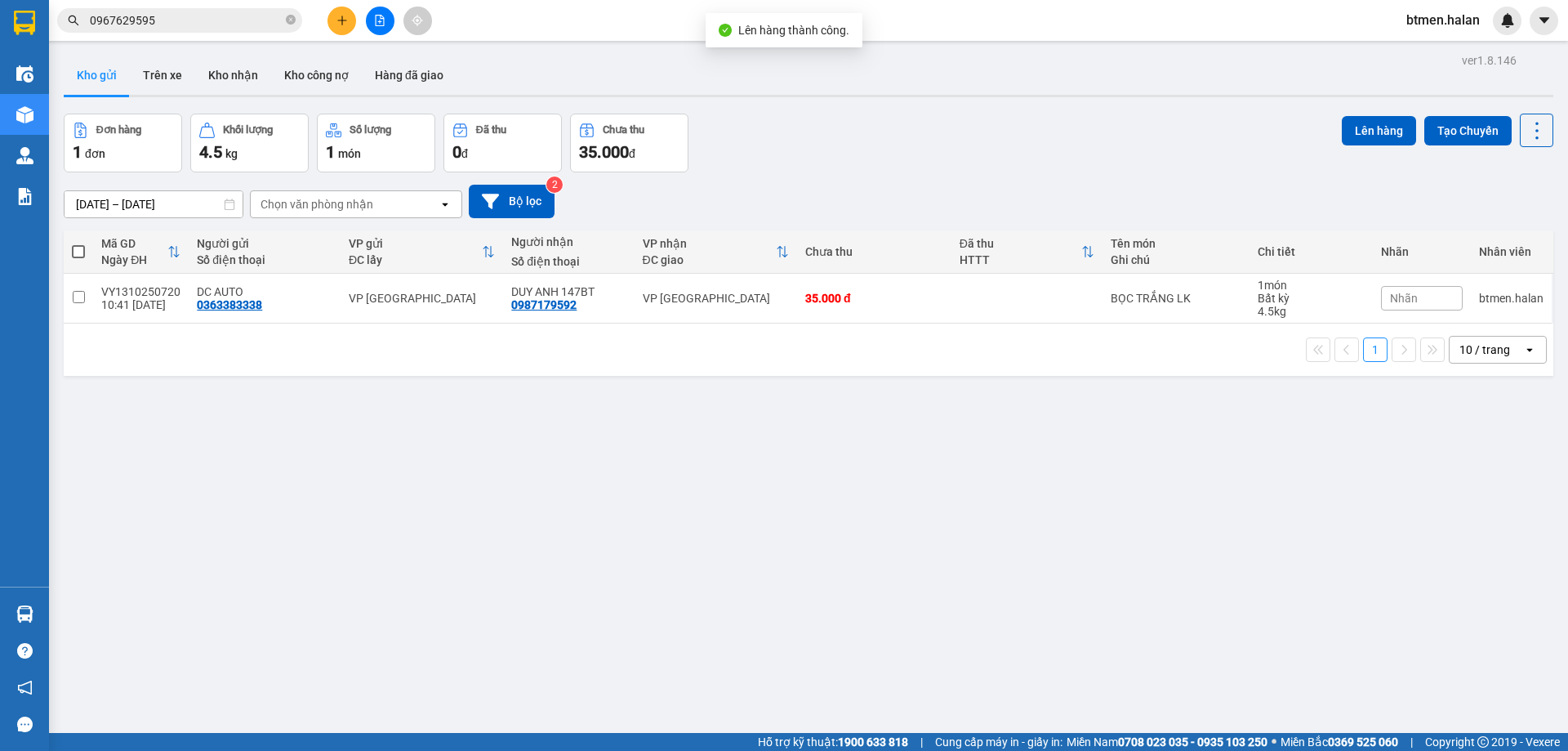
click at [82, 249] on span at bounding box center [79, 252] width 13 height 13
click at [79, 244] on input "checkbox" at bounding box center [79, 244] width 0 height 0
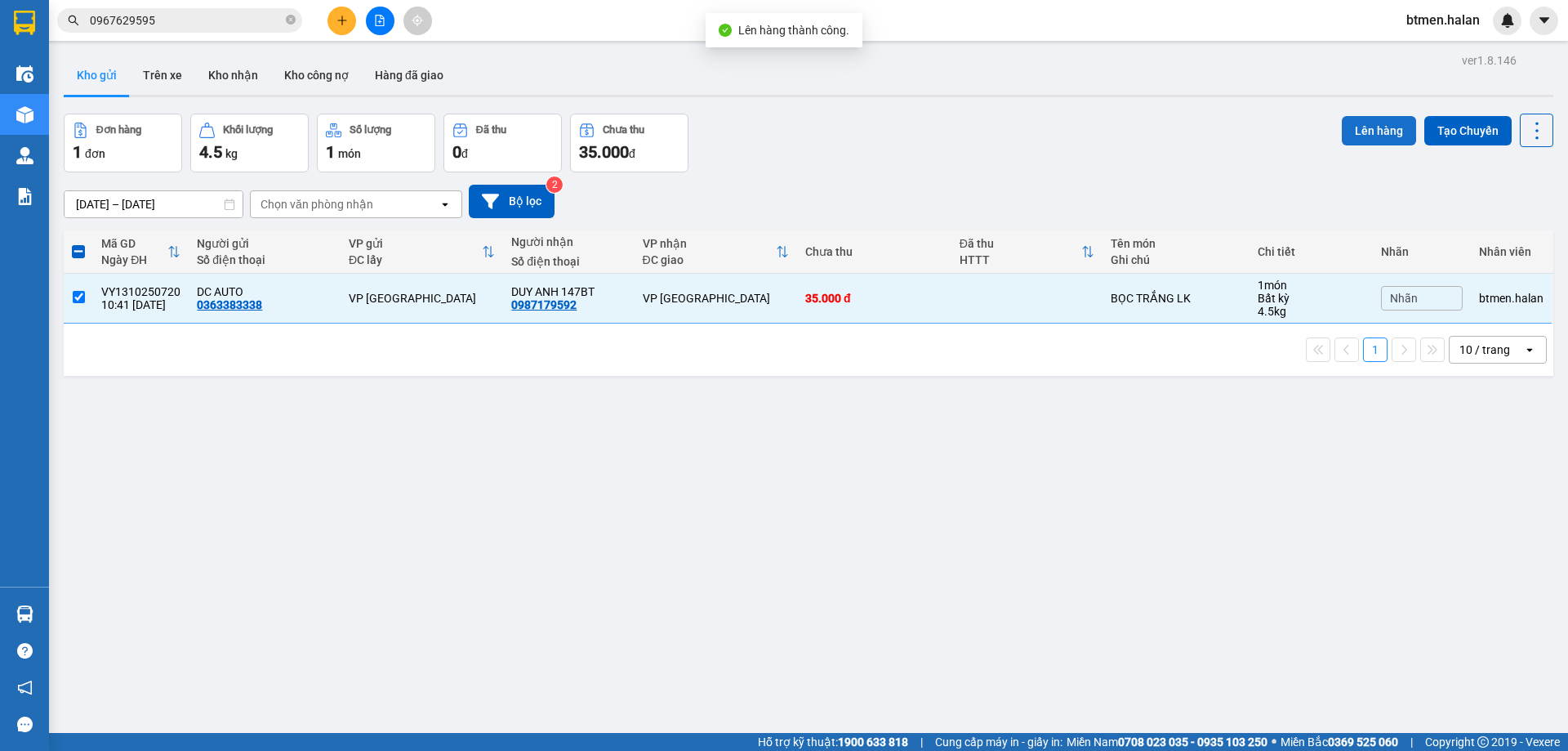
click at [1365, 119] on button "Lên hàng" at bounding box center [1378, 131] width 74 height 29
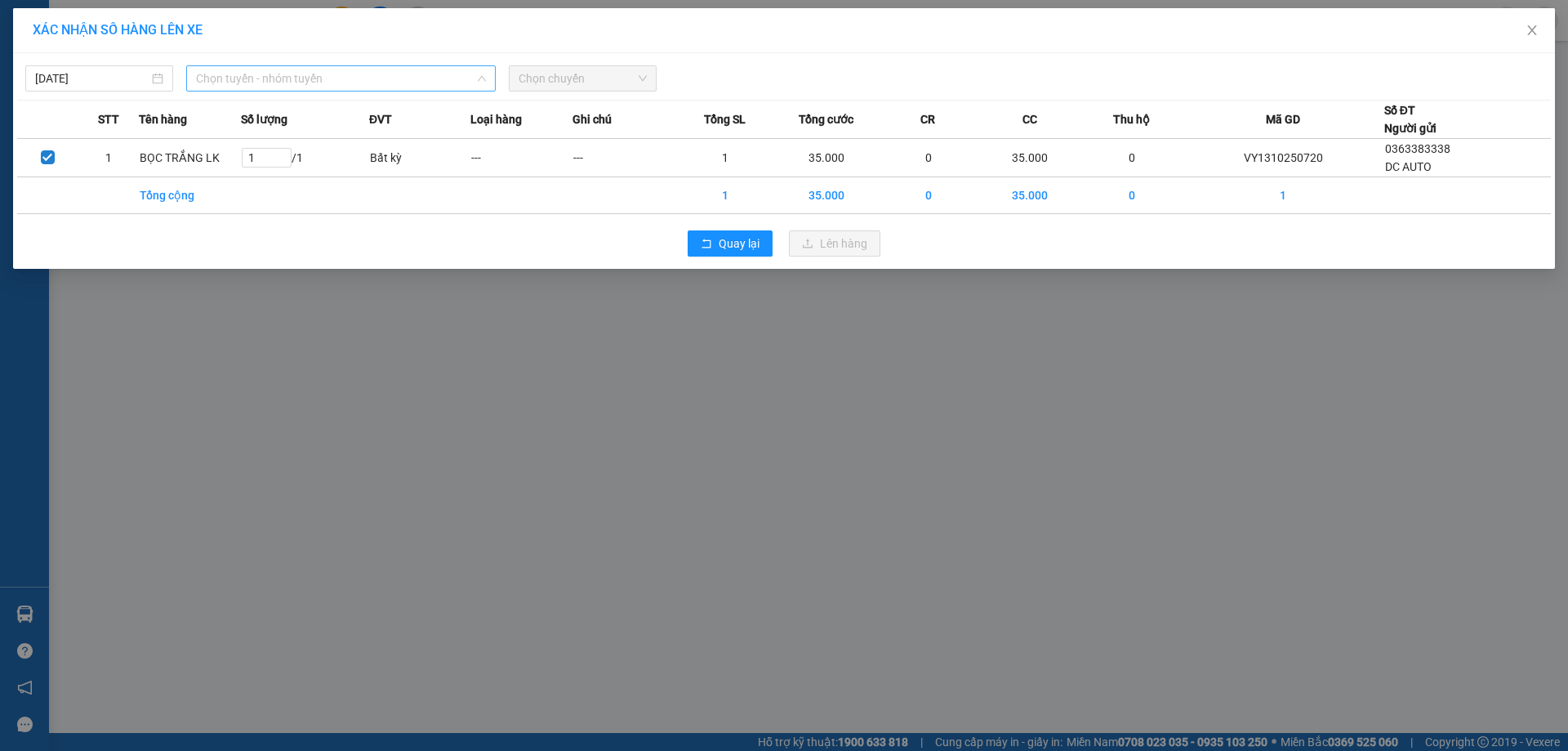
click at [343, 77] on span "Chọn tuyến - nhóm tuyến" at bounding box center [341, 78] width 290 height 24
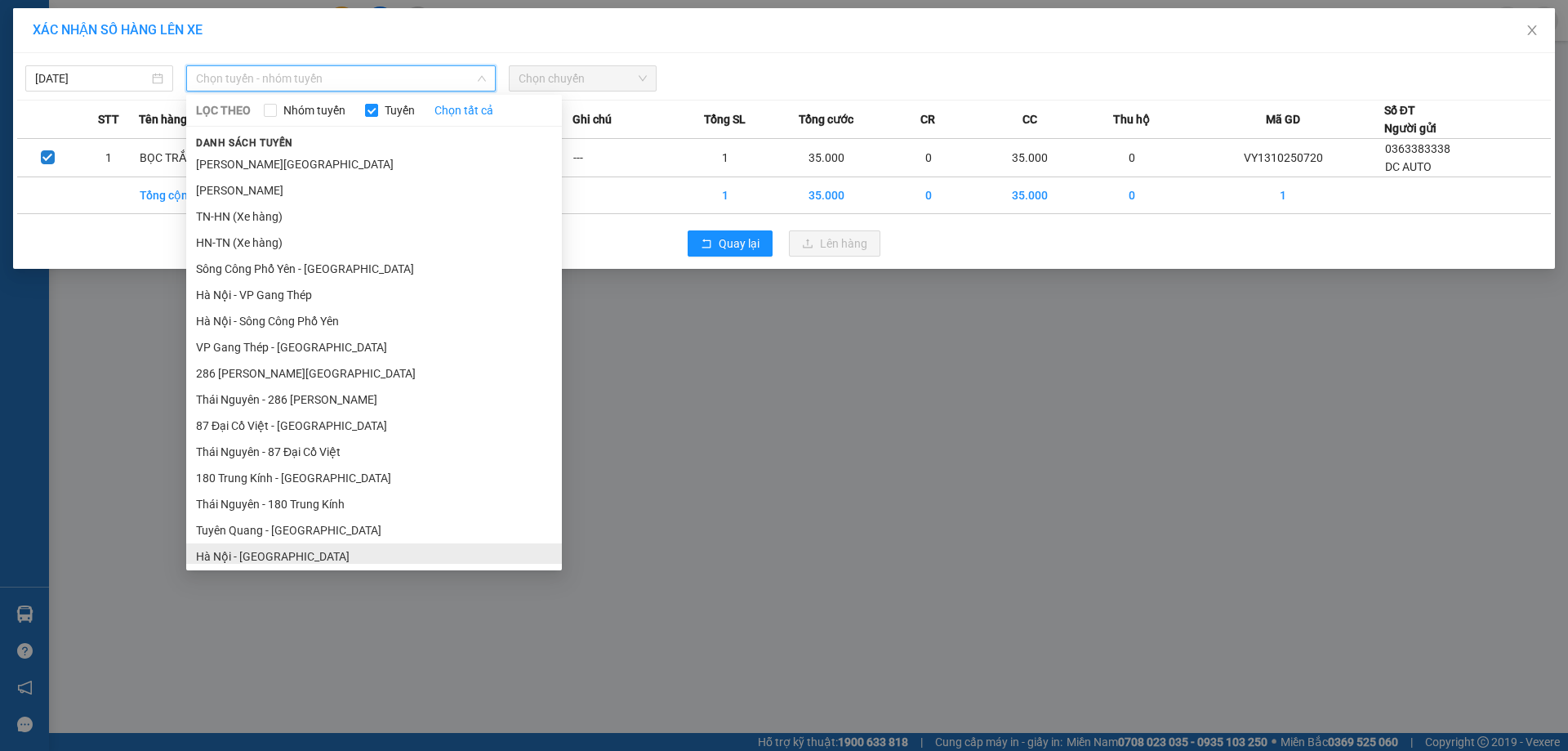
click at [277, 553] on li "Hà Nội - [GEOGRAPHIC_DATA]" at bounding box center [373, 556] width 376 height 26
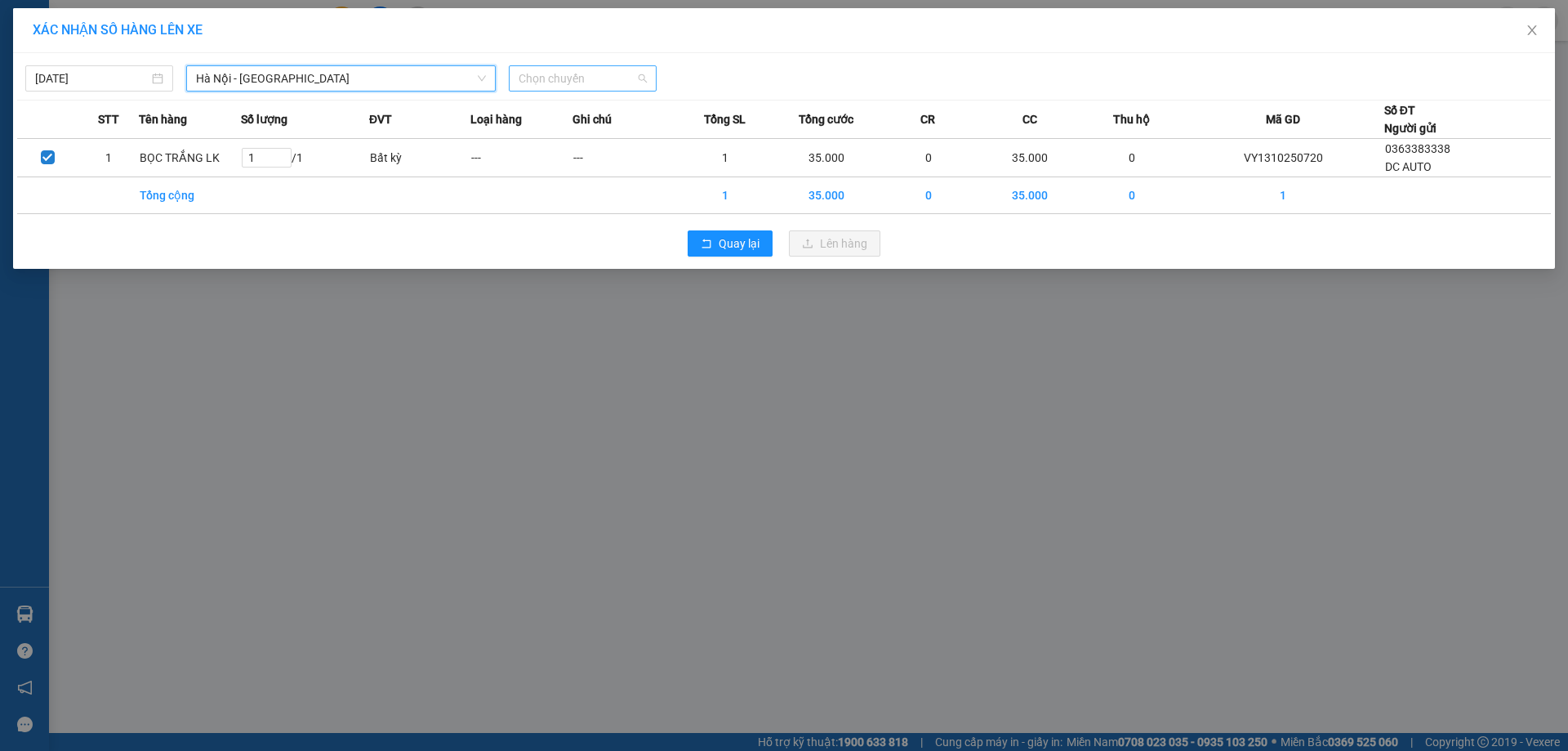
click at [623, 86] on span "Chọn chuyến" at bounding box center [582, 78] width 128 height 24
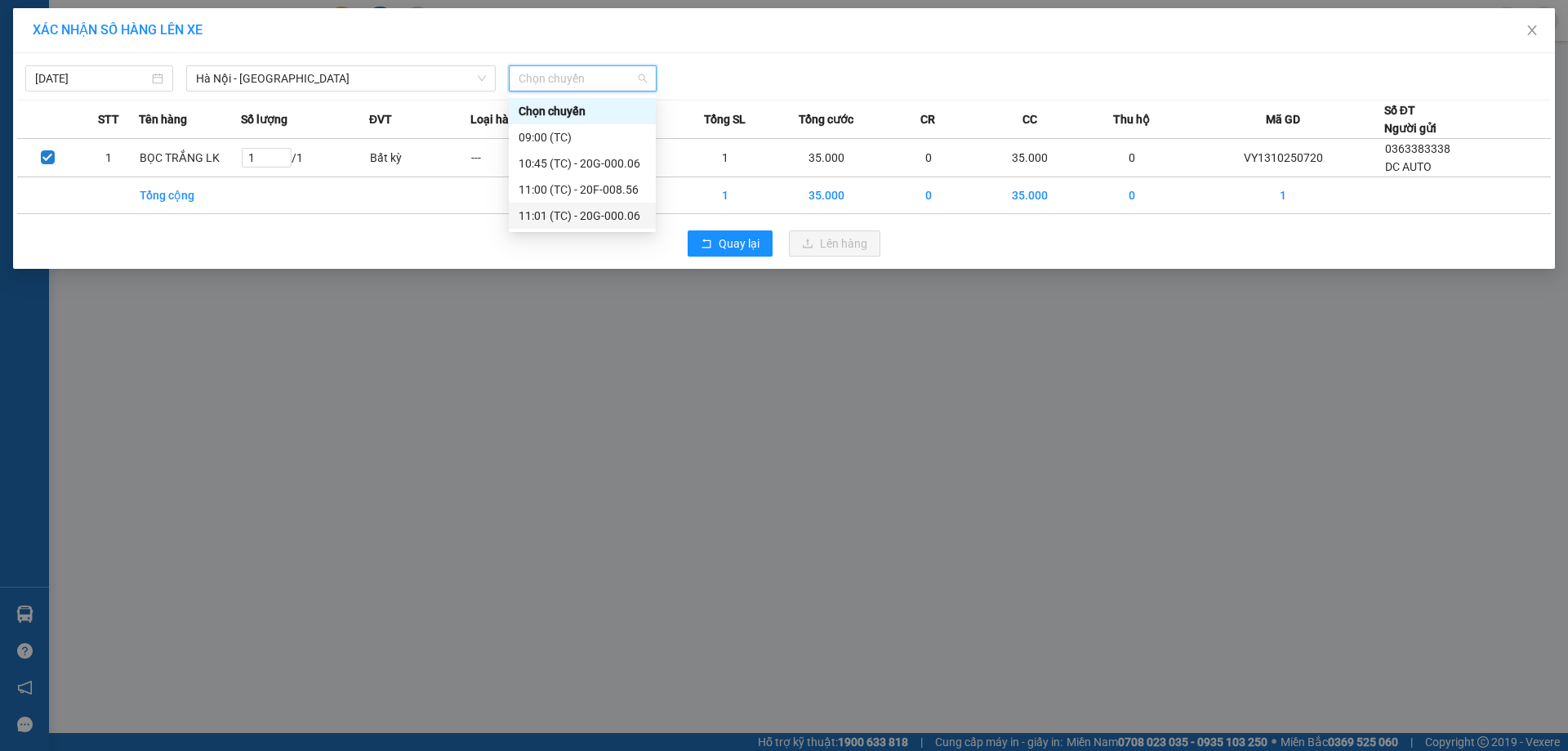
click at [596, 208] on div "11:01 (TC) - 20G-000.06" at bounding box center [582, 215] width 127 height 18
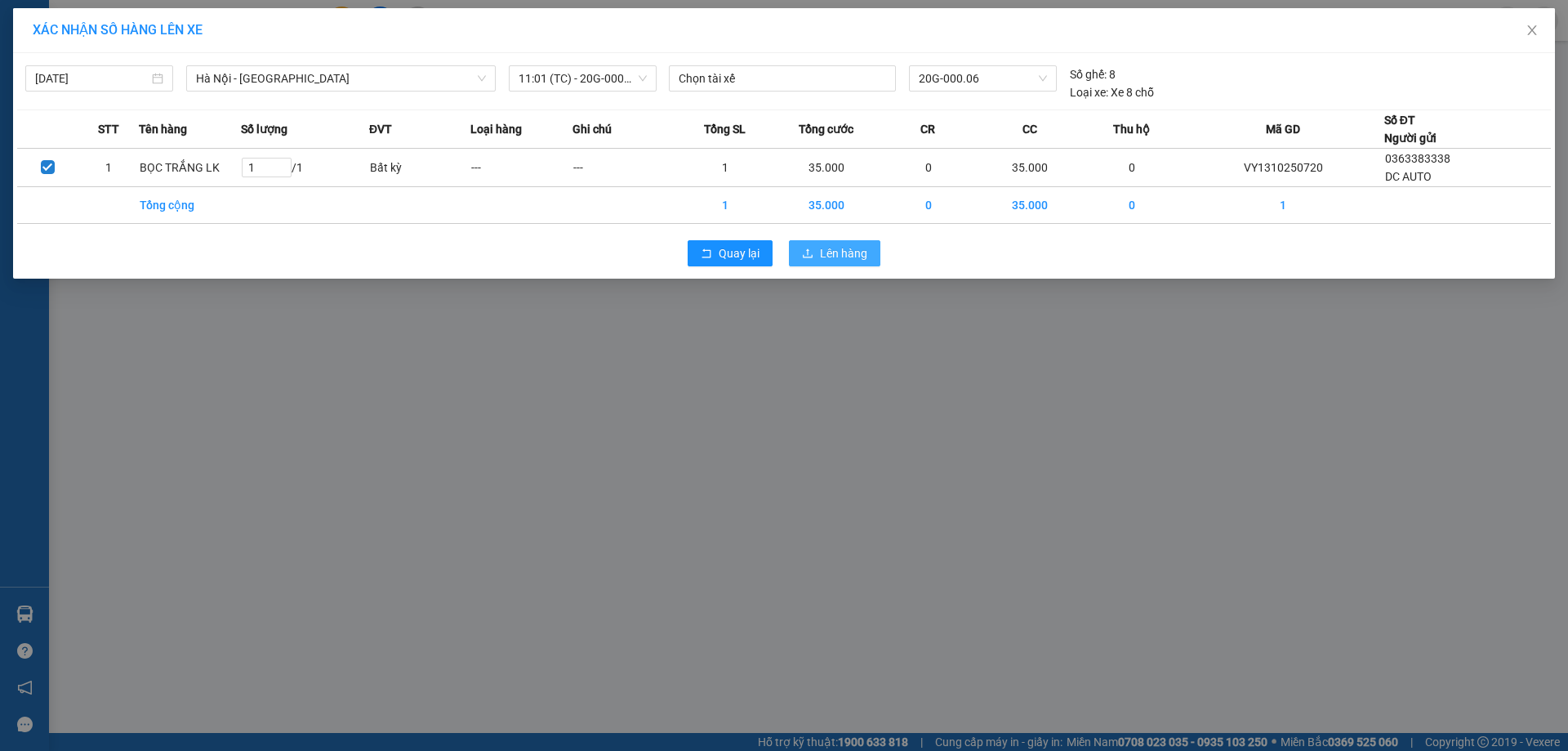
click at [856, 261] on span "Lên hàng" at bounding box center [843, 253] width 48 height 18
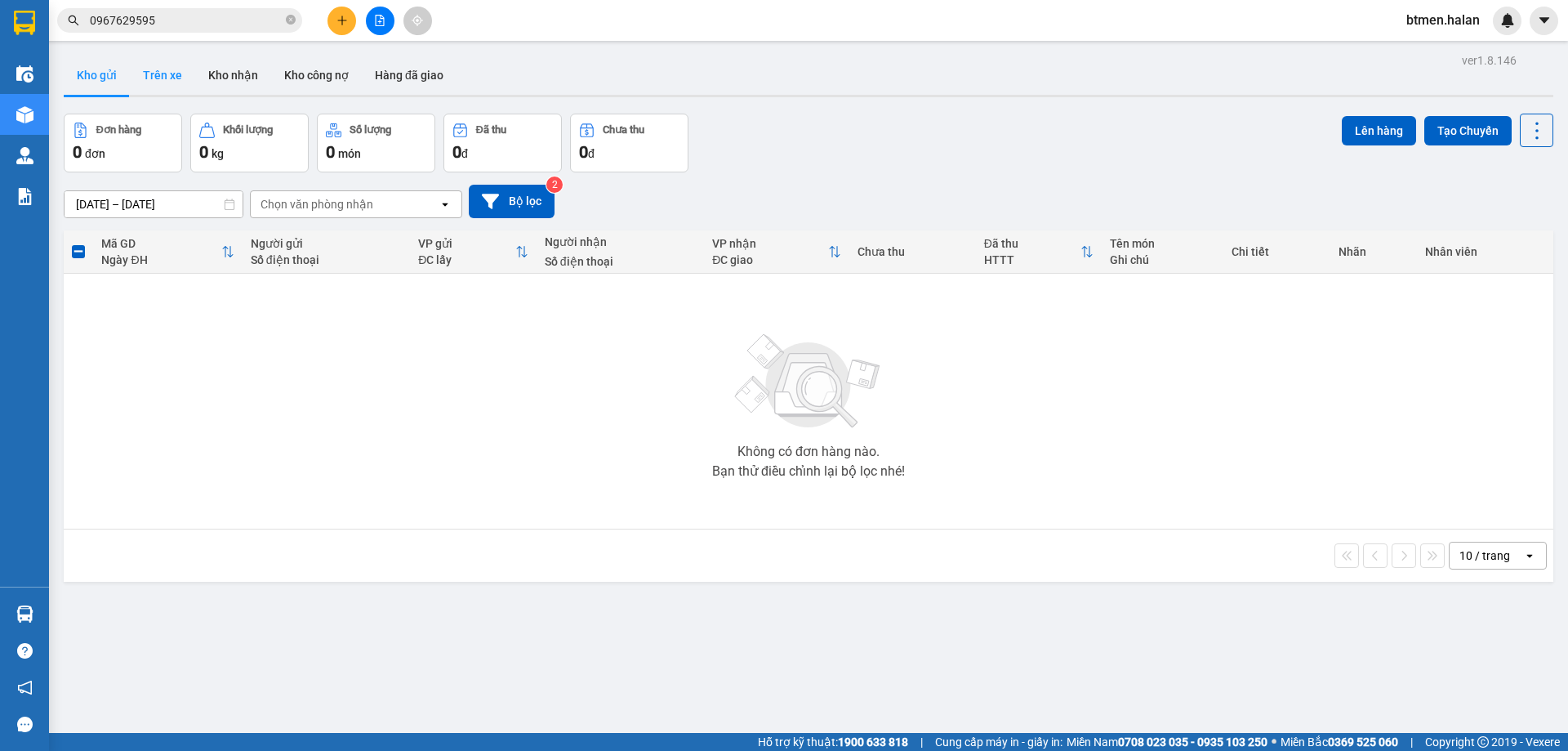
click at [143, 77] on button "Trên xe" at bounding box center [162, 75] width 65 height 39
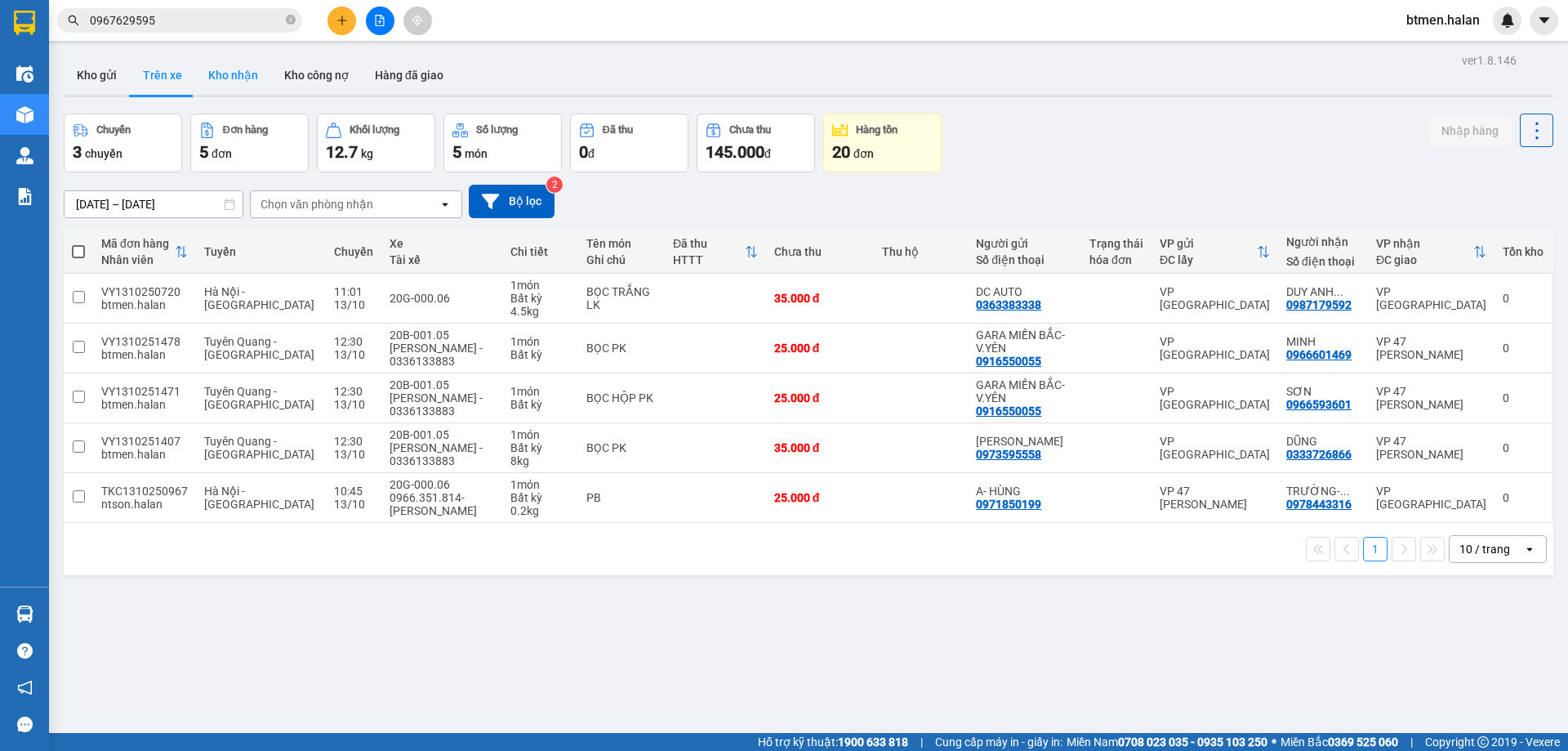
click at [230, 64] on button "Kho nhận" at bounding box center [233, 75] width 76 height 39
type input "[DATE] – [DATE]"
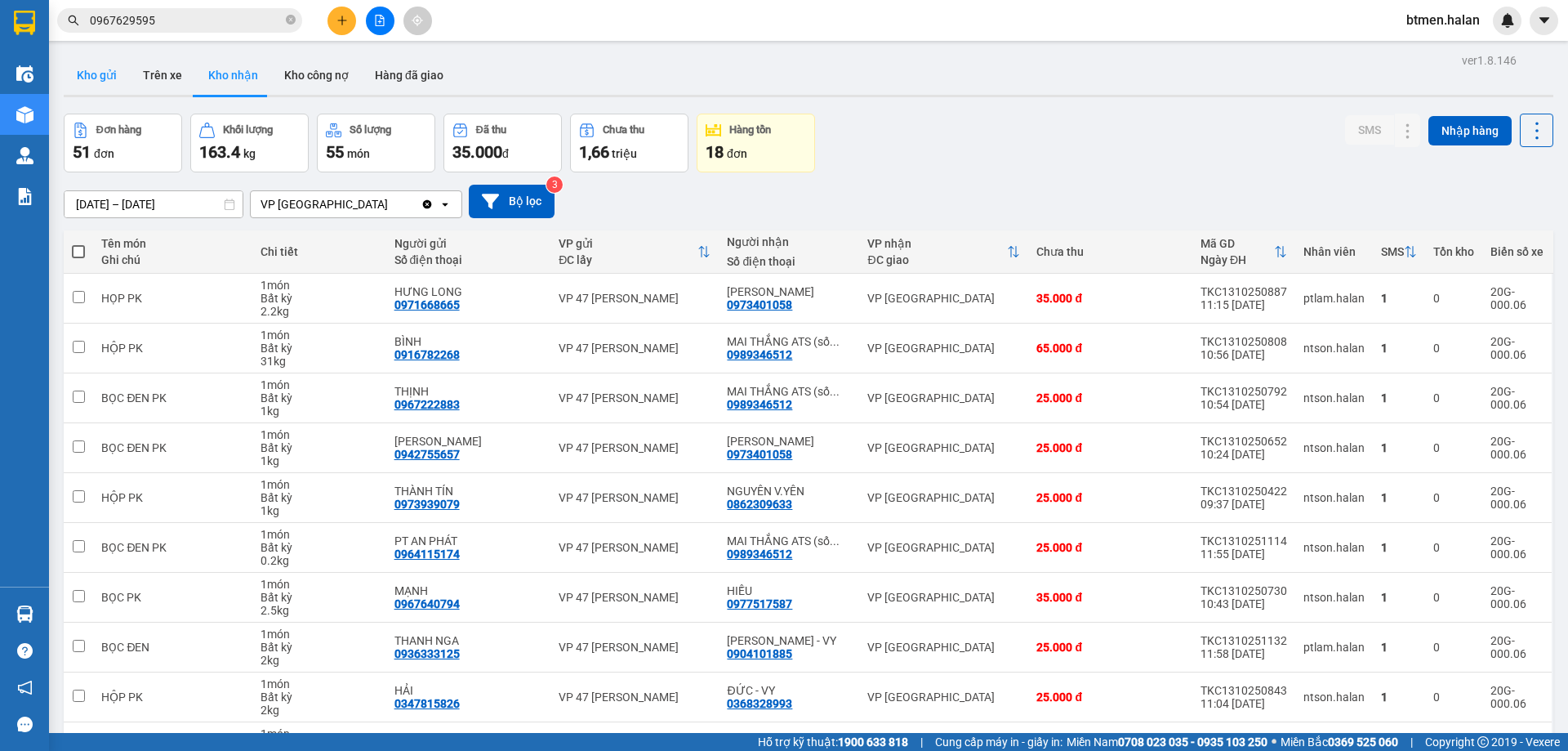
click at [110, 68] on button "Kho gửi" at bounding box center [96, 75] width 66 height 39
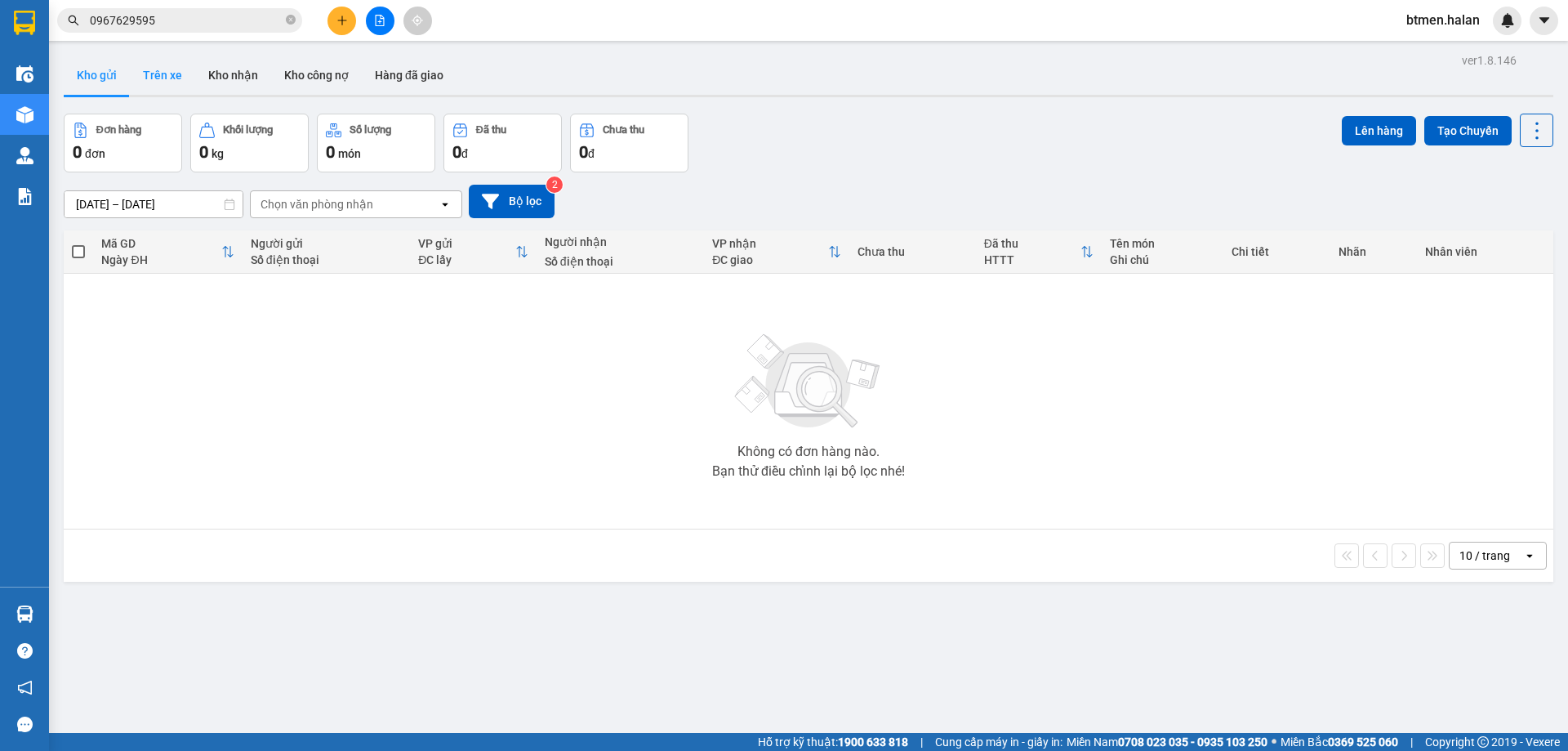
click at [167, 79] on button "Trên xe" at bounding box center [162, 75] width 65 height 39
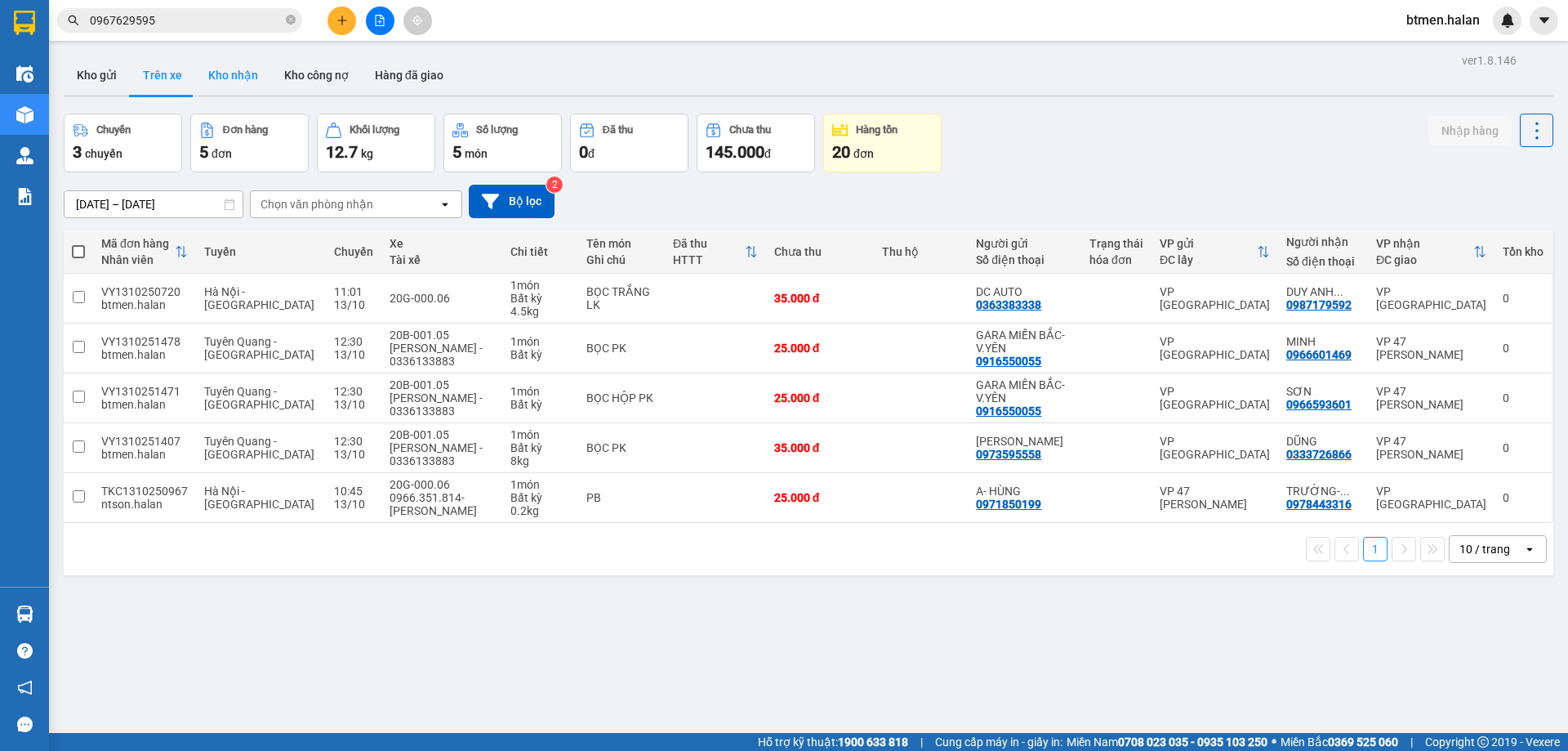
click at [202, 68] on button "Kho nhận" at bounding box center [233, 75] width 76 height 39
type input "[DATE] – [DATE]"
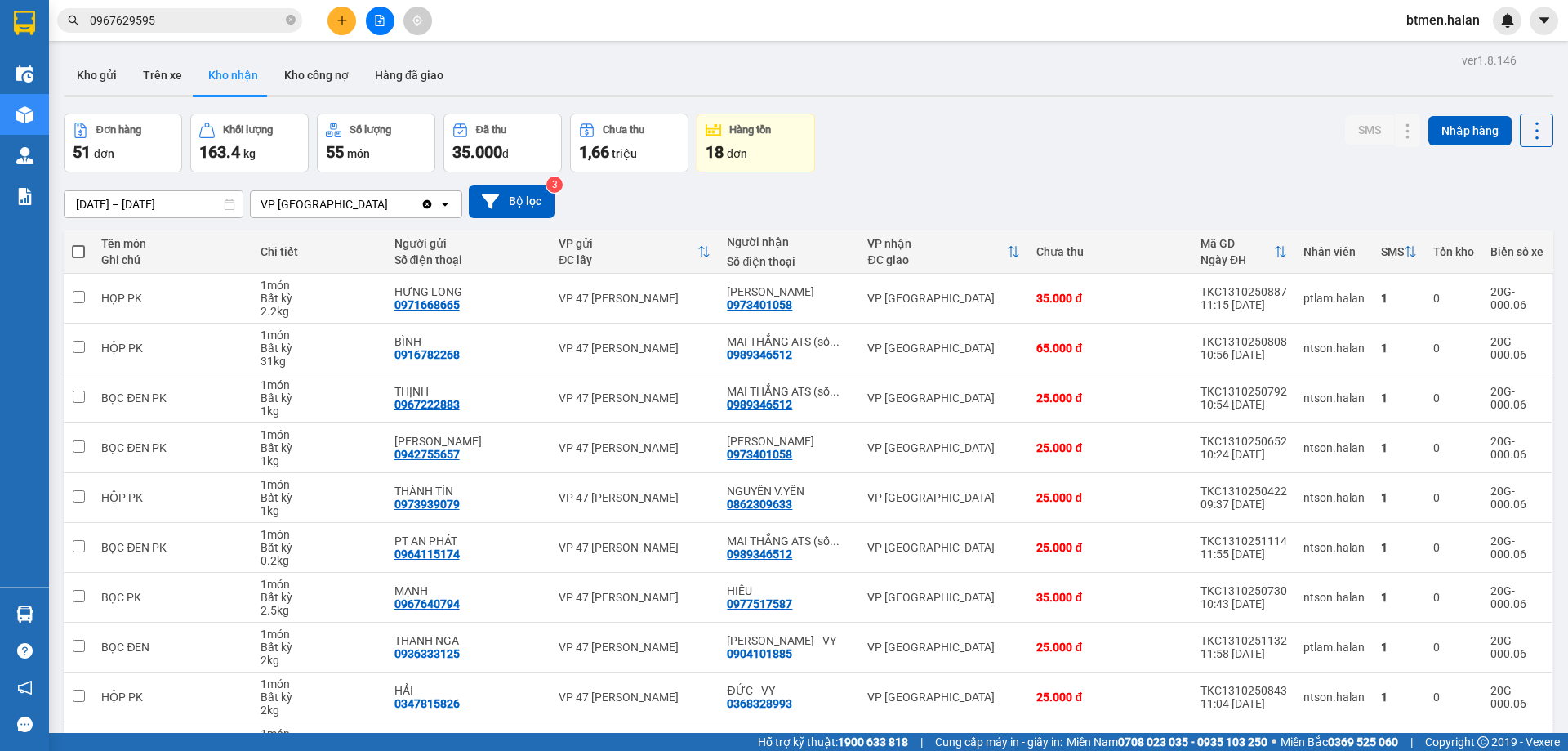
click at [1400, 172] on div "[DATE] – [DATE] Press the down arrow key to interact with the calendar and sele…" at bounding box center [808, 201] width 1489 height 58
click at [754, 747] on div "0979624866" at bounding box center [760, 754] width 65 height 13
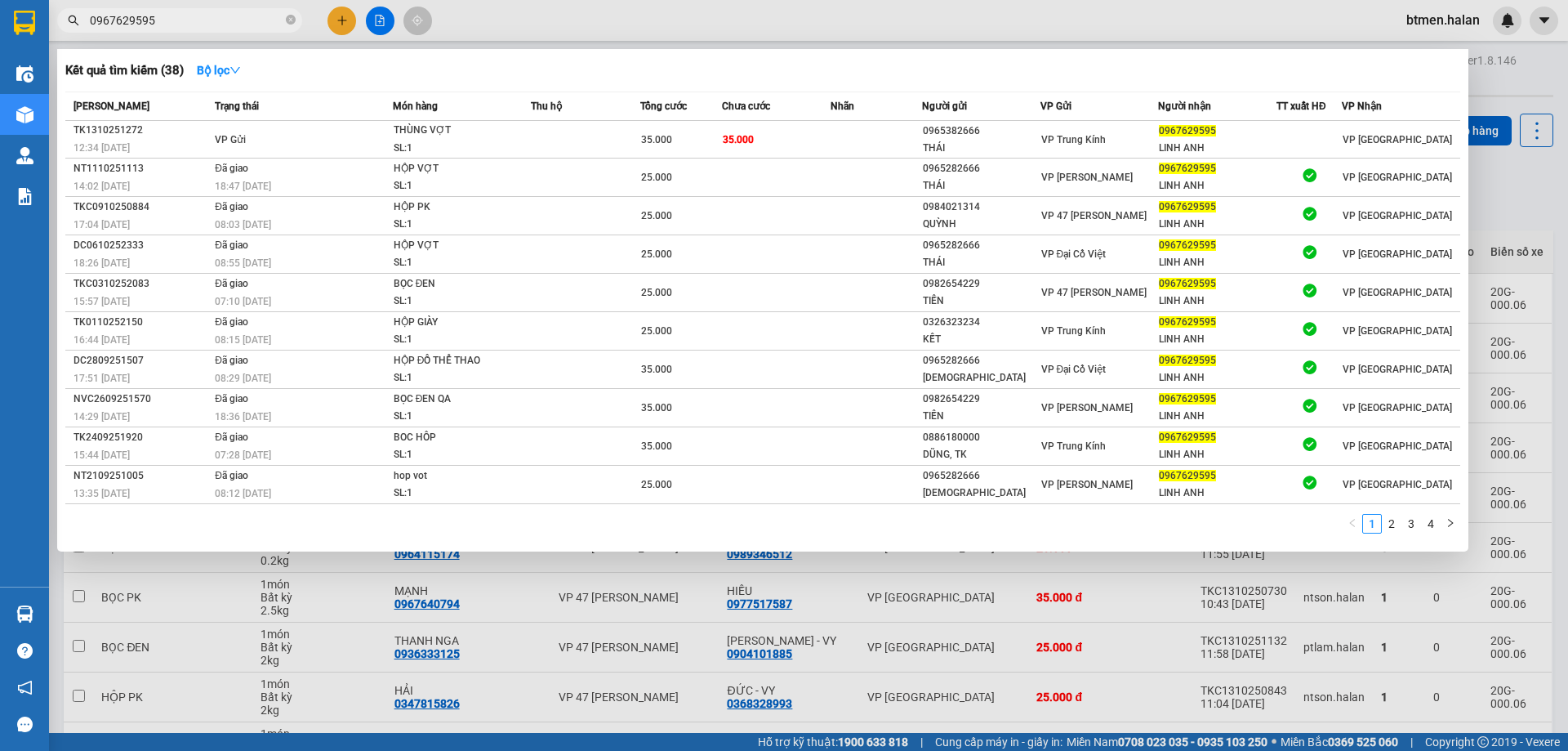
click at [196, 23] on input "0967629595" at bounding box center [186, 20] width 192 height 18
paste input "79624866"
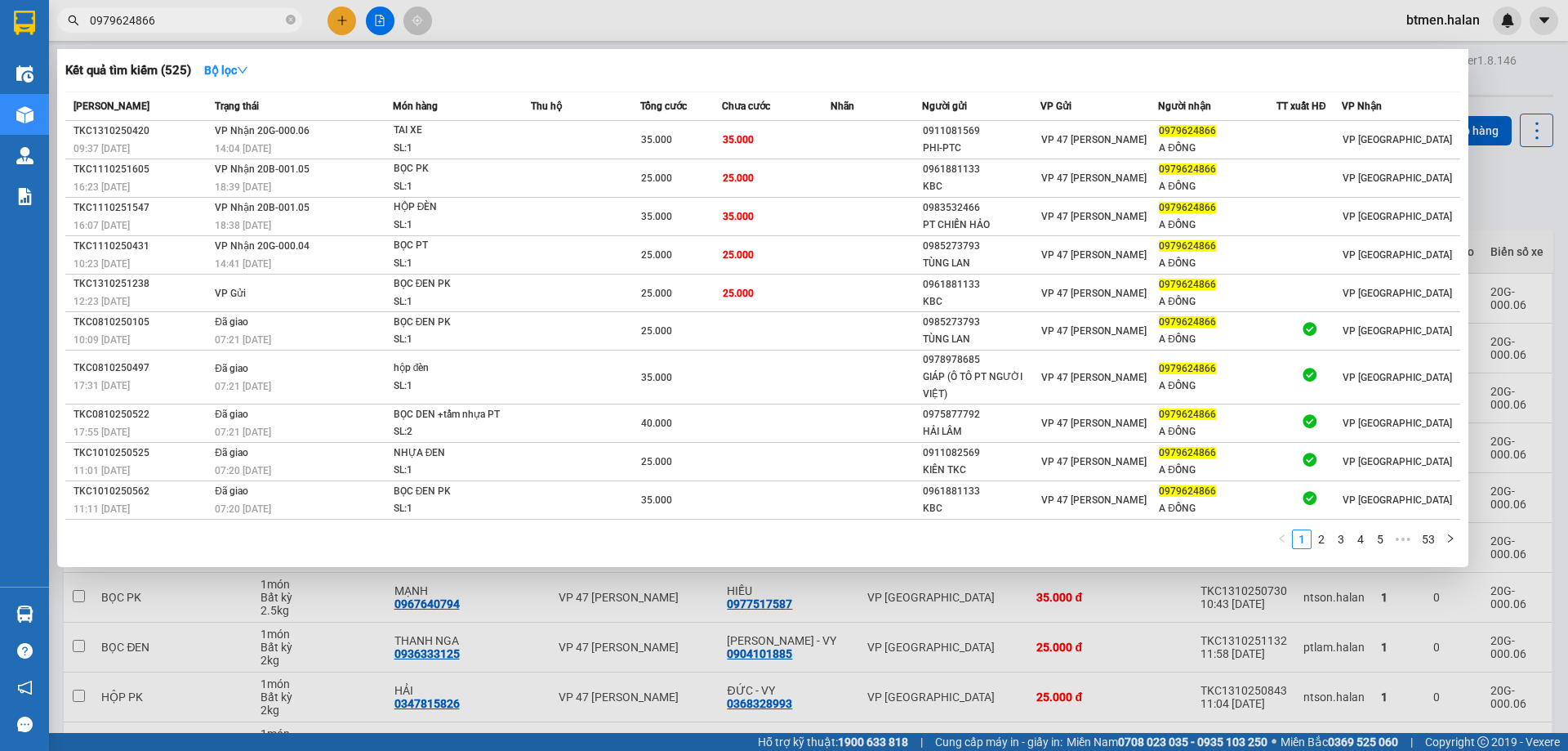
type input "0979624866"
click at [1483, 110] on div at bounding box center [784, 375] width 1568 height 751
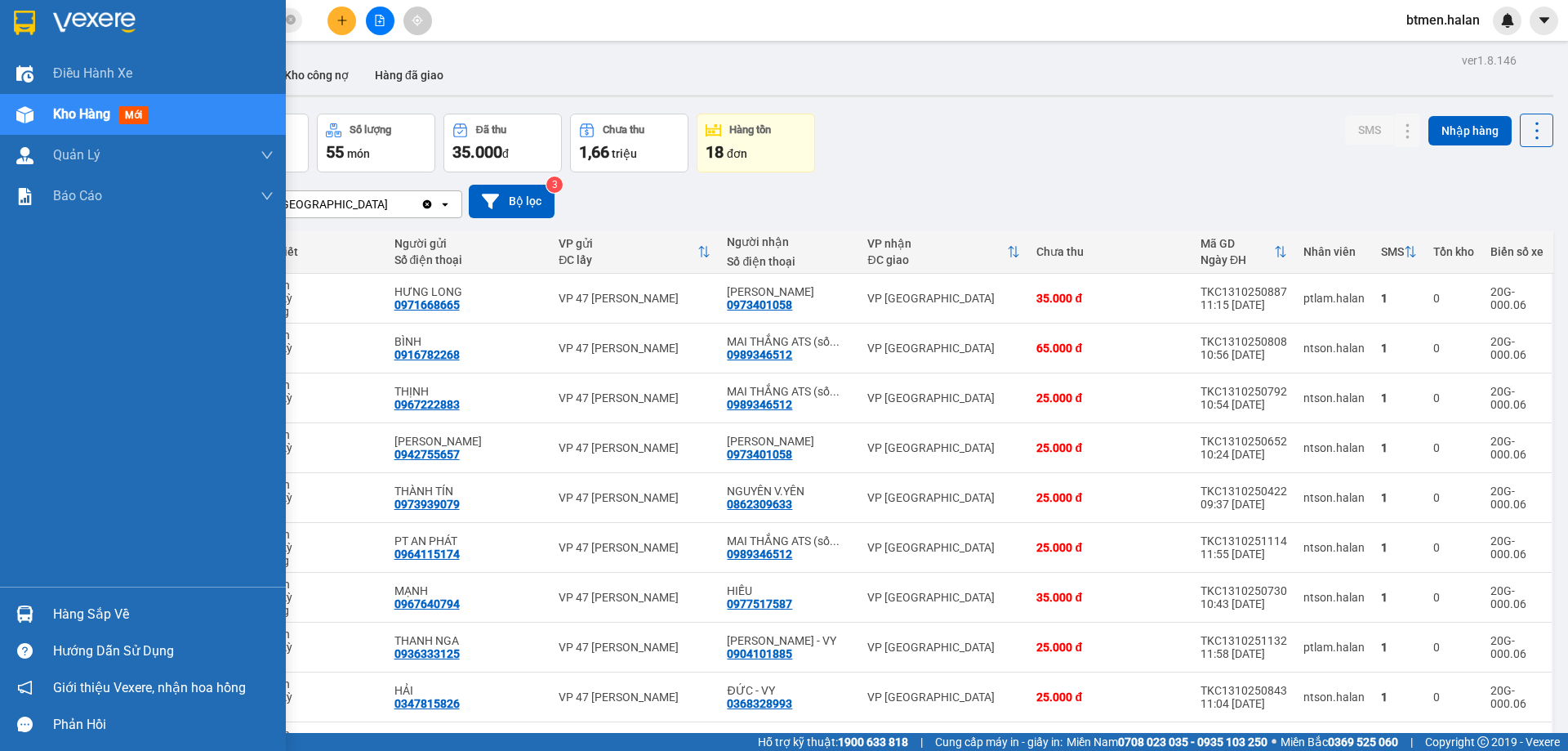
click at [47, 608] on div "Hàng sắp về" at bounding box center [143, 614] width 286 height 37
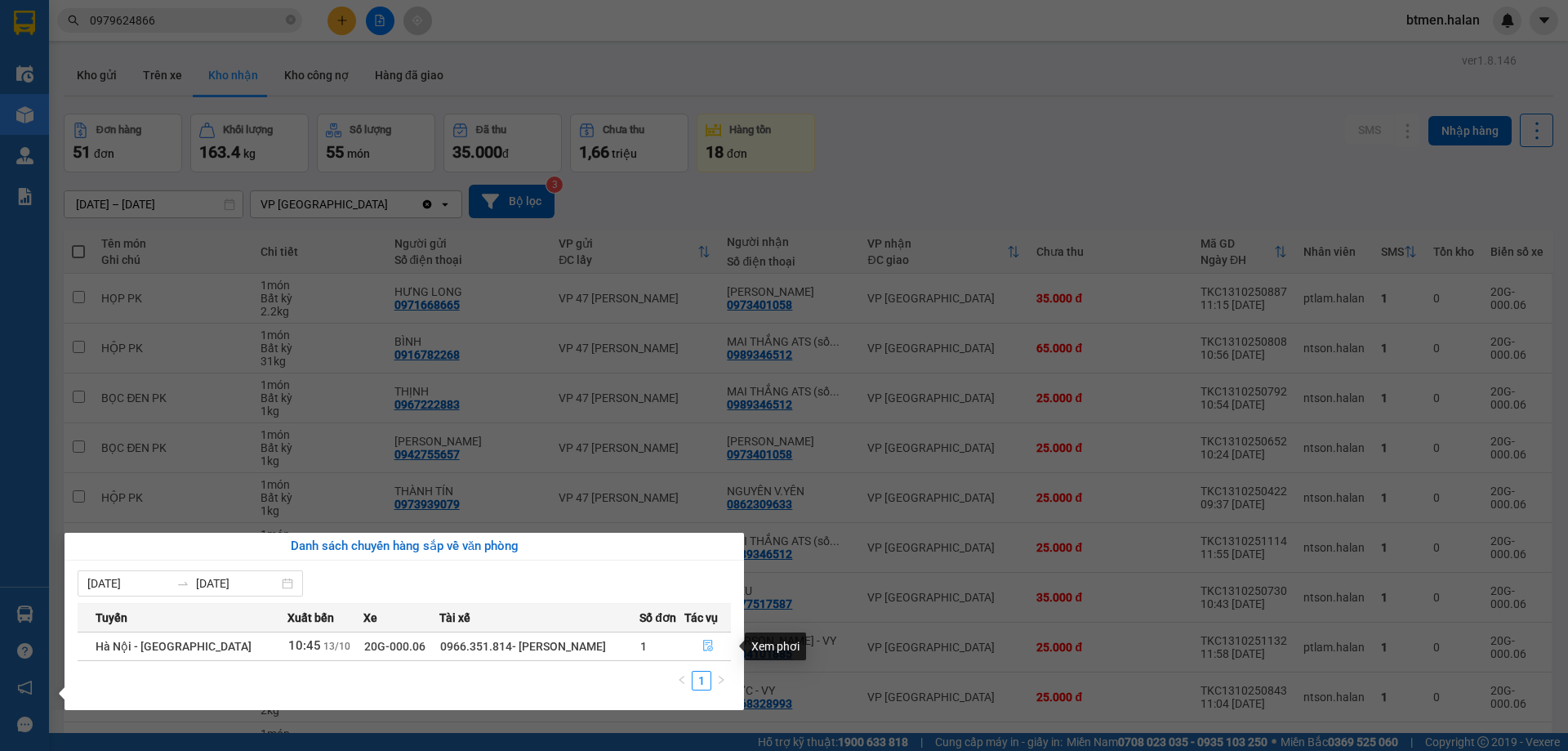
click at [702, 645] on icon "file-done" at bounding box center [708, 646] width 12 height 12
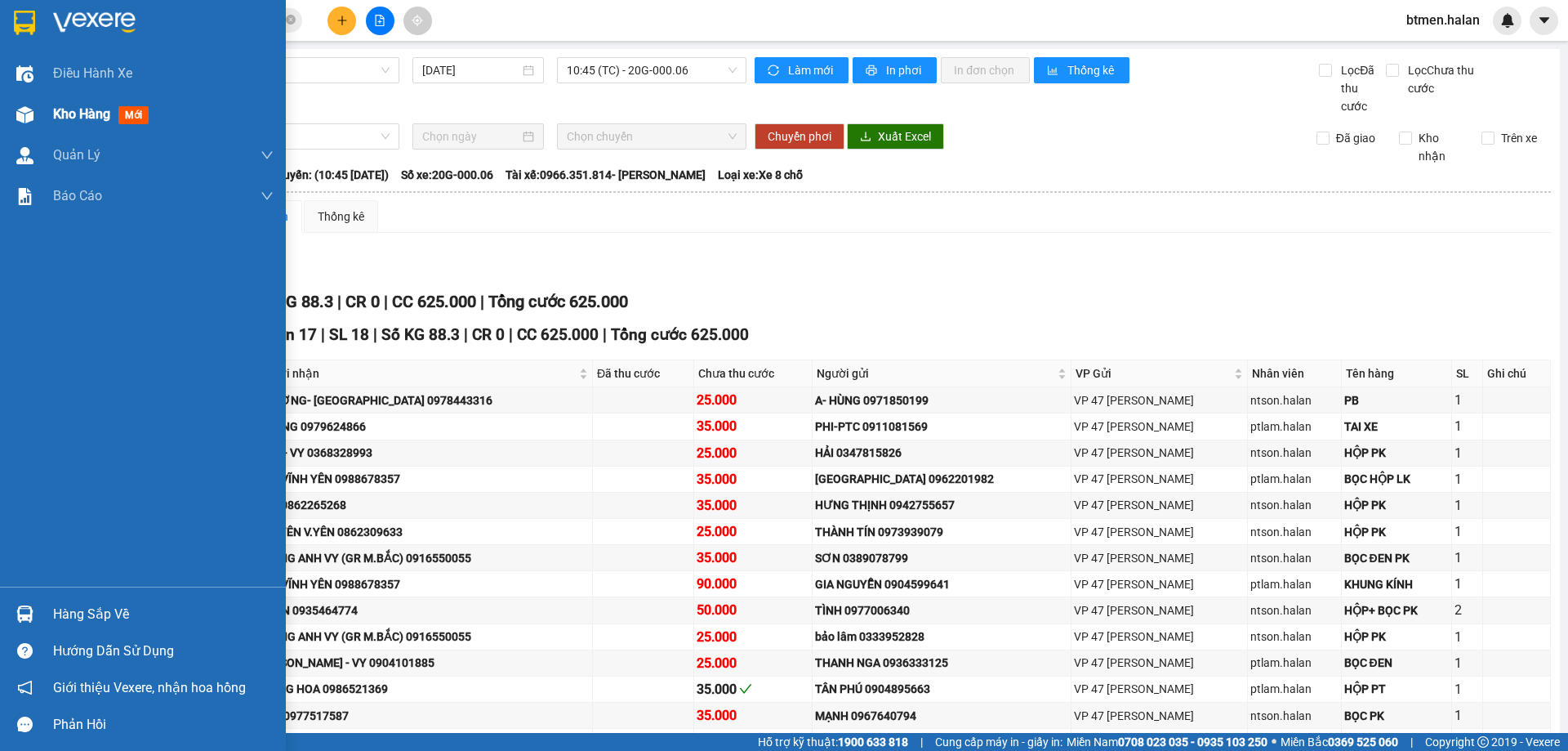
click at [91, 116] on span "Kho hàng" at bounding box center [81, 114] width 57 height 16
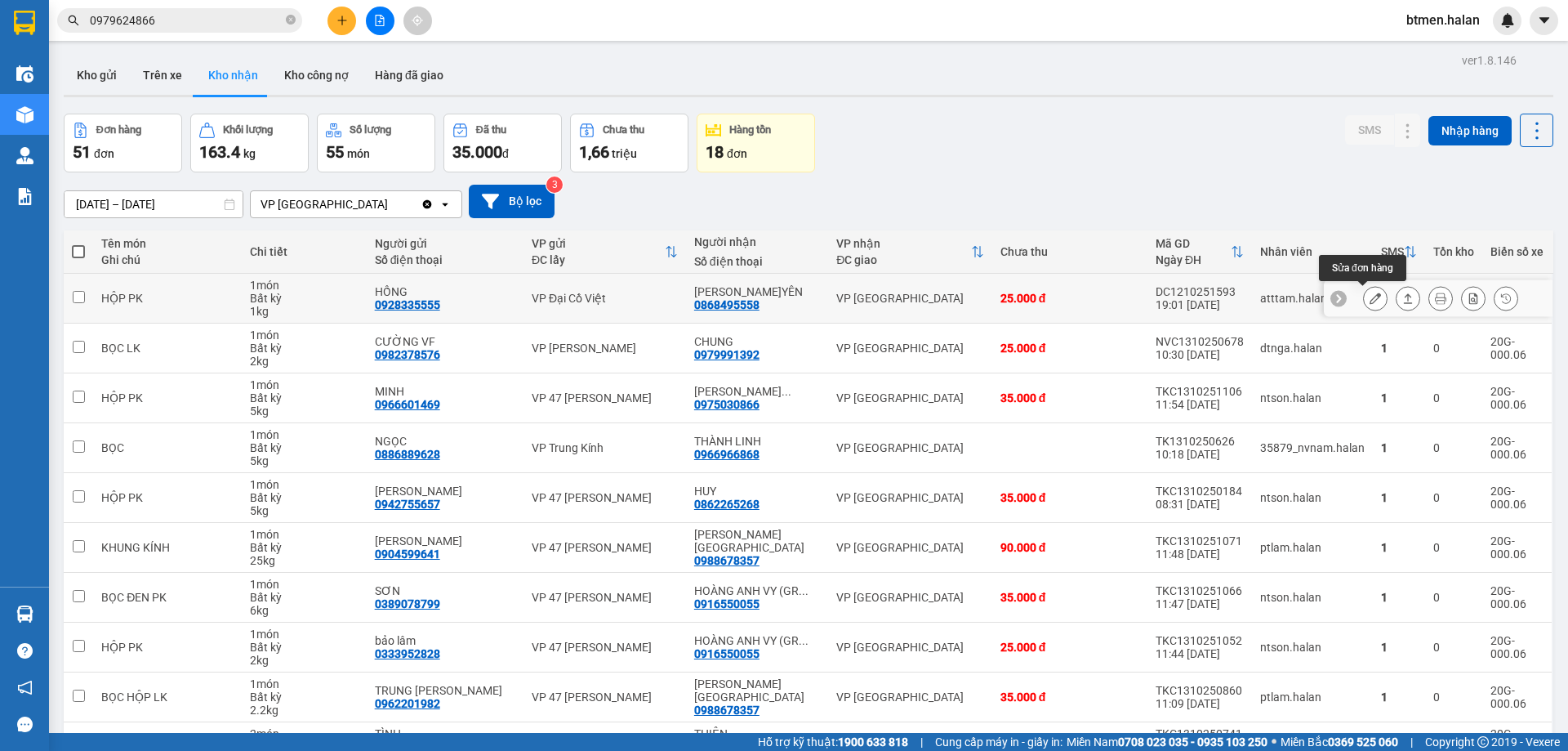
click at [1370, 292] on icon at bounding box center [1376, 298] width 12 height 12
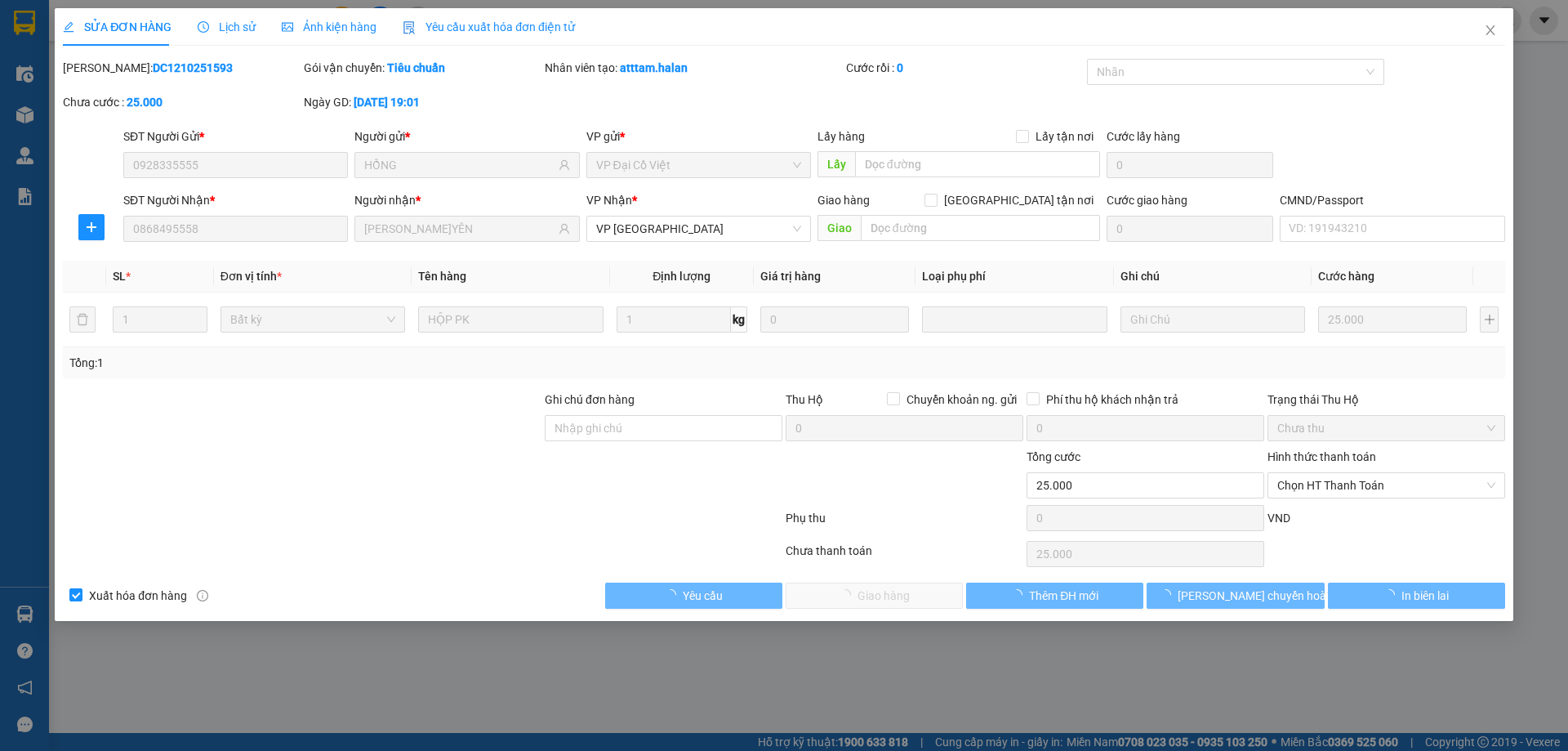
type input "0928335555"
type input "HỒNG"
type input "0868495558"
type input "[PERSON_NAME]YÊN"
type input "0"
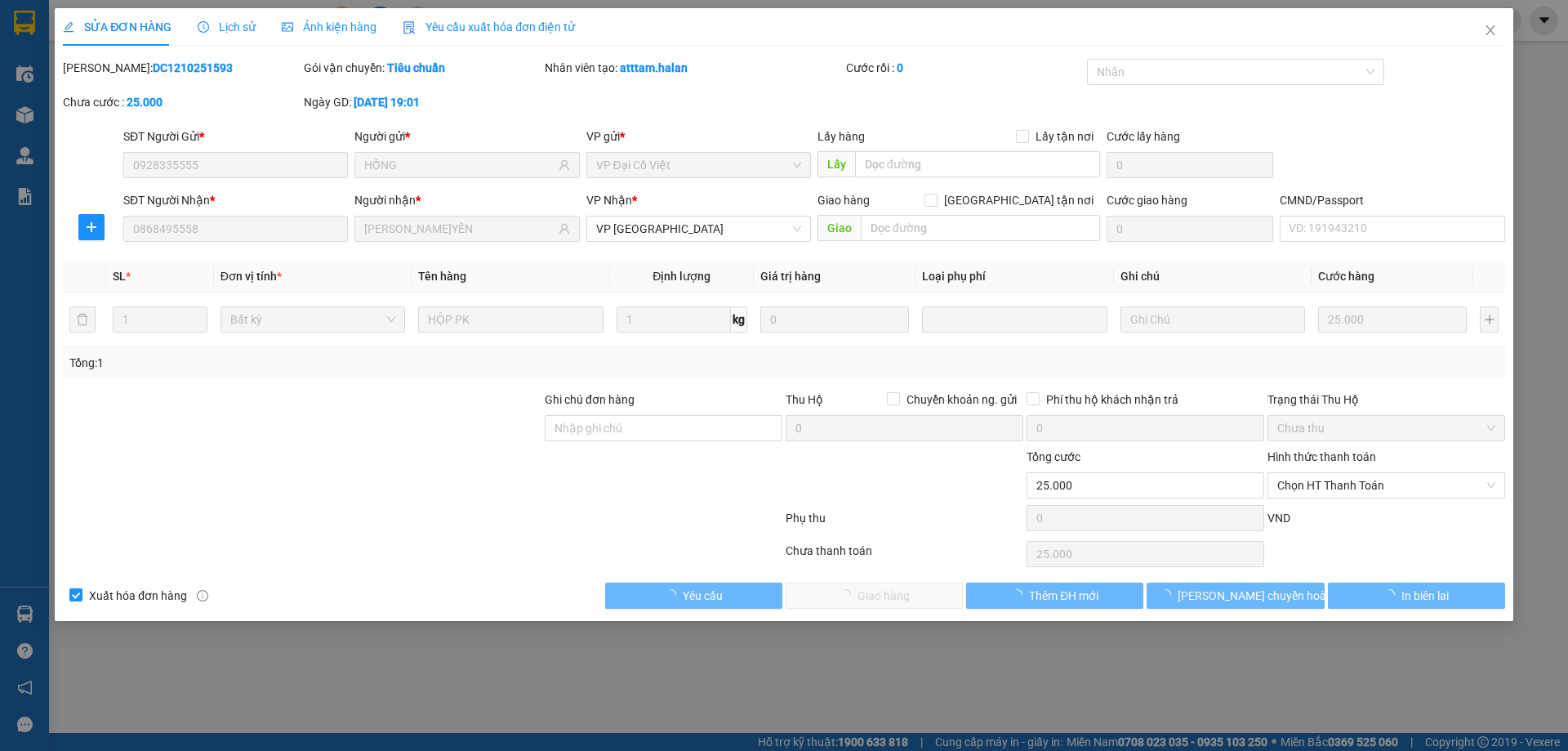
type input "25.000"
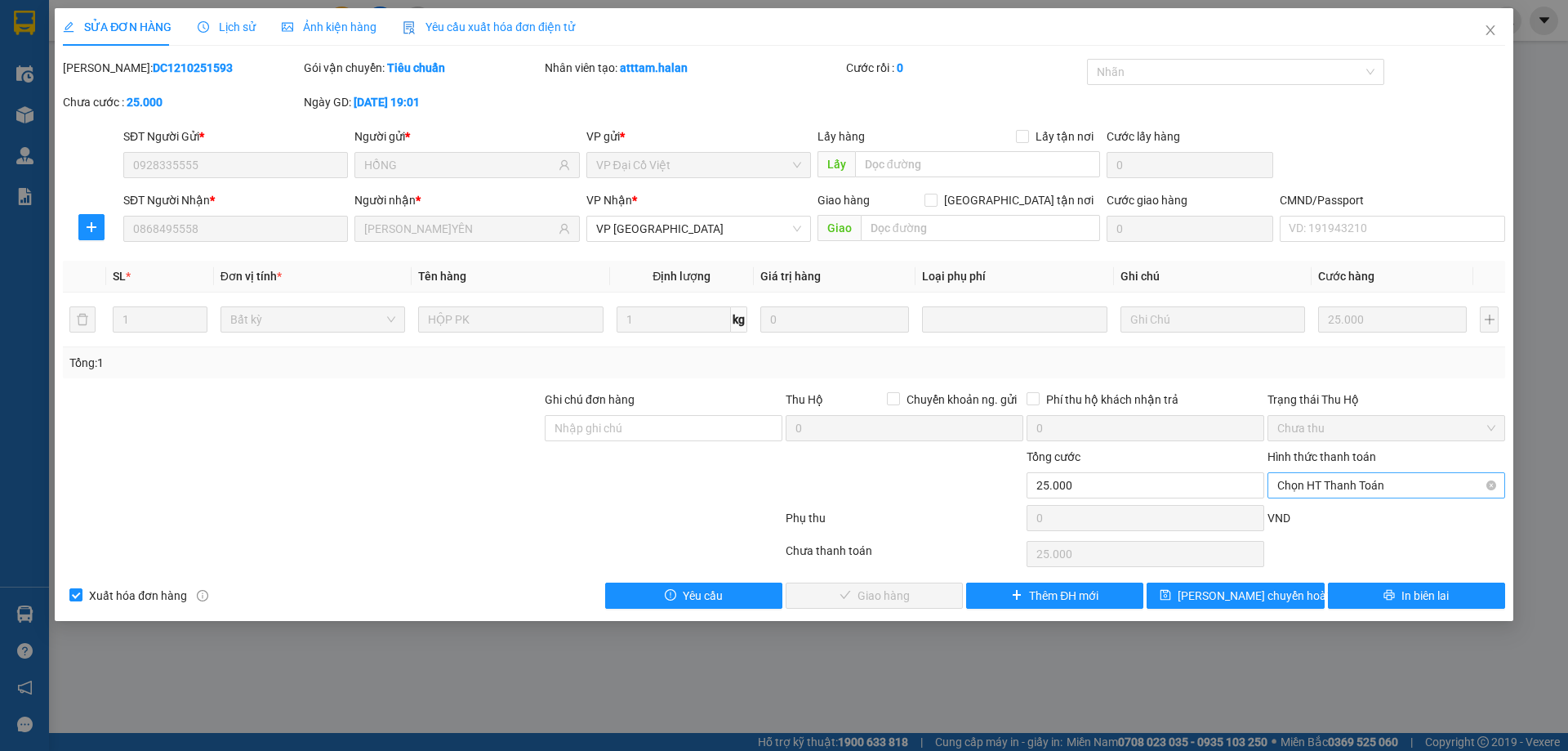
click at [1364, 490] on span "Chọn HT Thanh Toán" at bounding box center [1386, 485] width 218 height 24
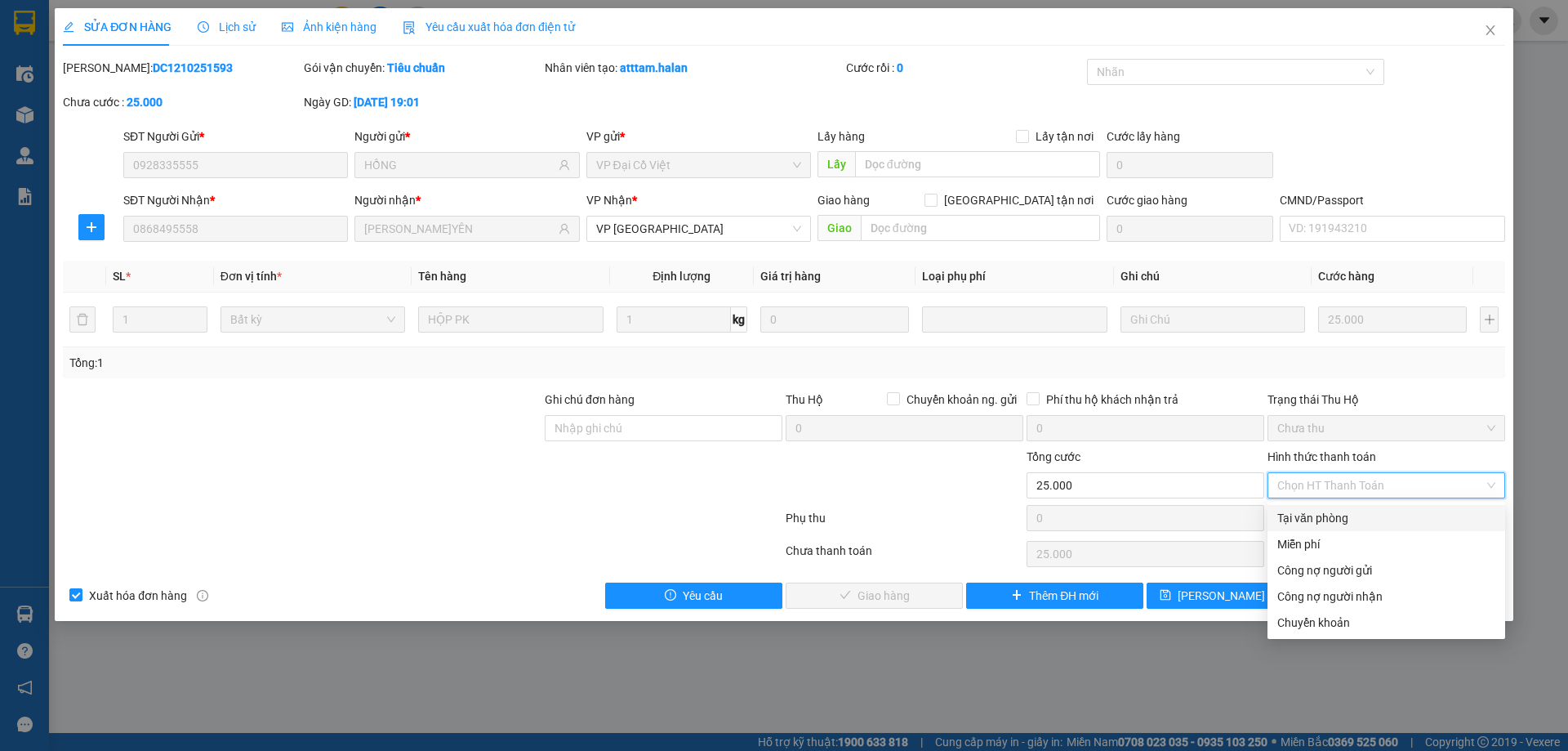
drag, startPoint x: 1319, startPoint y: 522, endPoint x: 961, endPoint y: 601, distance: 366.6
click at [1318, 524] on div "Tại văn phòng" at bounding box center [1386, 517] width 218 height 18
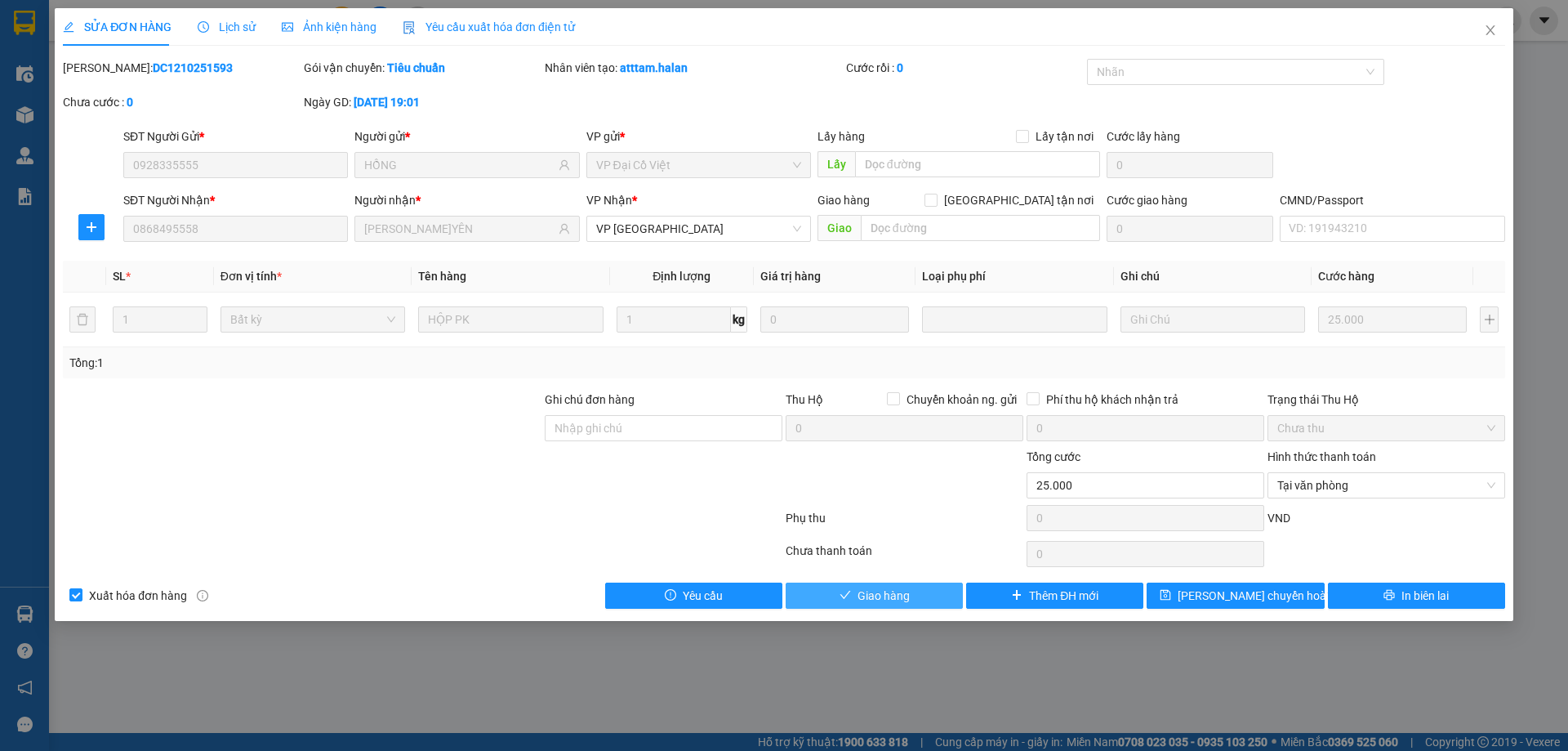
click at [929, 594] on button "Giao hàng" at bounding box center [874, 595] width 177 height 26
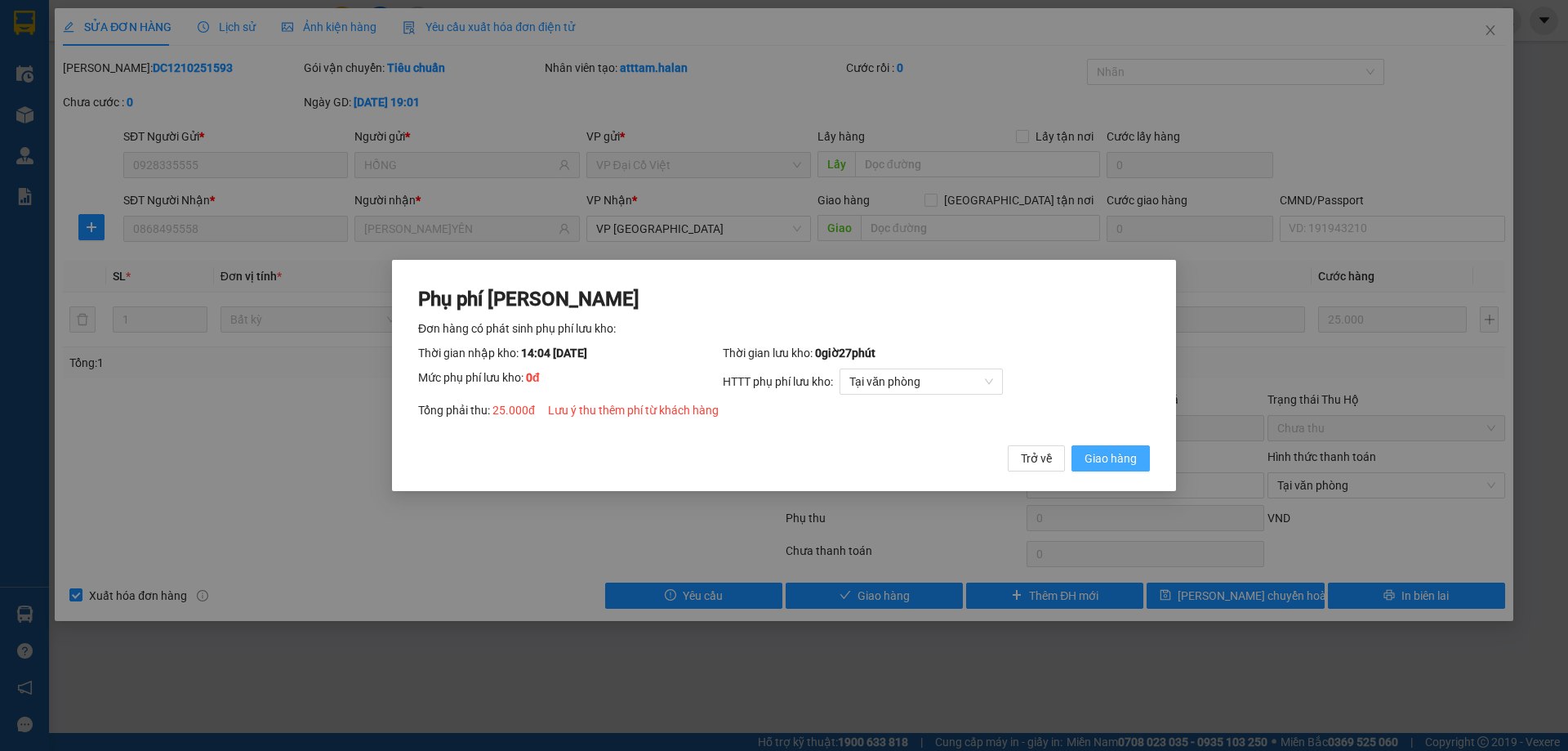
click at [1101, 465] on span "Giao hàng" at bounding box center [1110, 458] width 52 height 18
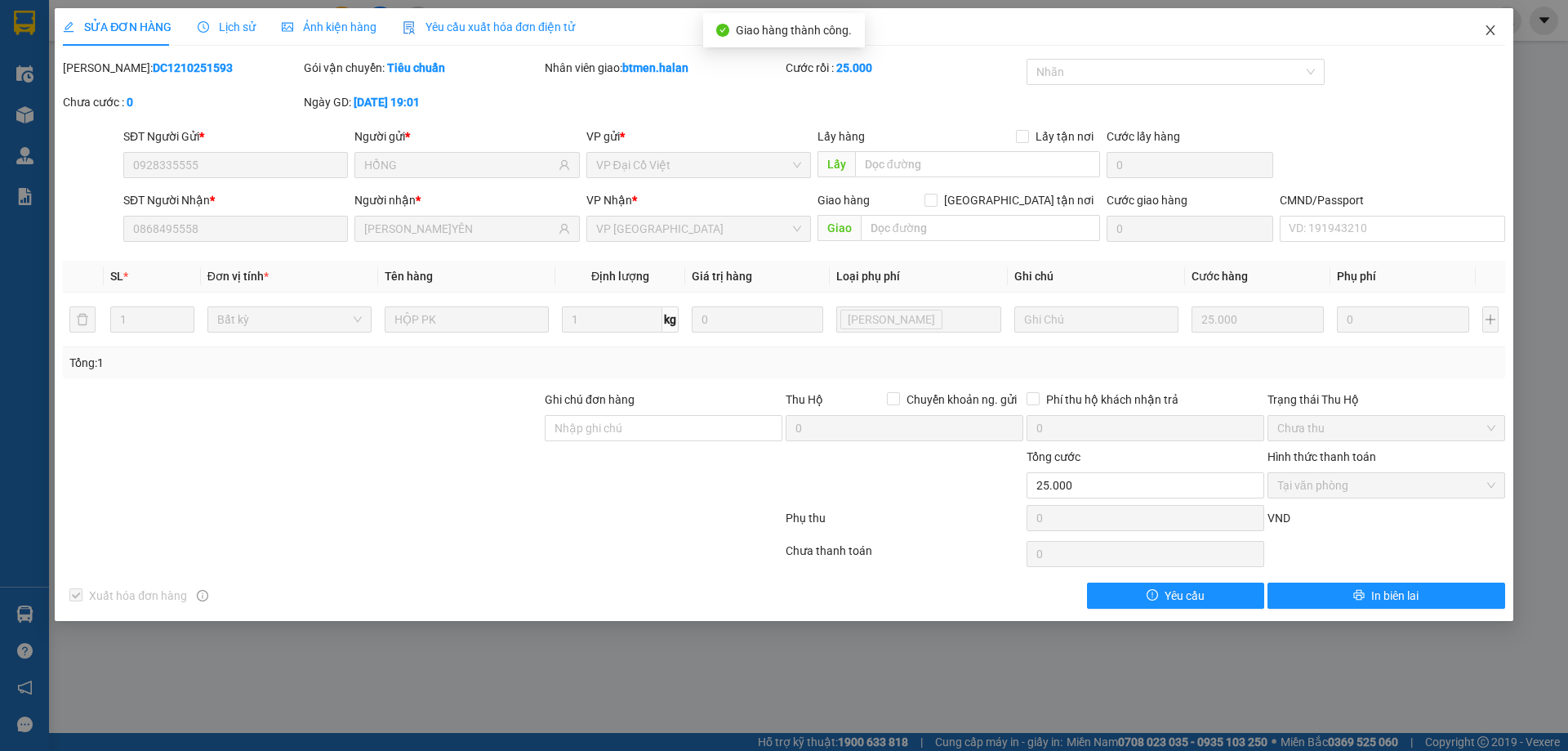
click at [1486, 35] on icon "close" at bounding box center [1489, 30] width 9 height 10
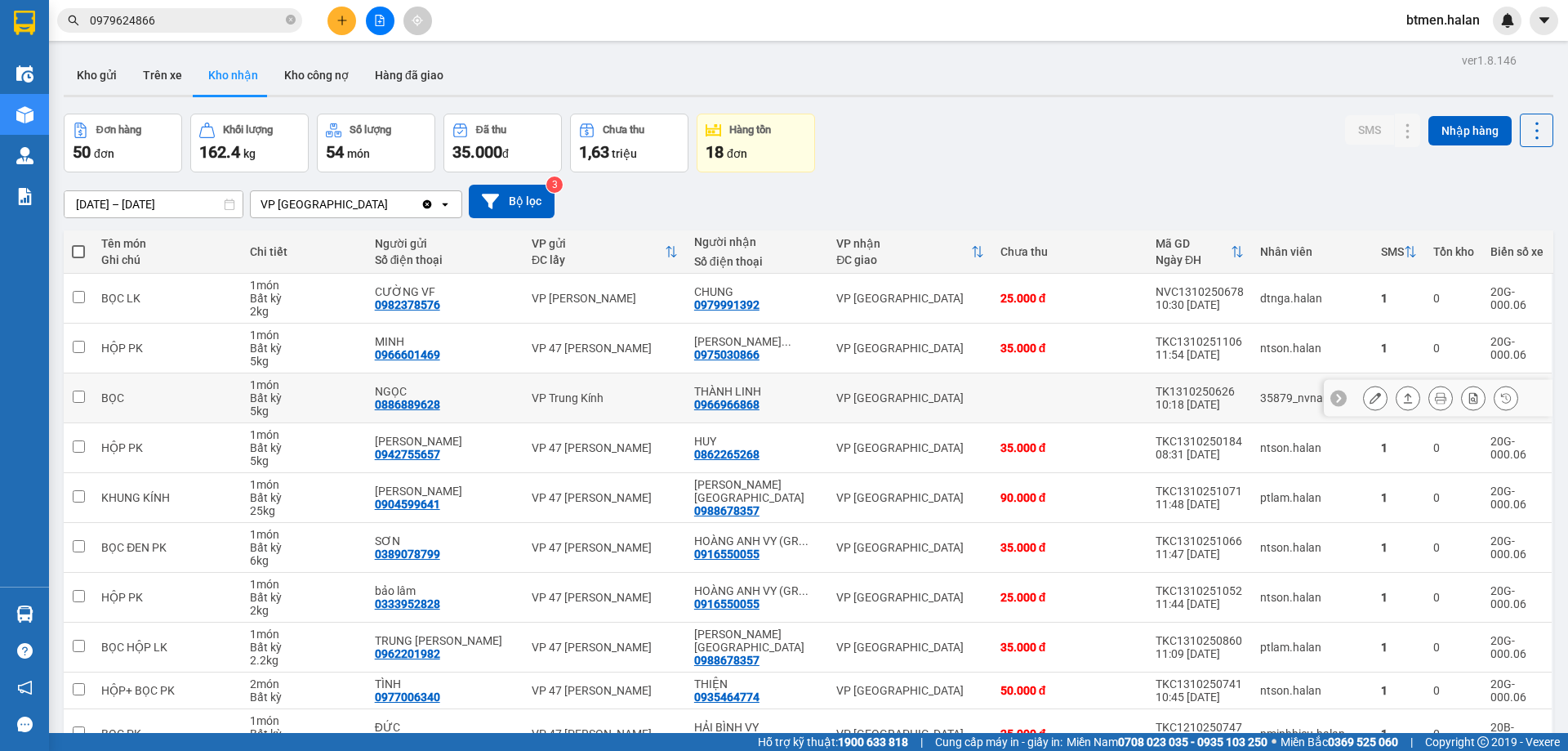
click at [1370, 397] on icon at bounding box center [1376, 398] width 12 height 12
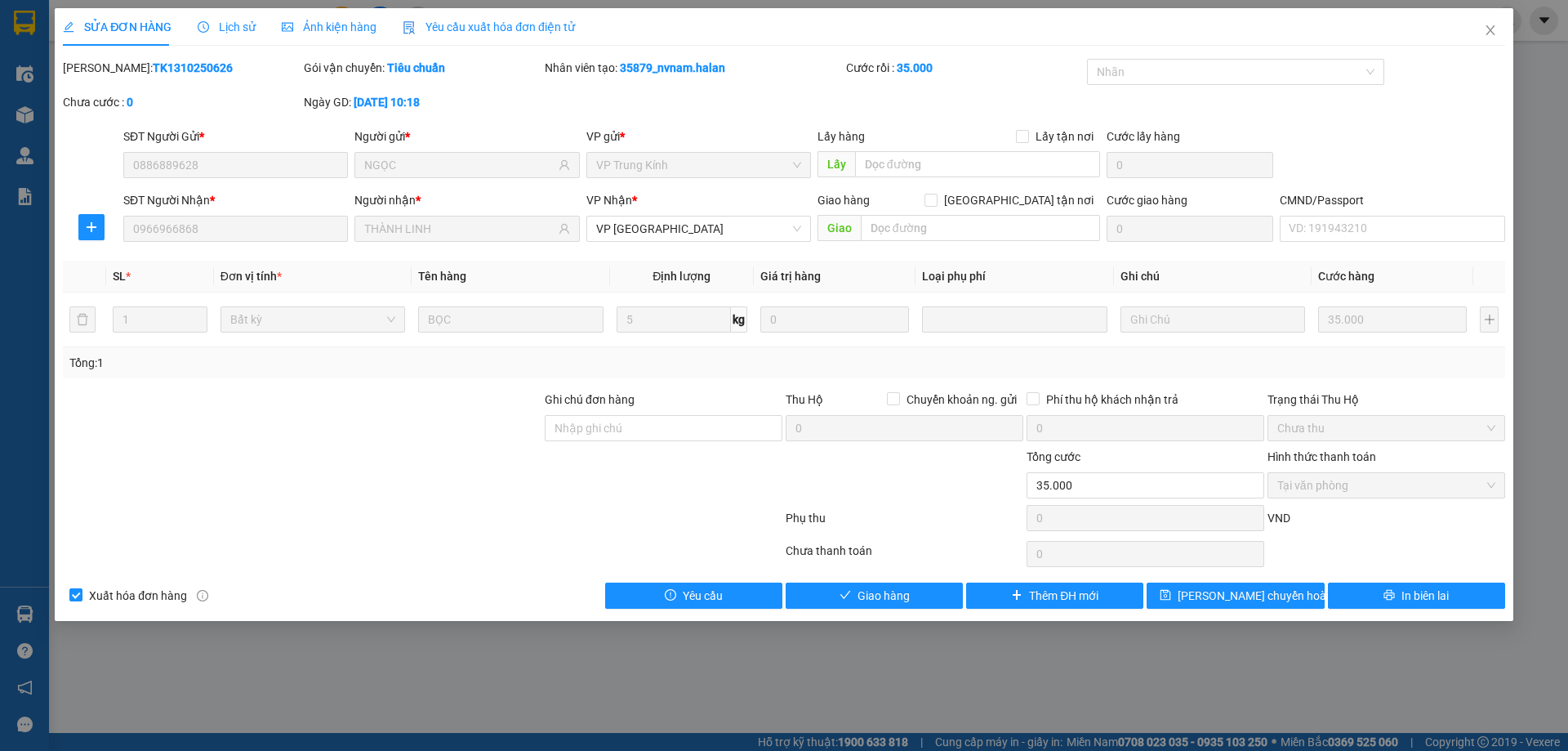
click at [903, 609] on div "SỬA ĐƠN HÀNG Lịch sử Ảnh kiện hàng Yêu cầu xuất hóa đơn điện tử Total Paid Fee …" at bounding box center [783, 315] width 1458 height 613
click at [906, 599] on span "Giao hàng" at bounding box center [884, 595] width 52 height 18
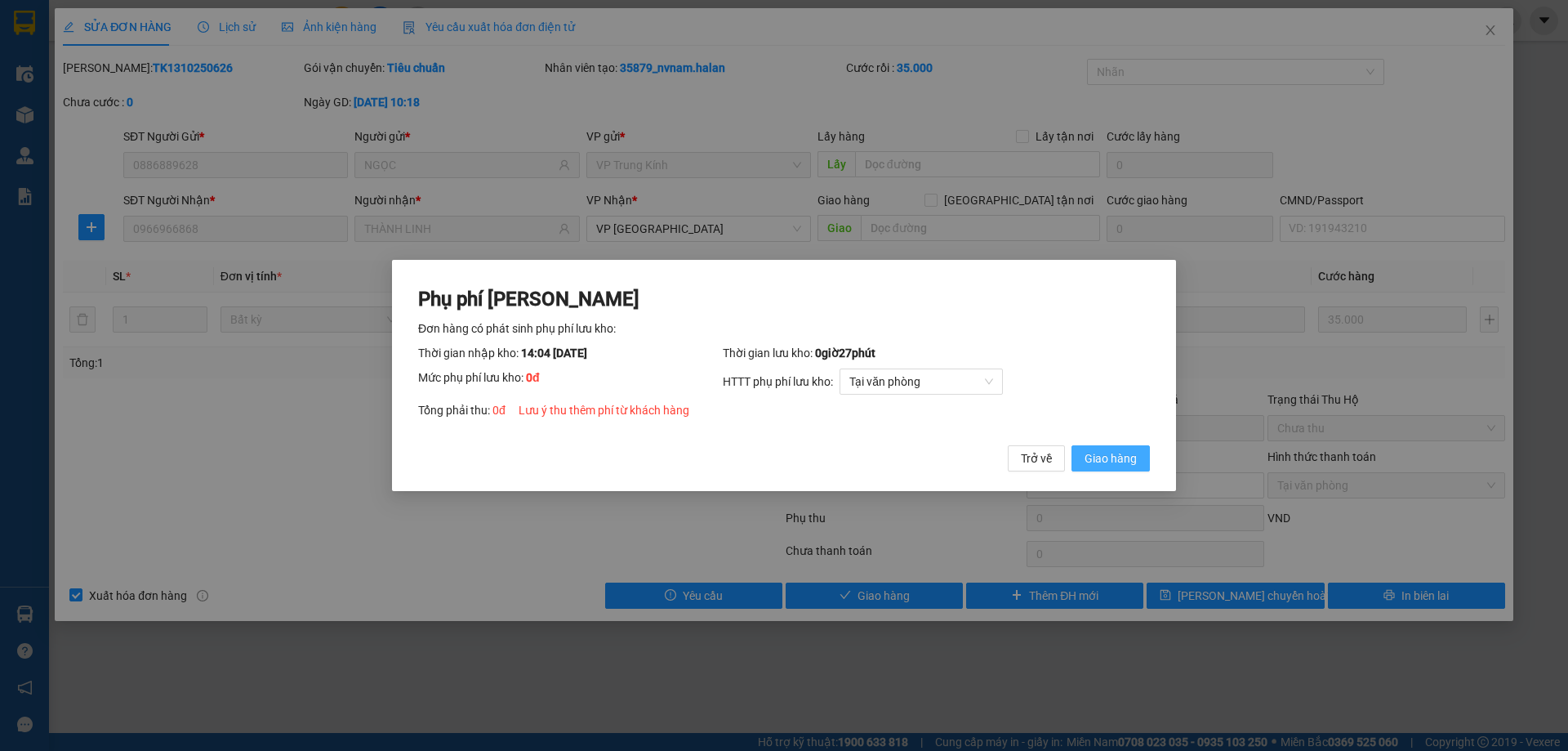
click at [1105, 455] on span "Giao hàng" at bounding box center [1110, 458] width 52 height 18
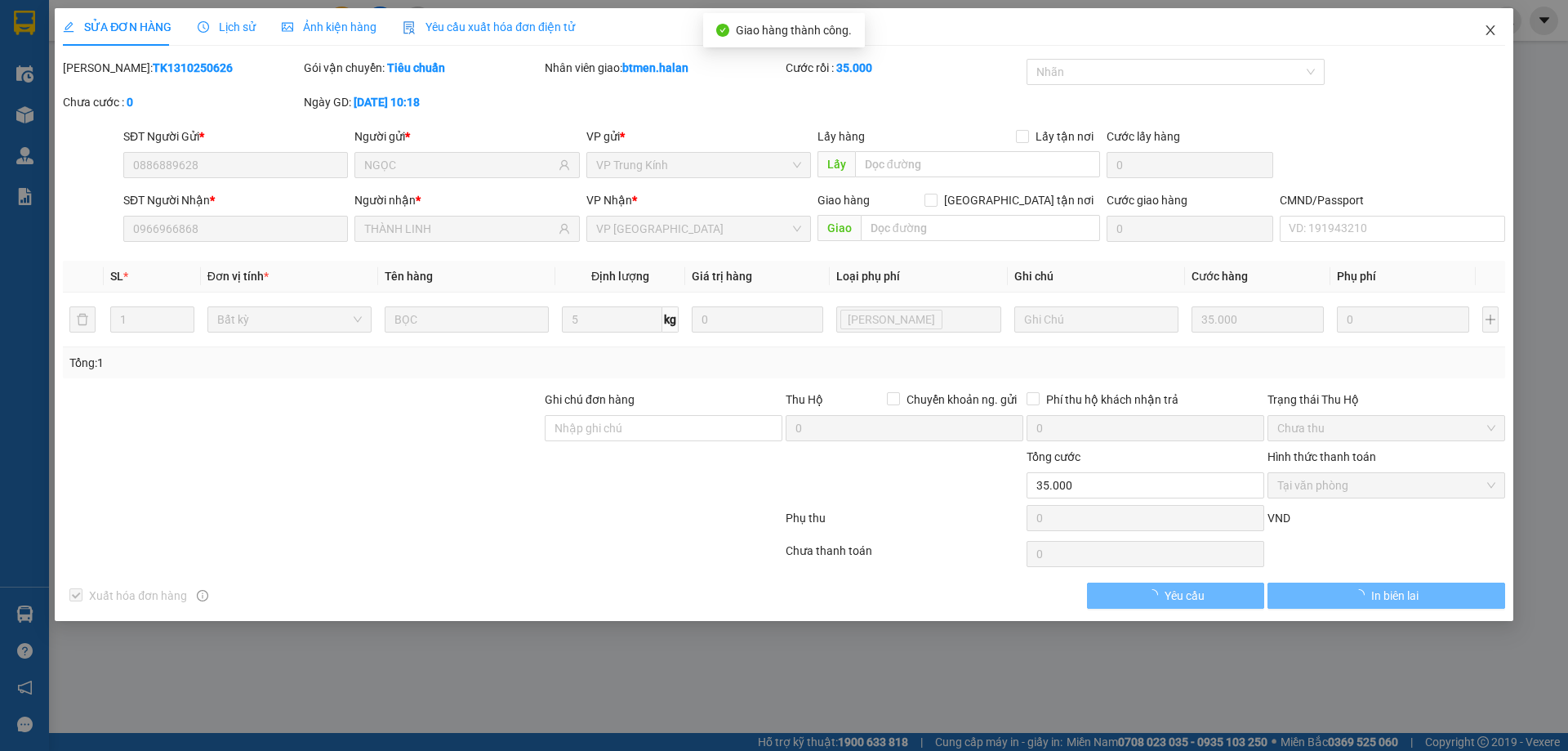
click at [1485, 29] on icon "close" at bounding box center [1490, 30] width 13 height 13
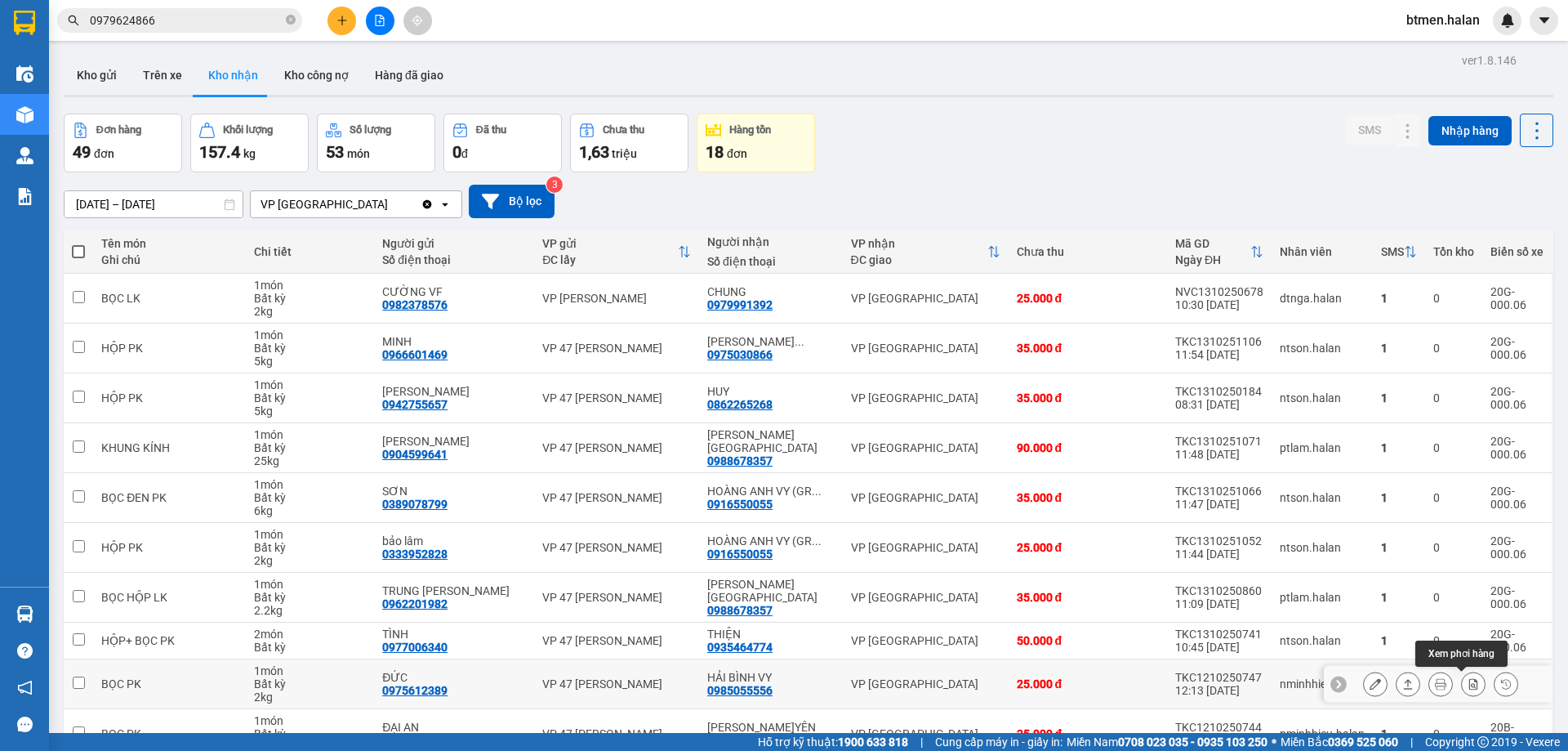
click at [1435, 678] on icon at bounding box center [1441, 684] width 12 height 12
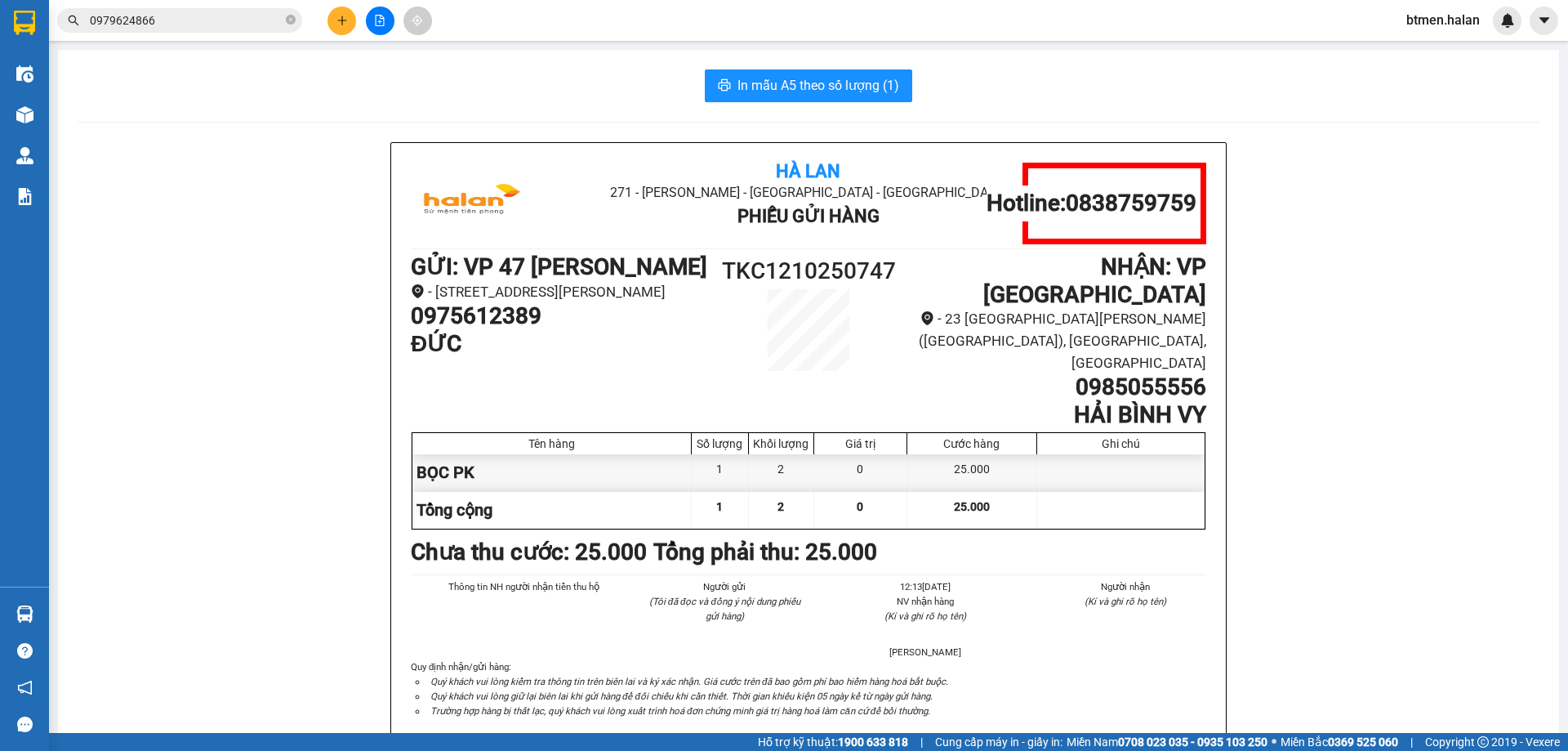
click at [304, 281] on div "Hà Lan 271 - Dương Tự Minh - Phường Tân Long - Thái Nguyên Phiếu Gửi Hàng Hotli…" at bounding box center [808, 465] width 1462 height 646
click at [1111, 373] on h1 "0985055556" at bounding box center [1057, 387] width 298 height 28
click at [218, 25] on input "0979624866" at bounding box center [186, 20] width 192 height 18
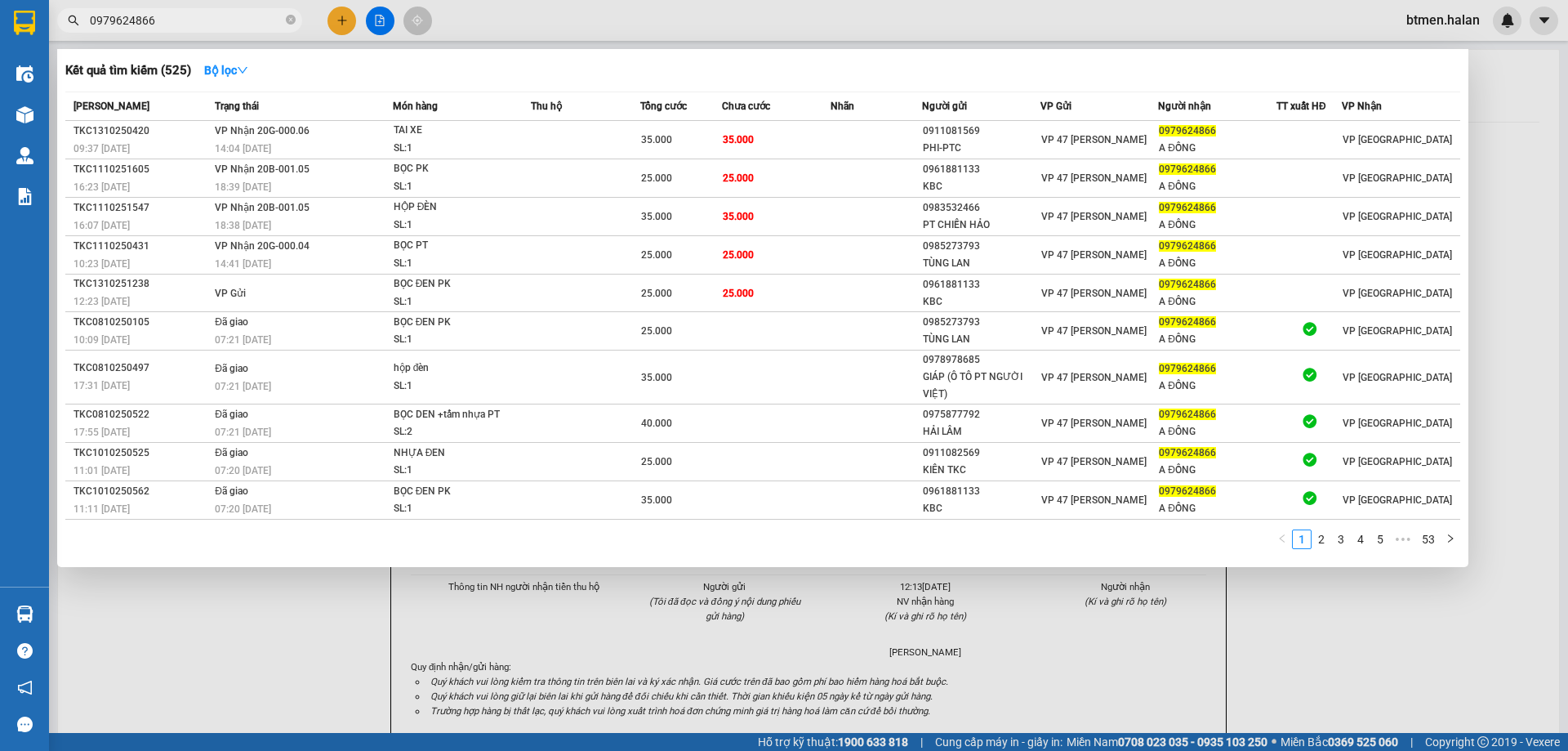
click at [218, 25] on input "0979624866" at bounding box center [186, 20] width 192 height 18
paste input "8505555"
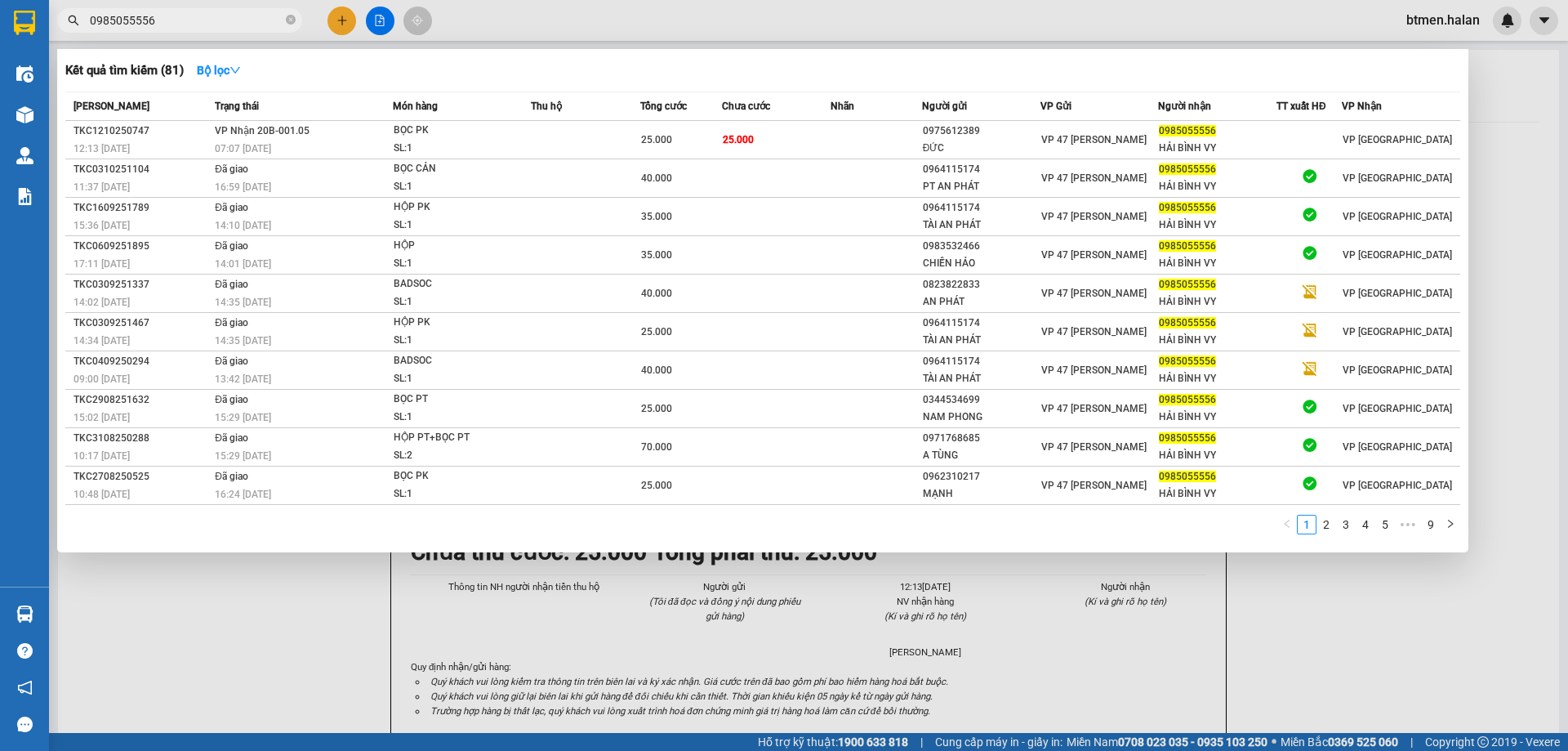
type input "0985055556"
click at [387, 727] on div at bounding box center [784, 375] width 1568 height 751
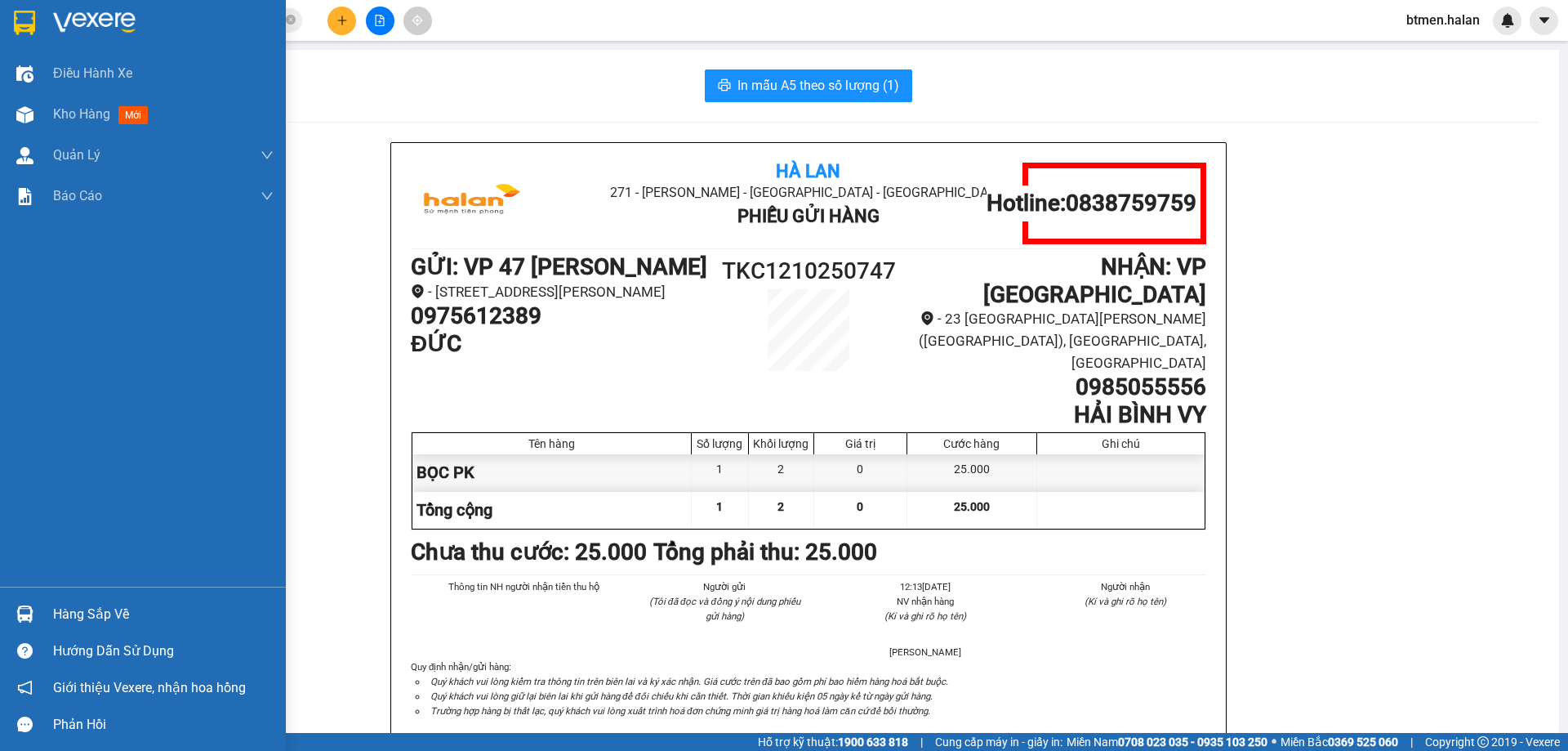
click at [97, 606] on div "Hàng sắp về" at bounding box center [162, 614] width 220 height 24
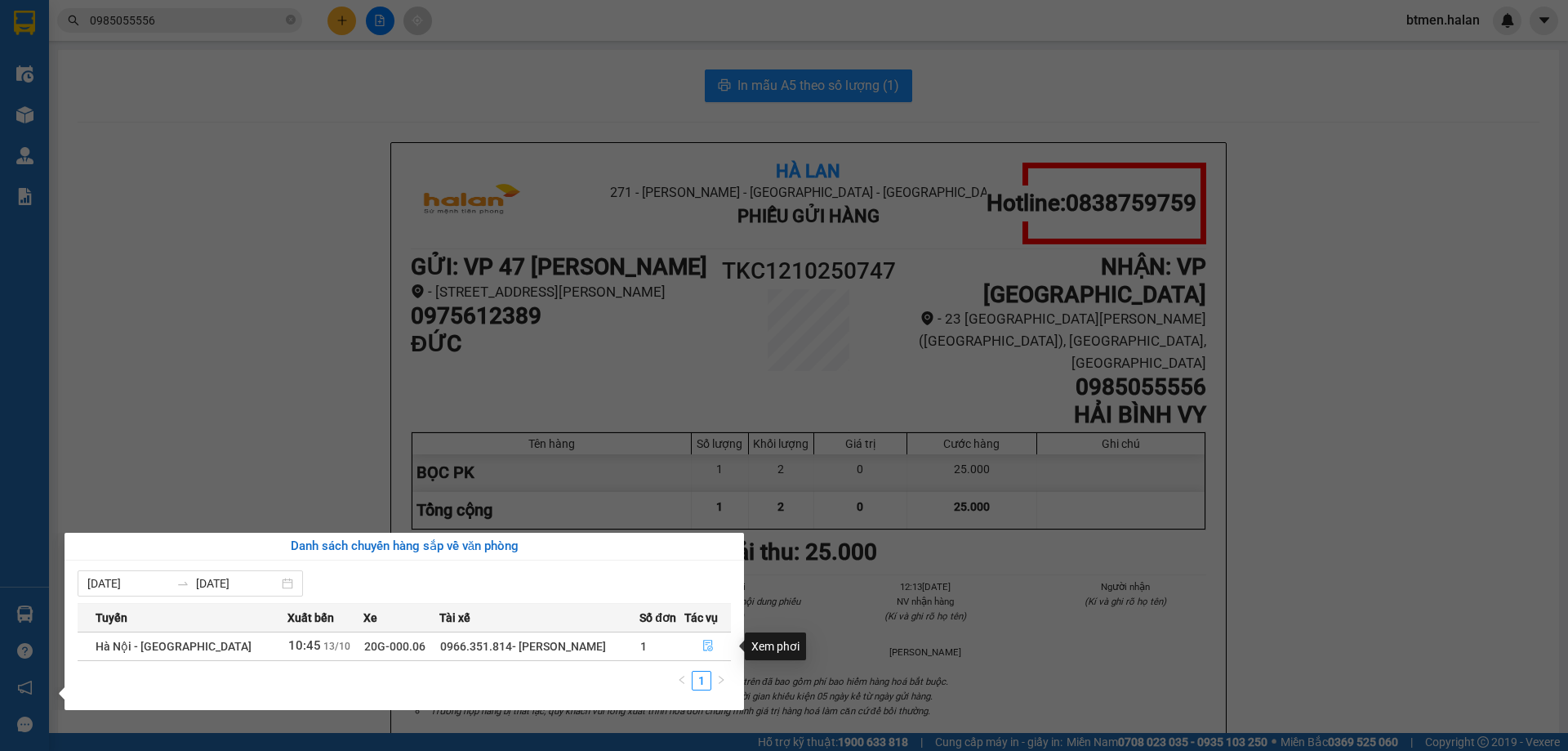
click at [705, 646] on icon "file-done" at bounding box center [708, 646] width 12 height 12
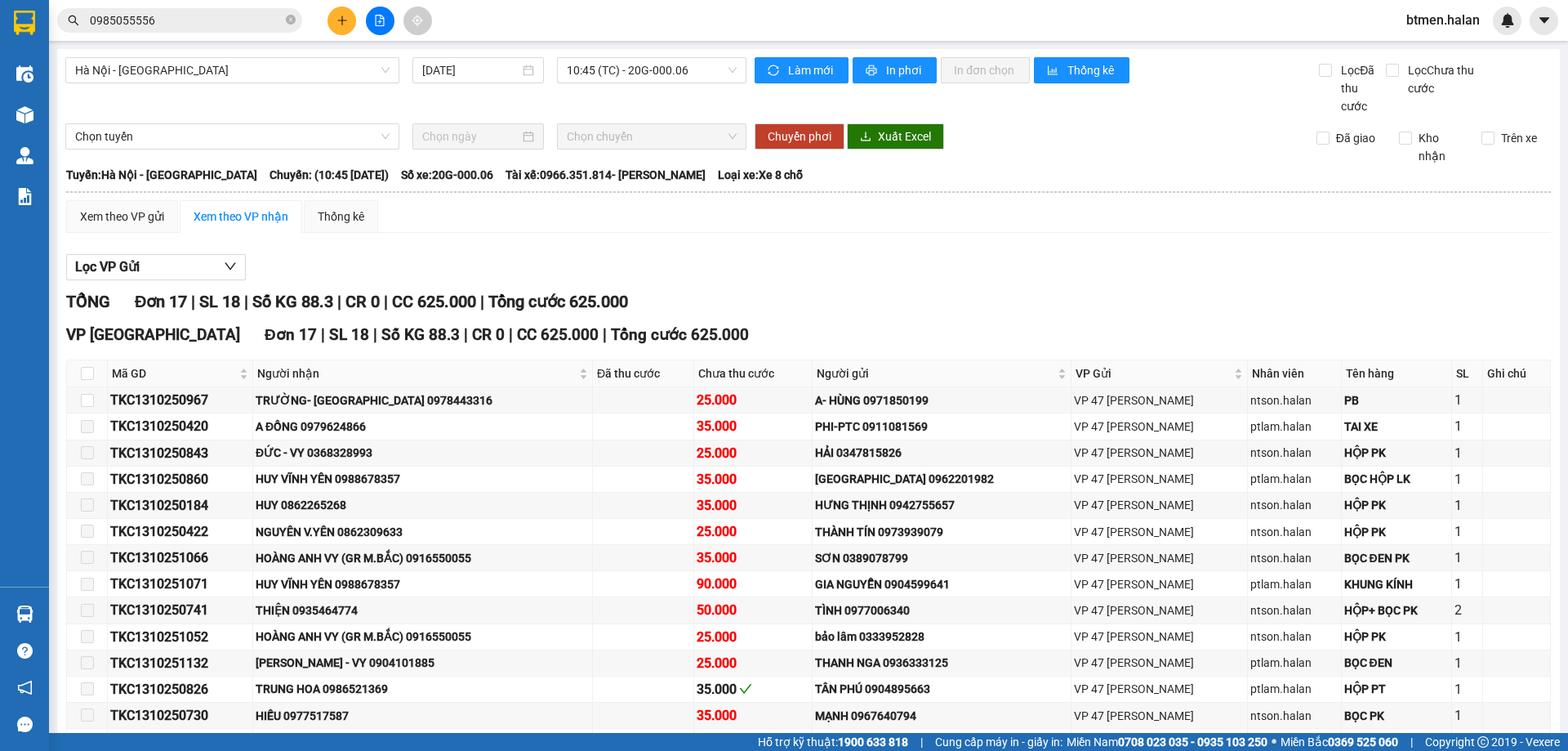
click at [1365, 258] on div "Lọc VP Gửi" at bounding box center [808, 267] width 1484 height 27
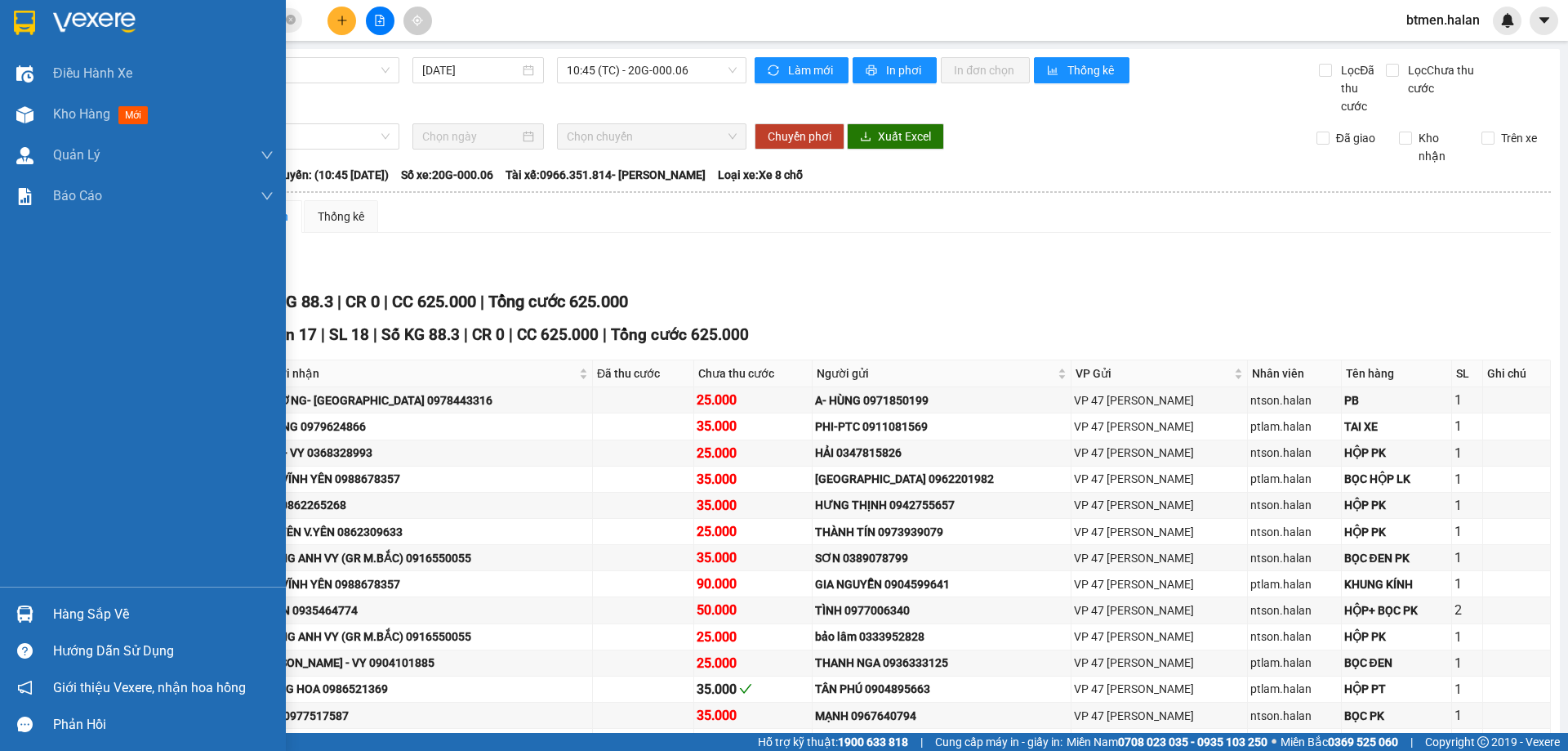
click at [107, 620] on div "Hàng sắp về" at bounding box center [162, 614] width 220 height 24
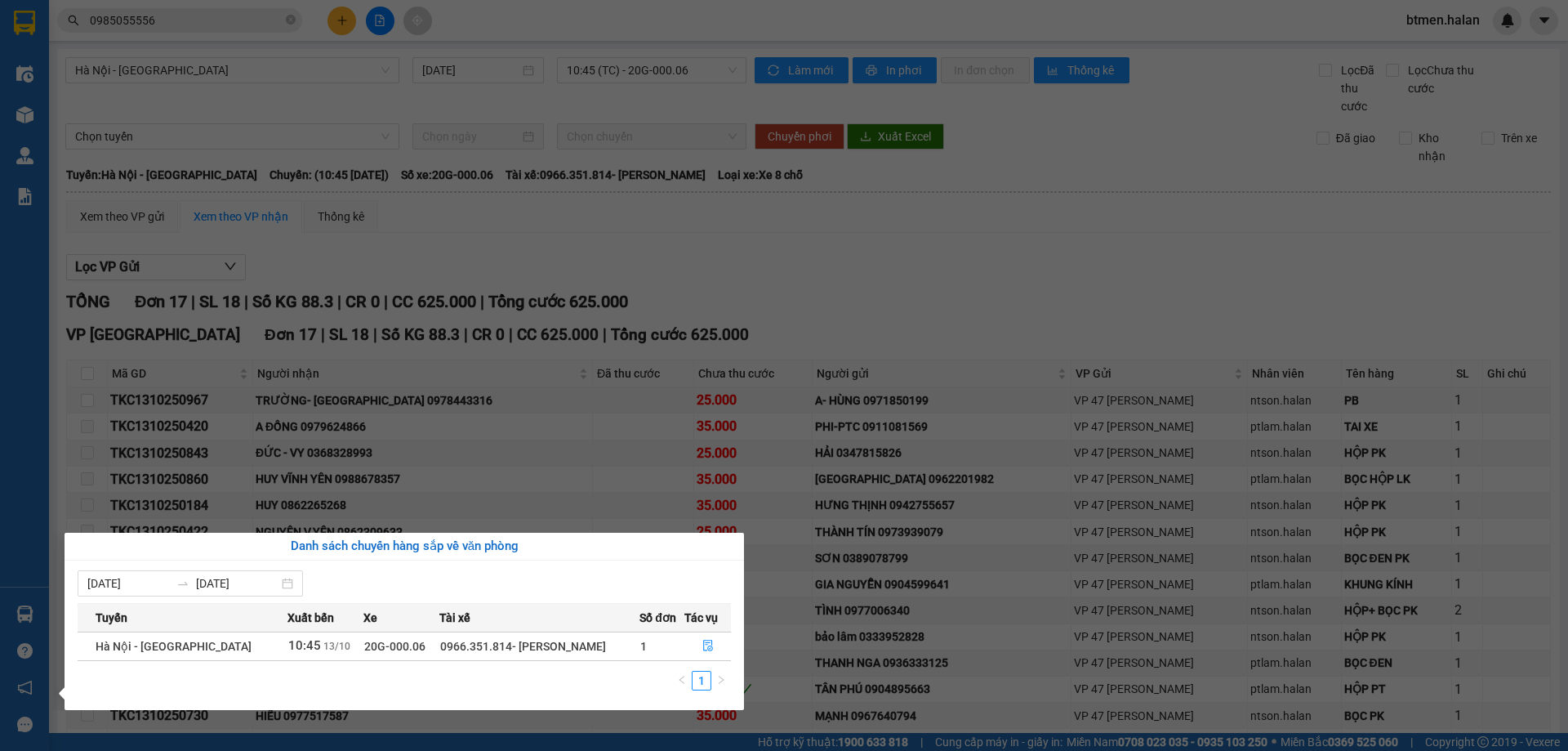
click at [790, 301] on section "Kết quả tìm kiếm ( 81 ) Bộ lọc Mã ĐH Trạng thái Món hàng Thu hộ Tổng cước Chưa …" at bounding box center [784, 375] width 1568 height 751
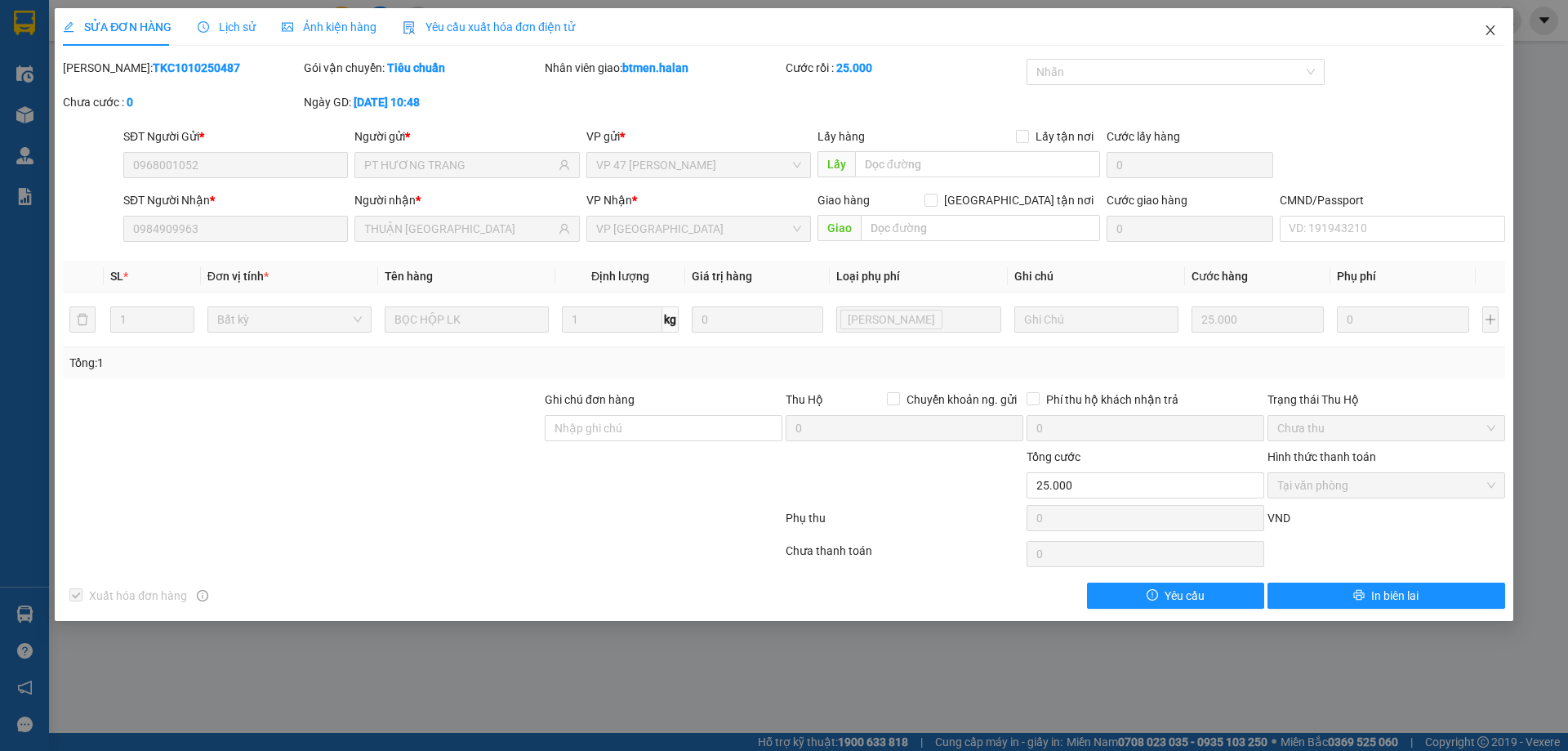
click at [1489, 28] on icon "close" at bounding box center [1490, 30] width 13 height 13
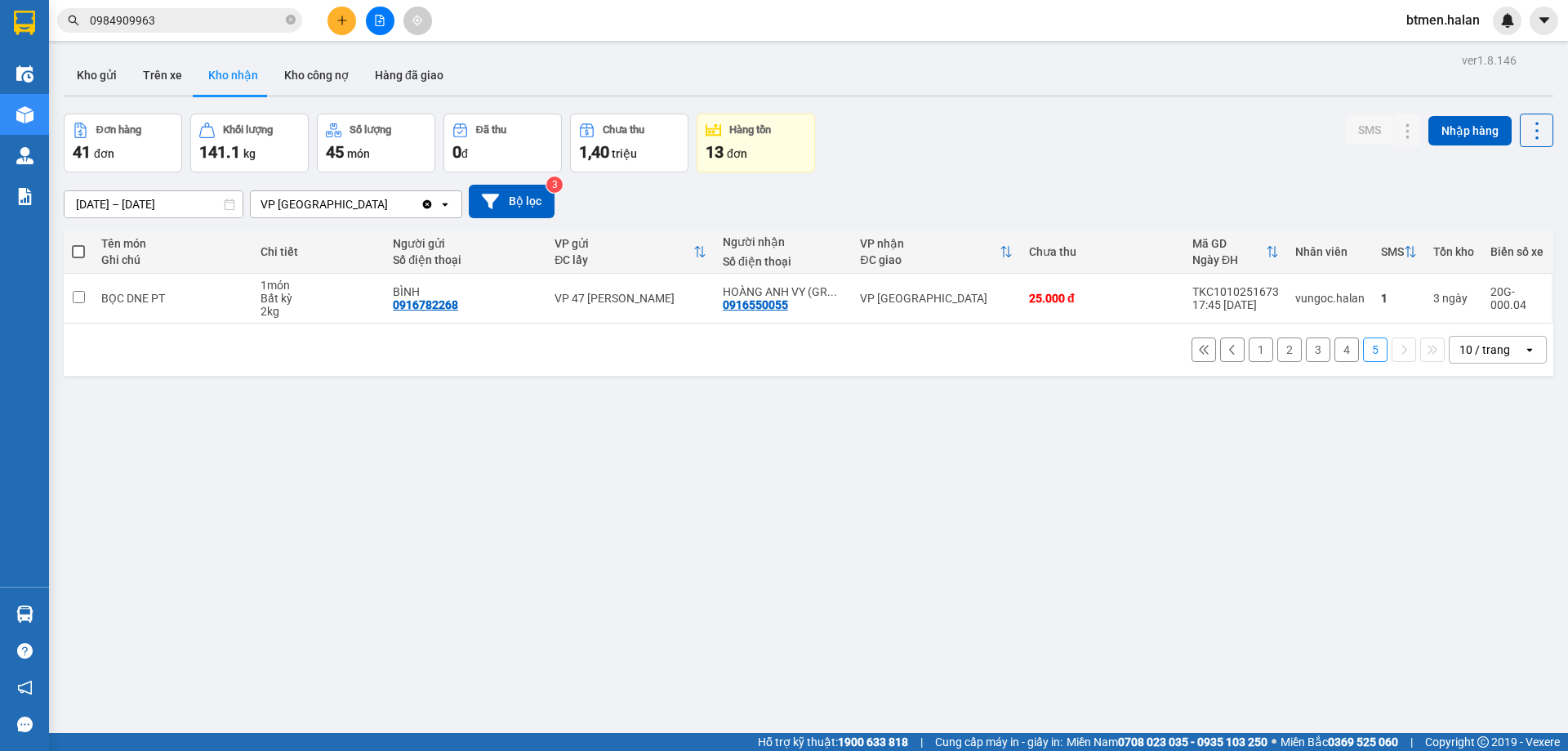
click at [1341, 355] on button "4" at bounding box center [1346, 349] width 24 height 24
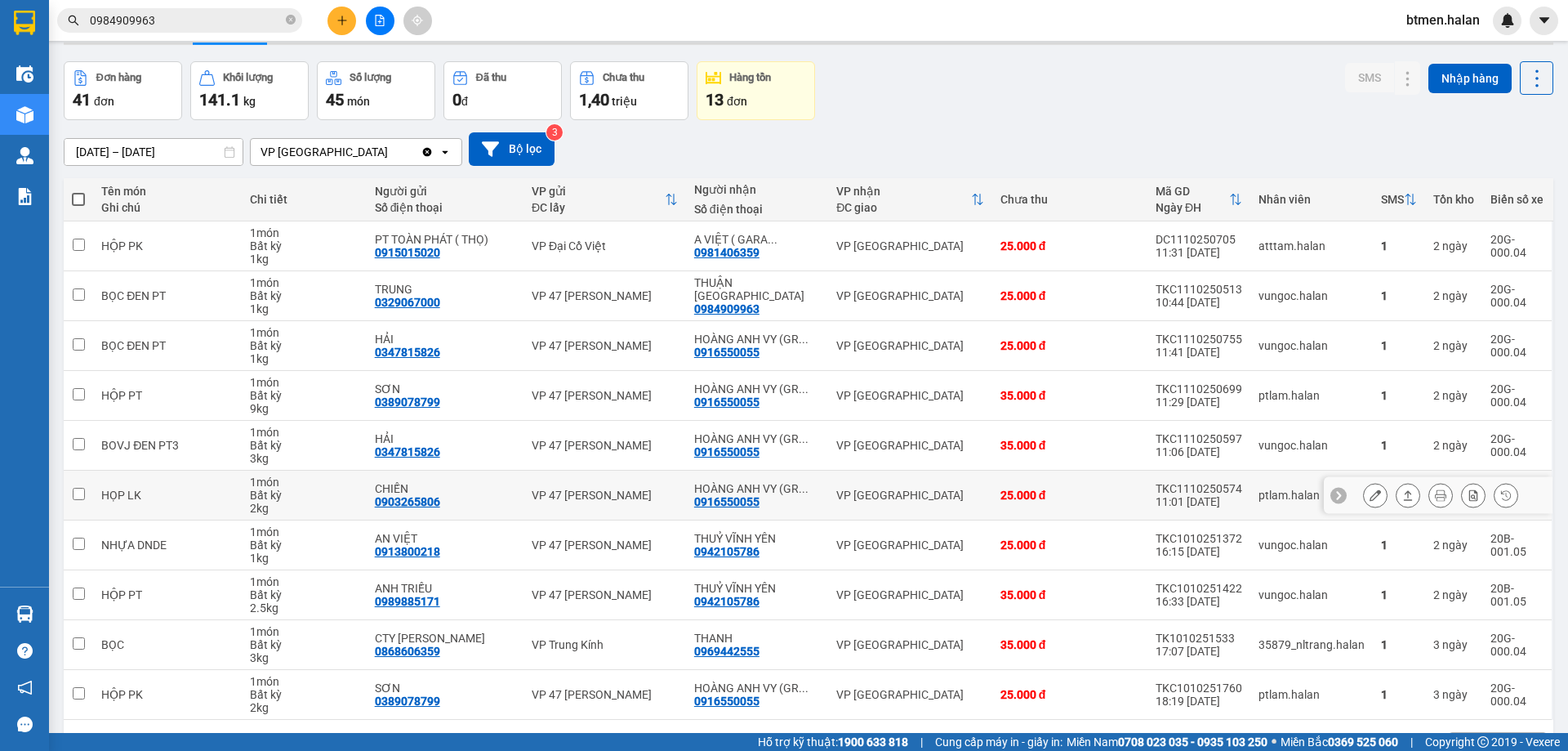
scroll to position [106, 0]
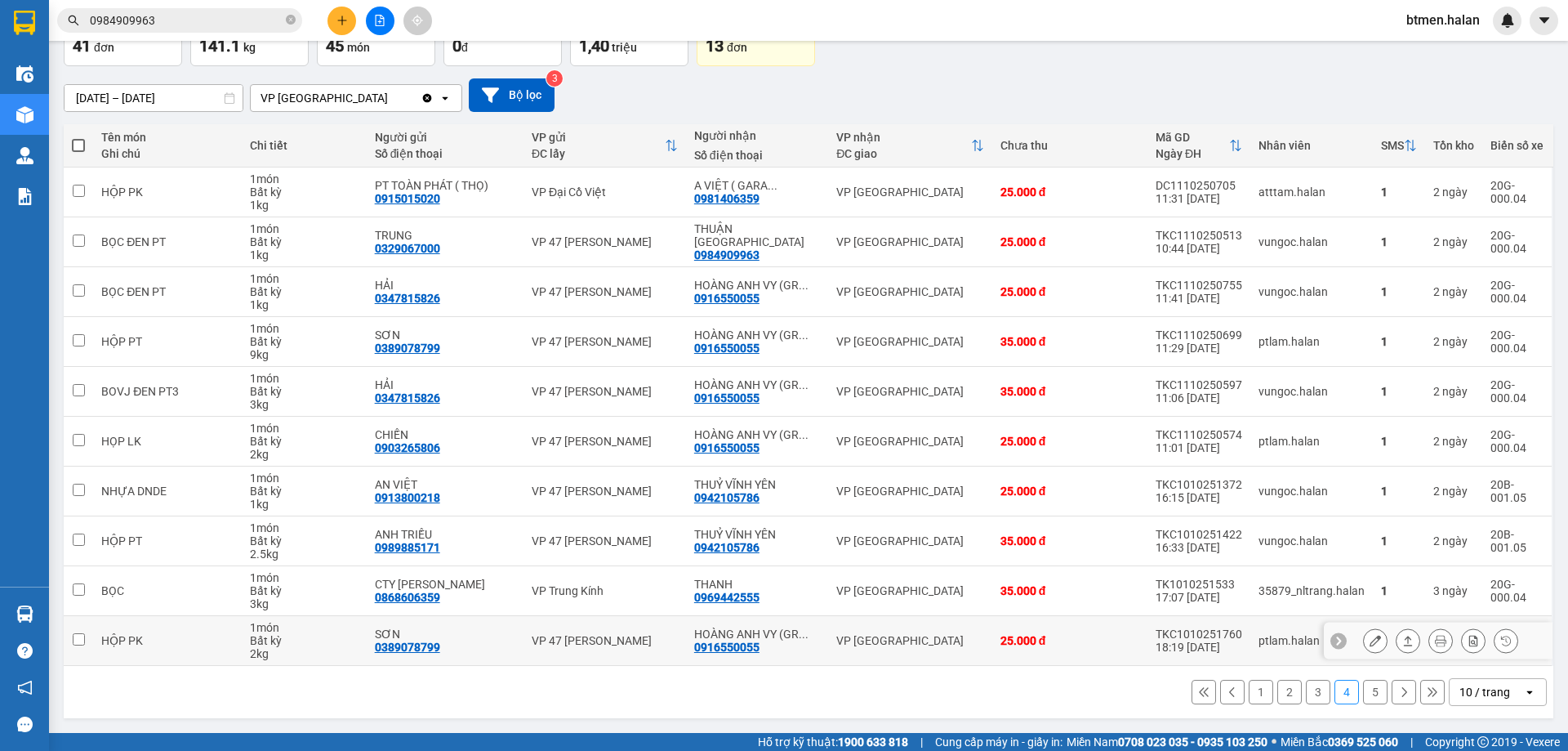
click at [1370, 637] on icon at bounding box center [1376, 640] width 12 height 12
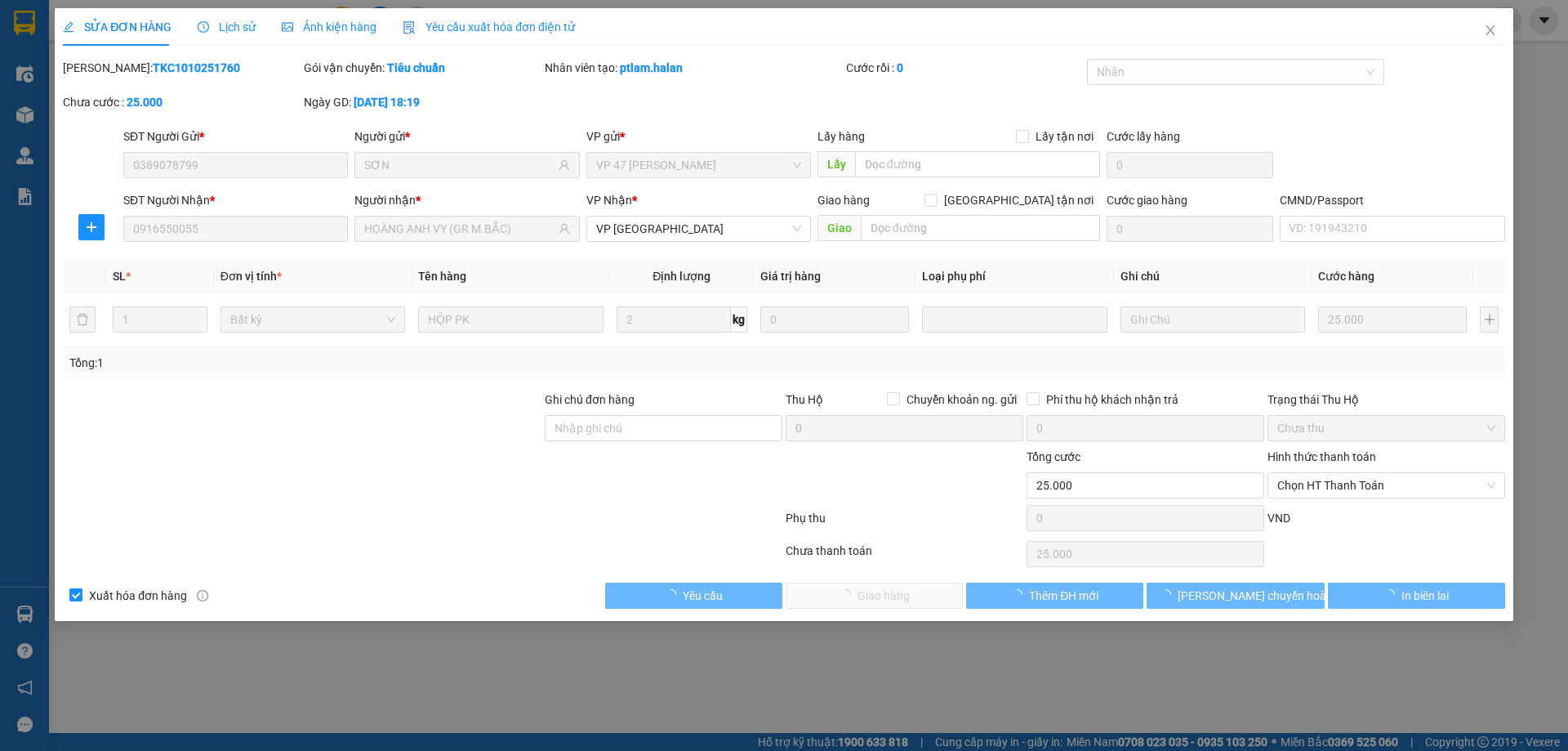
type input "0389078799"
type input "SƠN"
type input "0916550055"
type input "HOÀNG ANH VY (GR M.BẮC)"
type input "0"
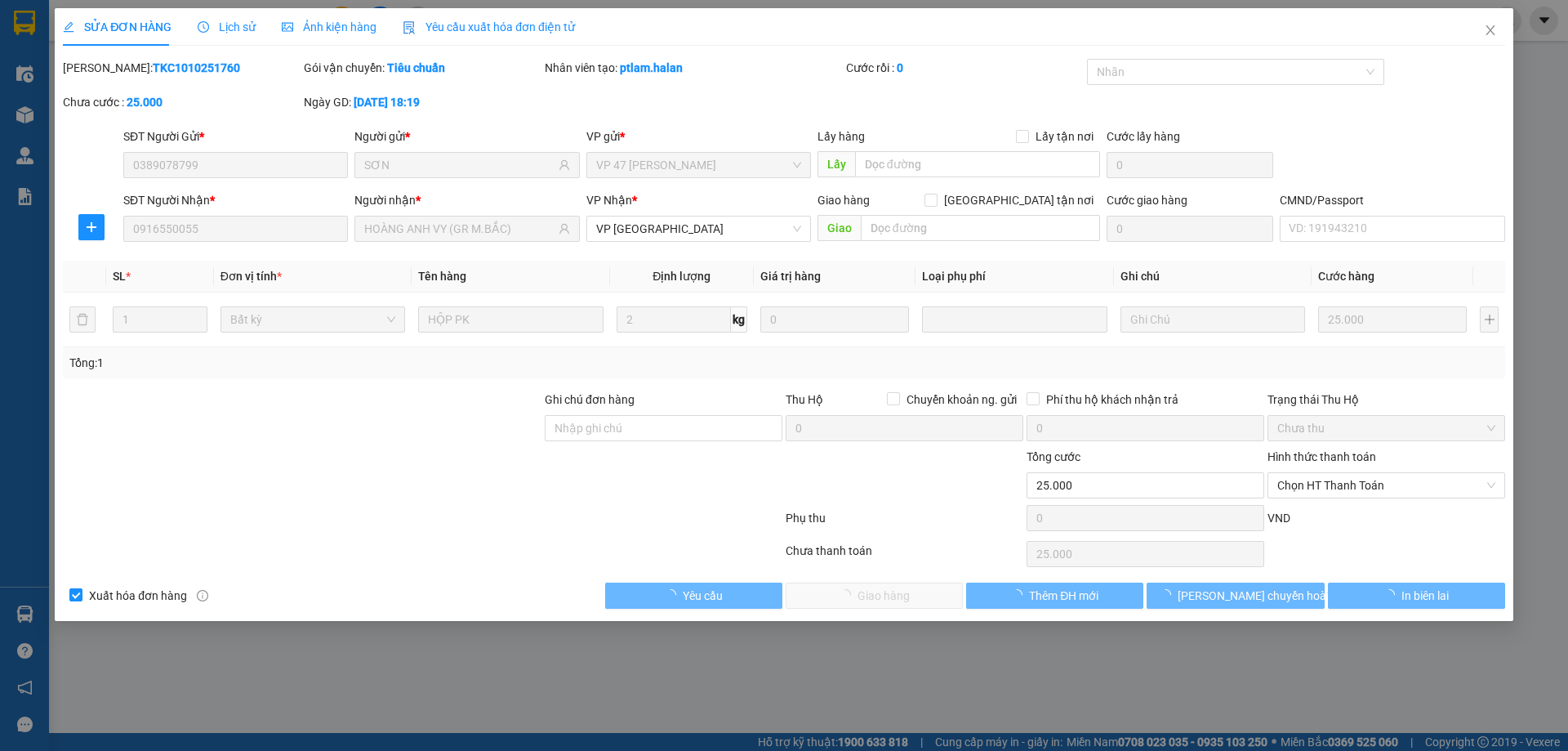
type input "25.000"
click at [1331, 486] on span "Chọn HT Thanh Toán" at bounding box center [1386, 485] width 218 height 24
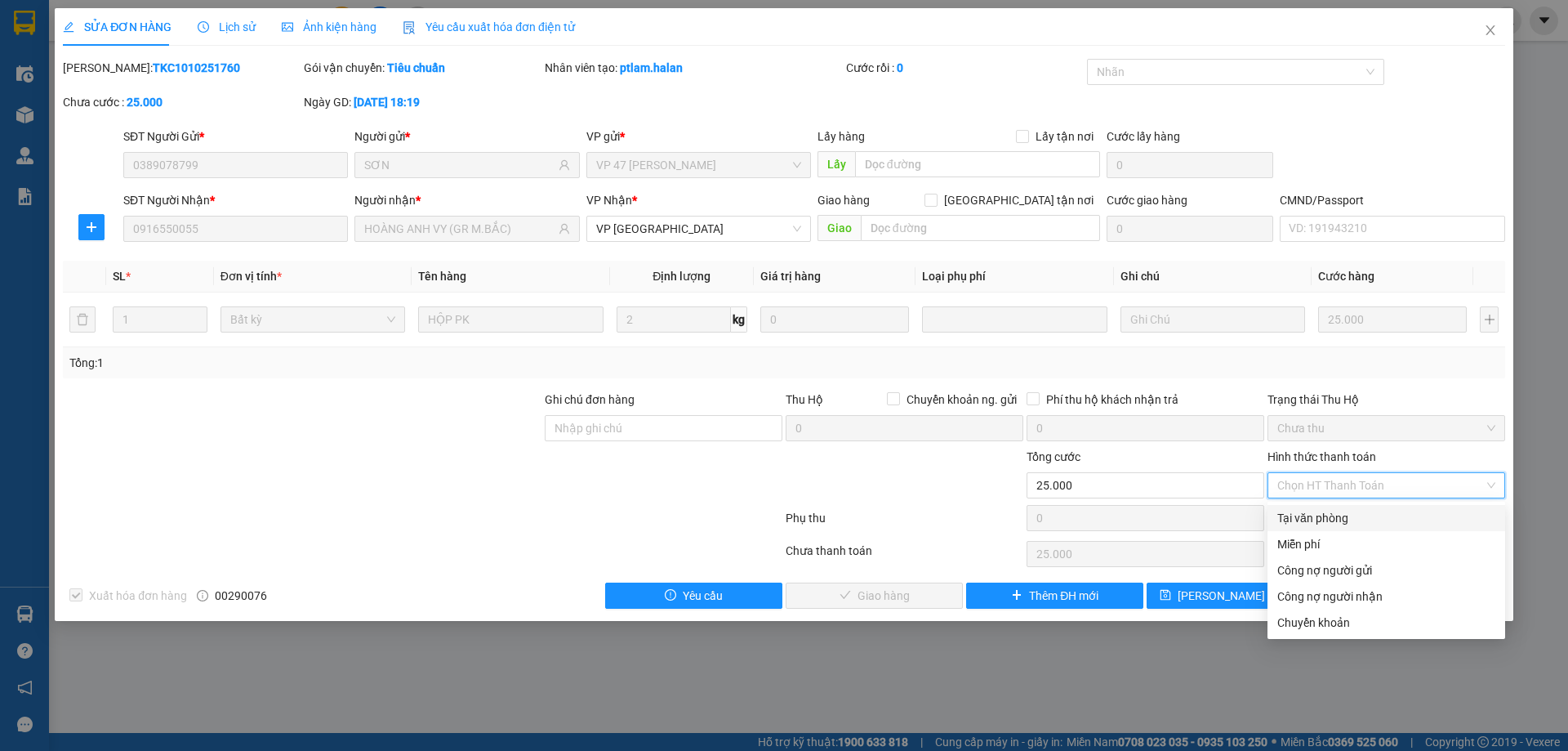
click at [1330, 507] on div "Tại văn phòng" at bounding box center [1386, 517] width 238 height 26
type input "0"
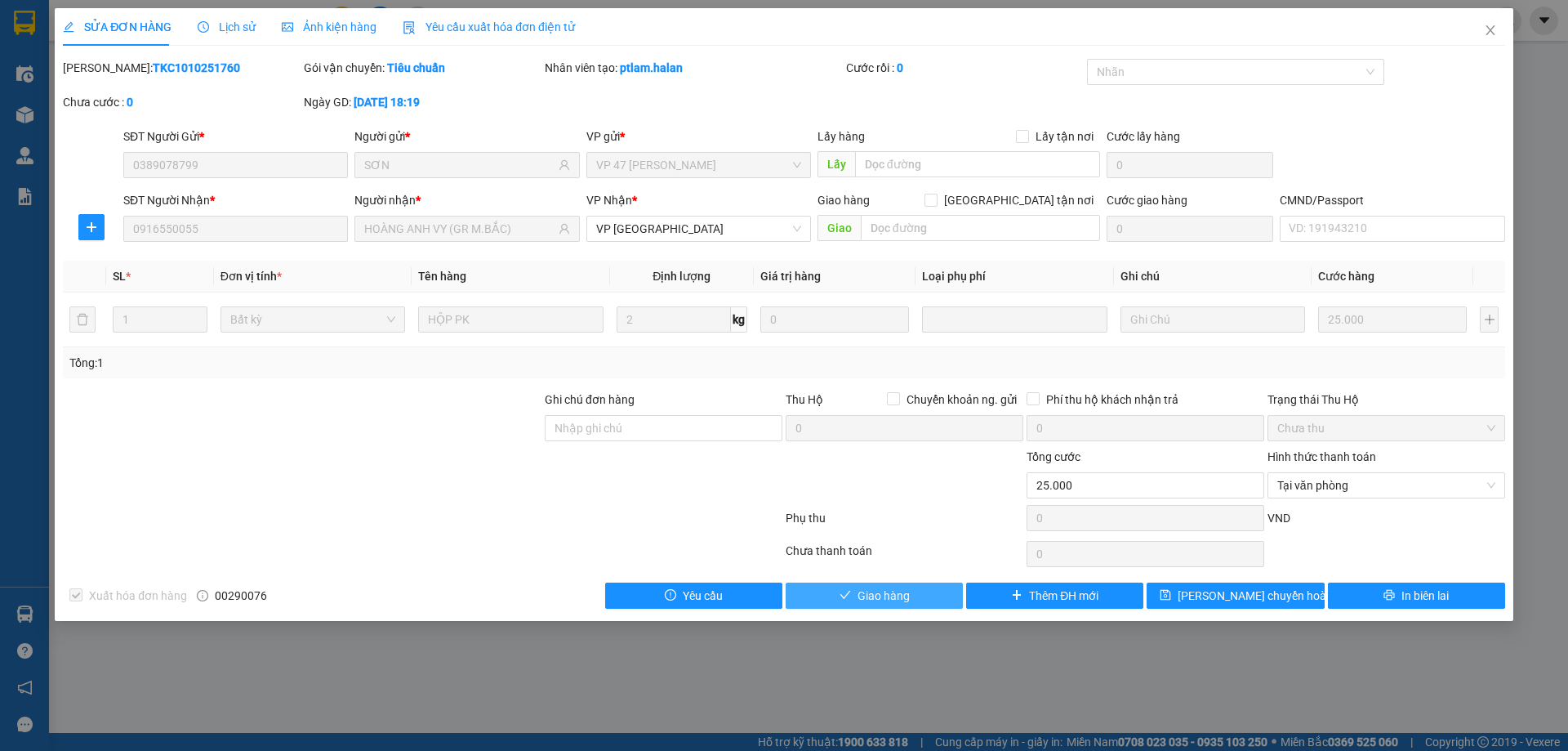
click at [896, 584] on button "Giao hàng" at bounding box center [874, 595] width 177 height 26
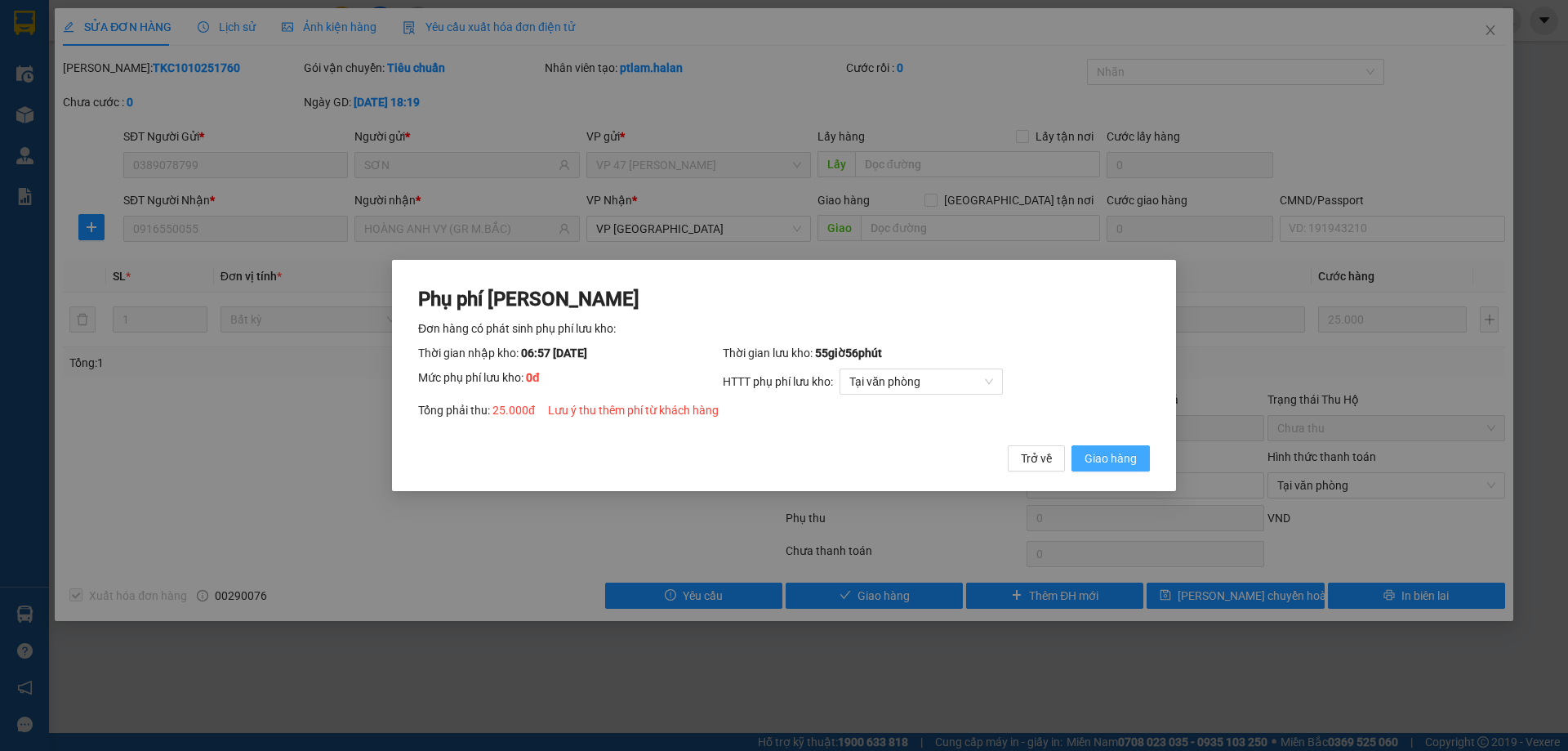
click at [1104, 466] on span "Giao hàng" at bounding box center [1110, 458] width 52 height 18
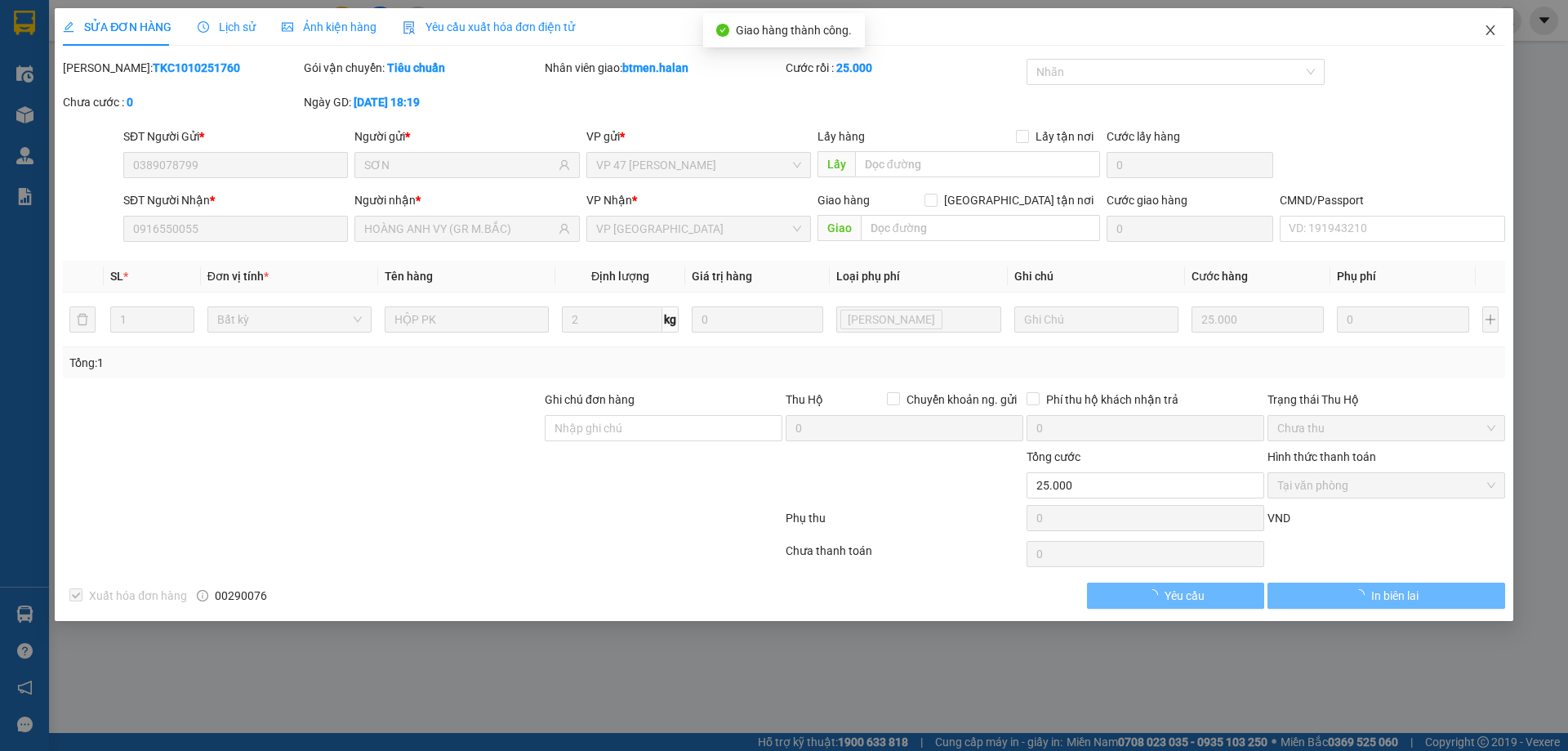
click at [1484, 36] on icon "close" at bounding box center [1490, 30] width 13 height 13
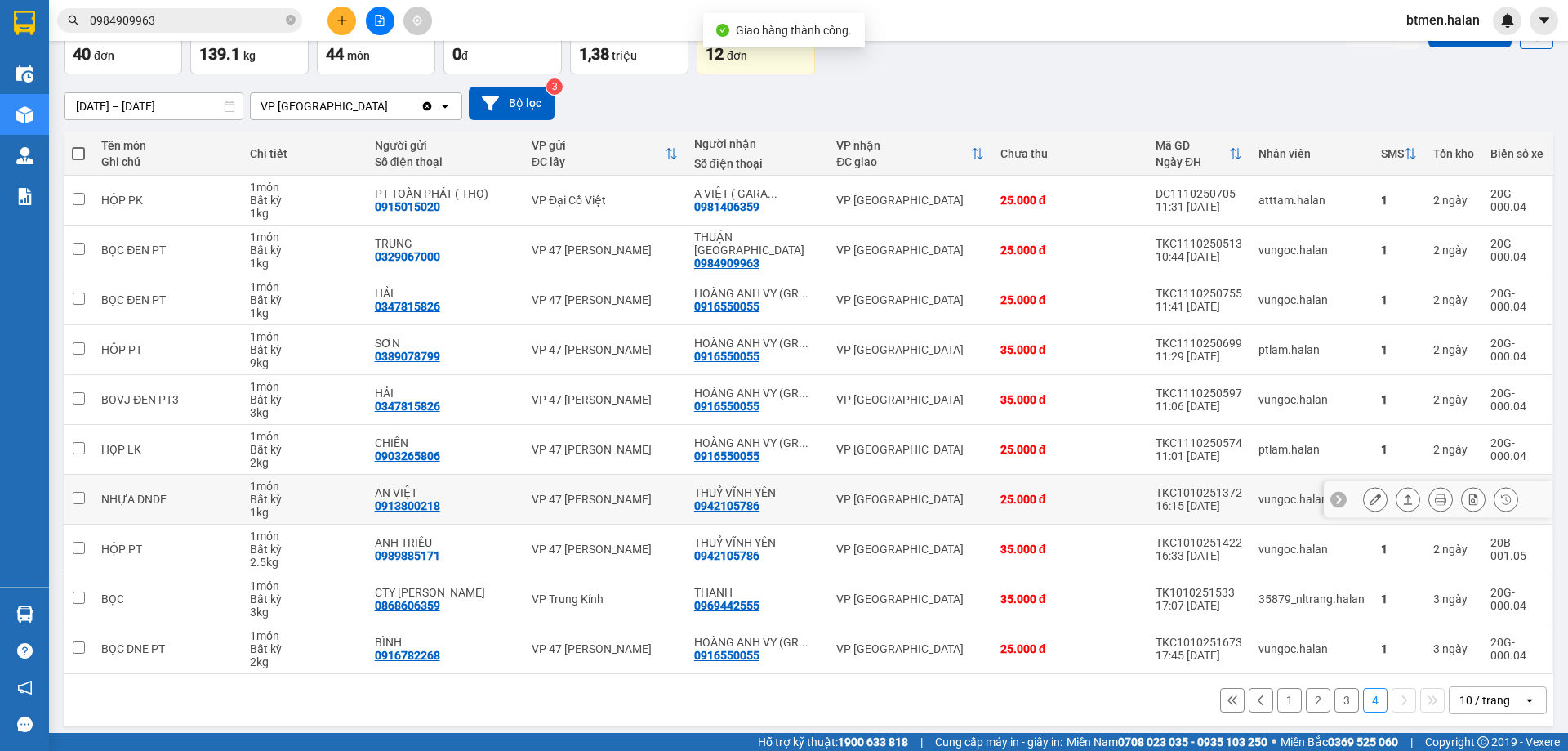
scroll to position [106, 0]
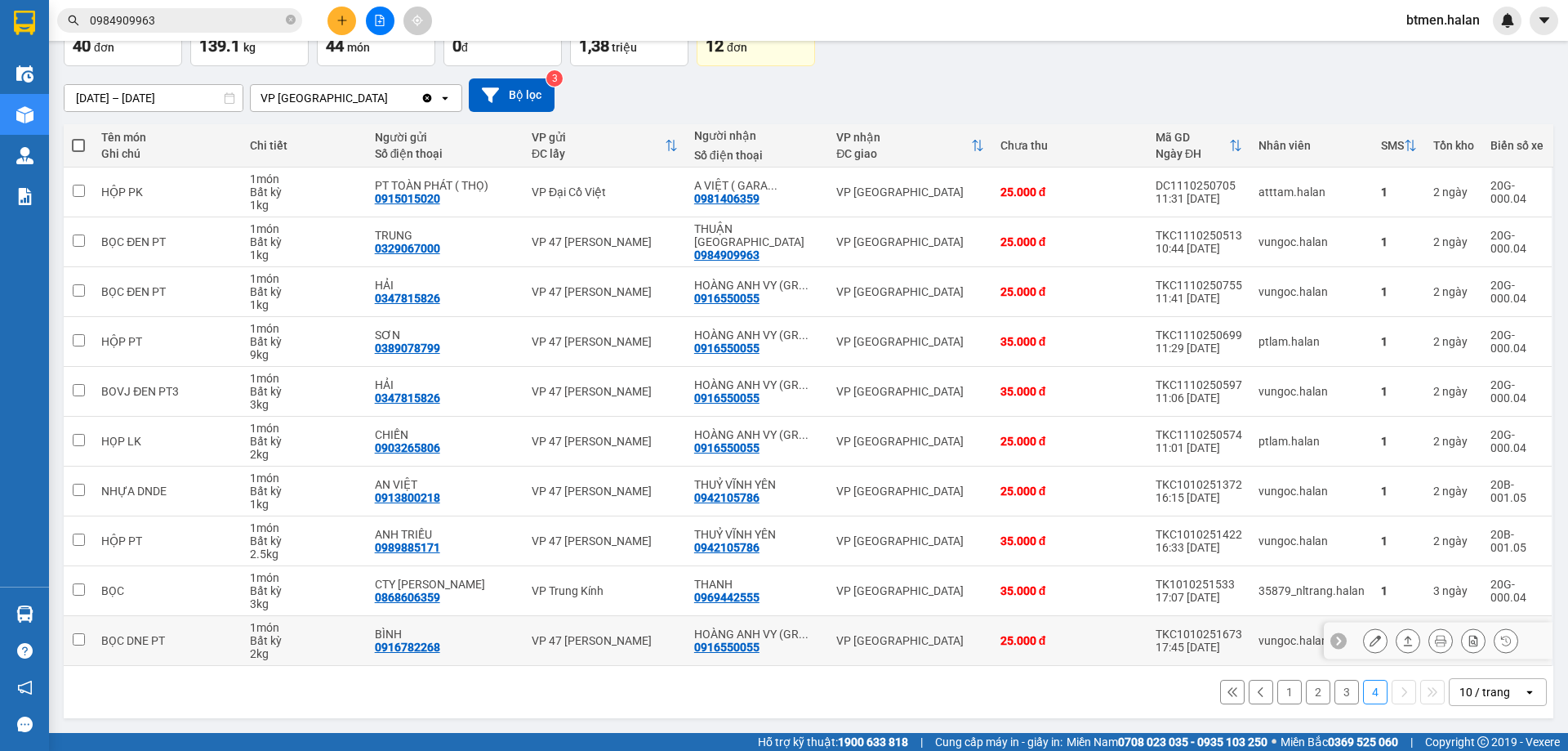
click at [1364, 635] on button at bounding box center [1375, 640] width 23 height 28
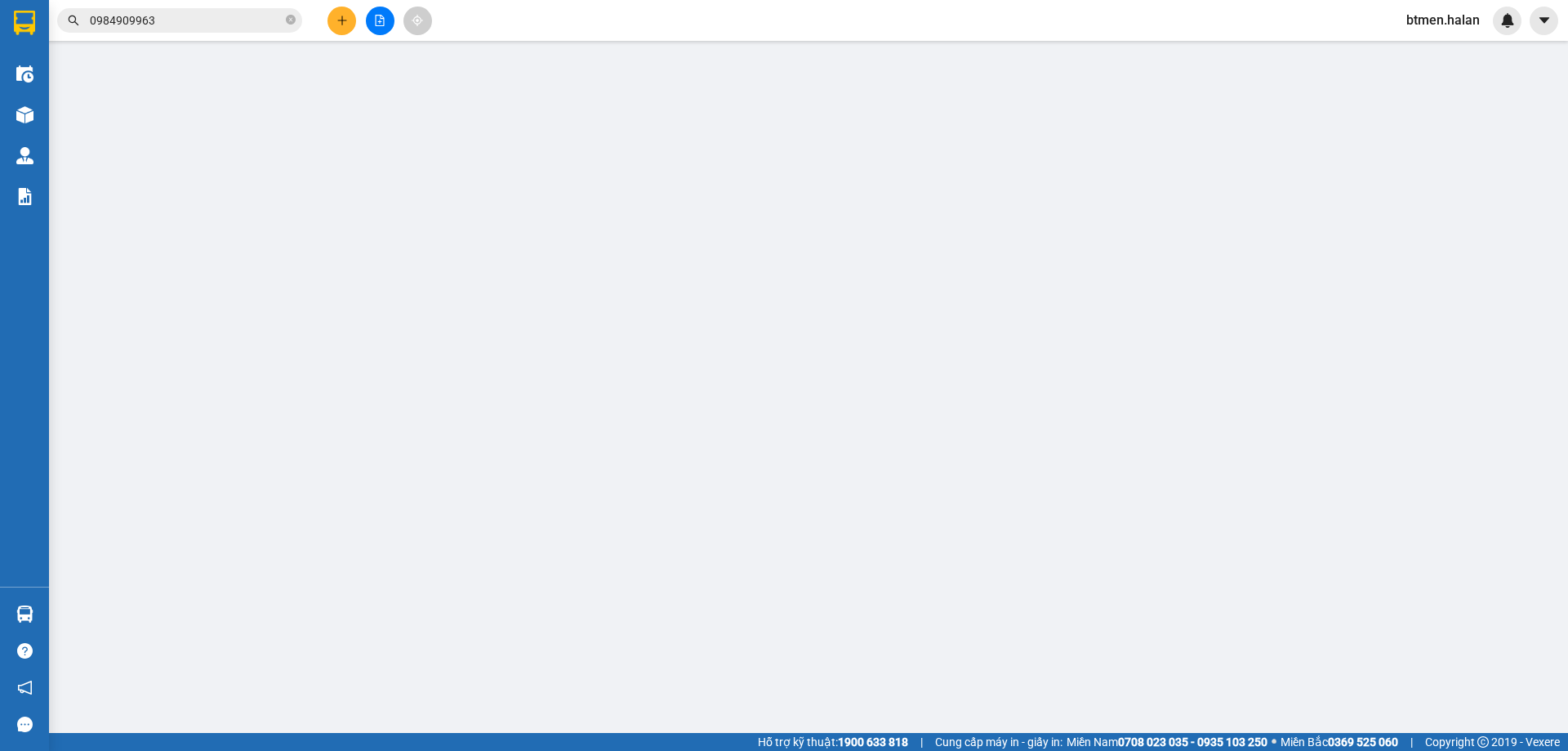
type input "0916782268"
type input "BÌNH"
type input "0916550055"
type input "HOÀNG ANH VY (GR M.BẮC)"
type input "0"
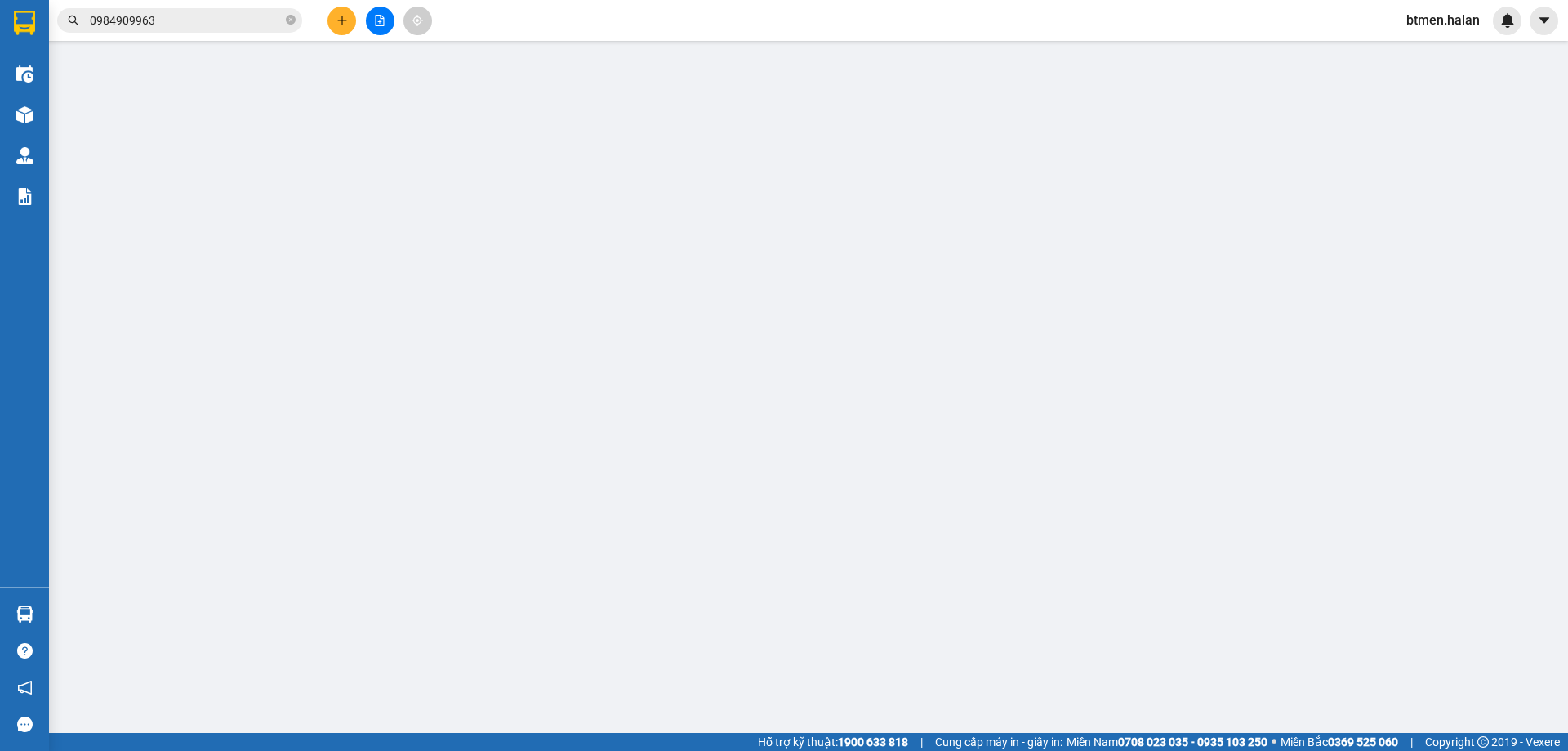
type input "25.000"
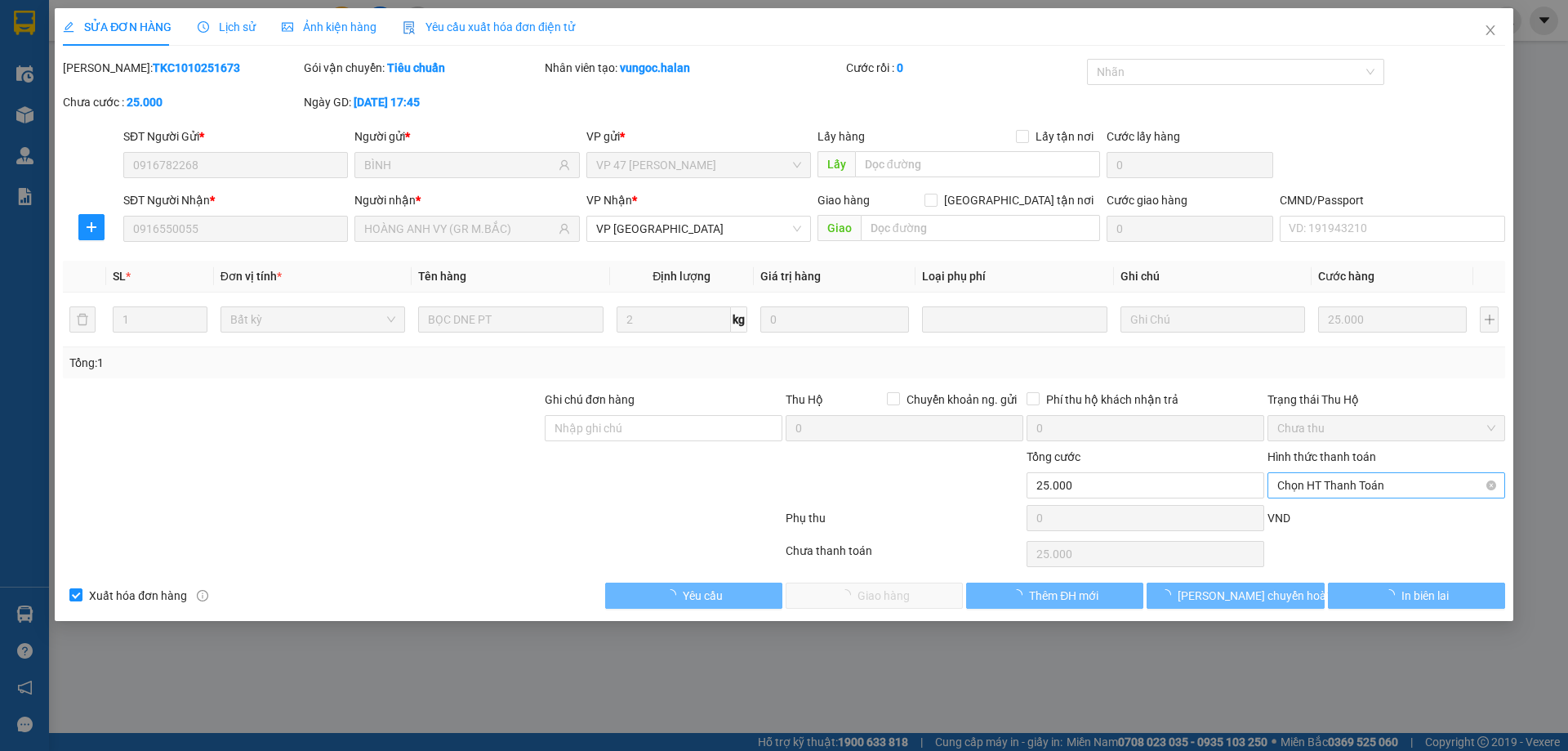
click at [1371, 482] on span "Chọn HT Thanh Toán" at bounding box center [1386, 485] width 218 height 24
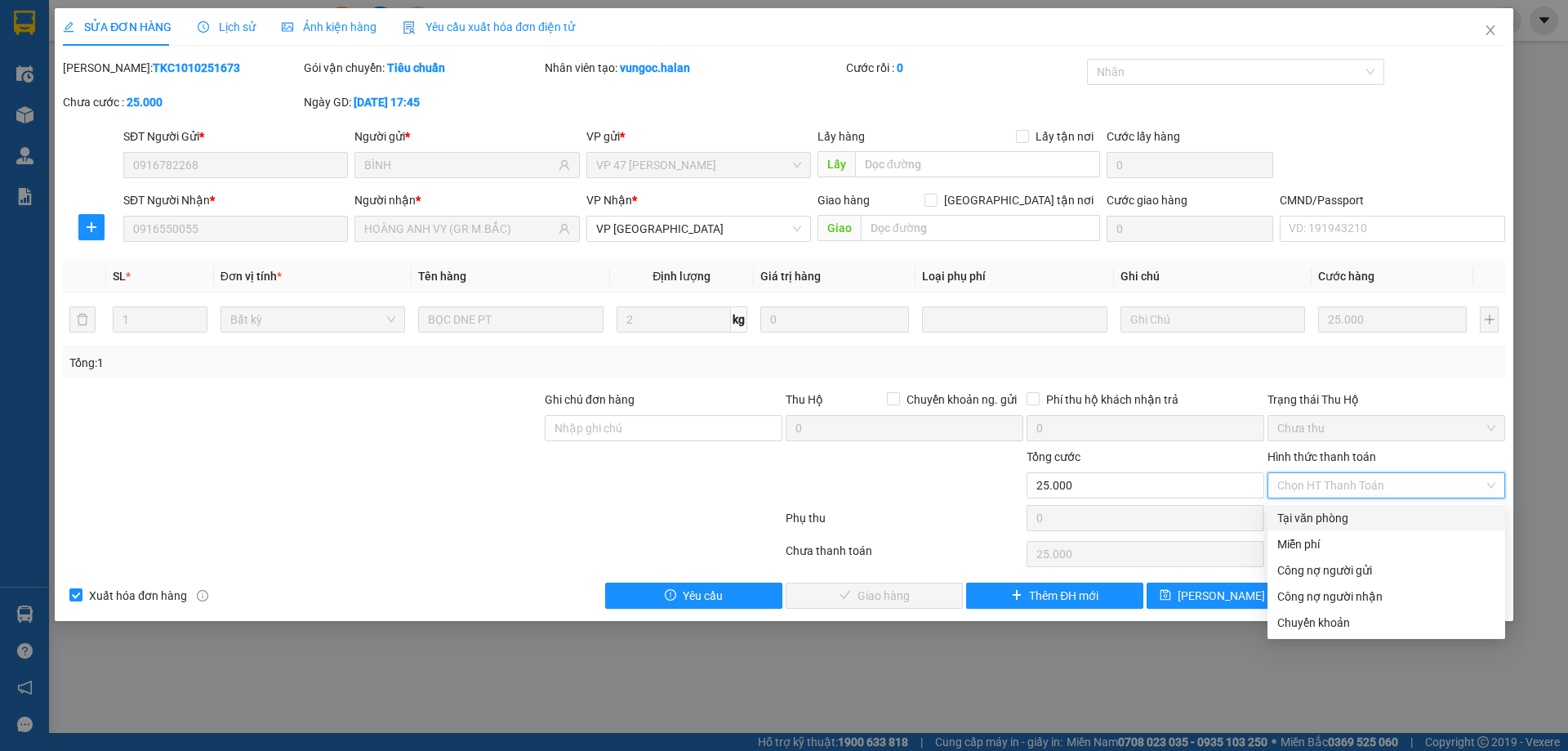
click at [1341, 516] on div "Tại văn phòng" at bounding box center [1386, 517] width 218 height 18
type input "0"
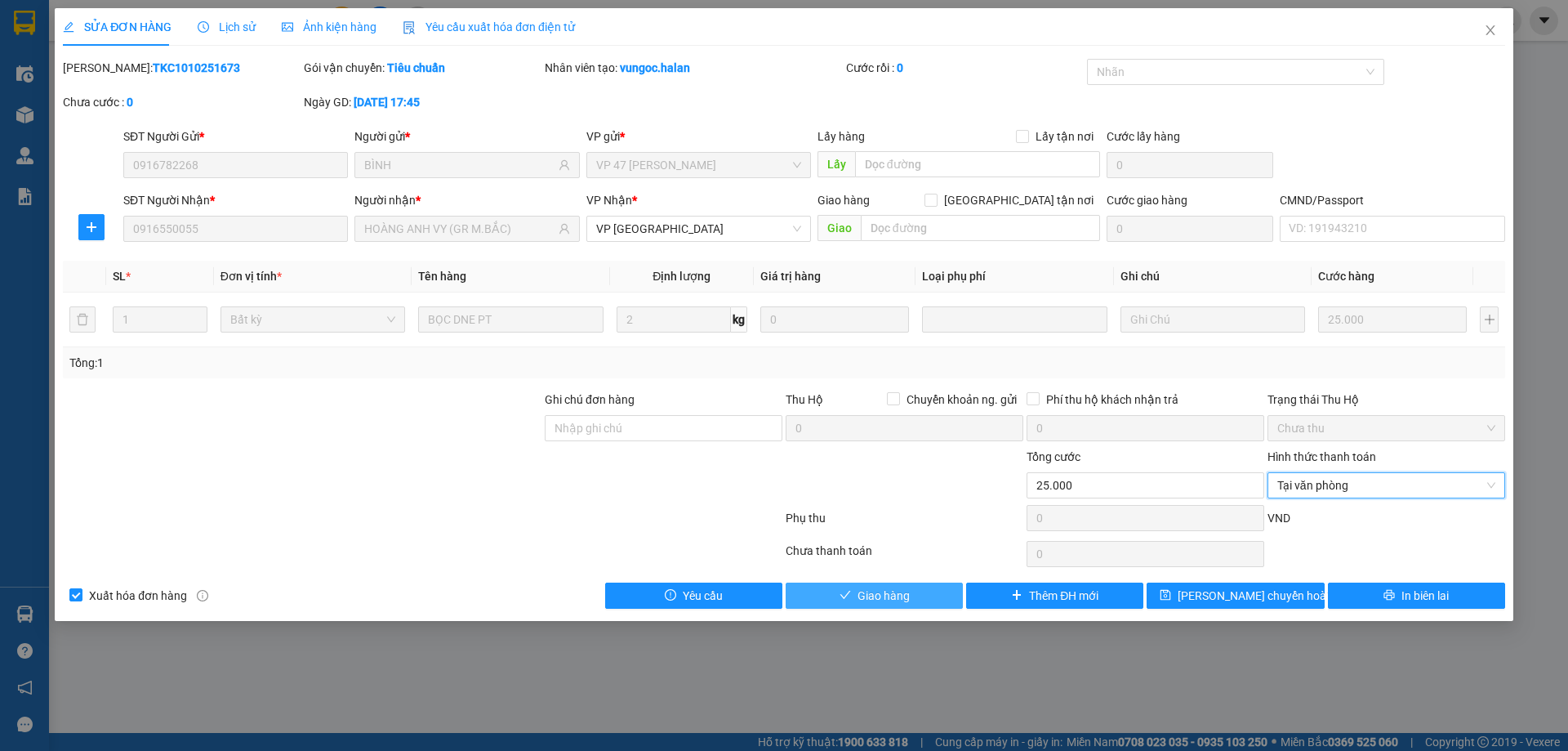
click at [934, 586] on button "Giao hàng" at bounding box center [874, 595] width 177 height 26
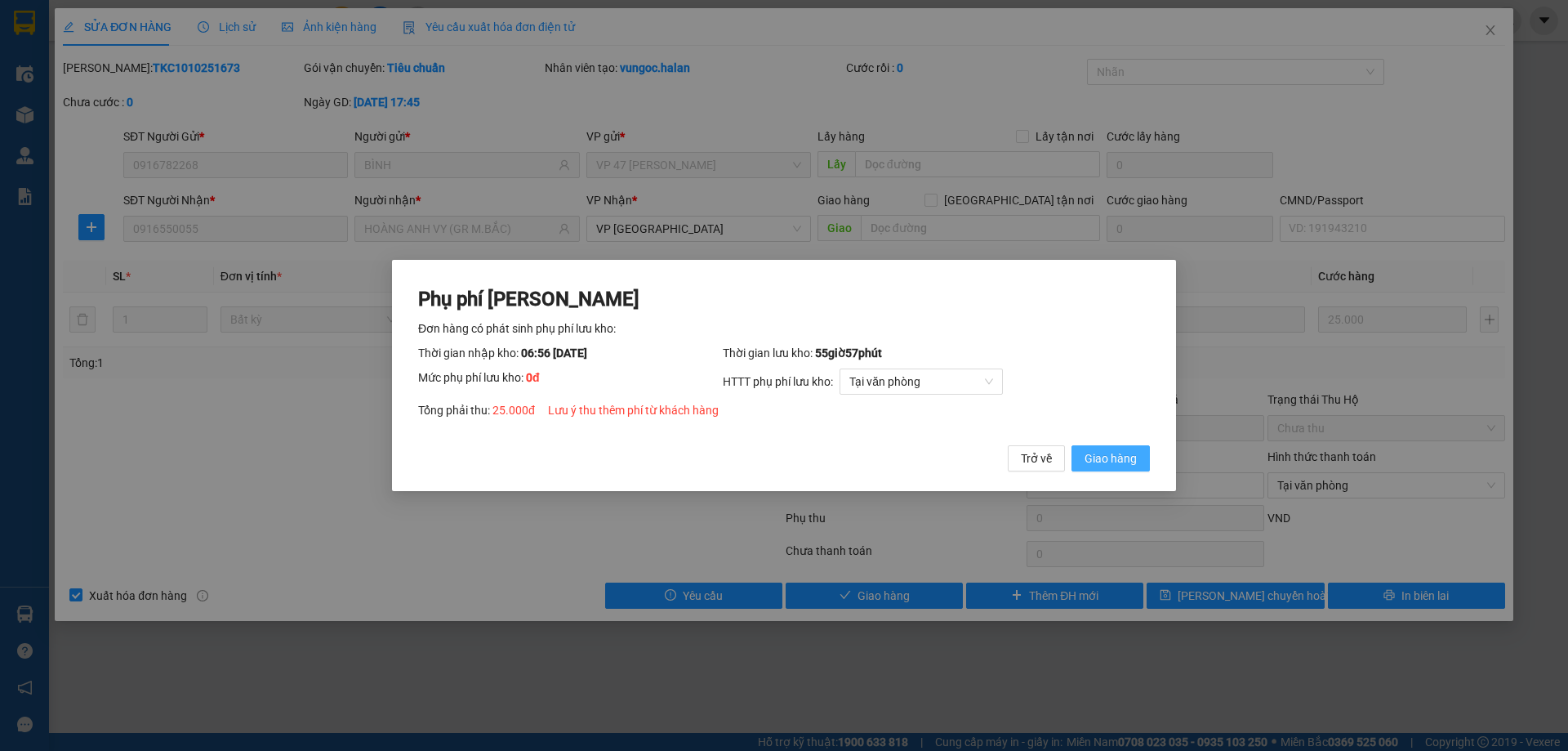
drag, startPoint x: 1108, startPoint y: 456, endPoint x: 1145, endPoint y: 430, distance: 45.2
click at [1109, 456] on span "Giao hàng" at bounding box center [1110, 458] width 52 height 18
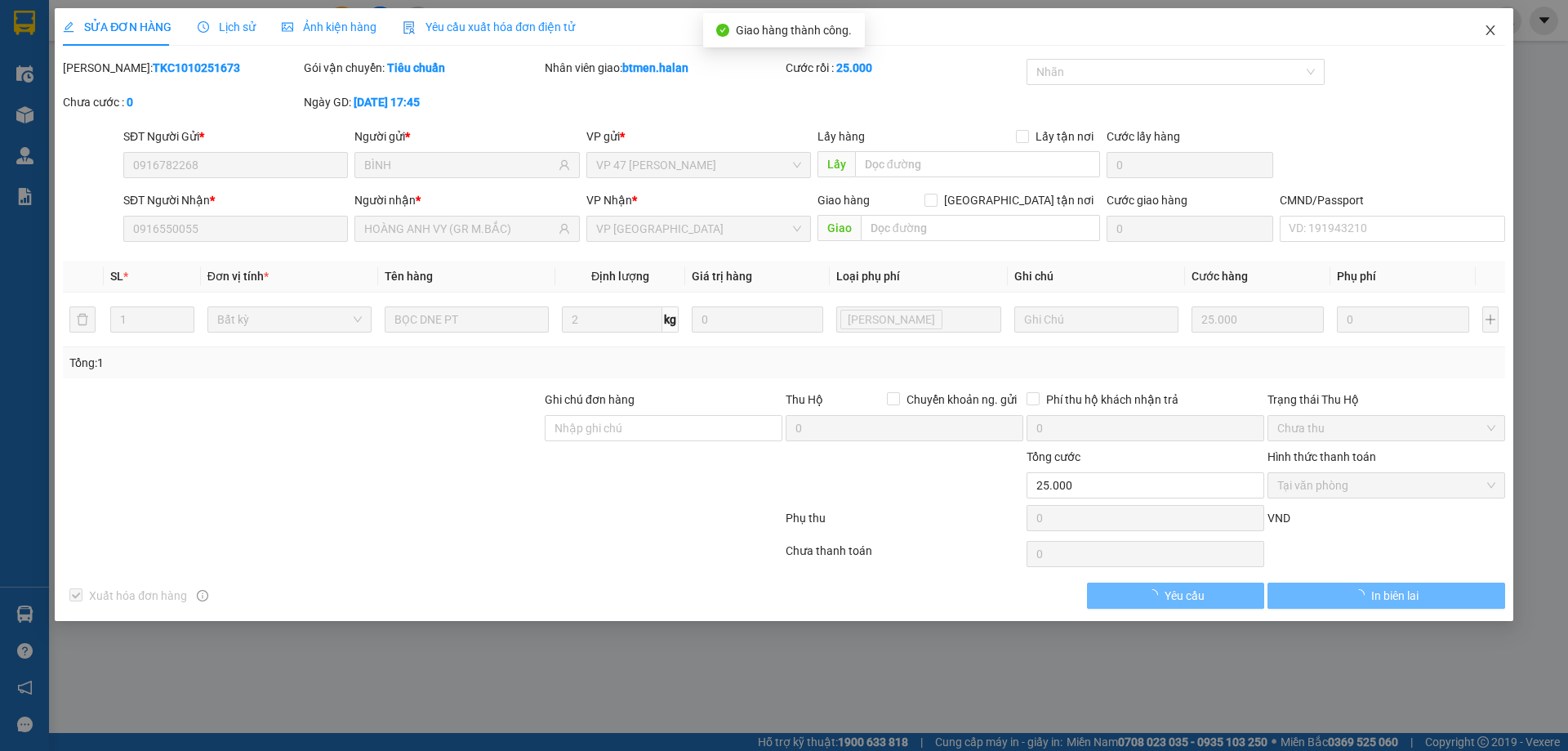
click at [1497, 36] on span "Close" at bounding box center [1490, 31] width 46 height 46
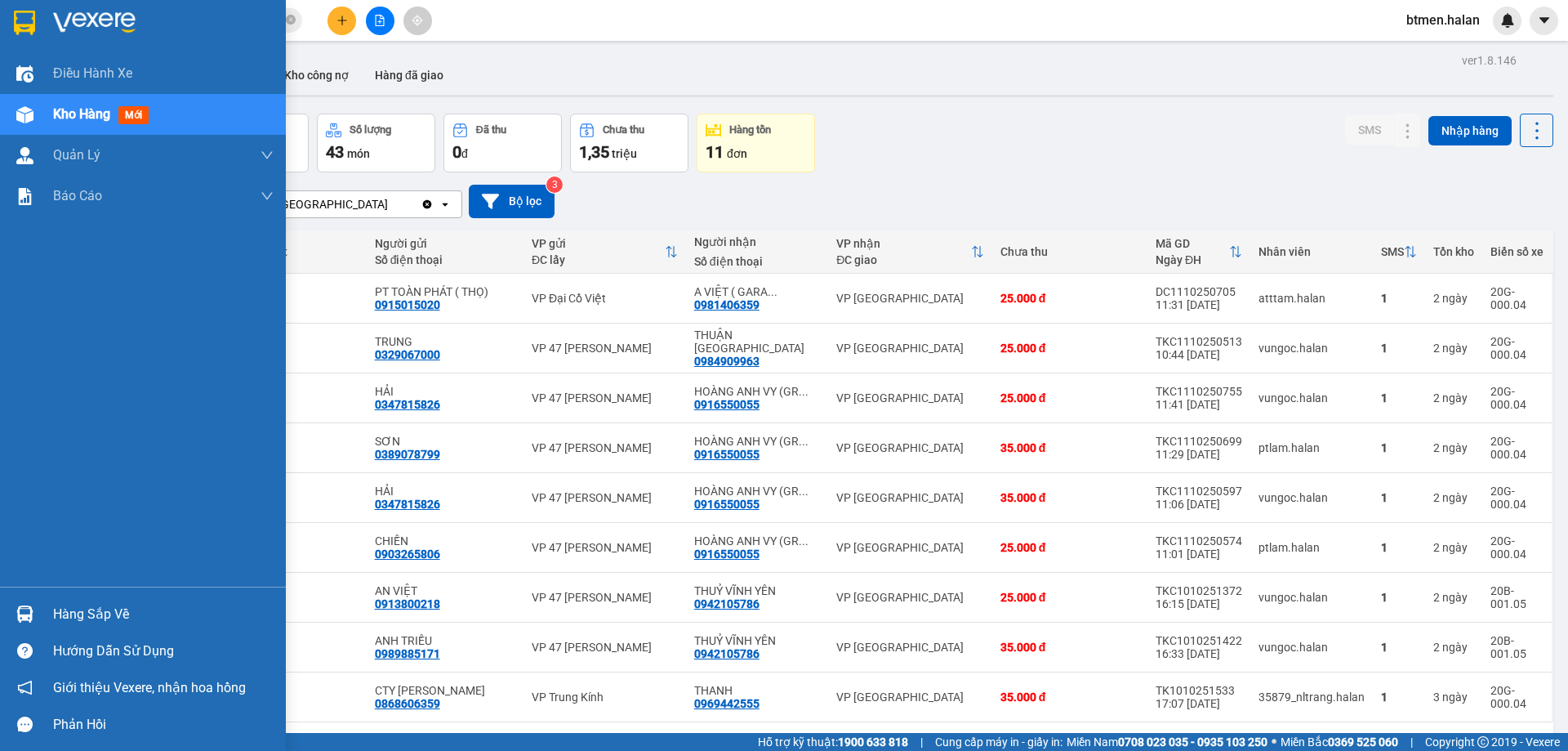
click at [26, 607] on img at bounding box center [25, 614] width 17 height 17
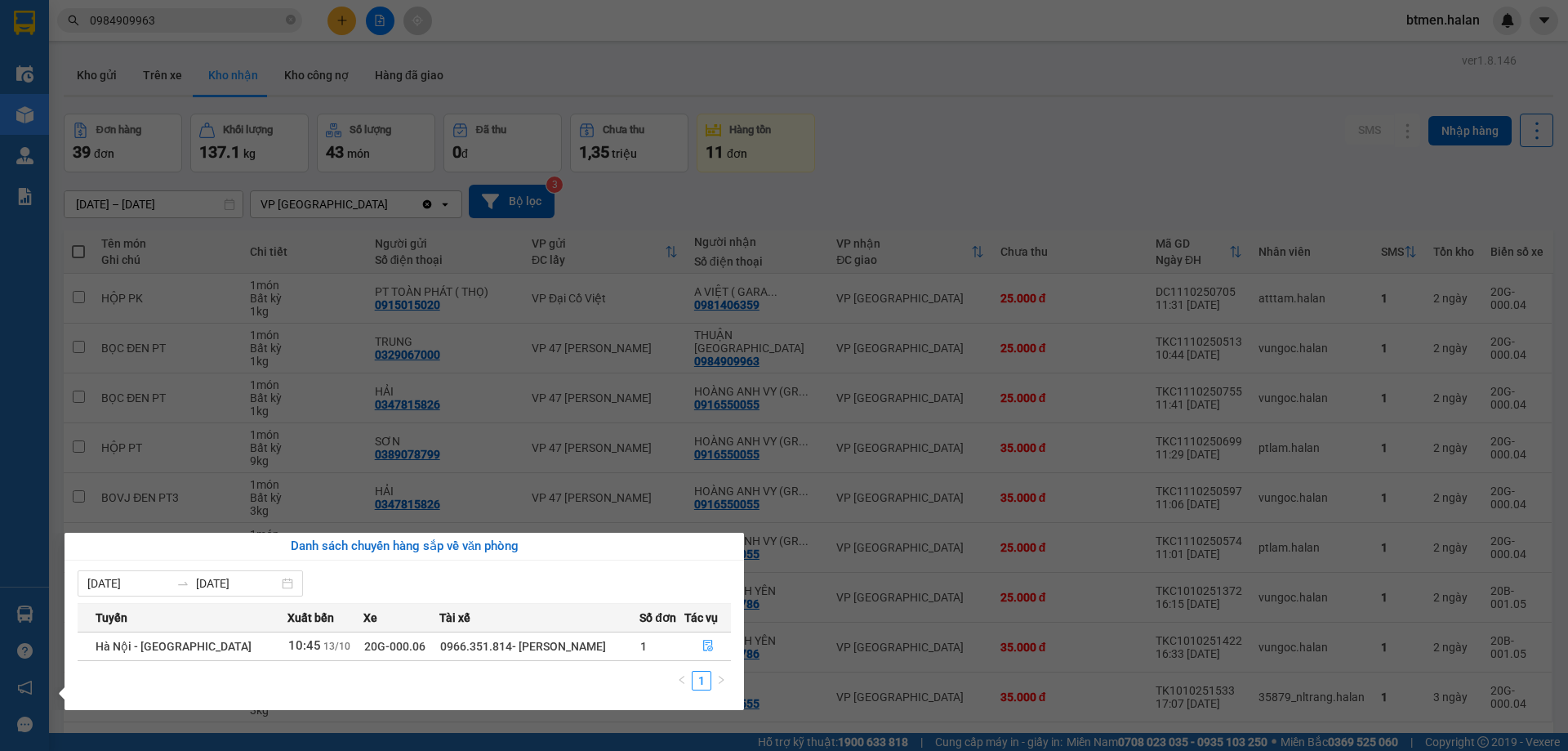
click at [601, 168] on section "Kết quả tìm kiếm ( 353 ) Bộ lọc Mã ĐH Trạng thái Món hàng Thu hộ Tổng cước Chưa…" at bounding box center [784, 375] width 1568 height 751
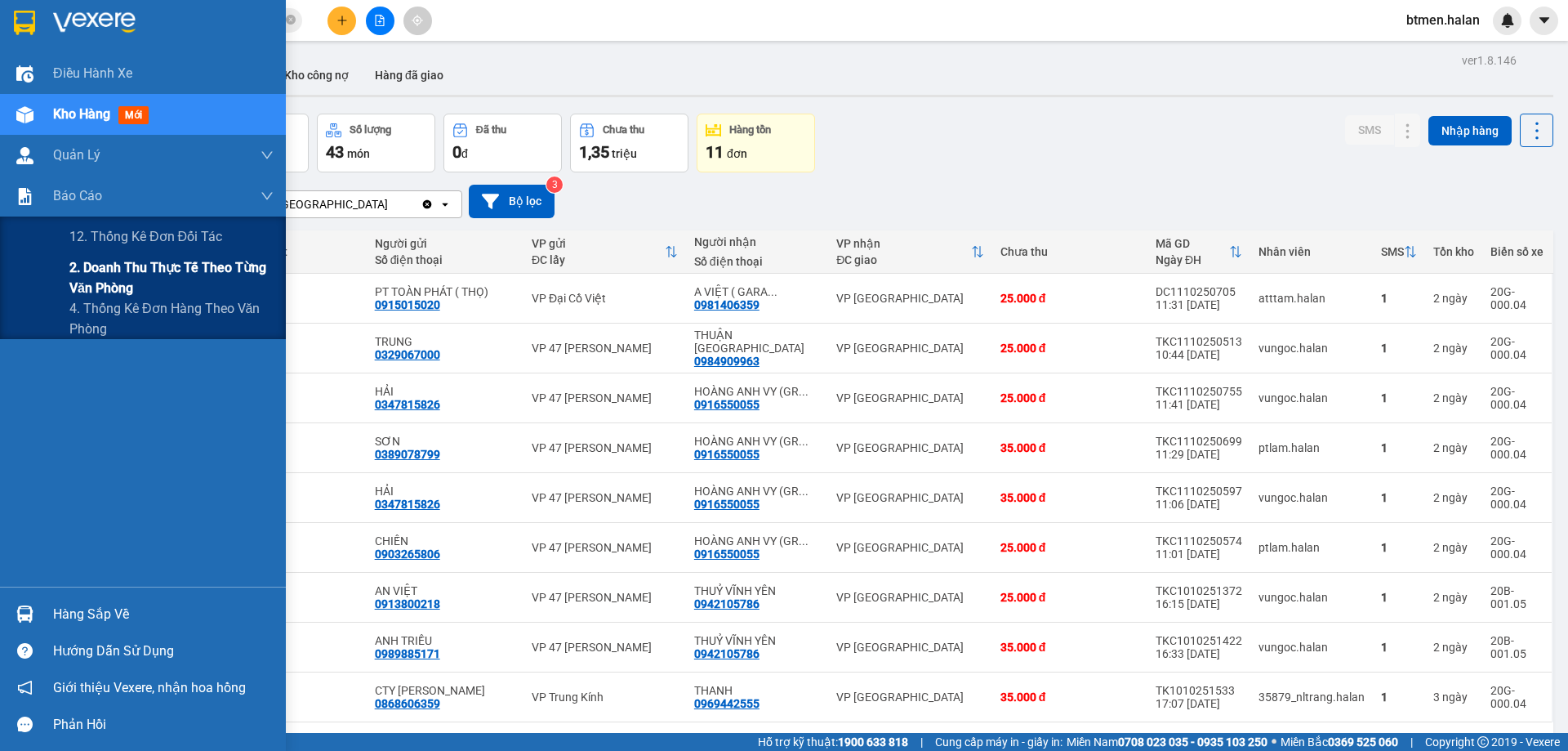
click at [100, 287] on span "2. Doanh thu thực tế theo từng văn phòng" at bounding box center [172, 277] width 204 height 41
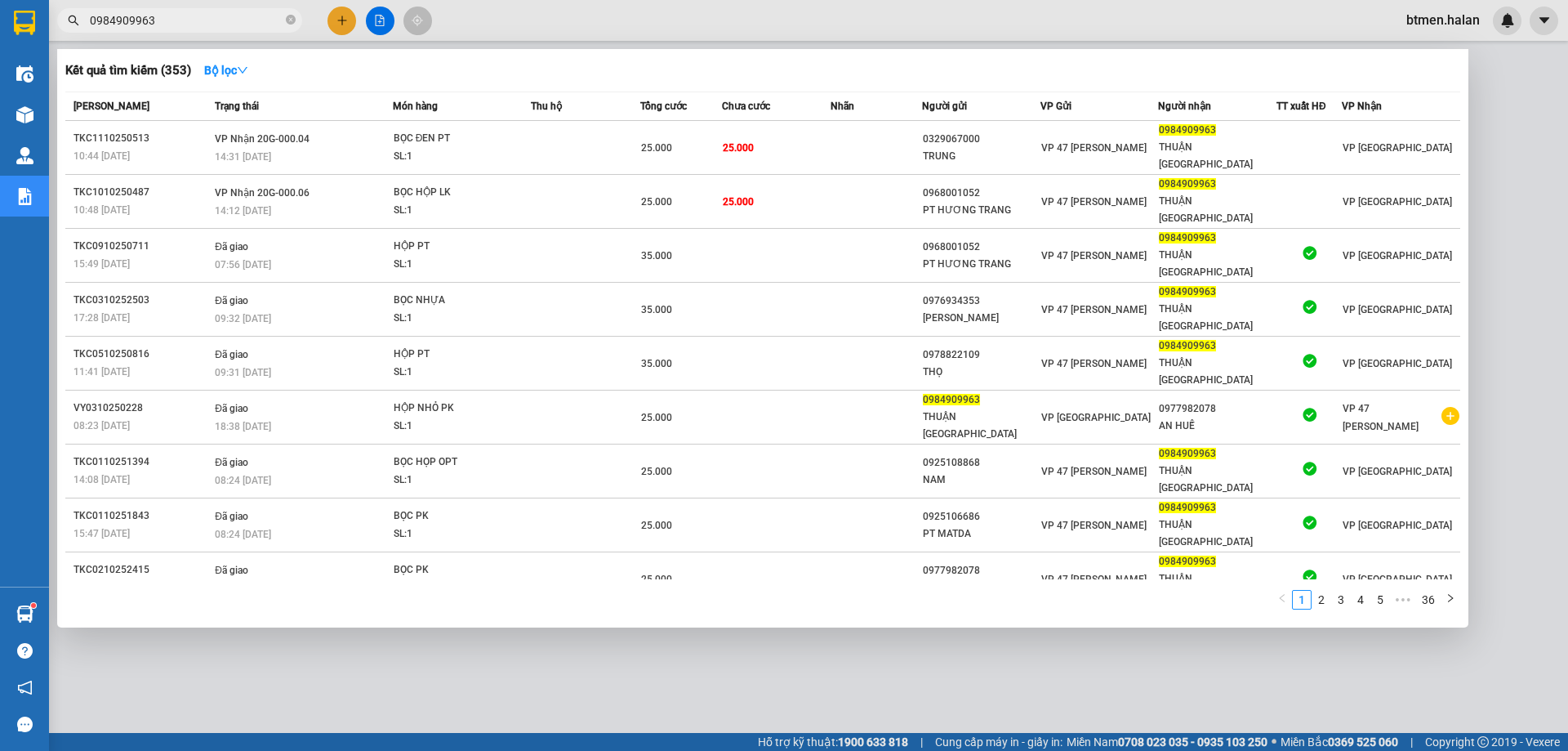
click at [174, 17] on input "0984909963" at bounding box center [186, 20] width 192 height 18
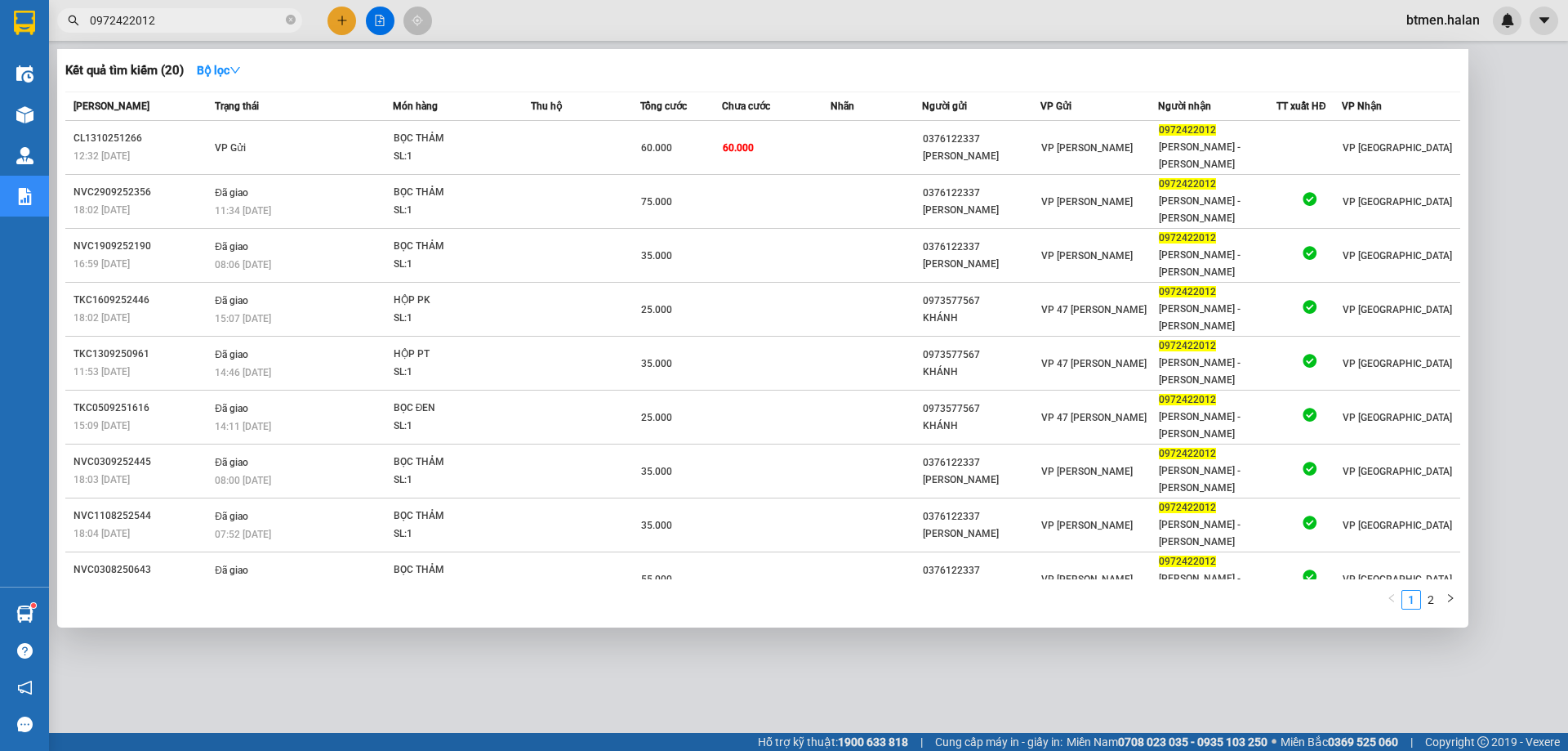
type input "0972422012"
click at [1514, 102] on div at bounding box center [784, 375] width 1568 height 751
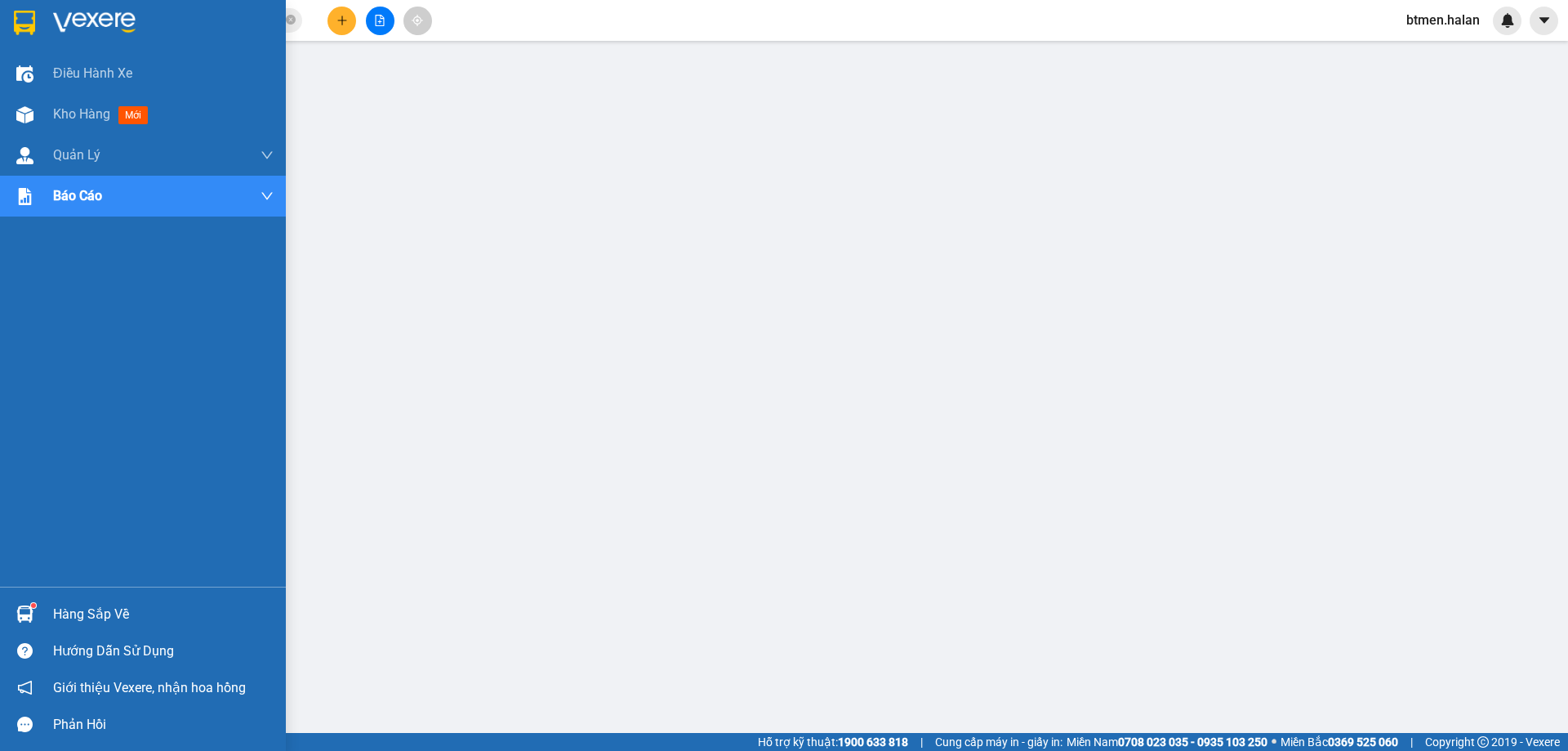
click at [35, 594] on div "Hàng sắp về Hướng dẫn sử dụng Giới thiệu Vexere, nhận hoa hồng Phản hồi" at bounding box center [143, 665] width 286 height 156
click at [122, 608] on div "Hàng sắp về" at bounding box center [162, 614] width 220 height 24
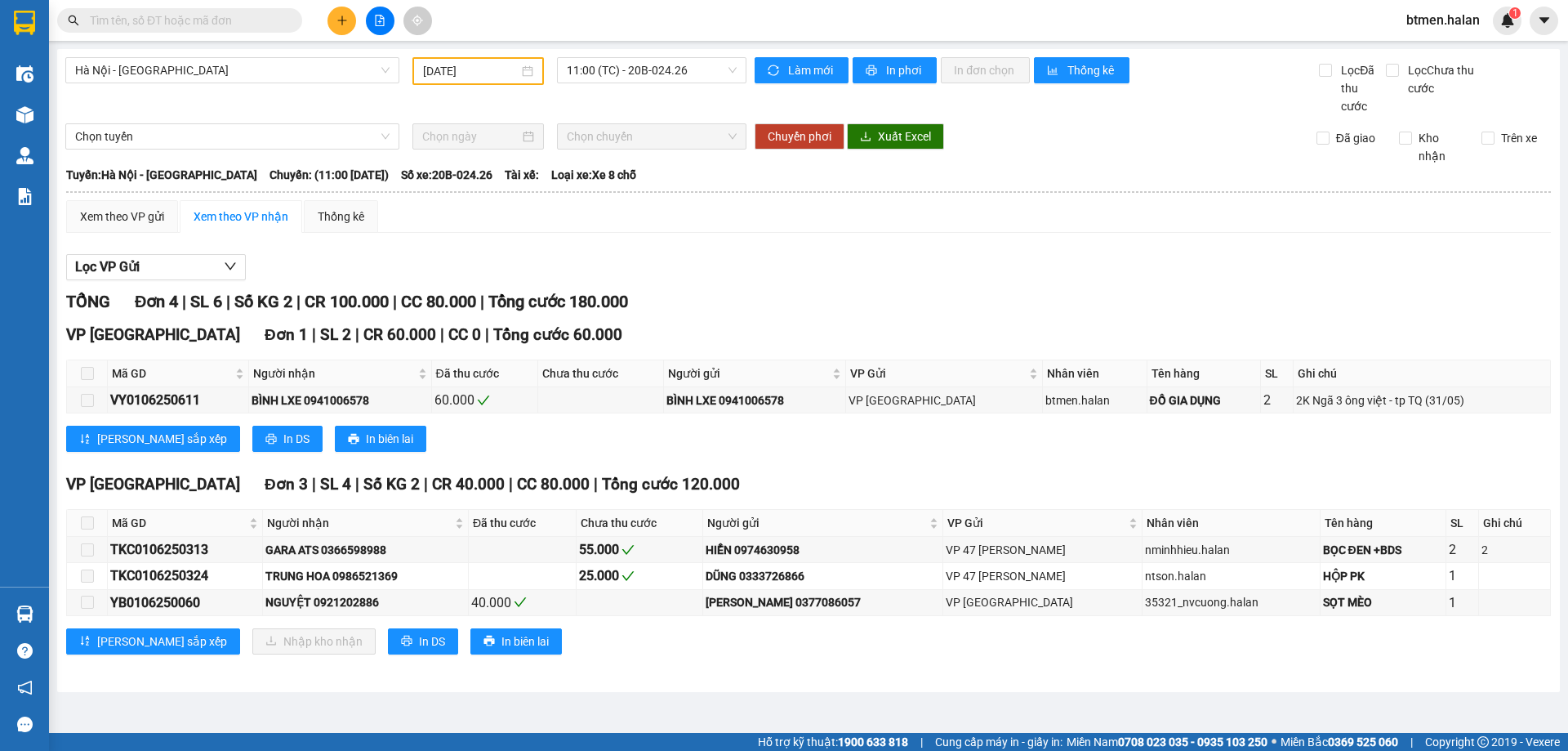
click at [51, 619] on main "Hà Nội - Tuyên Quang 01/06/2025 11:00 (TC) - 20B-024.26 Làm mới In phơi In đơn …" at bounding box center [784, 366] width 1568 height 733
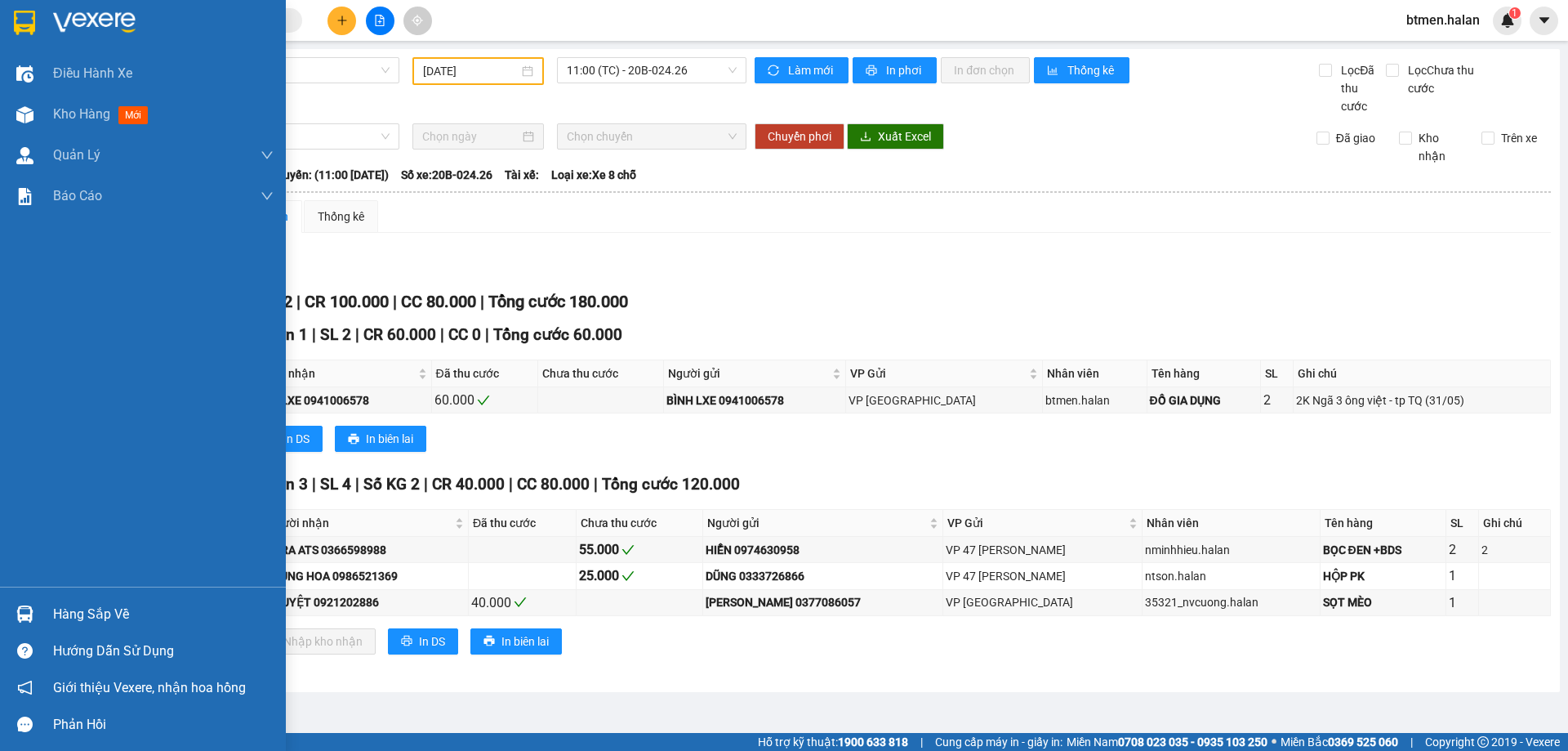
click at [24, 613] on img at bounding box center [25, 614] width 17 height 17
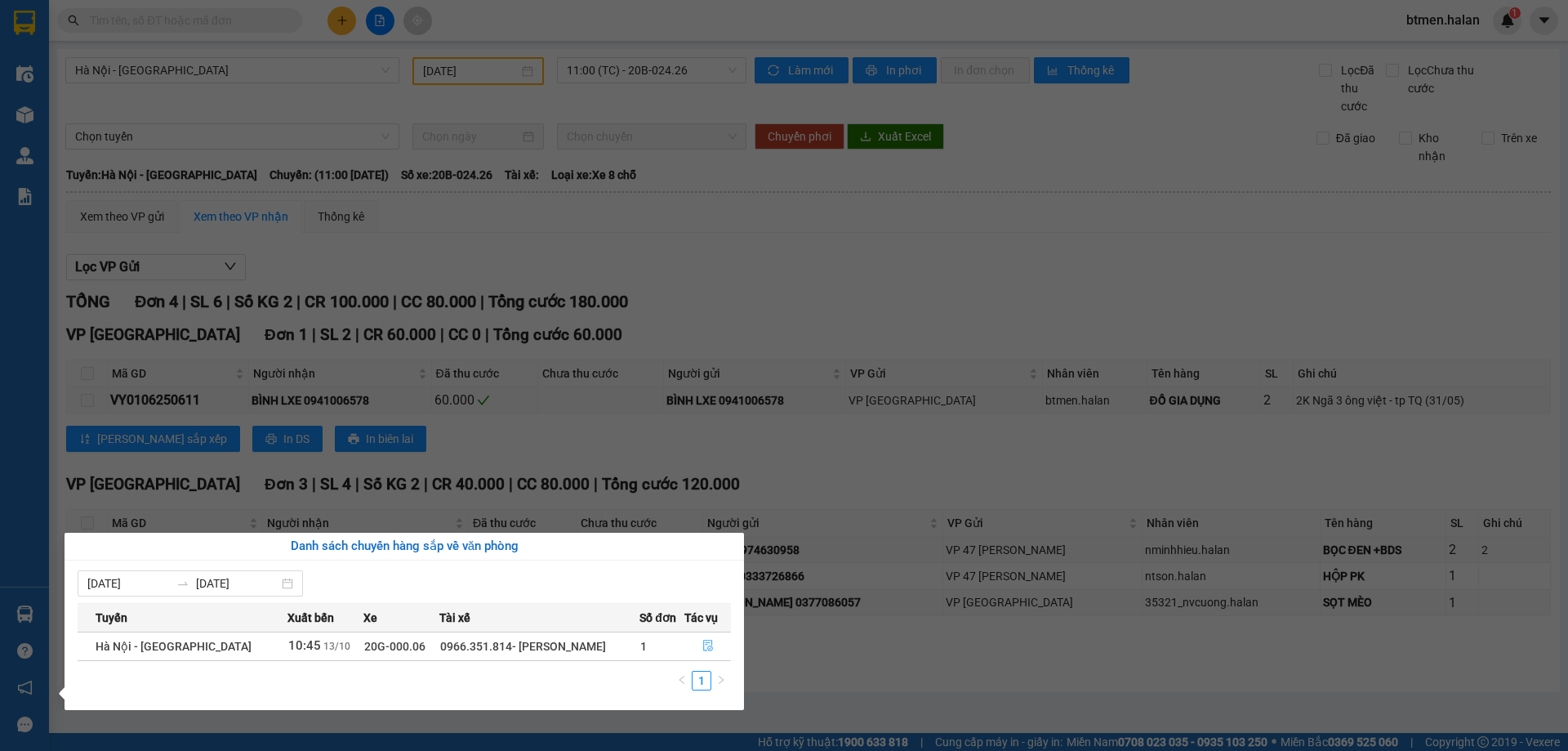
click at [701, 654] on button "button" at bounding box center [708, 646] width 46 height 26
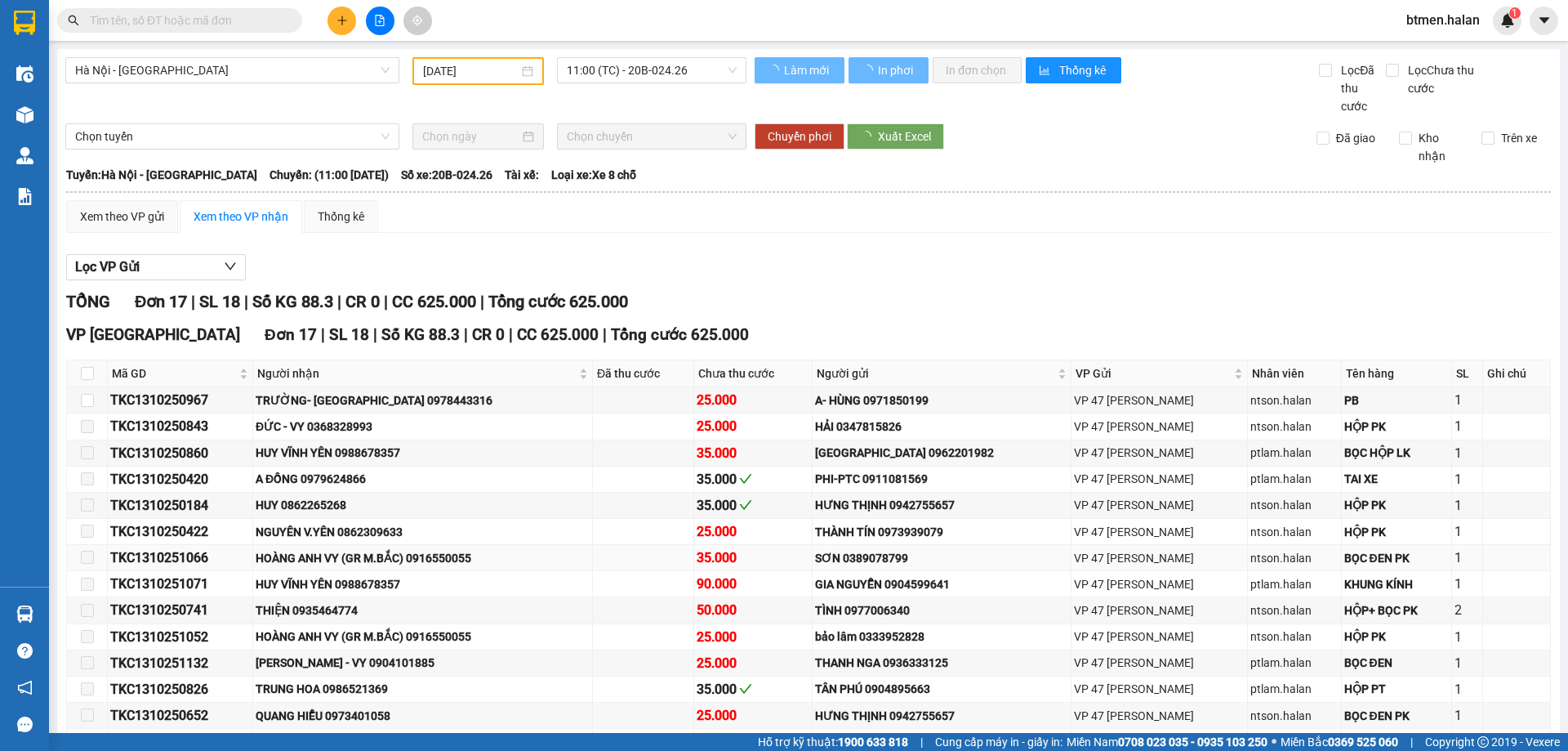
type input "[DATE]"
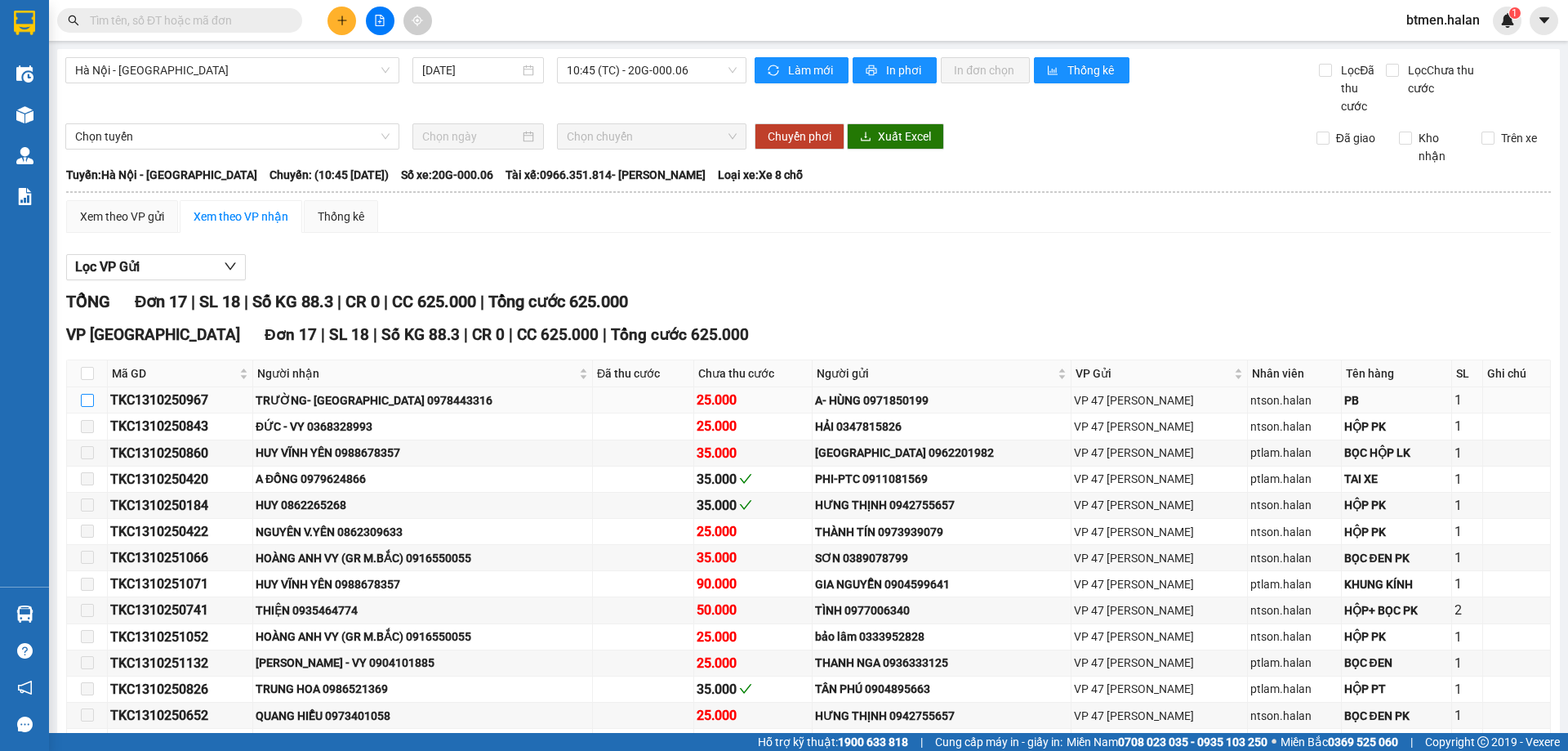
click at [87, 398] on input "checkbox" at bounding box center [88, 400] width 13 height 13
checkbox input "true"
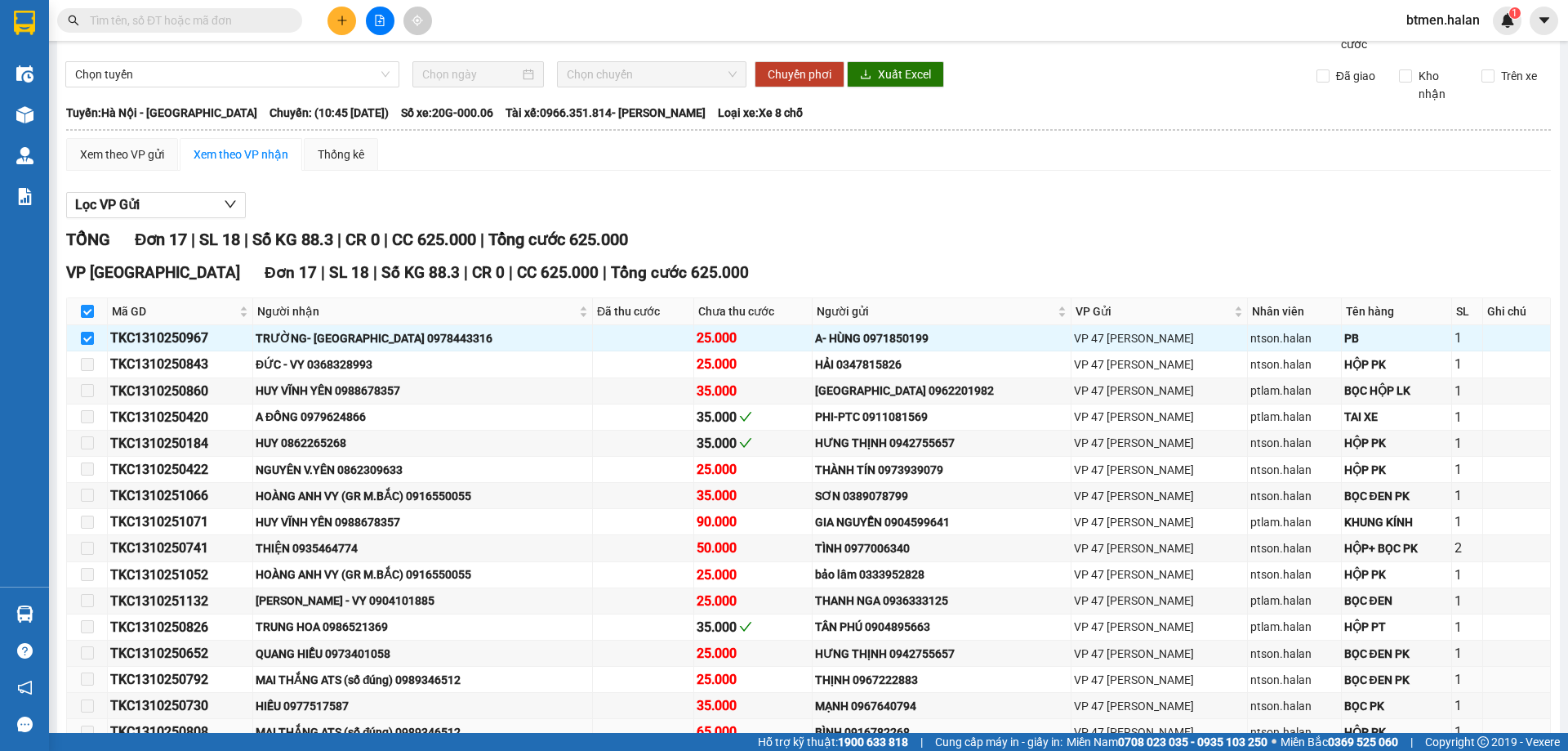
scroll to position [186, 0]
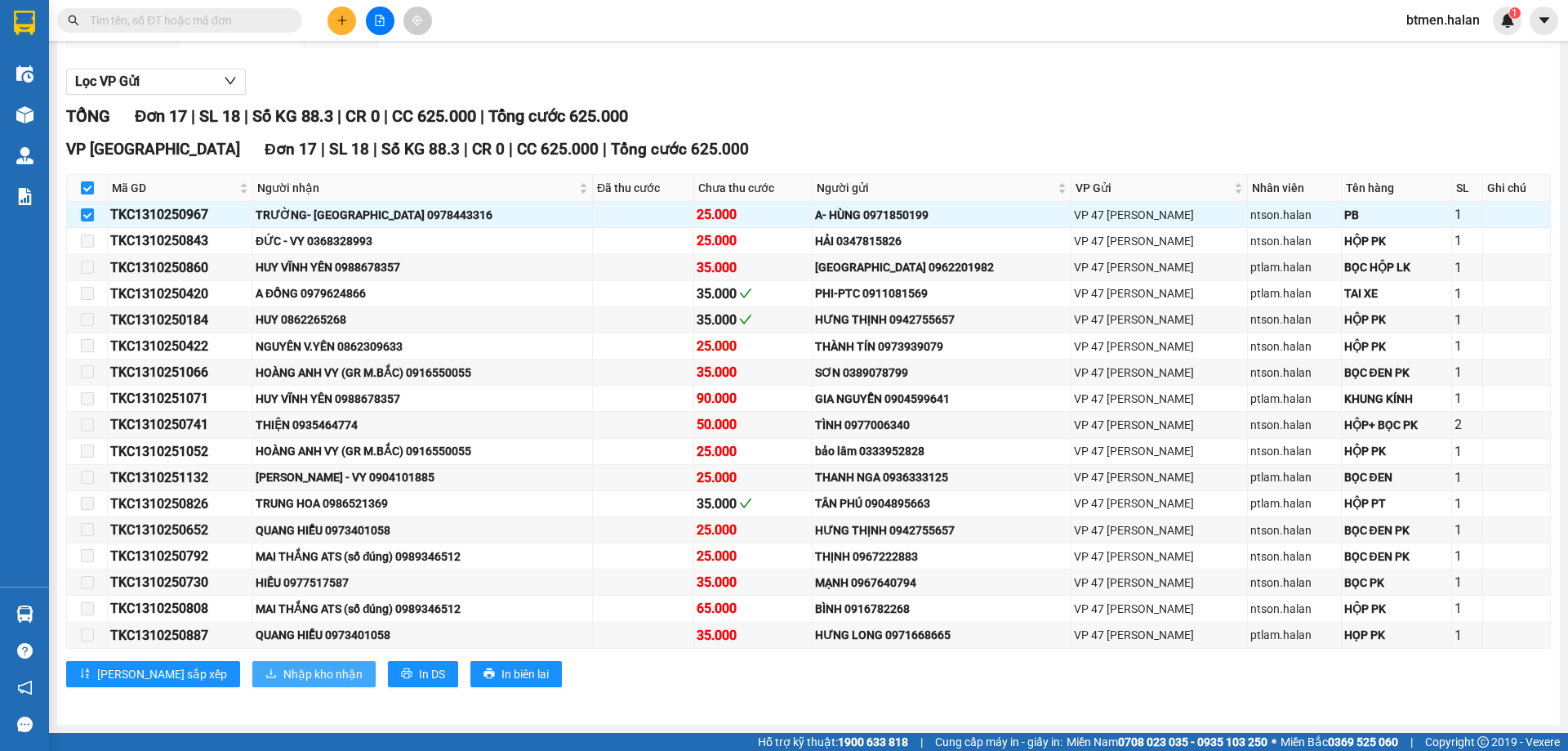
click at [284, 672] on span "Nhập kho nhận" at bounding box center [323, 673] width 79 height 18
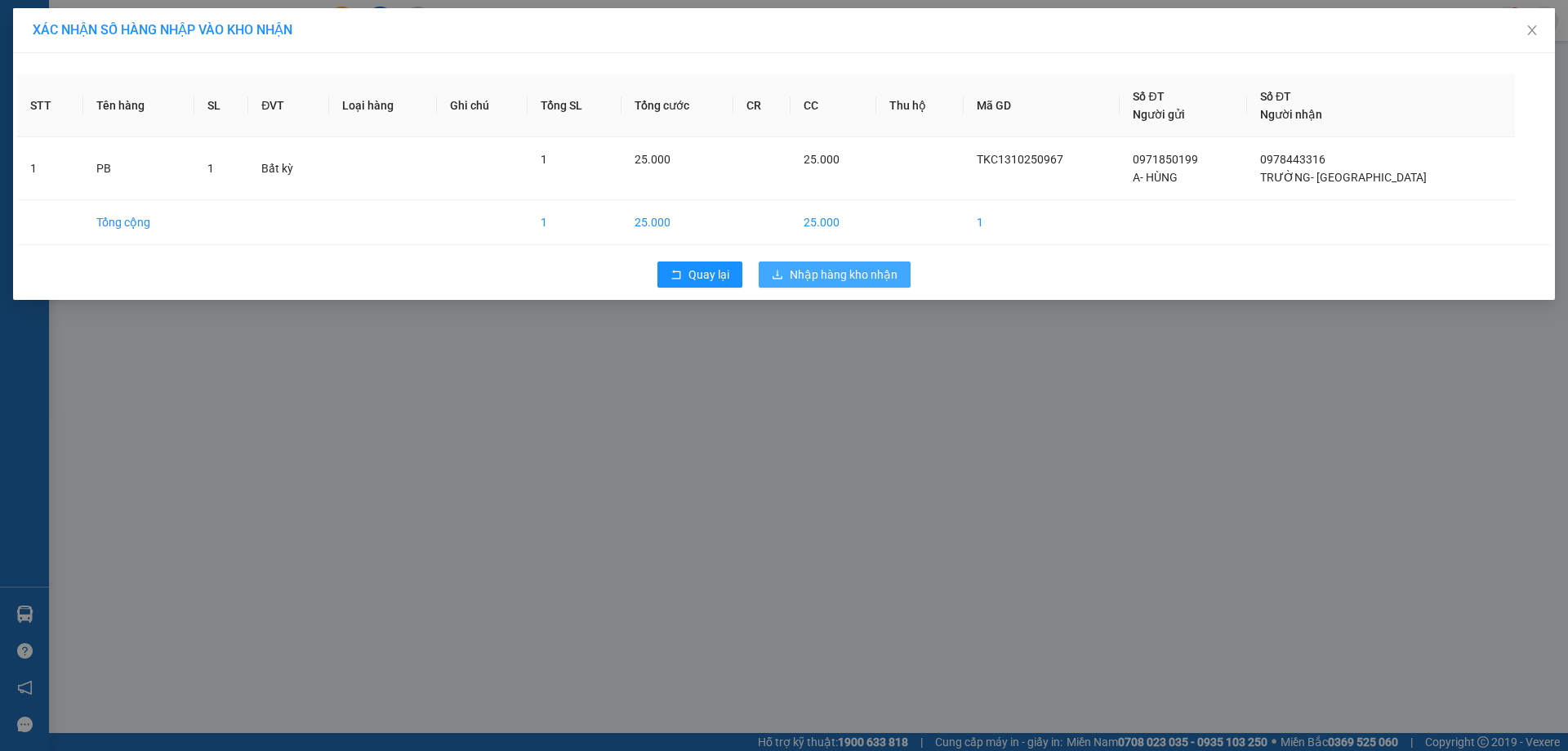
click at [872, 280] on span "Nhập hàng kho nhận" at bounding box center [843, 274] width 108 height 18
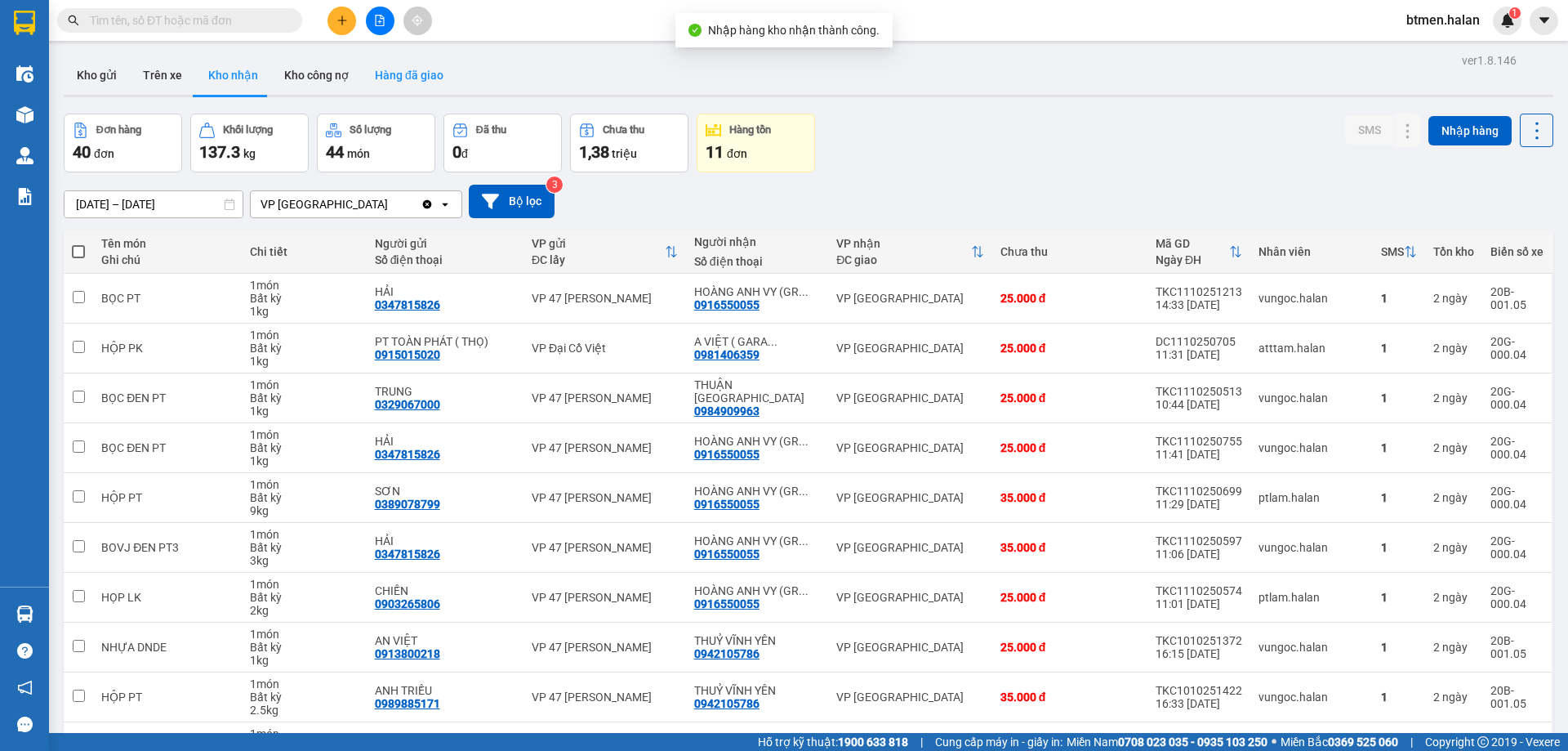
click at [397, 72] on button "Hàng đã giao" at bounding box center [408, 75] width 95 height 39
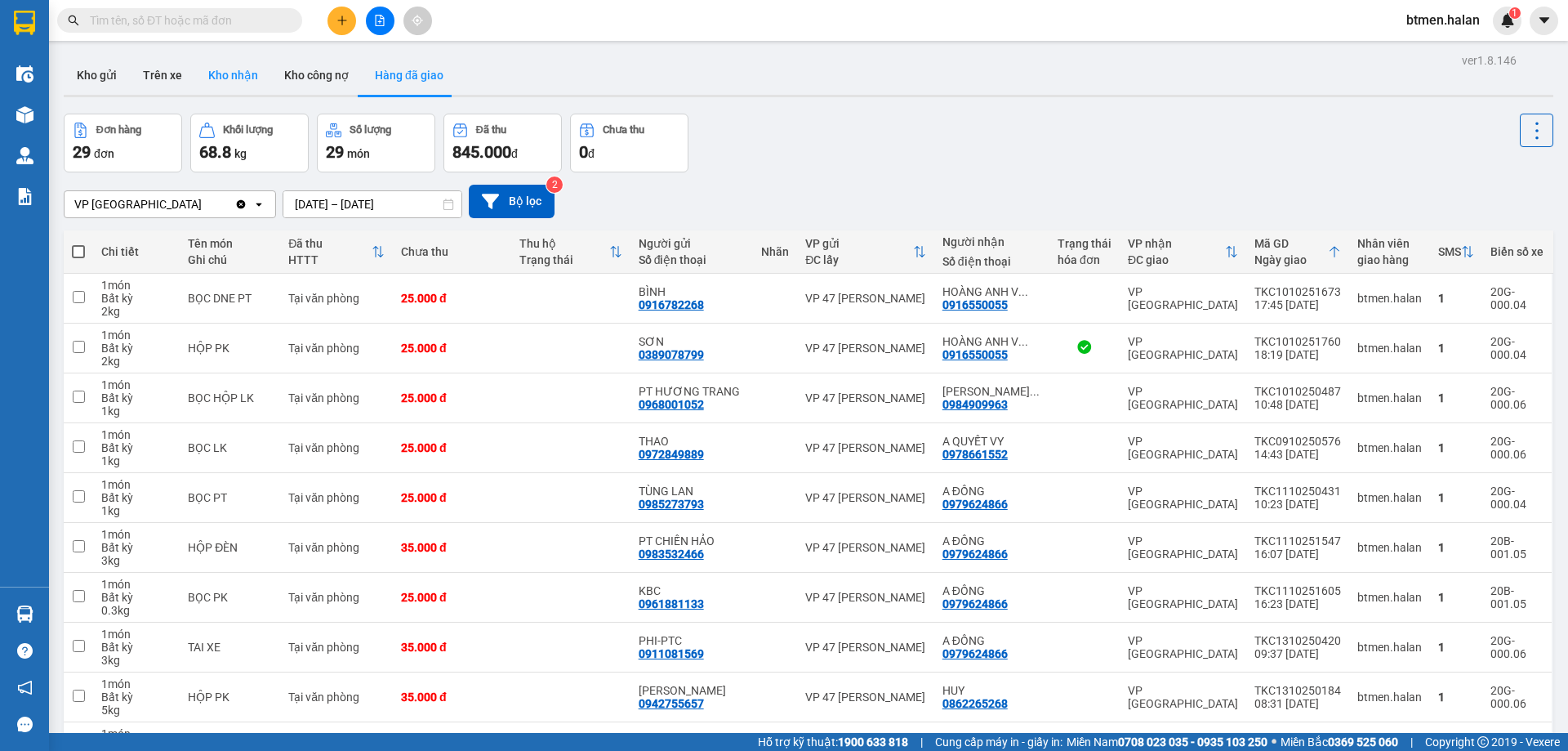
click at [229, 75] on button "Kho nhận" at bounding box center [233, 75] width 76 height 39
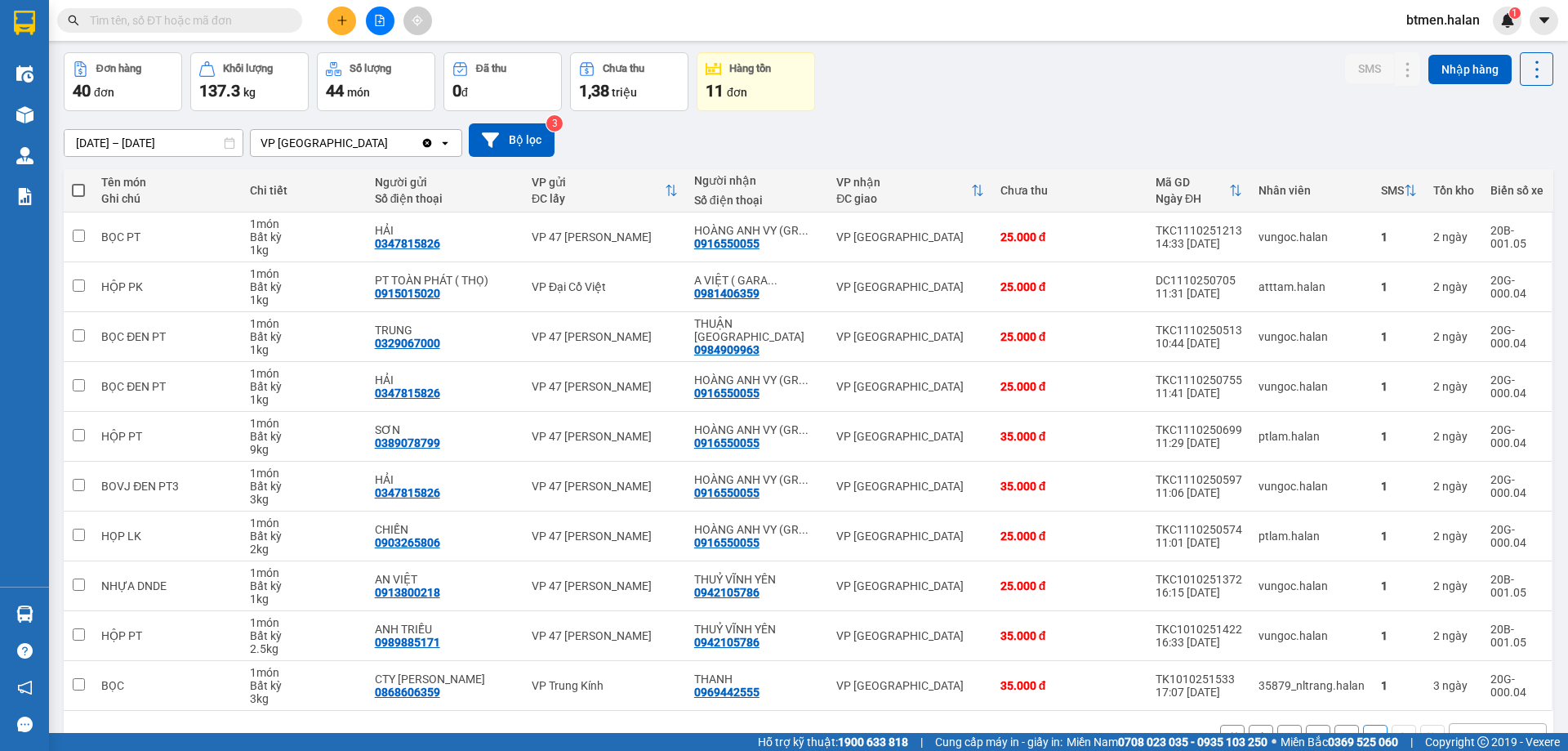
scroll to position [106, 0]
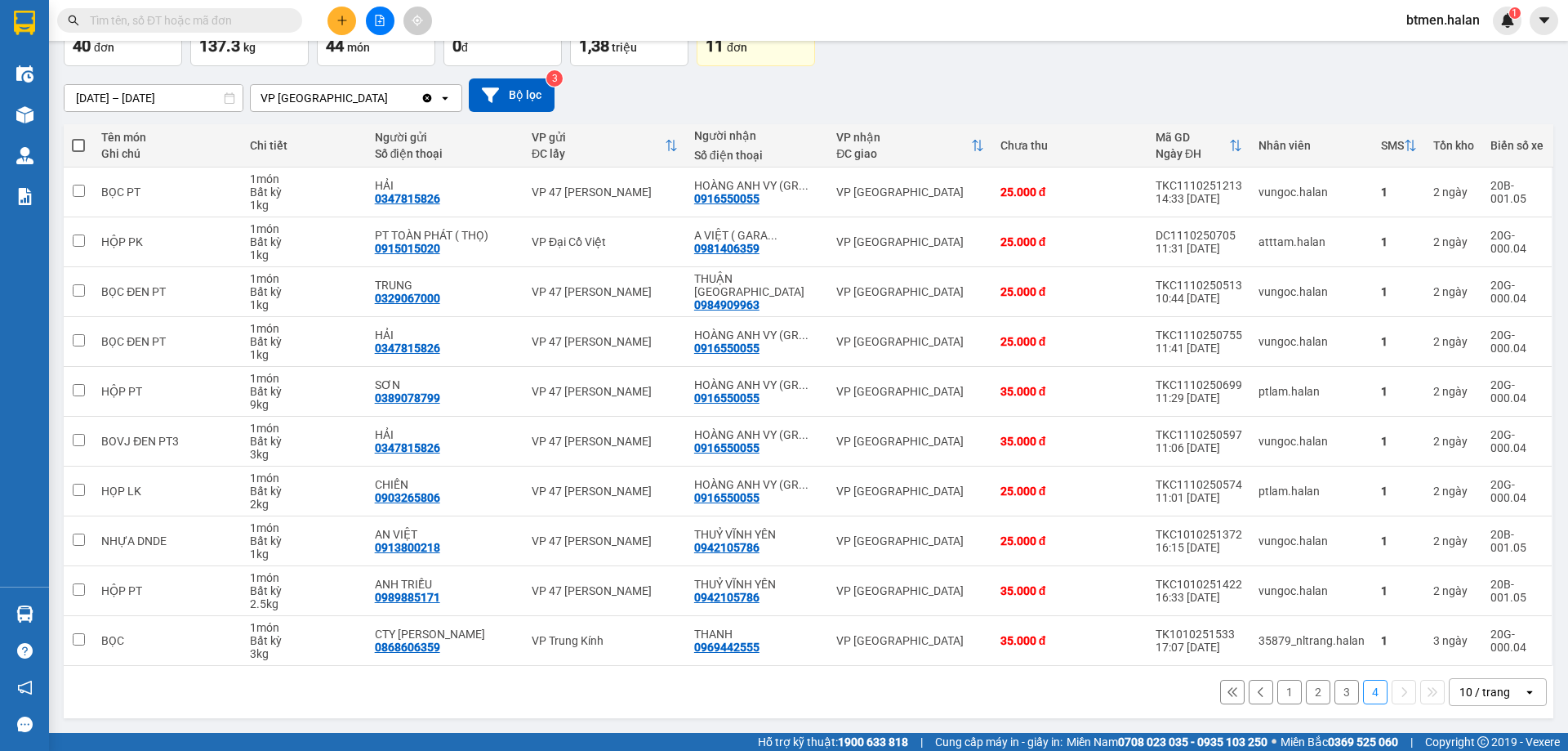
click at [1277, 692] on button "1" at bounding box center [1289, 692] width 24 height 24
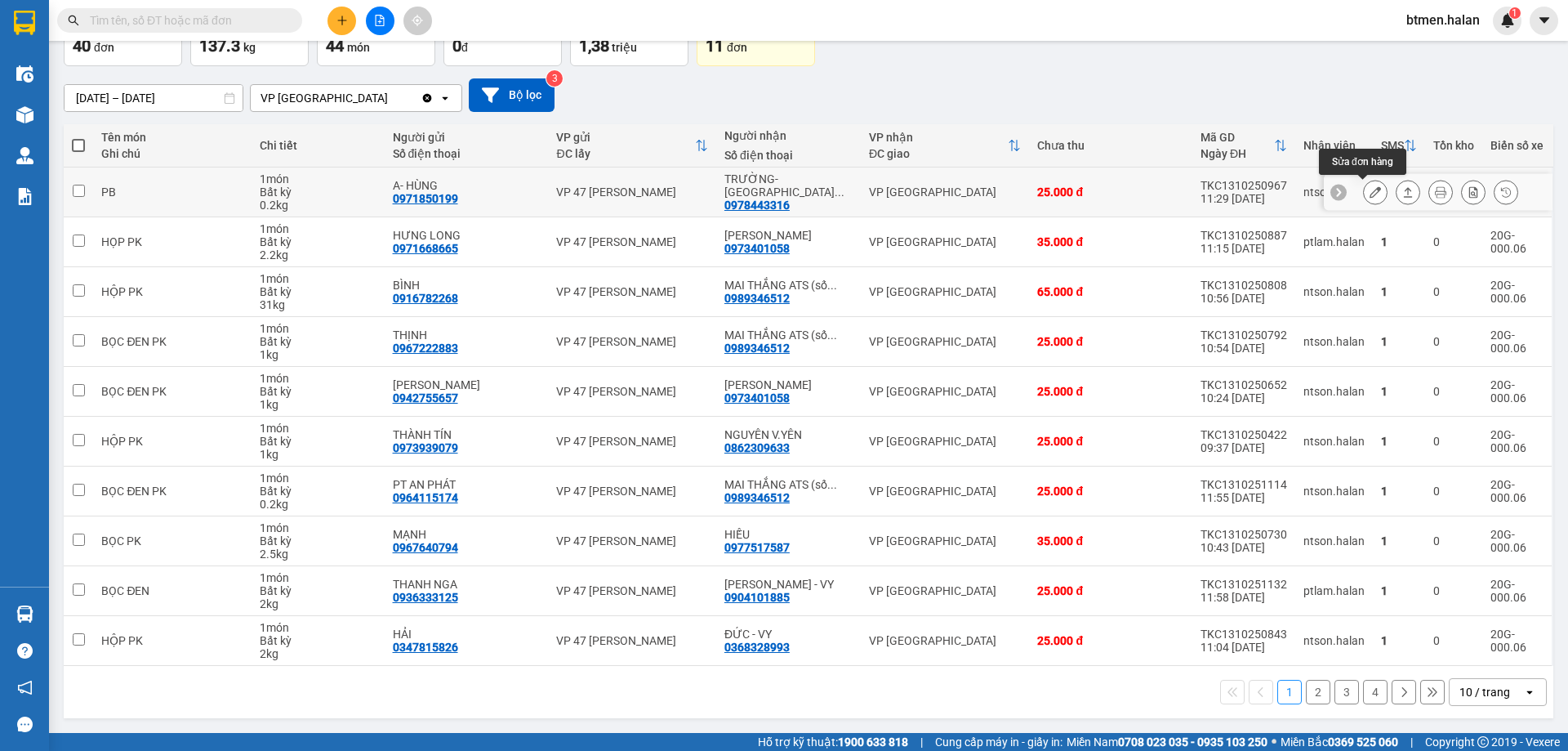
click at [1364, 196] on button at bounding box center [1375, 193] width 23 height 28
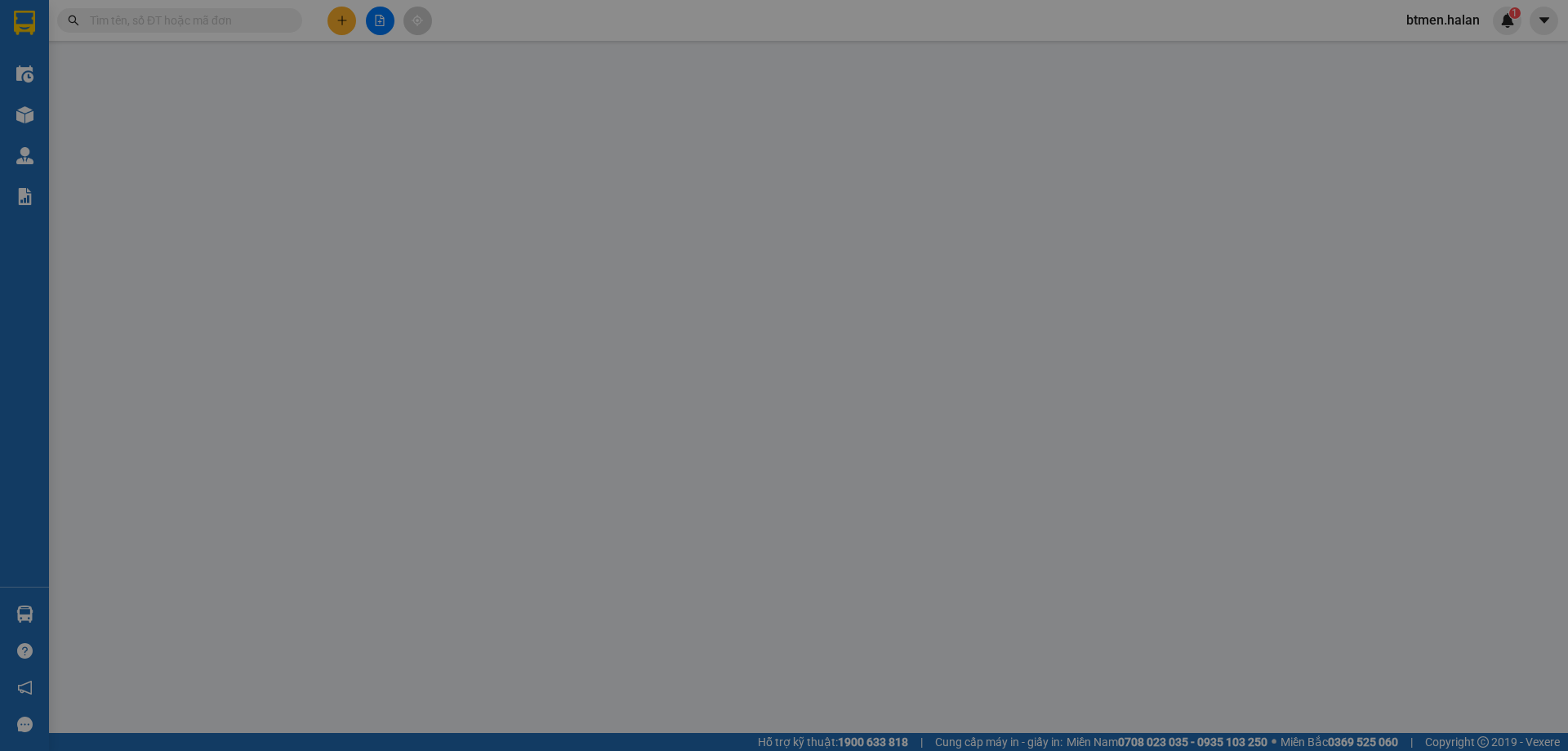
type input "0971850199"
type input "A- HÙNG"
type input "0978443316"
type input "TRƯỜNG- CHỢ HOA MÊ LINH"
type input "0"
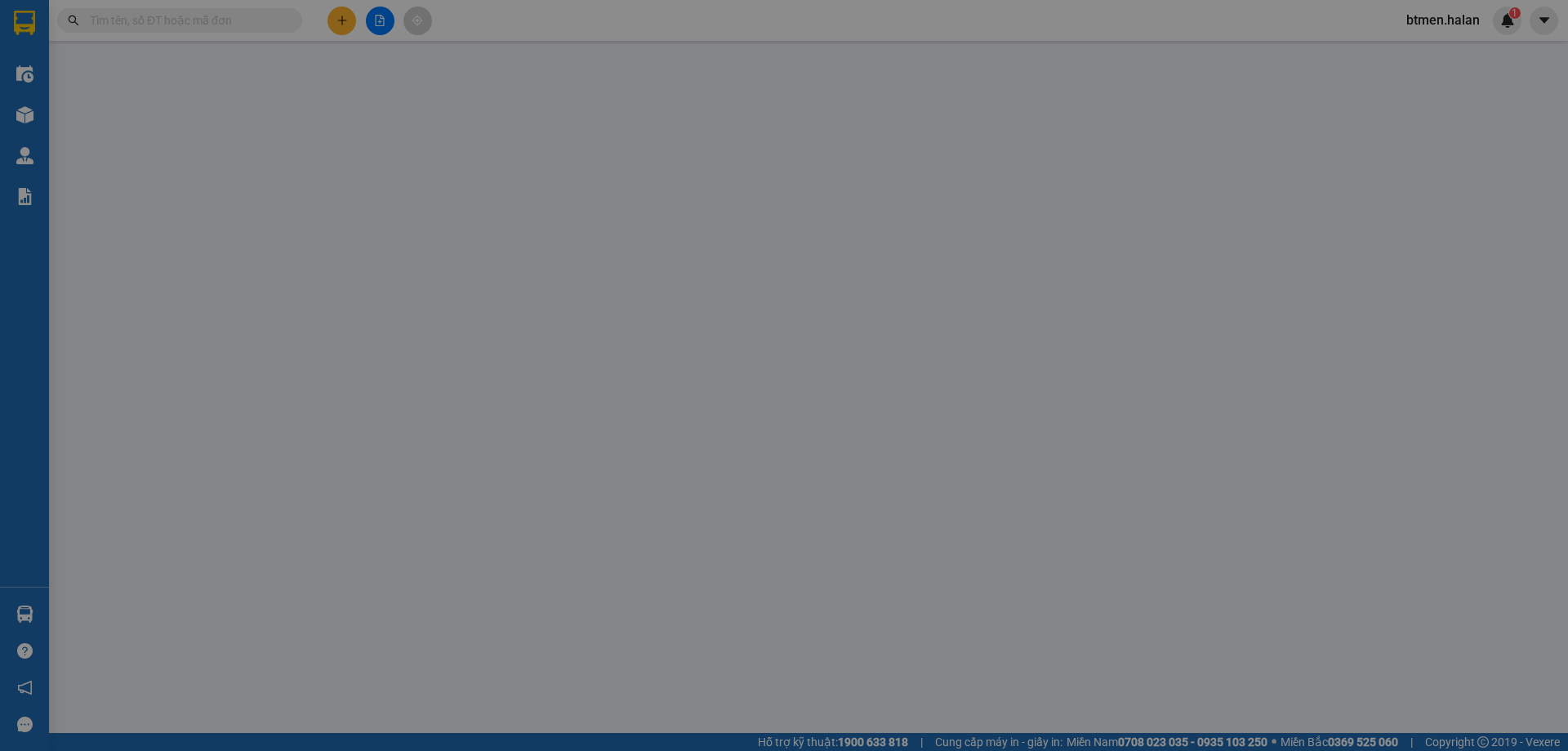
type input "25.000"
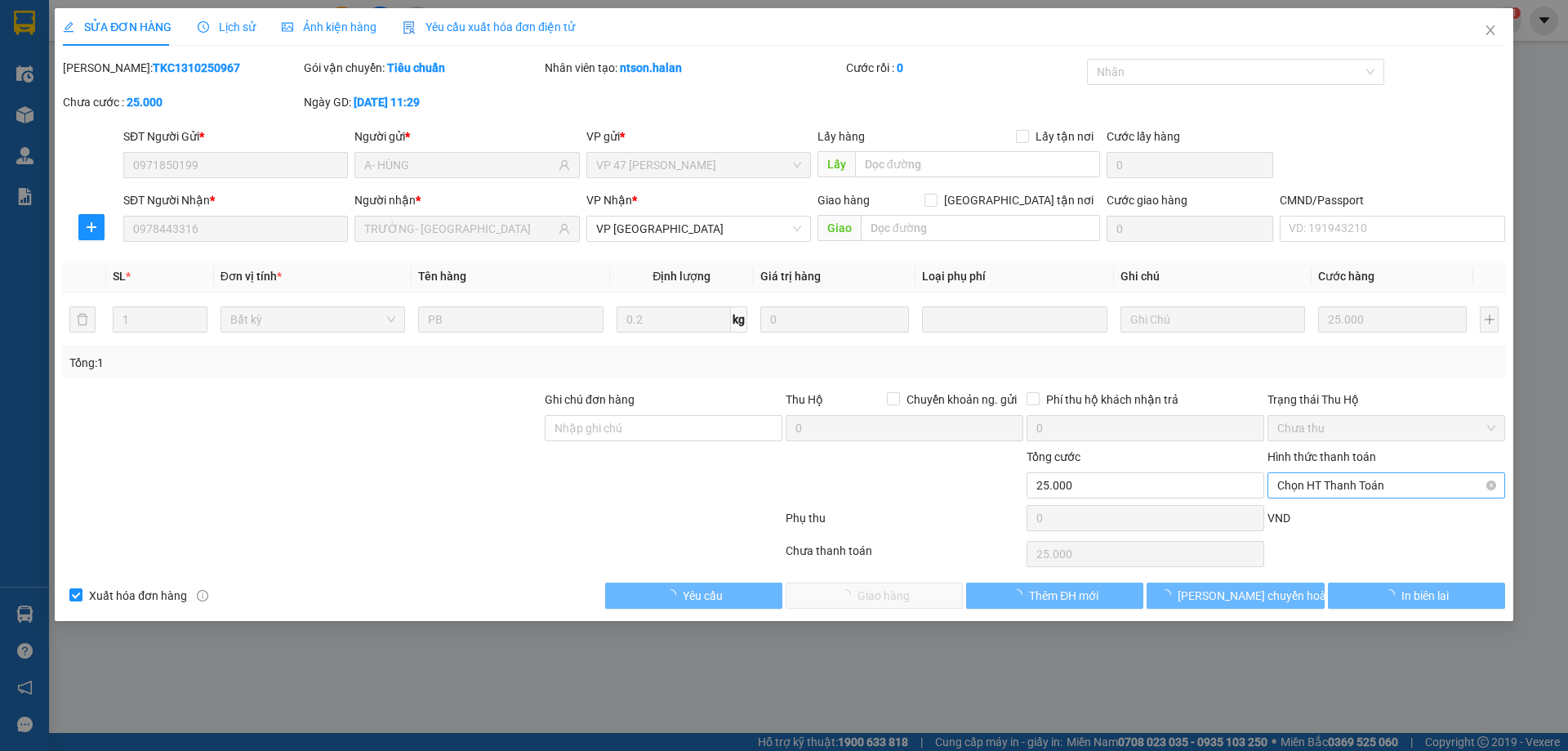
click at [1354, 488] on span "Chọn HT Thanh Toán" at bounding box center [1386, 485] width 218 height 24
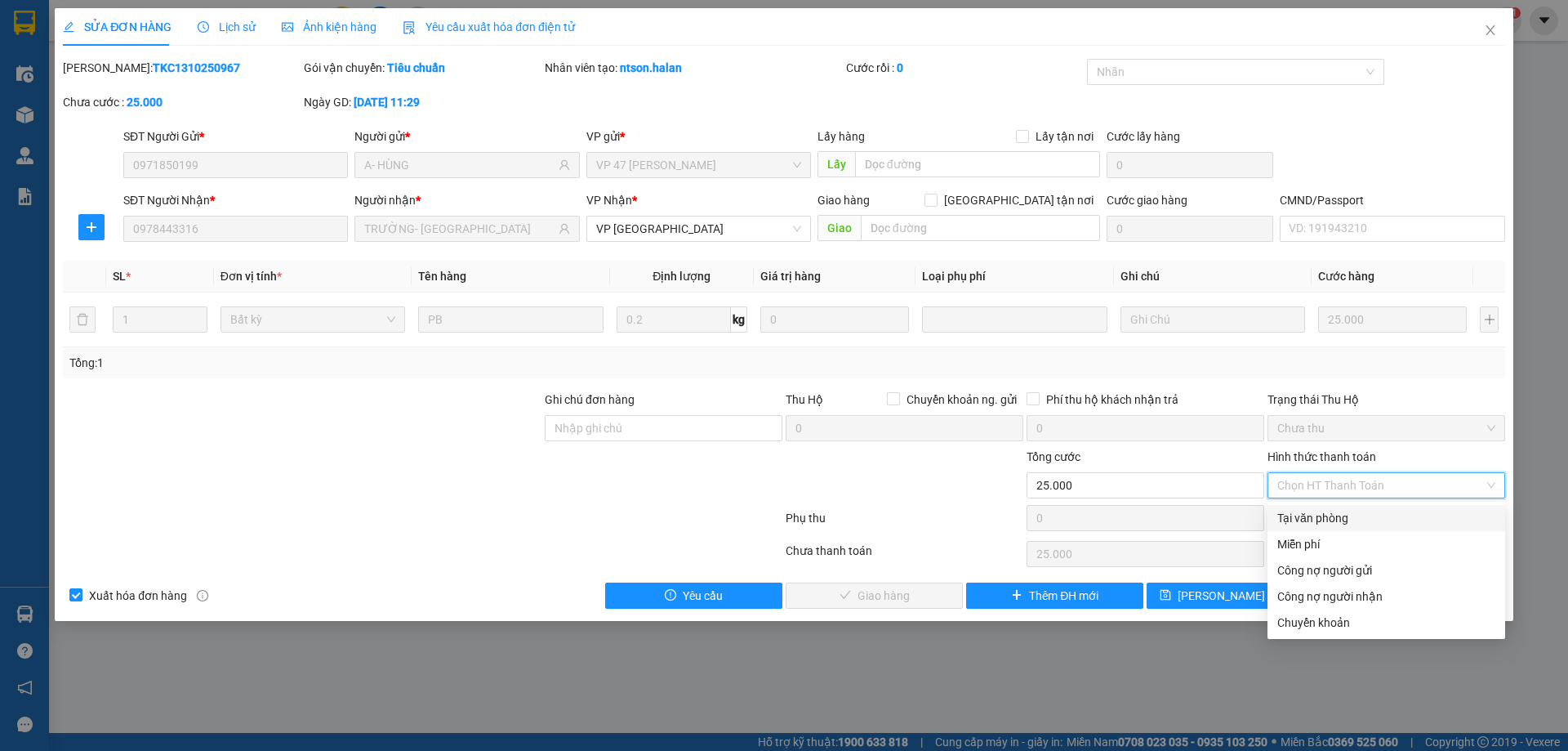
click at [1302, 517] on div "Tại văn phòng" at bounding box center [1386, 517] width 218 height 18
type input "0"
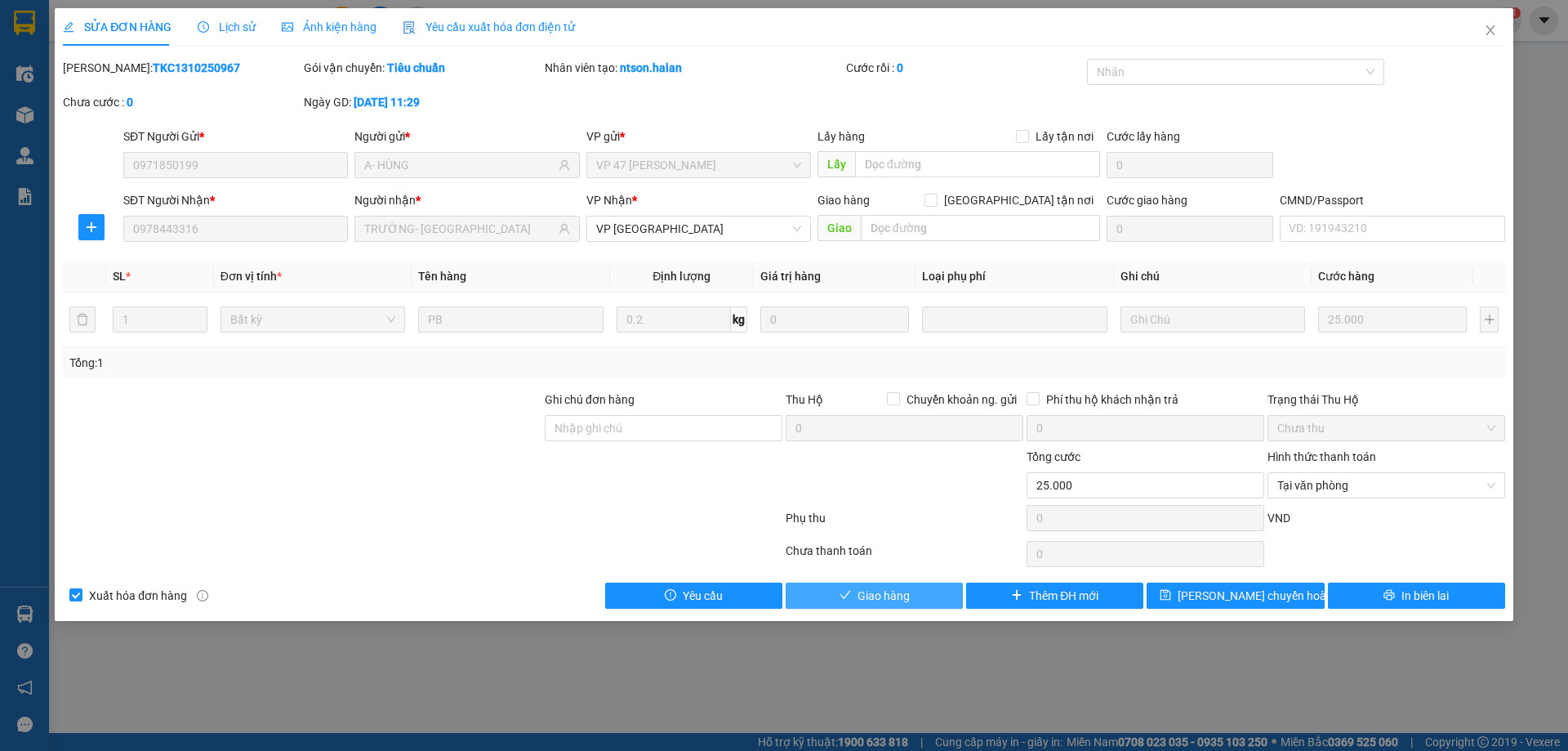
click at [935, 590] on button "Giao hàng" at bounding box center [874, 595] width 177 height 26
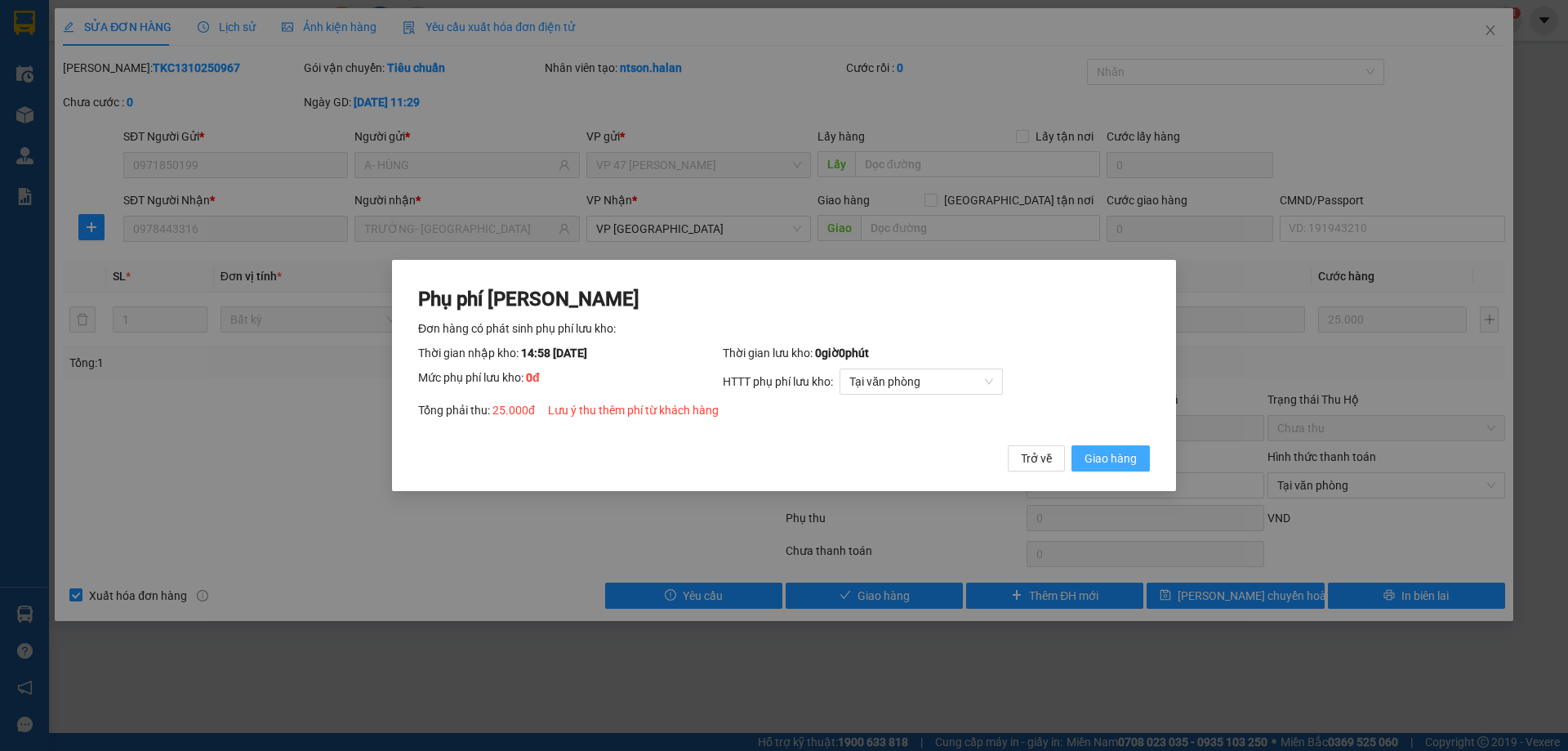
click at [1133, 467] on span "Giao hàng" at bounding box center [1110, 458] width 52 height 18
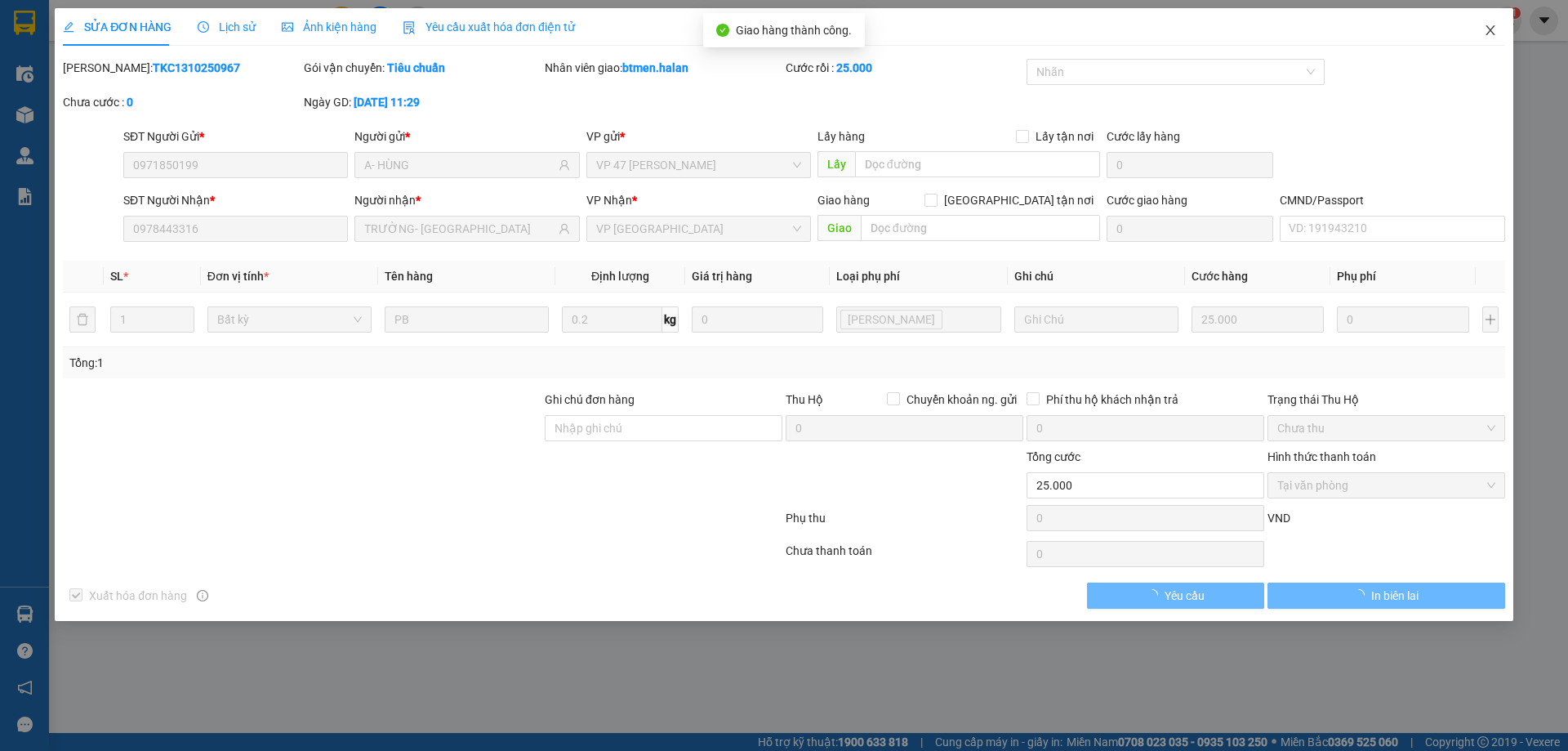
click at [1475, 30] on span "Close" at bounding box center [1490, 31] width 46 height 46
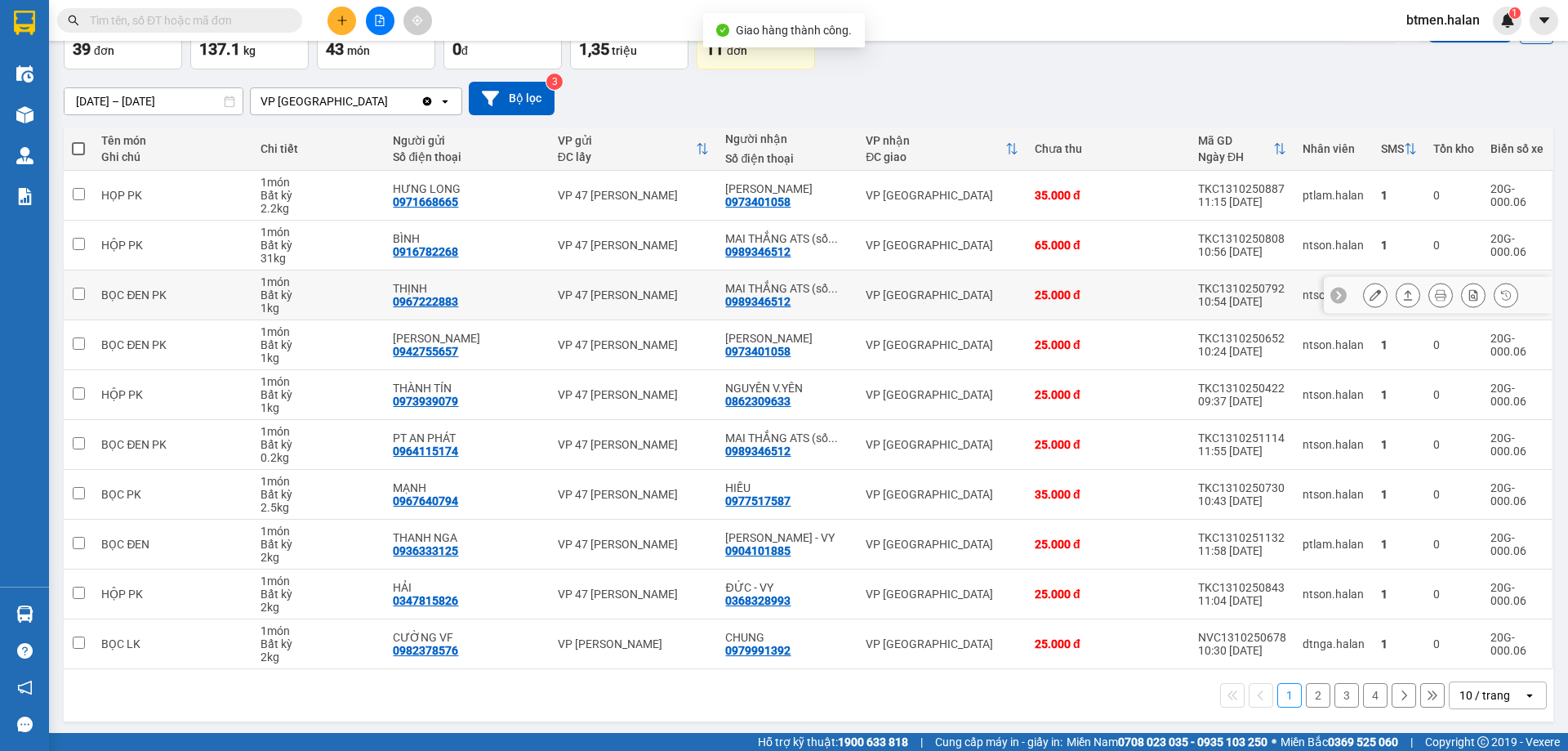
scroll to position [106, 0]
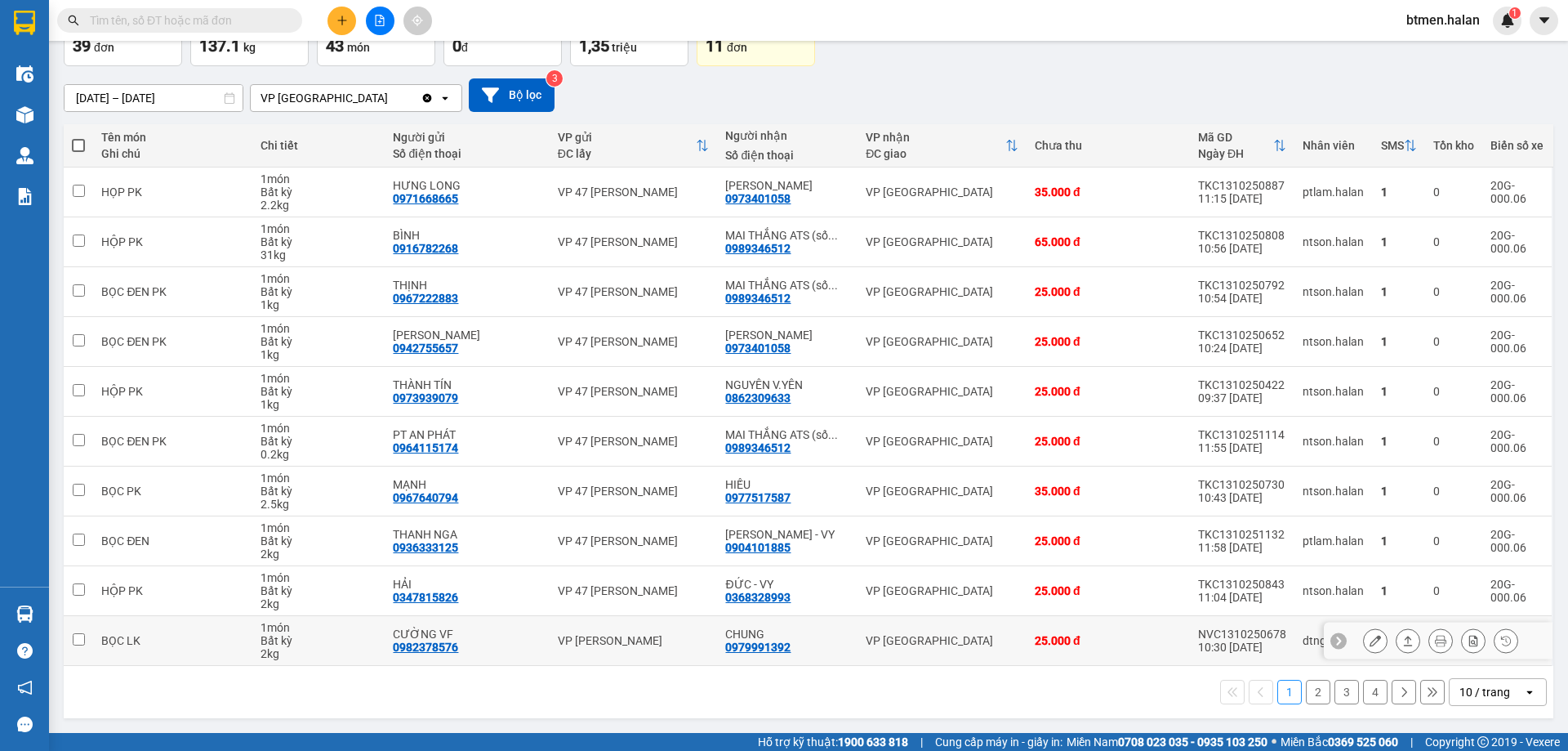
click at [776, 636] on div "CHUNG" at bounding box center [787, 634] width 124 height 13
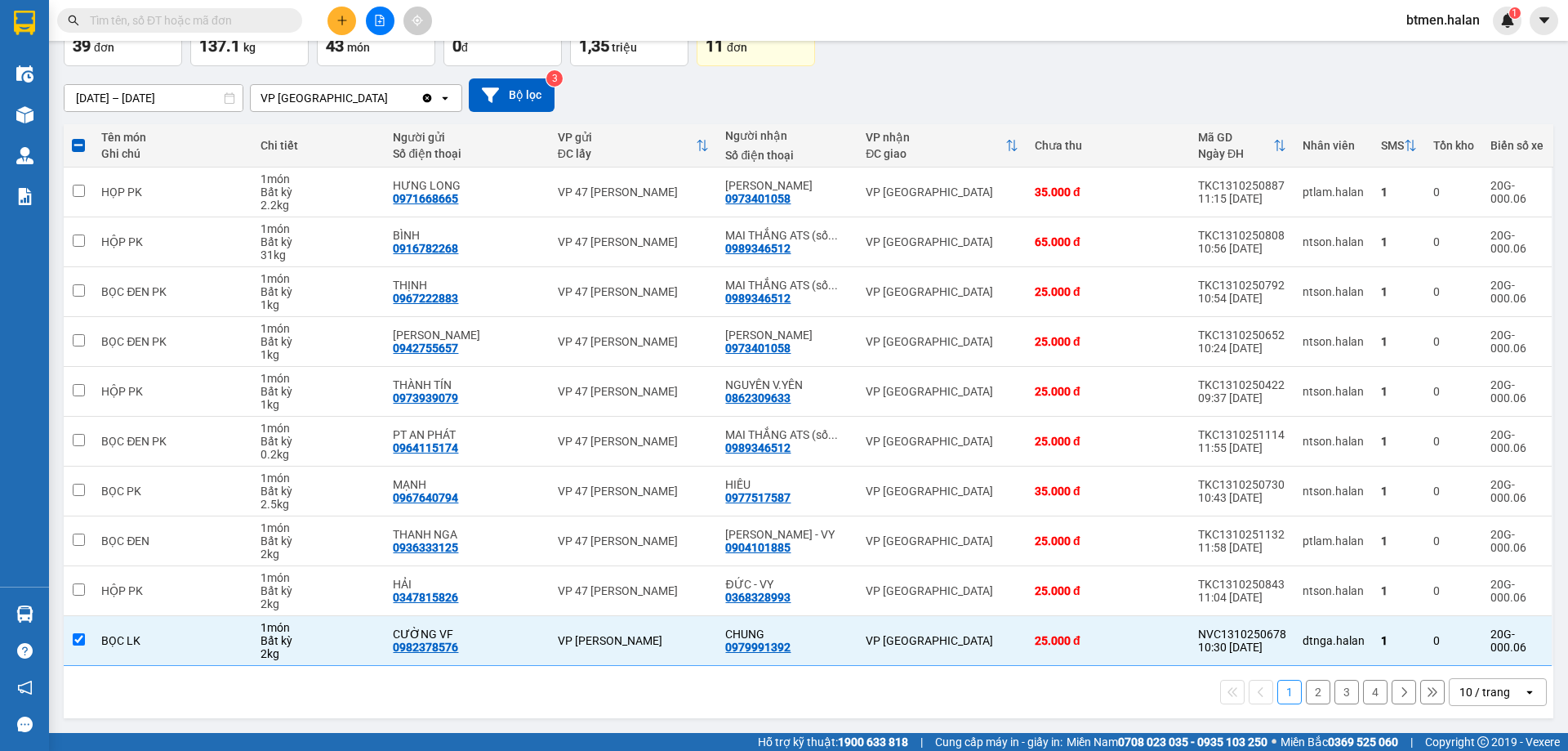
click at [1308, 692] on button "2" at bounding box center [1317, 692] width 24 height 24
checkbox input "false"
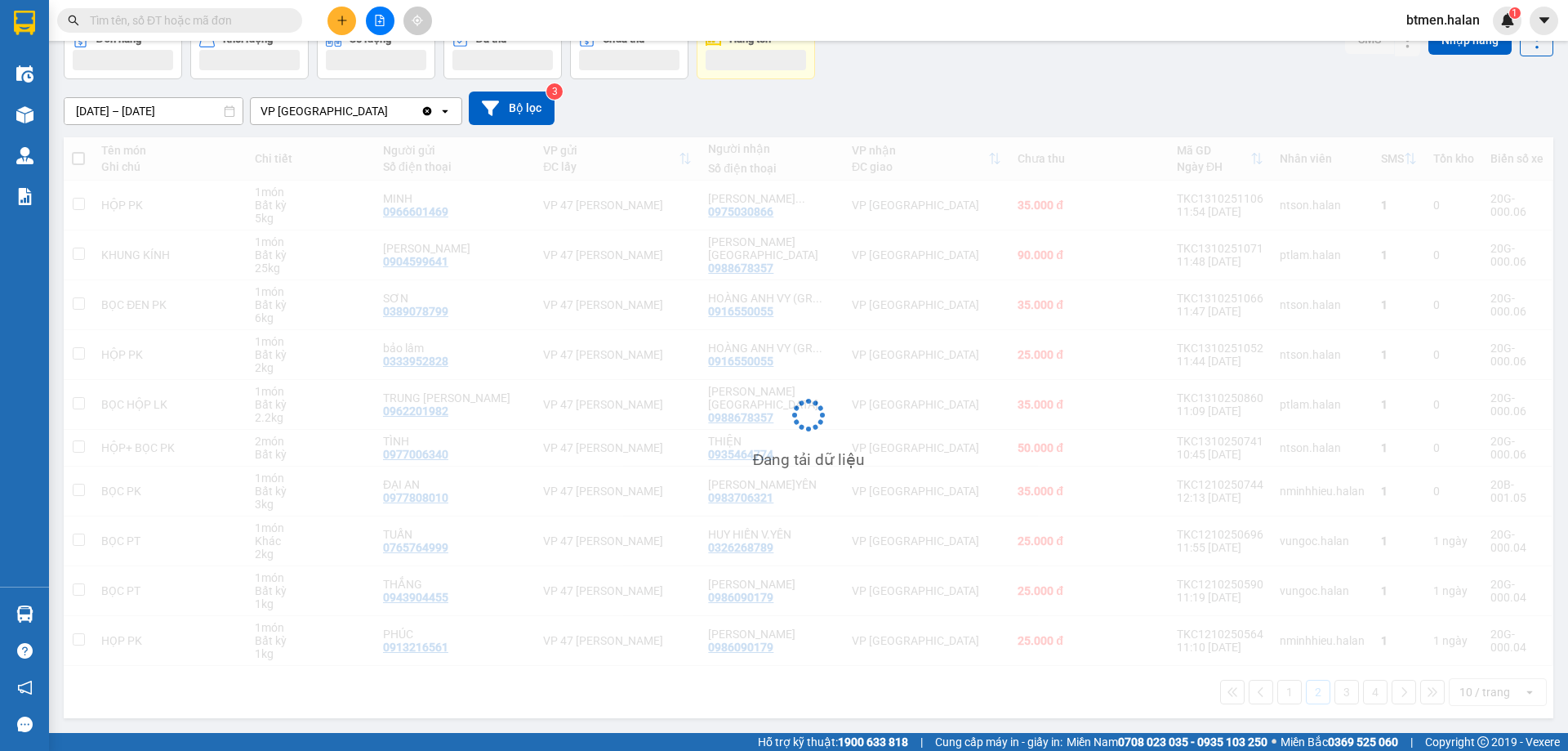
scroll to position [93, 0]
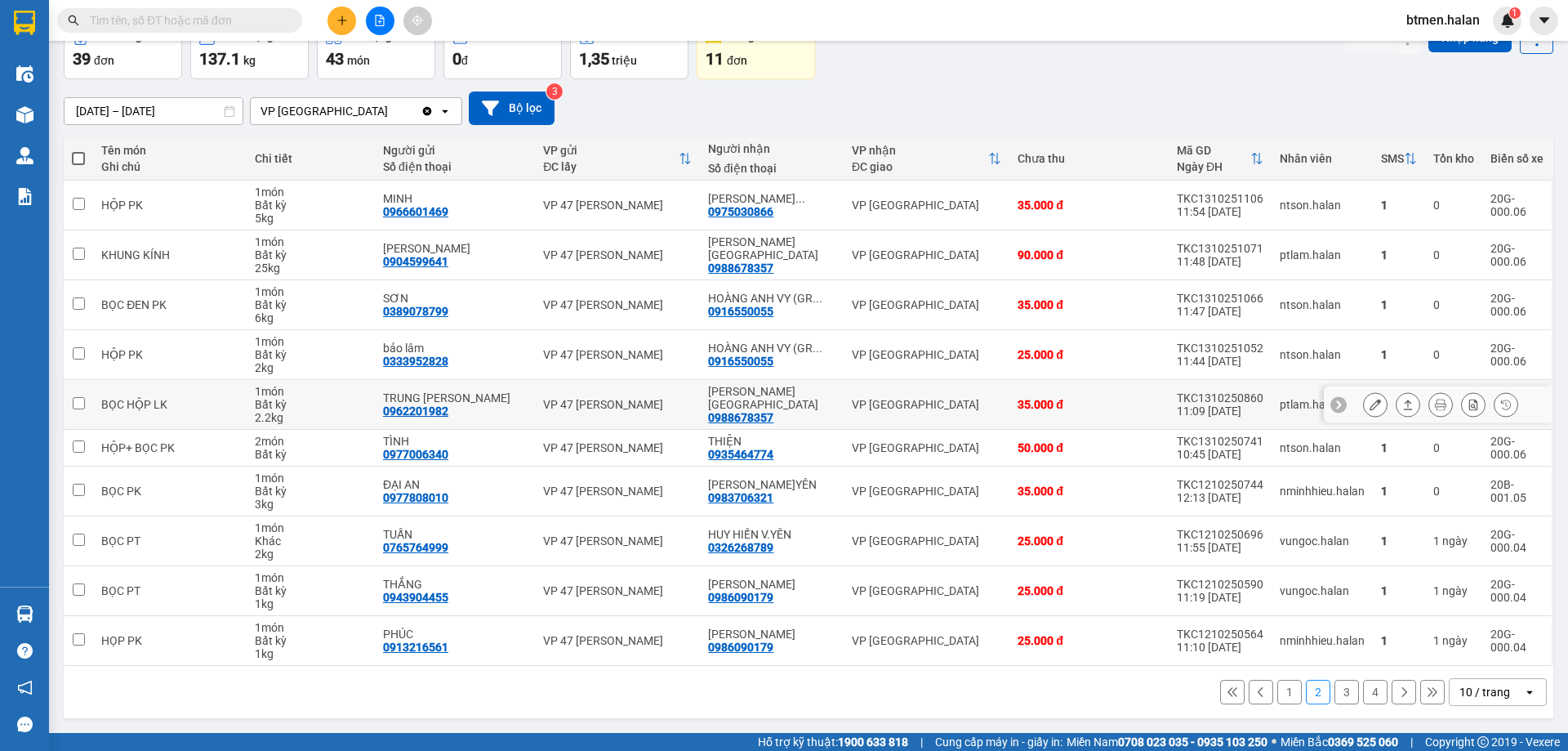
click at [761, 411] on div "0988678357" at bounding box center [740, 418] width 65 height 13
copy div "0988678357"
click at [220, 24] on input "text" at bounding box center [186, 20] width 192 height 18
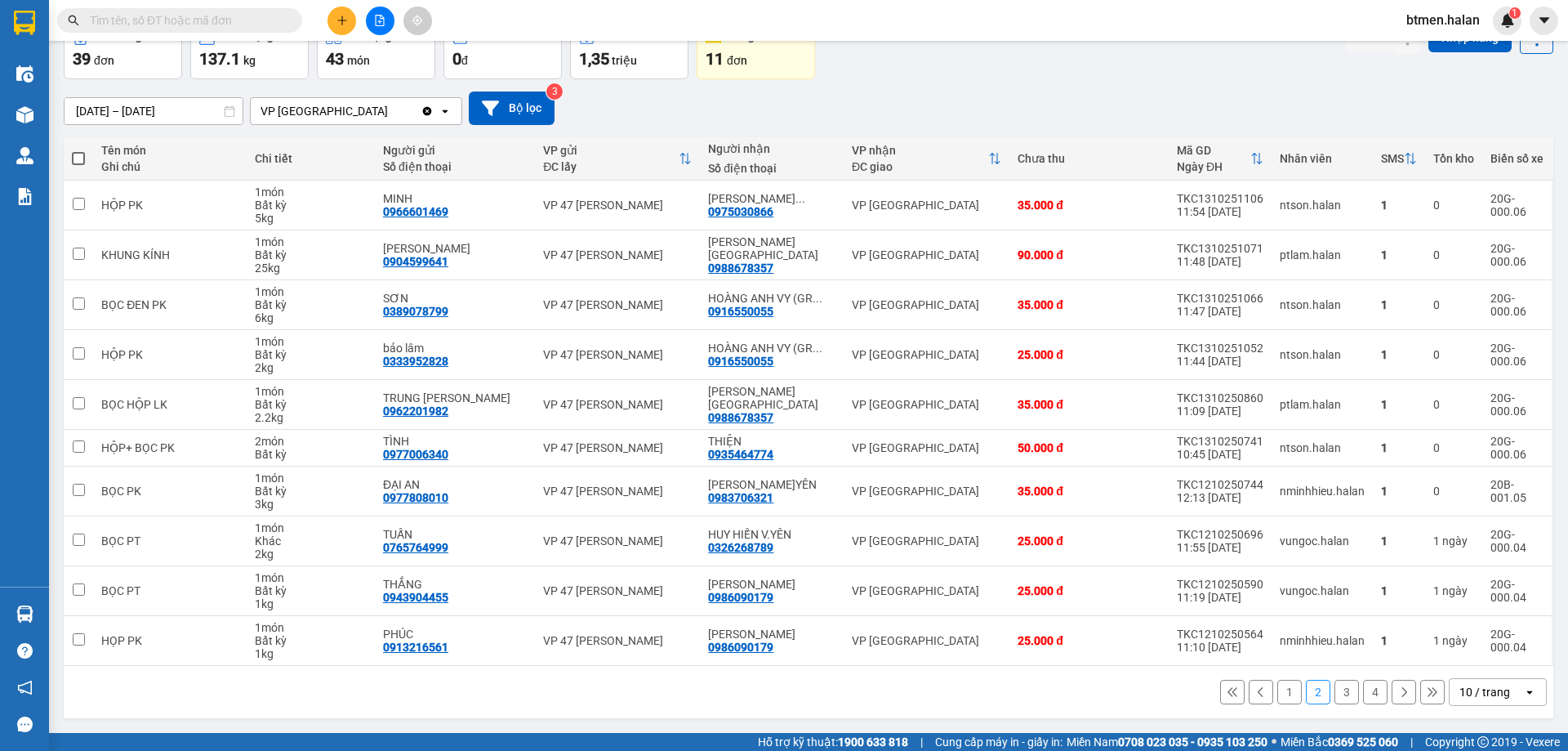
paste input "0988678357"
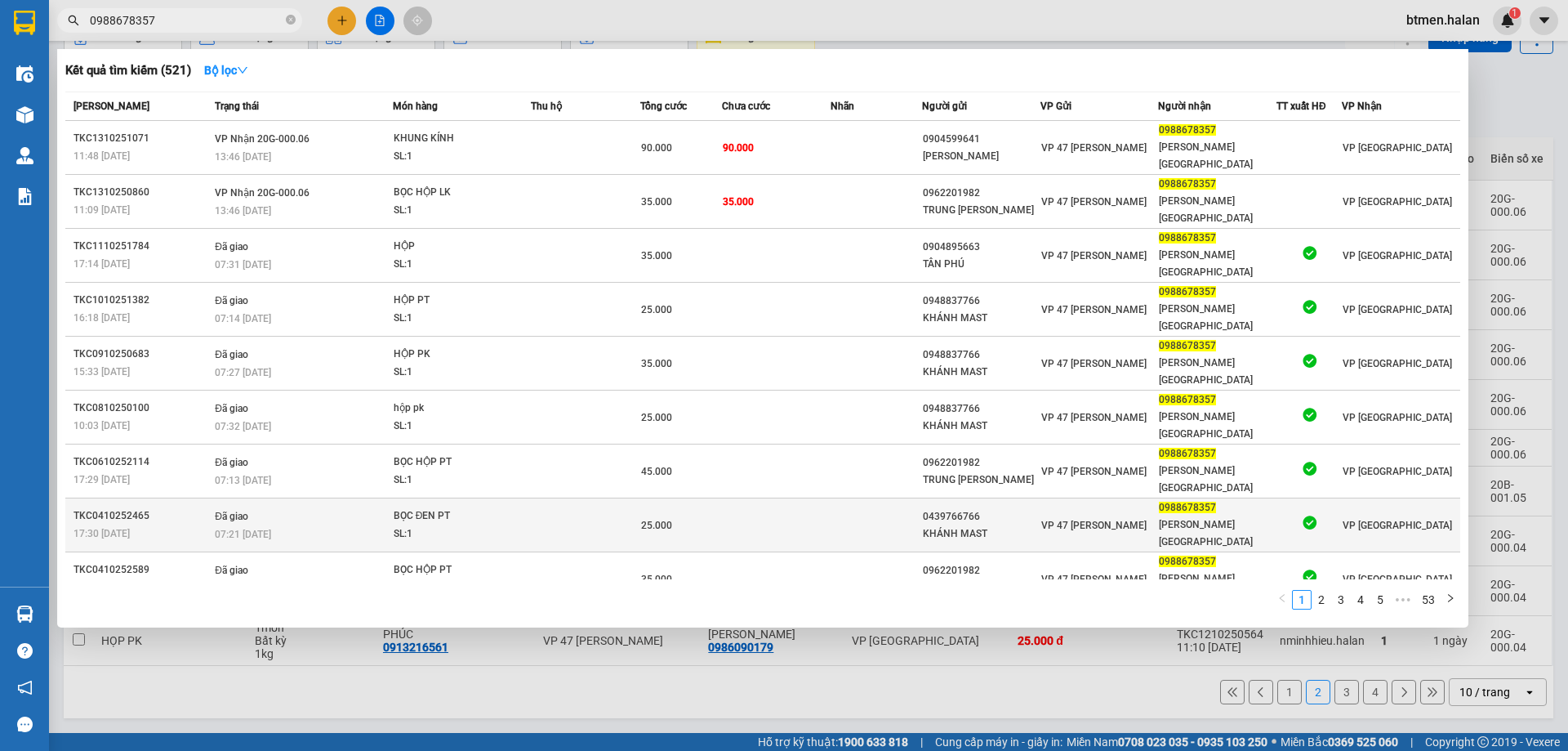
type input "0988678357"
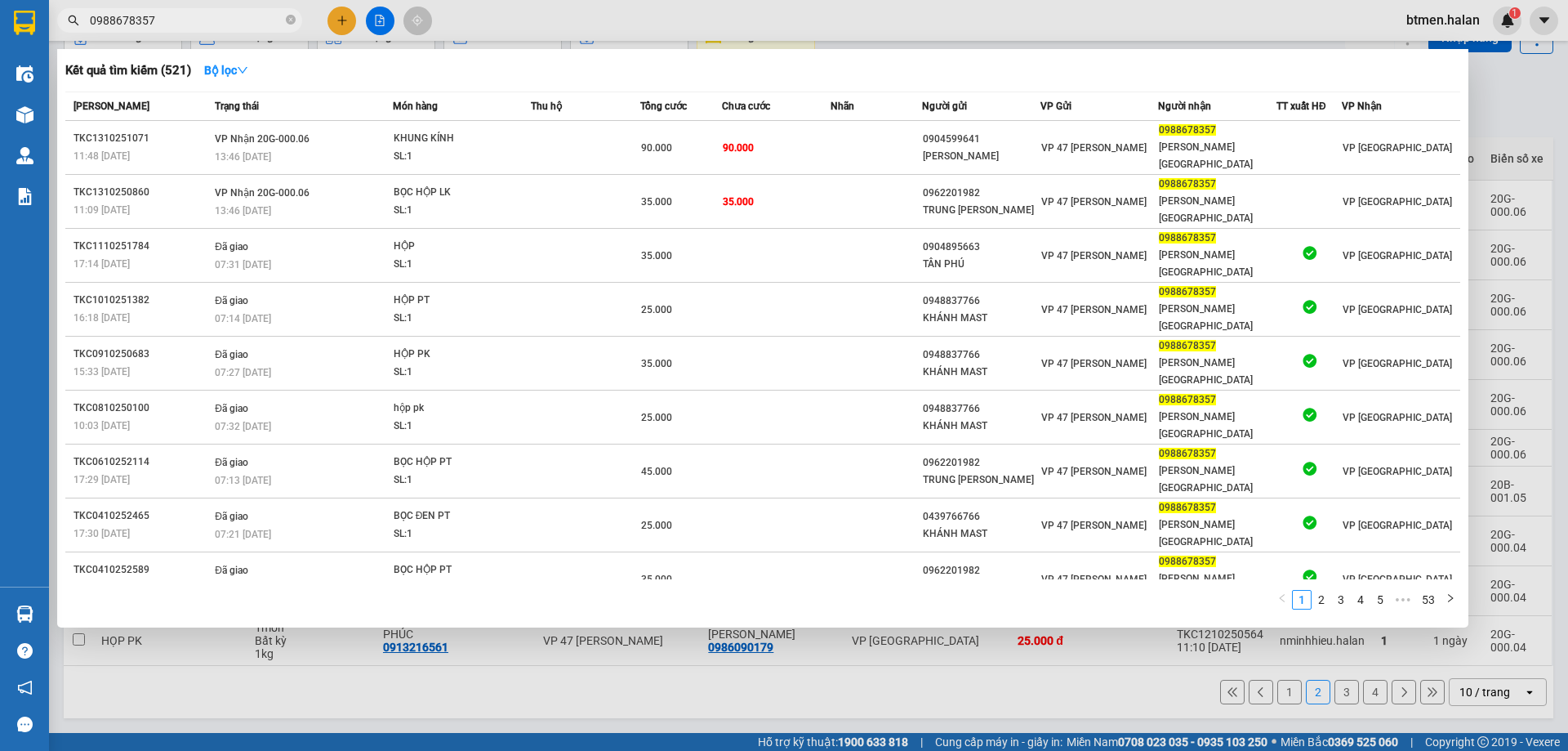
drag, startPoint x: 308, startPoint y: 647, endPoint x: 84, endPoint y: 662, distance: 224.5
click at [305, 650] on div at bounding box center [784, 375] width 1568 height 751
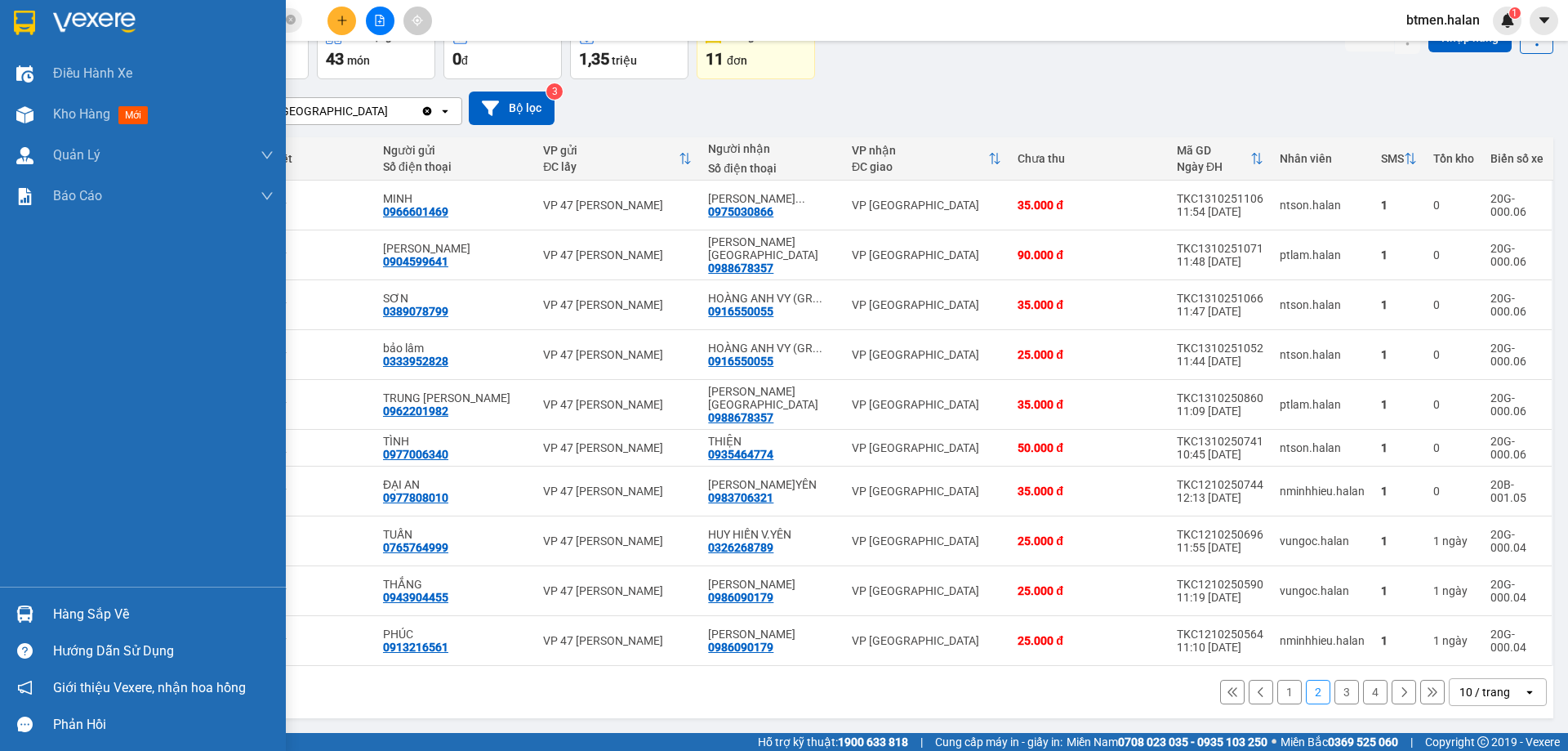
click at [45, 613] on div "Hàng sắp về" at bounding box center [143, 614] width 286 height 37
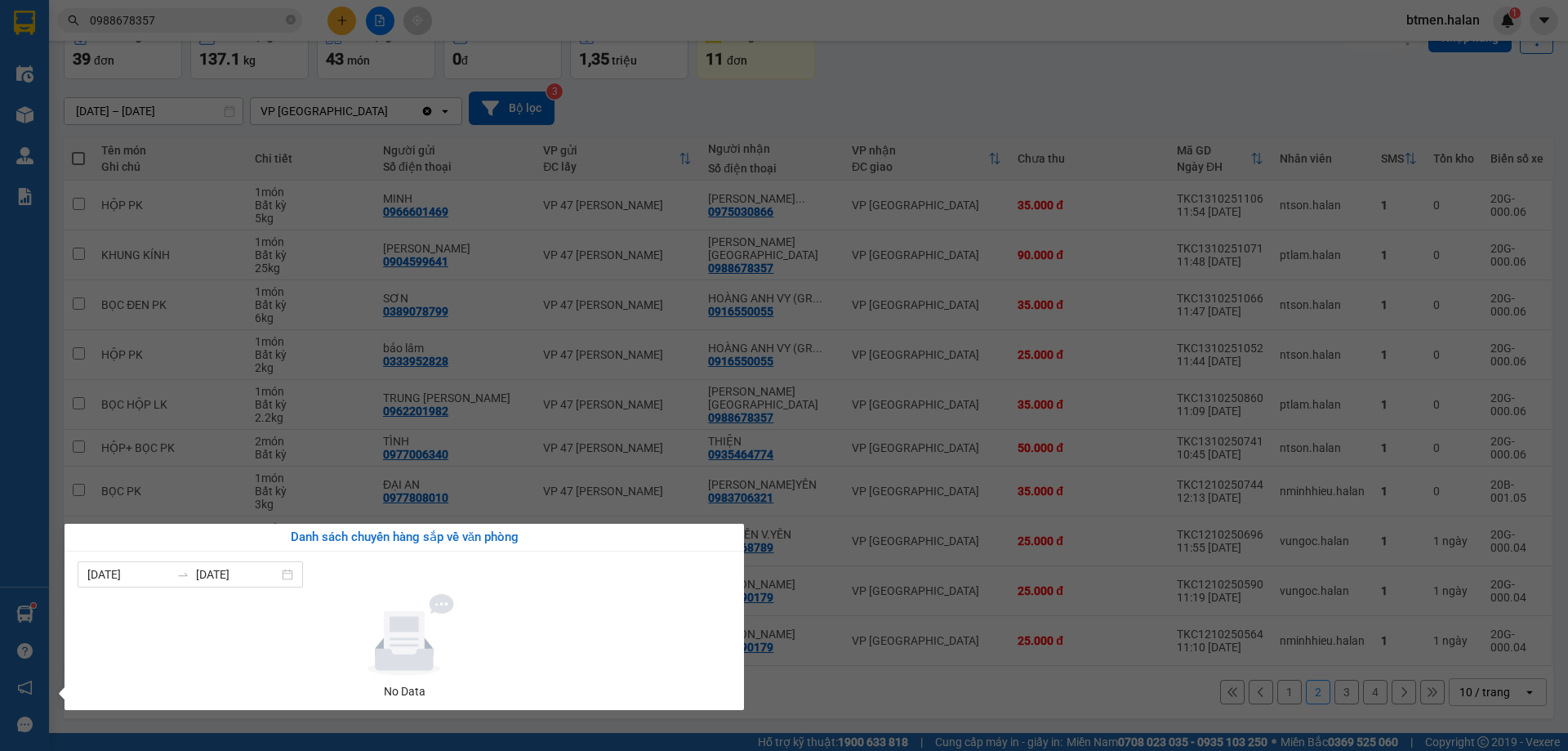
click at [811, 704] on section "Kết quả tìm kiếm ( 521 ) Bộ lọc Mã ĐH Trạng thái Món hàng Thu hộ Tổng cước Chưa…" at bounding box center [784, 375] width 1568 height 751
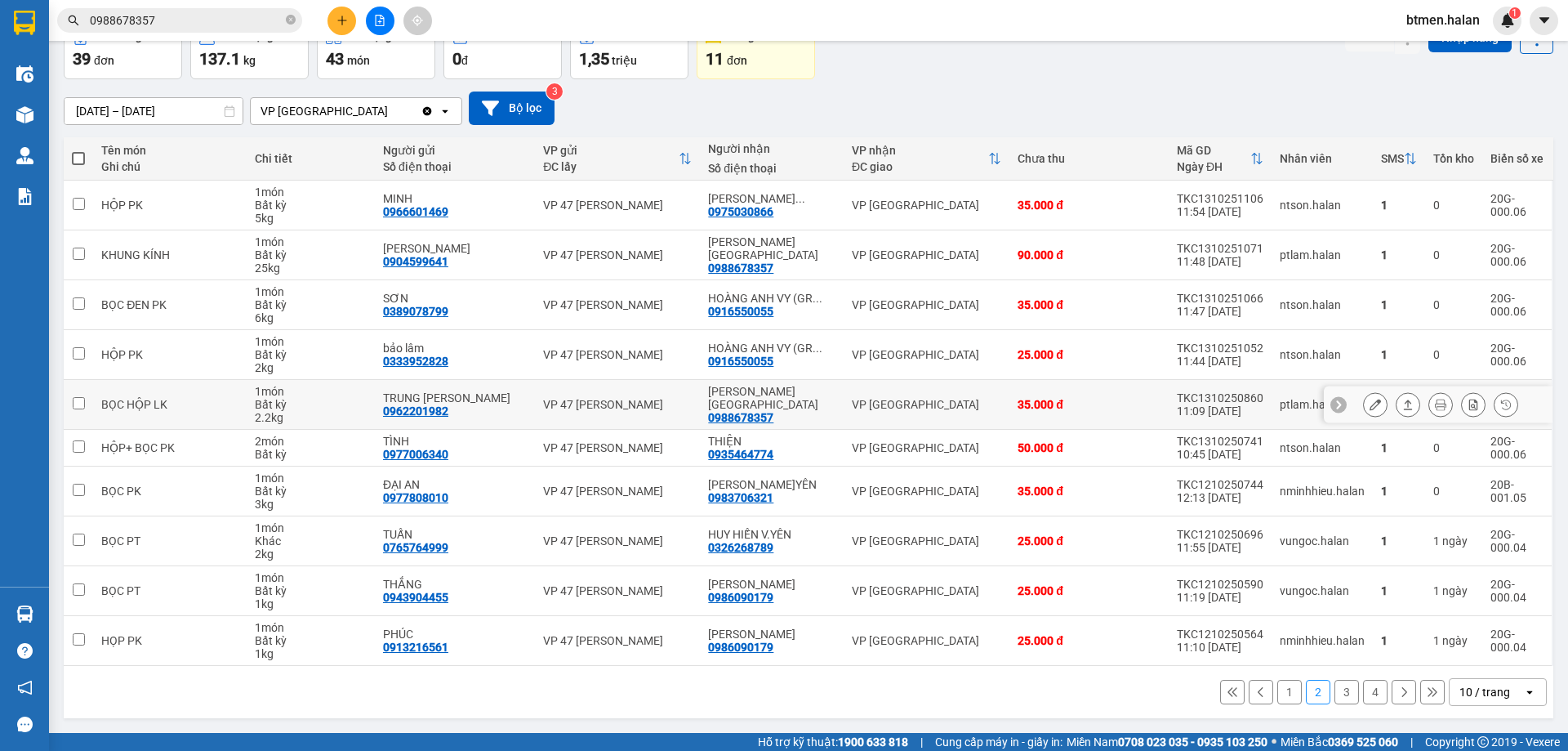
scroll to position [0, 0]
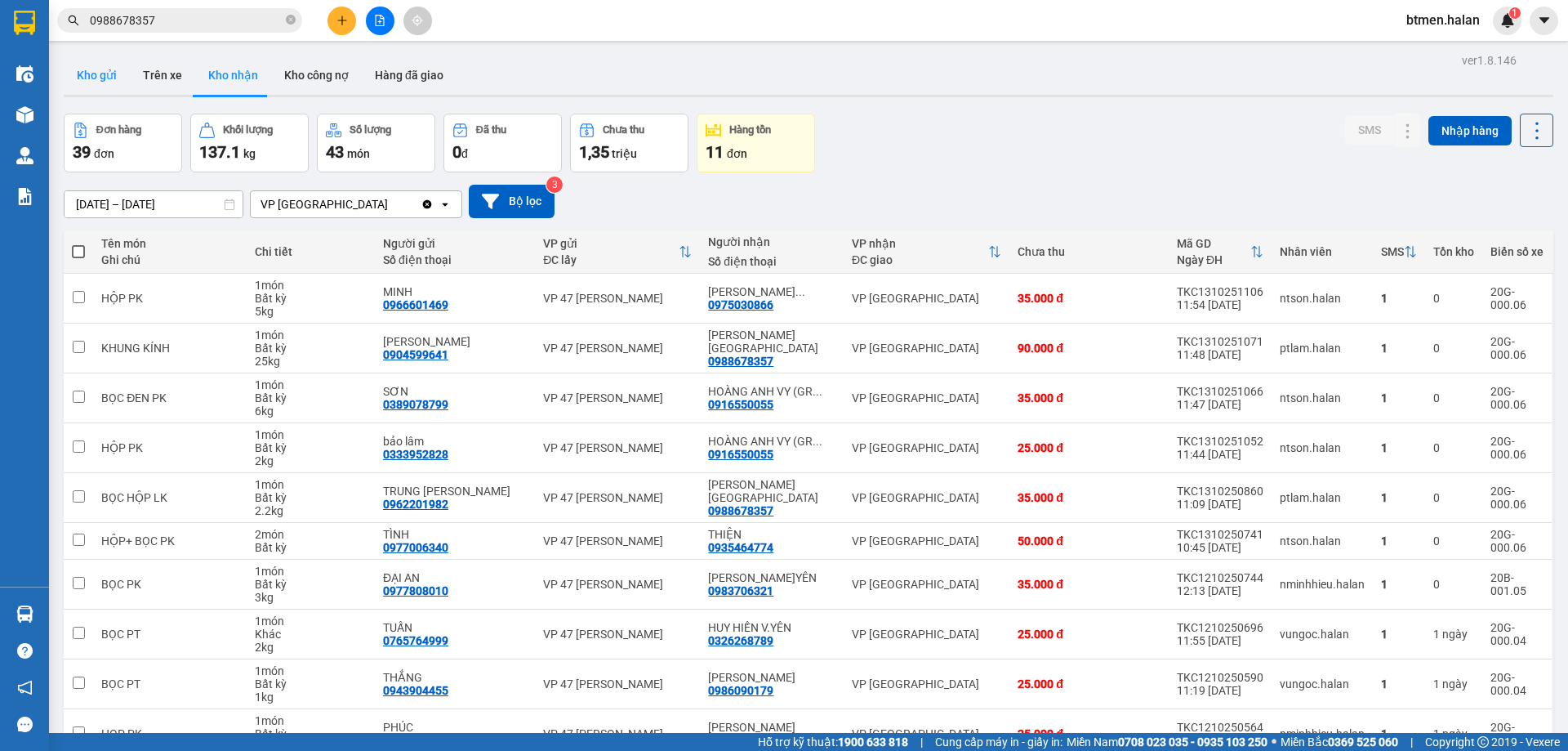
click at [97, 72] on button "Kho gửi" at bounding box center [96, 75] width 66 height 39
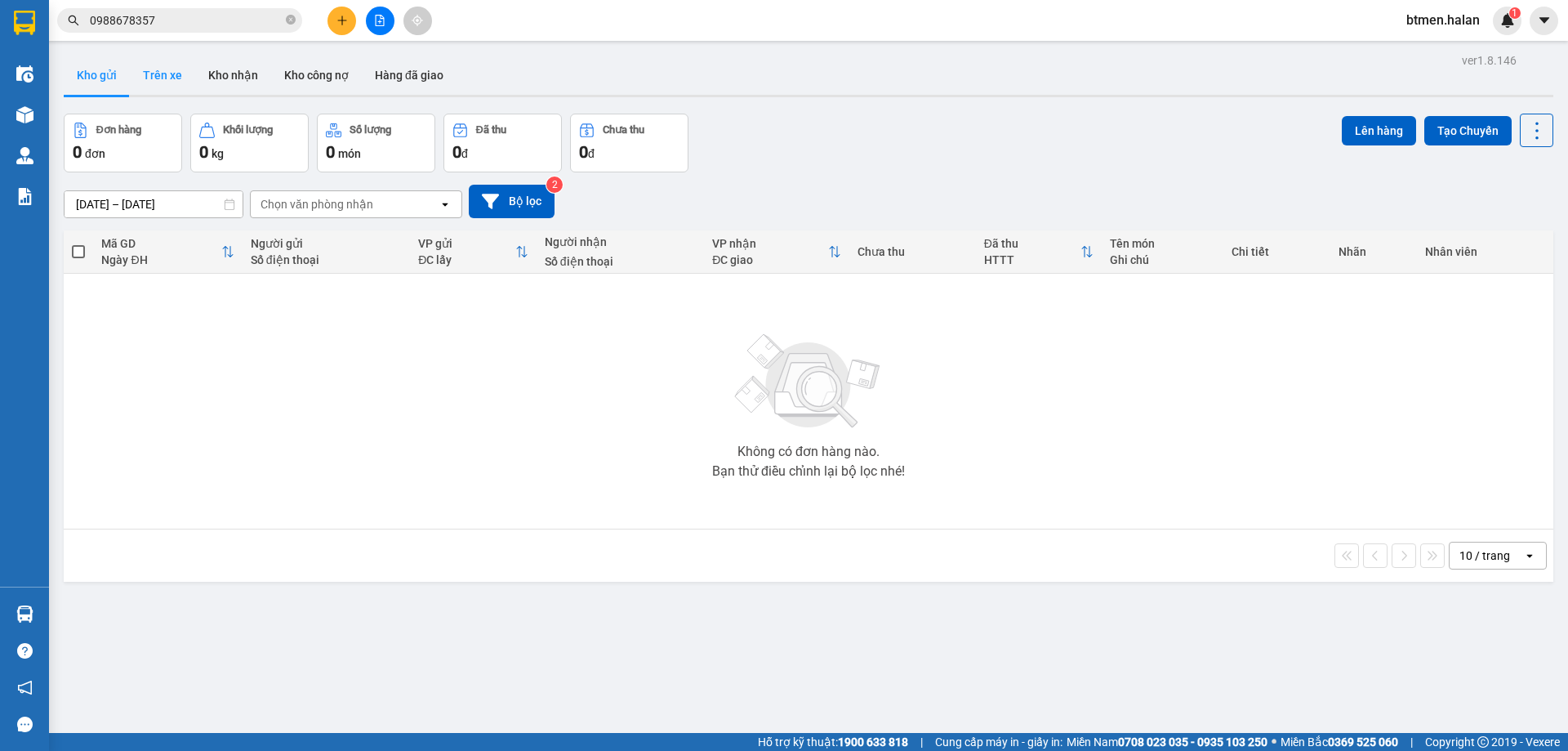
click at [167, 61] on button "Trên xe" at bounding box center [162, 75] width 65 height 39
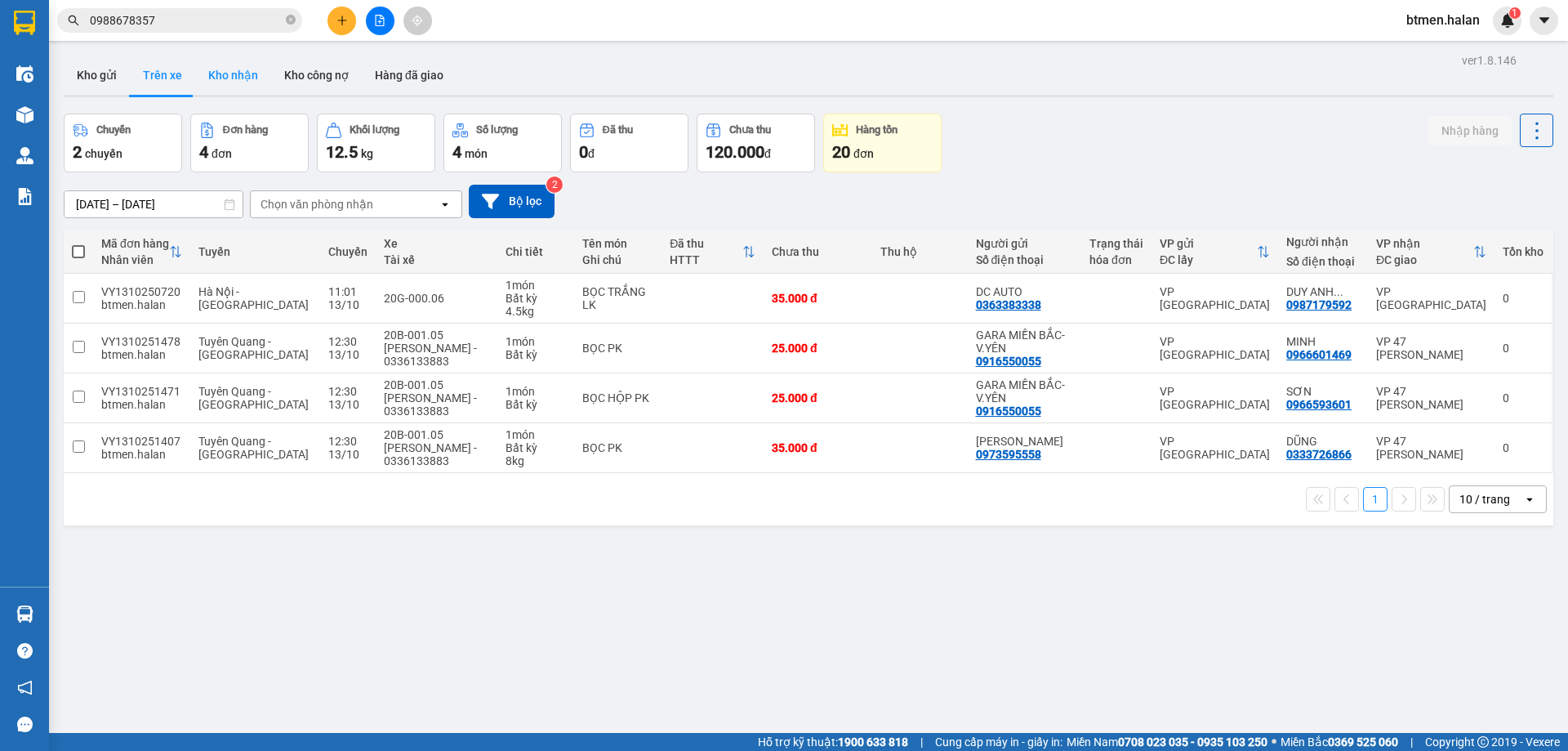
click at [230, 75] on button "Kho nhận" at bounding box center [233, 75] width 76 height 39
type input "[DATE] – [DATE]"
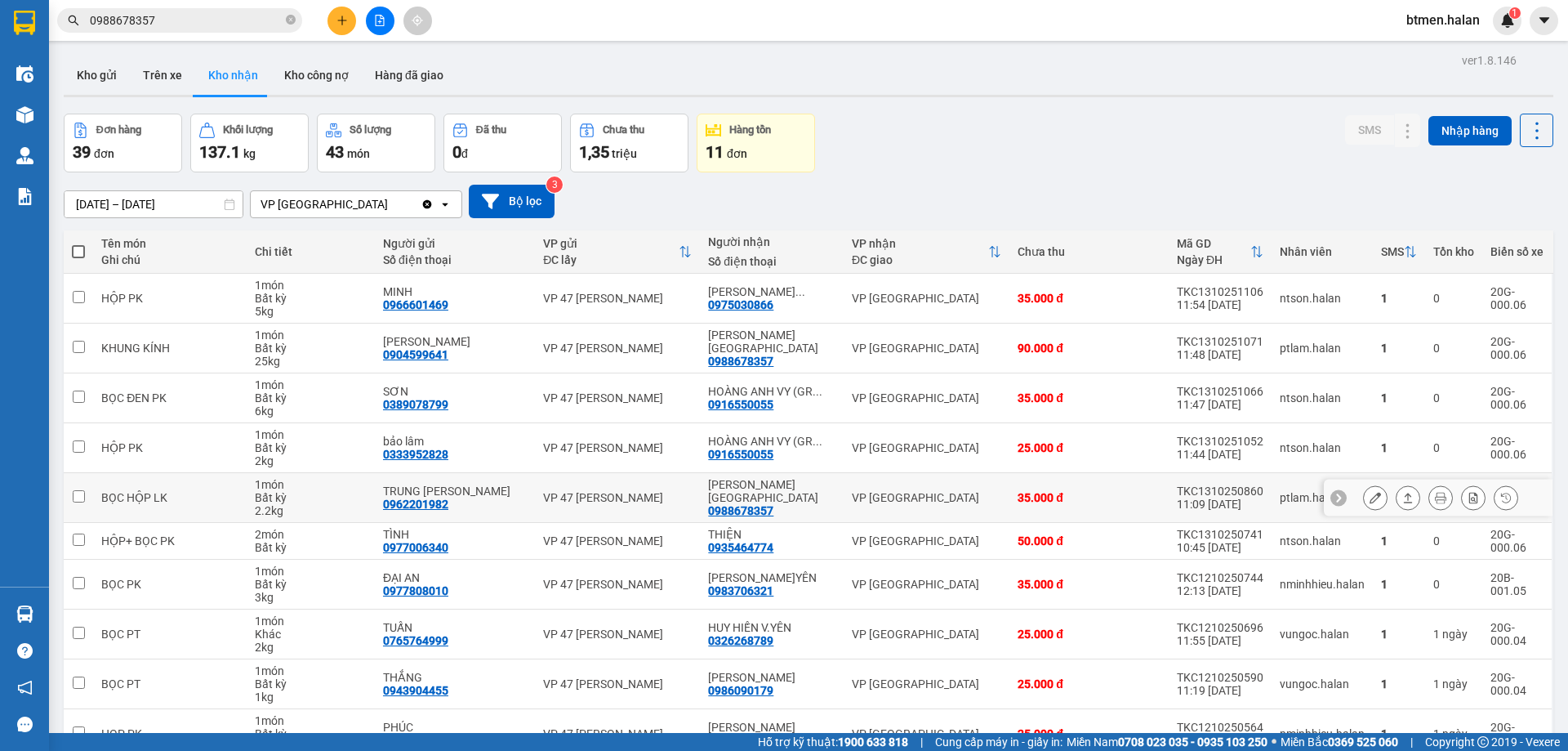
scroll to position [93, 0]
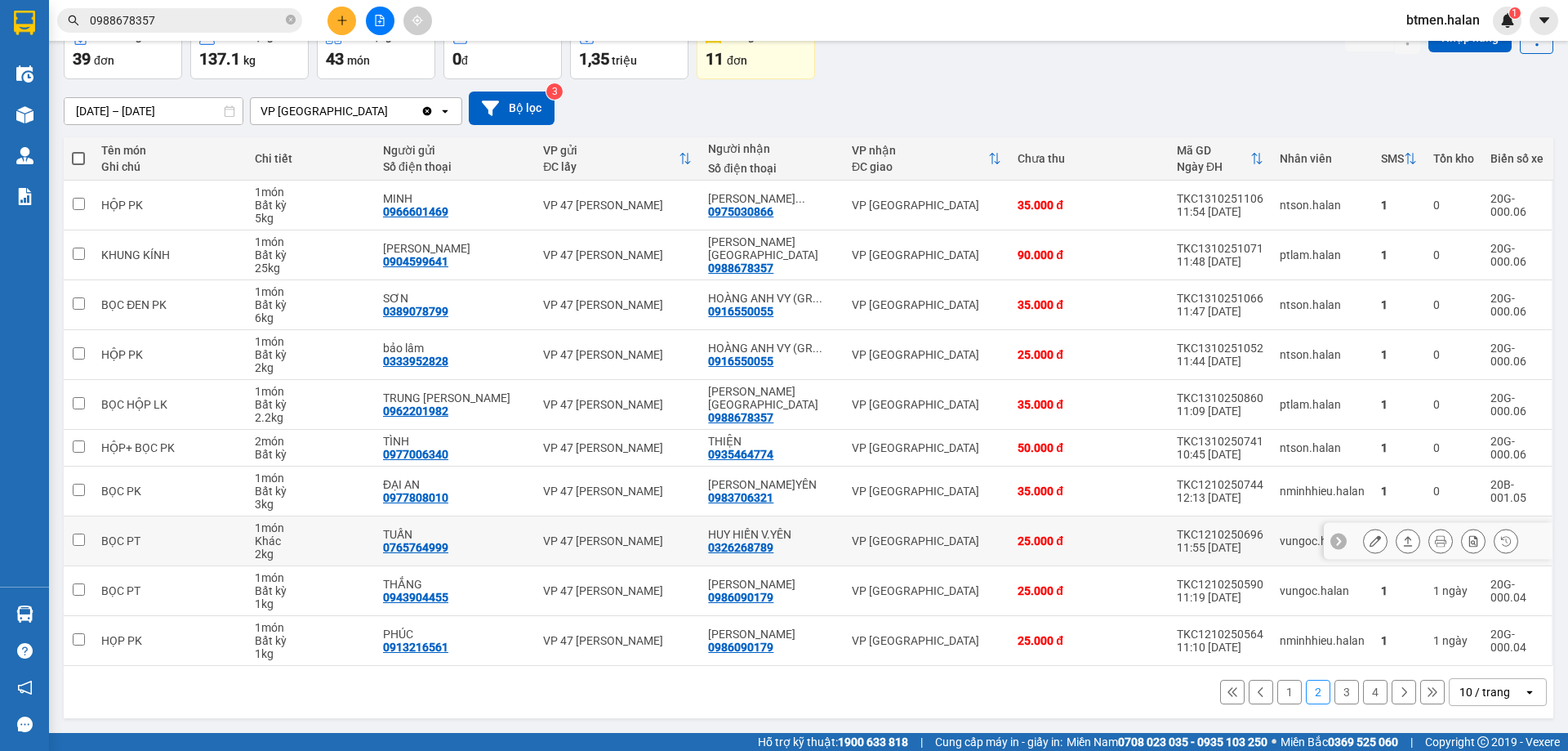
click at [1364, 538] on button at bounding box center [1375, 541] width 23 height 28
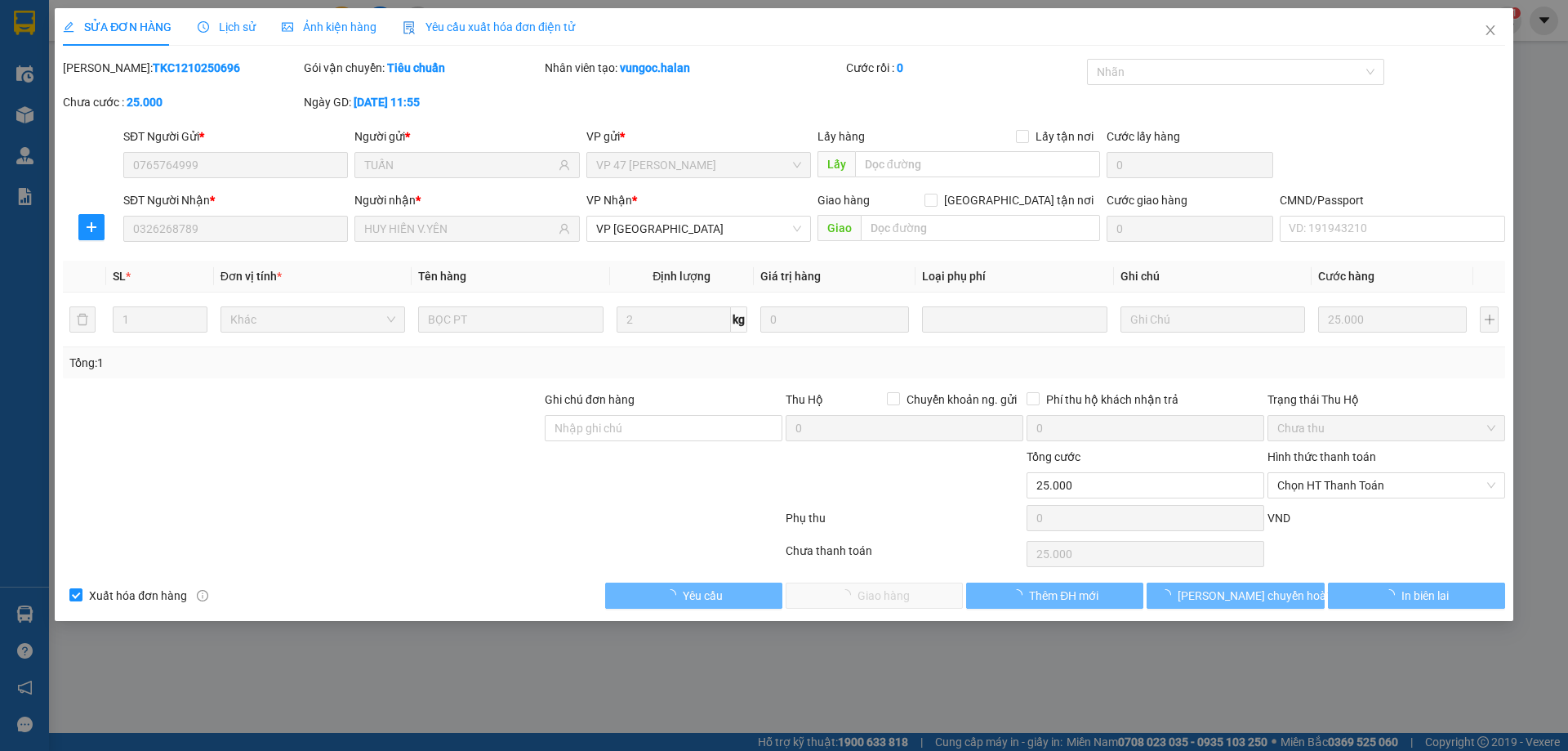
type input "0765764999"
type input "TUẤN"
type input "0326268789"
type input "HUY HIẾN V.YÊN"
type input "0"
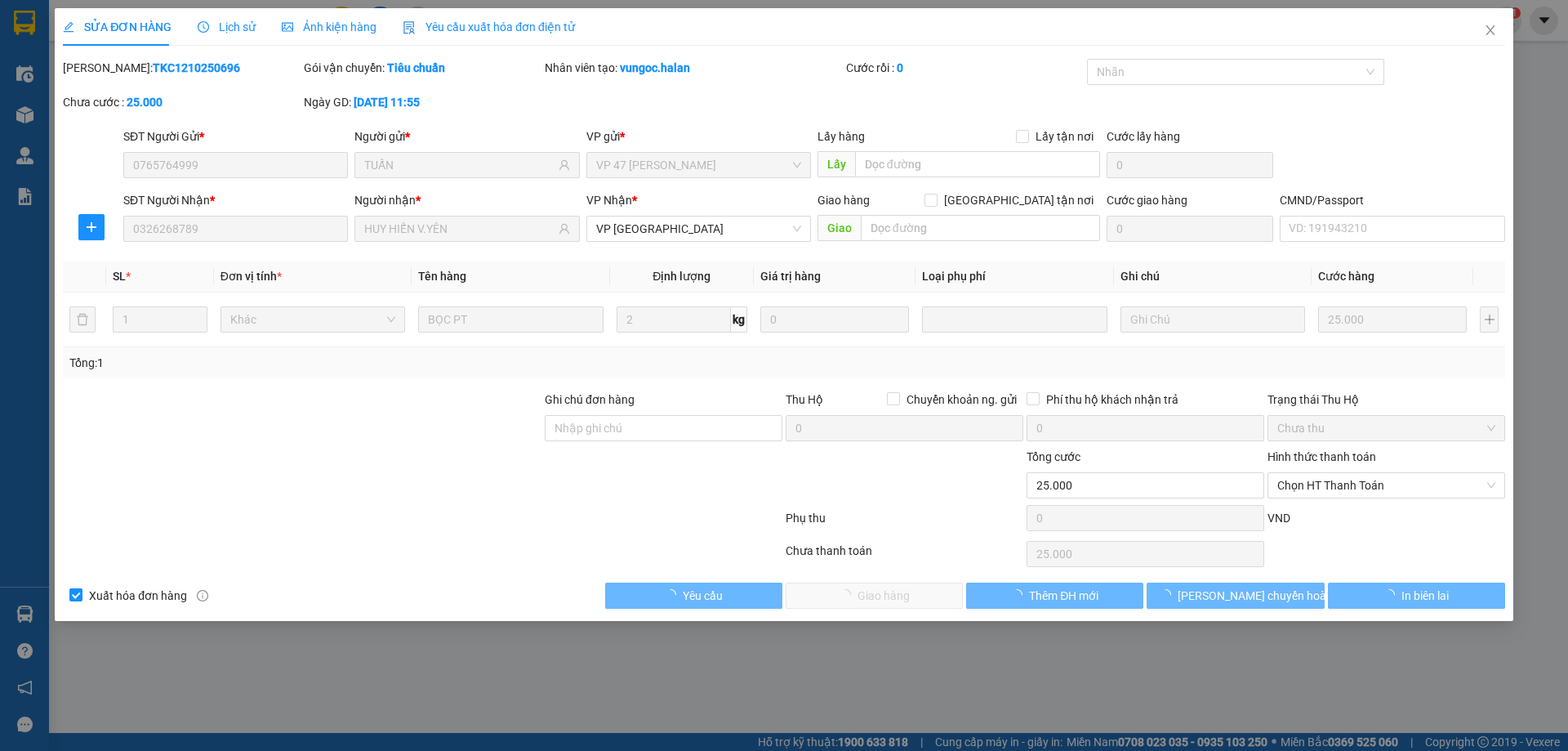
type input "25.000"
click at [1338, 489] on span "Chọn HT Thanh Toán" at bounding box center [1386, 485] width 218 height 24
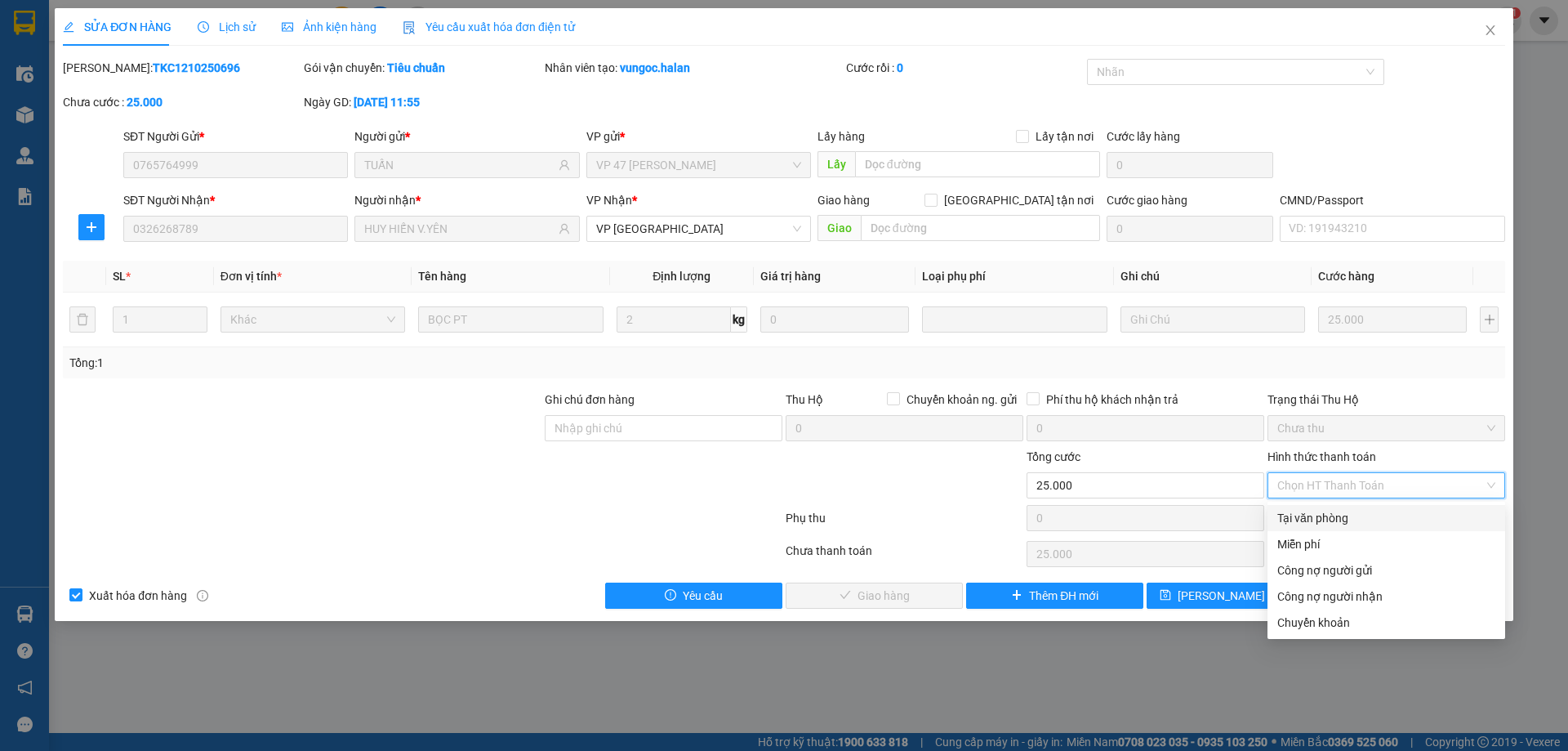
drag, startPoint x: 1312, startPoint y: 522, endPoint x: 1239, endPoint y: 547, distance: 77.2
click at [1312, 522] on div "Tại văn phòng" at bounding box center [1386, 517] width 218 height 18
type input "0"
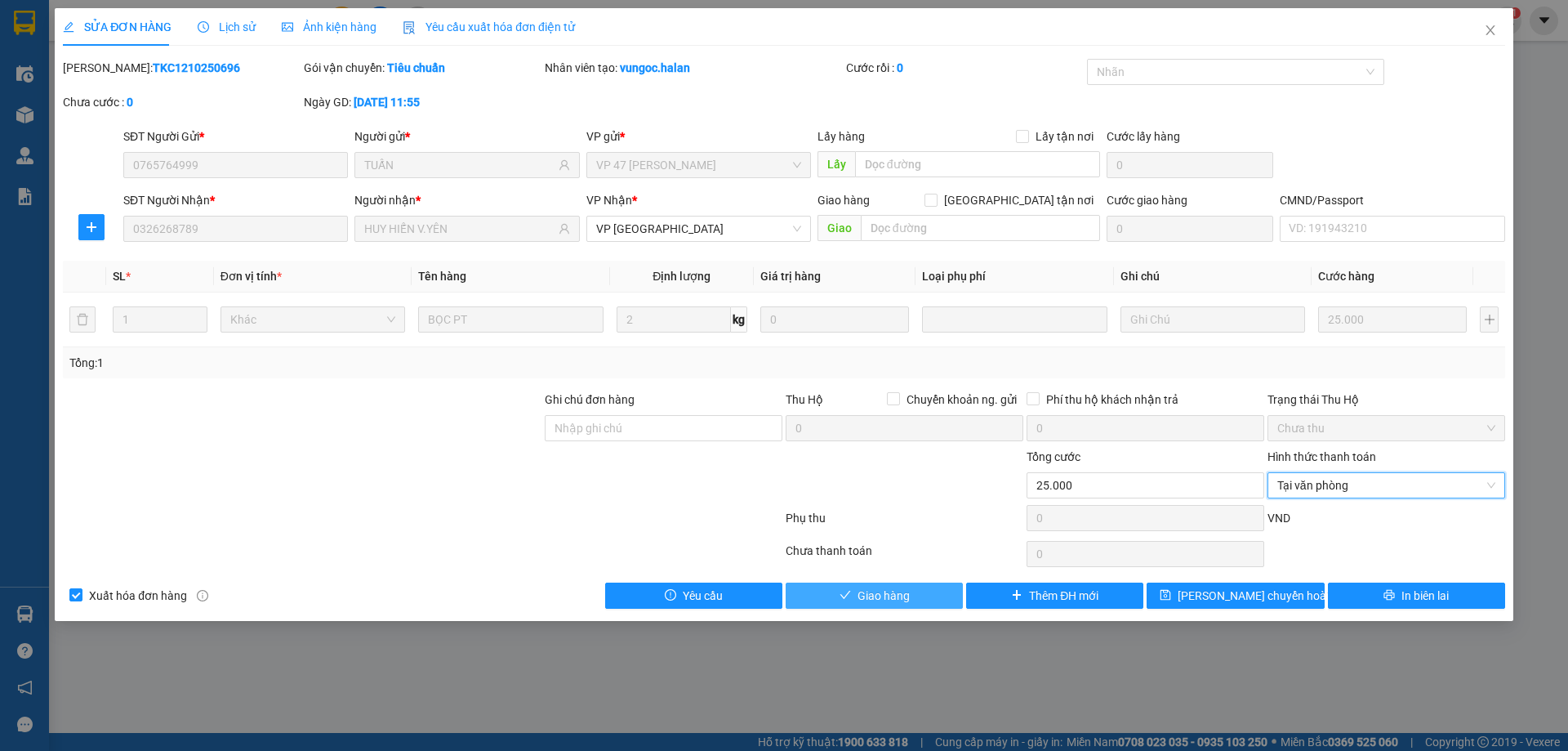
drag, startPoint x: 915, startPoint y: 599, endPoint x: 935, endPoint y: 579, distance: 28.3
click at [915, 598] on button "Giao hàng" at bounding box center [874, 595] width 177 height 26
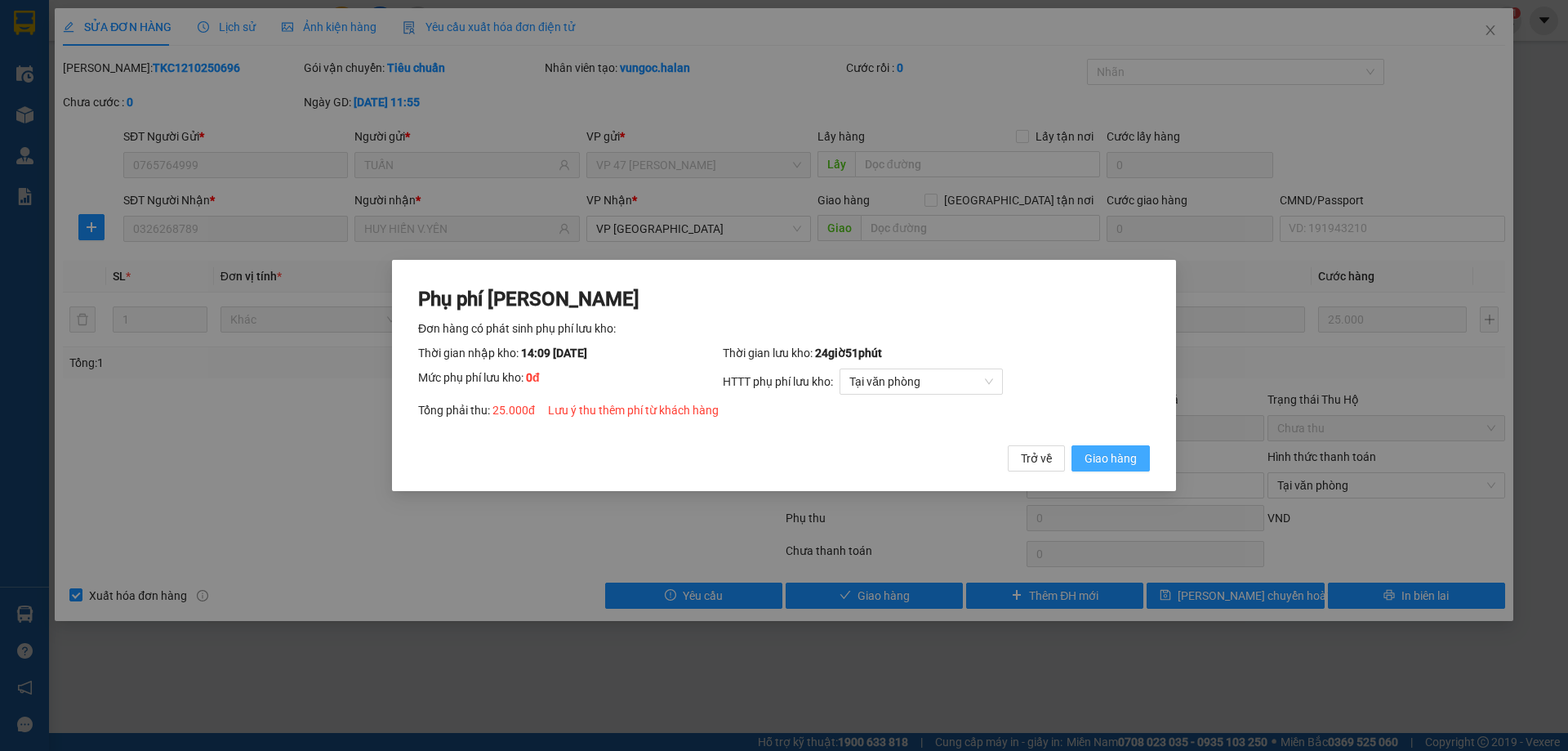
click at [1103, 460] on span "Giao hàng" at bounding box center [1110, 458] width 52 height 18
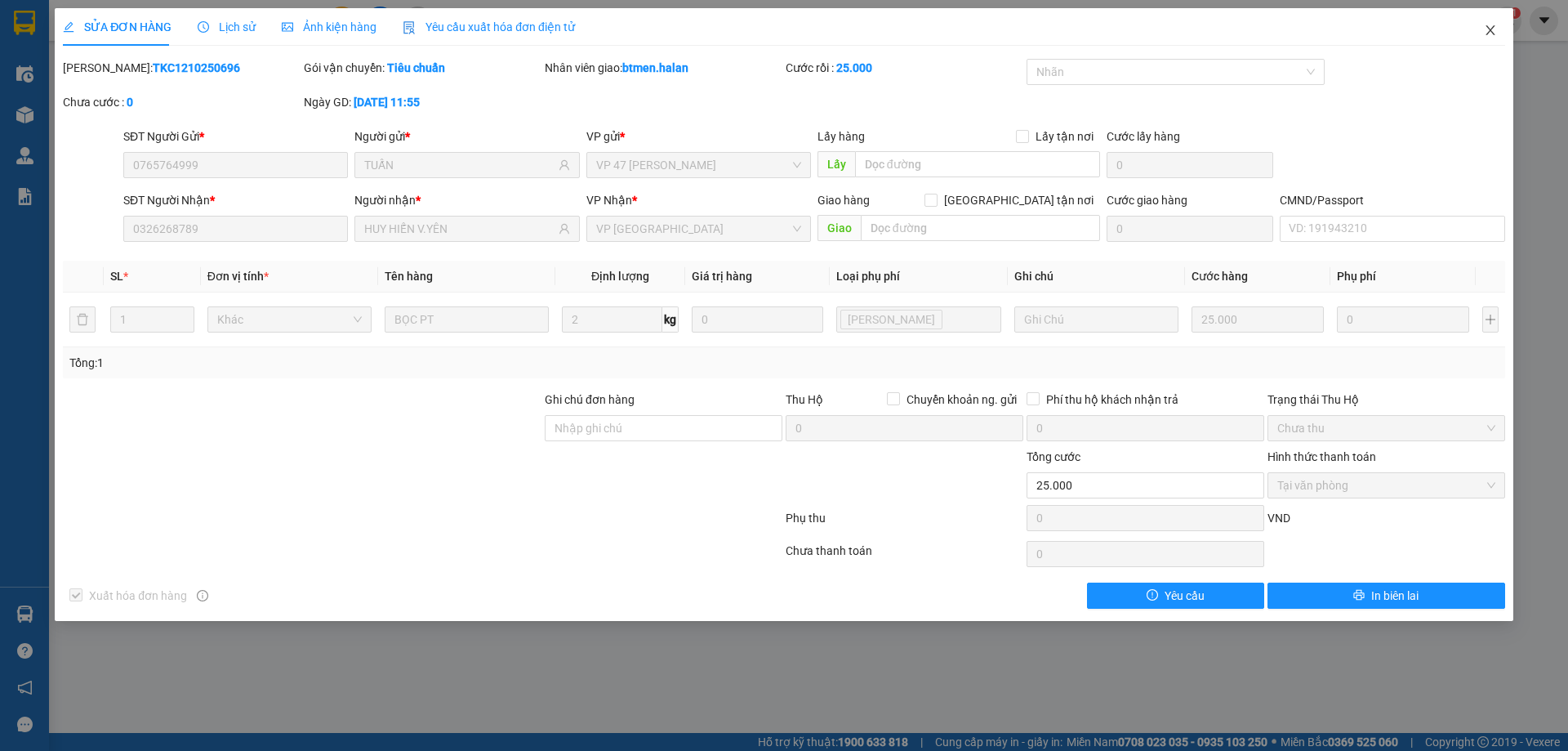
click at [1479, 31] on span "Close" at bounding box center [1490, 31] width 46 height 46
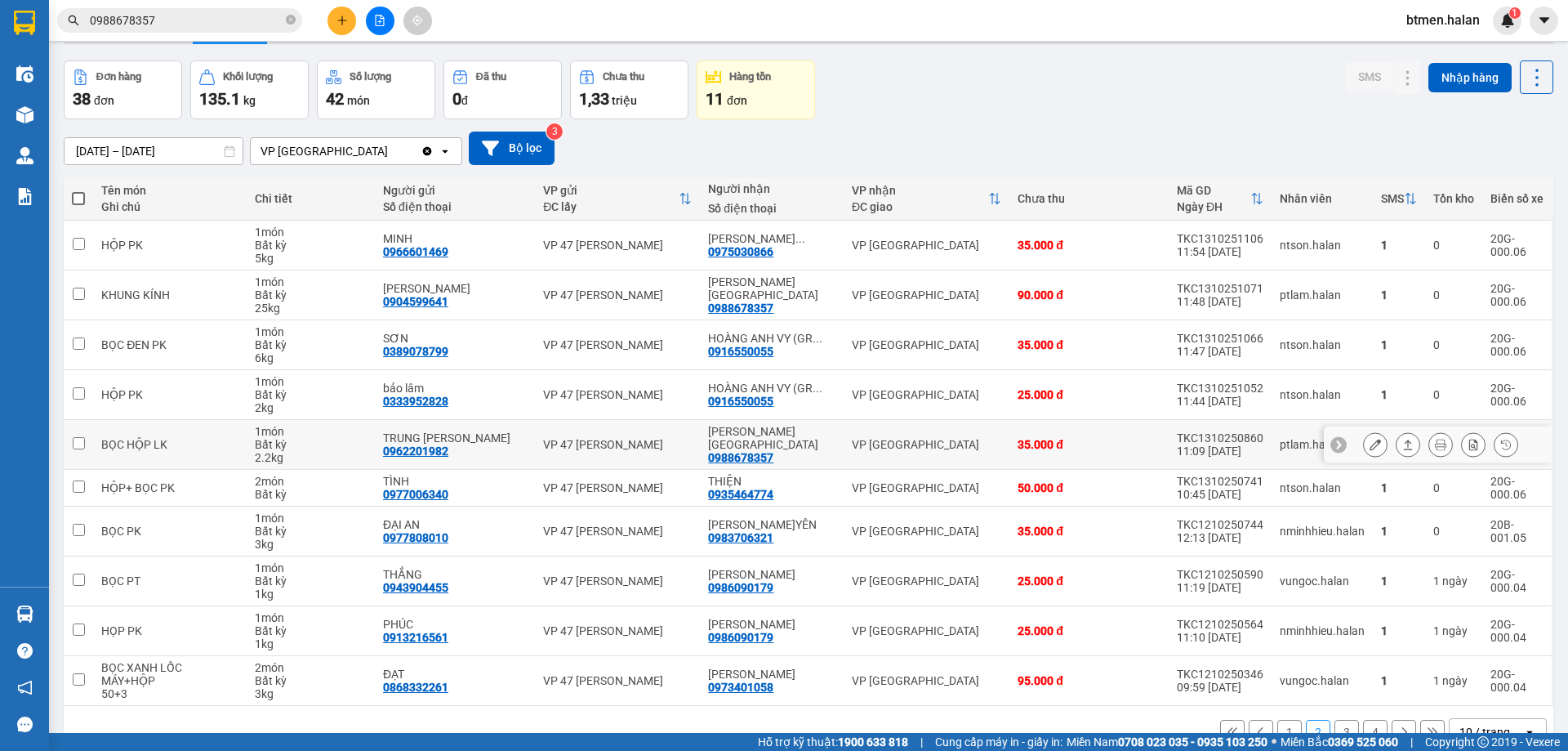
scroll to position [82, 0]
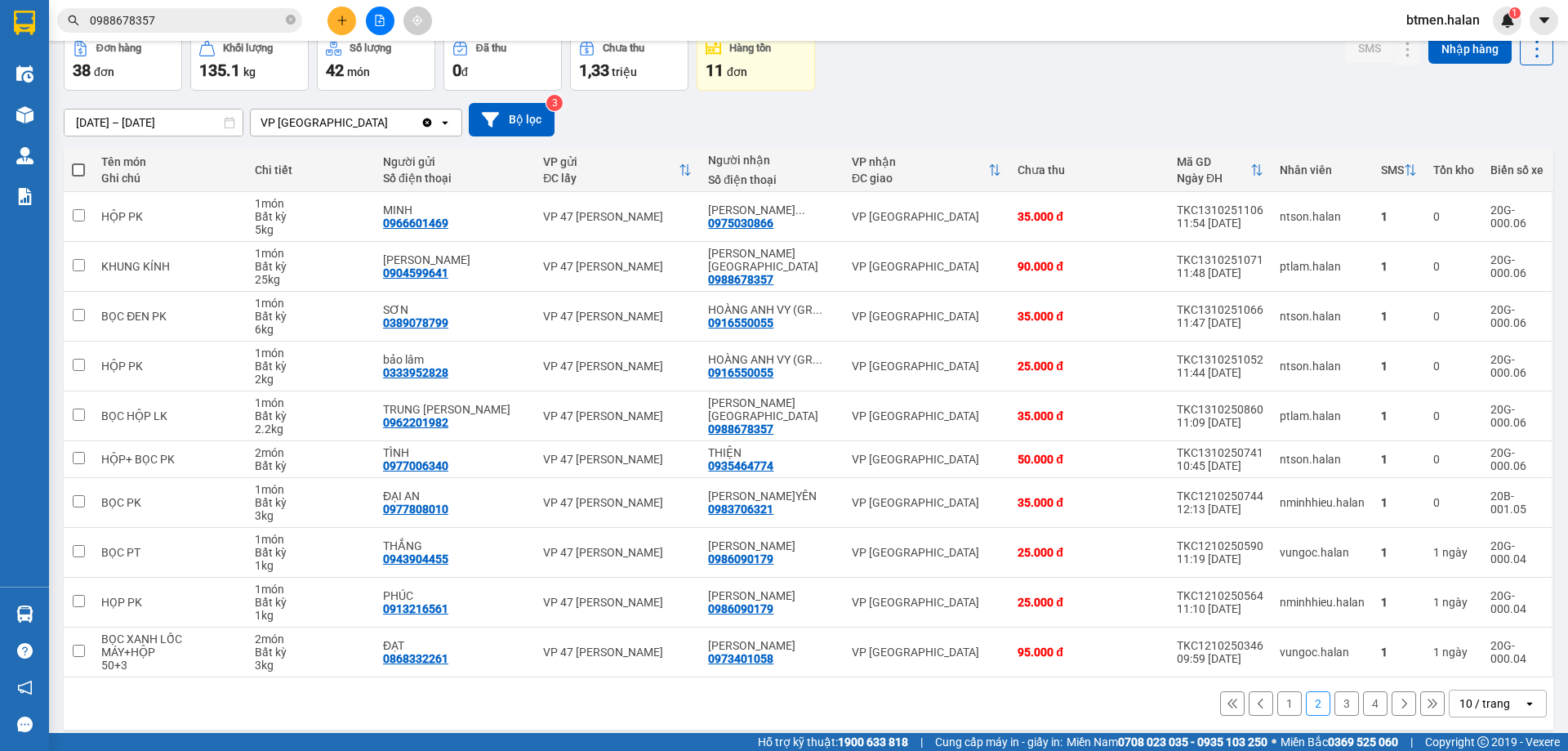
click at [1277, 705] on button "1" at bounding box center [1289, 703] width 24 height 24
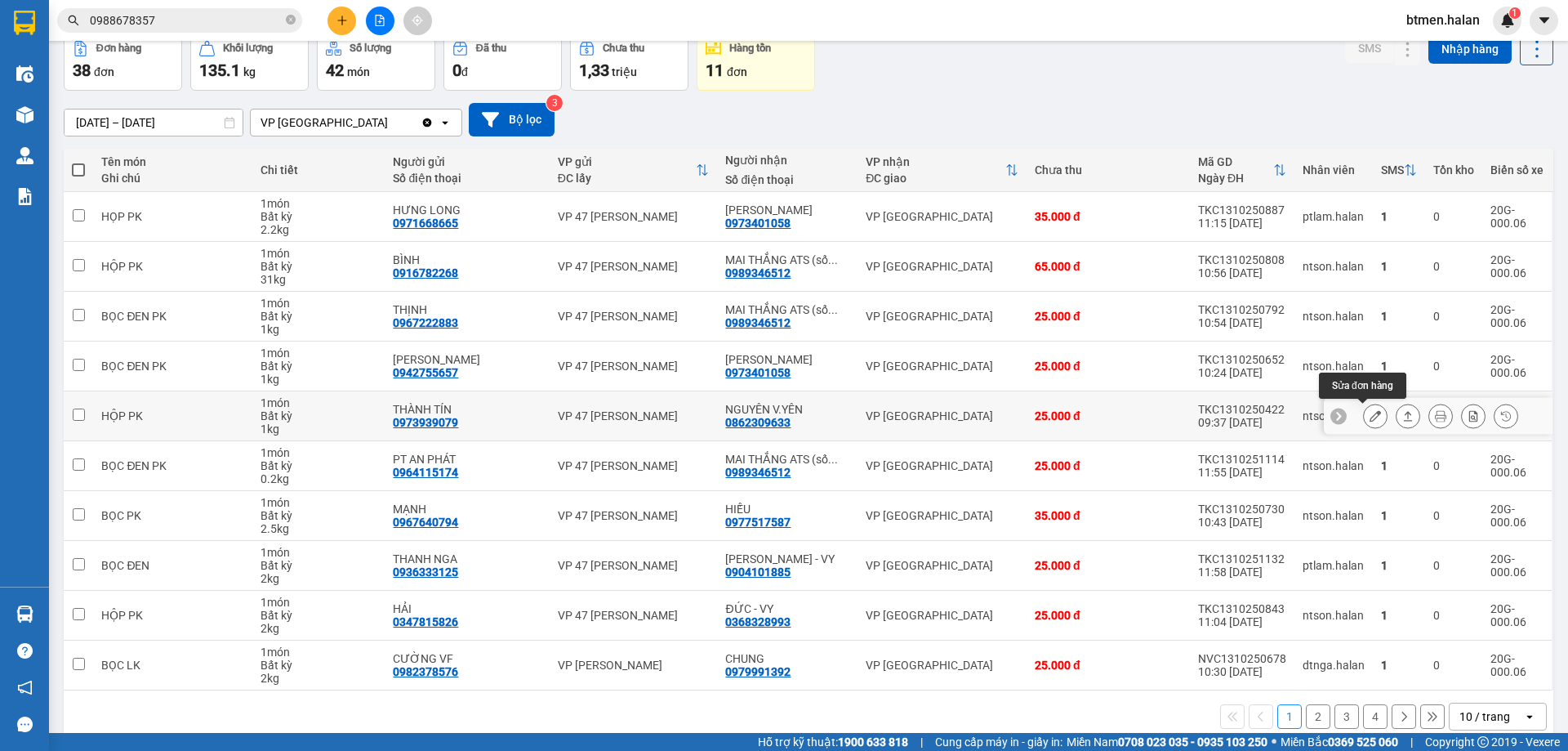
click at [1366, 424] on button at bounding box center [1375, 416] width 23 height 28
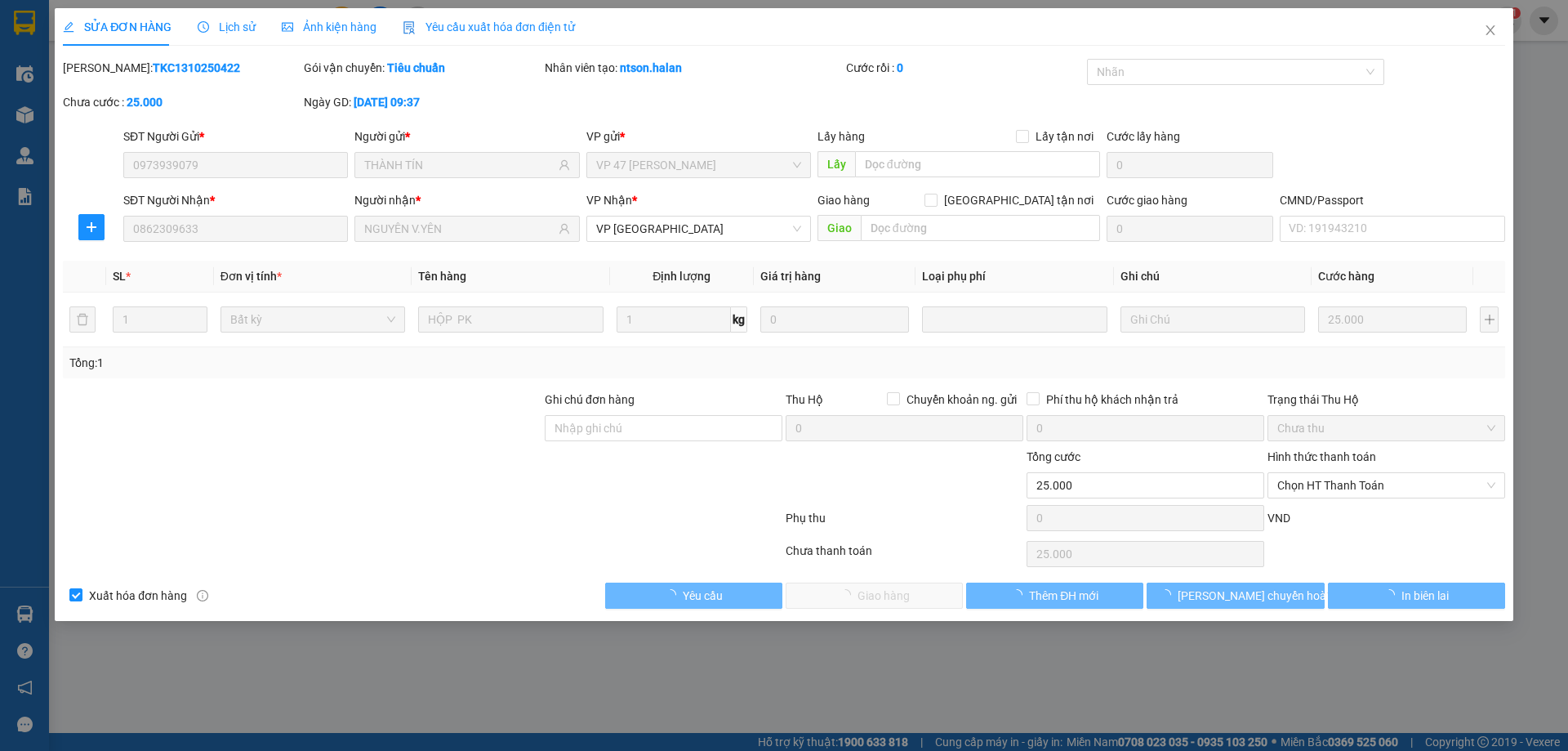
type input "0973939079"
type input "THÀNH TÍN"
type input "0862309633"
type input "NGUYÊN V.YÊN"
type input "0"
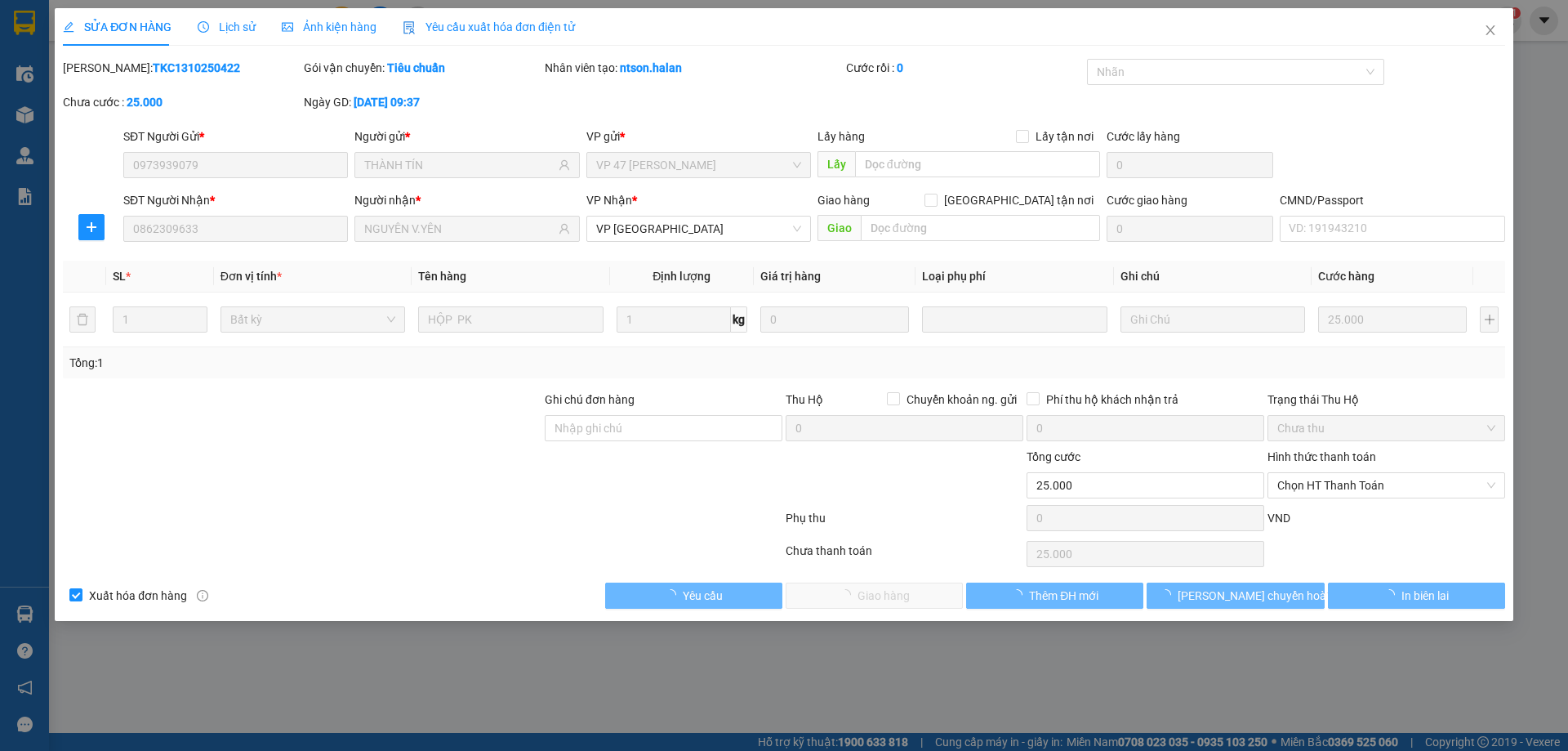
type input "25.000"
click at [1324, 490] on span "Chọn HT Thanh Toán" at bounding box center [1386, 485] width 218 height 24
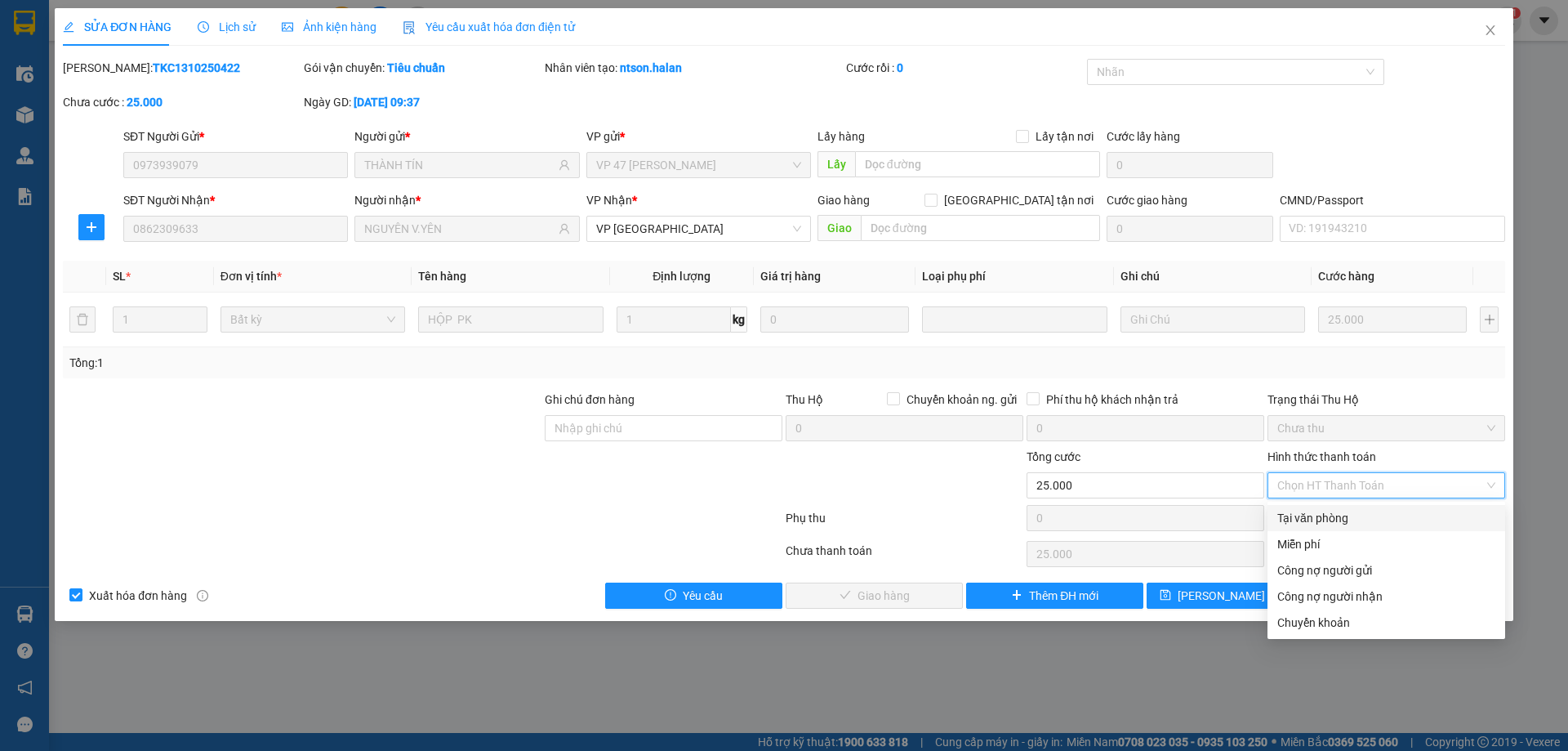
click at [1309, 511] on div "Tại văn phòng" at bounding box center [1386, 517] width 218 height 18
type input "0"
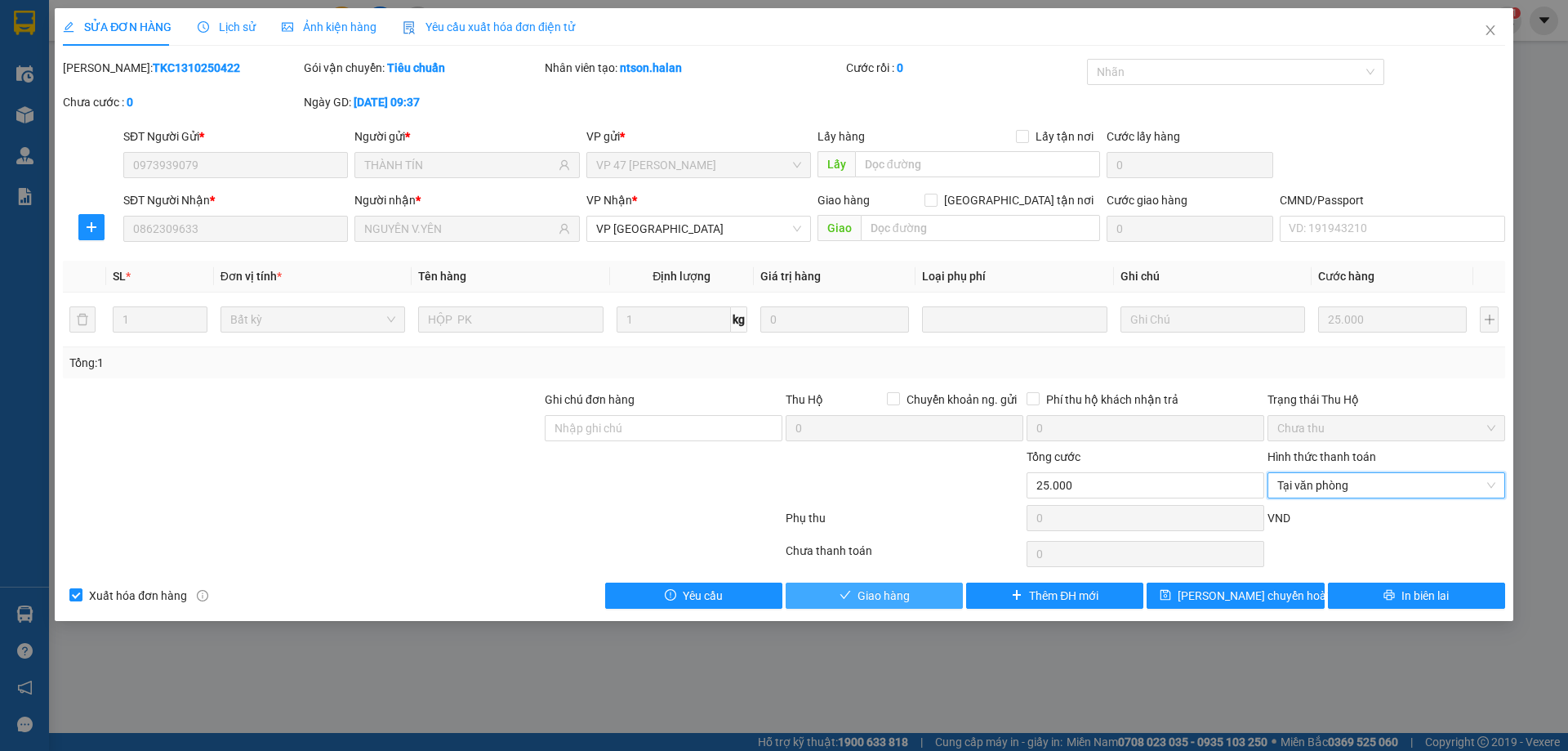
click at [902, 585] on button "Giao hàng" at bounding box center [874, 595] width 177 height 26
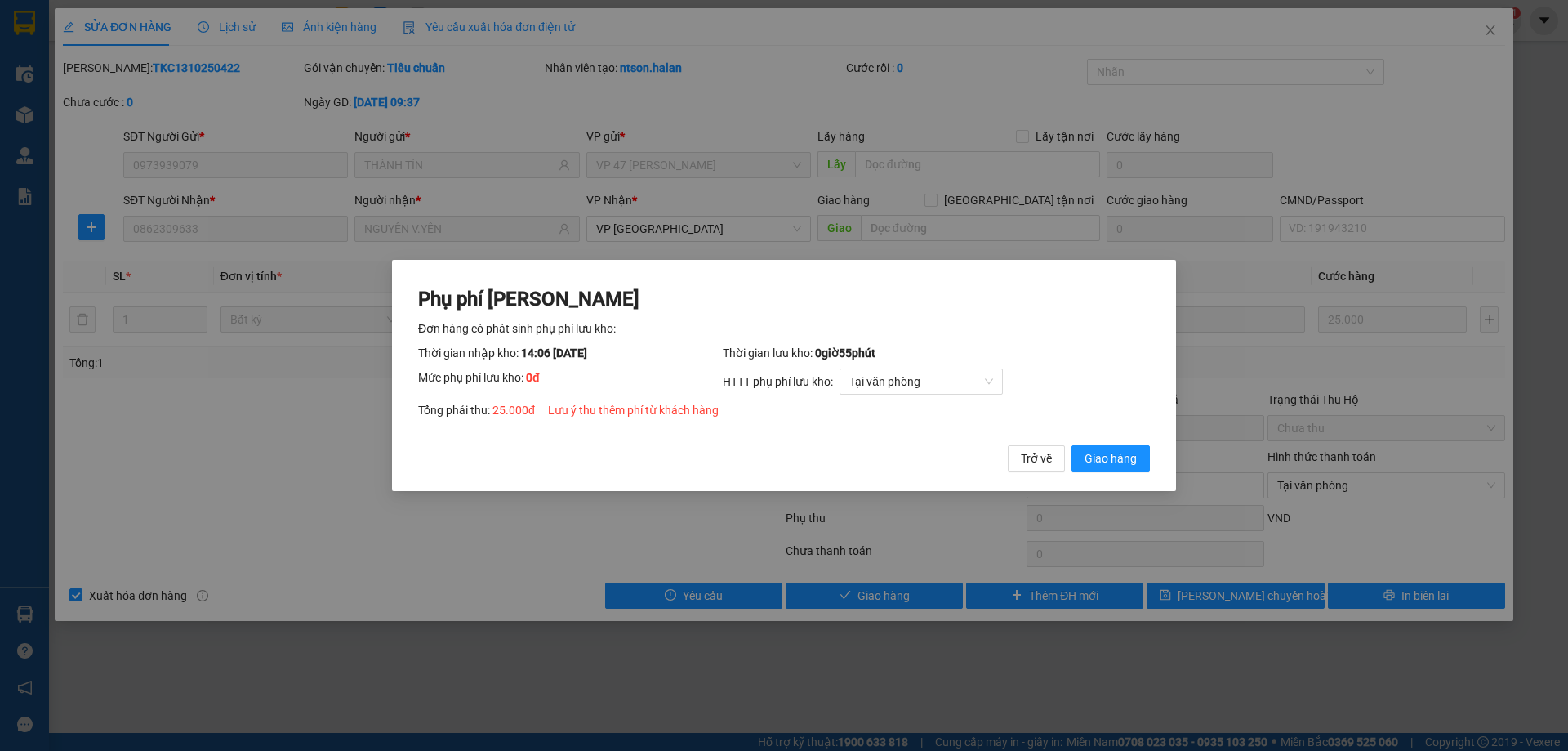
drag, startPoint x: 1109, startPoint y: 472, endPoint x: 1207, endPoint y: 400, distance: 121.6
click at [1110, 471] on div "Phụ phí Lưu kho Đơn hàng có phát sinh phụ phí lưu kho: Thời gian nhập kho: 14:0…" at bounding box center [783, 375] width 784 height 232
click at [1094, 460] on span "Giao hàng" at bounding box center [1110, 458] width 52 height 18
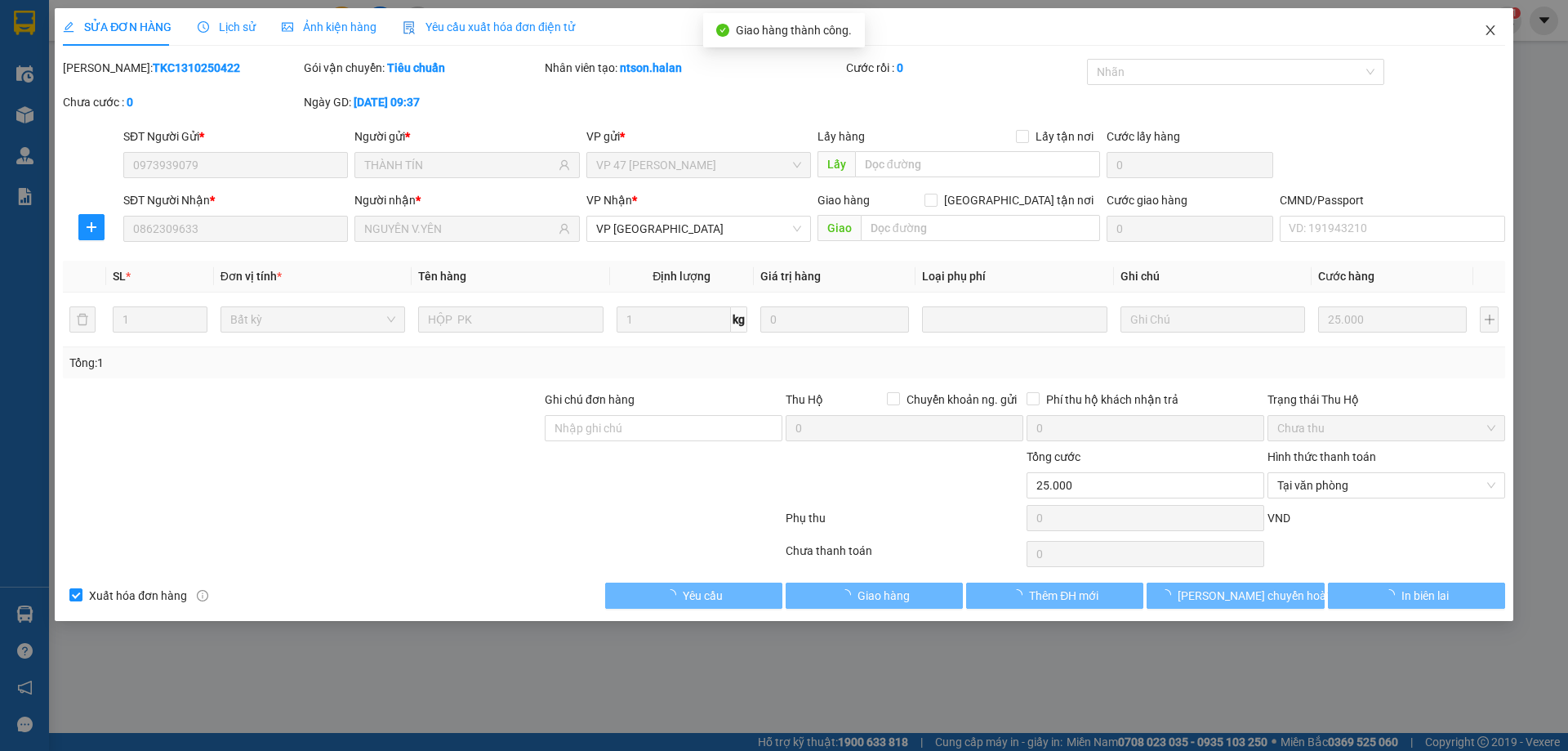
click at [1494, 29] on icon "close" at bounding box center [1490, 30] width 13 height 13
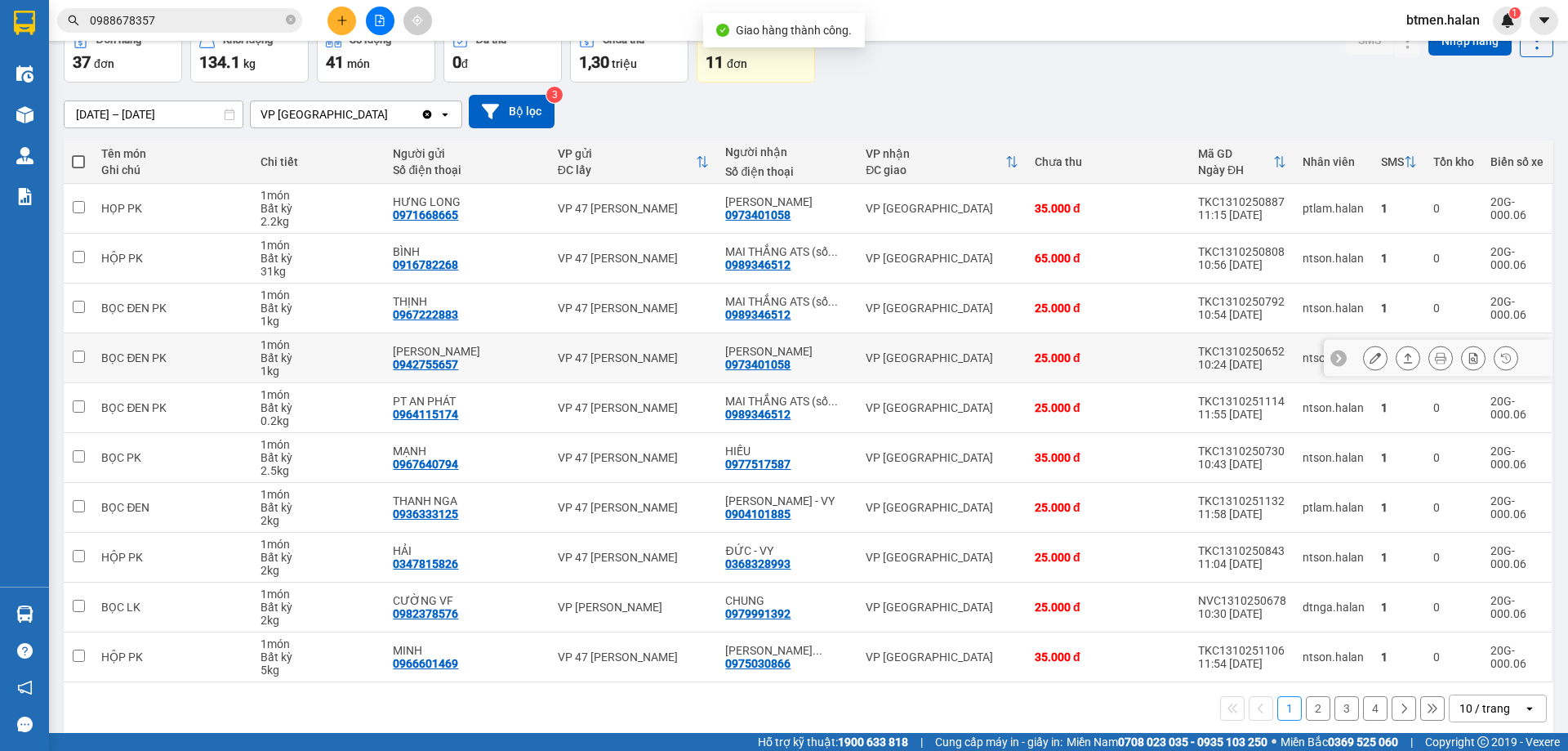
scroll to position [106, 0]
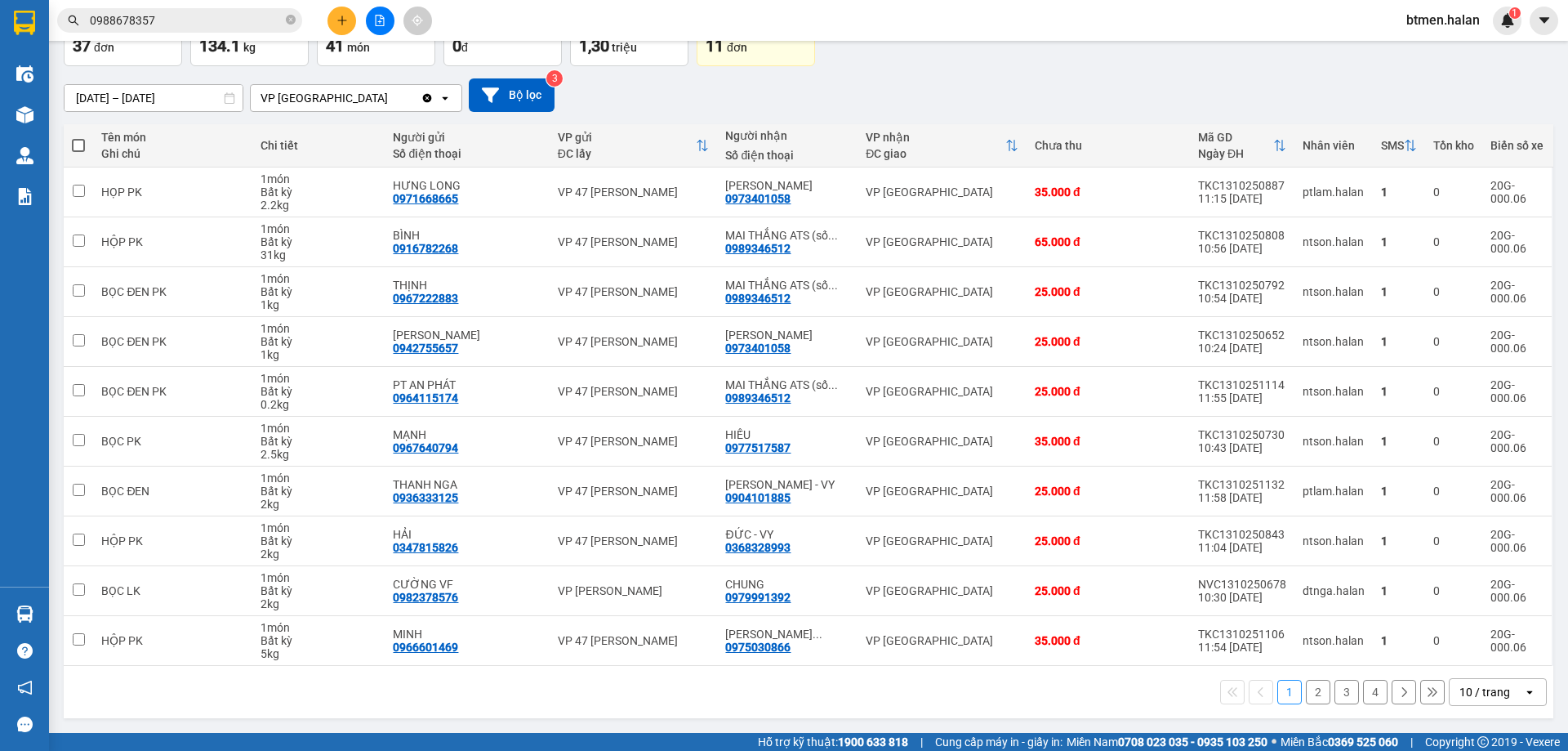
click at [1305, 692] on button "2" at bounding box center [1317, 692] width 24 height 24
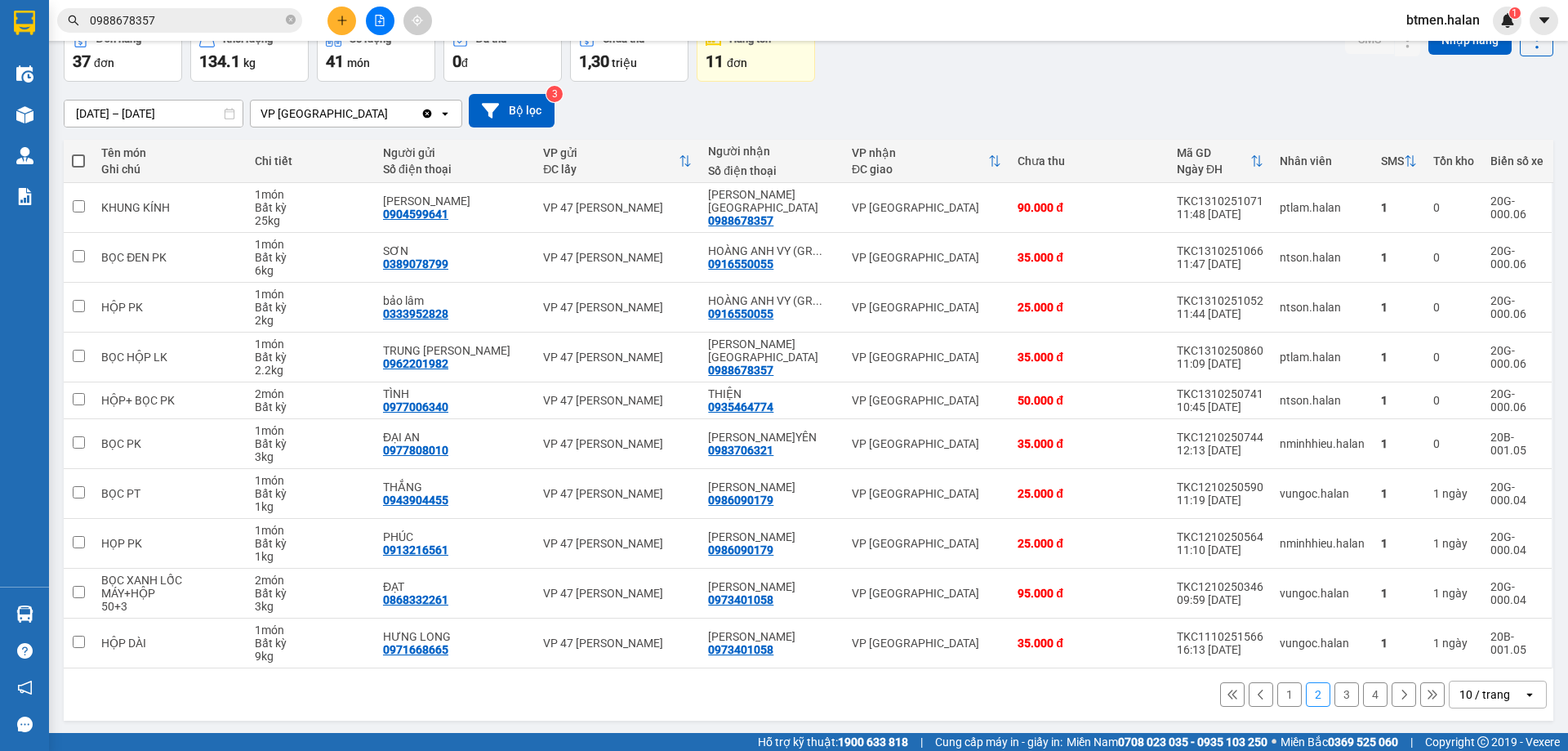
scroll to position [93, 0]
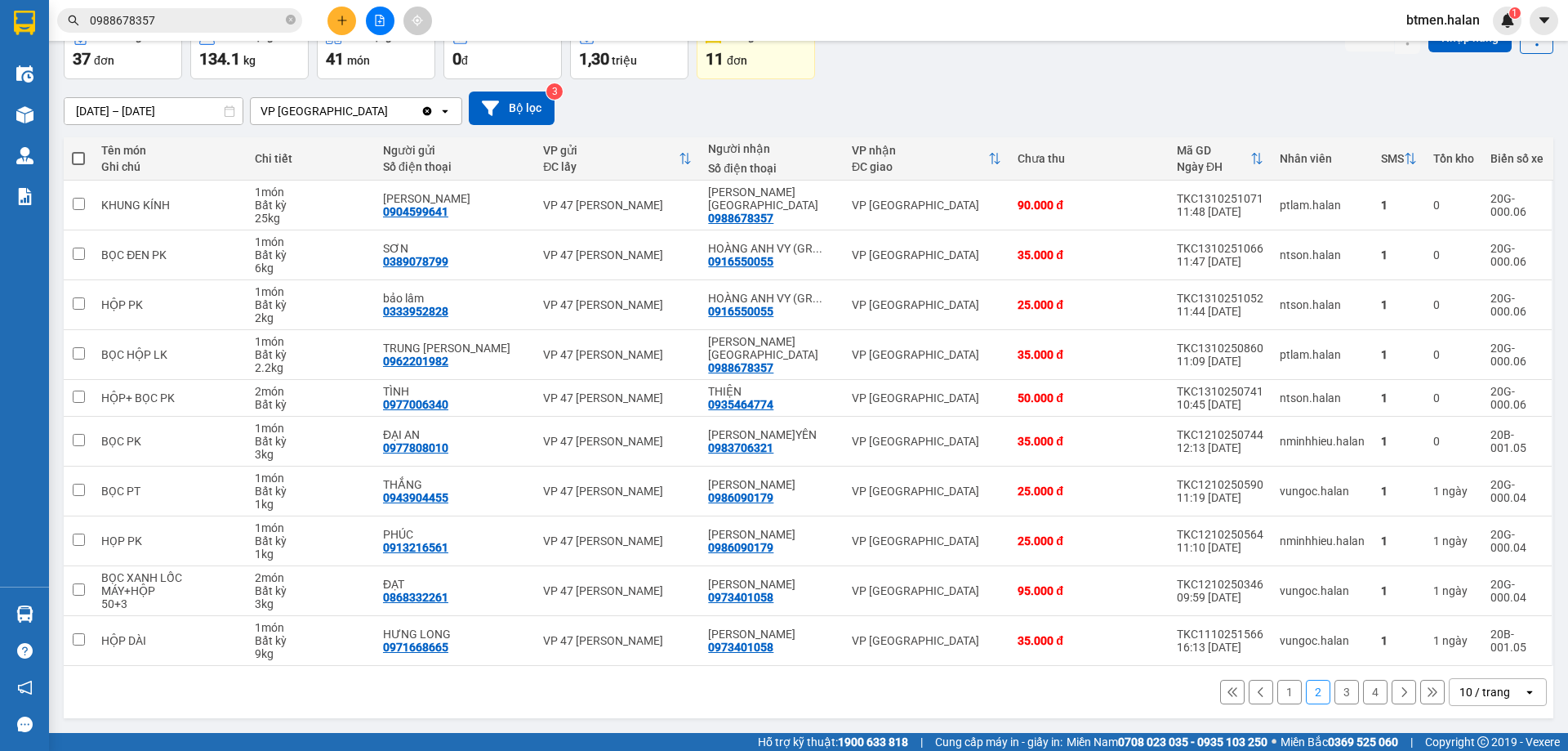
click at [1335, 689] on button "3" at bounding box center [1346, 692] width 24 height 24
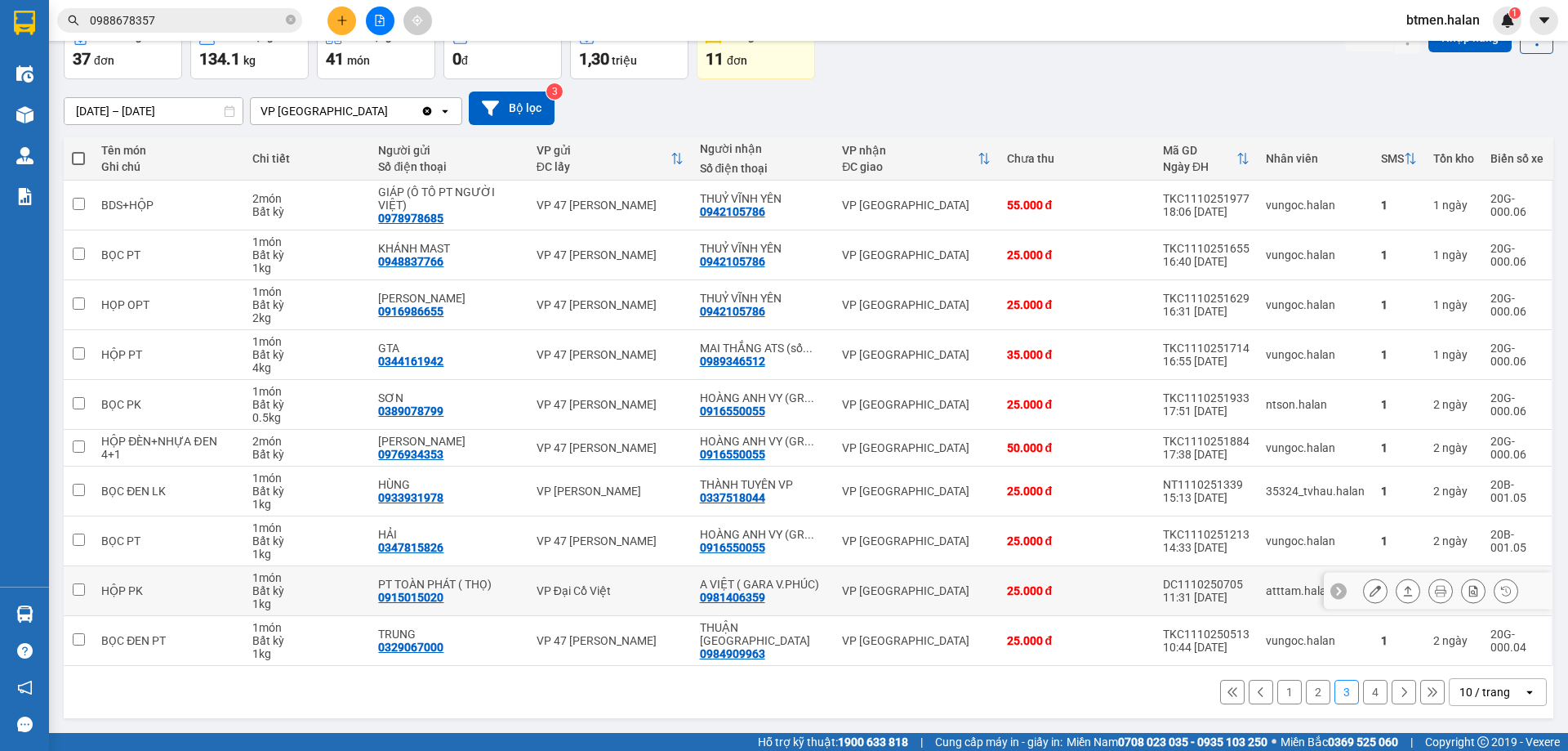
click at [755, 593] on div "0981406359" at bounding box center [732, 598] width 65 height 13
copy div "0981406359"
click at [213, 20] on input "0988678357" at bounding box center [186, 20] width 192 height 18
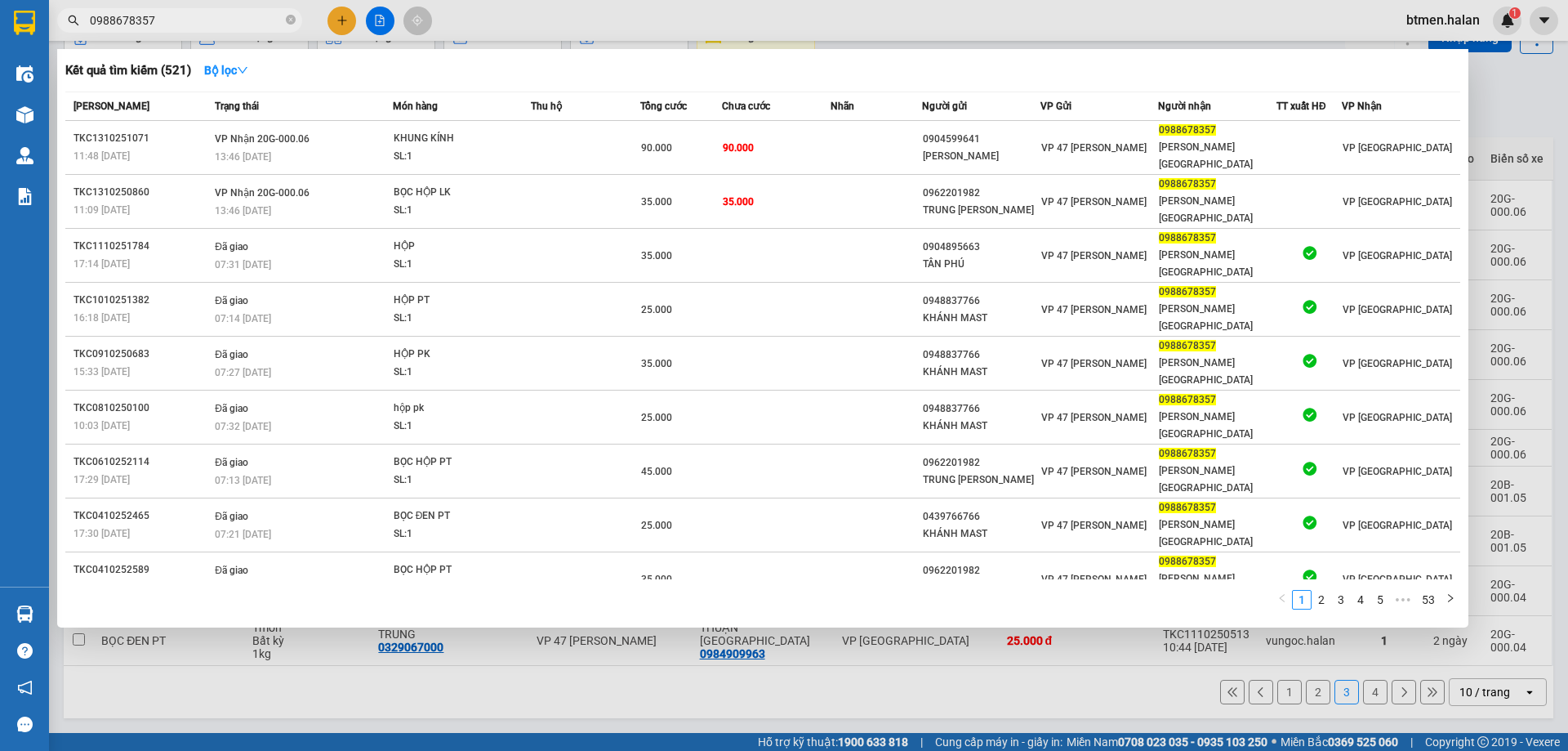
click at [213, 20] on input "0988678357" at bounding box center [186, 20] width 192 height 18
paste input "1406359"
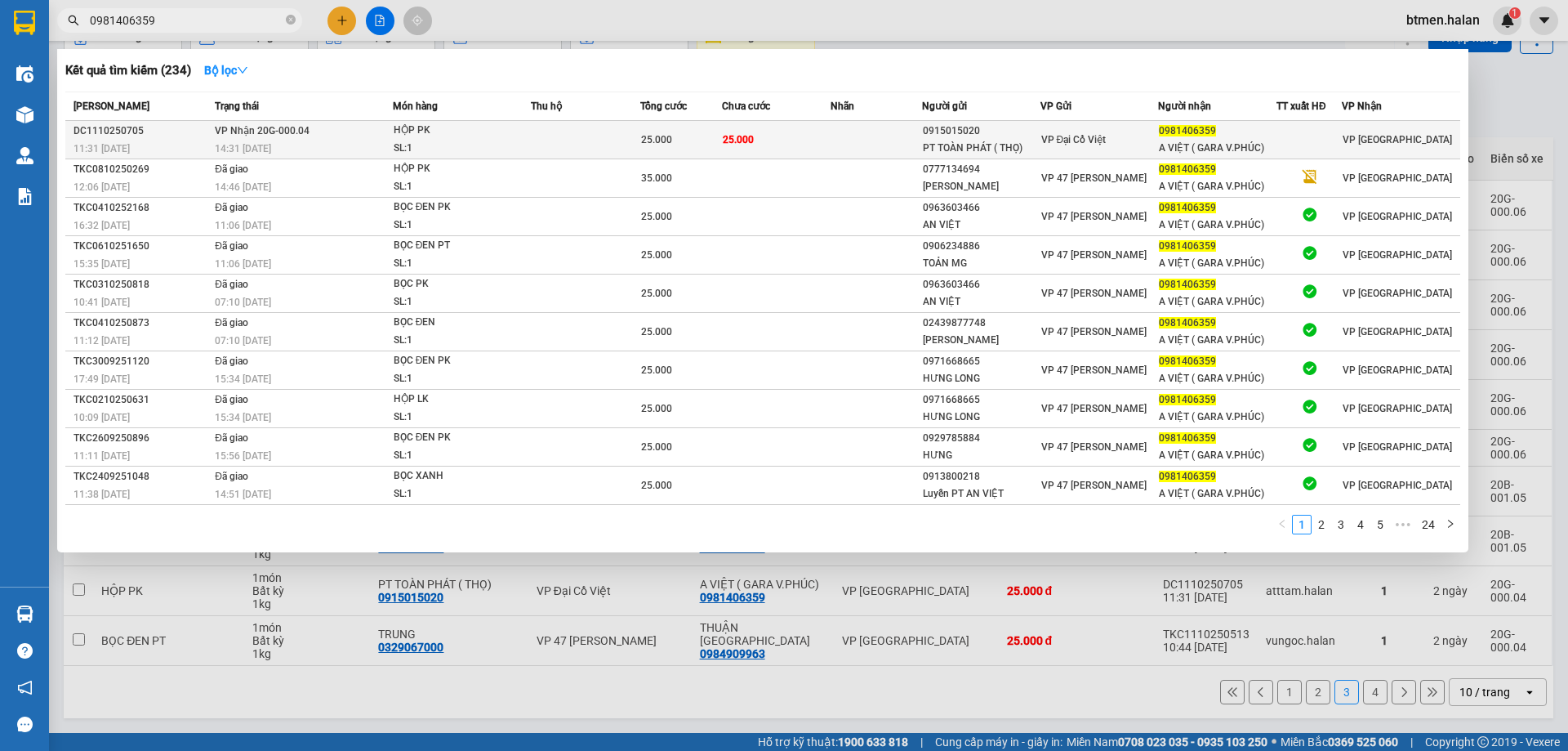
type input "0981406359"
click at [1150, 131] on div "VP Đại Cồ Việt" at bounding box center [1099, 139] width 117 height 18
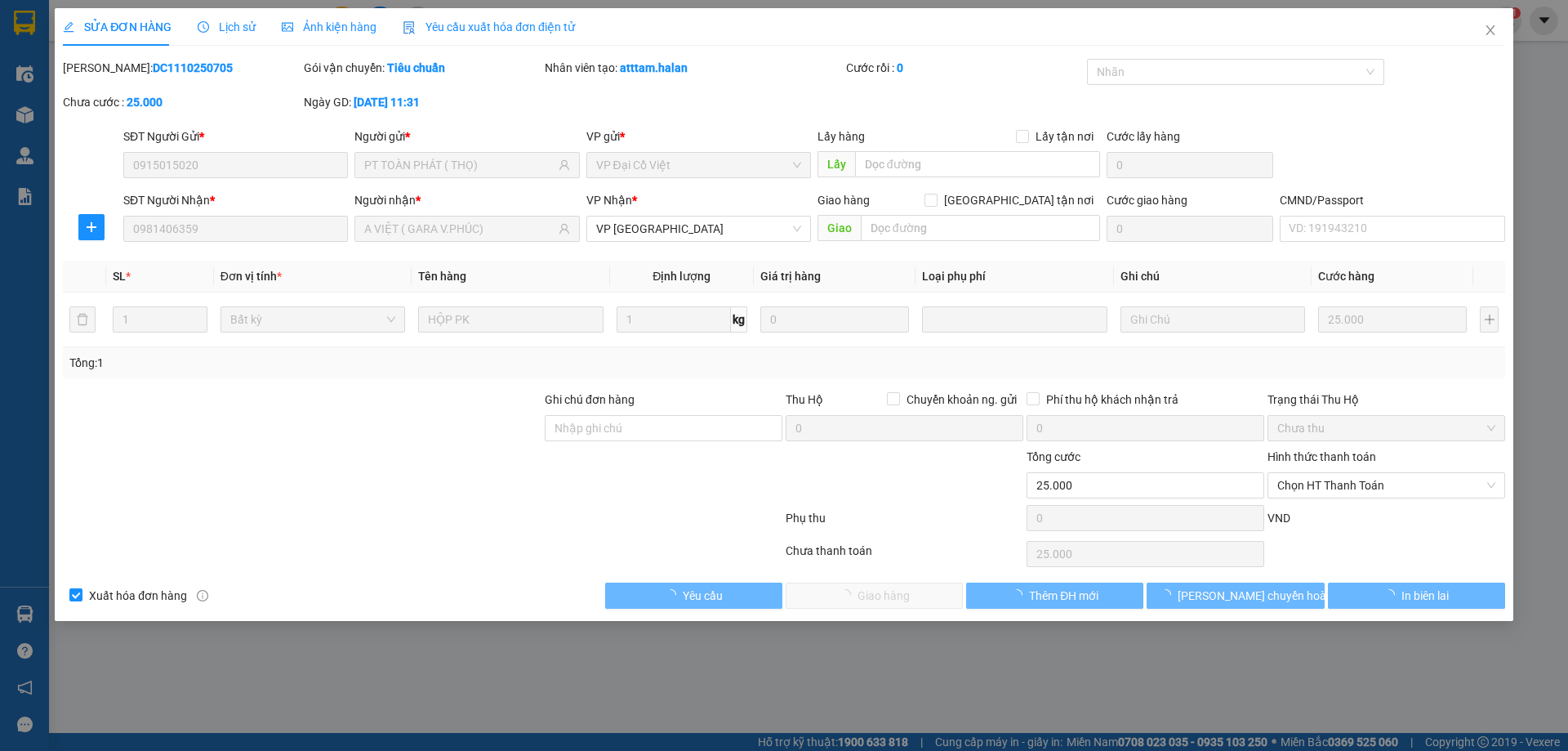
type input "0915015020"
type input "PT TOÀN PHÁT ( THỌ)"
type input "0981406359"
type input "A VIỆT ( GARA V.PHÚC)"
type input "0"
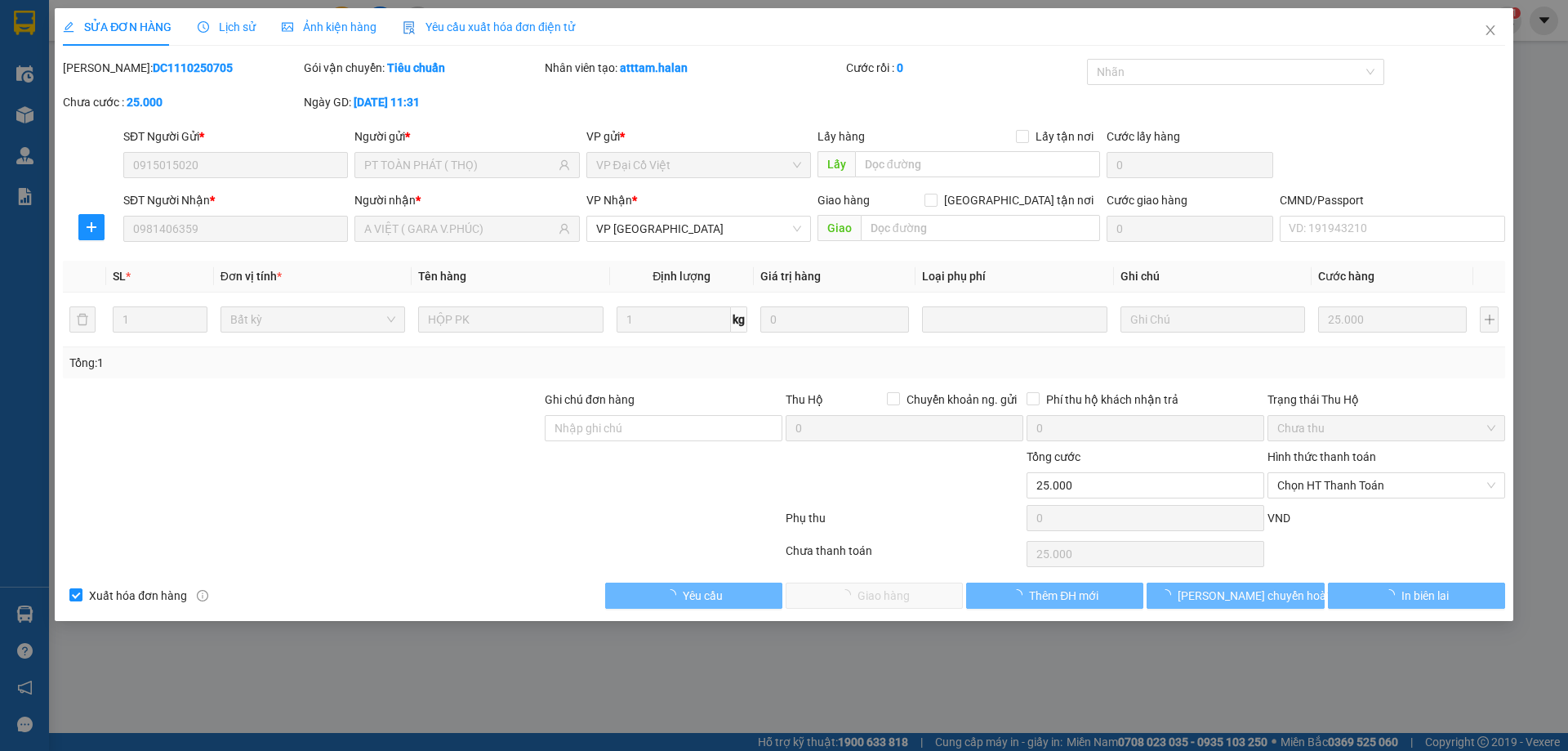
type input "25.000"
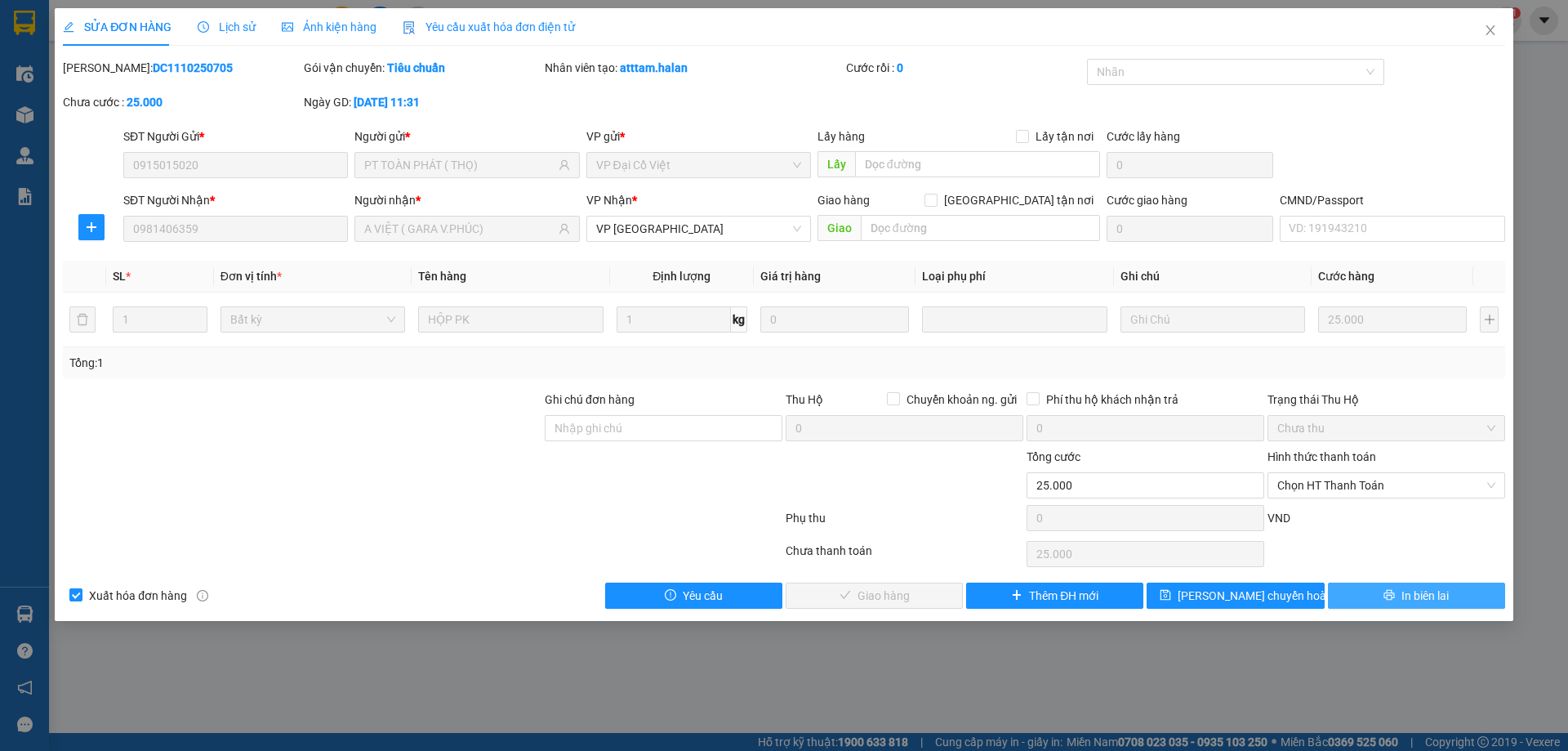
click at [1413, 599] on span "In biên lai" at bounding box center [1425, 595] width 48 height 18
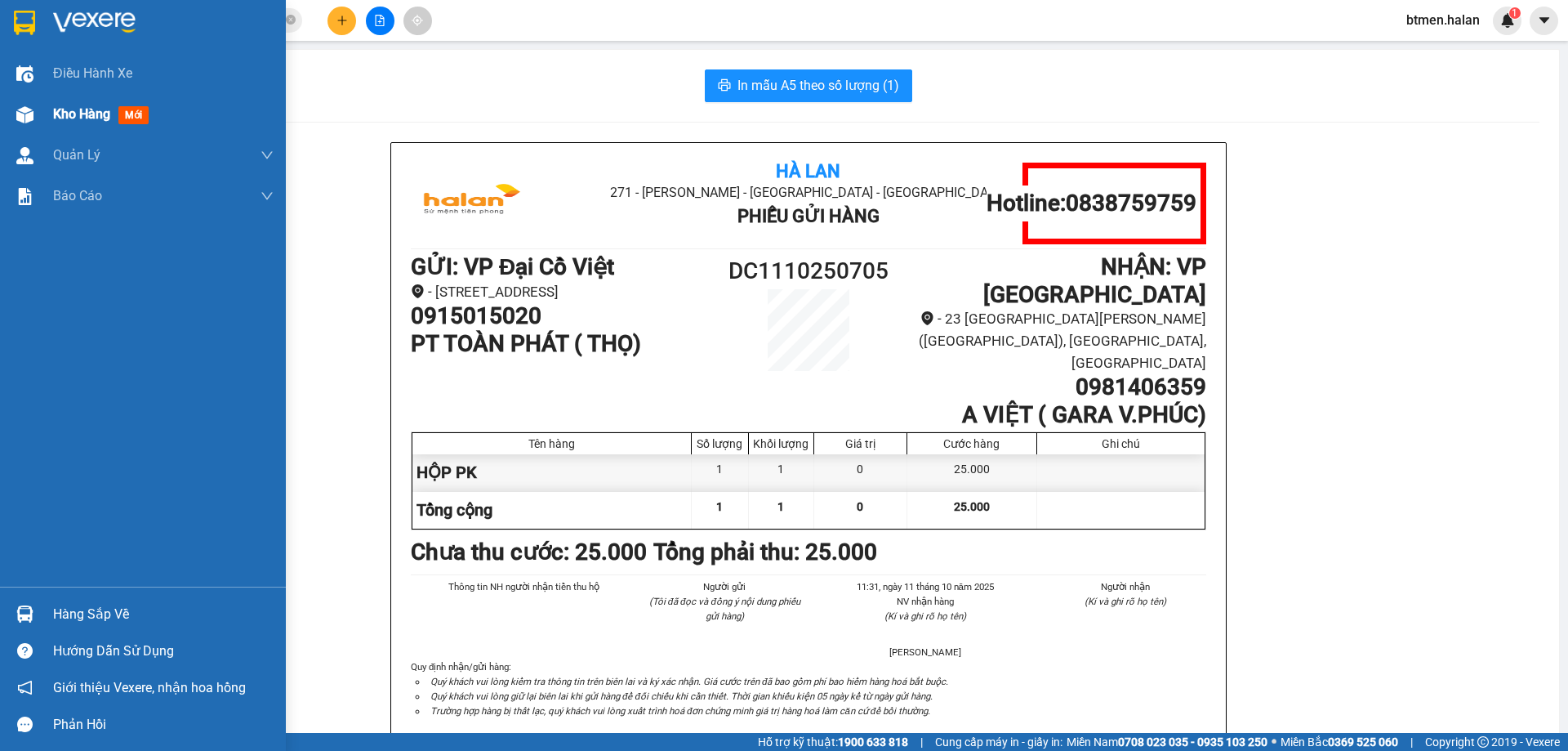
click at [62, 110] on span "Kho hàng" at bounding box center [81, 114] width 57 height 16
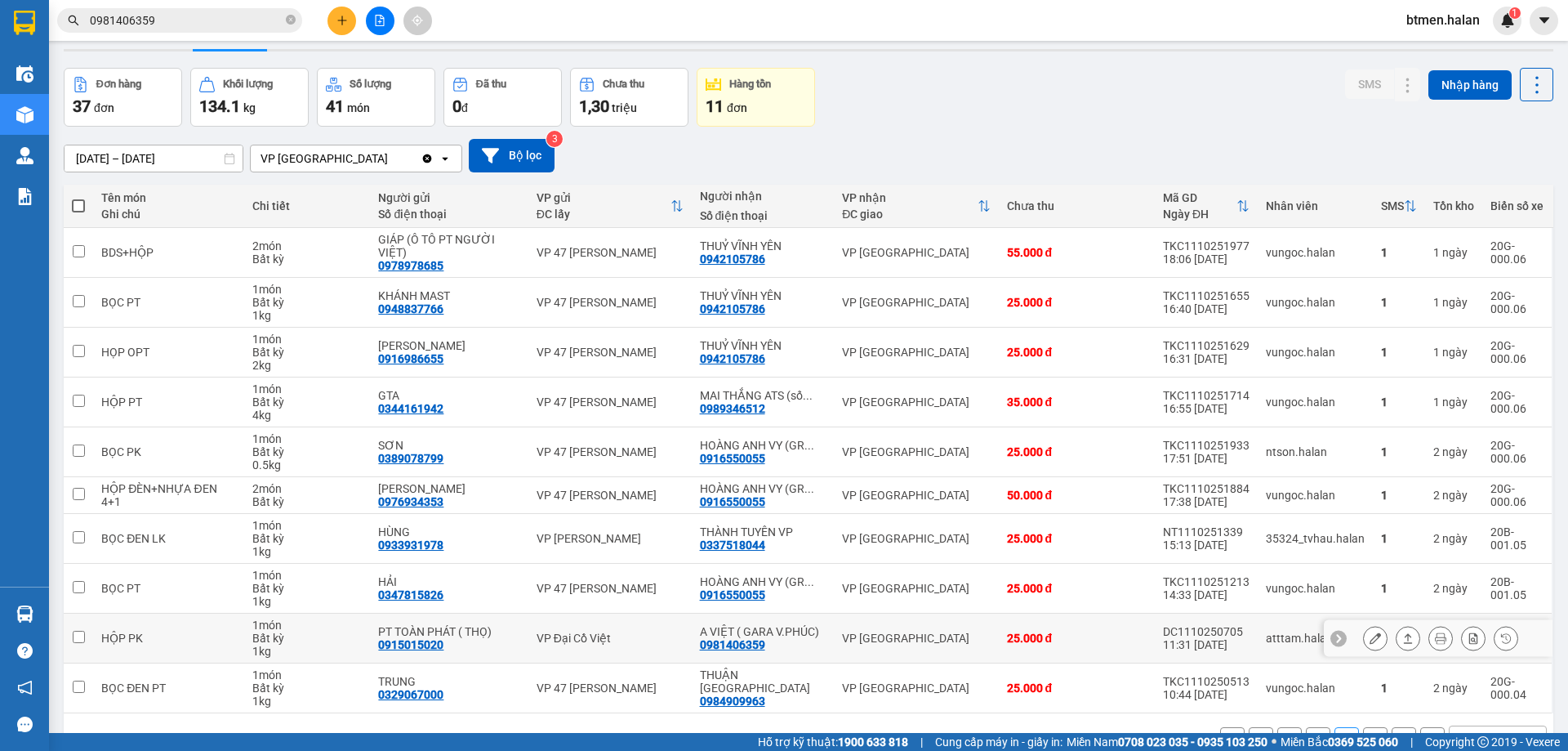
scroll to position [93, 0]
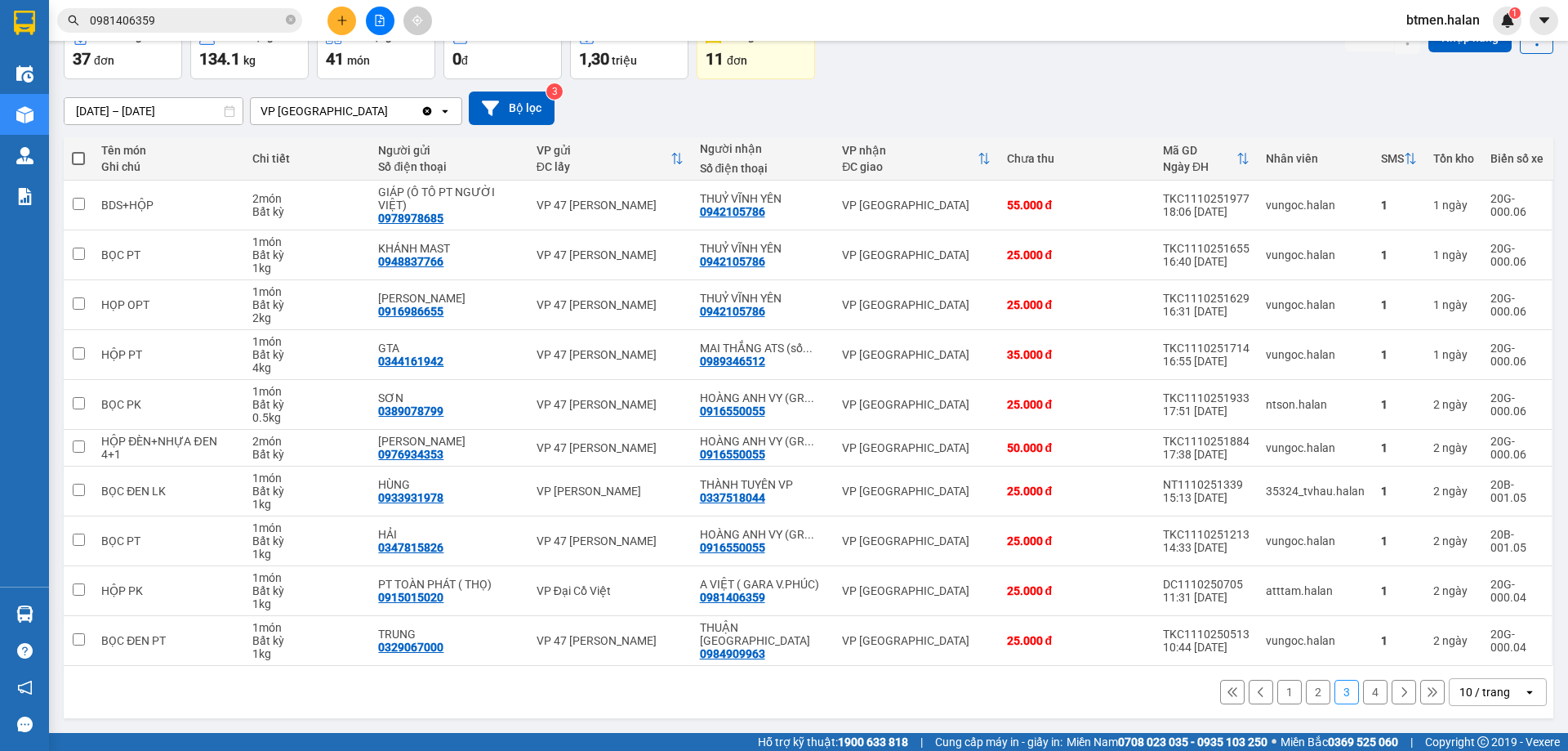
click at [1367, 692] on button "4" at bounding box center [1375, 692] width 24 height 24
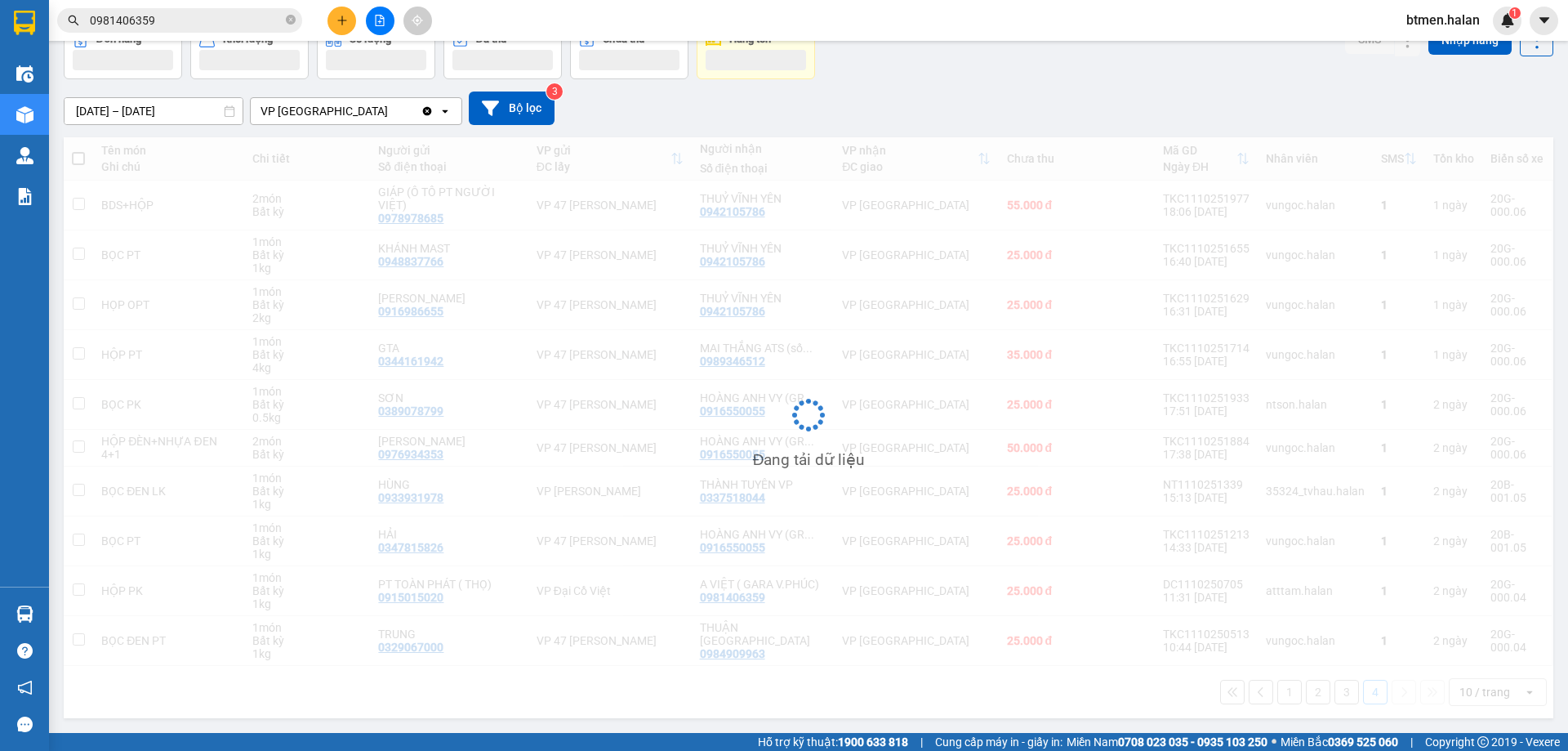
scroll to position [75, 0]
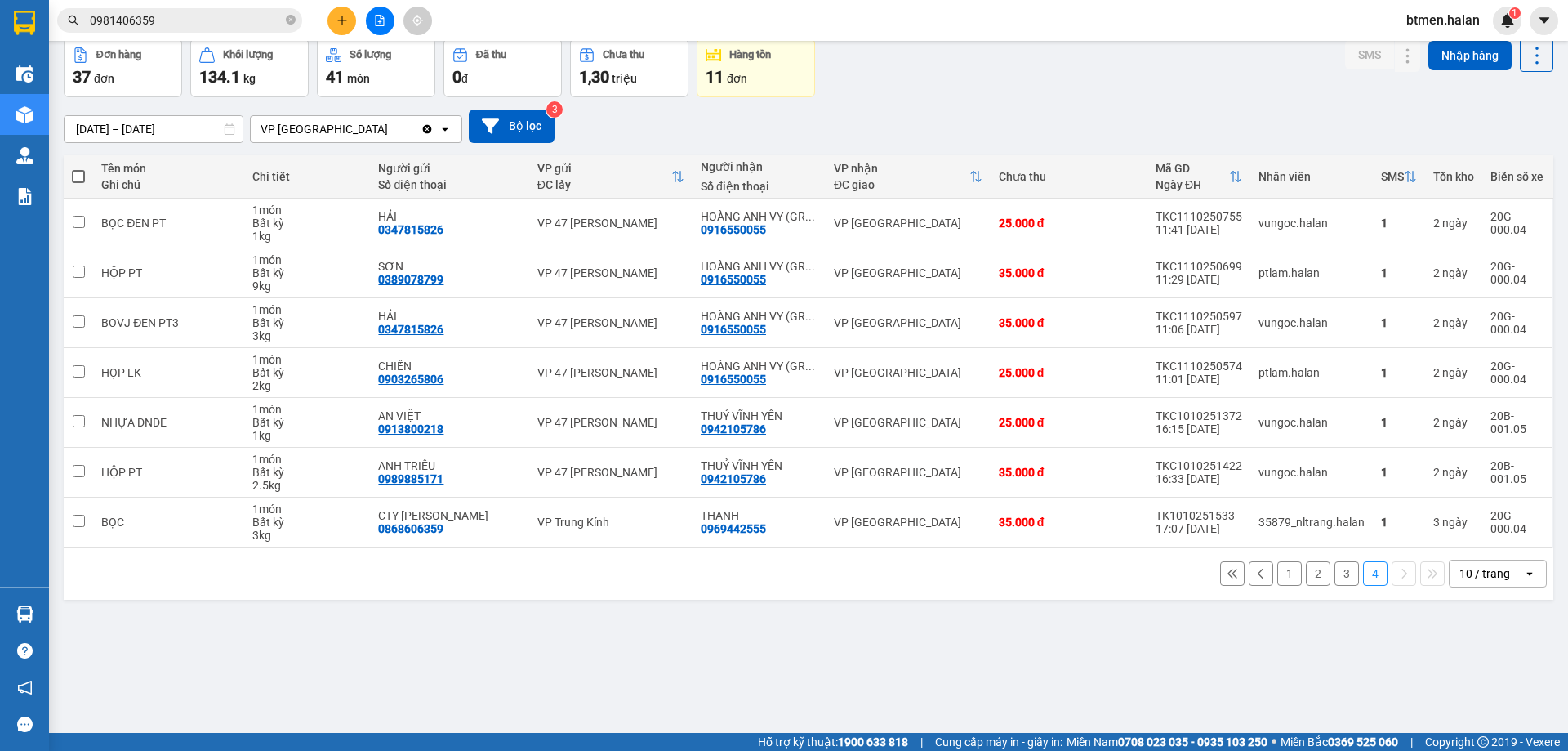
click at [1009, 675] on div "ver 1.8.146 Kho gửi Trên xe Kho nhận Kho công nợ Hàng đã giao Đơn hàng 37 đơn K…" at bounding box center [808, 349] width 1503 height 751
click at [1277, 580] on button "1" at bounding box center [1289, 573] width 24 height 24
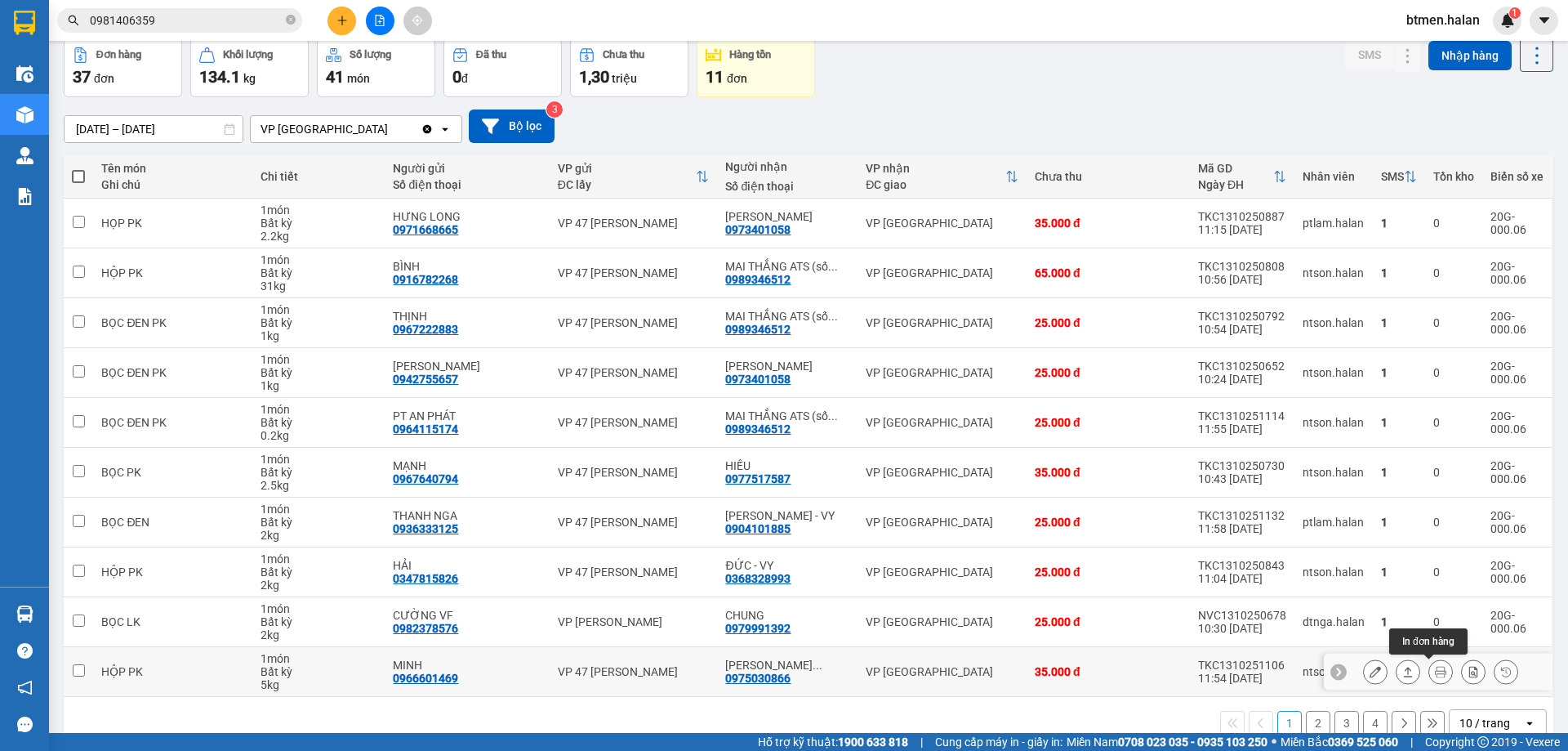
click at [1435, 668] on icon at bounding box center [1441, 671] width 12 height 12
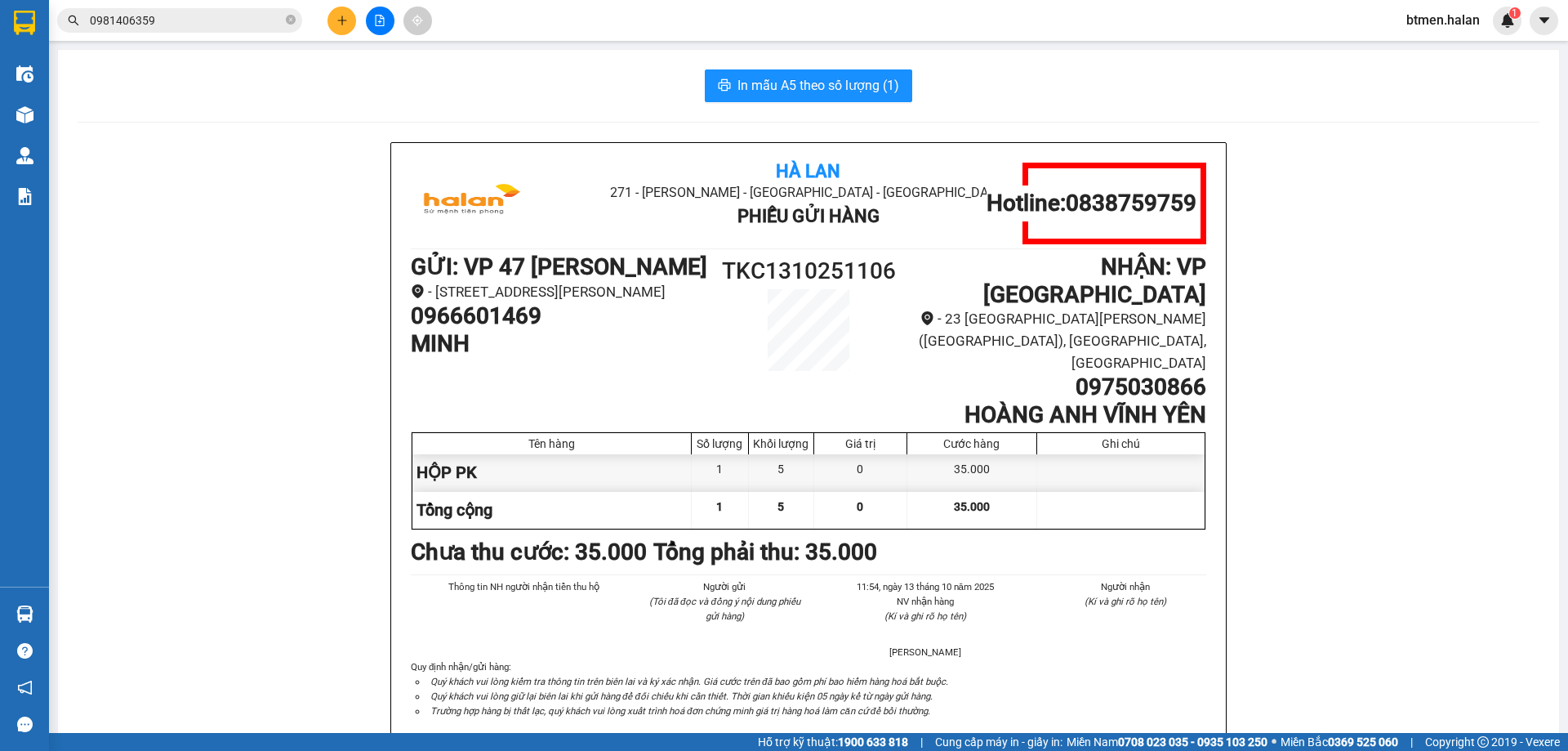
drag, startPoint x: 525, startPoint y: 316, endPoint x: 1335, endPoint y: 442, distance: 819.7
click at [1354, 451] on div "Hà Lan 271 - Dương Tự Minh - Phường Tân Long - Thái Nguyên Phiếu Gửi Hàng Hotli…" at bounding box center [808, 465] width 1462 height 646
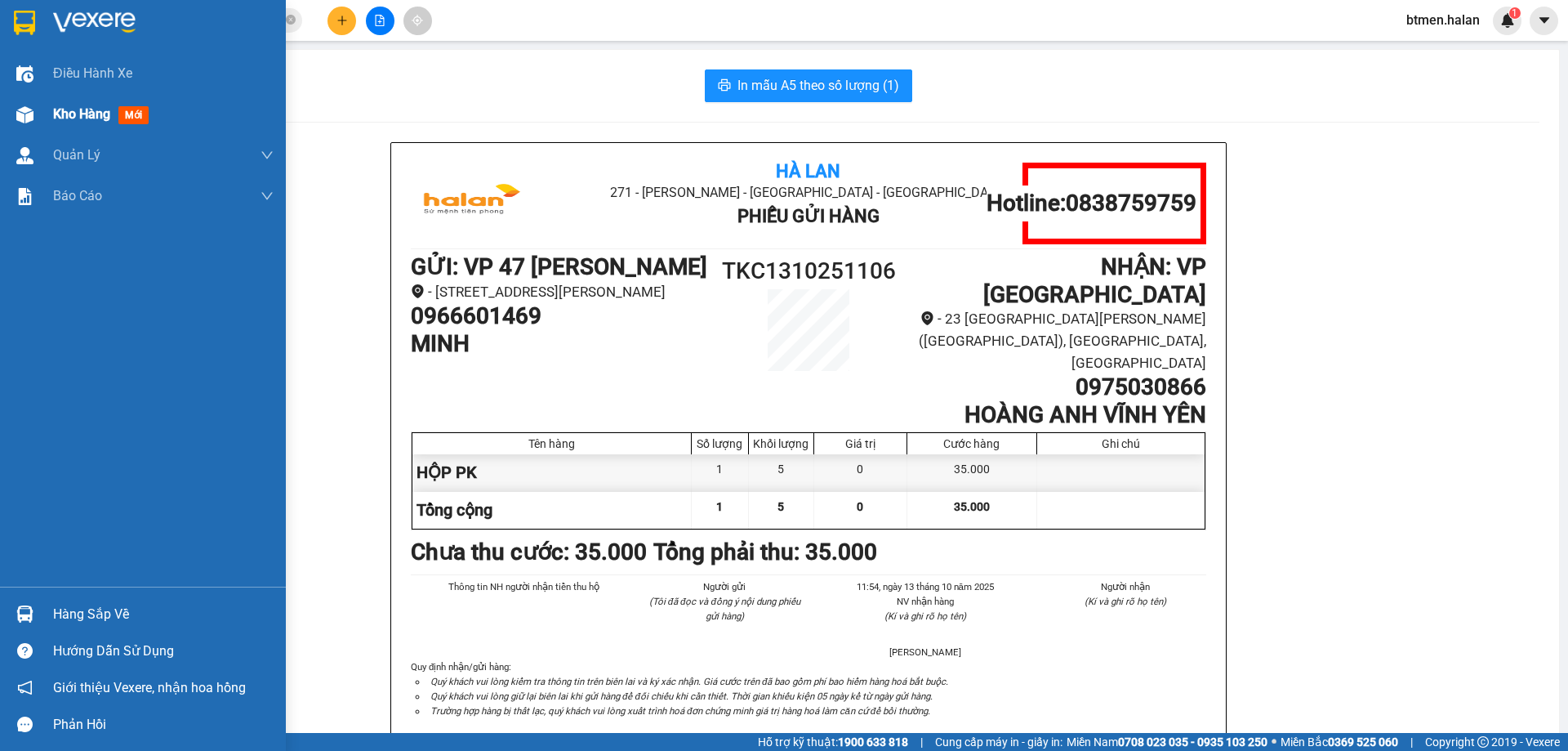
click at [65, 110] on span "Kho hàng" at bounding box center [81, 114] width 57 height 16
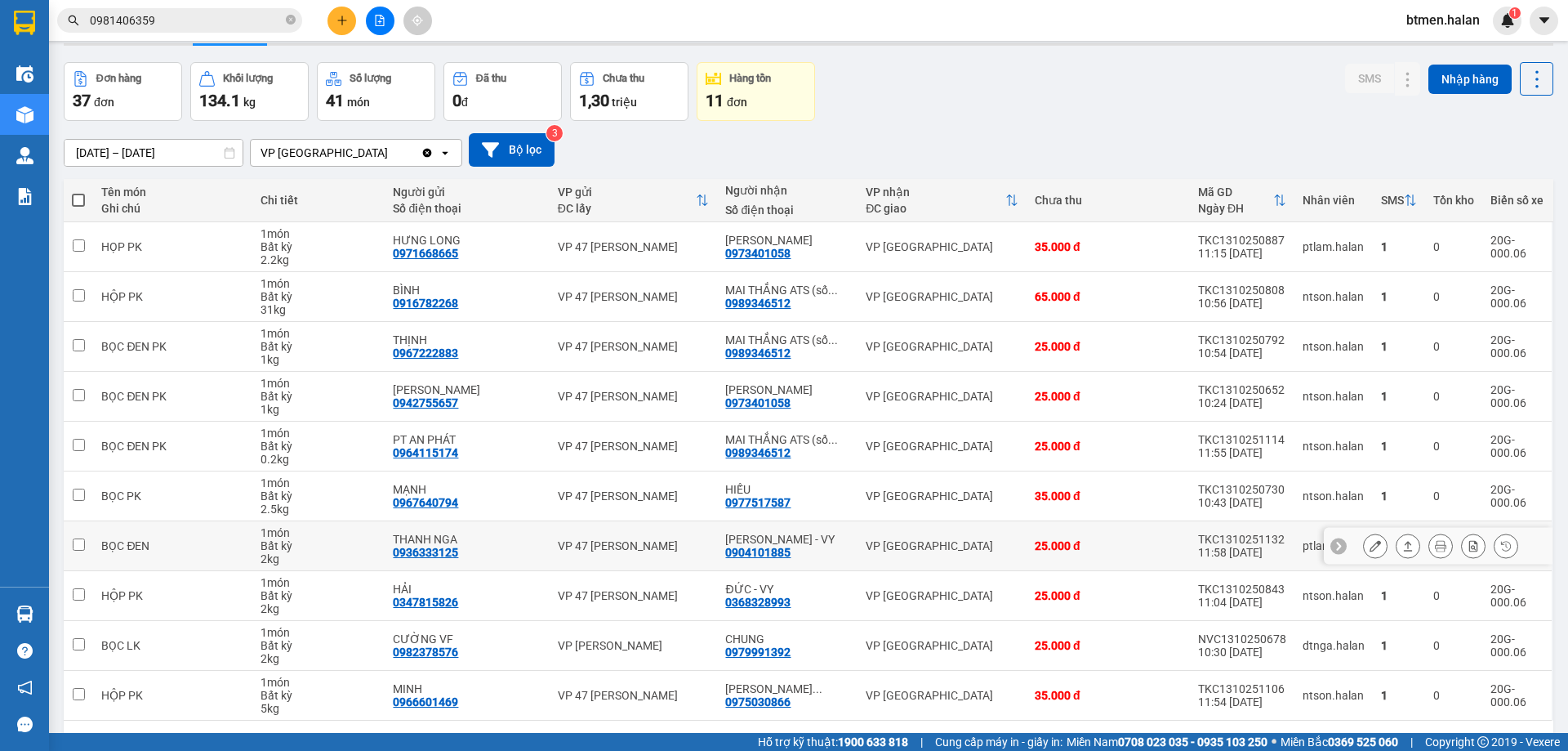
scroll to position [106, 0]
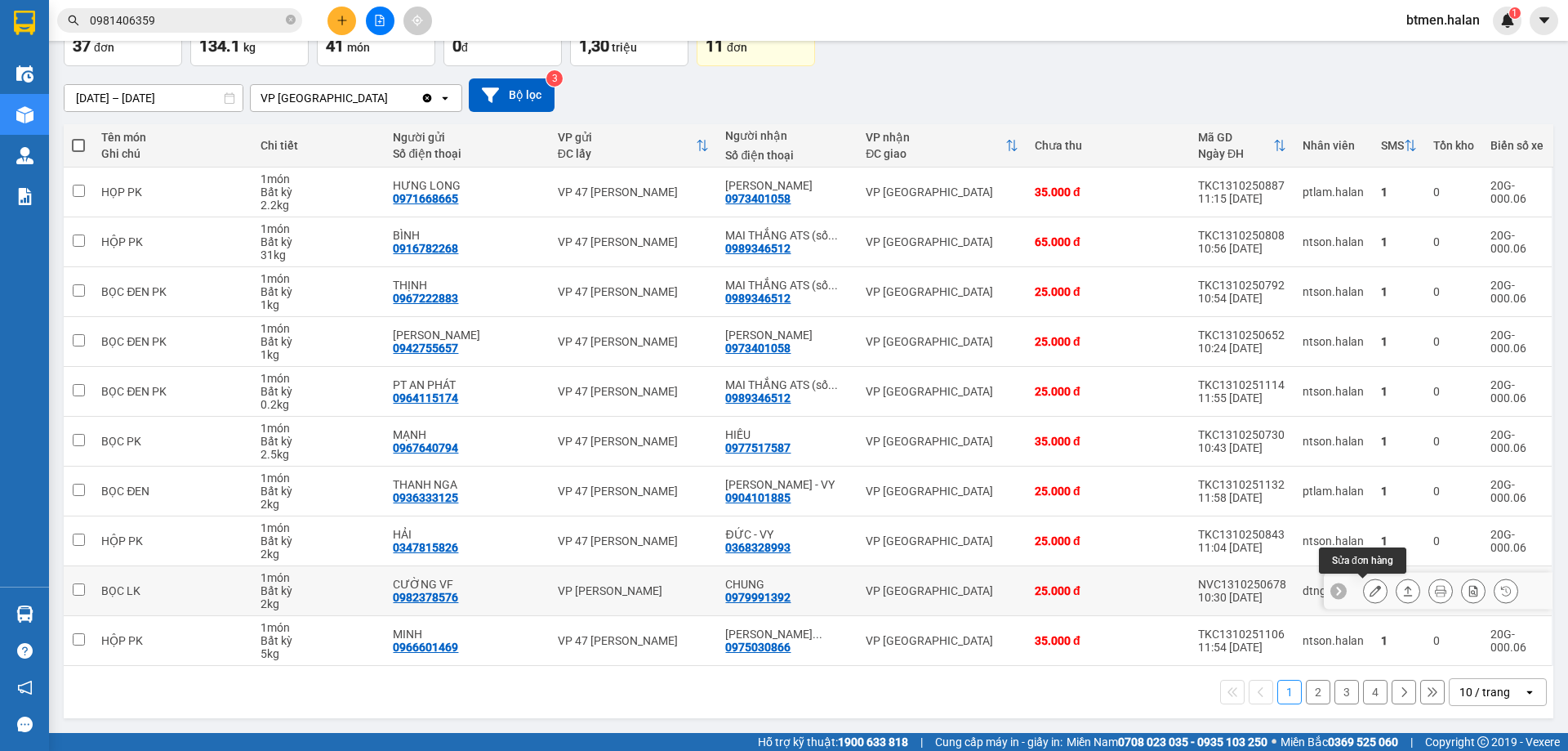
click at [1370, 588] on icon at bounding box center [1376, 591] width 12 height 12
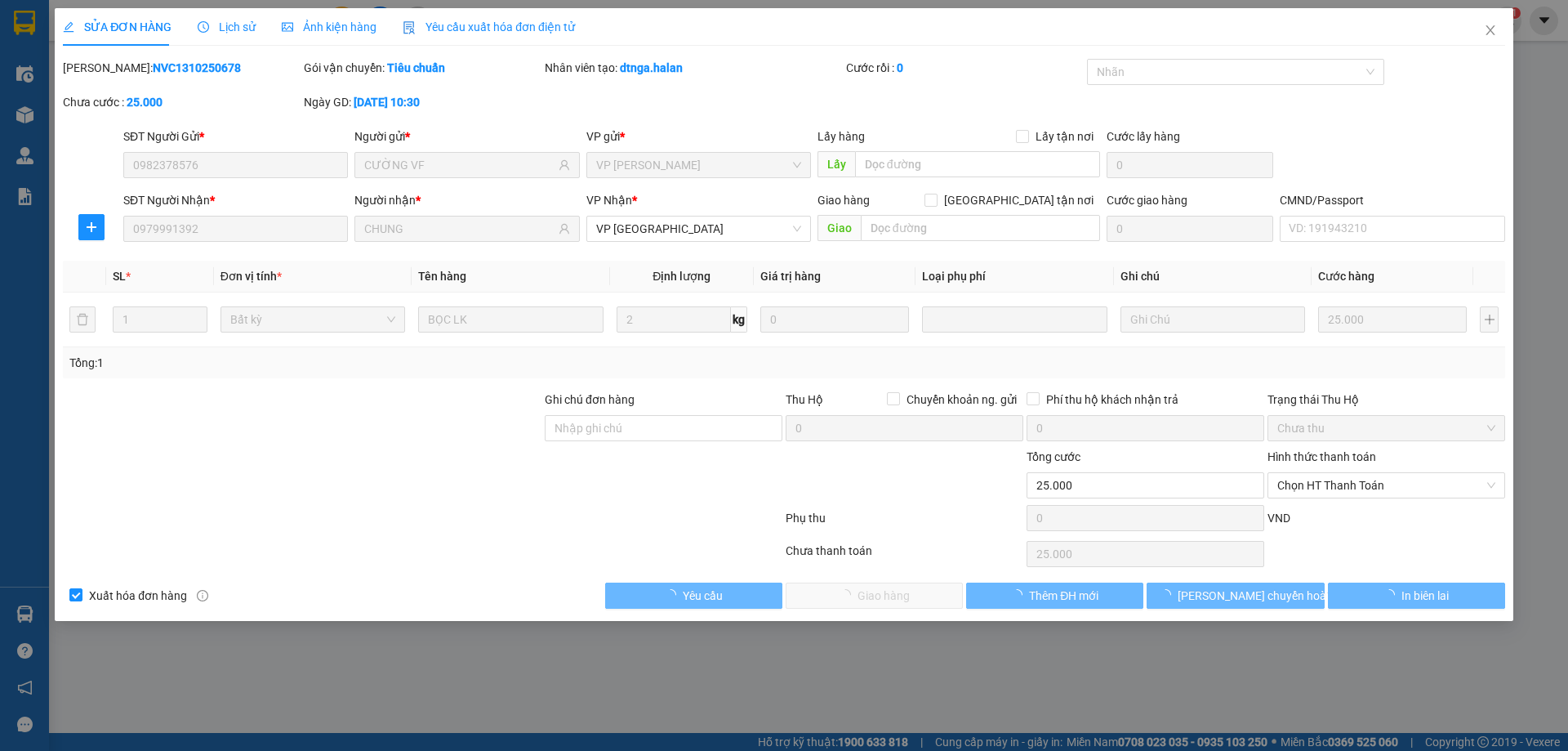
type input "0982378576"
type input "CƯỜNG VF"
type input "0979991392"
type input "CHUNG"
type input "0"
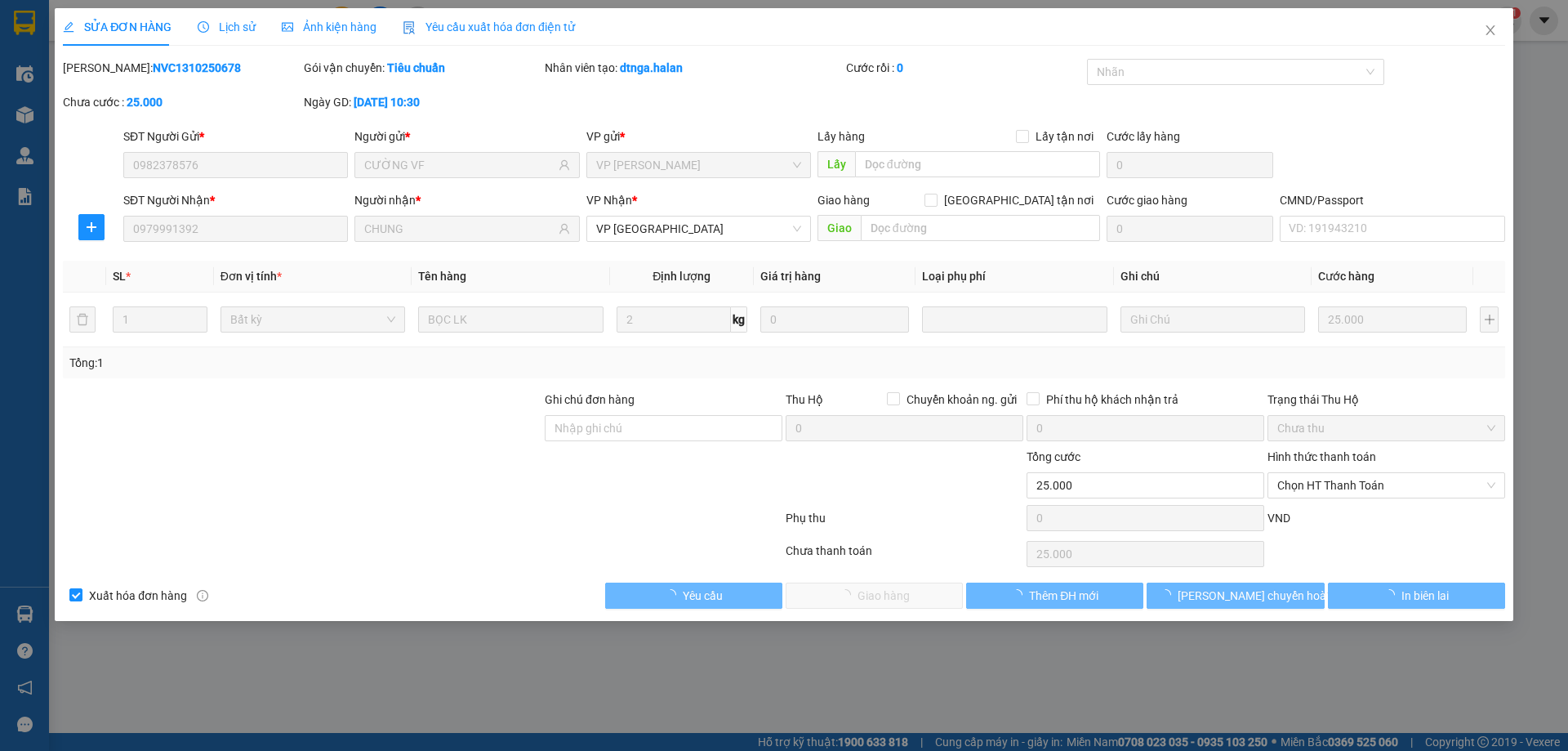
type input "25.000"
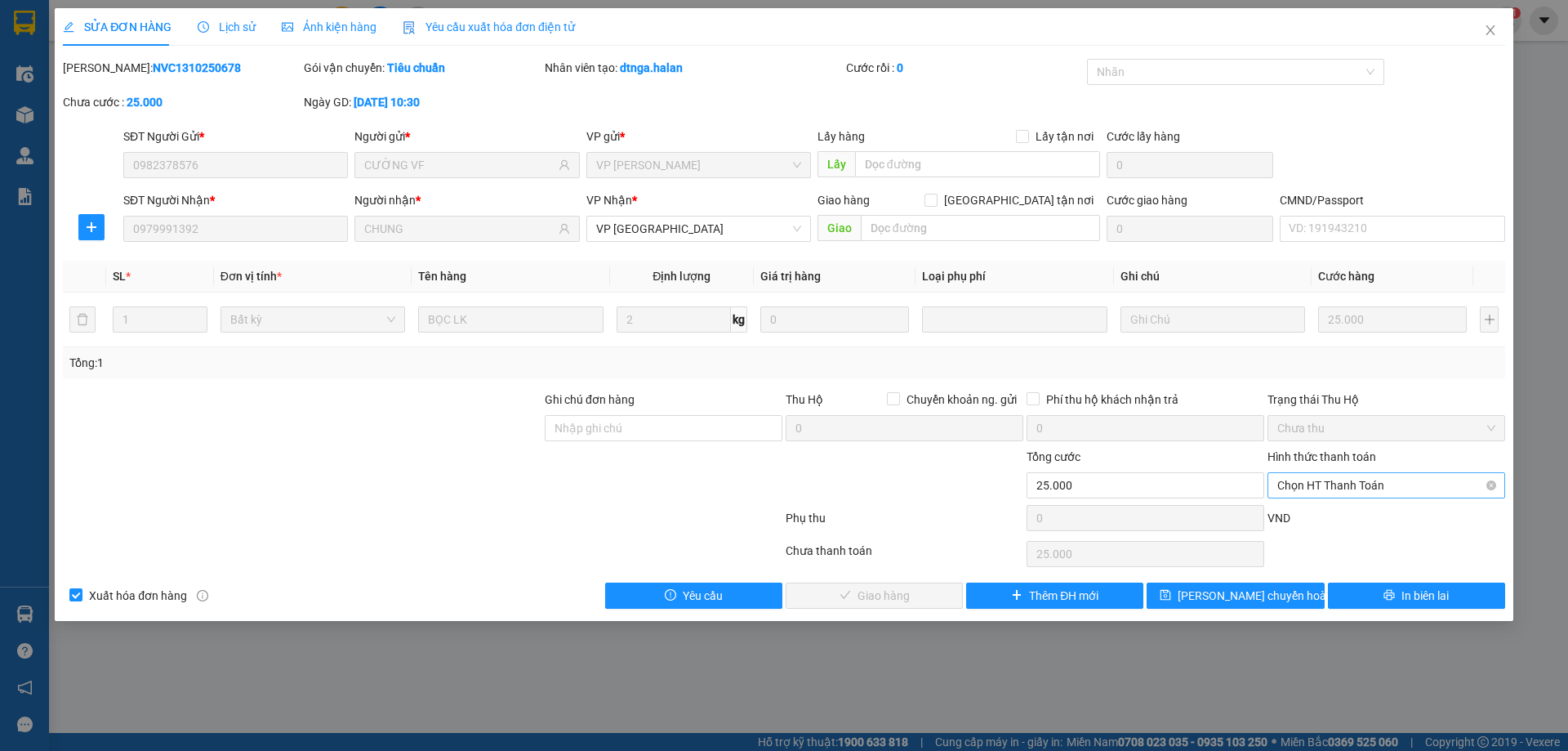
click at [1376, 486] on span "Chọn HT Thanh Toán" at bounding box center [1386, 485] width 218 height 24
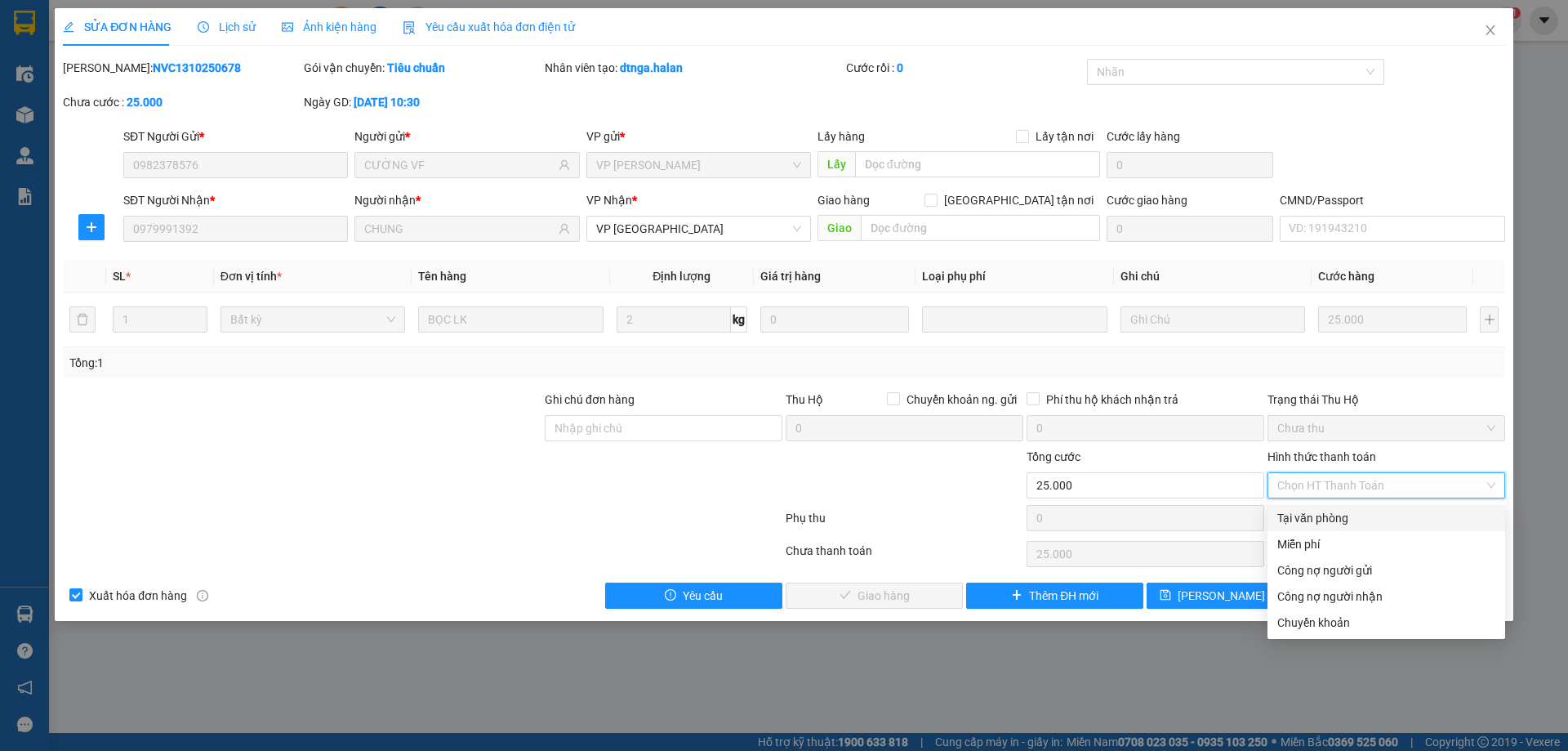
click at [1361, 508] on div "Tại văn phòng" at bounding box center [1386, 517] width 238 height 26
type input "0"
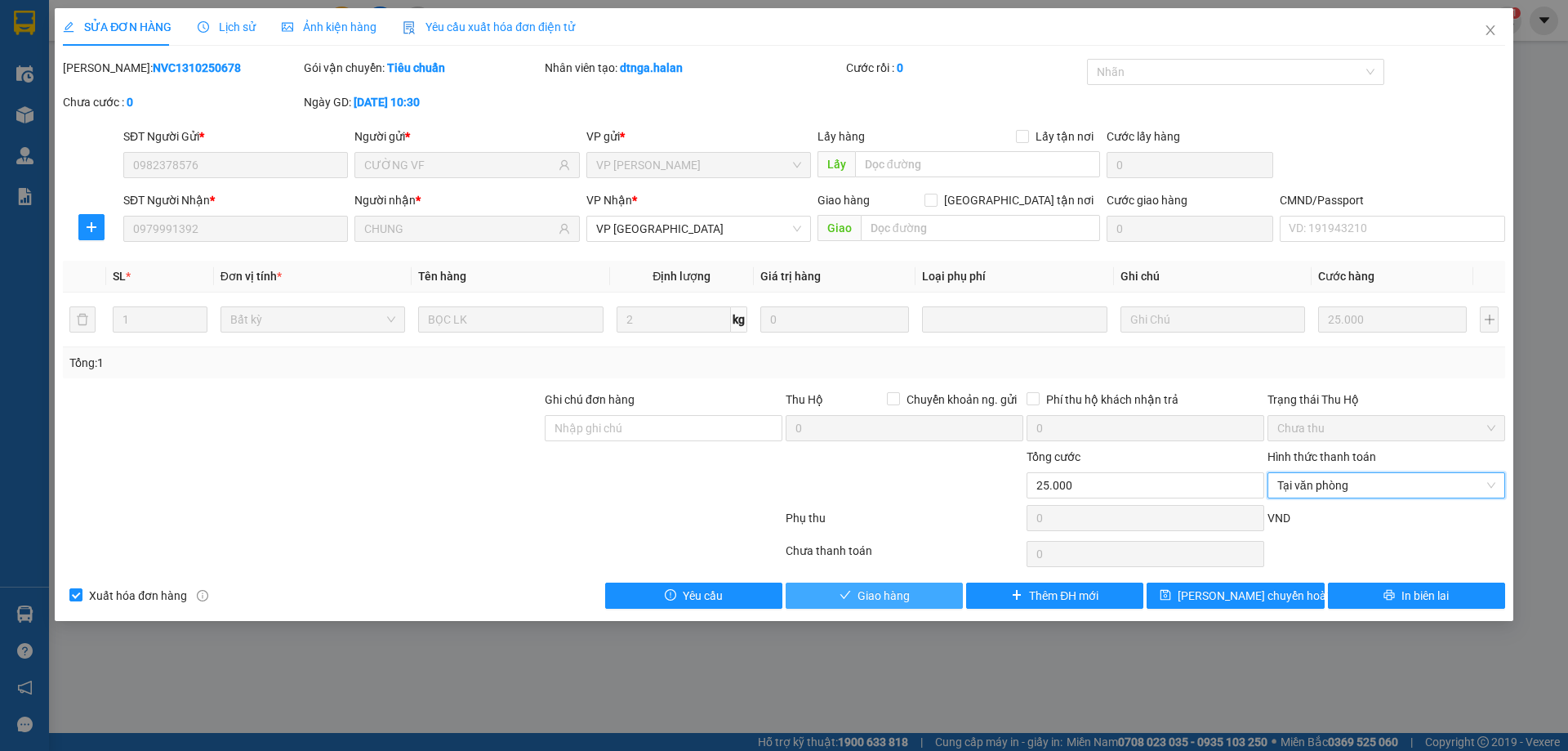
click at [863, 583] on button "Giao hàng" at bounding box center [874, 595] width 177 height 26
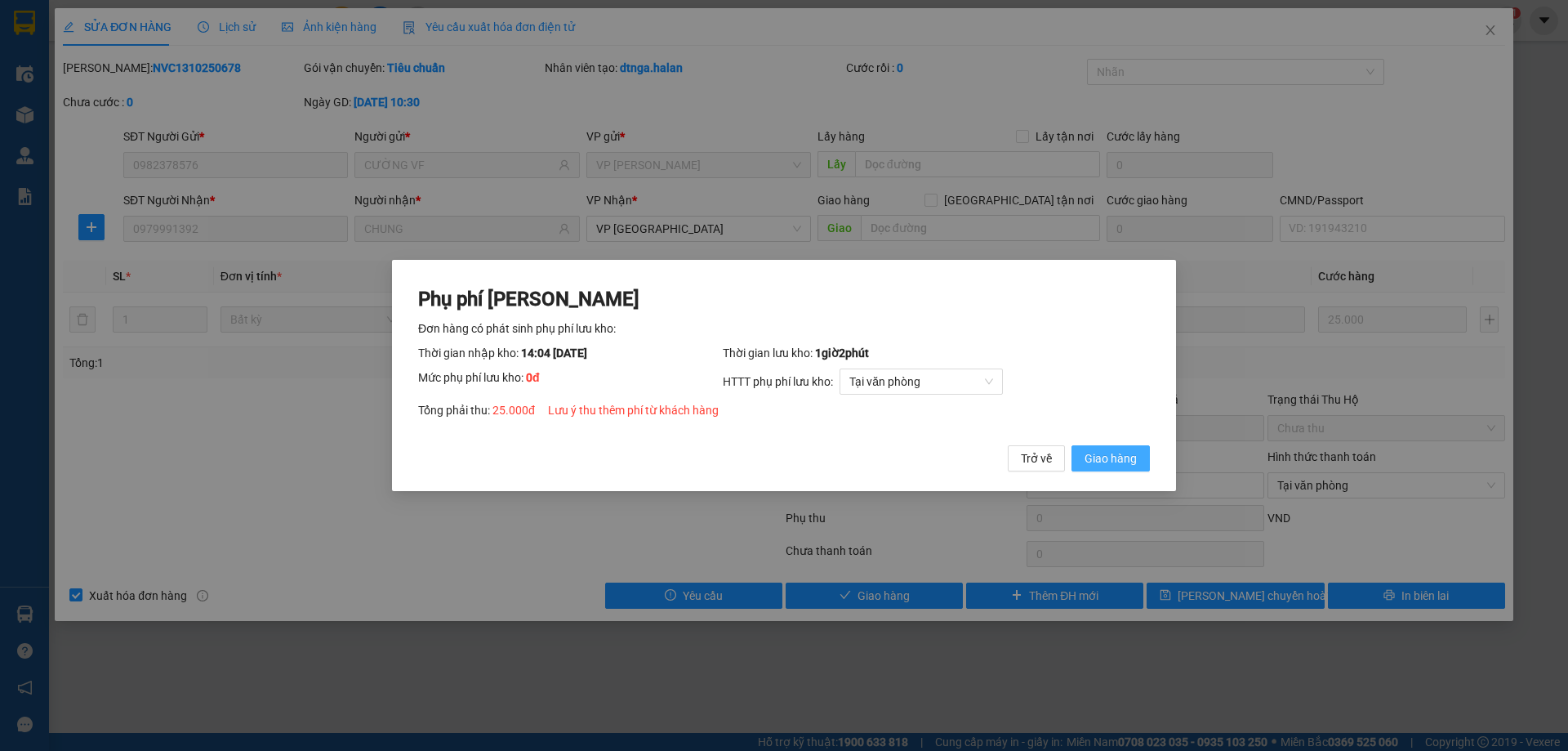
click at [1118, 459] on span "Giao hàng" at bounding box center [1110, 458] width 52 height 18
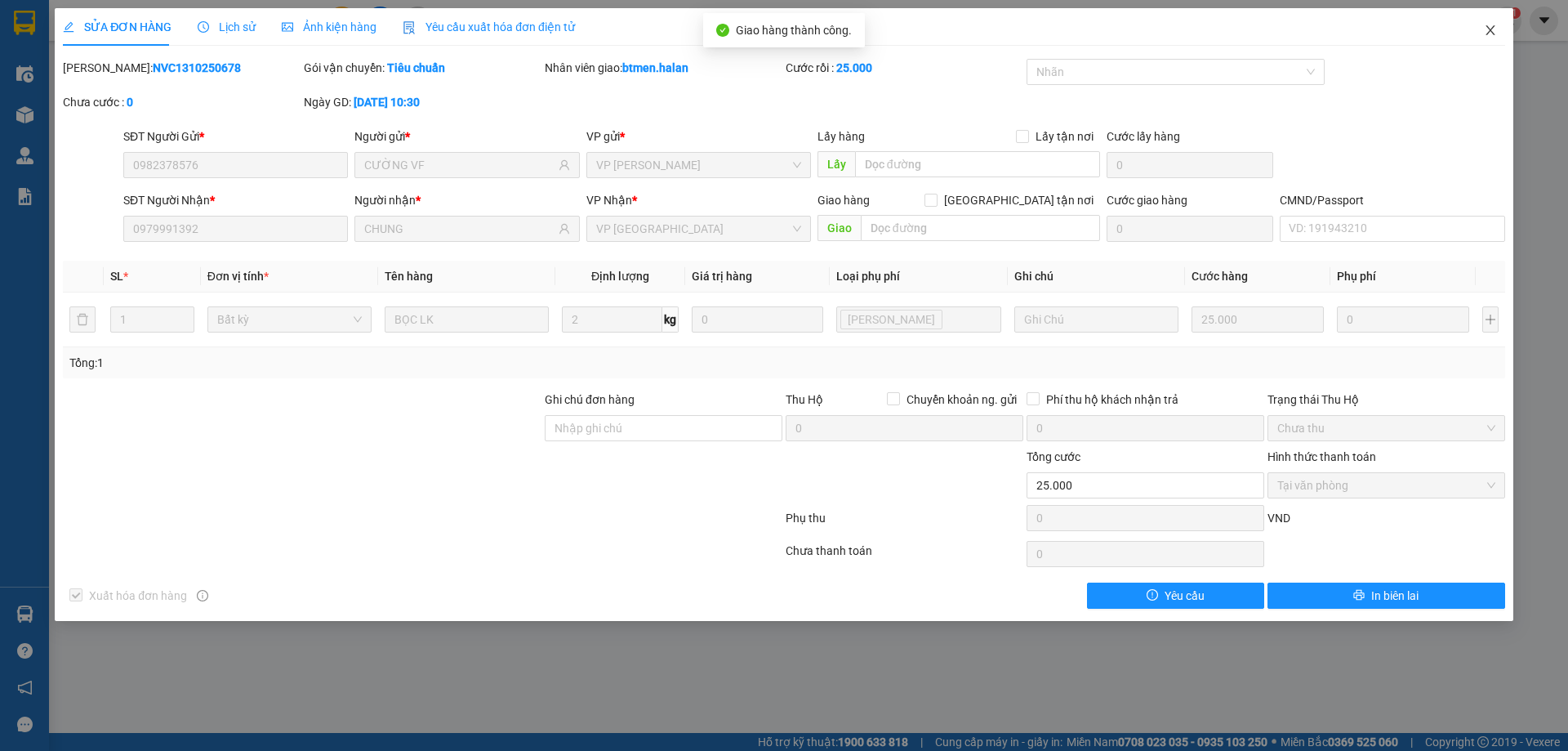
click at [1494, 32] on icon "close" at bounding box center [1490, 30] width 13 height 13
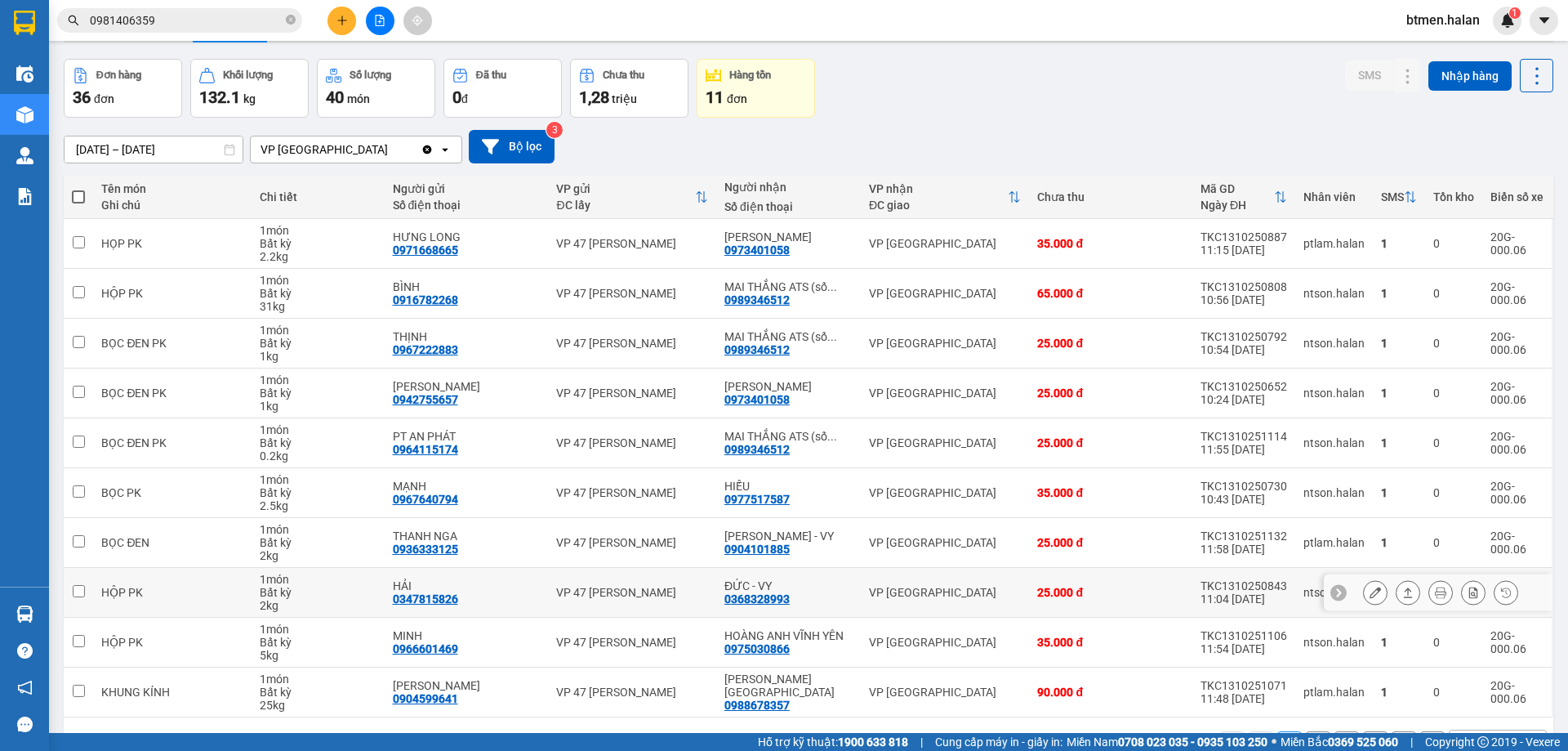
scroll to position [106, 0]
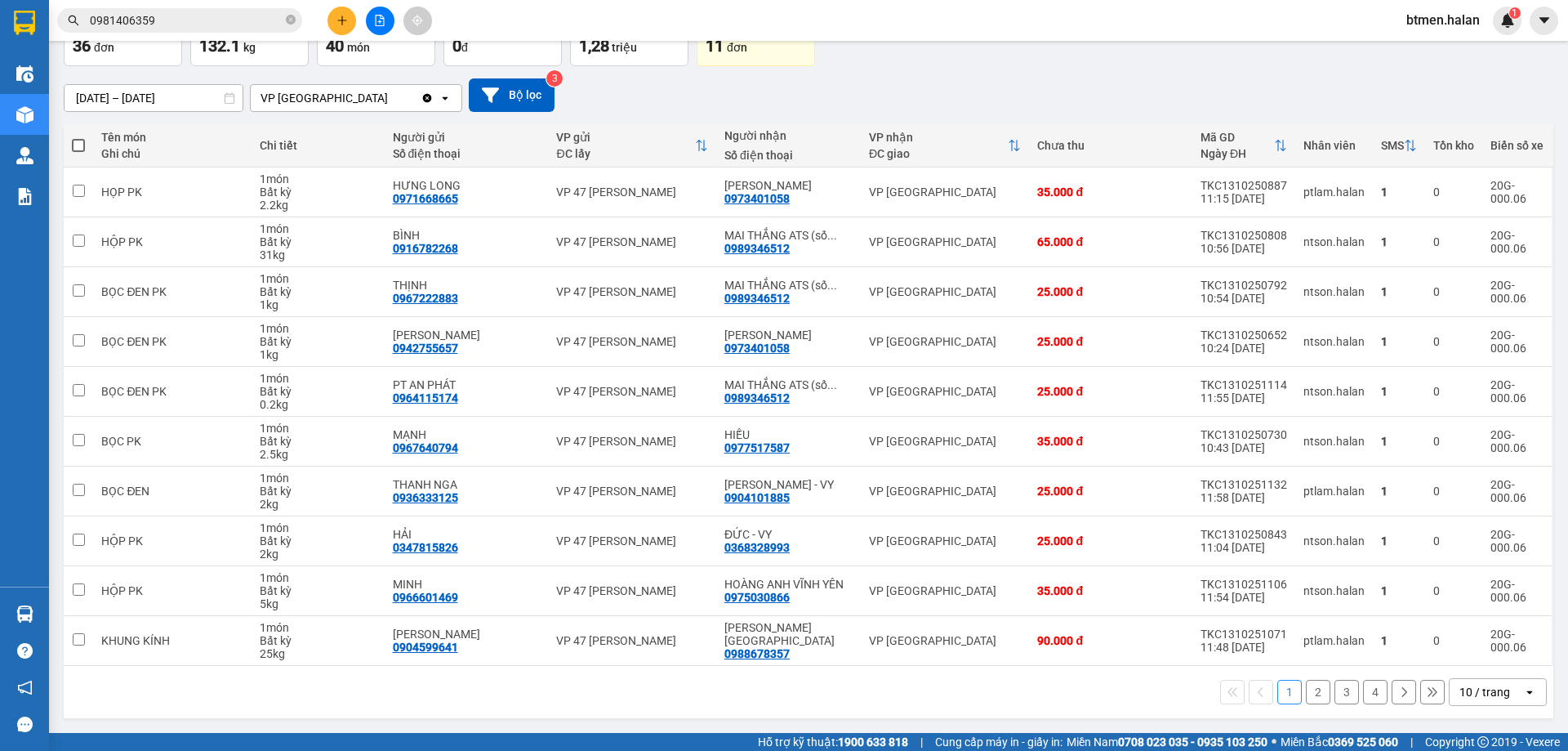
click at [1314, 687] on button "2" at bounding box center [1317, 692] width 24 height 24
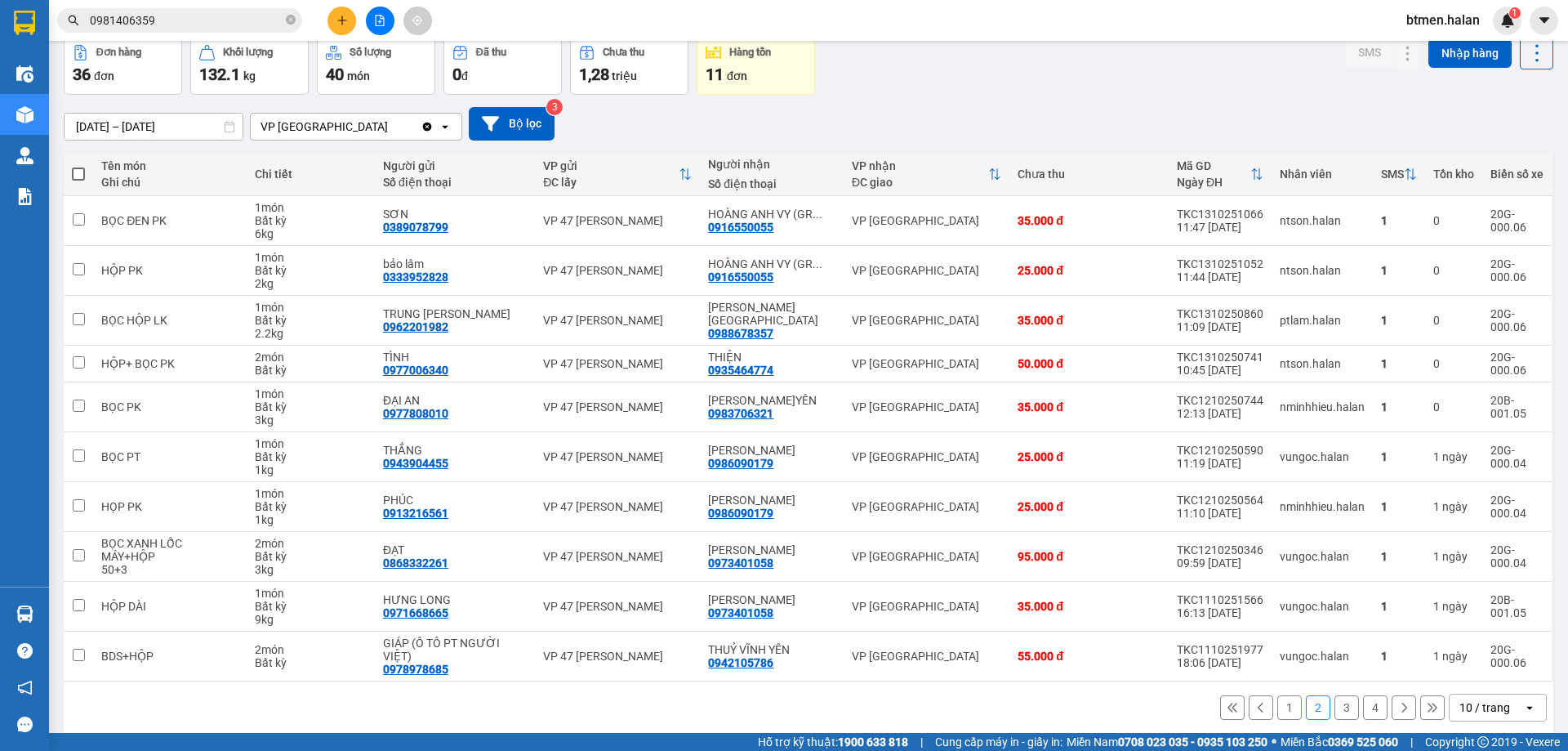
scroll to position [80, 0]
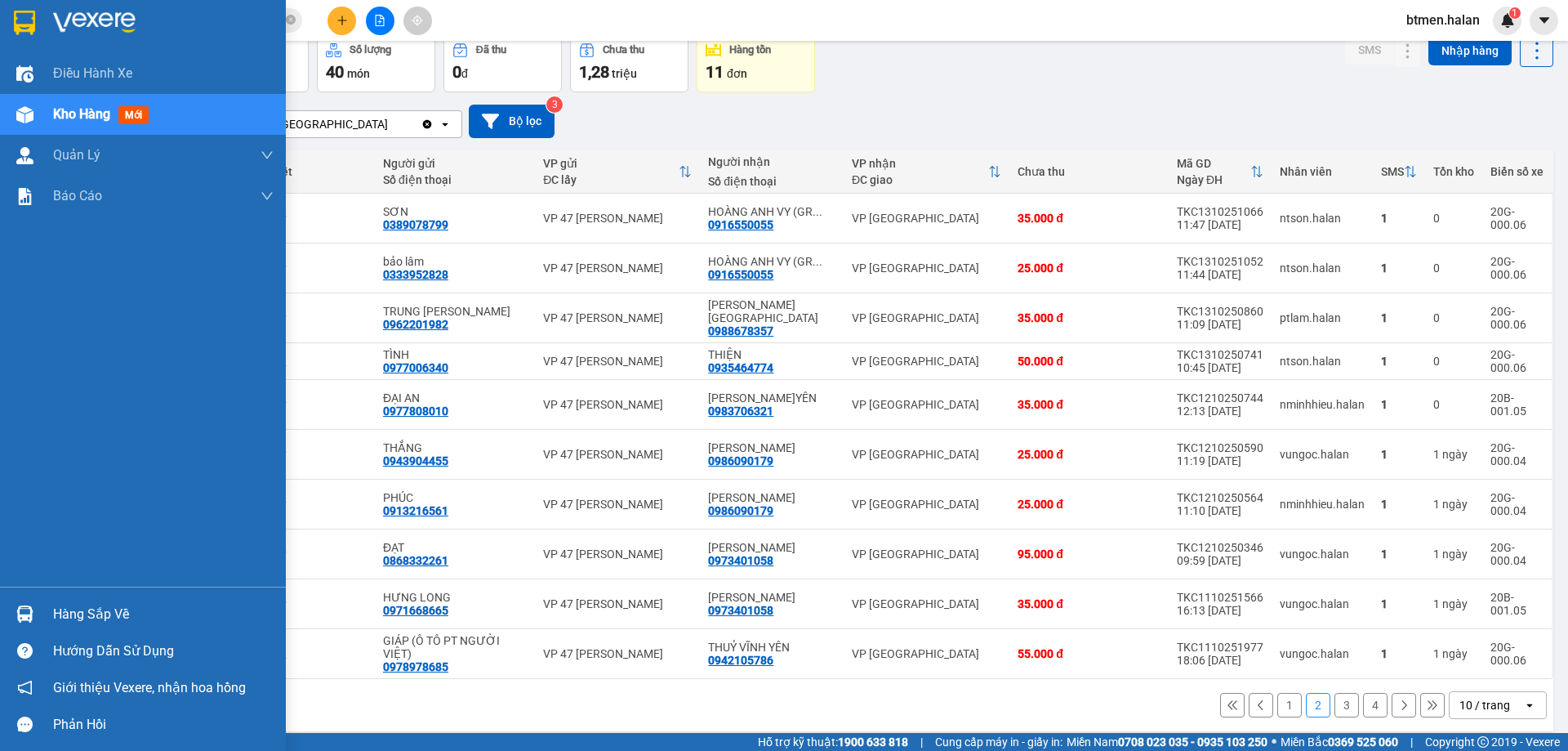
click at [58, 602] on div "Hàng sắp về" at bounding box center [162, 614] width 220 height 24
